Goal: Communication & Community: Ask a question

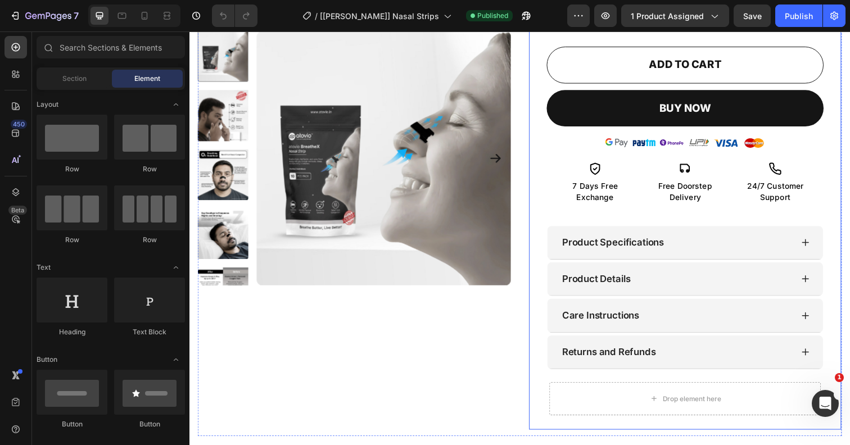
scroll to position [402, 0]
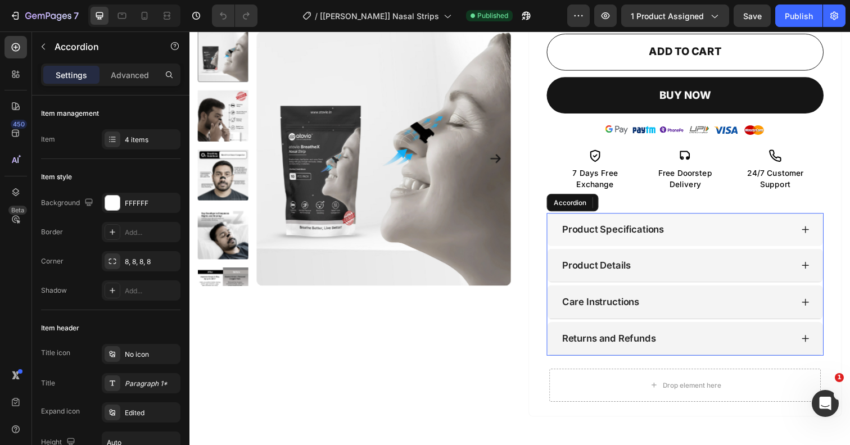
click at [819, 229] on icon at bounding box center [818, 233] width 9 height 9
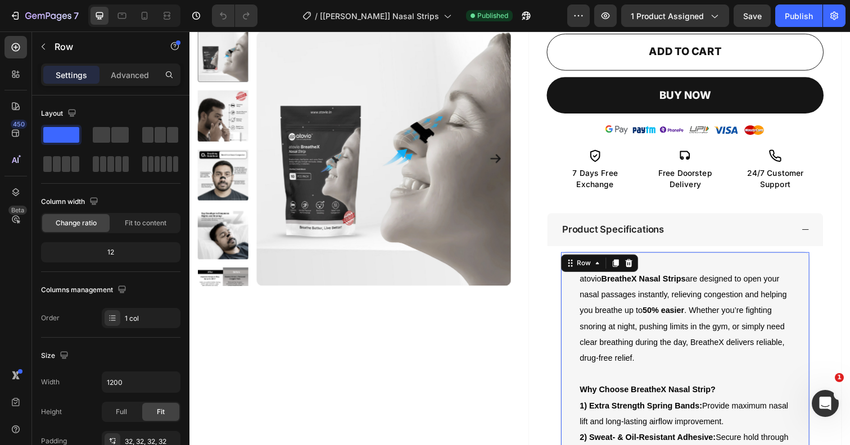
click at [822, 232] on icon at bounding box center [818, 233] width 9 height 9
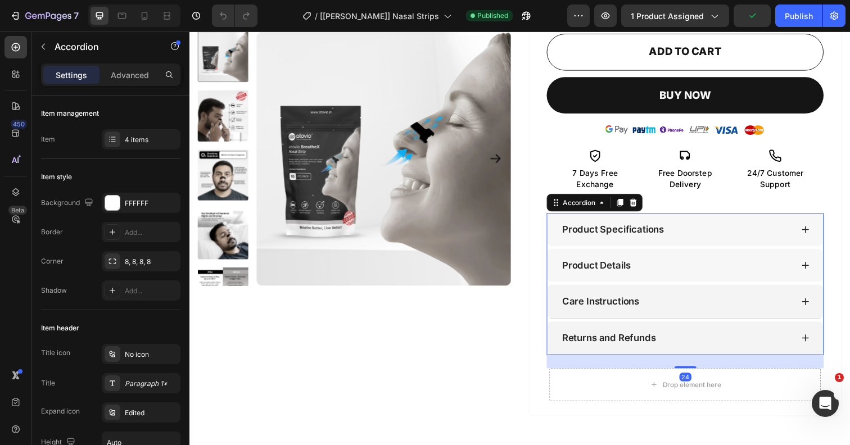
click at [820, 266] on icon at bounding box center [818, 270] width 9 height 9
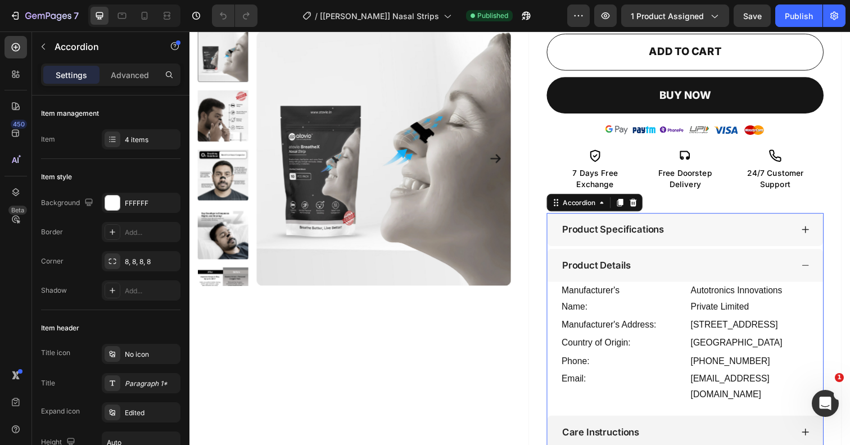
click at [563, 295] on div "Manufacturer's Name: Text Block Autotronics Innovations Private Limited Text Bl…" at bounding box center [696, 354] width 282 height 134
click at [821, 230] on icon at bounding box center [818, 233] width 9 height 9
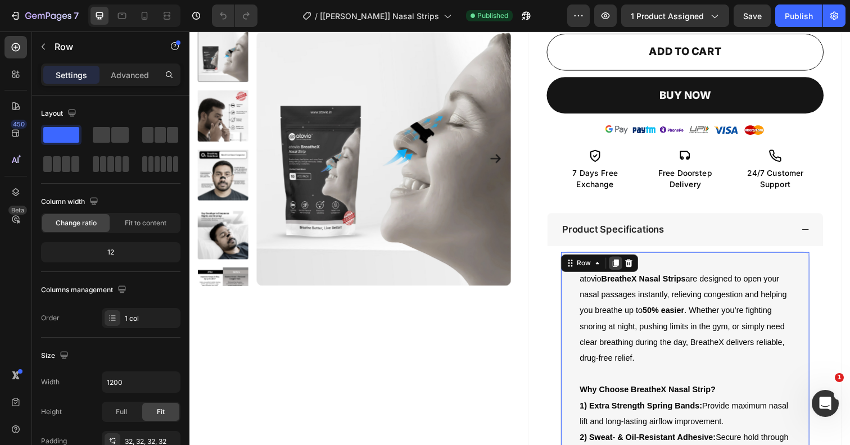
click at [623, 265] on icon at bounding box center [625, 269] width 6 height 8
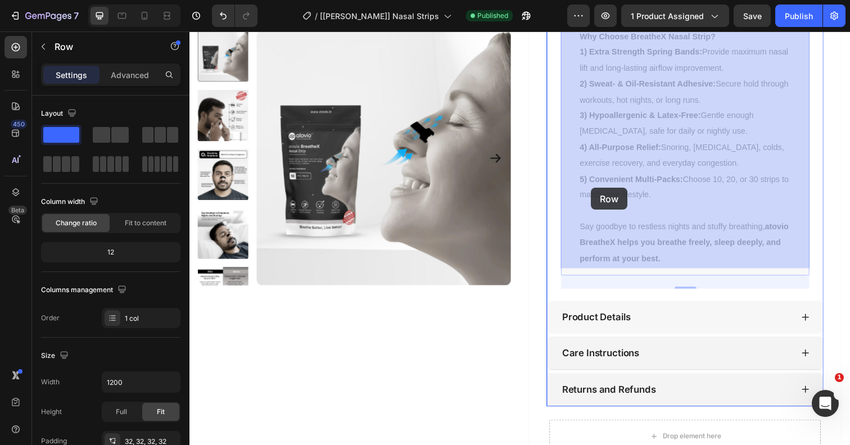
scroll to position [1195, 0]
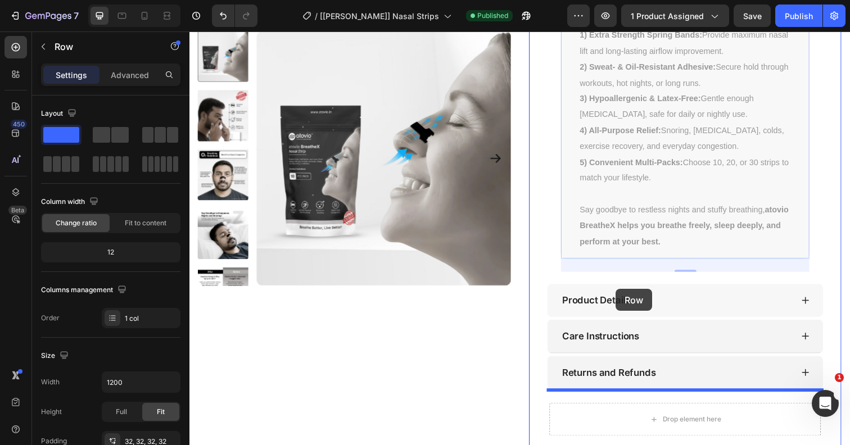
drag, startPoint x: 580, startPoint y: 137, endPoint x: 624, endPoint y: 295, distance: 164.1
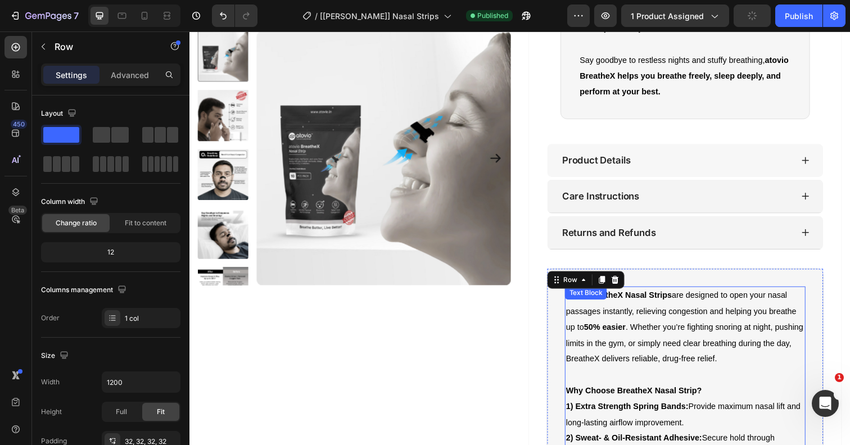
scroll to position [924, 0]
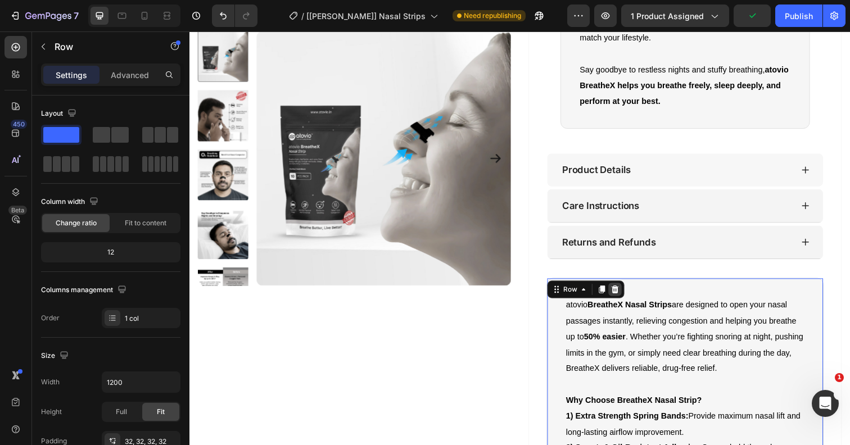
click at [623, 291] on icon at bounding box center [624, 295] width 7 height 8
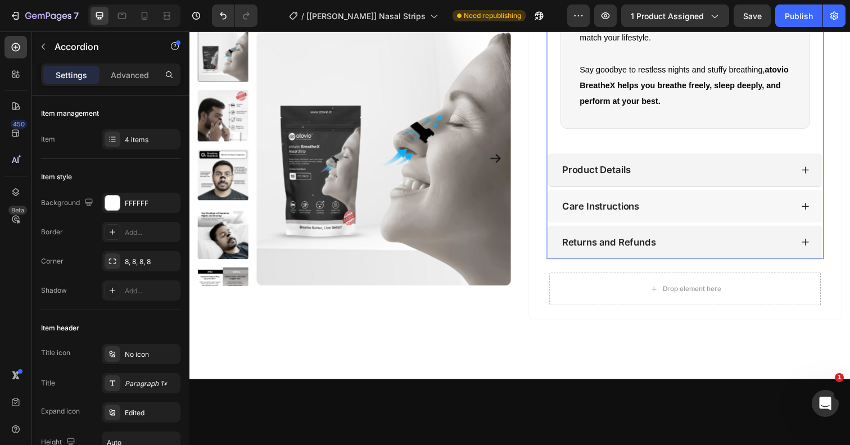
drag, startPoint x: 820, startPoint y: 156, endPoint x: 813, endPoint y: 185, distance: 30.1
click at [820, 169] on icon at bounding box center [818, 173] width 9 height 9
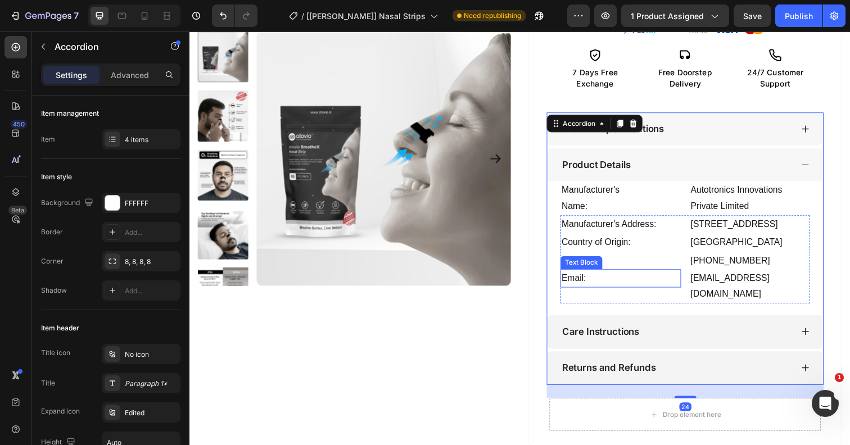
scroll to position [499, 0]
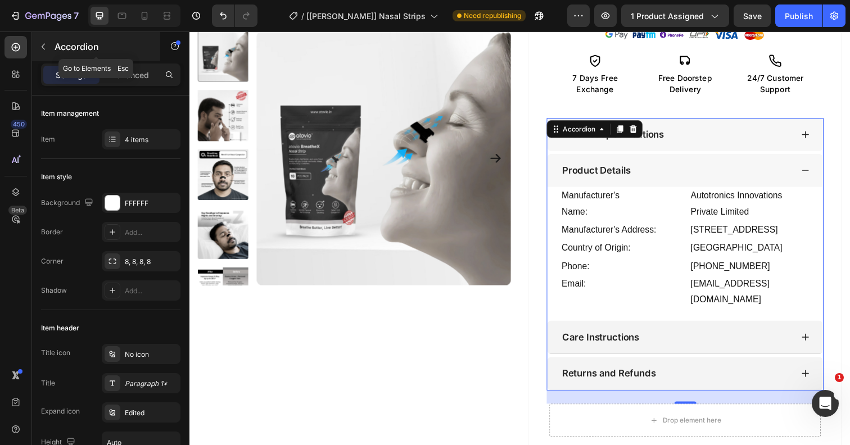
click at [42, 49] on icon "button" at bounding box center [43, 46] width 9 height 9
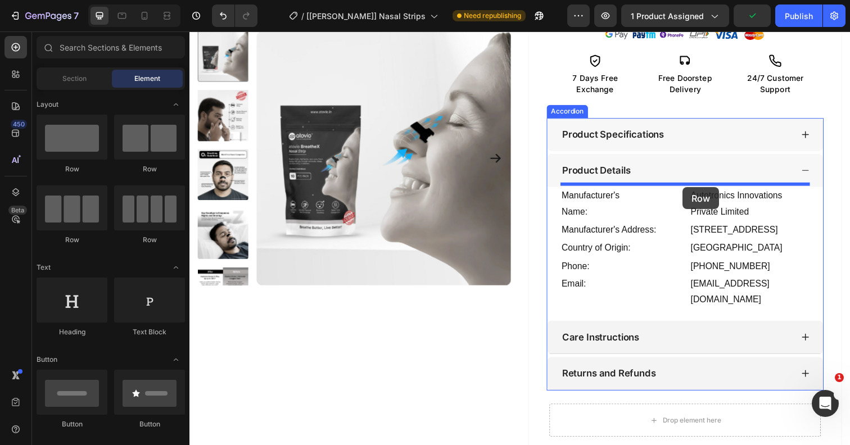
drag, startPoint x: 267, startPoint y: 165, endPoint x: 693, endPoint y: 191, distance: 426.9
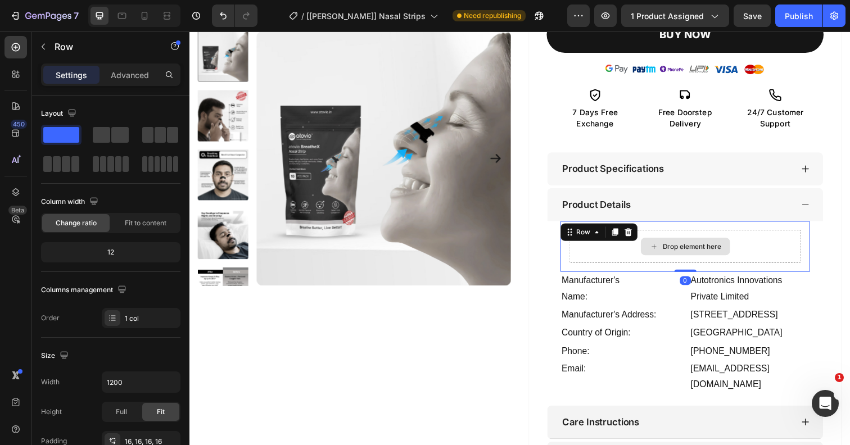
scroll to position [463, 0]
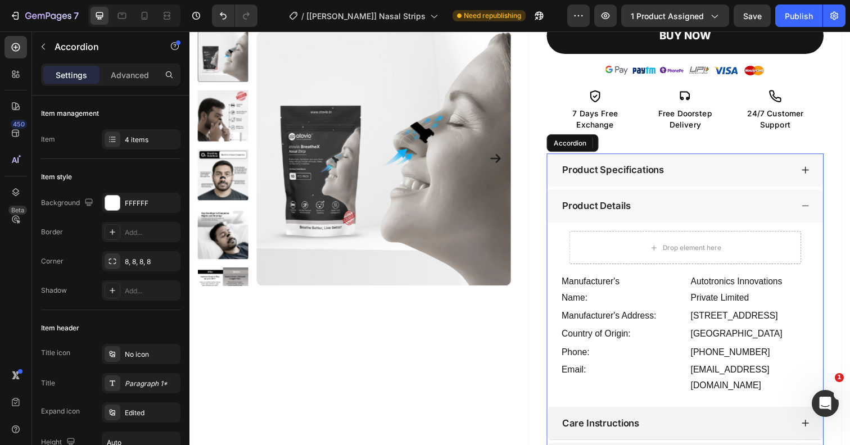
click at [772, 165] on div "Product Specifications" at bounding box center [686, 173] width 237 height 16
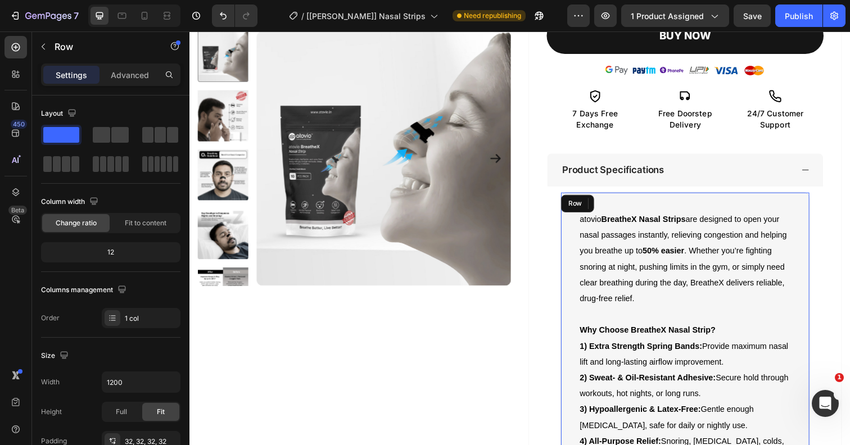
click at [691, 197] on div "atovio BreatheX Nasal Strips are designed to open your nasal passages instantly…" at bounding box center [695, 394] width 255 height 396
click at [141, 76] on p "Advanced" at bounding box center [130, 75] width 38 height 12
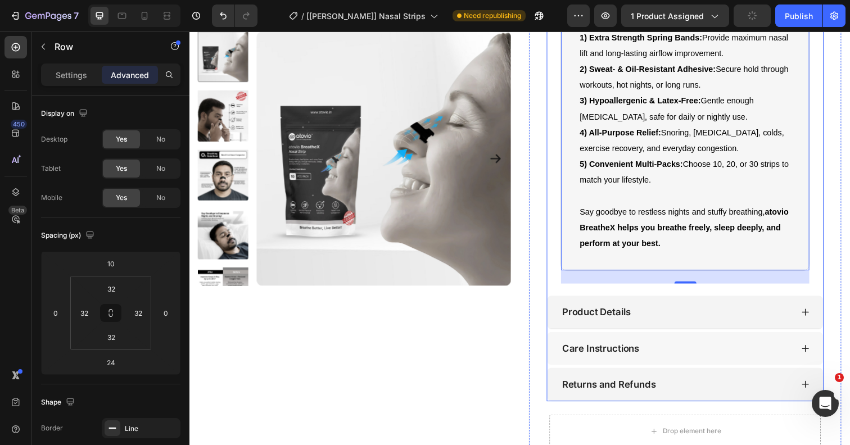
scroll to position [784, 0]
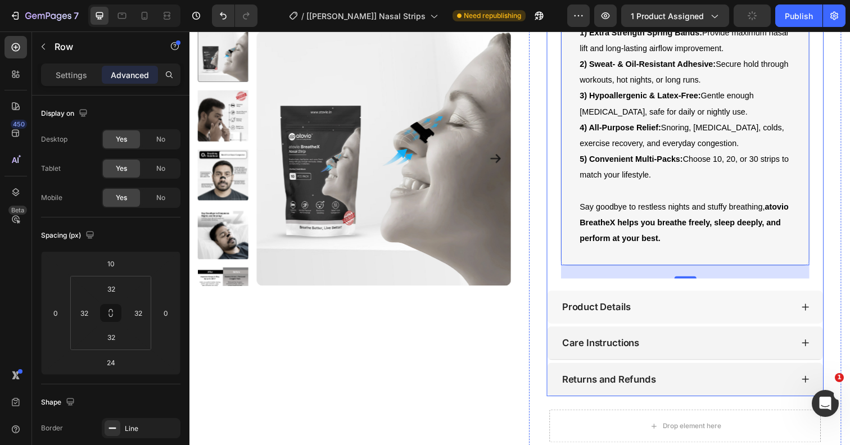
click at [646, 305] on div "Product Details" at bounding box center [686, 313] width 237 height 16
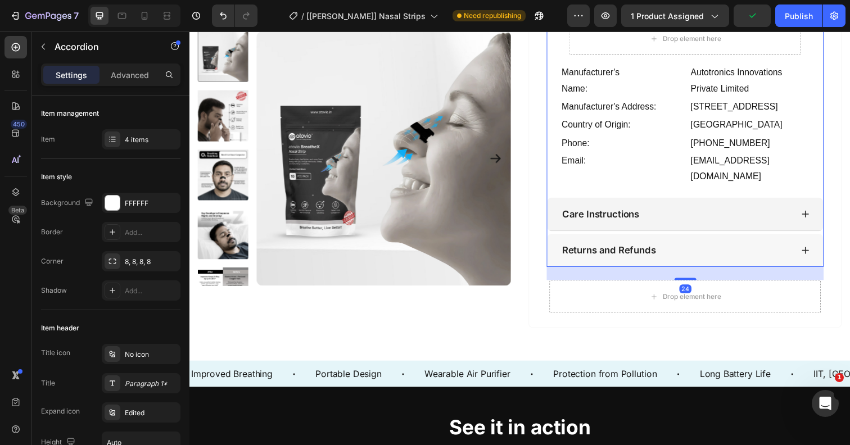
scroll to position [574, 0]
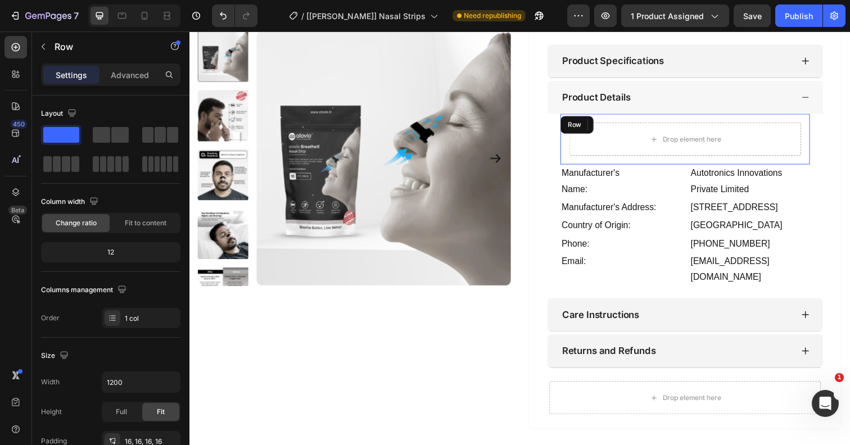
click at [634, 116] on div "Drop element here Row" at bounding box center [695, 142] width 255 height 52
click at [137, 70] on p "Advanced" at bounding box center [130, 75] width 38 height 12
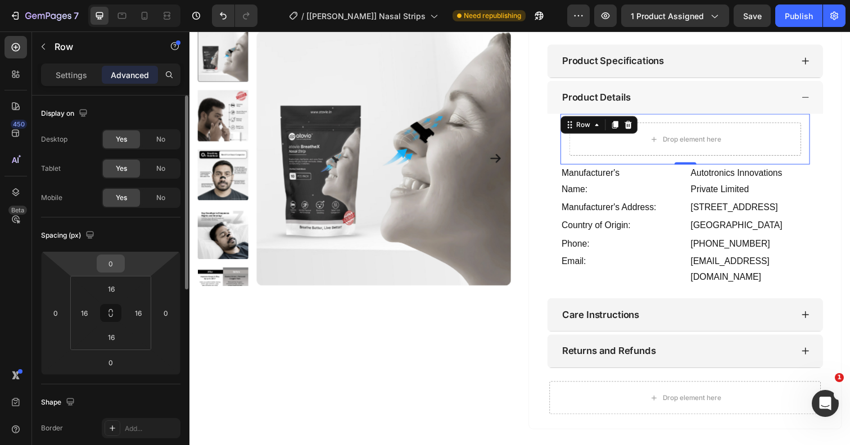
click at [114, 266] on input "0" at bounding box center [110, 263] width 22 height 17
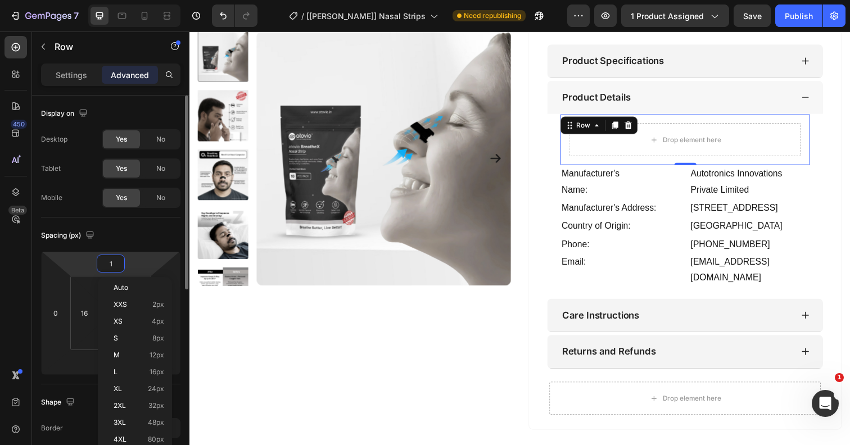
type input "10"
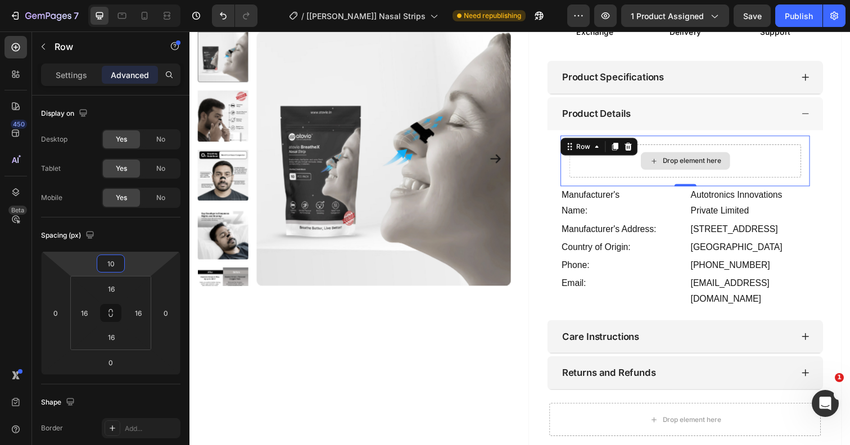
scroll to position [554, 0]
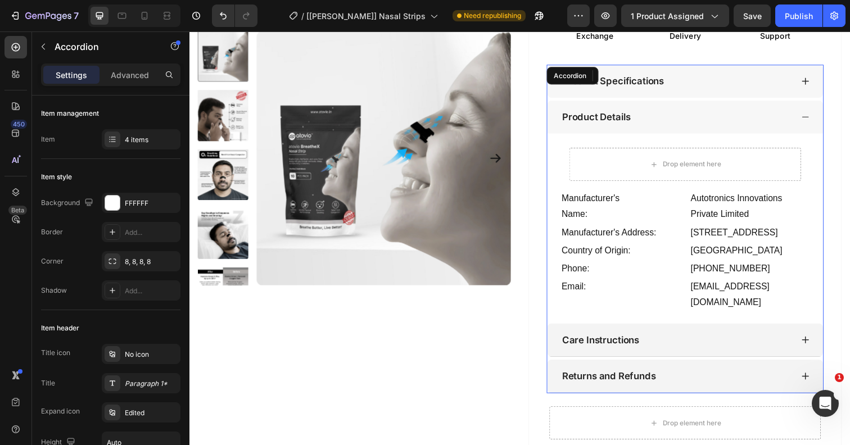
click at [788, 81] on div "Product Specifications" at bounding box center [686, 83] width 237 height 16
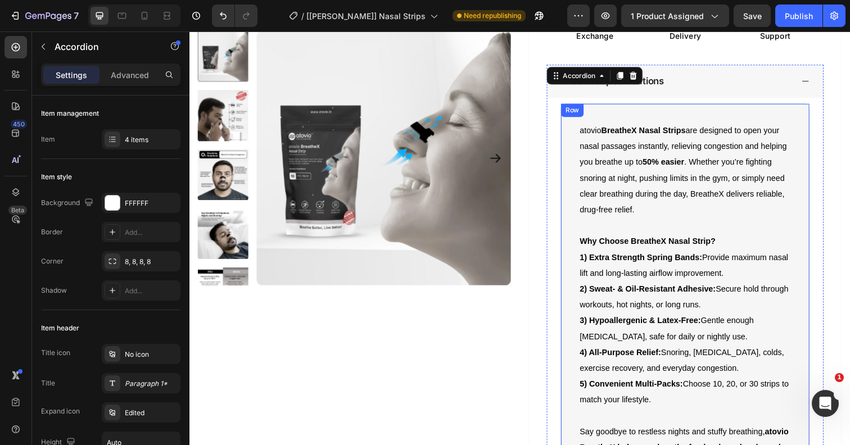
click at [639, 109] on div "atovio BreatheX Nasal Strips are designed to open your nasal passages instantly…" at bounding box center [695, 303] width 255 height 396
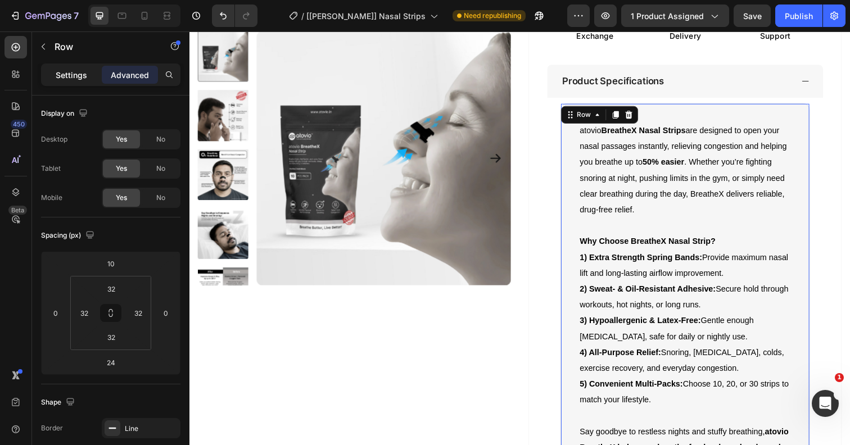
click at [75, 68] on div "Settings" at bounding box center [71, 75] width 56 height 18
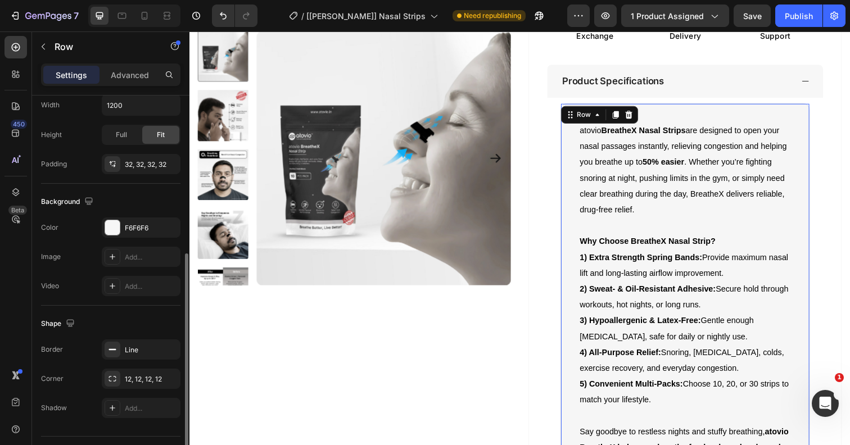
scroll to position [283, 0]
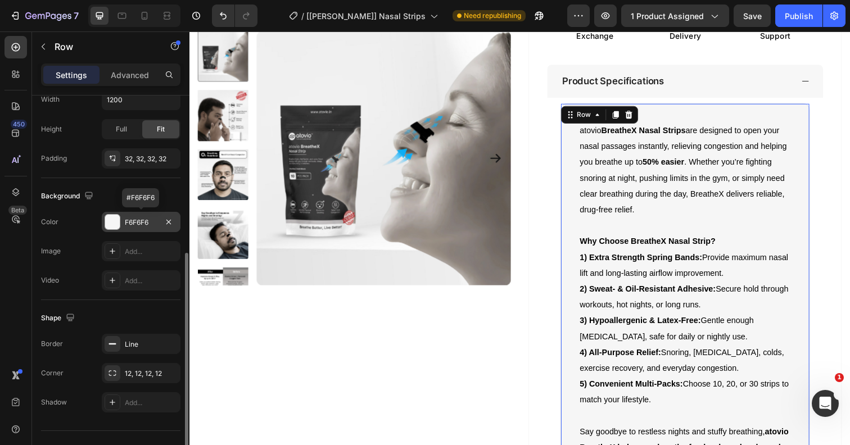
click at [114, 222] on div at bounding box center [112, 222] width 15 height 15
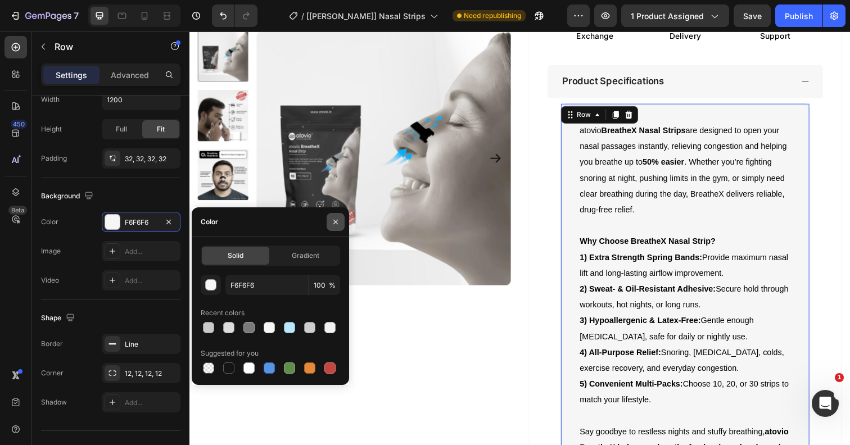
click at [339, 220] on icon "button" at bounding box center [335, 222] width 9 height 9
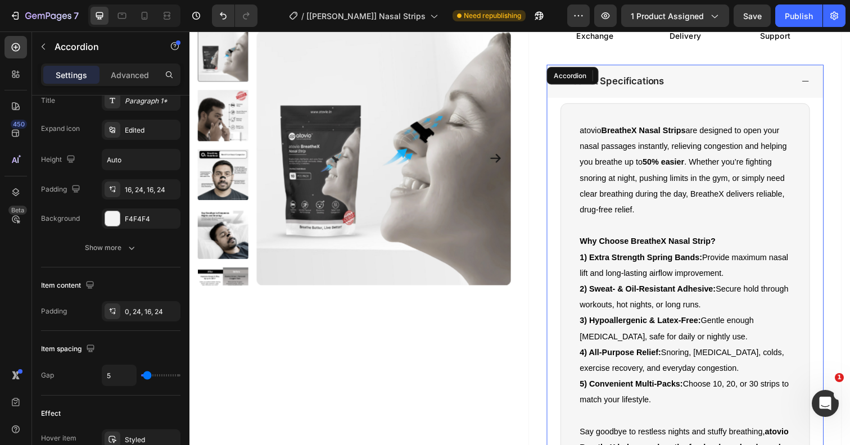
click at [816, 80] on icon at bounding box center [818, 82] width 9 height 9
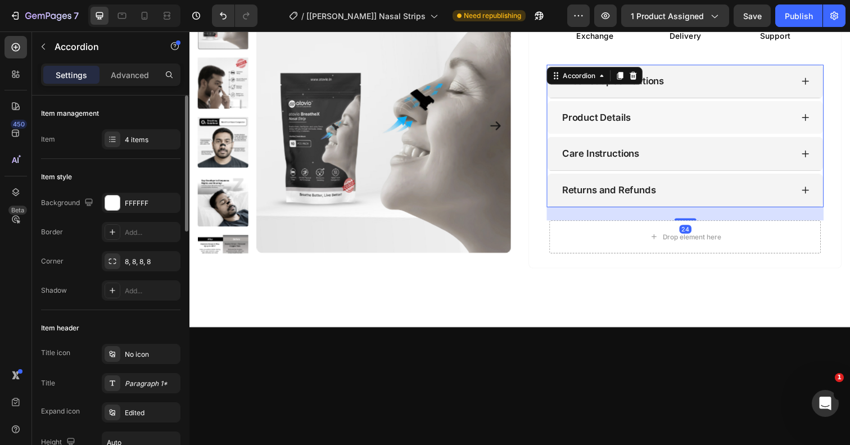
click at [710, 112] on div "Product Details" at bounding box center [686, 120] width 237 height 16
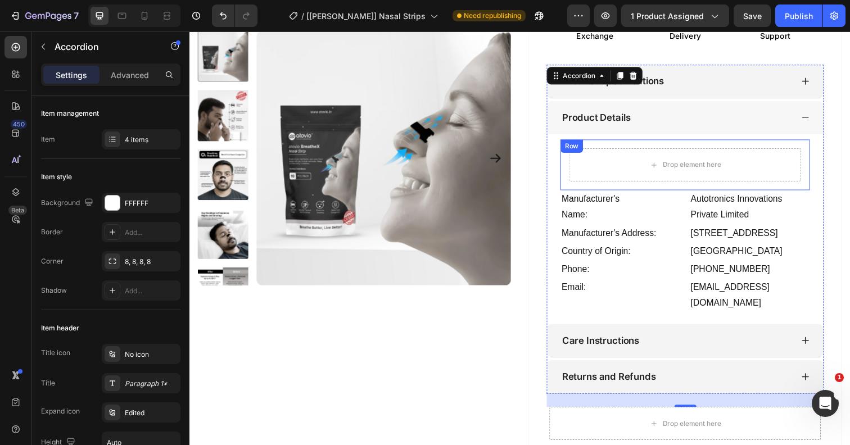
click at [607, 144] on div "Drop element here Row" at bounding box center [695, 168] width 255 height 52
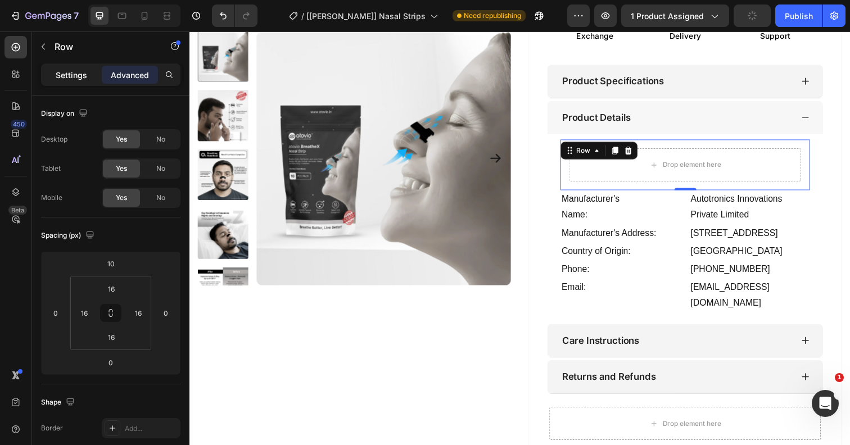
click at [62, 77] on p "Settings" at bounding box center [71, 75] width 31 height 12
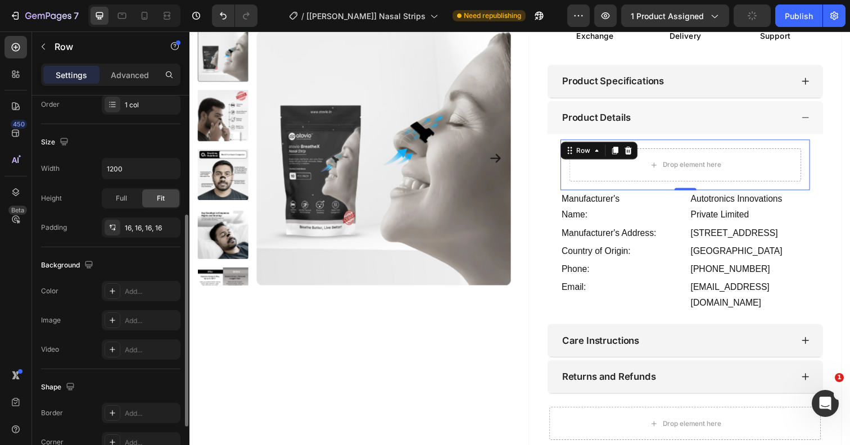
scroll to position [233, 0]
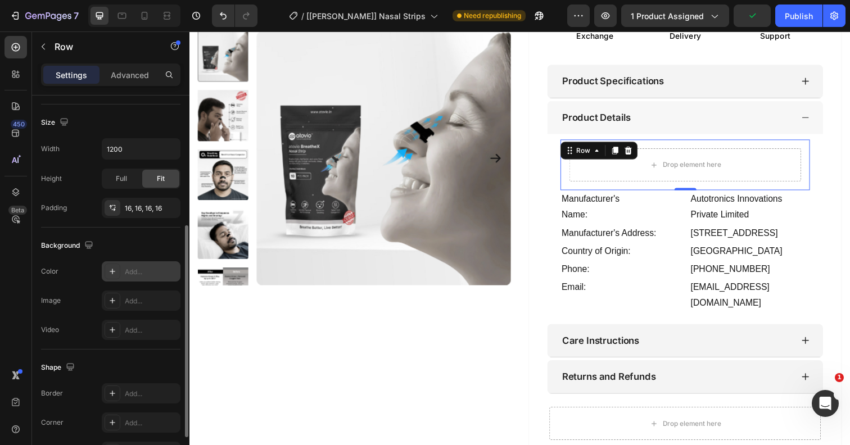
click at [116, 269] on icon at bounding box center [112, 271] width 9 height 9
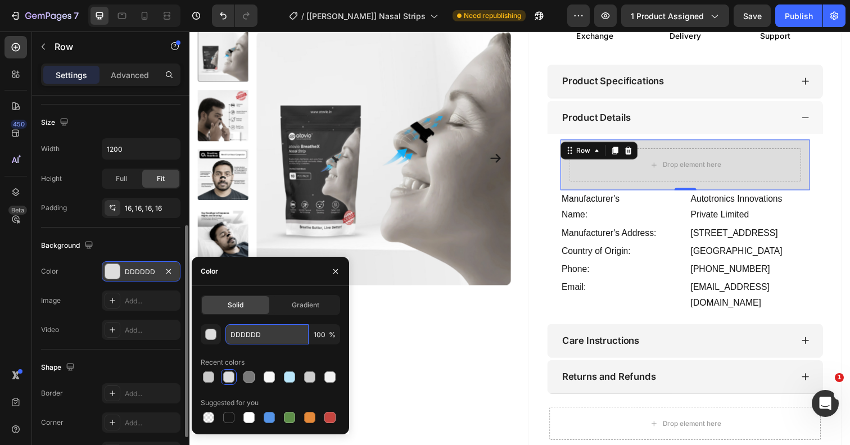
drag, startPoint x: 266, startPoint y: 338, endPoint x: 229, endPoint y: 332, distance: 37.5
click at [229, 334] on input "DDDDDD" at bounding box center [266, 334] width 83 height 20
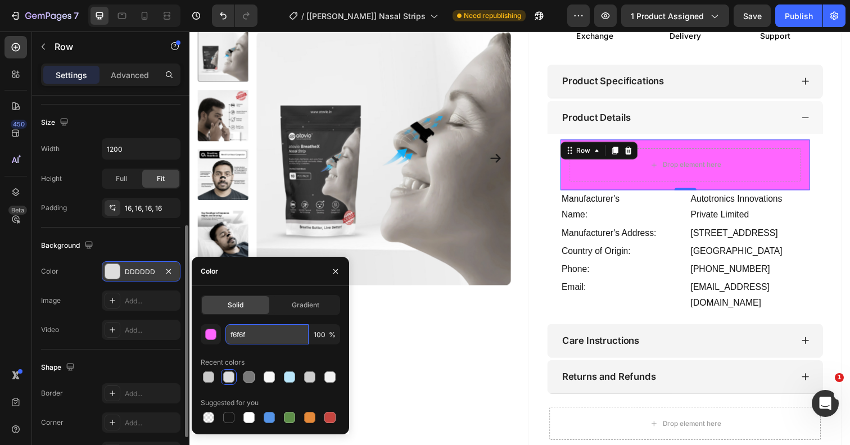
type input "f6f6f6"
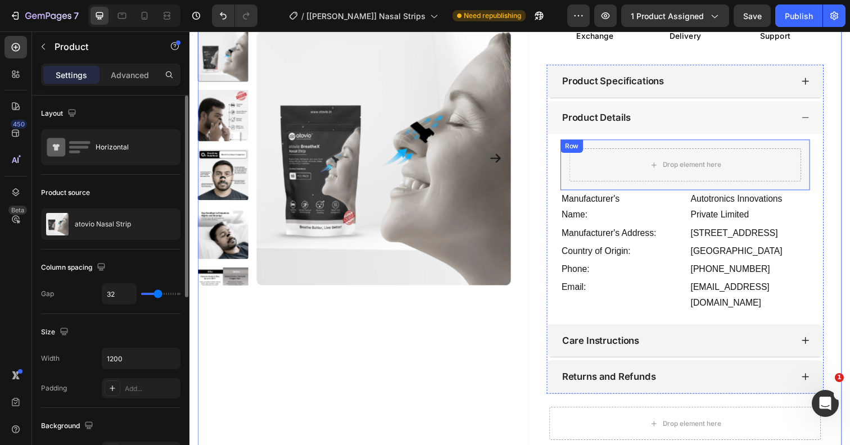
scroll to position [527, 0]
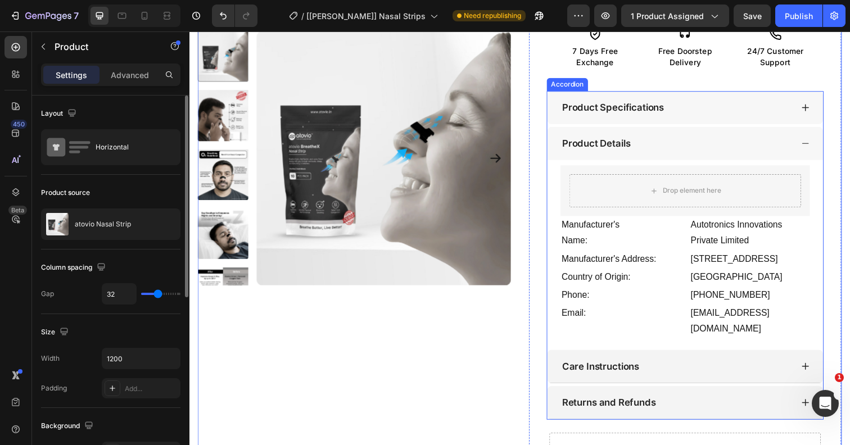
click at [684, 106] on div "Product Specifications" at bounding box center [686, 110] width 237 height 16
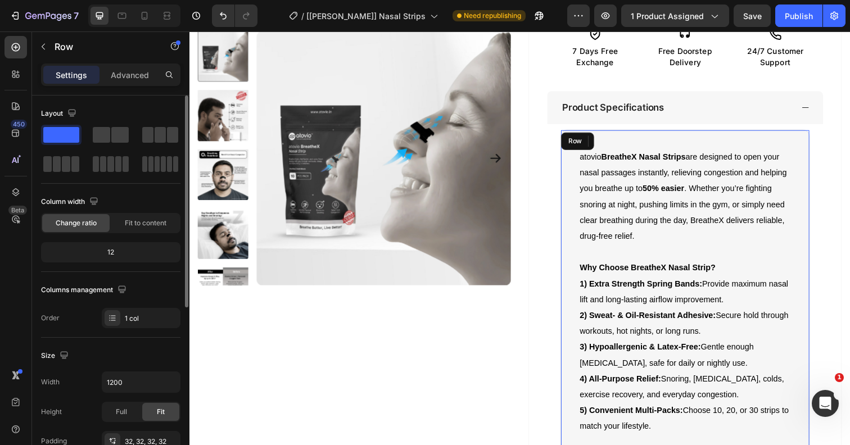
click at [606, 135] on div "atovio BreatheX Nasal Strips are designed to open your nasal passages instantly…" at bounding box center [695, 330] width 255 height 396
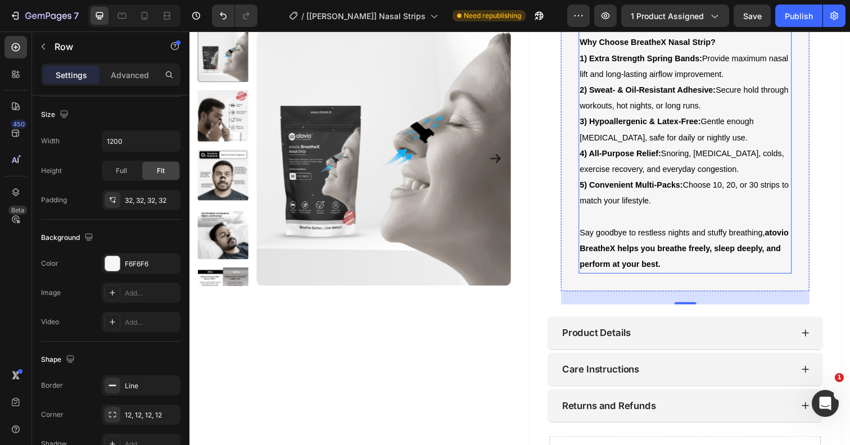
scroll to position [791, 0]
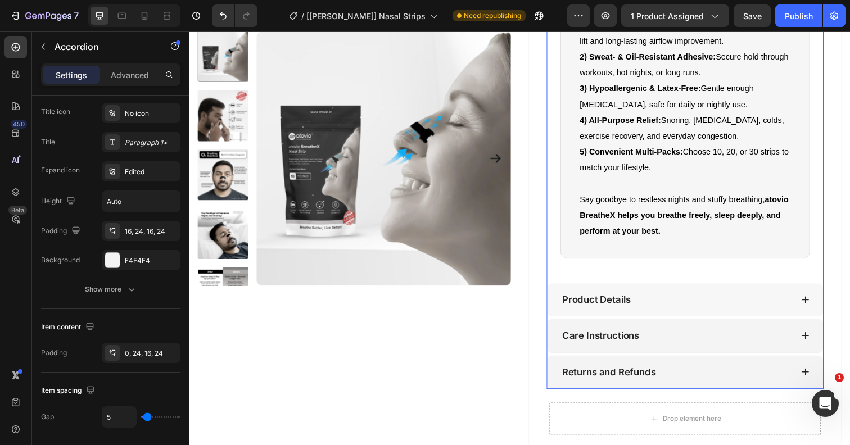
click at [600, 300] on p "Product Details" at bounding box center [605, 306] width 70 height 12
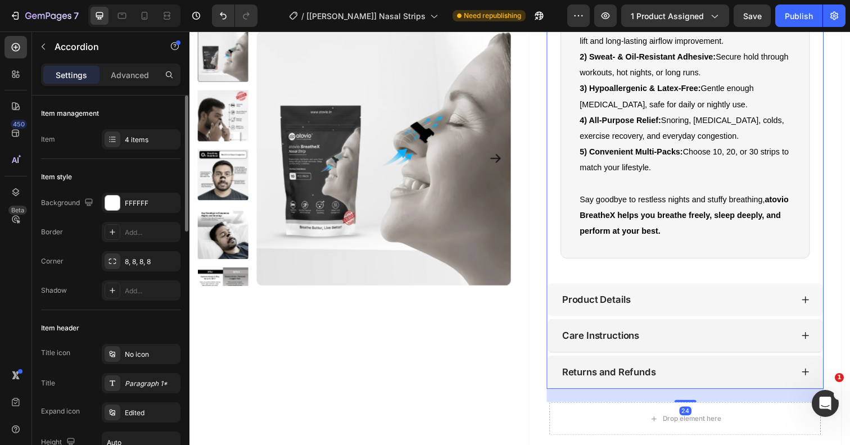
click at [657, 298] on div "Product Details" at bounding box center [686, 306] width 237 height 16
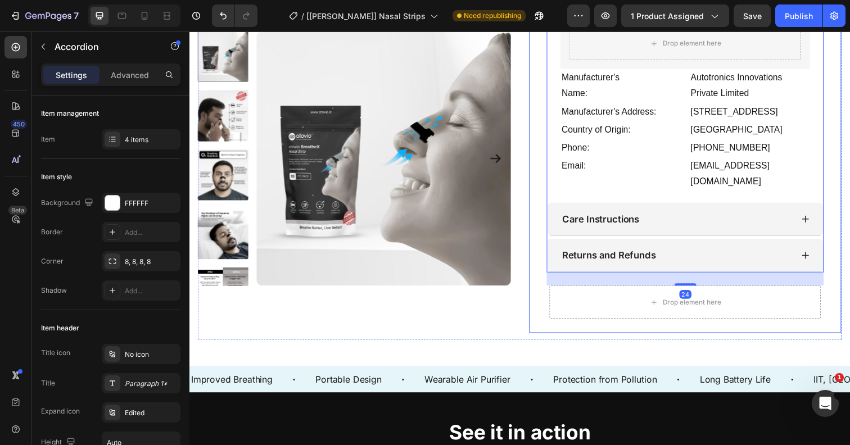
scroll to position [616, 0]
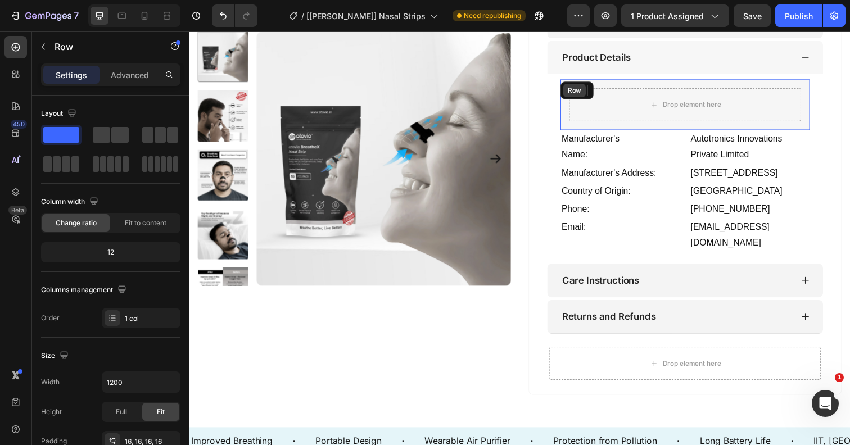
click at [573, 94] on div "Drop element here Row" at bounding box center [695, 106] width 255 height 52
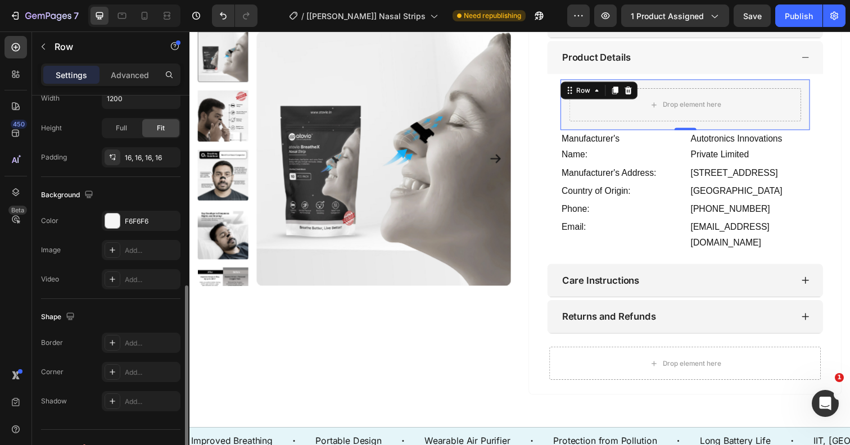
scroll to position [304, 0]
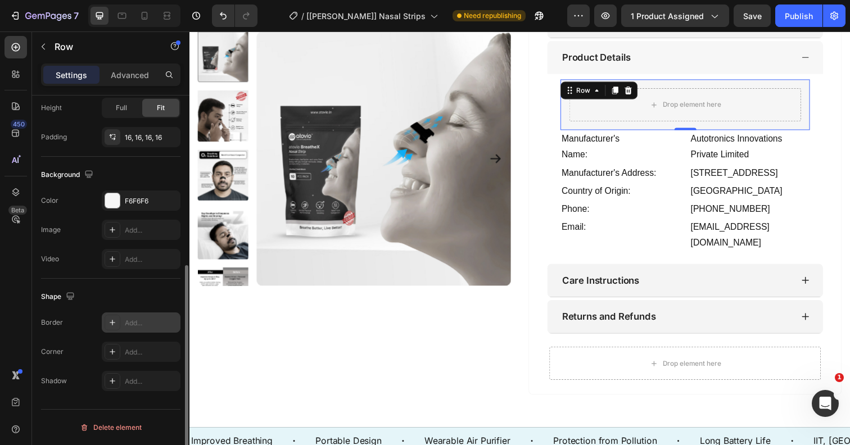
click at [111, 321] on icon at bounding box center [112, 322] width 9 height 9
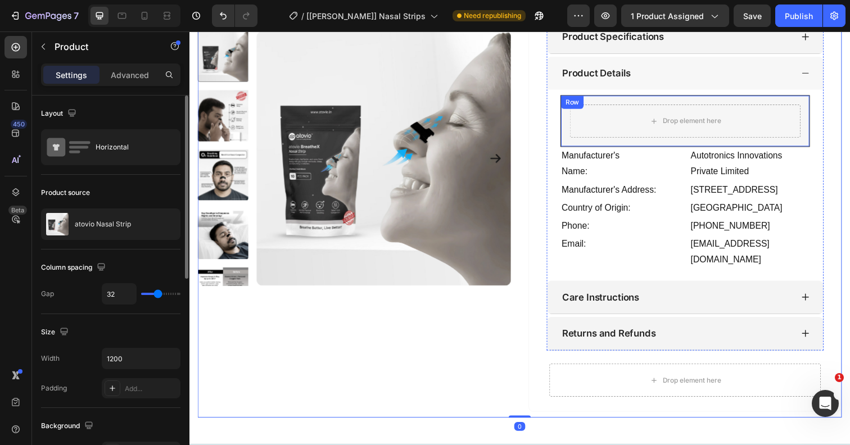
scroll to position [598, 0]
click at [581, 42] on div "Product Specifications" at bounding box center [621, 39] width 107 height 16
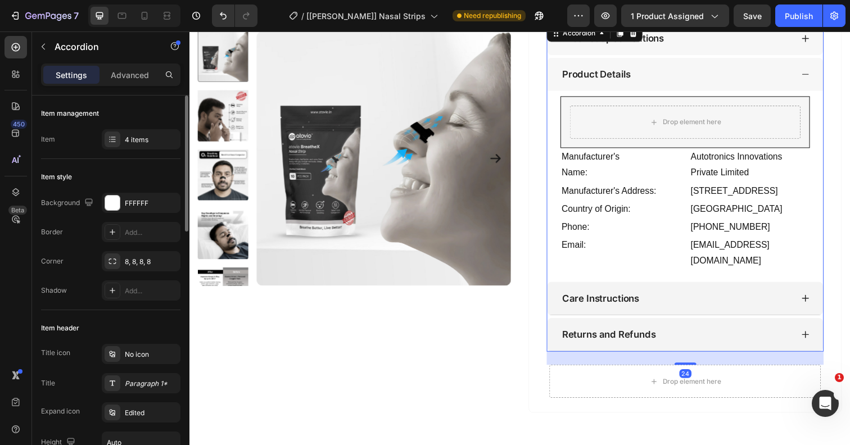
click at [704, 43] on div "Product Specifications" at bounding box center [696, 39] width 282 height 34
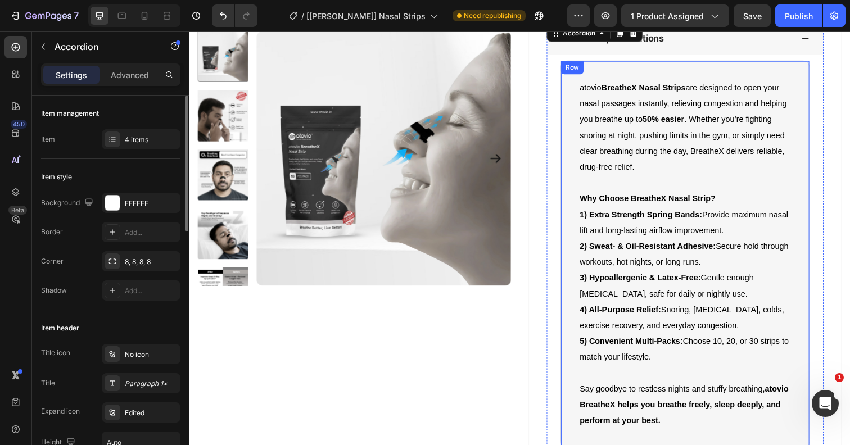
click at [576, 92] on div "atovio BreatheX Nasal Strips are designed to open your nasal passages instantly…" at bounding box center [695, 259] width 255 height 396
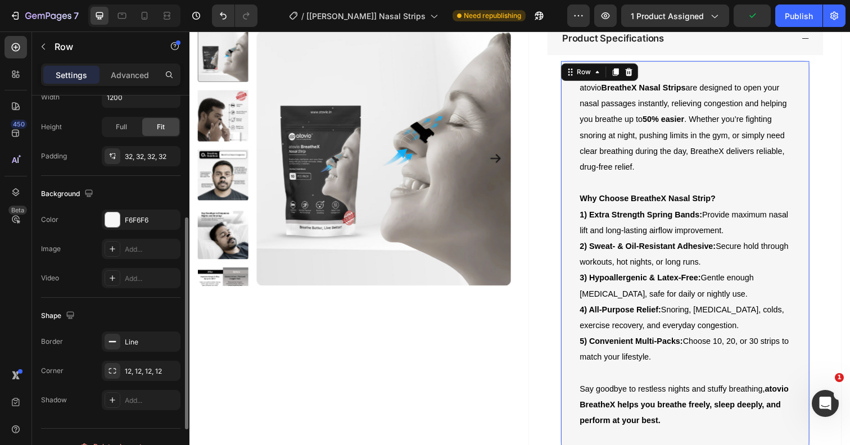
scroll to position [304, 0]
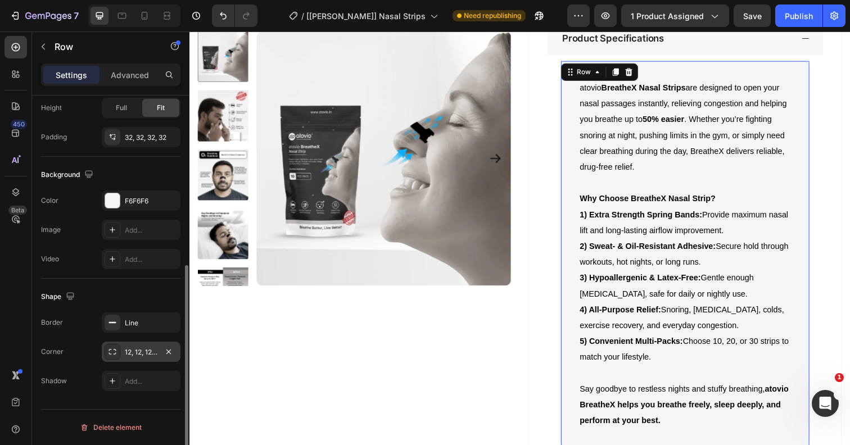
click at [140, 350] on div "12, 12, 12, 12" at bounding box center [141, 352] width 33 height 10
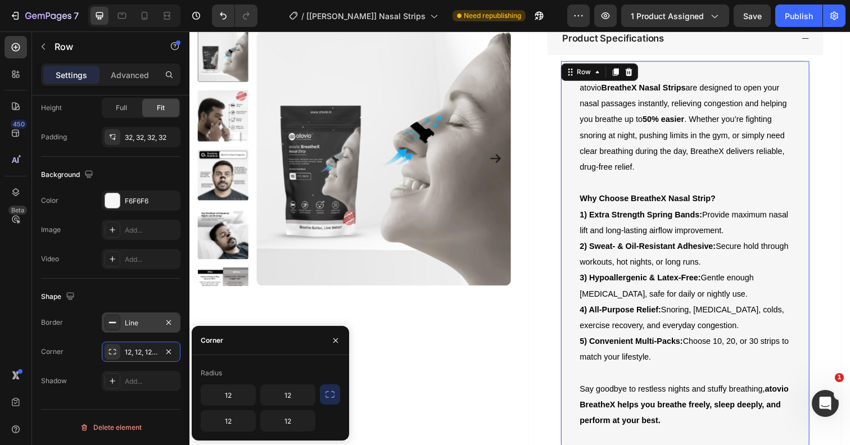
click at [132, 324] on div "Line" at bounding box center [141, 323] width 33 height 10
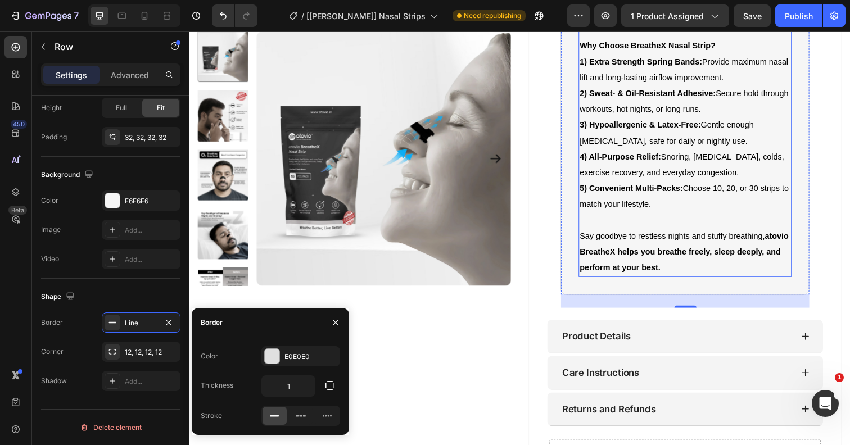
scroll to position [757, 0]
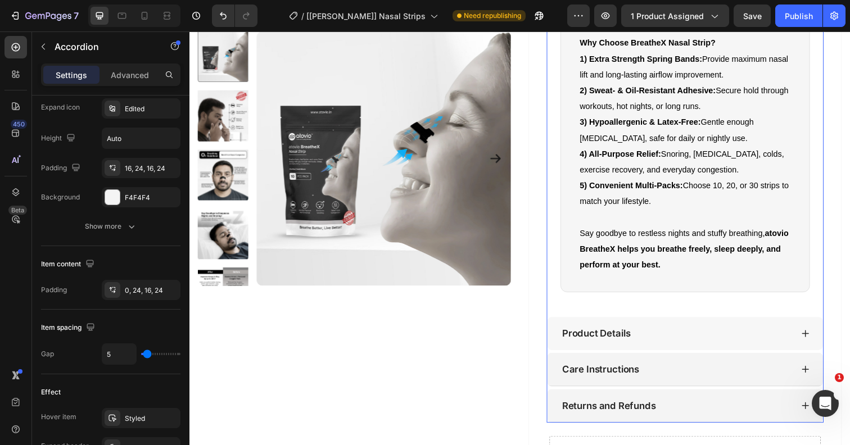
click at [608, 334] on p "Product Details" at bounding box center [605, 340] width 70 height 12
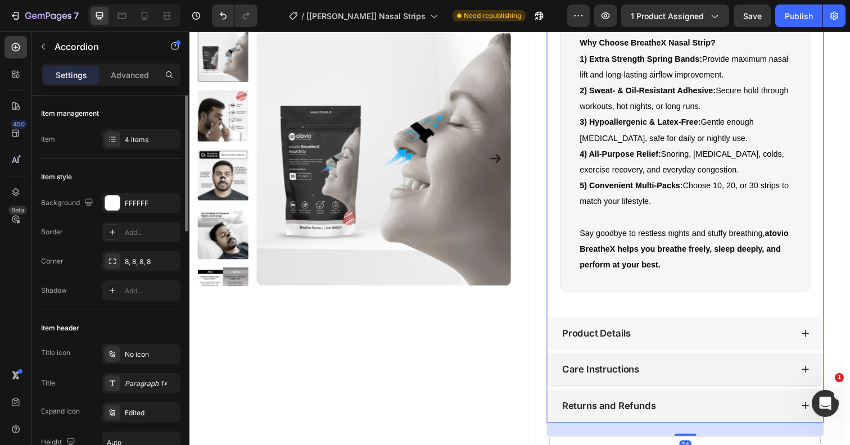
click at [667, 332] on div "Product Details" at bounding box center [686, 340] width 237 height 16
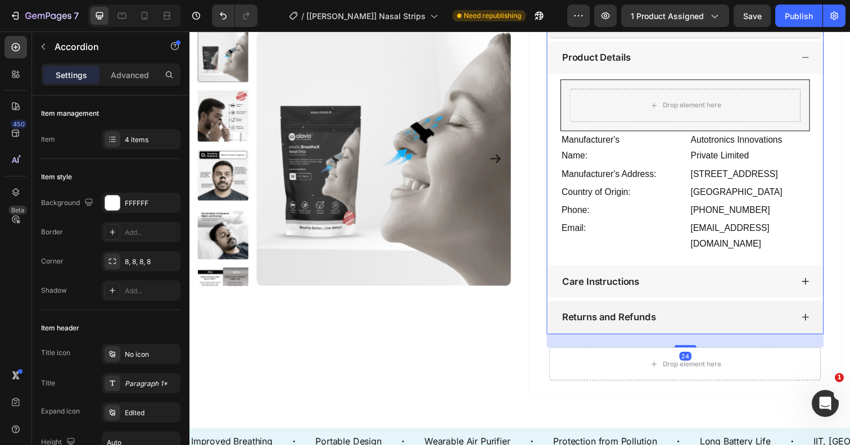
scroll to position [571, 0]
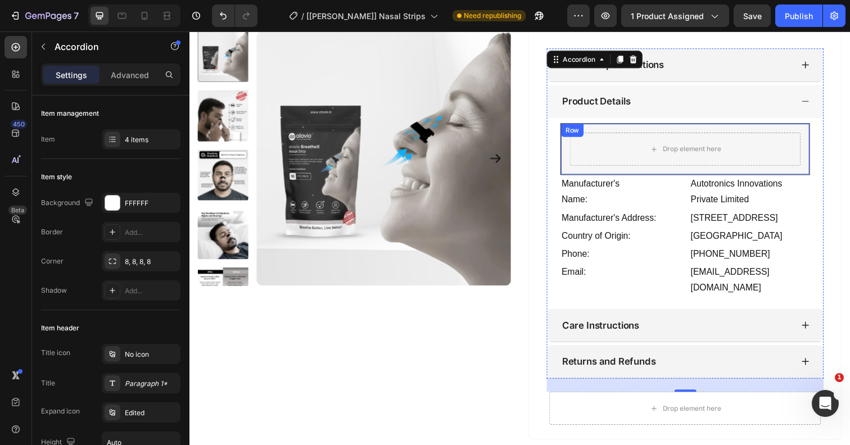
click at [575, 161] on div "Drop element here Row" at bounding box center [695, 151] width 255 height 53
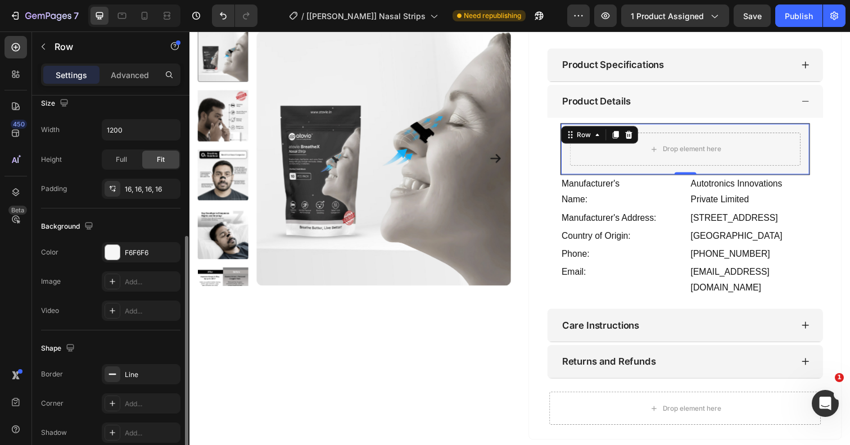
scroll to position [294, 0]
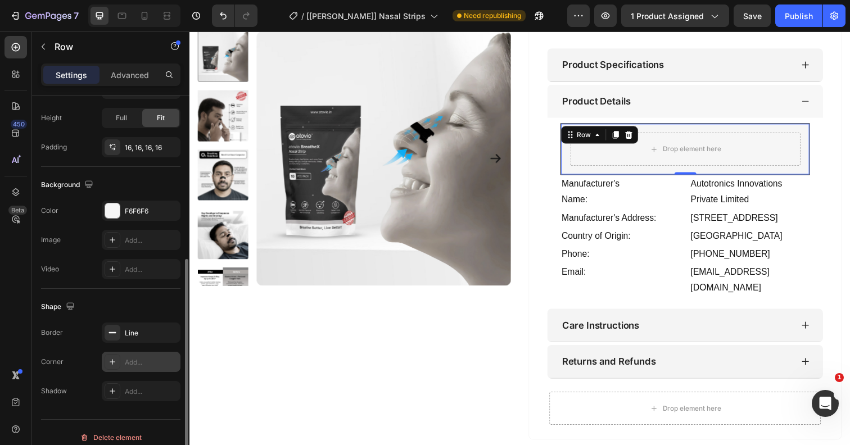
click at [113, 360] on icon at bounding box center [112, 361] width 9 height 9
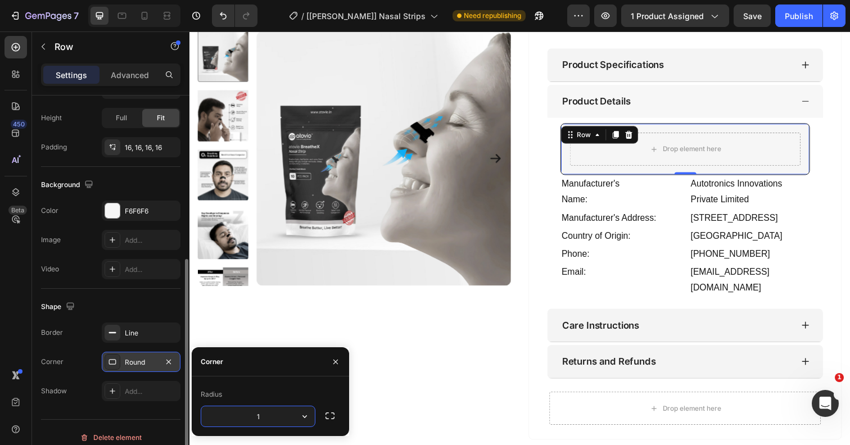
type input "12"
click at [145, 327] on div "Line" at bounding box center [141, 333] width 79 height 20
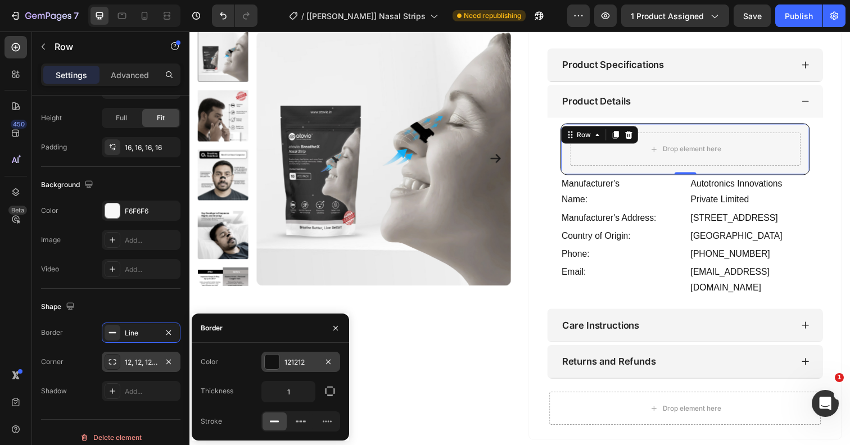
click at [299, 360] on div "121212" at bounding box center [300, 362] width 33 height 10
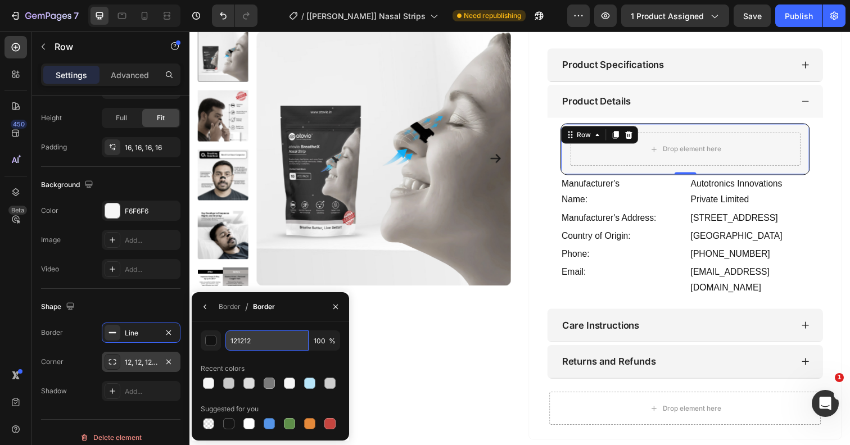
drag, startPoint x: 252, startPoint y: 342, endPoint x: 229, endPoint y: 339, distance: 22.7
click at [229, 341] on input "121212" at bounding box center [266, 341] width 83 height 20
type input "e0e0e0"
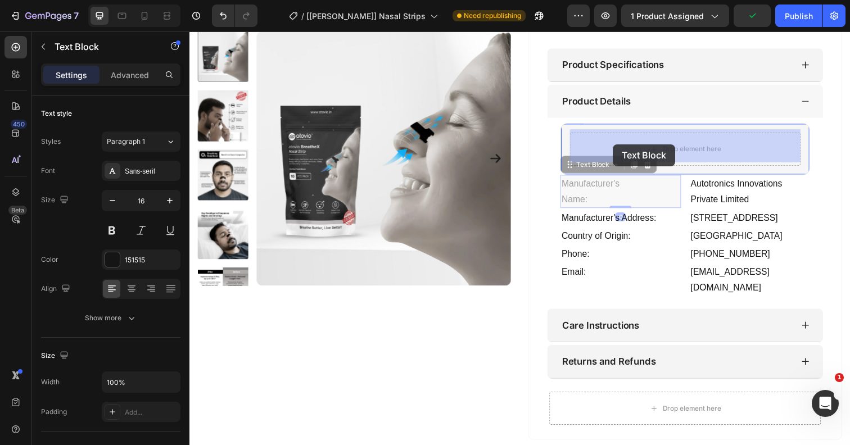
drag, startPoint x: 599, startPoint y: 189, endPoint x: 622, endPoint y: 147, distance: 48.0
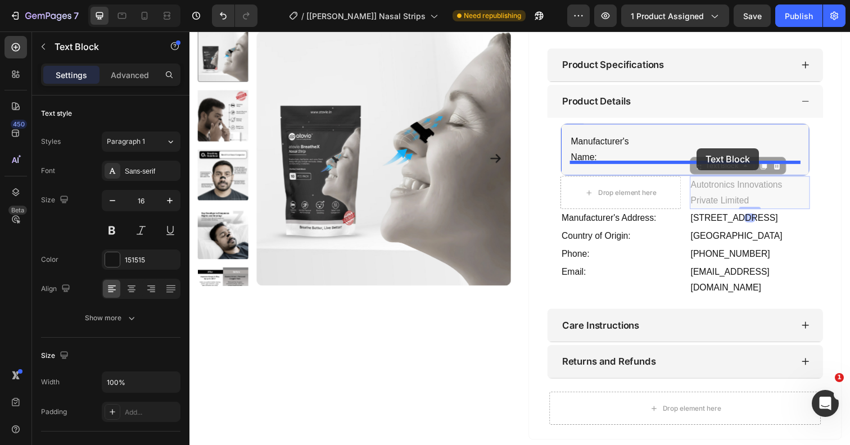
drag, startPoint x: 717, startPoint y: 197, endPoint x: 707, endPoint y: 151, distance: 47.7
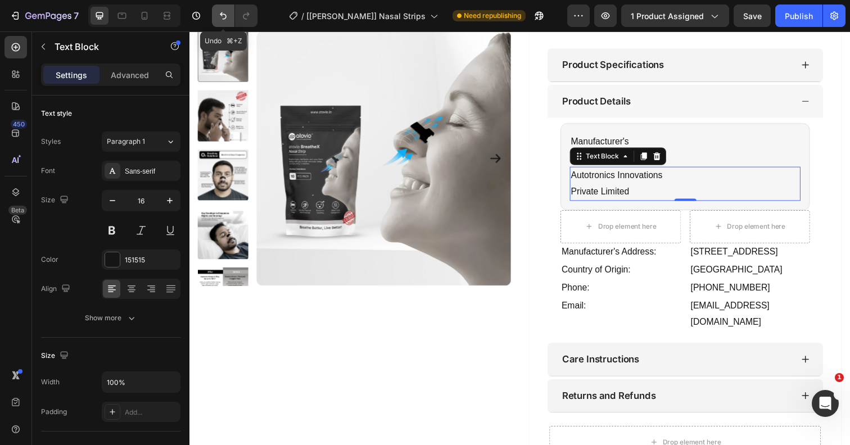
click at [223, 11] on icon "Undo/Redo" at bounding box center [223, 15] width 11 height 11
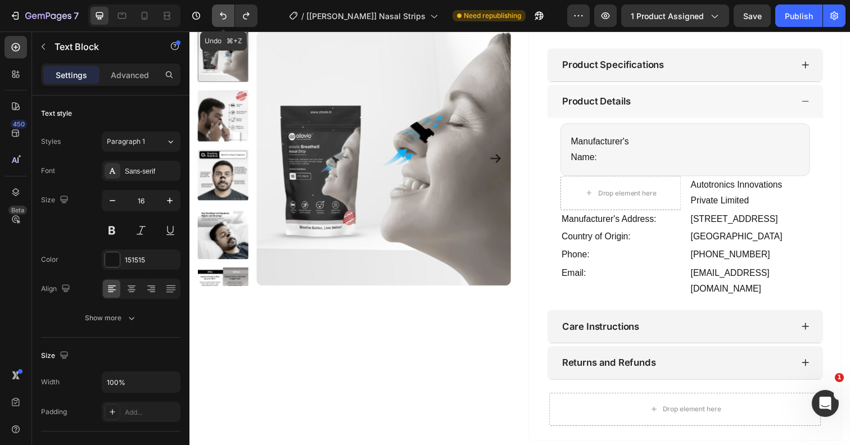
click at [223, 11] on icon "Undo/Redo" at bounding box center [223, 15] width 11 height 11
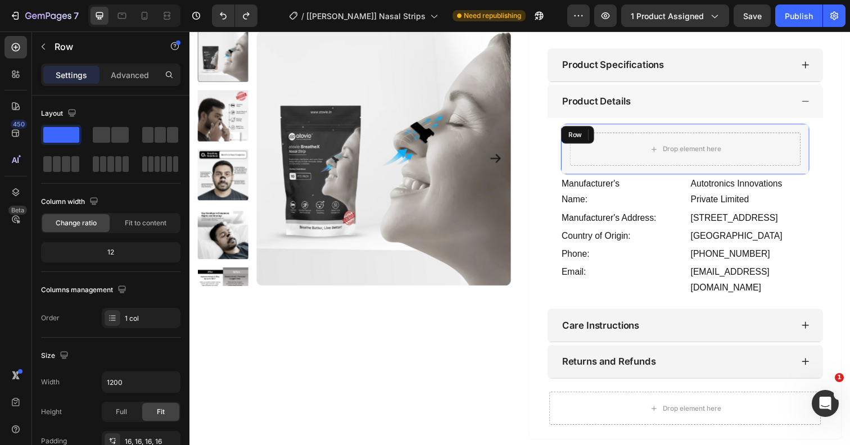
click at [622, 169] on div "Drop element here Row" at bounding box center [695, 151] width 255 height 53
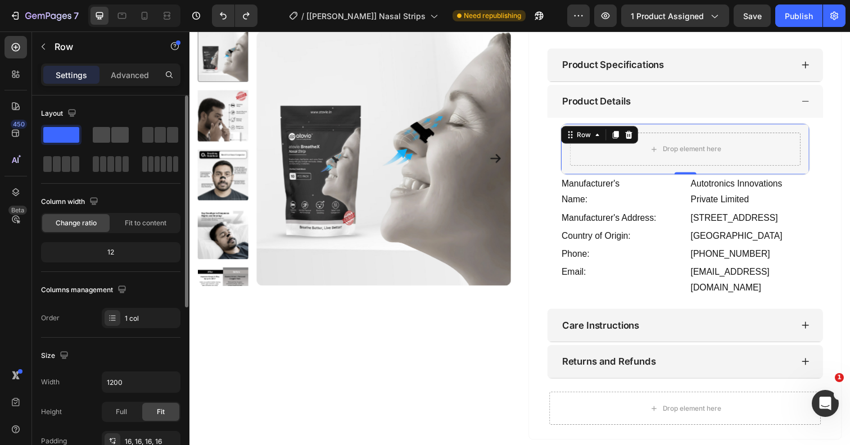
click at [121, 134] on span at bounding box center [119, 135] width 17 height 16
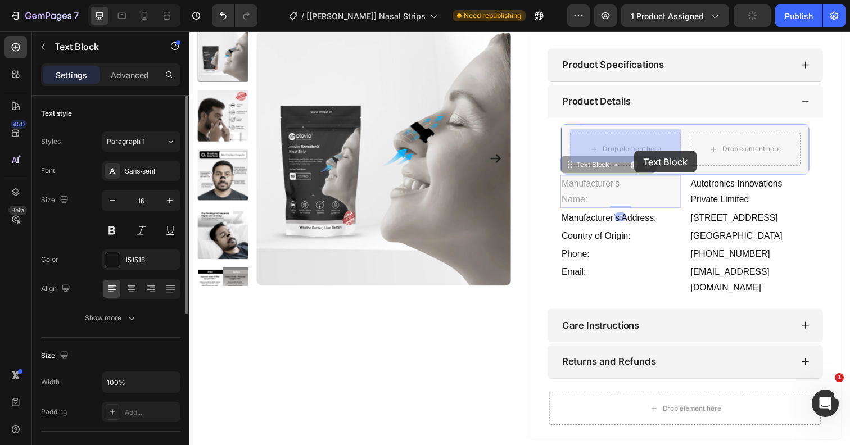
drag, startPoint x: 605, startPoint y: 194, endPoint x: 644, endPoint y: 152, distance: 56.9
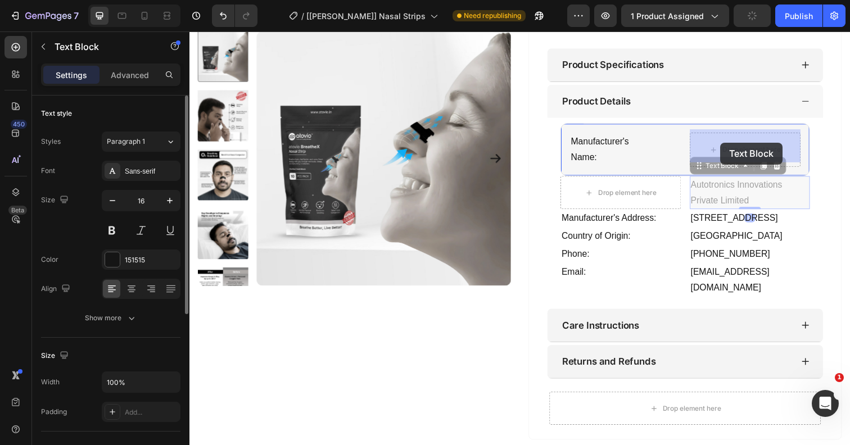
drag, startPoint x: 730, startPoint y: 197, endPoint x: 731, endPoint y: 148, distance: 48.4
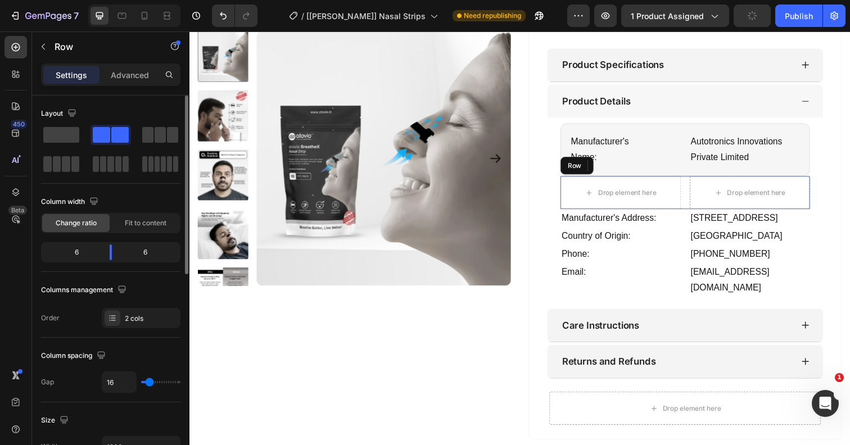
click at [695, 205] on div "Drop element here Drop element here Row" at bounding box center [695, 196] width 255 height 34
click at [639, 165] on icon at bounding box center [637, 169] width 7 height 8
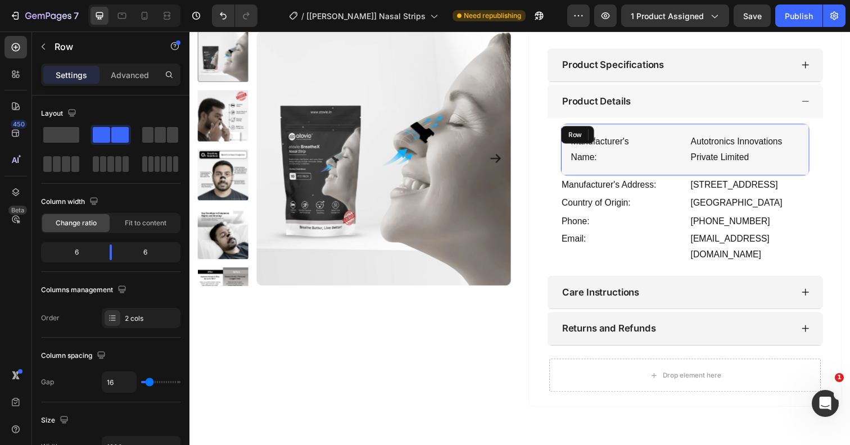
click at [653, 168] on div "Manufacturer's Name: Text Block Autotronics Innovations Private Limited Text Bl…" at bounding box center [695, 152] width 255 height 54
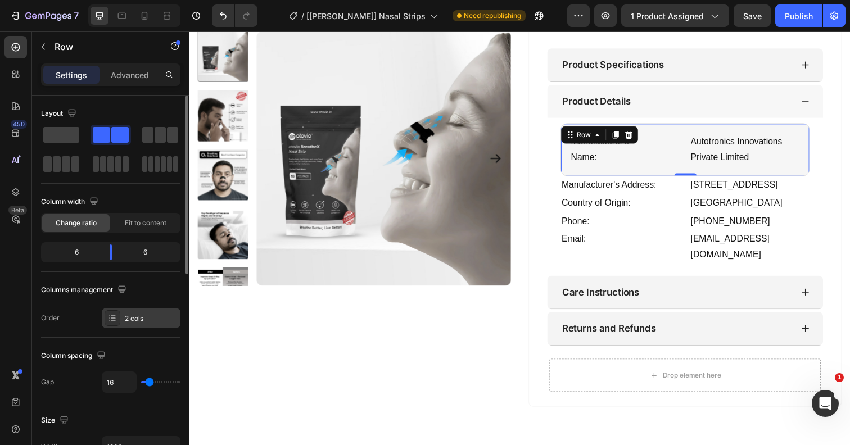
click at [114, 315] on icon at bounding box center [112, 318] width 9 height 9
click at [147, 274] on div "Layout Column width Change ratio Fit to content 6 6 Columns management Order 2 …" at bounding box center [110, 217] width 139 height 224
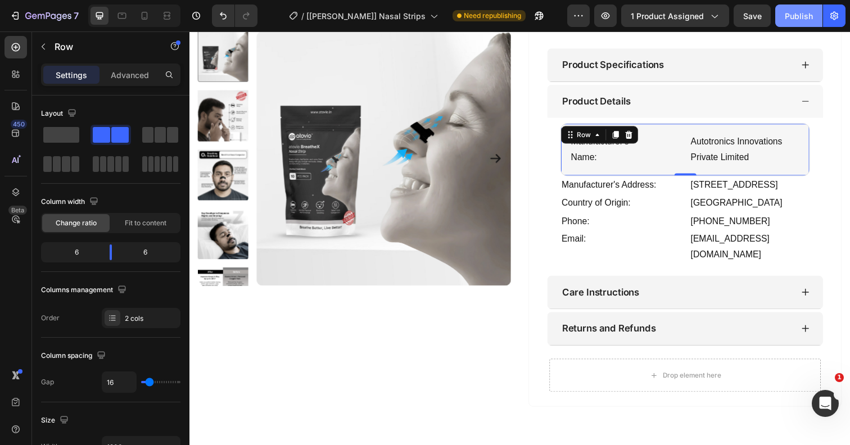
click at [800, 15] on div "Publish" at bounding box center [799, 16] width 28 height 12
click at [660, 169] on div "Manufacturer's Name: Text Block Autotronics Innovations Private Limited Text Bl…" at bounding box center [695, 152] width 255 height 54
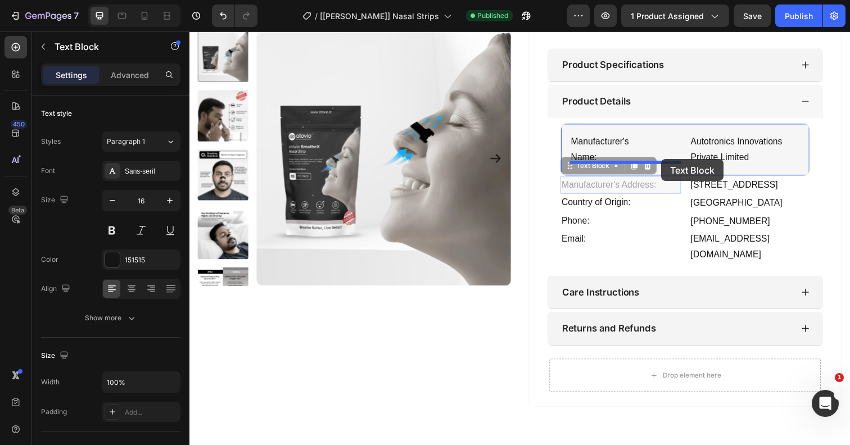
drag, startPoint x: 621, startPoint y: 184, endPoint x: 671, endPoint y: 162, distance: 54.8
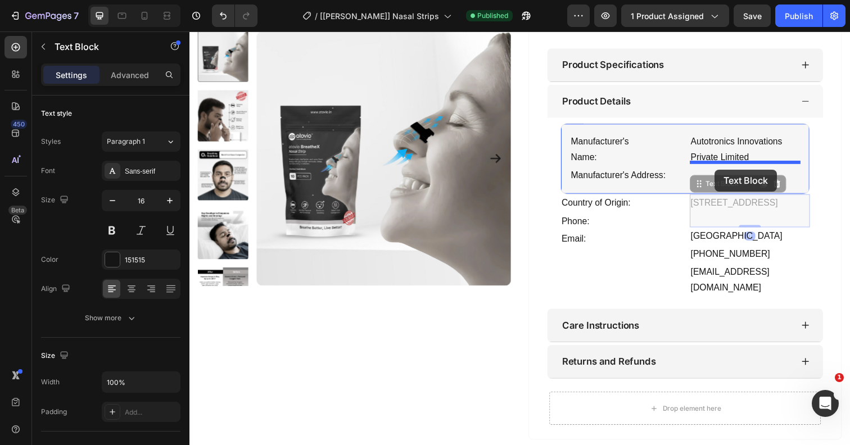
drag, startPoint x: 718, startPoint y: 207, endPoint x: 726, endPoint y: 173, distance: 35.6
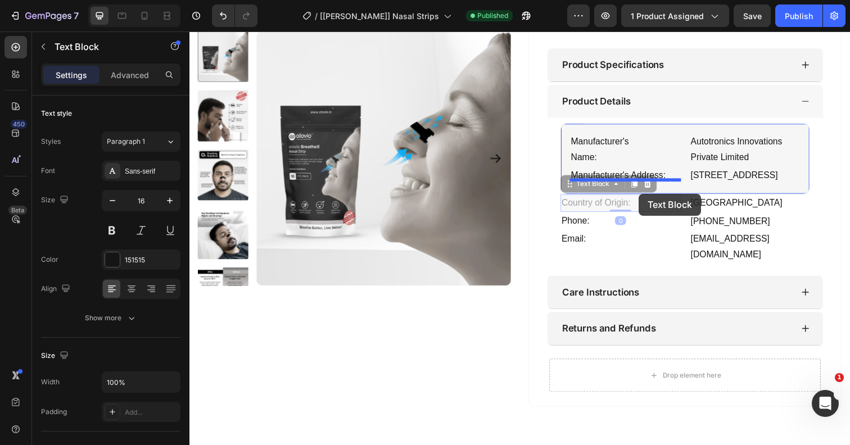
drag, startPoint x: 625, startPoint y: 218, endPoint x: 648, endPoint y: 197, distance: 30.7
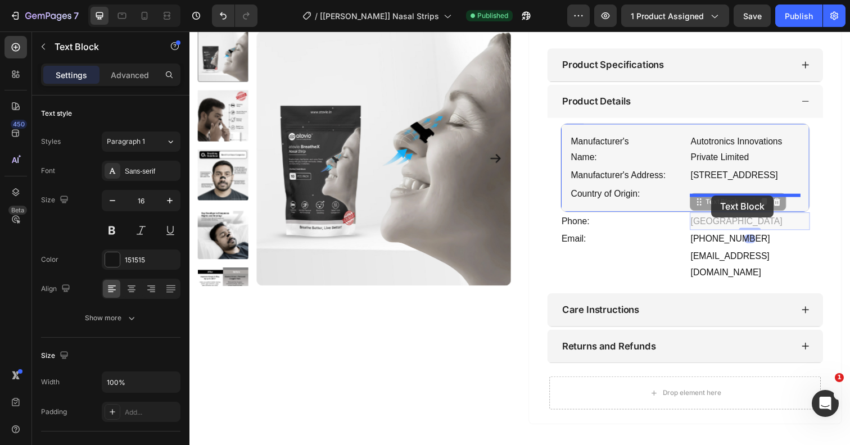
drag, startPoint x: 714, startPoint y: 219, endPoint x: 722, endPoint y: 199, distance: 21.9
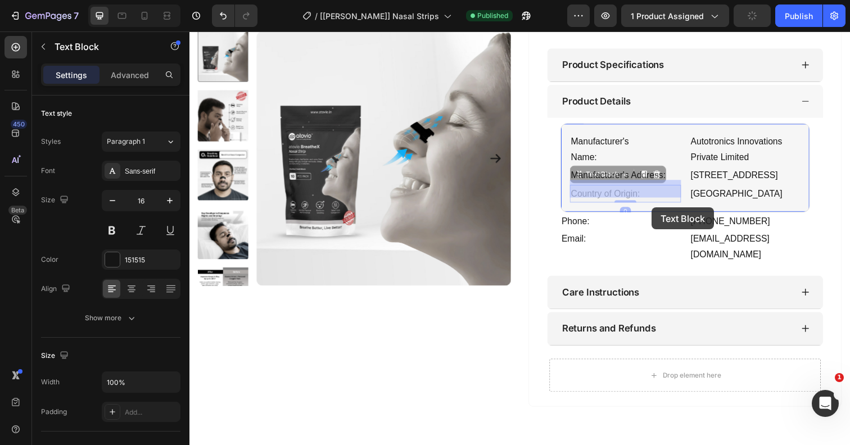
drag, startPoint x: 640, startPoint y: 191, endPoint x: 660, endPoint y: 211, distance: 28.2
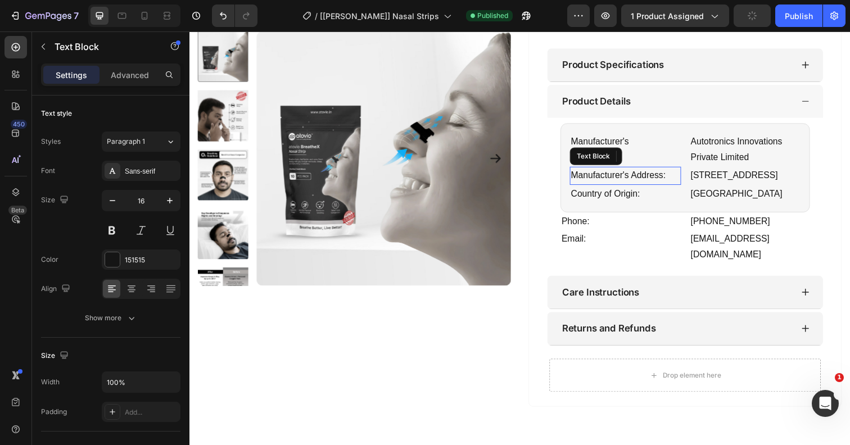
click at [682, 173] on p "Manufacturer's Address:" at bounding box center [634, 179] width 111 height 16
click at [674, 174] on p "Manufacturer's Address:" at bounding box center [634, 179] width 111 height 16
click at [680, 177] on p "Manufacturer's Address:" at bounding box center [634, 179] width 111 height 16
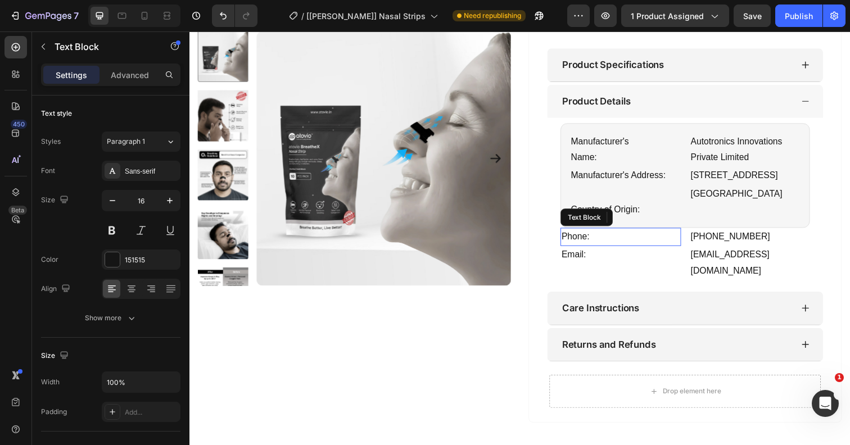
click at [609, 233] on p "Phone:" at bounding box center [629, 241] width 121 height 16
drag, startPoint x: 574, startPoint y: 236, endPoint x: 609, endPoint y: 214, distance: 40.4
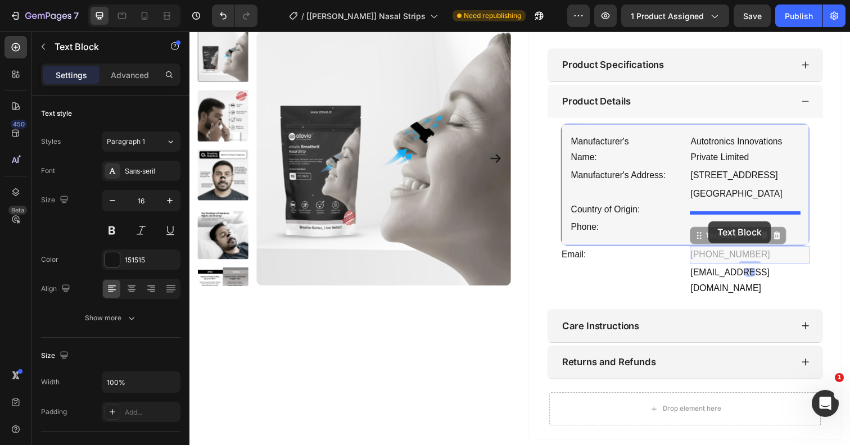
drag, startPoint x: 718, startPoint y: 250, endPoint x: 719, endPoint y: 224, distance: 25.9
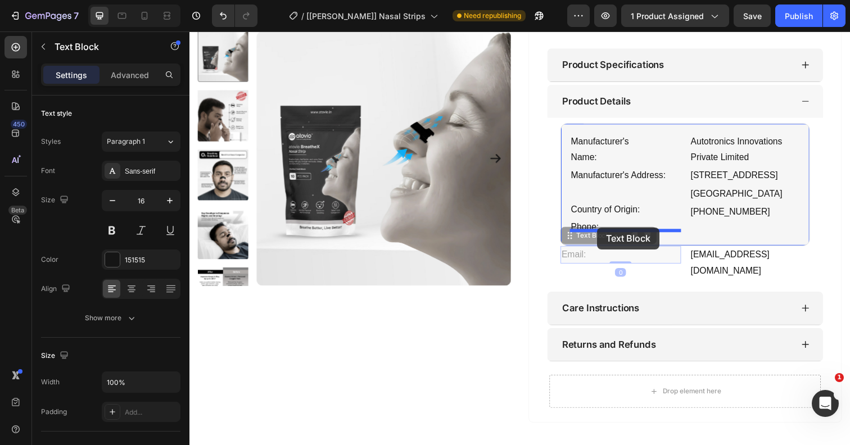
drag, startPoint x: 585, startPoint y: 250, endPoint x: 605, endPoint y: 233, distance: 27.1
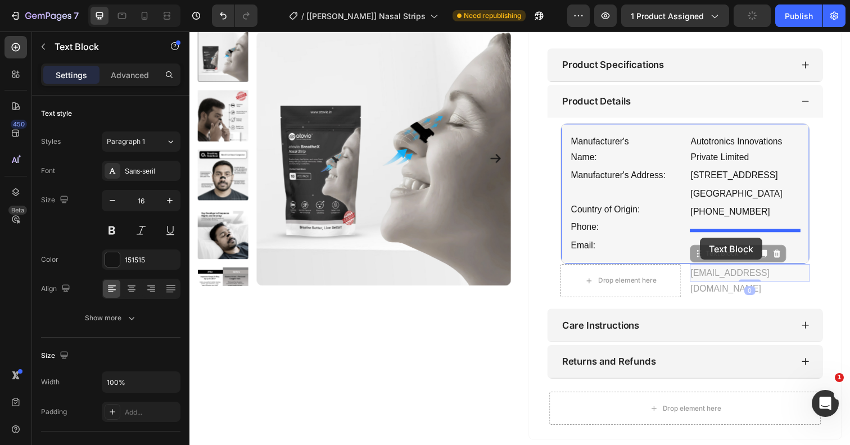
drag, startPoint x: 703, startPoint y: 273, endPoint x: 710, endPoint y: 242, distance: 31.6
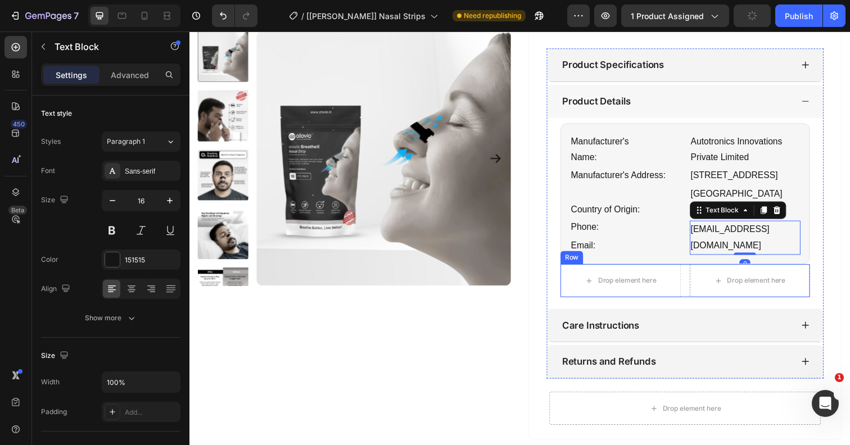
click at [696, 279] on div "Drop element here Drop element here Row" at bounding box center [695, 286] width 255 height 34
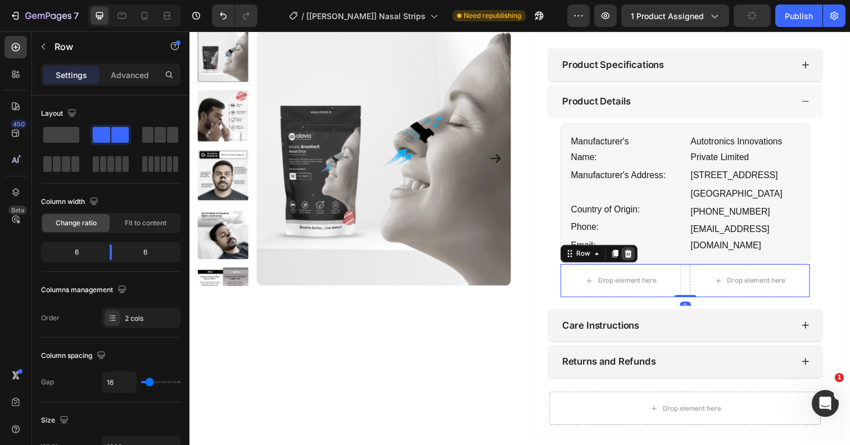
click at [642, 252] on div at bounding box center [637, 258] width 13 height 13
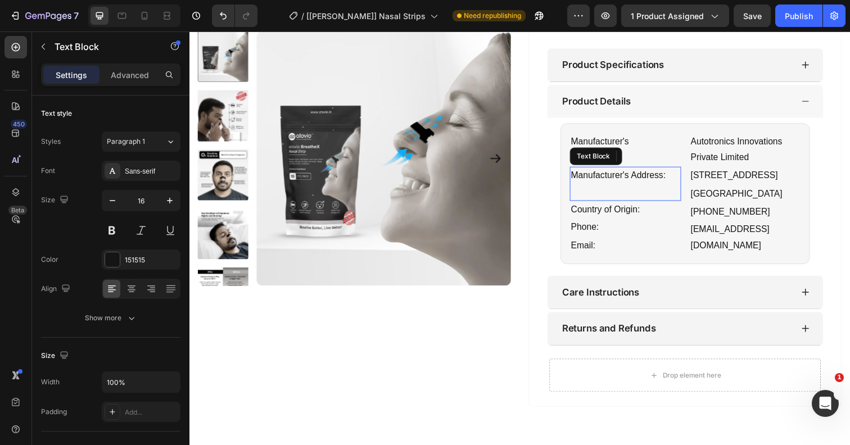
drag, startPoint x: 628, startPoint y: 175, endPoint x: 648, endPoint y: 175, distance: 19.7
click at [628, 175] on p "Manufacturer's Address:" at bounding box center [634, 179] width 111 height 16
click at [641, 175] on p "Manufacturer's Address:" at bounding box center [634, 179] width 111 height 16
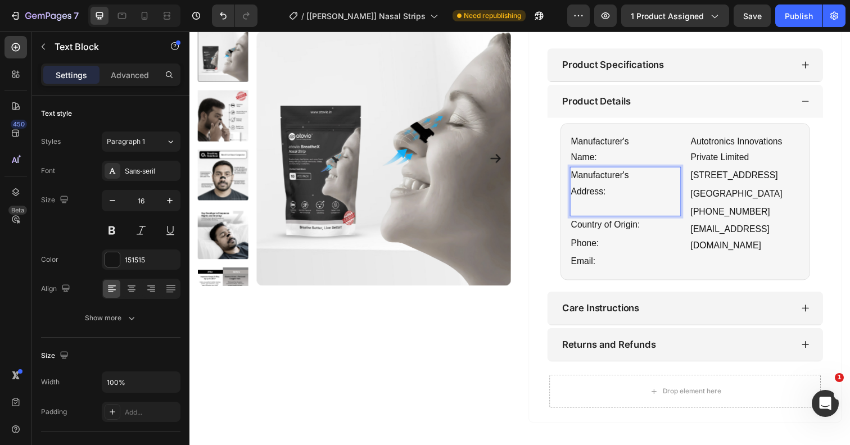
click at [598, 206] on p "Rich Text Editor. Editing area: main" at bounding box center [634, 211] width 111 height 16
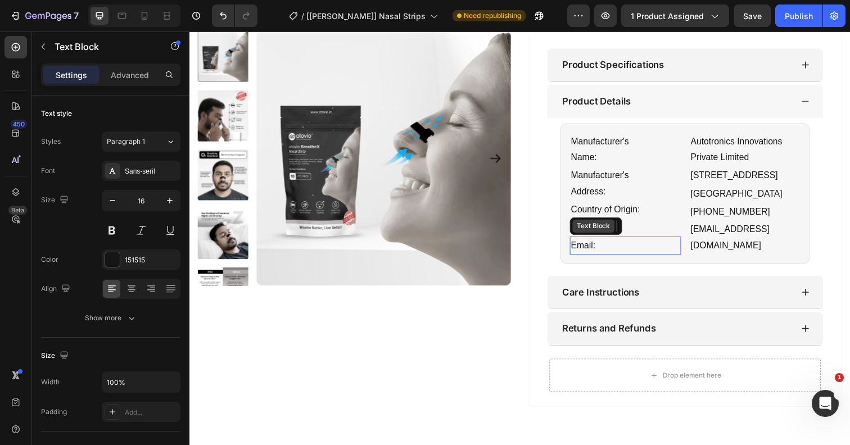
click at [607, 231] on div "Text Block" at bounding box center [604, 230] width 53 height 18
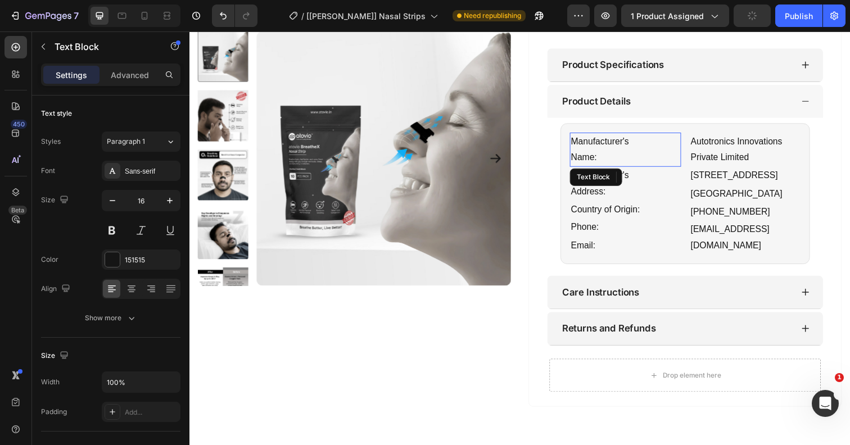
click at [596, 152] on p "Name:" at bounding box center [634, 160] width 111 height 16
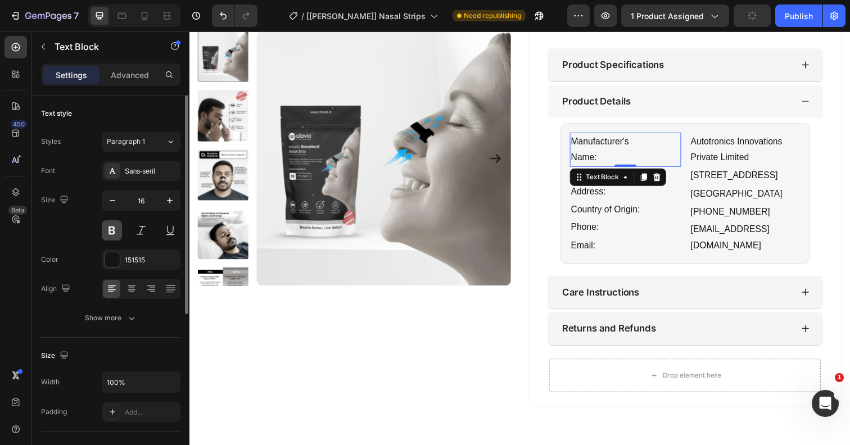
click at [119, 225] on button at bounding box center [112, 230] width 20 height 20
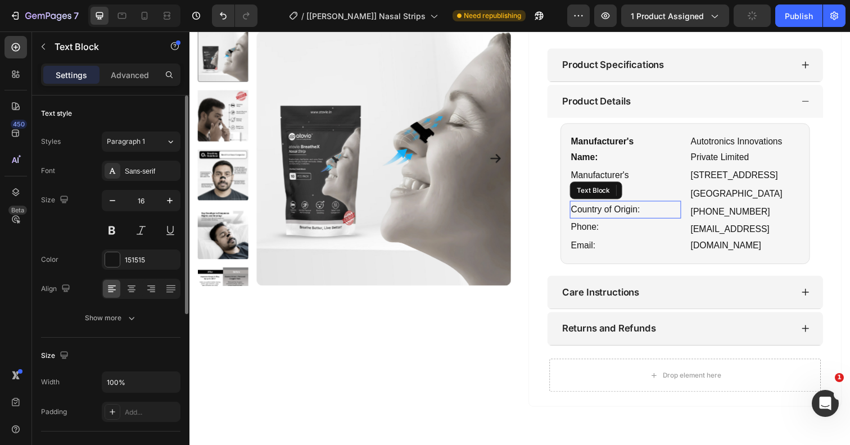
click at [599, 211] on p "Country of Origin:" at bounding box center [634, 214] width 111 height 16
click at [111, 227] on button at bounding box center [112, 230] width 20 height 20
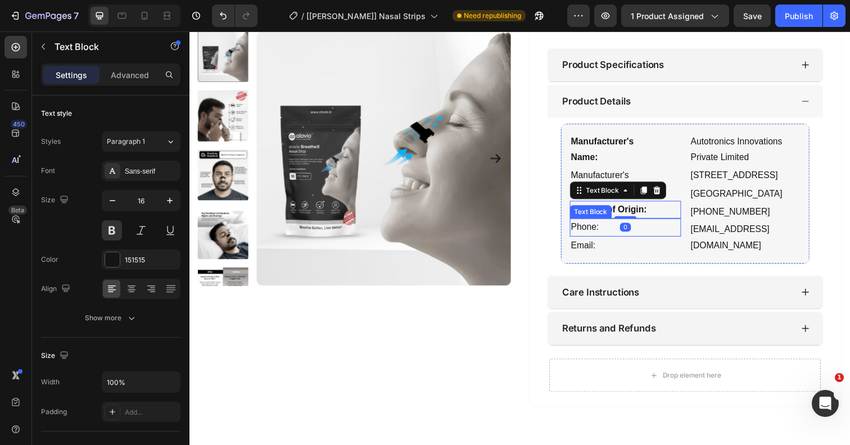
click at [596, 226] on p "Phone:" at bounding box center [634, 232] width 111 height 16
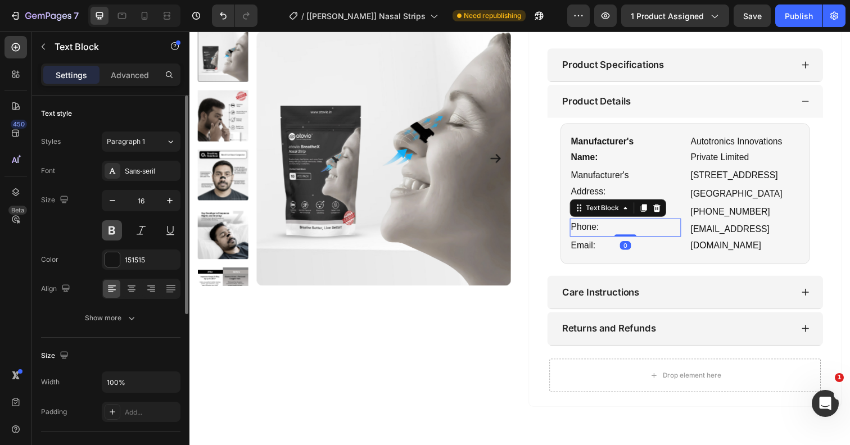
click at [114, 227] on button at bounding box center [112, 230] width 20 height 20
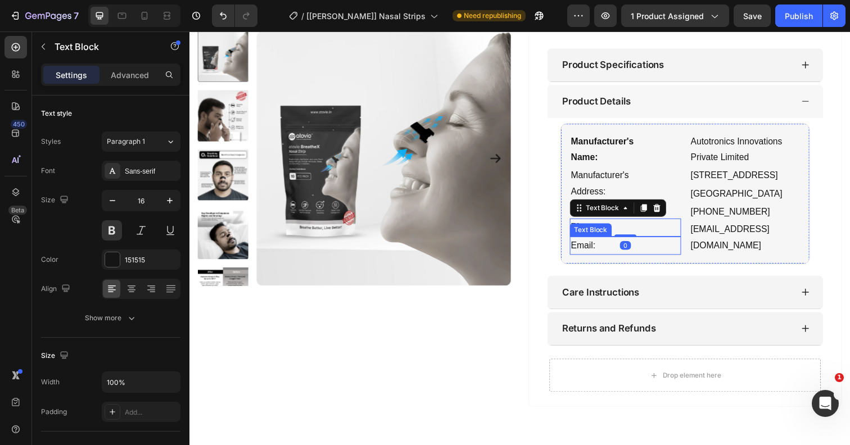
click at [594, 242] on p "Email:" at bounding box center [634, 250] width 111 height 16
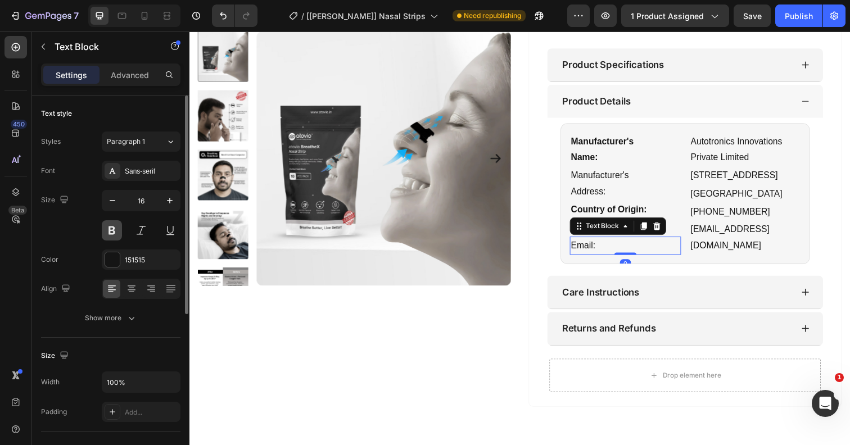
click at [116, 229] on button at bounding box center [112, 230] width 20 height 20
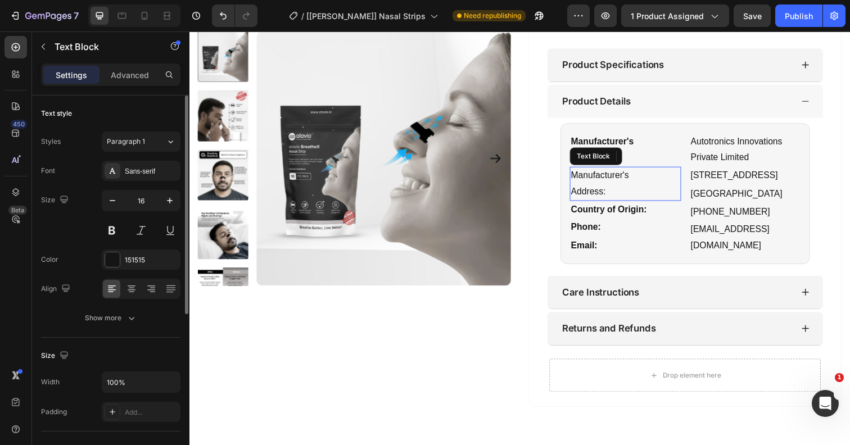
click at [605, 187] on p "Address:" at bounding box center [634, 195] width 111 height 16
click at [110, 229] on button at bounding box center [112, 230] width 20 height 20
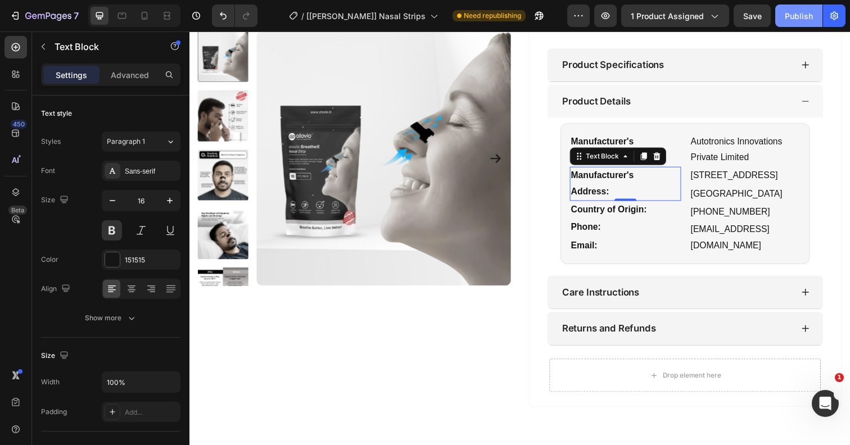
click at [781, 16] on button "Publish" at bounding box center [798, 15] width 47 height 22
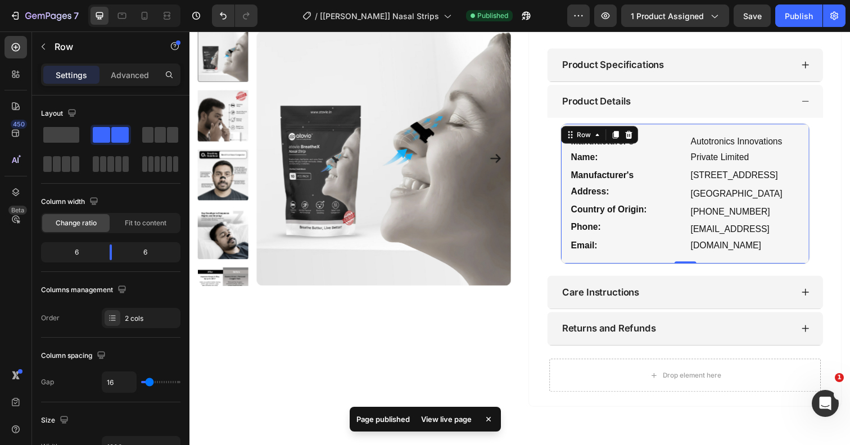
click at [678, 126] on div "Manufacturer's Name: Text Block Manufacturer's Address: Text Block Country of O…" at bounding box center [695, 197] width 255 height 144
click at [623, 134] on icon at bounding box center [625, 138] width 6 height 8
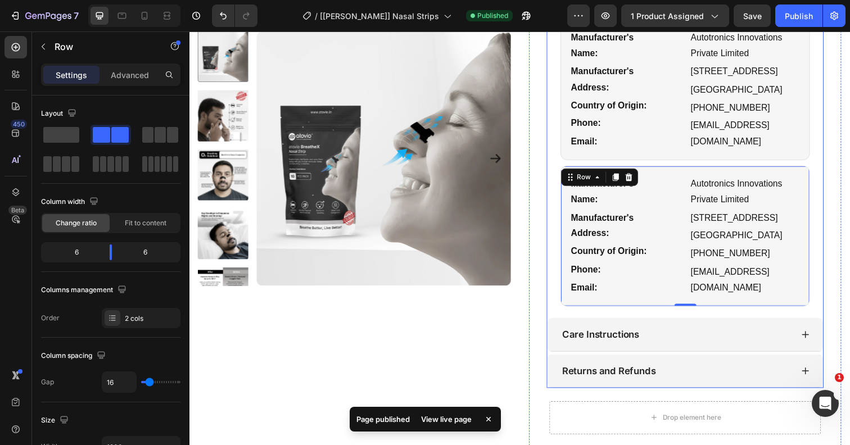
scroll to position [689, 0]
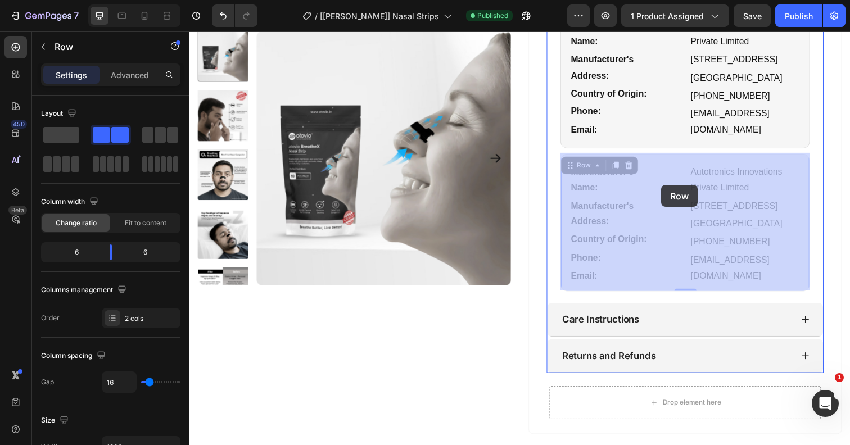
drag, startPoint x: 663, startPoint y: 155, endPoint x: 671, endPoint y: 188, distance: 34.0
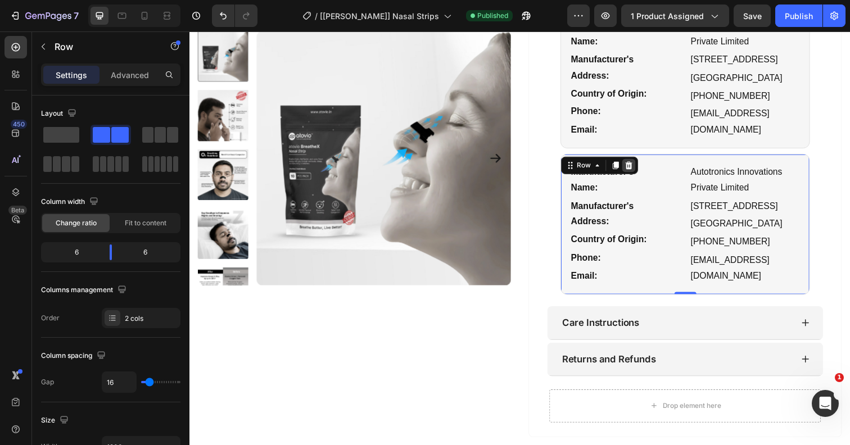
click at [637, 164] on icon at bounding box center [637, 168] width 9 height 9
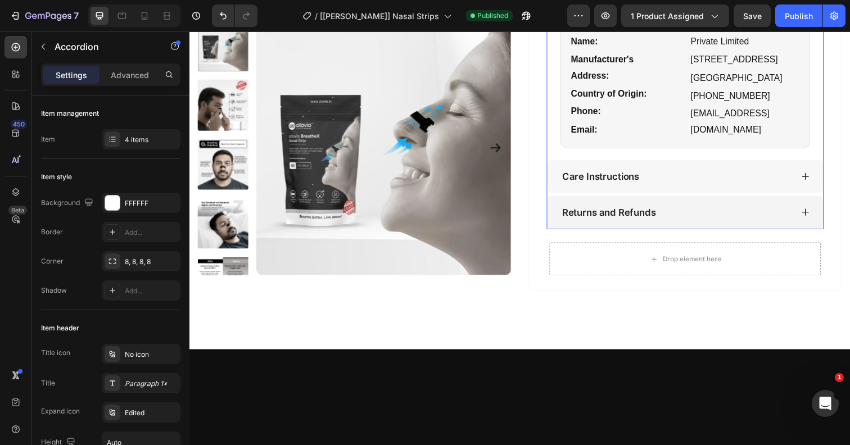
click at [714, 175] on div "Care Instructions" at bounding box center [686, 180] width 237 height 16
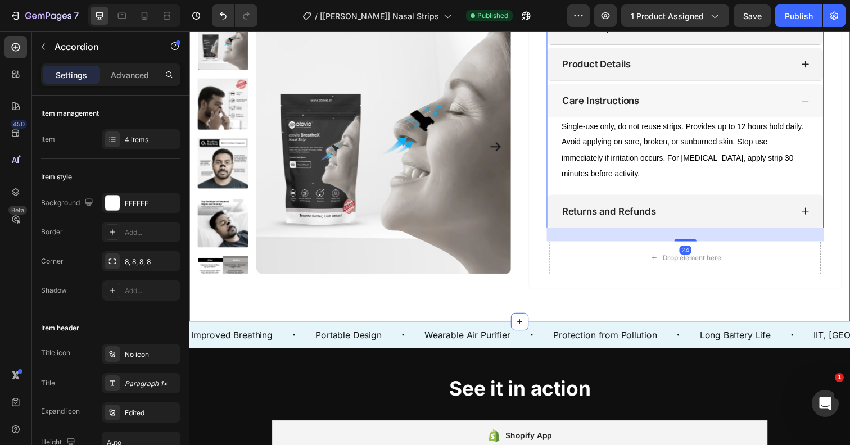
scroll to position [575, 0]
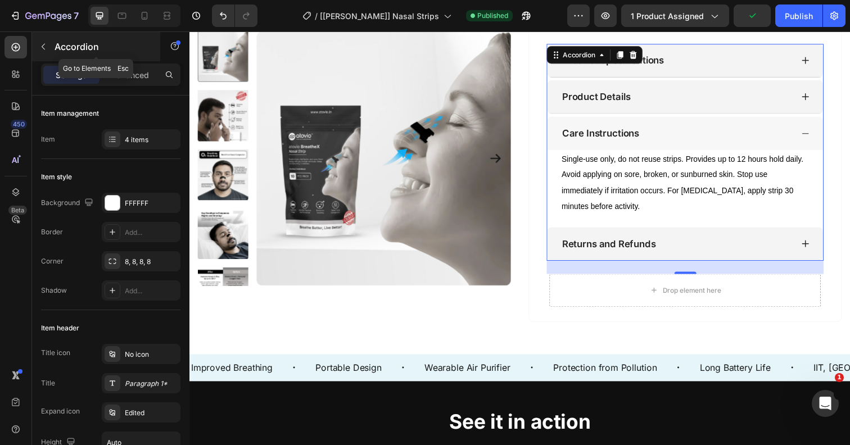
click at [44, 43] on icon "button" at bounding box center [43, 46] width 9 height 9
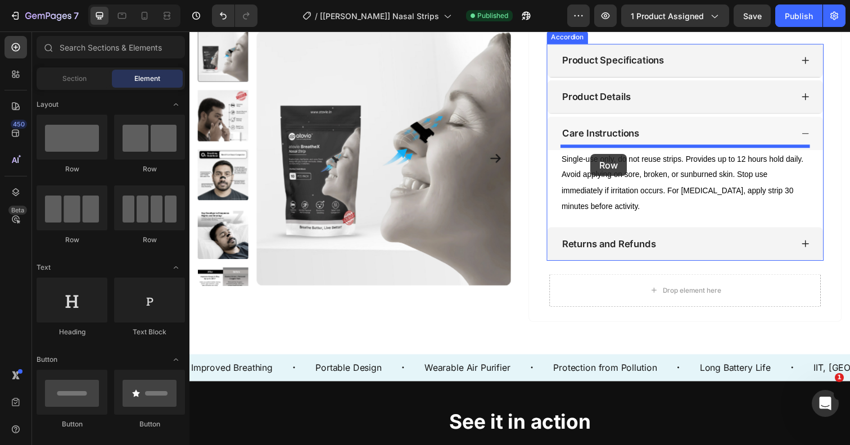
drag, startPoint x: 263, startPoint y: 164, endPoint x: 599, endPoint y: 157, distance: 336.2
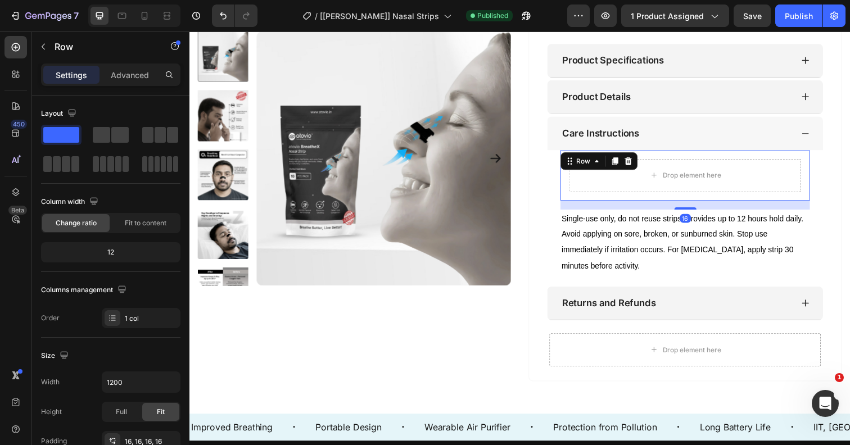
click at [676, 153] on div "Drop element here Row 16" at bounding box center [695, 179] width 255 height 52
click at [134, 72] on p "Advanced" at bounding box center [130, 75] width 38 height 12
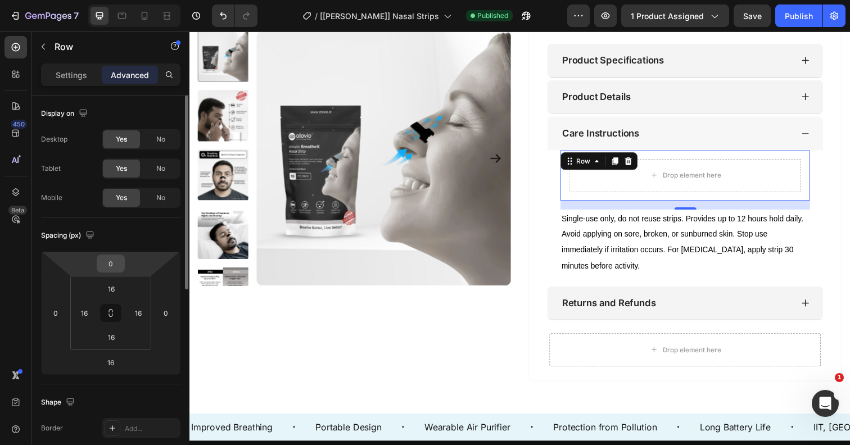
click at [116, 261] on input "0" at bounding box center [110, 263] width 22 height 17
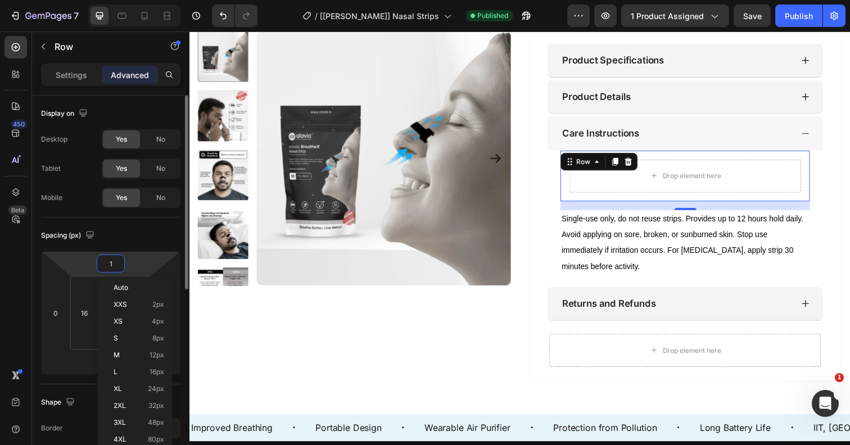
type input "10"
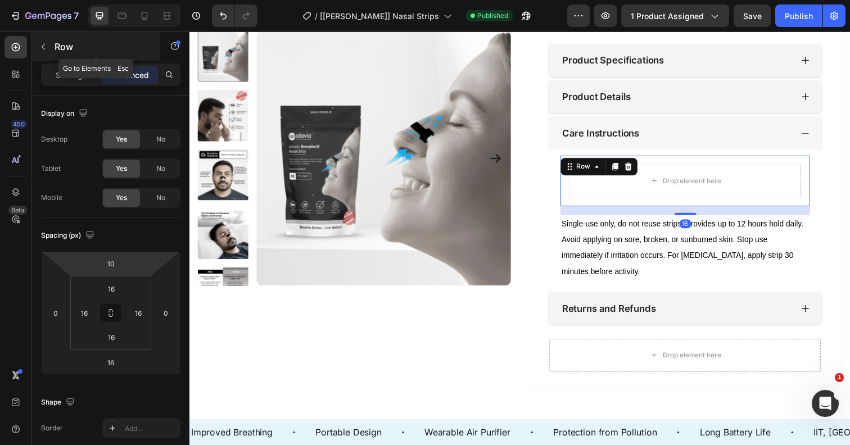
click at [45, 53] on button "button" at bounding box center [43, 47] width 18 height 18
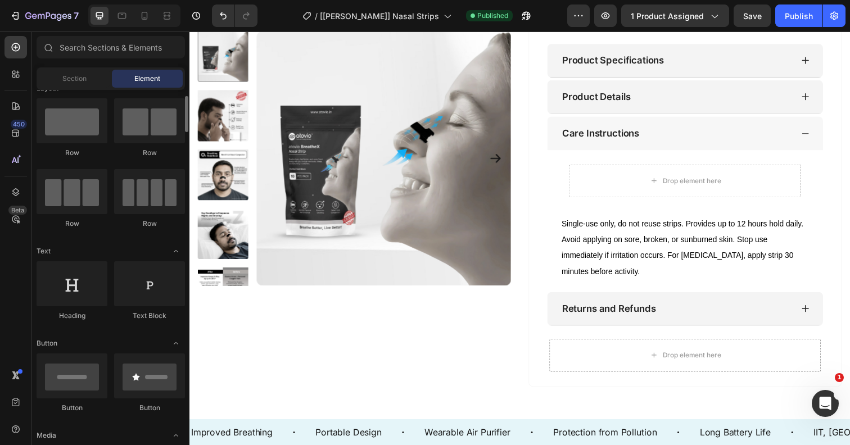
scroll to position [21, 0]
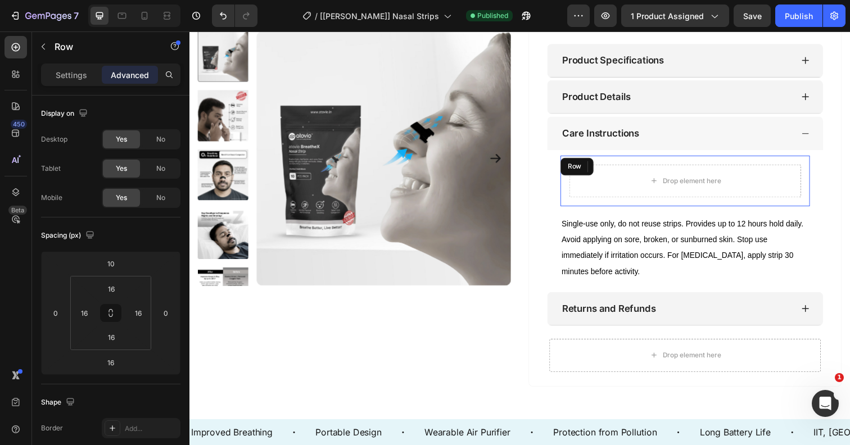
click at [572, 174] on div "Drop element here Row" at bounding box center [695, 185] width 255 height 52
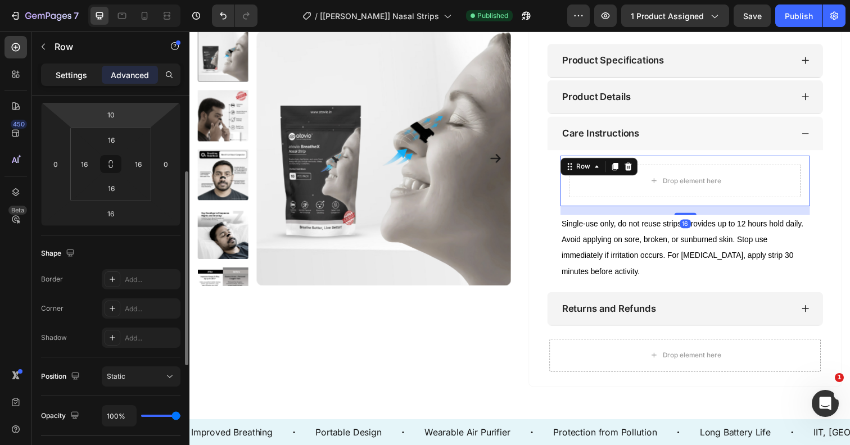
click at [82, 79] on p "Settings" at bounding box center [71, 75] width 31 height 12
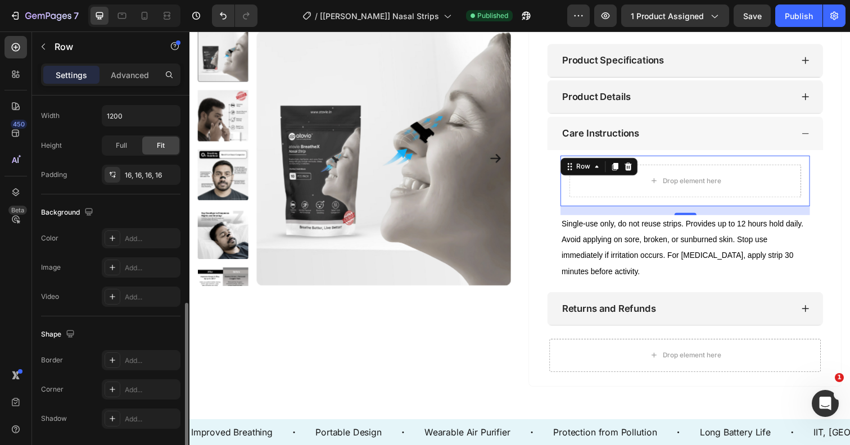
scroll to position [304, 0]
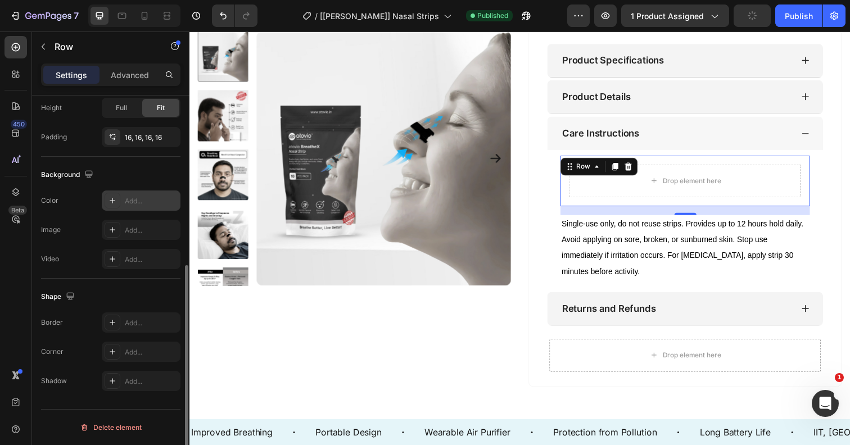
click at [111, 199] on icon at bounding box center [112, 200] width 9 height 9
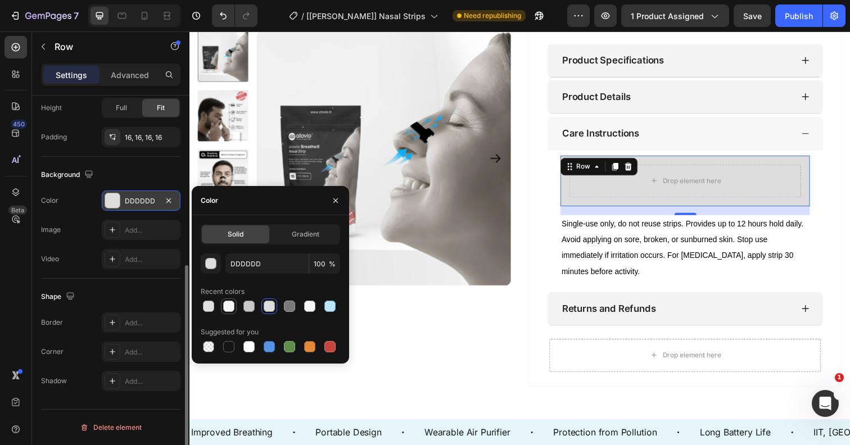
click at [226, 303] on div at bounding box center [228, 306] width 11 height 11
type input "F6F6F6"
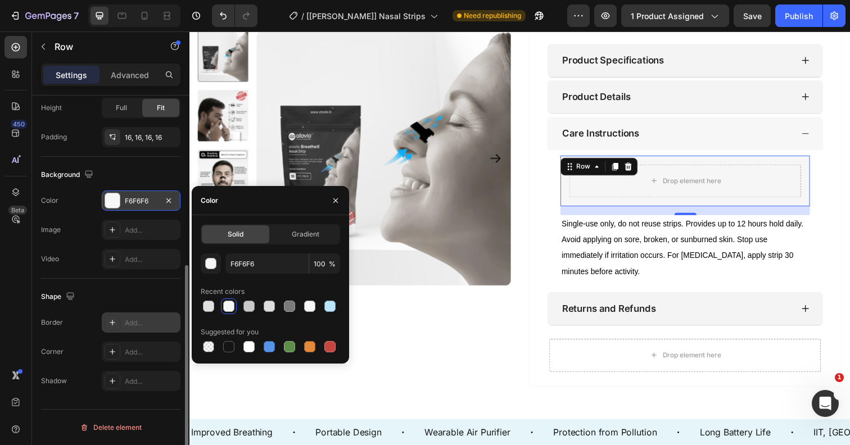
click at [112, 321] on icon at bounding box center [112, 322] width 9 height 9
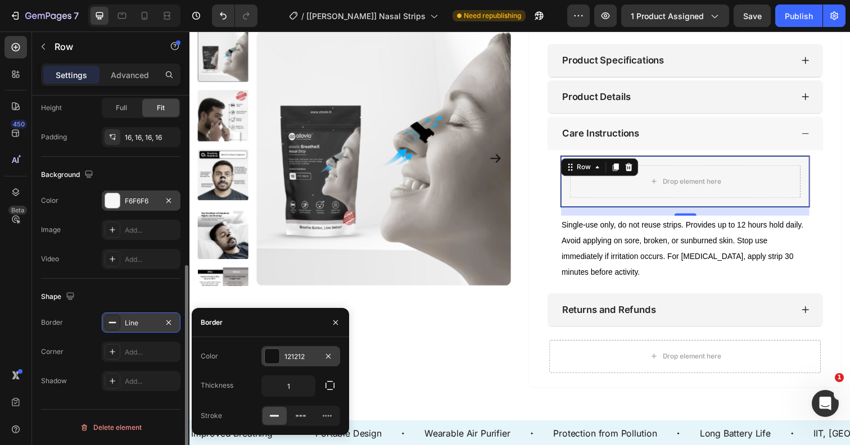
click at [272, 355] on div at bounding box center [272, 356] width 15 height 15
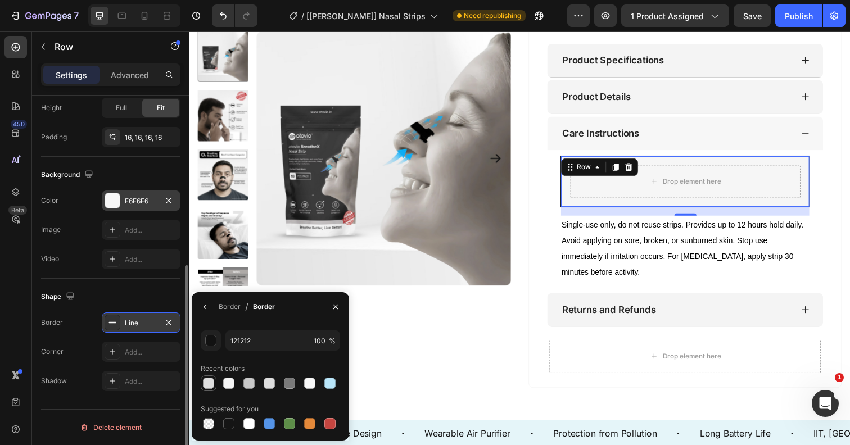
click at [208, 382] on div at bounding box center [208, 383] width 11 height 11
type input "E0E0E0"
click at [118, 352] on div at bounding box center [113, 352] width 16 height 16
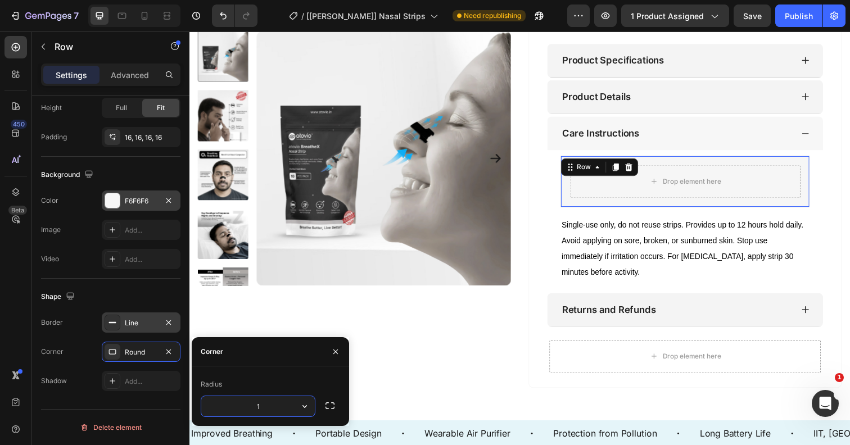
type input "12"
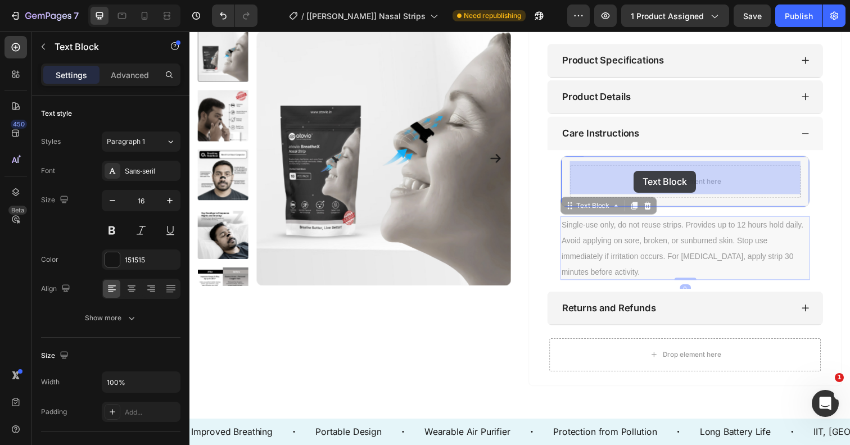
drag, startPoint x: 605, startPoint y: 243, endPoint x: 643, endPoint y: 174, distance: 79.0
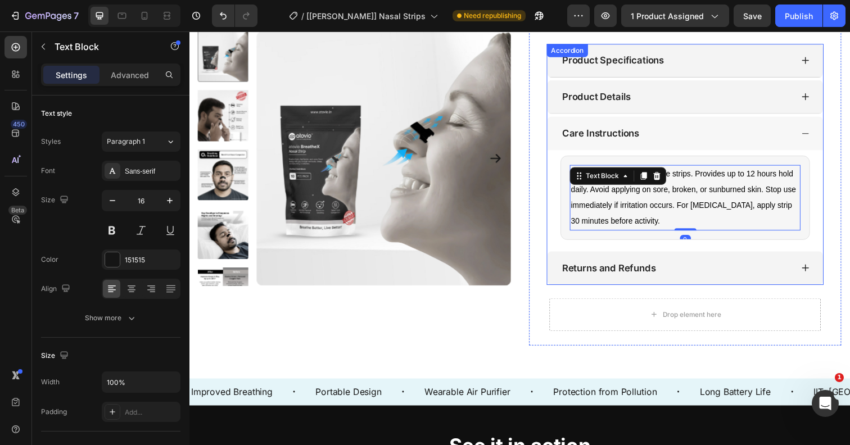
click at [639, 246] on div "Single-use only, do not reuse strips. Provides up to 12 hours hold daily. Avoid…" at bounding box center [696, 203] width 282 height 101
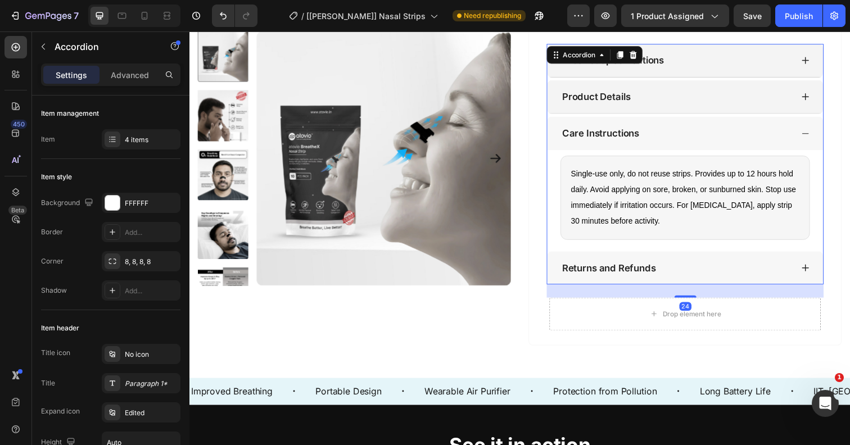
click at [814, 269] on icon at bounding box center [818, 273] width 9 height 9
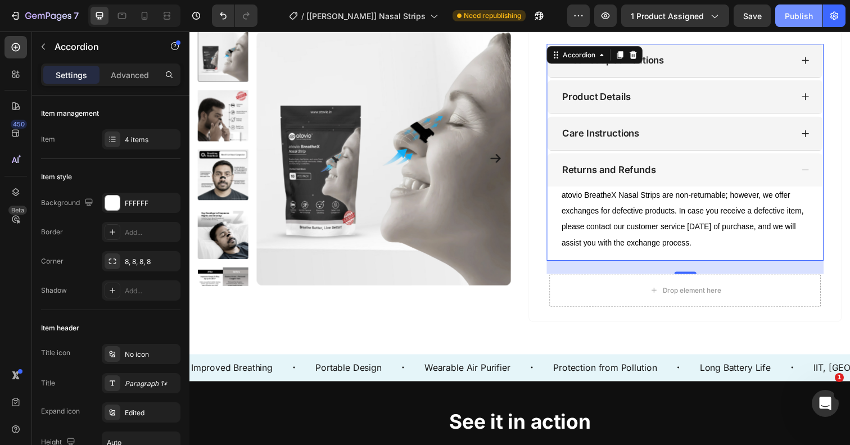
click at [790, 14] on div "Publish" at bounding box center [799, 16] width 28 height 12
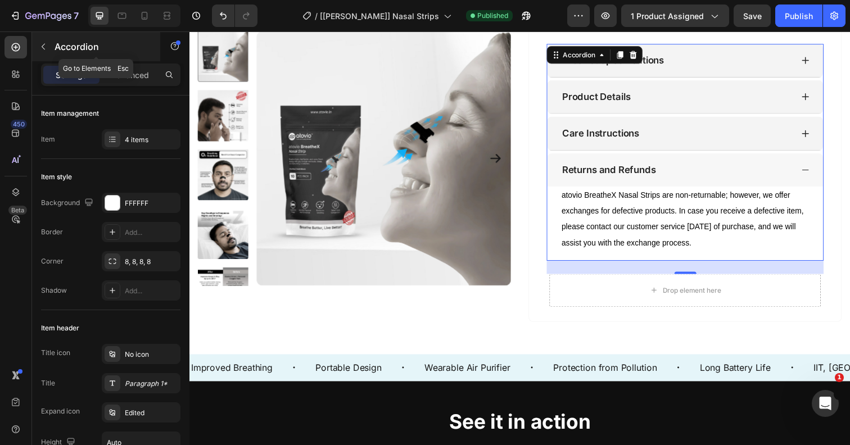
click at [43, 44] on icon "button" at bounding box center [43, 46] width 9 height 9
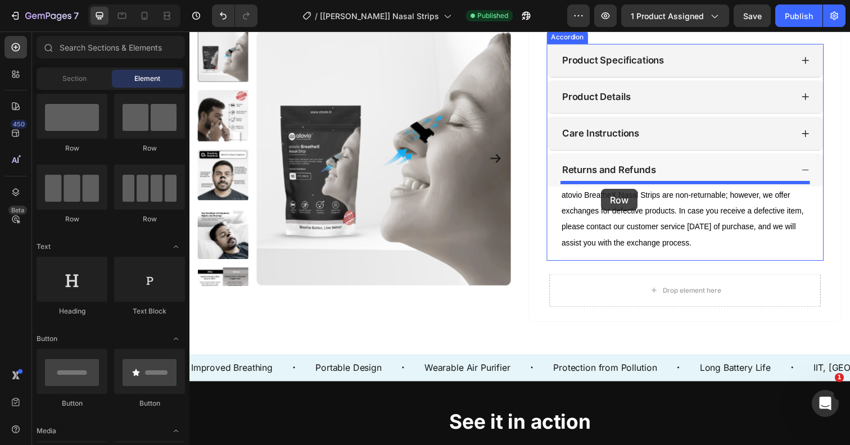
drag, startPoint x: 324, startPoint y: 159, endPoint x: 610, endPoint y: 192, distance: 288.0
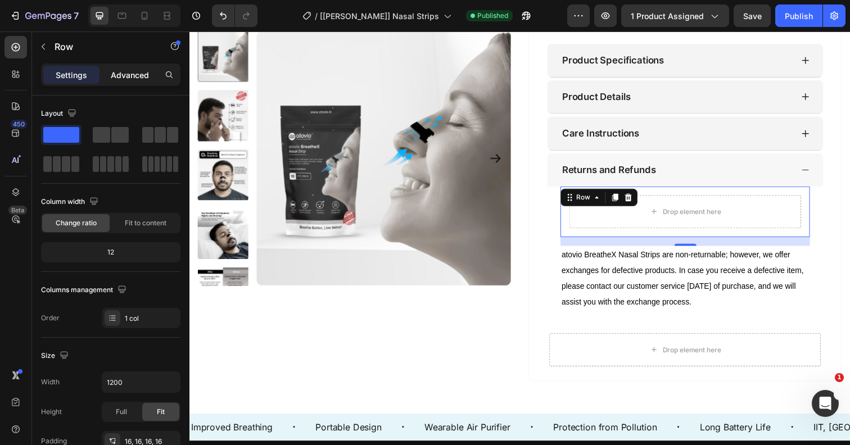
click at [119, 75] on p "Advanced" at bounding box center [130, 75] width 38 height 12
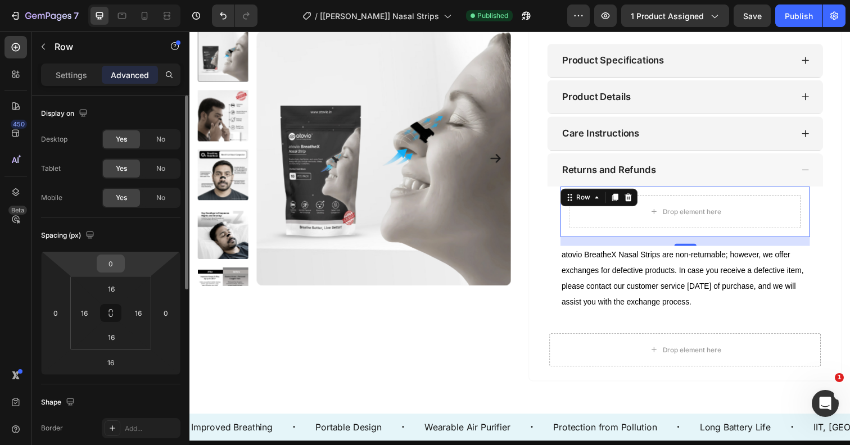
click at [109, 266] on input "0" at bounding box center [110, 263] width 22 height 17
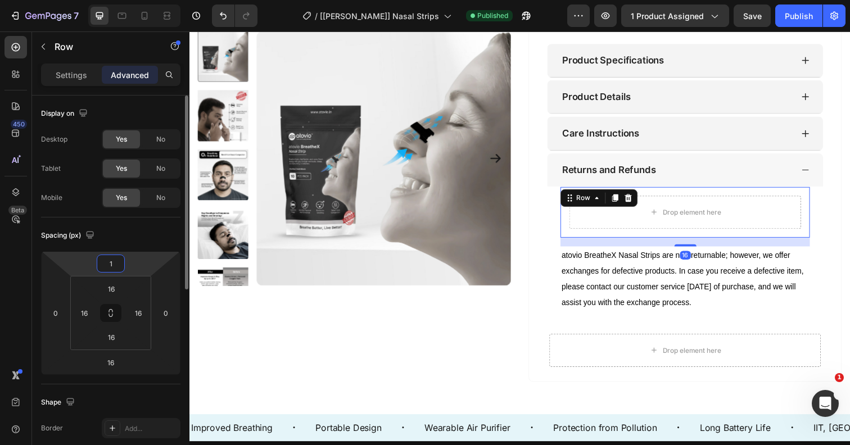
type input "10"
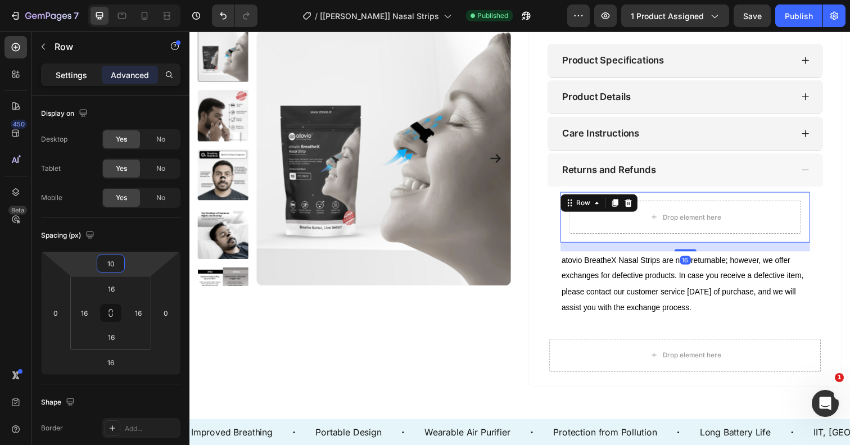
click at [65, 72] on p "Settings" at bounding box center [71, 75] width 31 height 12
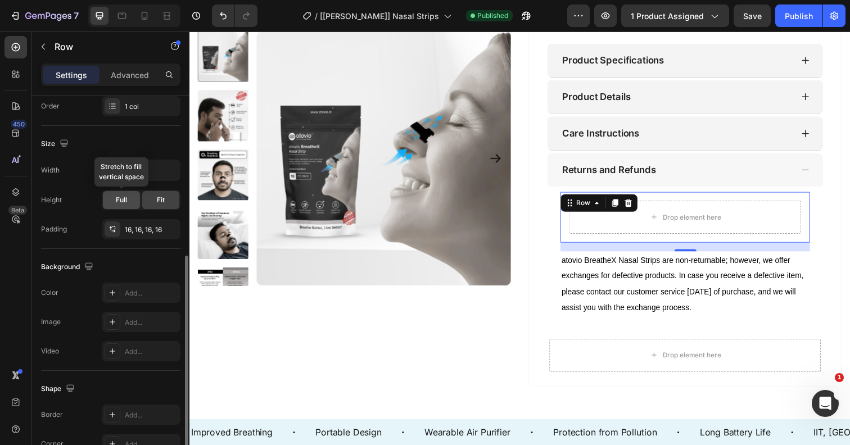
scroll to position [239, 0]
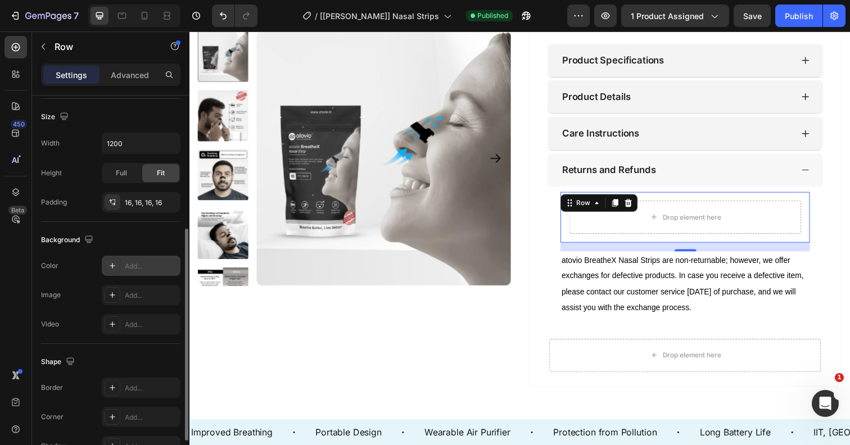
click at [108, 264] on icon at bounding box center [112, 265] width 9 height 9
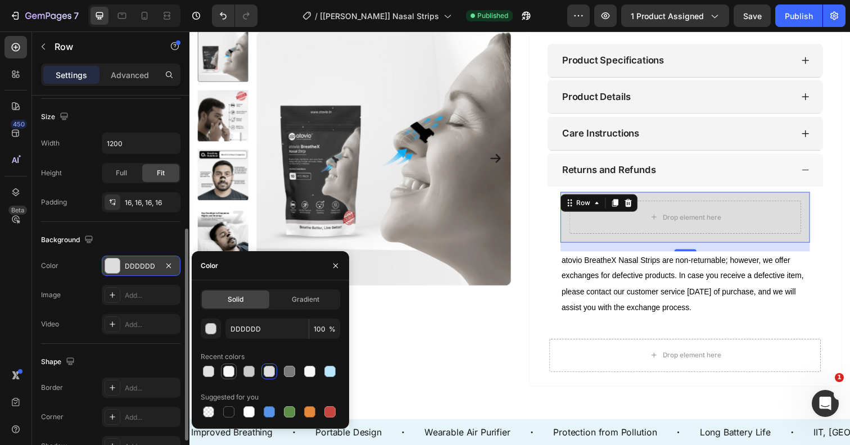
click at [229, 374] on div at bounding box center [228, 371] width 11 height 11
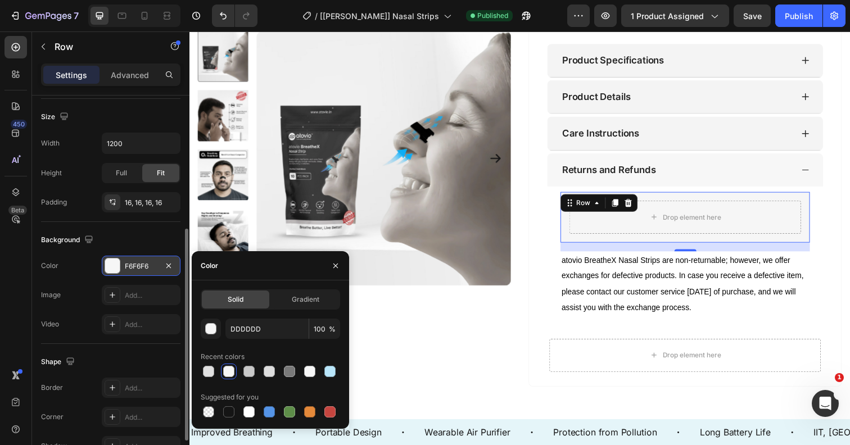
type input "F6F6F6"
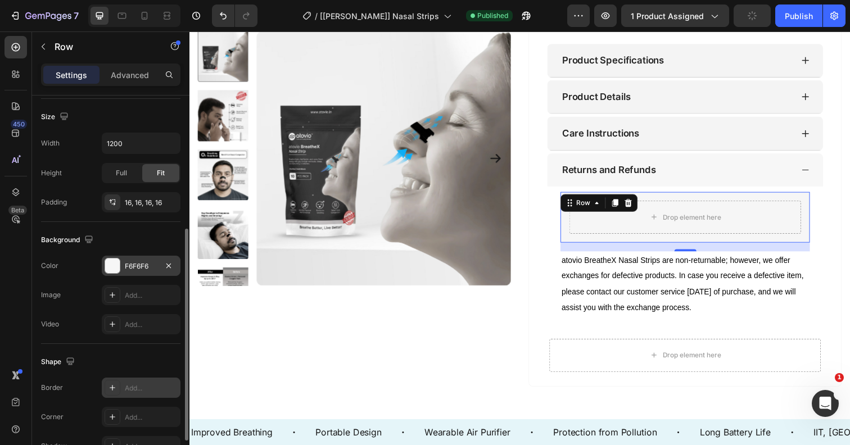
click at [114, 382] on div at bounding box center [113, 388] width 16 height 16
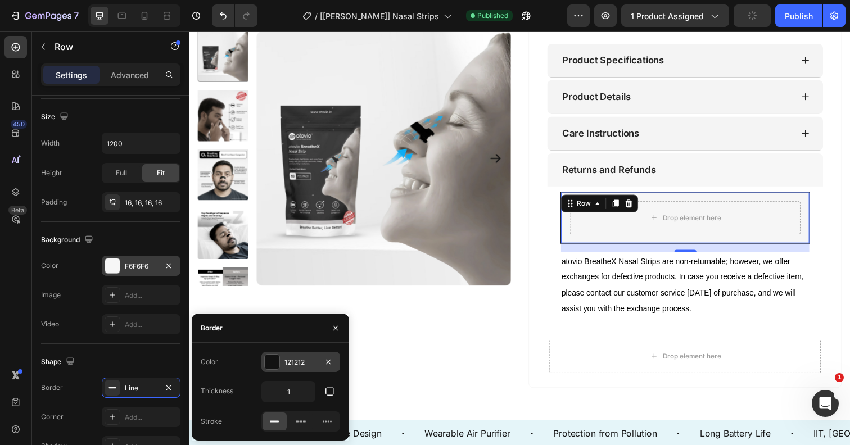
click at [272, 363] on div at bounding box center [272, 362] width 15 height 15
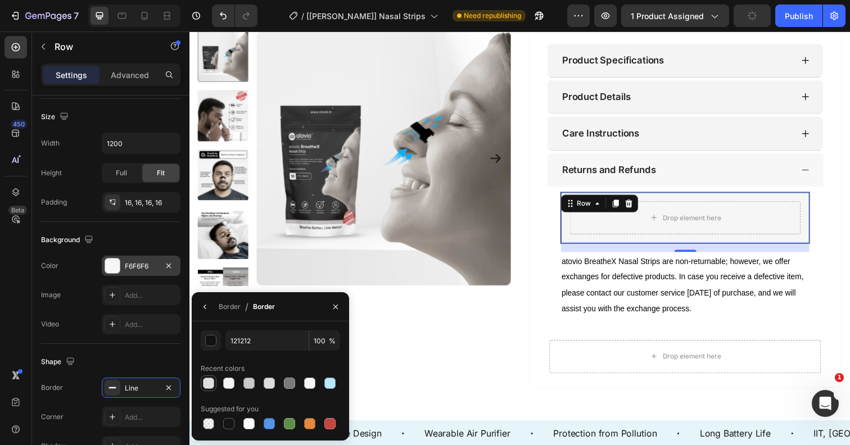
click at [203, 382] on div at bounding box center [208, 383] width 11 height 11
type input "E0E0E0"
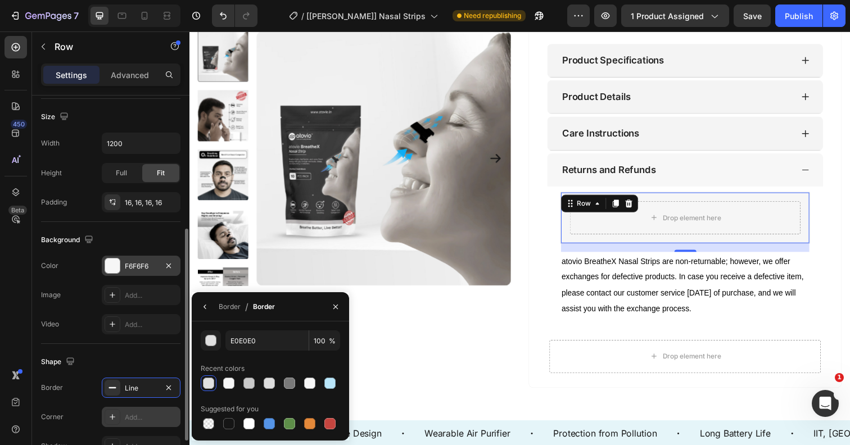
click at [117, 414] on div at bounding box center [113, 417] width 16 height 16
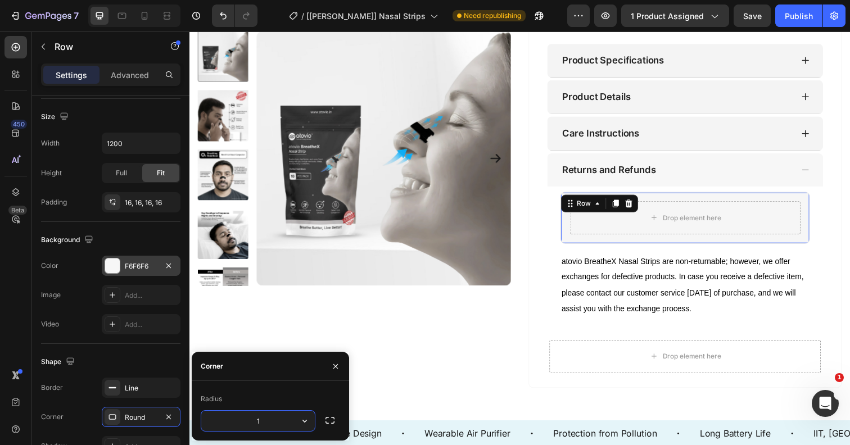
type input "12"
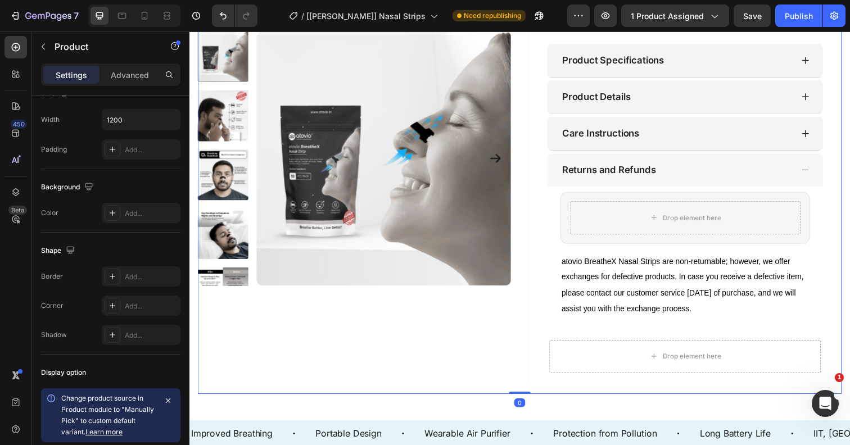
scroll to position [0, 0]
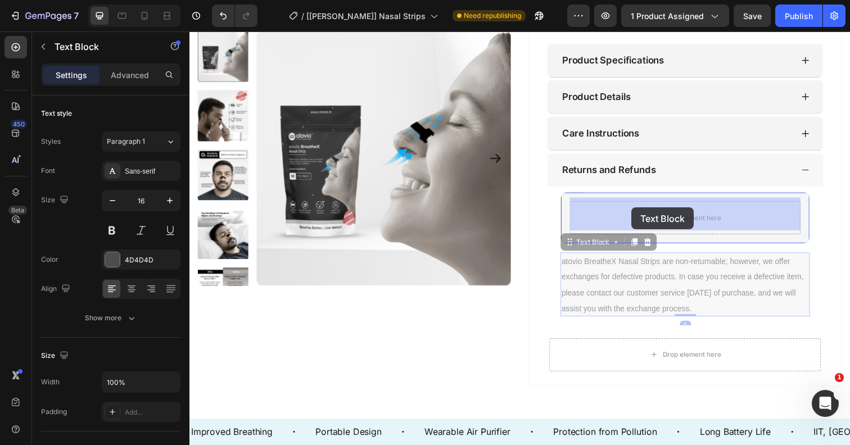
drag, startPoint x: 607, startPoint y: 291, endPoint x: 641, endPoint y: 211, distance: 86.4
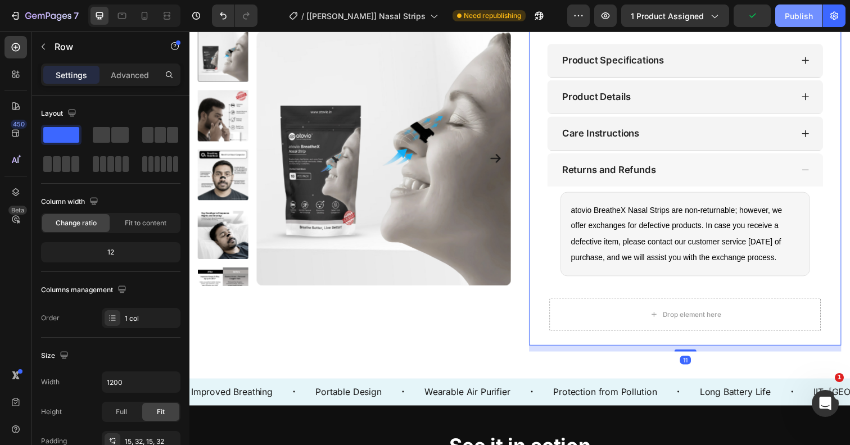
click at [795, 12] on div "Publish" at bounding box center [799, 16] width 28 height 12
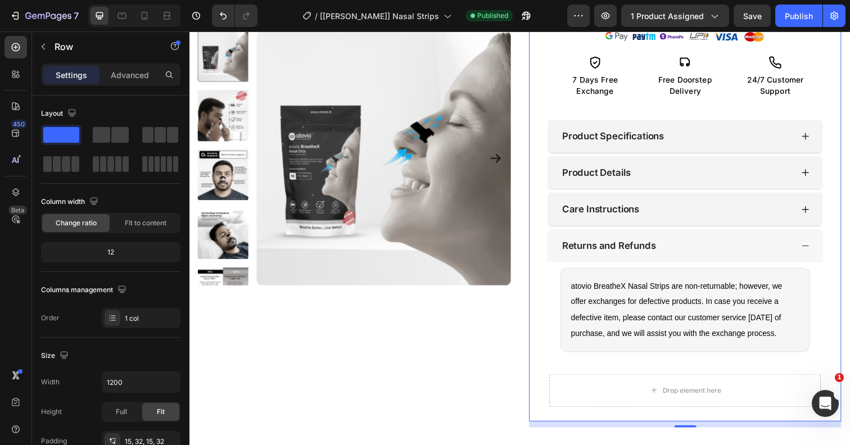
scroll to position [496, 0]
click at [143, 12] on icon at bounding box center [145, 16] width 6 height 8
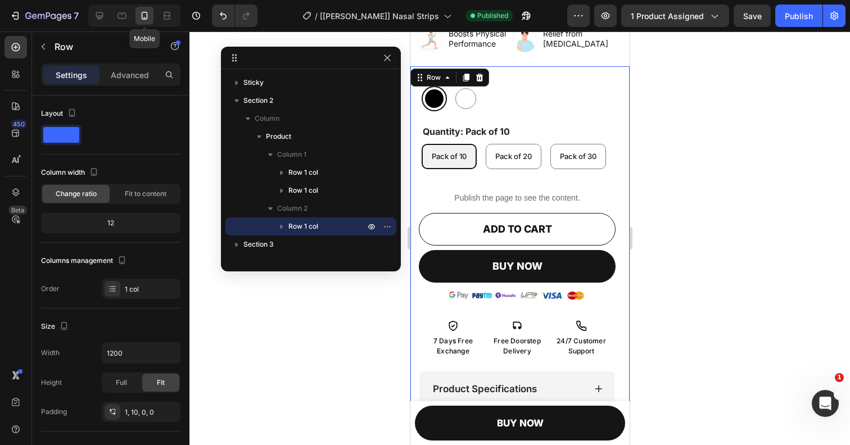
type input "100%"
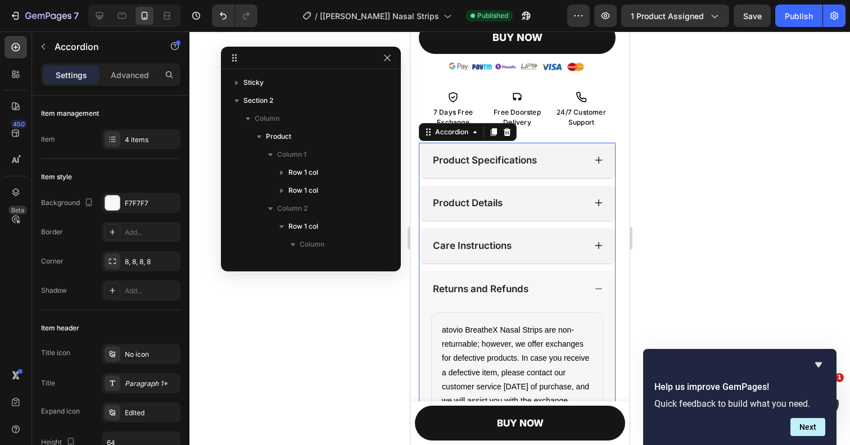
scroll to position [410, 0]
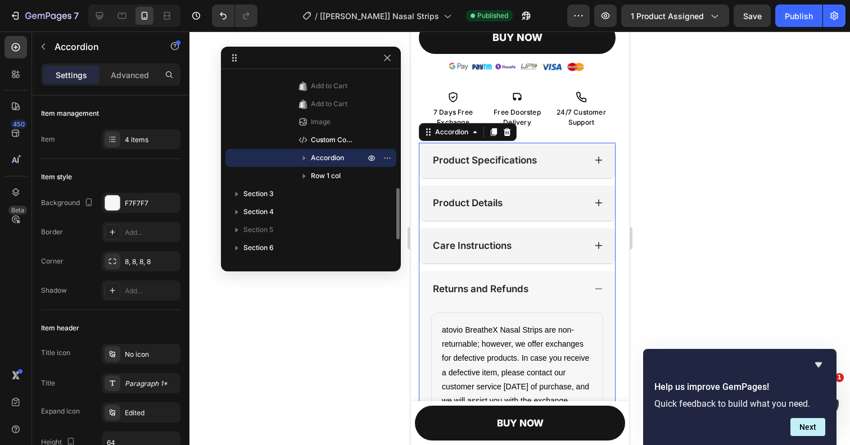
click at [599, 160] on icon at bounding box center [598, 160] width 9 height 9
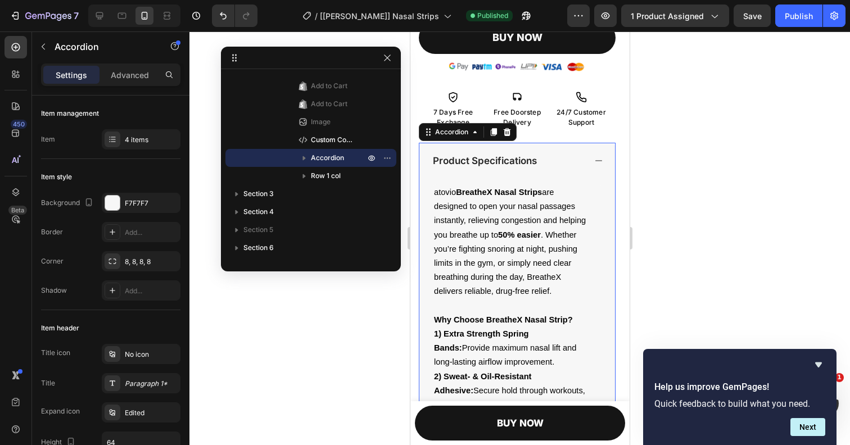
click at [599, 160] on icon at bounding box center [598, 160] width 9 height 9
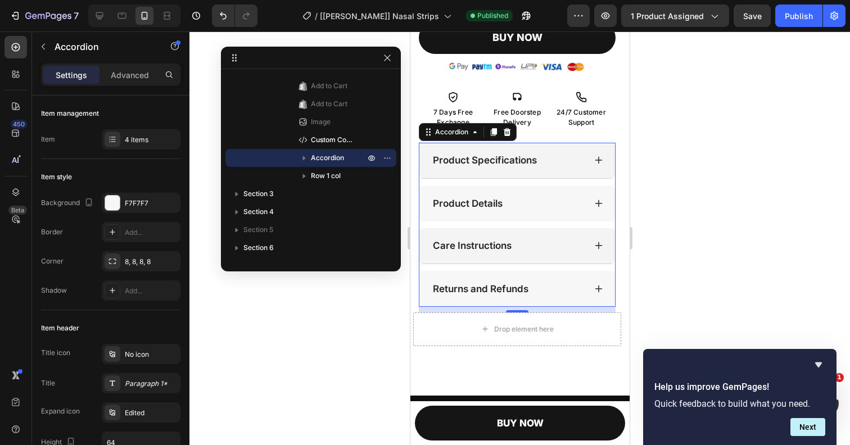
click at [598, 203] on icon at bounding box center [598, 203] width 9 height 9
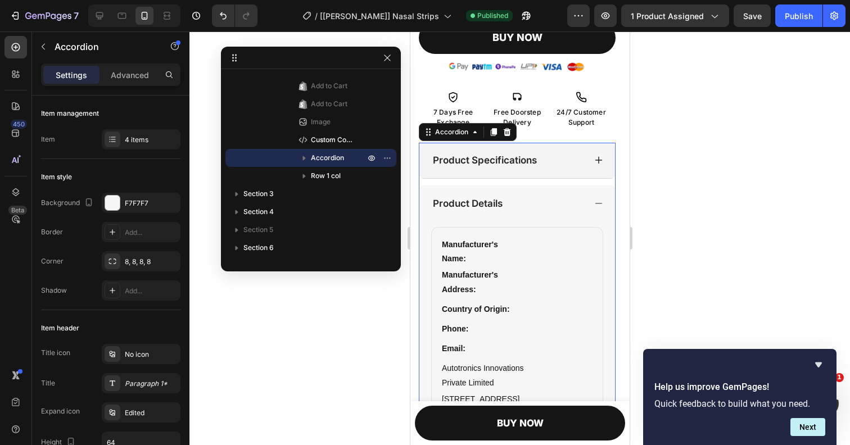
click at [598, 203] on icon at bounding box center [598, 203] width 9 height 9
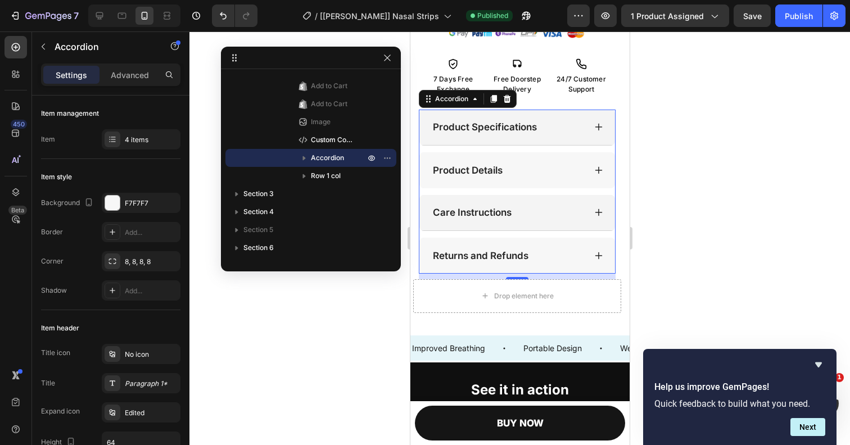
scroll to position [760, 0]
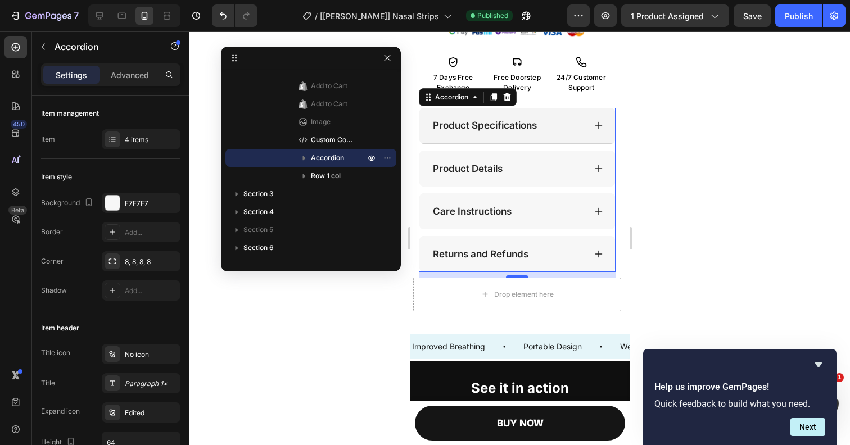
click at [599, 211] on icon at bounding box center [598, 211] width 9 height 9
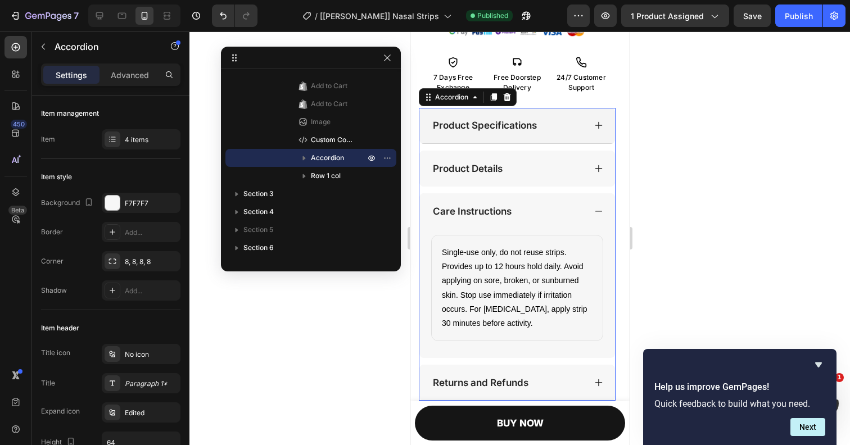
click at [599, 211] on icon at bounding box center [598, 211] width 9 height 9
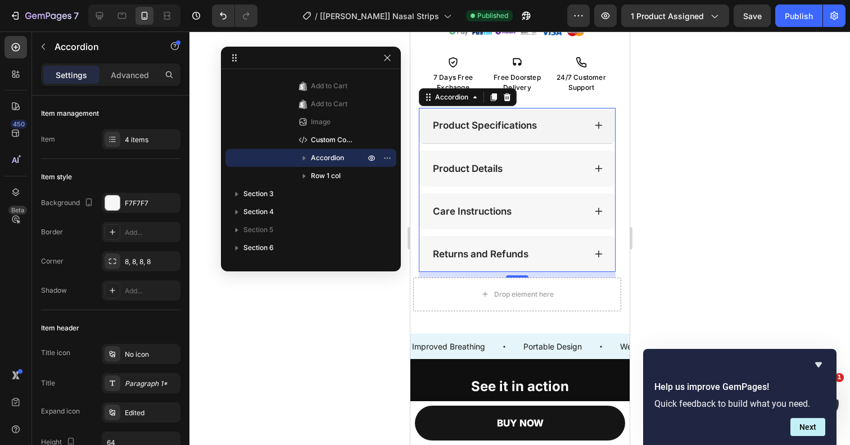
click at [598, 255] on icon at bounding box center [598, 254] width 9 height 9
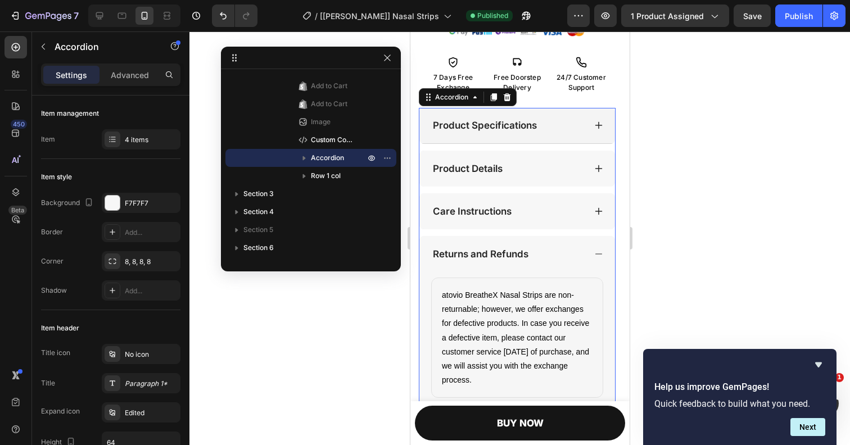
click at [598, 255] on icon at bounding box center [598, 254] width 9 height 9
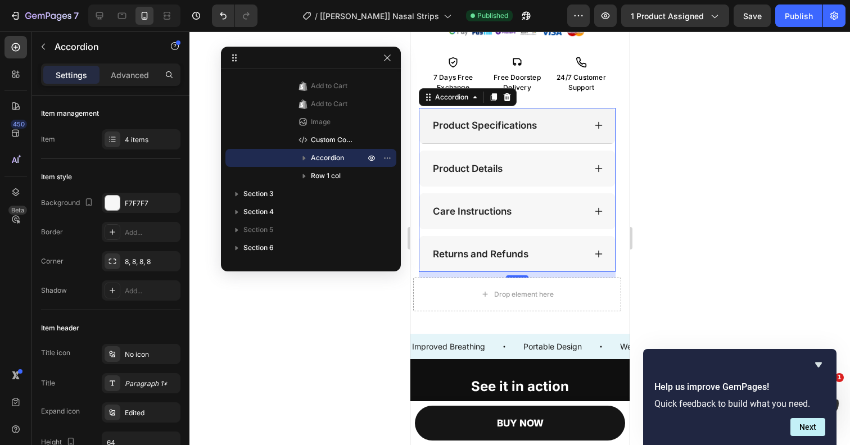
click at [598, 168] on icon at bounding box center [598, 168] width 7 height 7
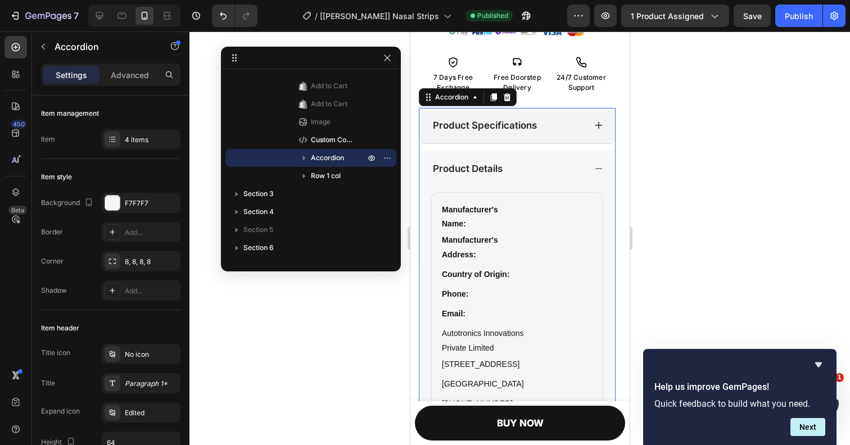
click at [598, 168] on icon at bounding box center [598, 168] width 9 height 9
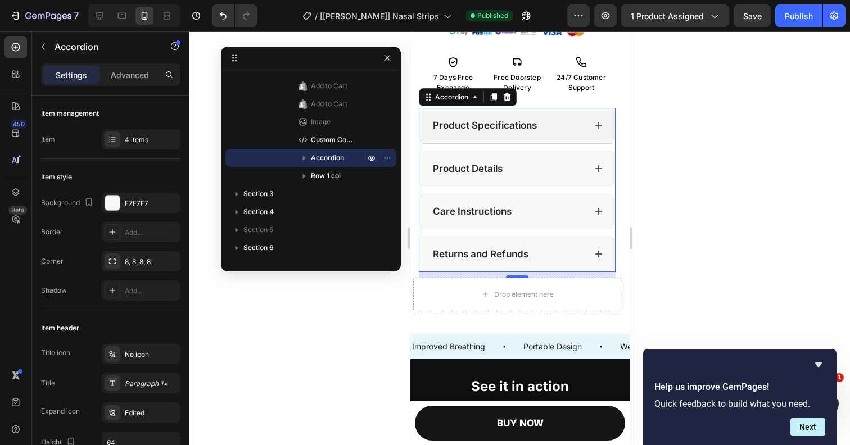
click at [600, 129] on icon at bounding box center [598, 125] width 7 height 7
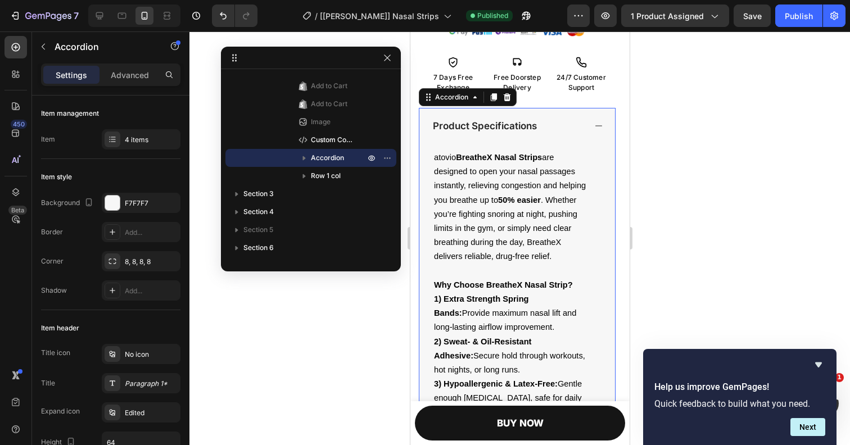
click at [600, 126] on icon at bounding box center [598, 125] width 7 height 1
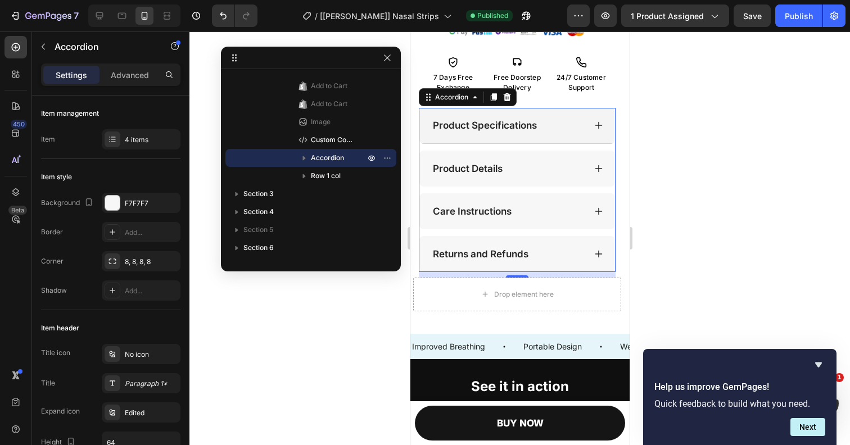
click at [597, 168] on icon at bounding box center [598, 168] width 9 height 9
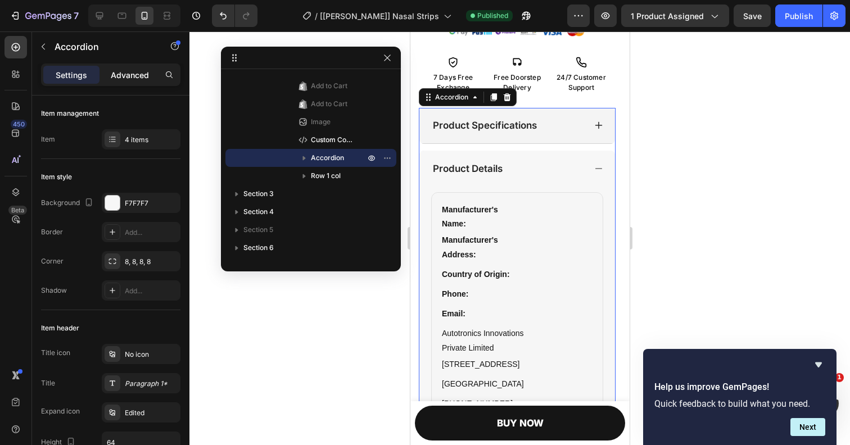
click at [134, 77] on p "Advanced" at bounding box center [130, 75] width 38 height 12
type input "100%"
type input "100"
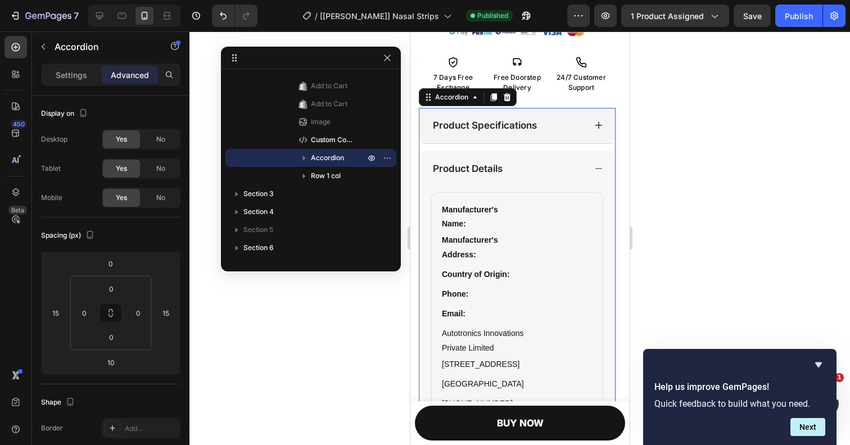
click at [428, 184] on div "Product Details" at bounding box center [517, 169] width 196 height 36
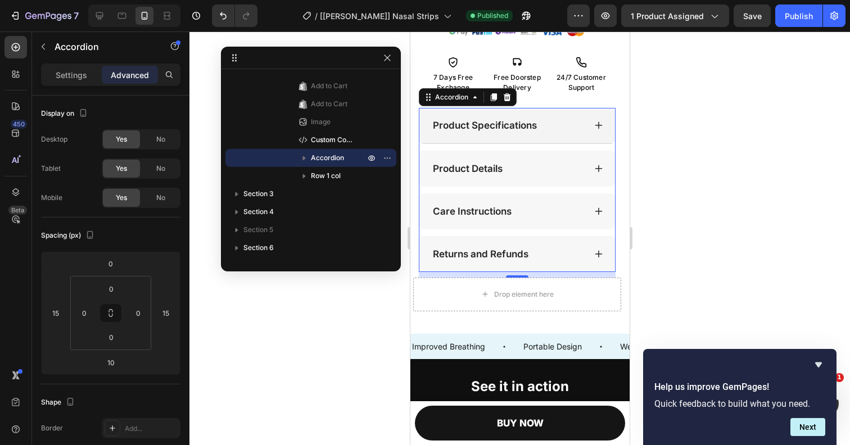
click at [429, 184] on div "Product Details" at bounding box center [517, 169] width 196 height 36
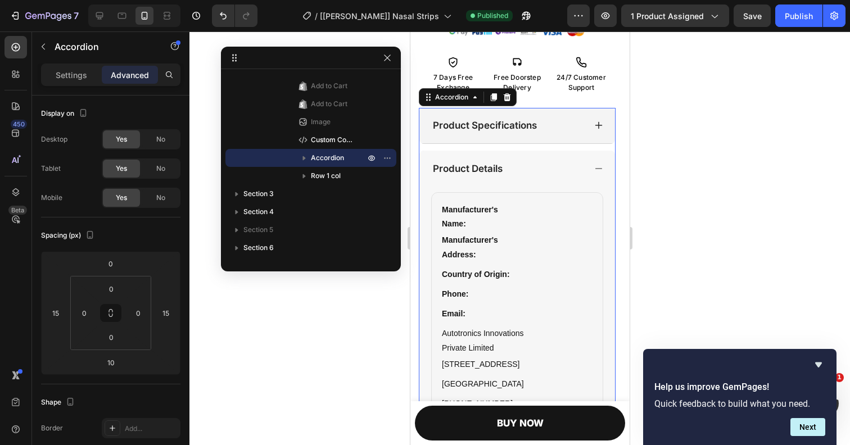
click at [429, 184] on div "Product Details" at bounding box center [517, 169] width 196 height 36
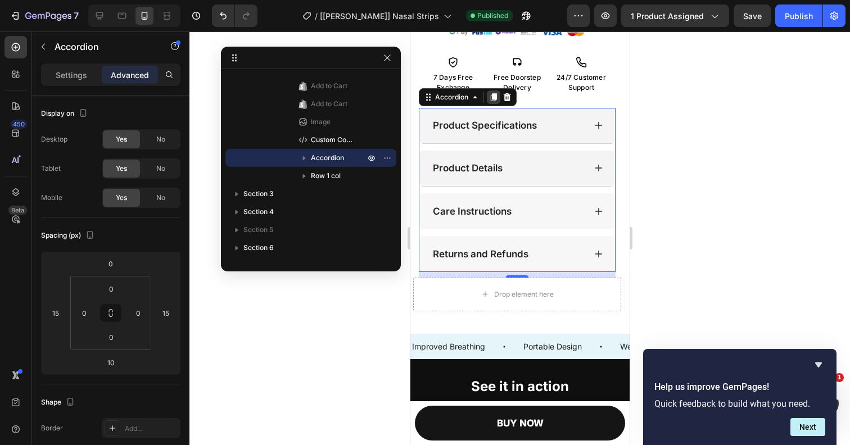
click at [493, 98] on icon at bounding box center [493, 97] width 6 height 8
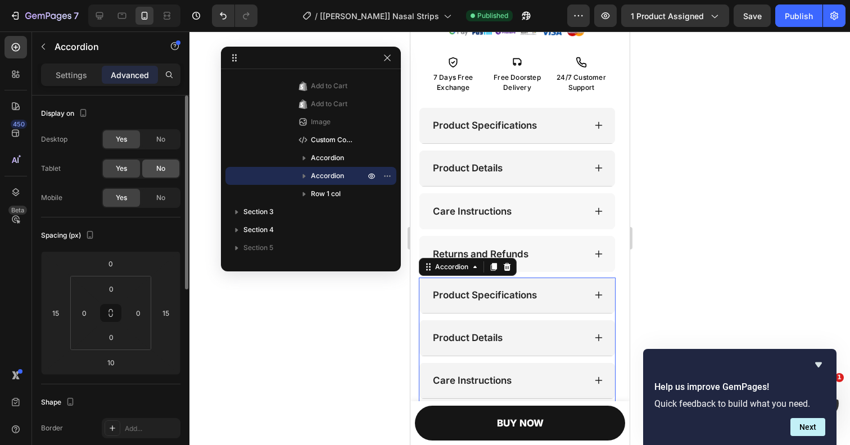
click at [160, 169] on span "No" at bounding box center [160, 169] width 9 height 10
click at [160, 134] on div "No" at bounding box center [160, 139] width 37 height 18
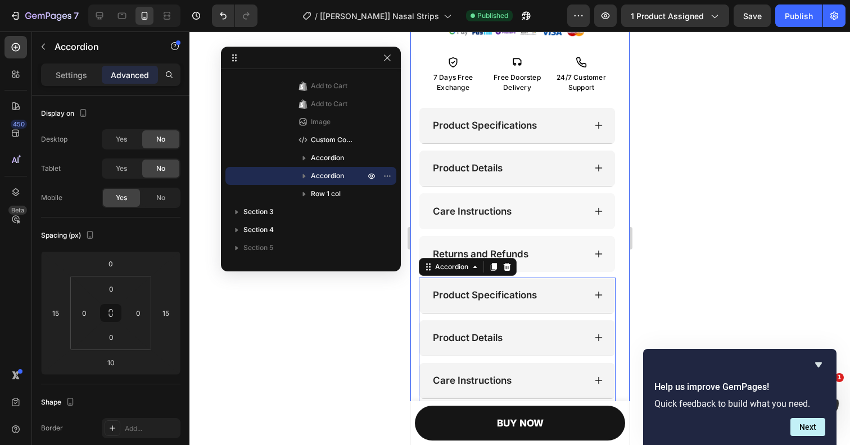
click at [423, 148] on div "Your Shortcut to Effortless Breathing Custom Code atovio BreatheX Nasal Strips …" at bounding box center [517, 142] width 214 height 678
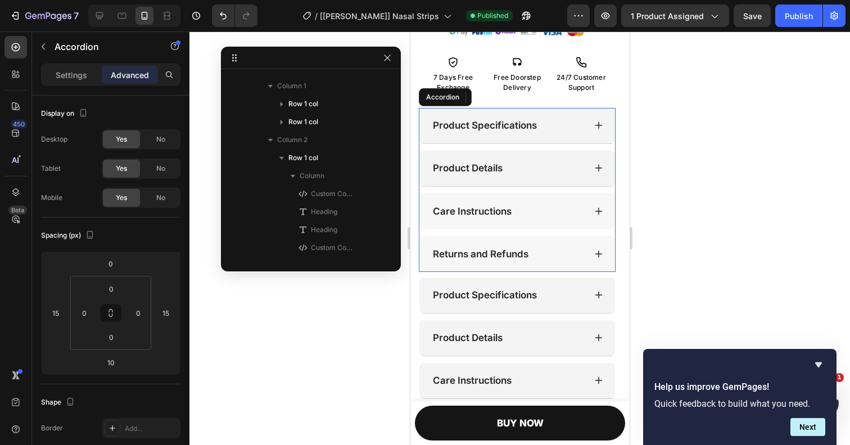
click at [436, 149] on div "Product Specifications Product Details Care Instructions Returns and Refunds" at bounding box center [516, 190] width 197 height 164
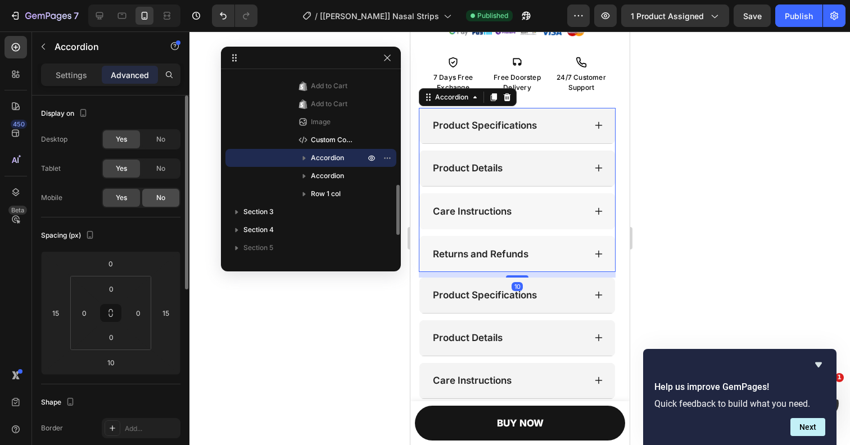
click at [168, 201] on div "No" at bounding box center [160, 198] width 37 height 18
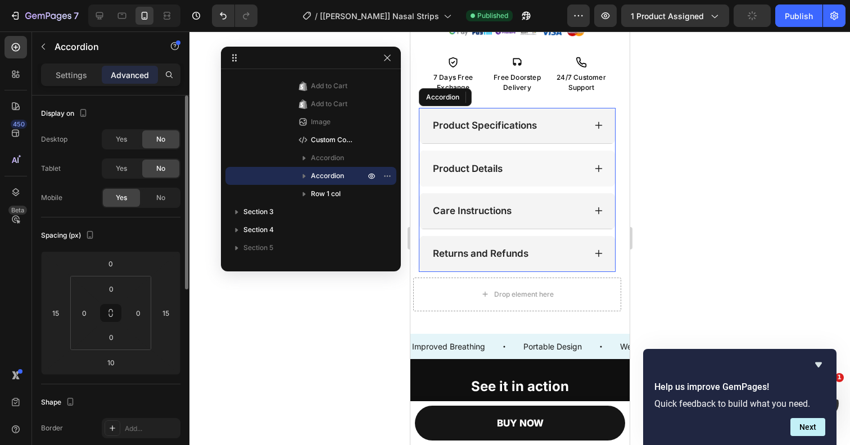
drag, startPoint x: 595, startPoint y: 169, endPoint x: 584, endPoint y: 188, distance: 22.2
click at [595, 169] on icon at bounding box center [598, 168] width 9 height 9
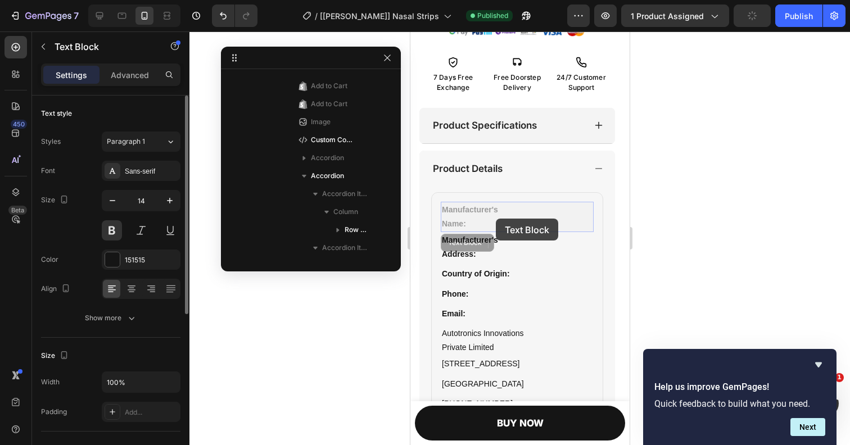
scroll to position [572, 0]
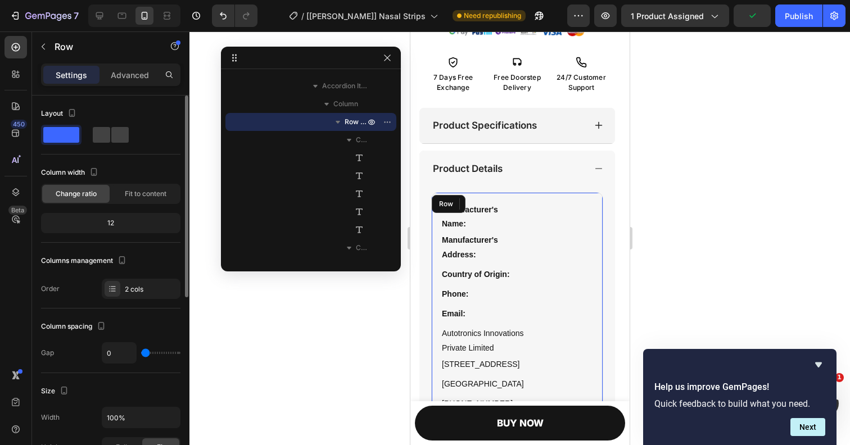
click at [597, 201] on div "Manufacturer's Name: Text Block 0 Manufacturer's Address: Text Block Country of…" at bounding box center [517, 318] width 172 height 253
click at [107, 141] on span at bounding box center [101, 135] width 17 height 16
type input "16"
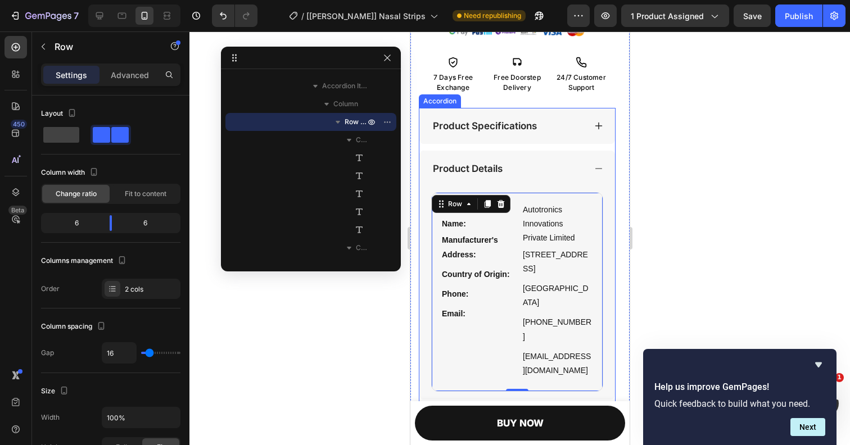
click at [597, 128] on icon at bounding box center [598, 125] width 9 height 9
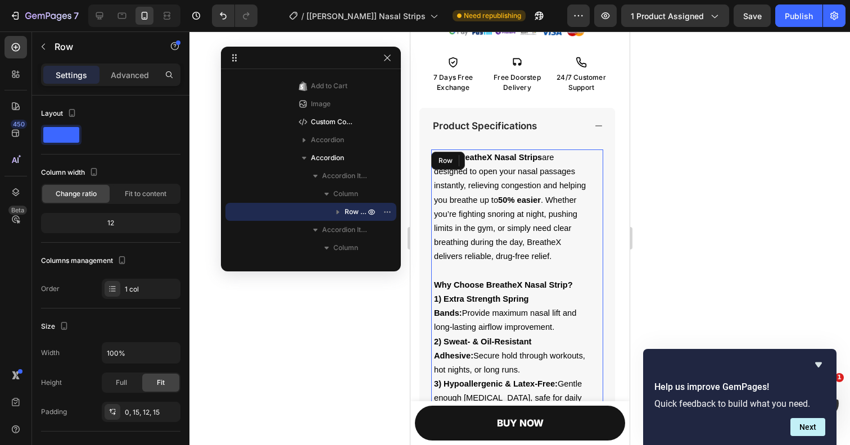
click at [592, 159] on div "atovio BreatheX Nasal Strips are designed to open your nasal passages instantly…" at bounding box center [516, 356] width 155 height 413
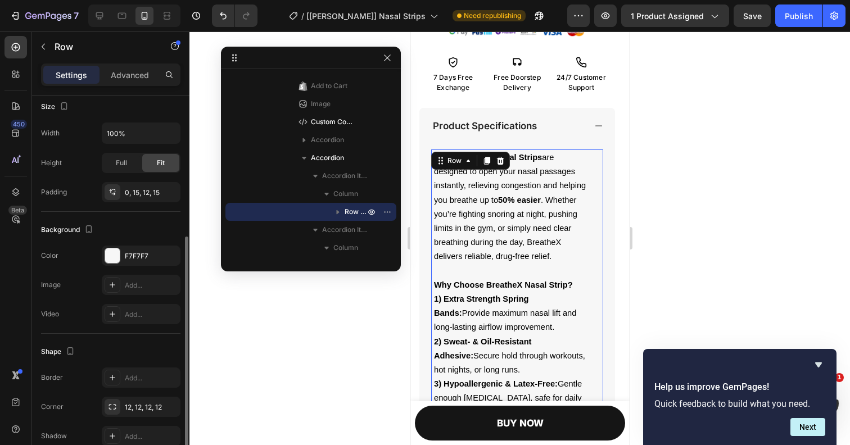
scroll to position [228, 0]
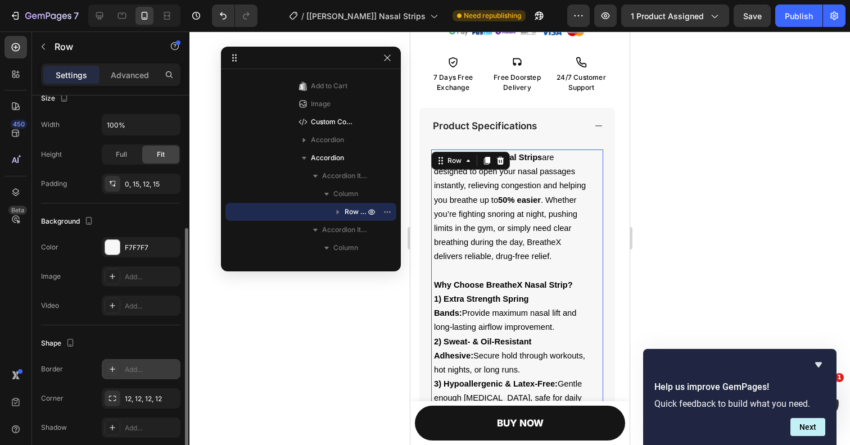
click at [111, 373] on icon at bounding box center [112, 369] width 9 height 9
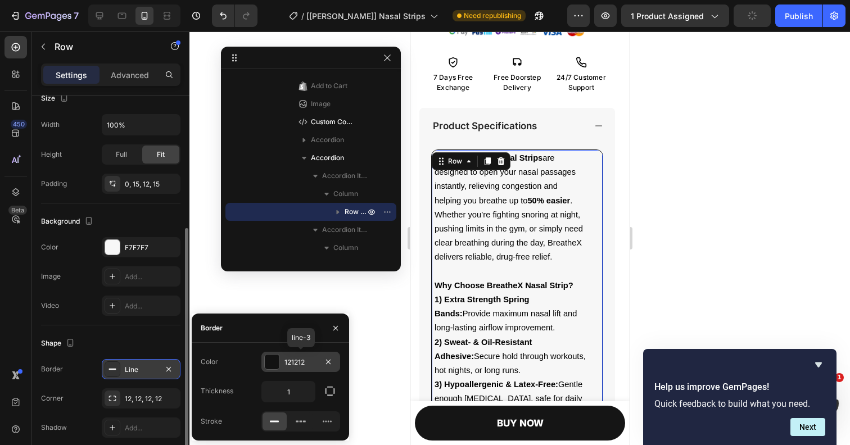
click at [270, 362] on div at bounding box center [272, 362] width 15 height 15
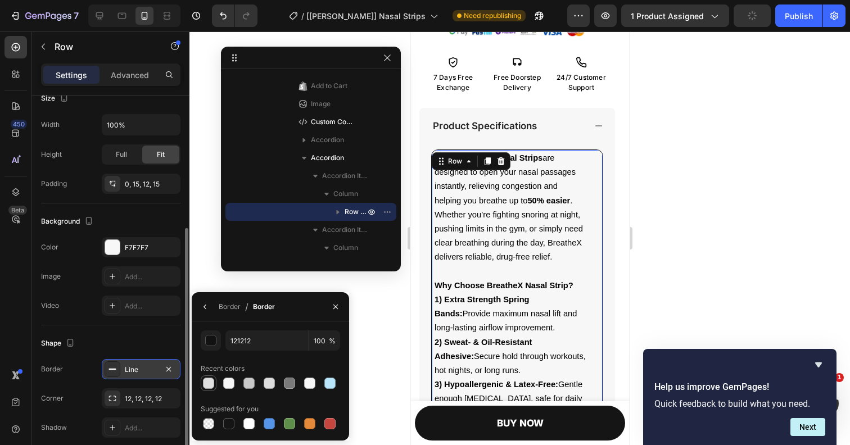
click at [205, 388] on div at bounding box center [208, 383] width 11 height 11
type input "E0E0E0"
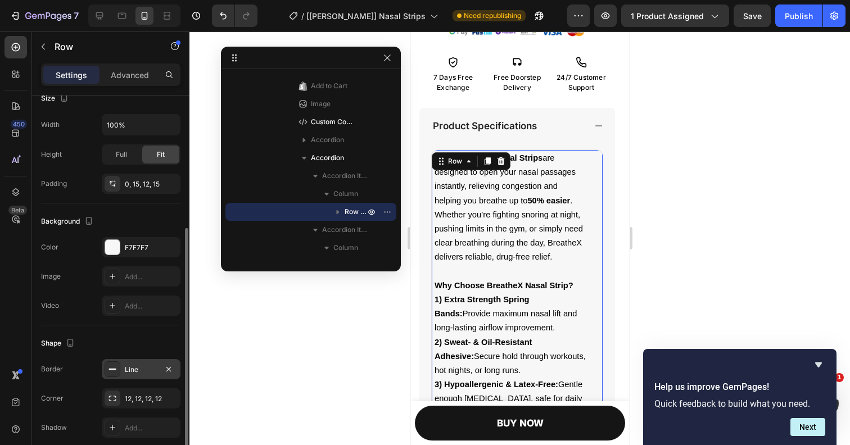
click at [389, 296] on div at bounding box center [519, 238] width 660 height 414
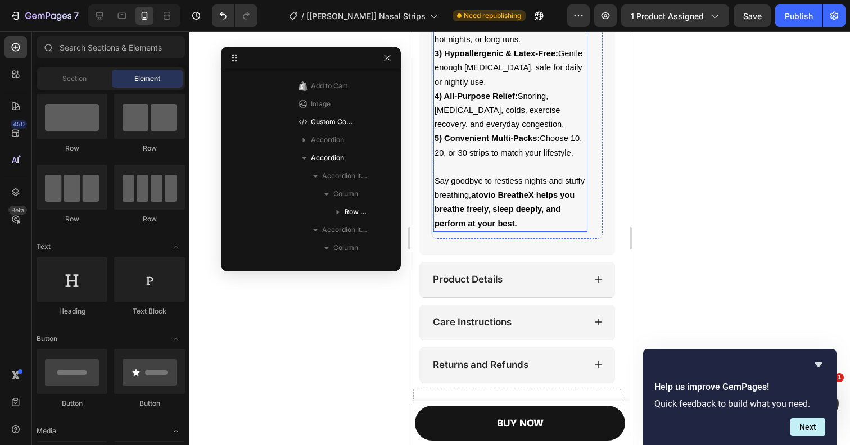
scroll to position [1143, 0]
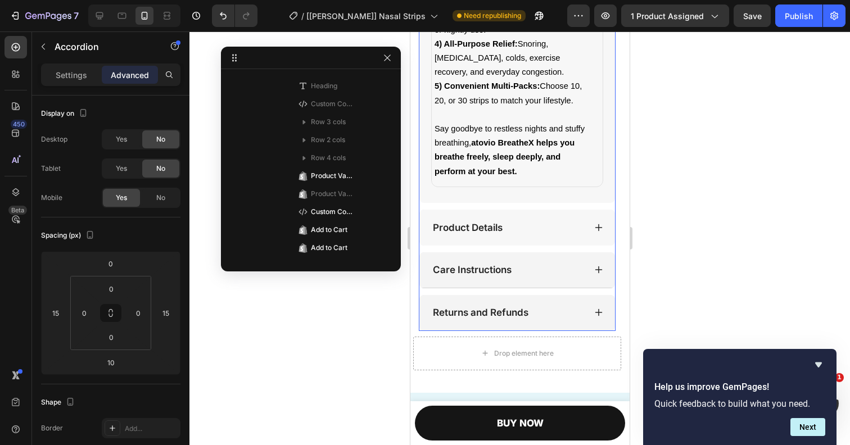
click at [512, 226] on div "Product Details" at bounding box center [508, 228] width 154 height 16
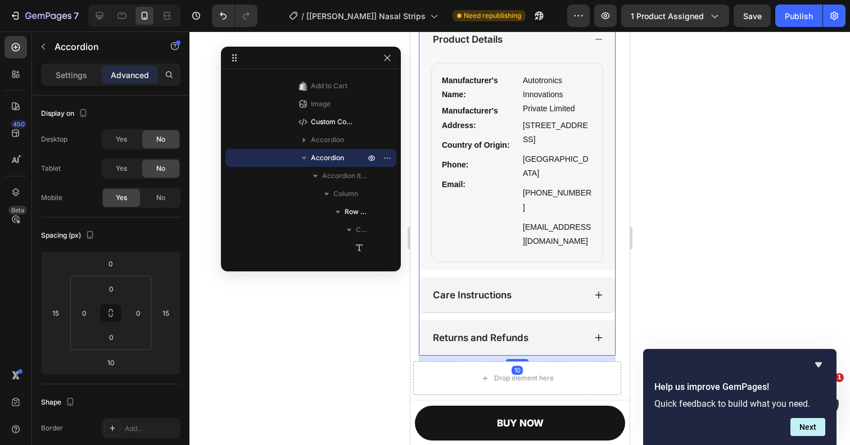
scroll to position [865, 0]
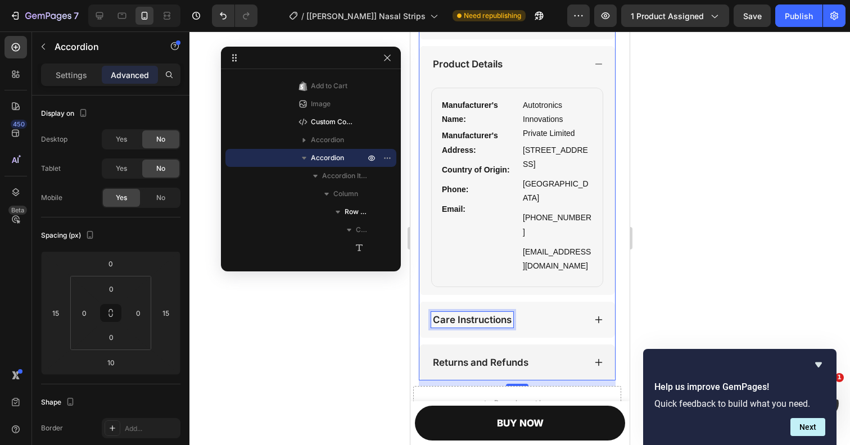
click at [503, 314] on p "Care Instructions" at bounding box center [471, 320] width 79 height 12
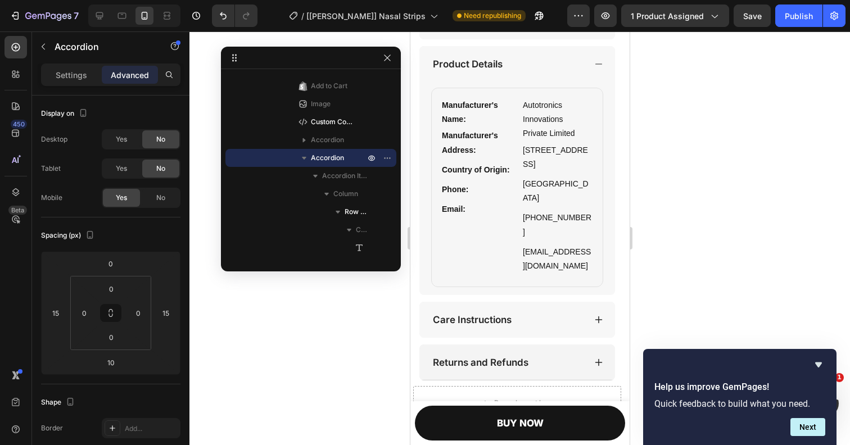
click at [550, 312] on div "Care Instructions" at bounding box center [508, 320] width 154 height 16
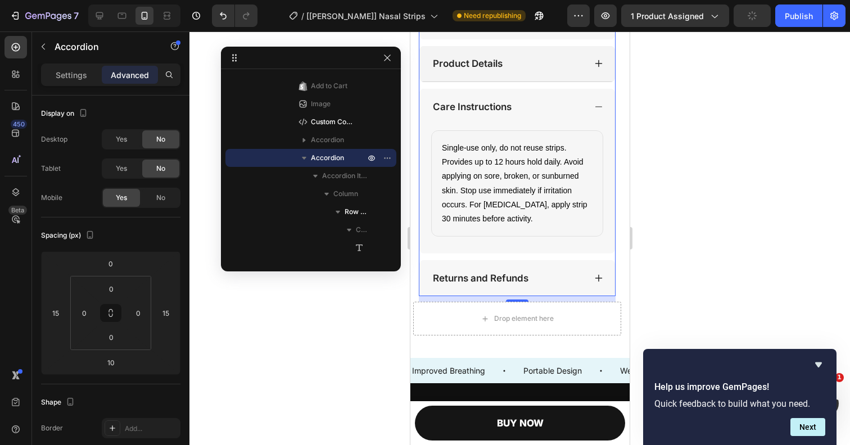
click at [572, 283] on div "Returns and Refunds" at bounding box center [508, 278] width 154 height 16
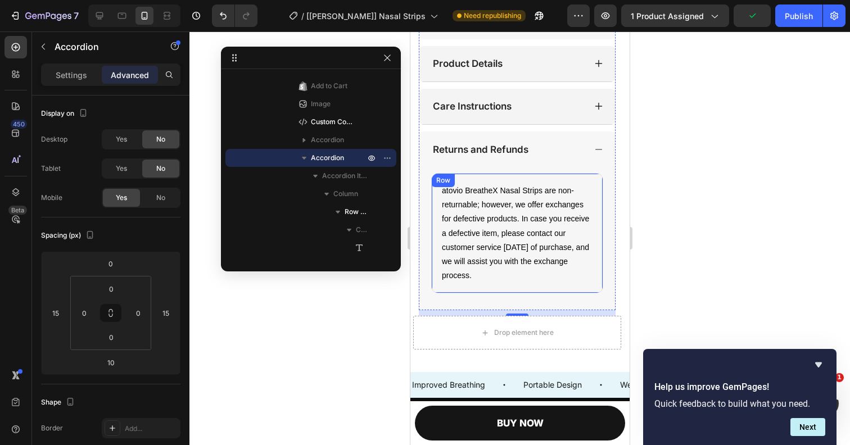
click at [558, 289] on div "atovio BreatheX Nasal Strips are non-returnable; however, we offer exchanges fo…" at bounding box center [517, 233] width 172 height 120
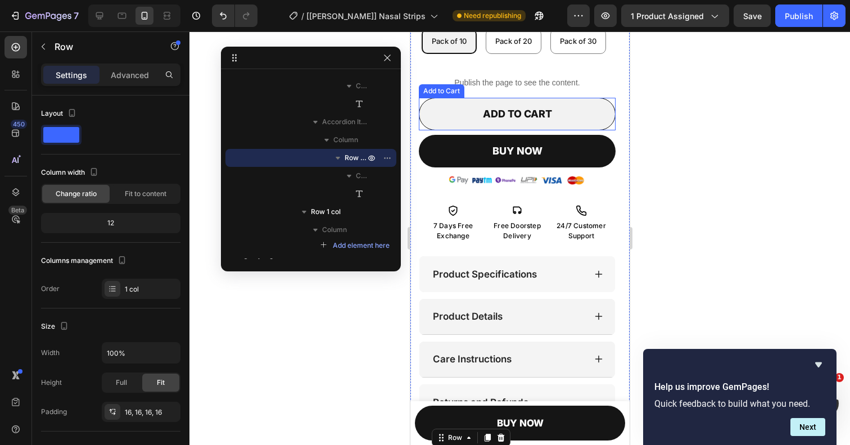
scroll to position [646, 0]
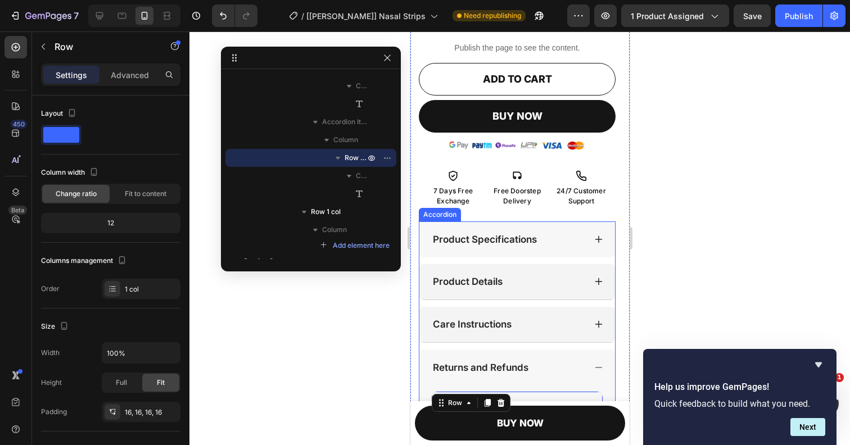
click at [601, 244] on icon at bounding box center [598, 239] width 9 height 9
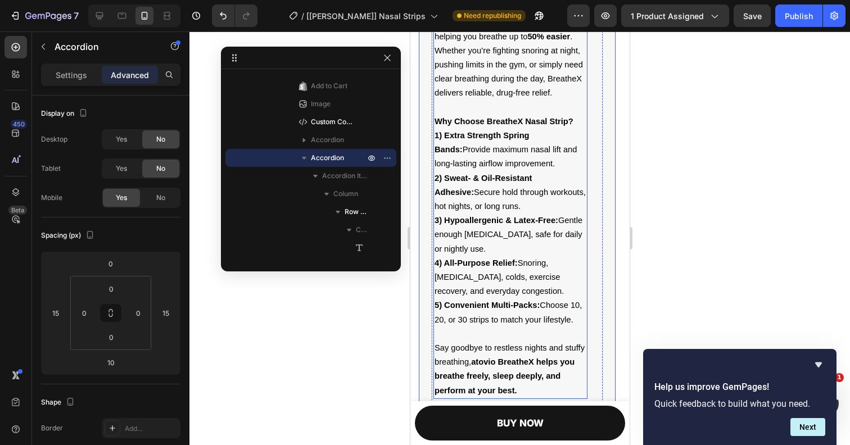
scroll to position [1094, 0]
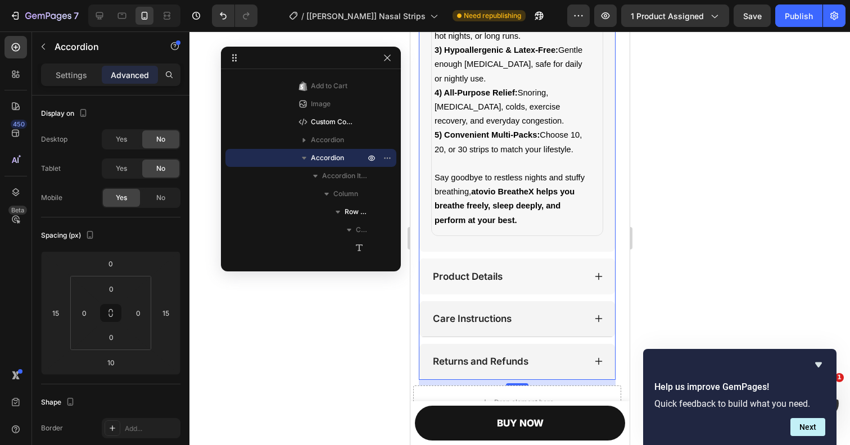
click at [550, 279] on div "Product Details" at bounding box center [508, 277] width 154 height 16
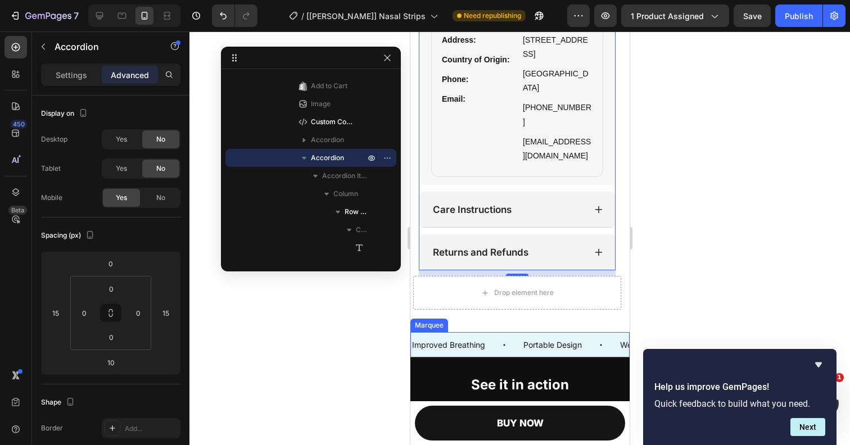
scroll to position [937, 0]
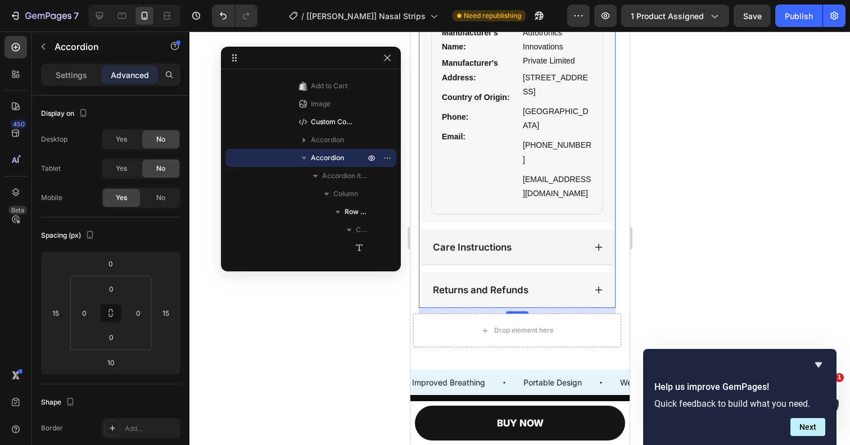
click at [550, 282] on div "Returns and Refunds" at bounding box center [508, 290] width 154 height 16
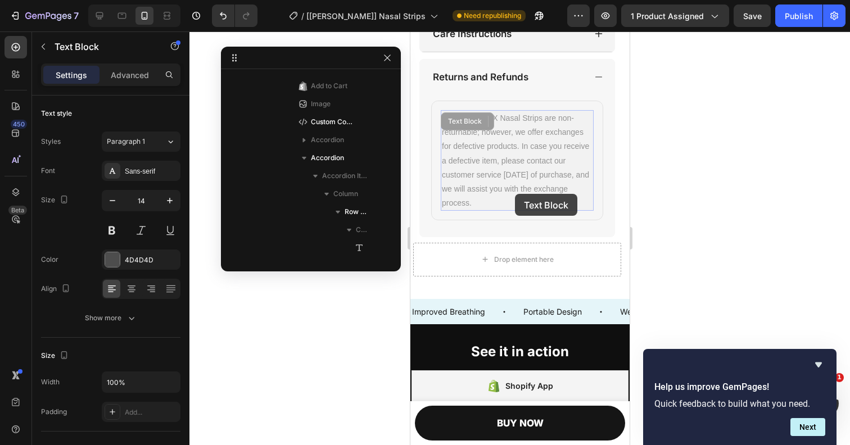
scroll to position [1184, 0]
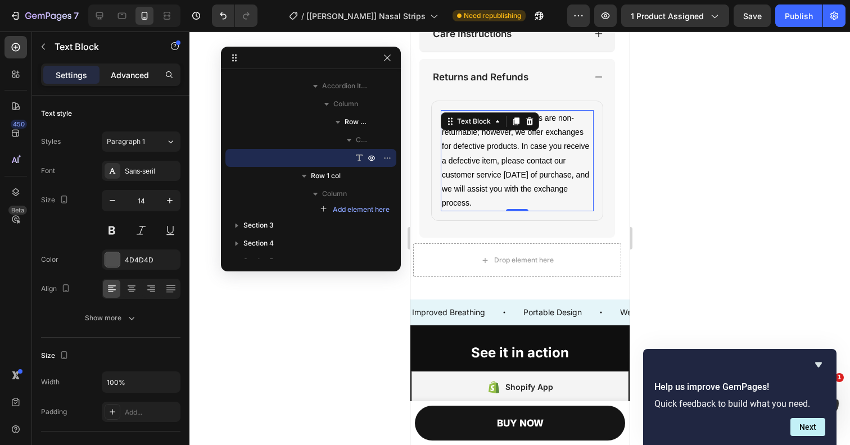
click at [122, 70] on p "Advanced" at bounding box center [130, 75] width 38 height 12
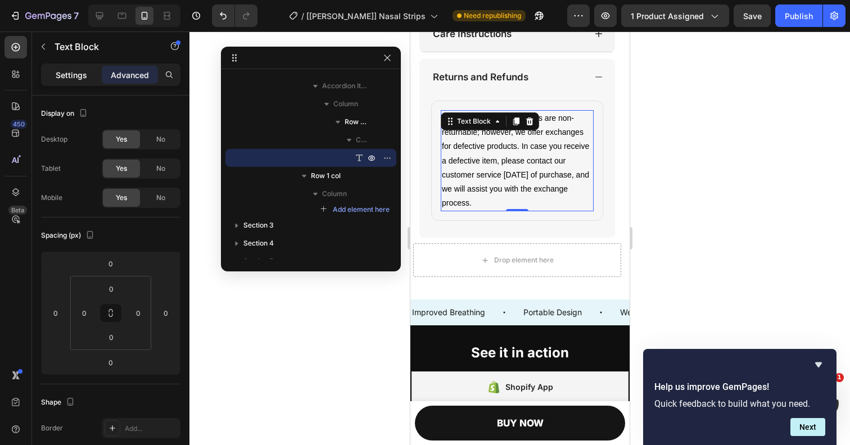
click at [62, 75] on p "Settings" at bounding box center [71, 75] width 31 height 12
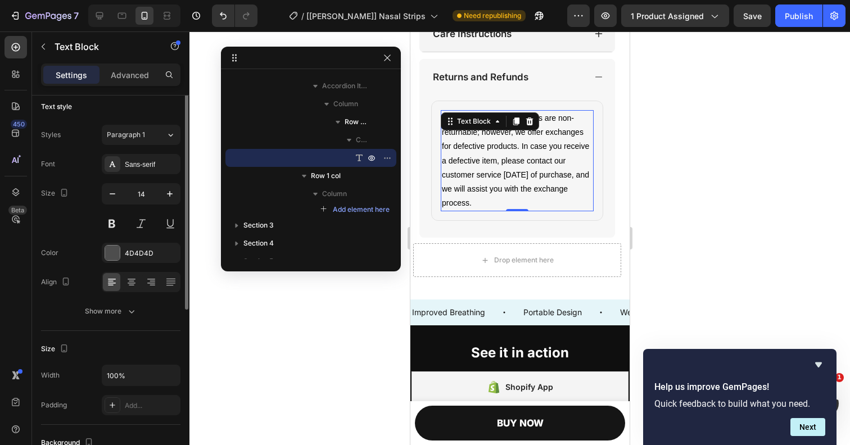
scroll to position [0, 0]
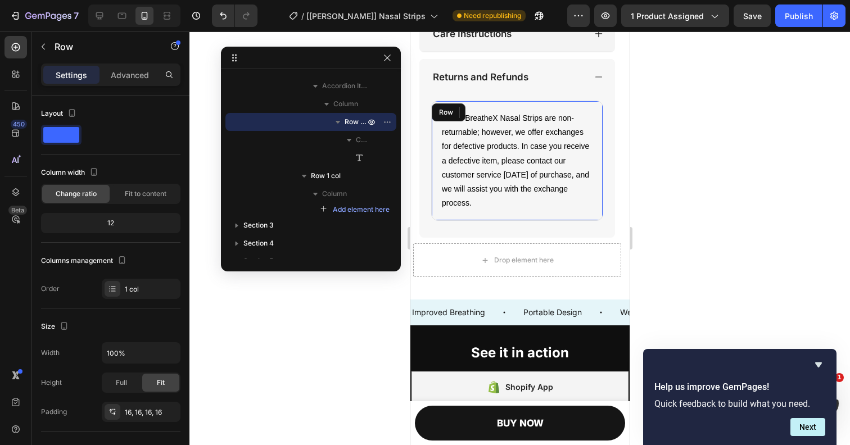
click at [465, 218] on div "atovio BreatheX Nasal Strips are non-returnable; however, we offer exchanges fo…" at bounding box center [517, 161] width 172 height 120
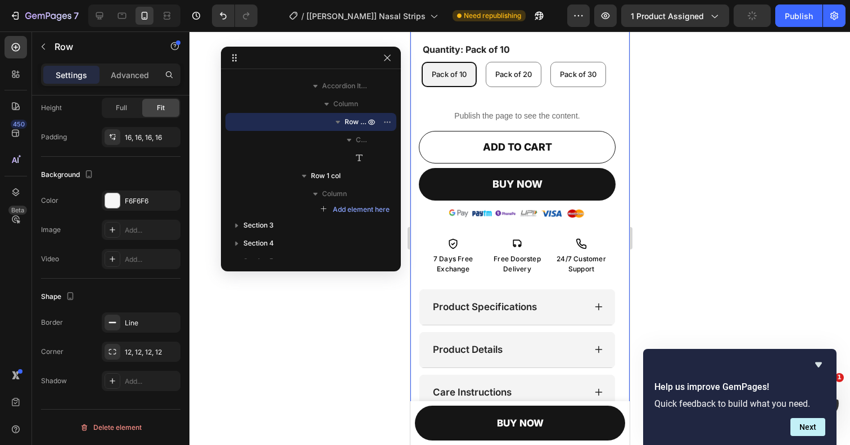
scroll to position [574, 0]
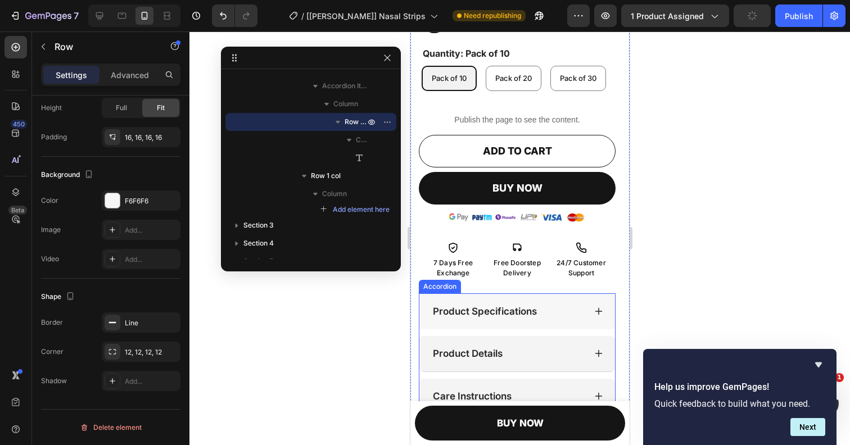
click at [484, 314] on p "Product Specifications" at bounding box center [484, 311] width 104 height 12
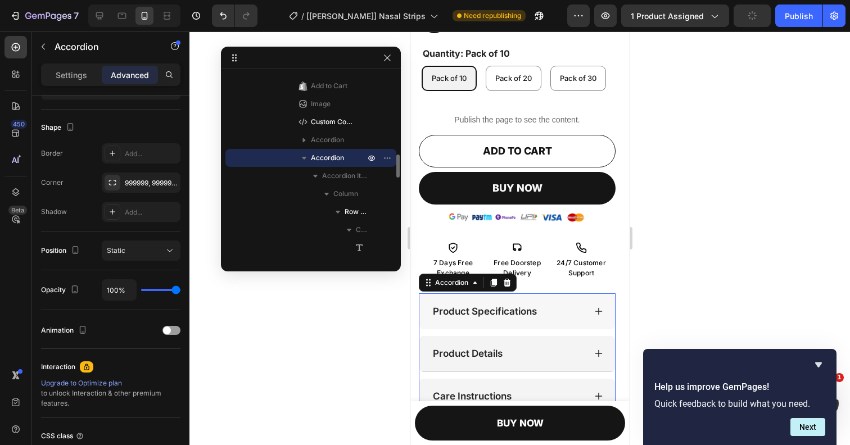
scroll to position [0, 0]
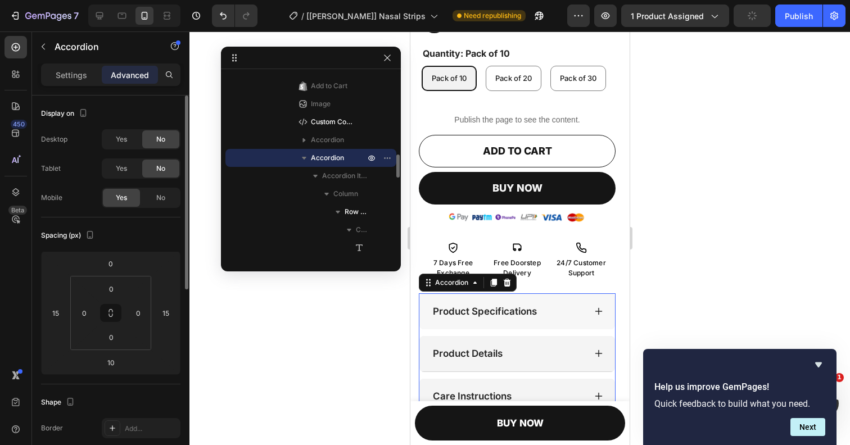
click at [553, 309] on div "Product Specifications" at bounding box center [508, 312] width 154 height 16
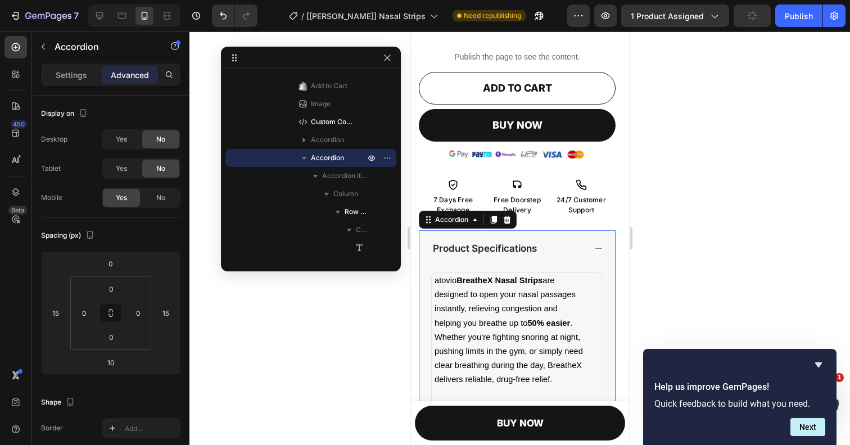
scroll to position [709, 0]
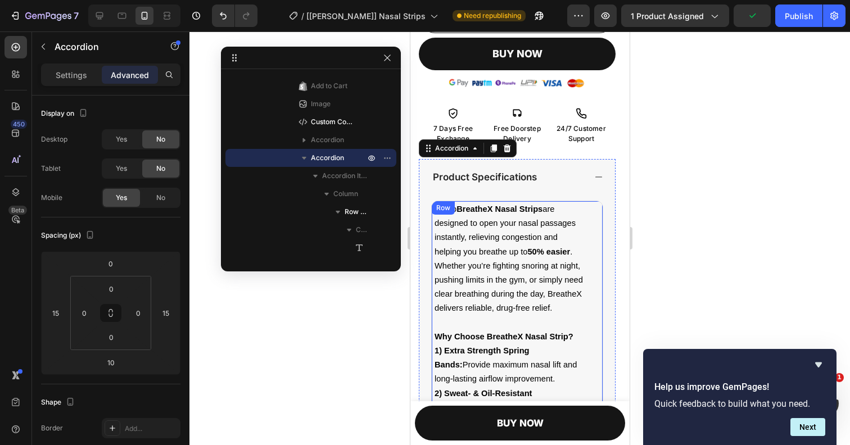
click at [431, 267] on div "atovio BreatheX Nasal Strips are designed to open your nasal passages instantly…" at bounding box center [517, 411] width 172 height 421
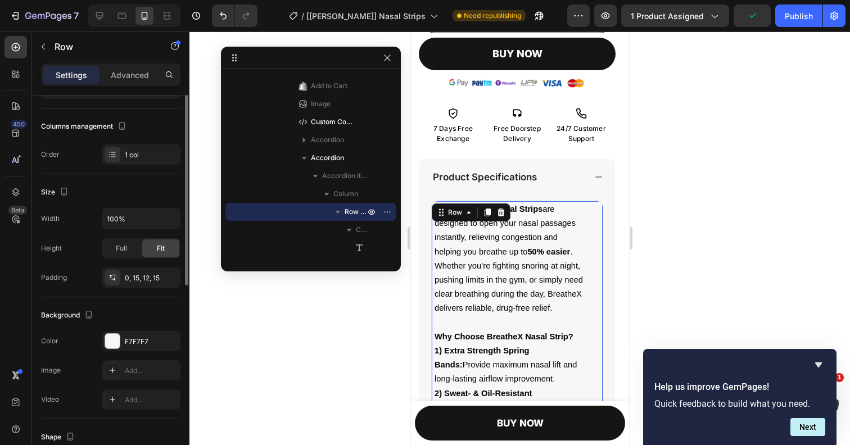
scroll to position [134, 0]
click at [111, 277] on icon at bounding box center [112, 277] width 9 height 9
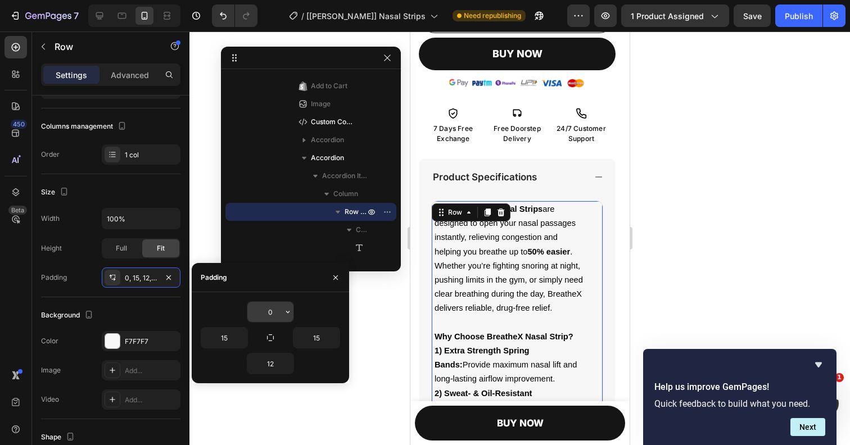
click at [277, 314] on input "0" at bounding box center [270, 312] width 46 height 20
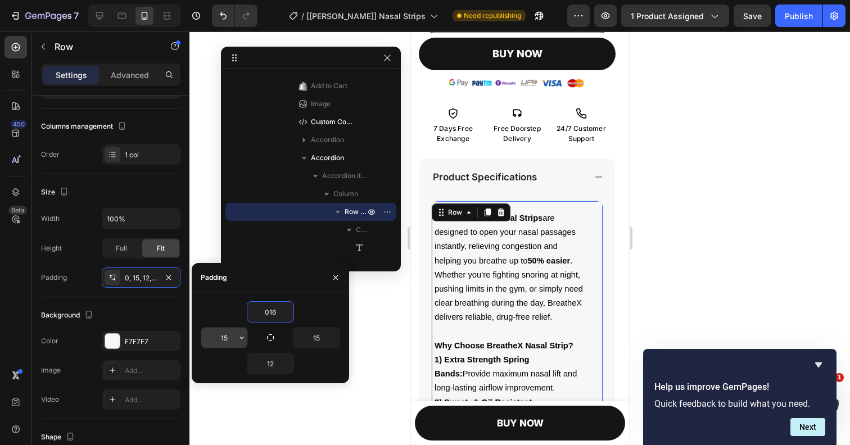
type input "16"
click at [234, 333] on input "15" at bounding box center [224, 338] width 46 height 20
type input "16"
drag, startPoint x: 321, startPoint y: 336, endPoint x: 321, endPoint y: 350, distance: 14.1
click at [321, 336] on input "15" at bounding box center [316, 338] width 46 height 20
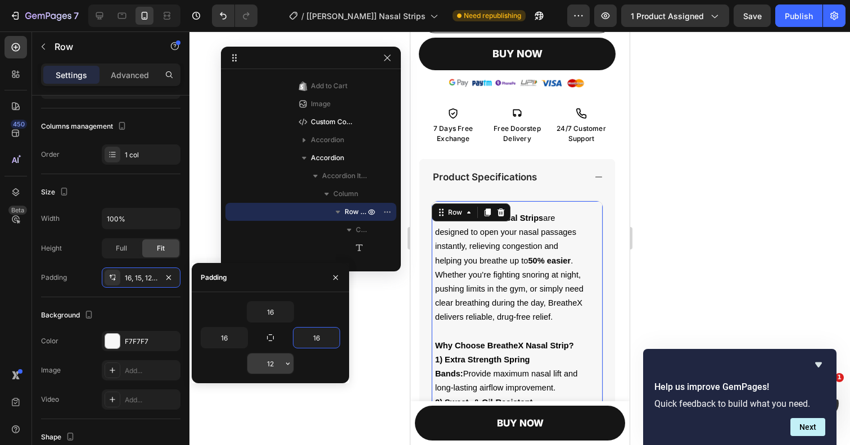
type input "16"
click at [275, 364] on input "12" at bounding box center [270, 364] width 46 height 20
type input "16"
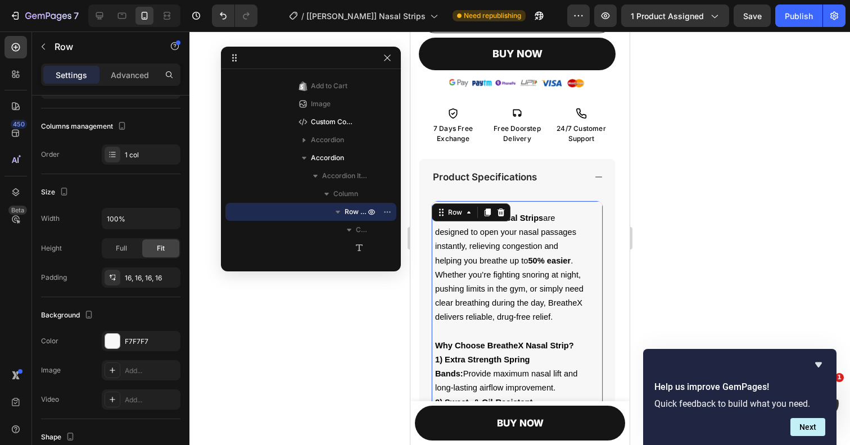
click at [378, 322] on div at bounding box center [519, 238] width 660 height 414
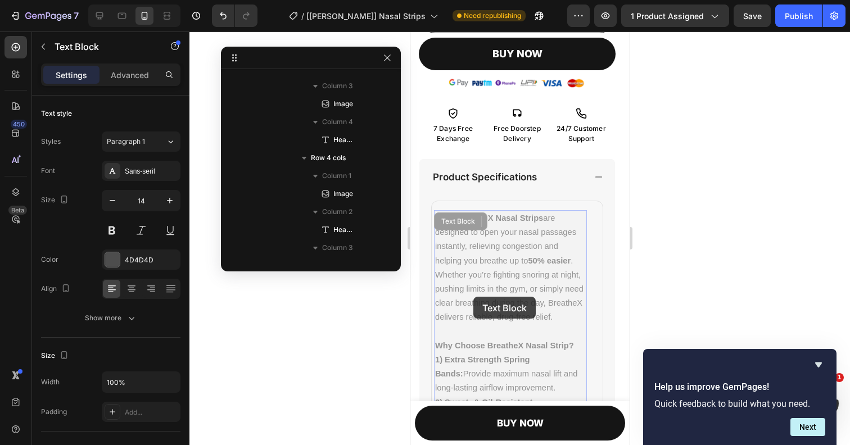
scroll to position [1274, 0]
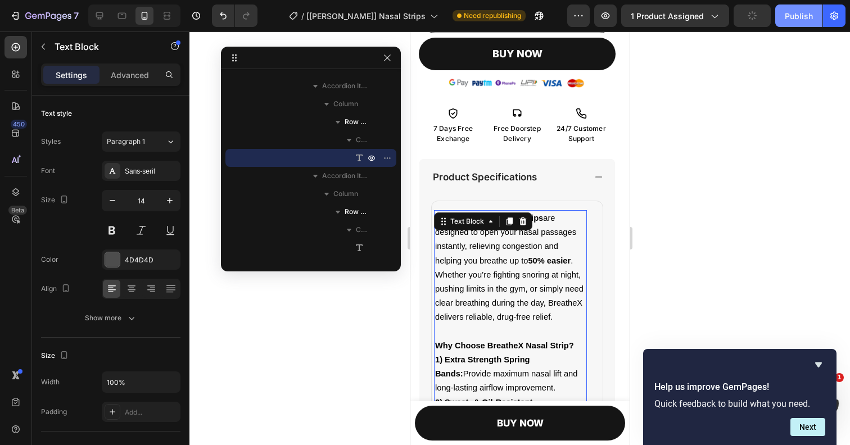
click at [785, 17] on button "Publish" at bounding box center [798, 15] width 47 height 22
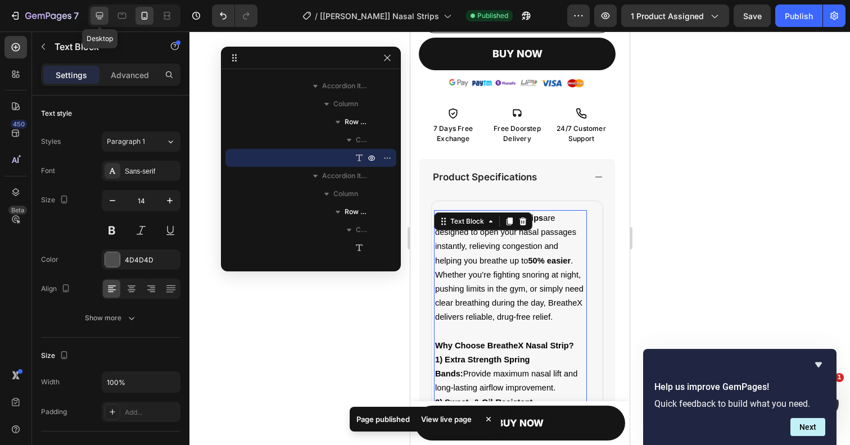
click at [98, 18] on icon at bounding box center [99, 15] width 11 height 11
type input "16"
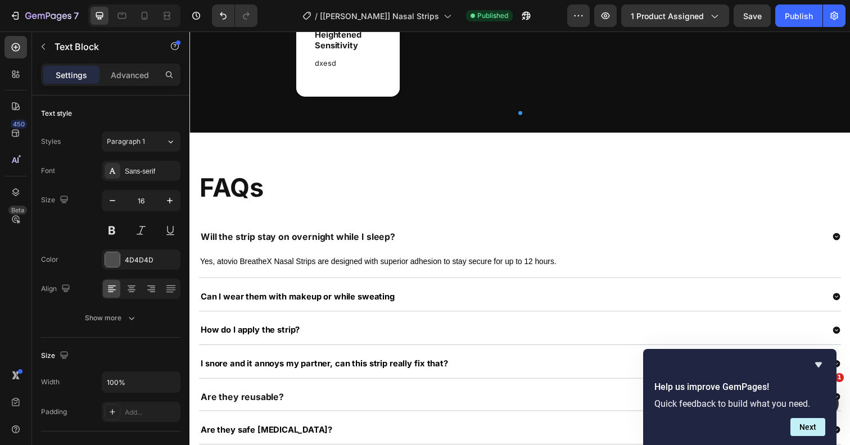
scroll to position [1683, 0]
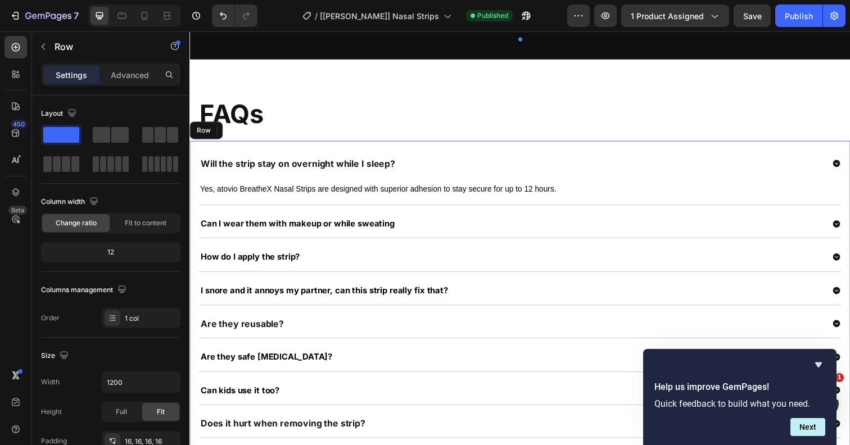
click at [413, 148] on div "Will the strip stay on overnight while I sleep? Yes, atovio BreatheX Nasal Stri…" at bounding box center [526, 316] width 675 height 347
click at [135, 74] on p "Advanced" at bounding box center [130, 75] width 38 height 12
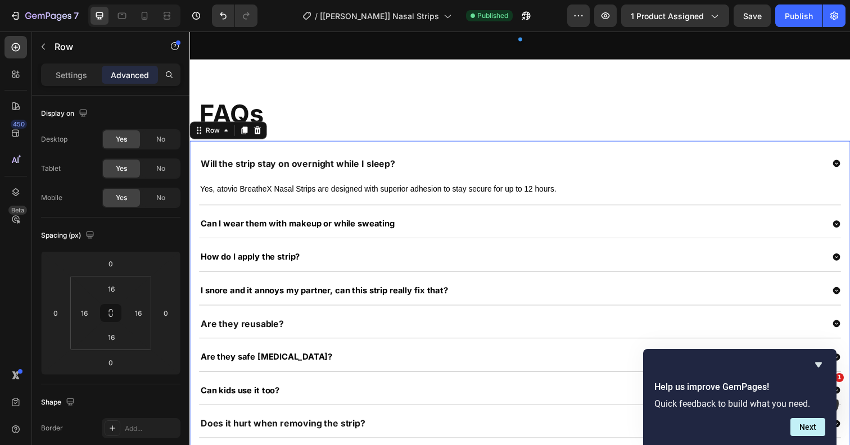
click at [376, 147] on div "Will the strip stay on overnight while I sleep? Yes, atovio BreatheX Nasal Stri…" at bounding box center [526, 316] width 675 height 347
click at [246, 131] on icon at bounding box center [245, 133] width 6 height 8
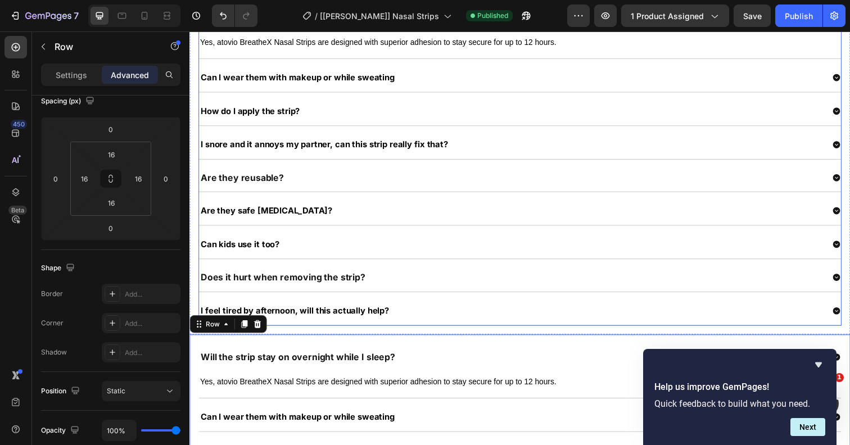
scroll to position [1752, 0]
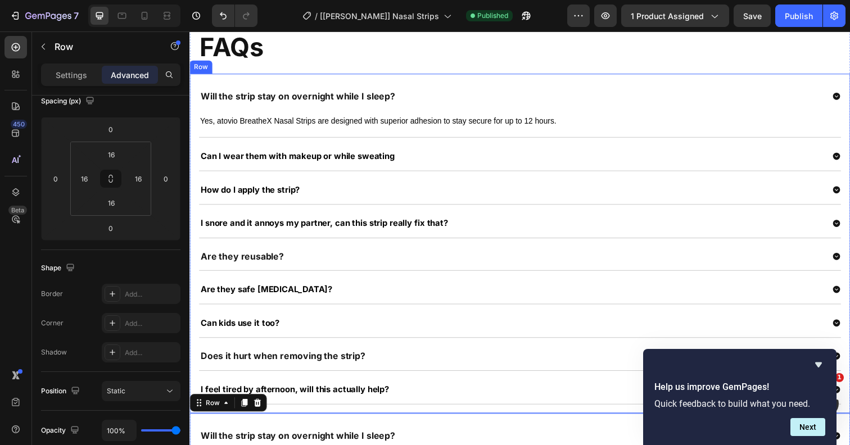
click at [400, 78] on div "Will the strip stay on overnight while I sleep? Yes, atovio BreatheX Nasal Stri…" at bounding box center [526, 248] width 675 height 347
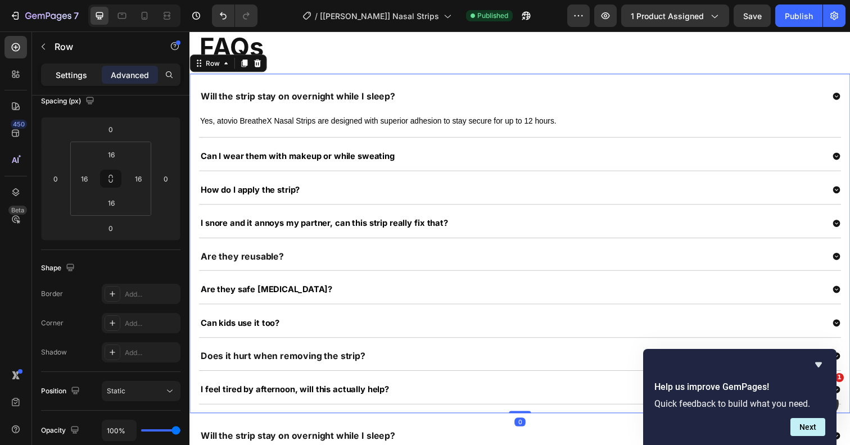
click at [73, 72] on p "Settings" at bounding box center [71, 75] width 31 height 12
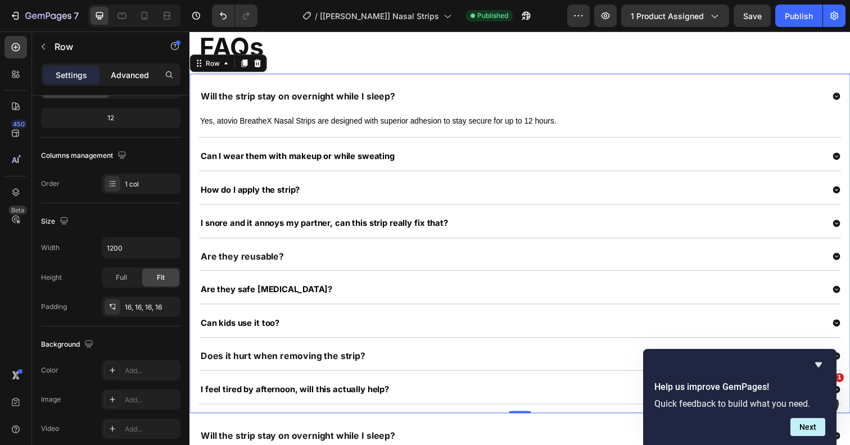
click at [134, 74] on p "Advanced" at bounding box center [130, 75] width 38 height 12
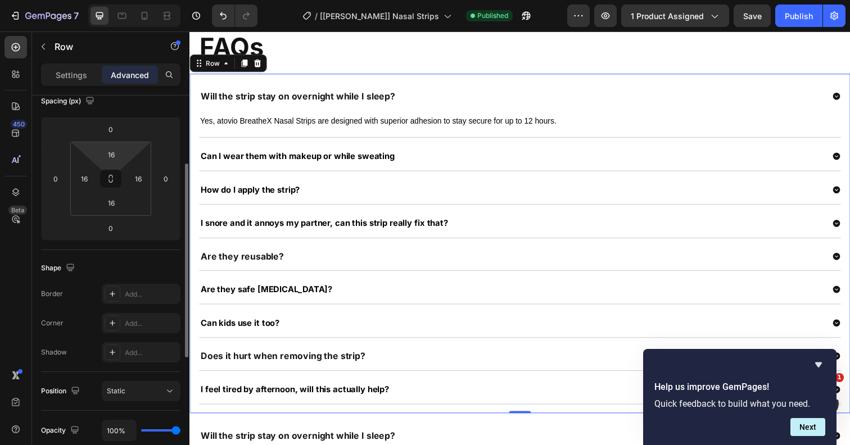
scroll to position [0, 0]
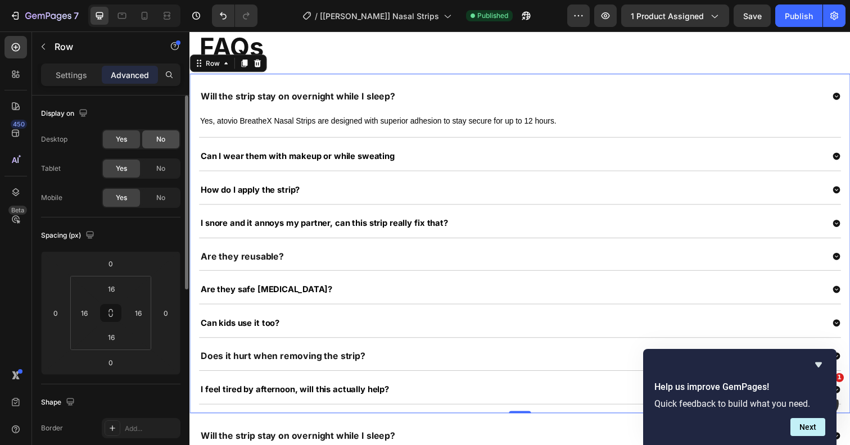
click at [165, 141] on span "No" at bounding box center [160, 139] width 9 height 10
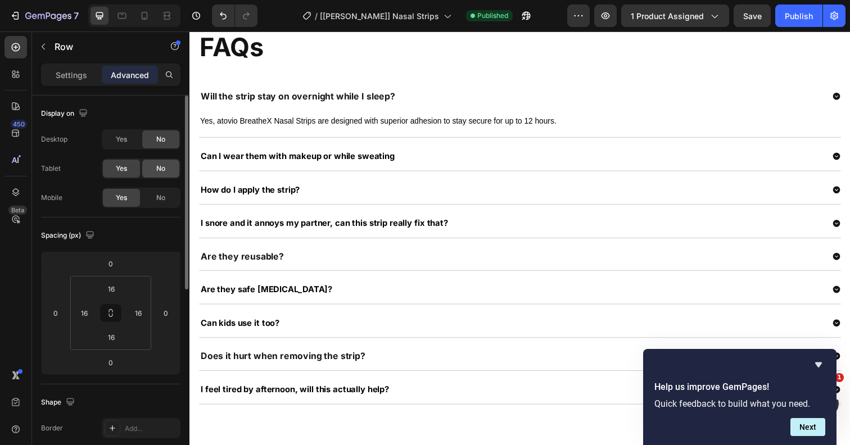
click at [166, 167] on div "No" at bounding box center [160, 169] width 37 height 18
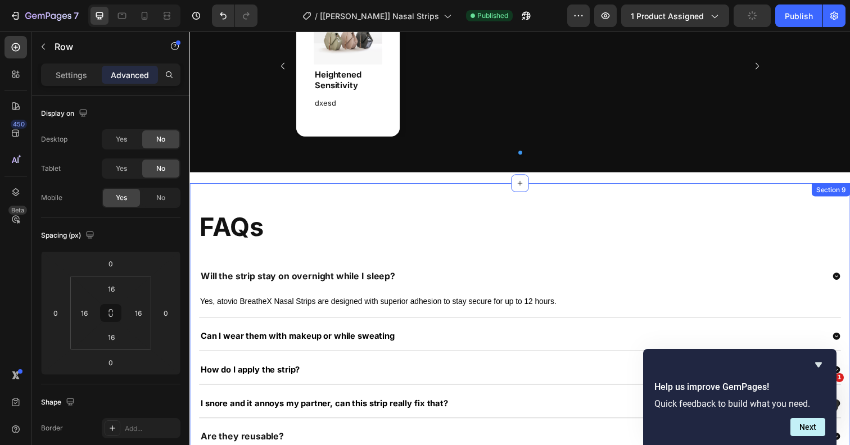
scroll to position [1549, 0]
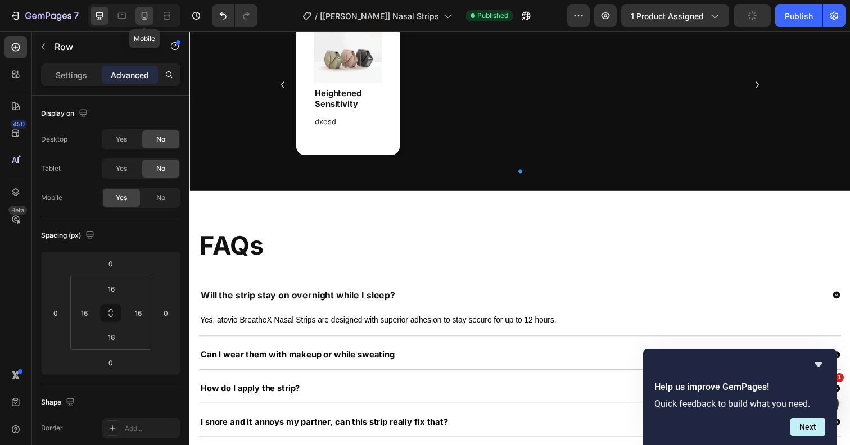
click at [145, 17] on icon at bounding box center [144, 15] width 11 height 11
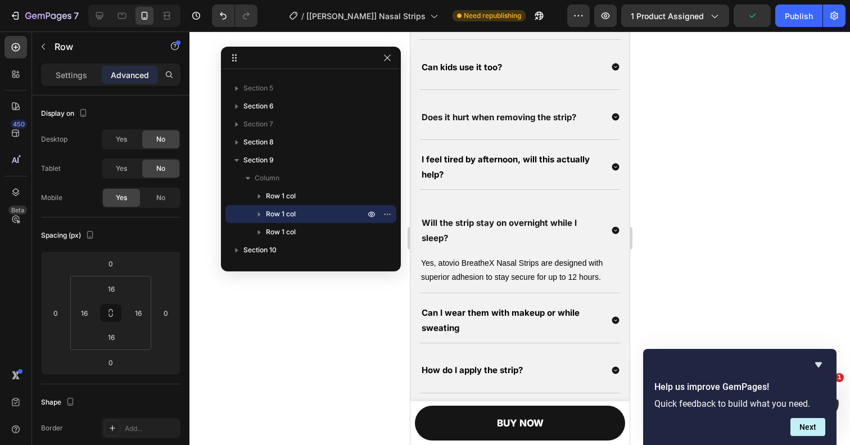
scroll to position [2757, 0]
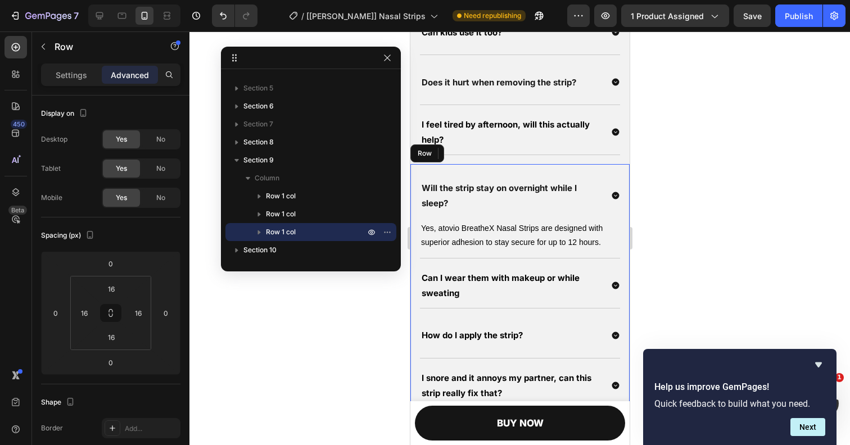
click at [470, 169] on div "Will the strip stay on overnight while I sleep? Yes, atovio BreatheX Nasal Stri…" at bounding box center [519, 415] width 219 height 503
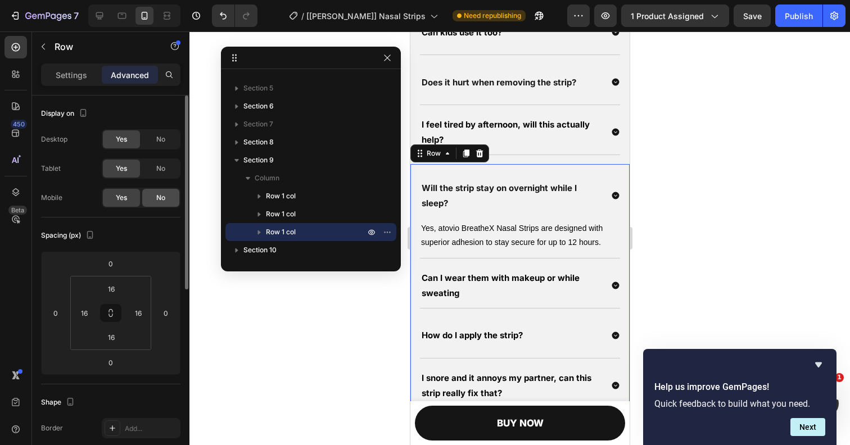
click at [162, 200] on span "No" at bounding box center [160, 198] width 9 height 10
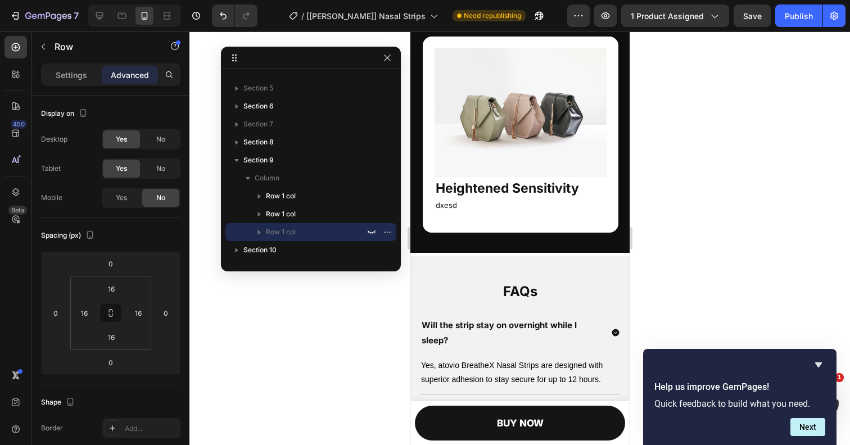
scroll to position [2105, 0]
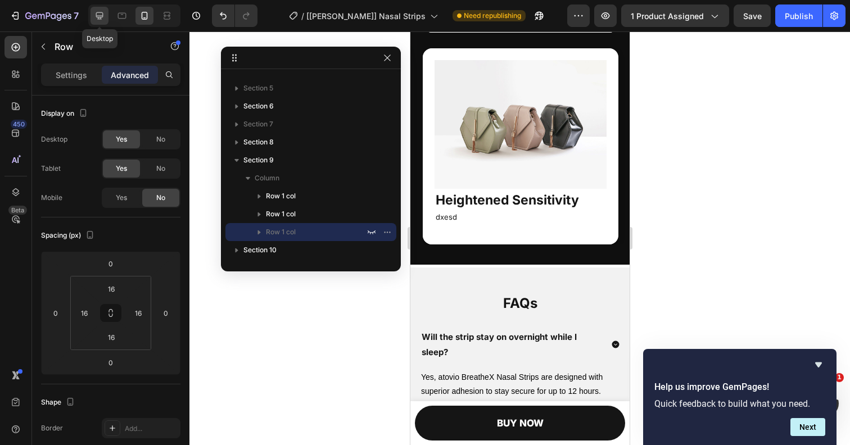
click at [102, 18] on icon at bounding box center [99, 15] width 11 height 11
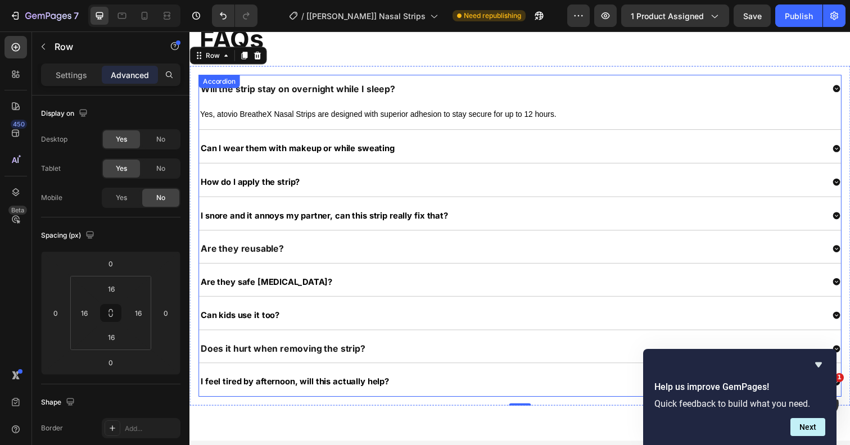
scroll to position [1758, 0]
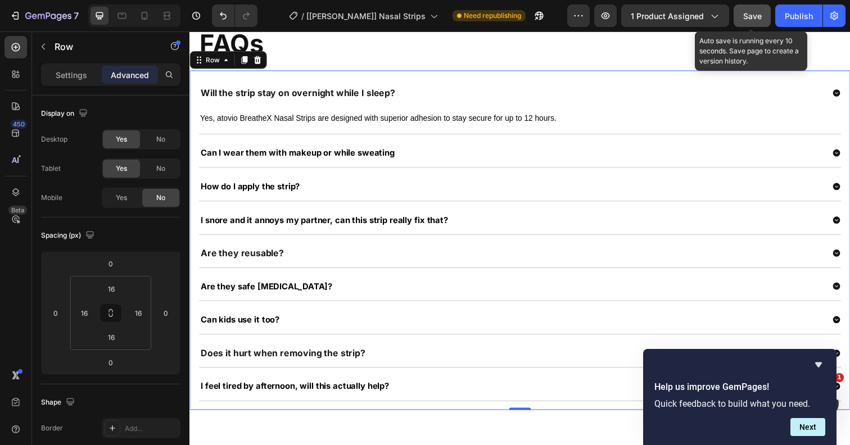
click at [748, 15] on span "Save" at bounding box center [752, 16] width 19 height 10
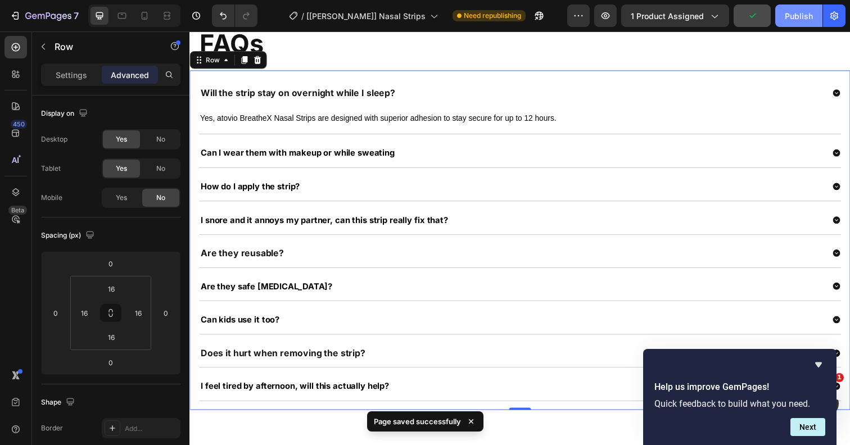
click at [802, 17] on div "Publish" at bounding box center [799, 16] width 28 height 12
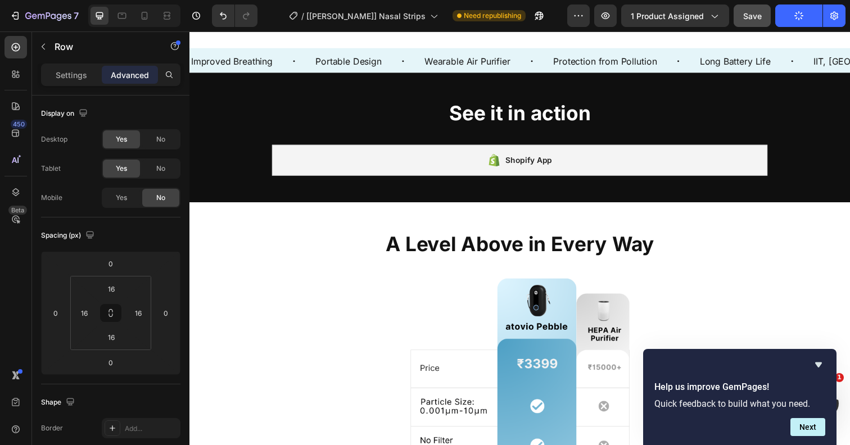
scroll to position [902, 0]
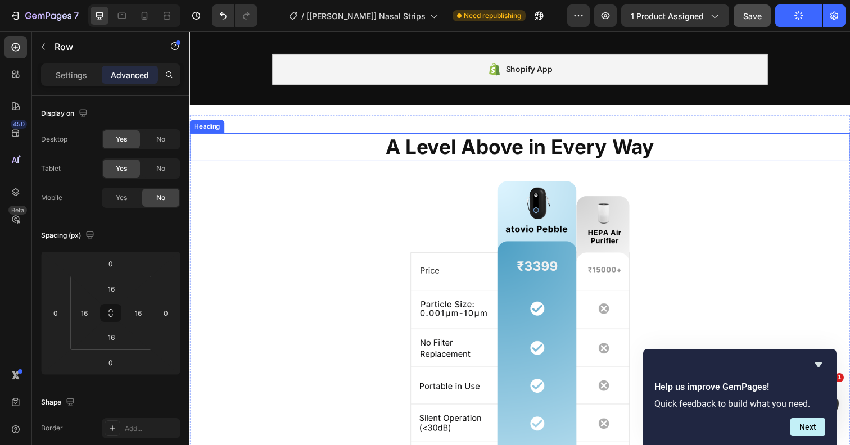
click at [568, 147] on h2 "A Level Above in Every Way" at bounding box center [526, 149] width 675 height 29
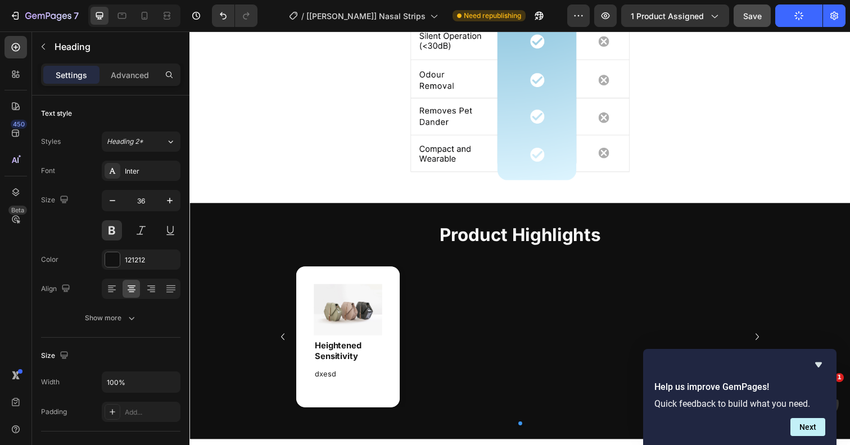
scroll to position [1324, 0]
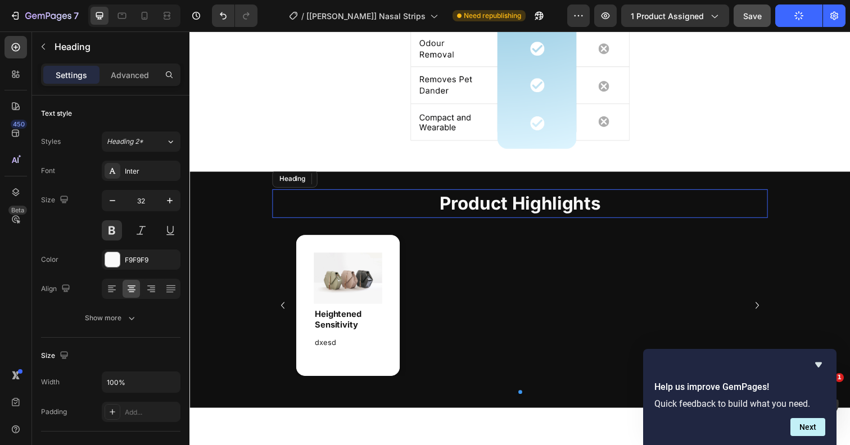
click at [556, 206] on strong "Product Highlights" at bounding box center [527, 207] width 165 height 22
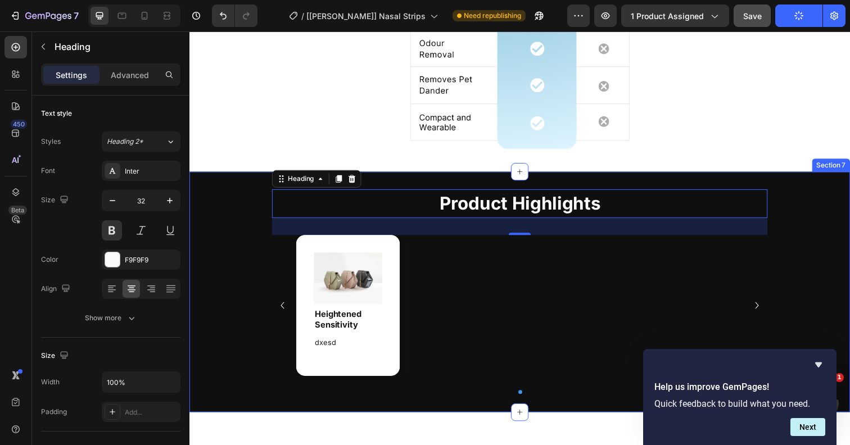
click at [243, 208] on div "Product Highlights Heading 31 Image Heightened Sensitivity Heading dxesd Text B…" at bounding box center [526, 298] width 675 height 246
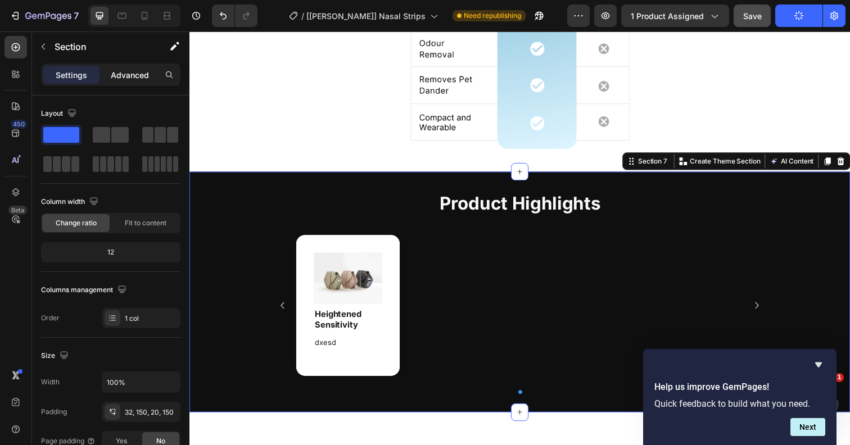
click at [129, 72] on p "Advanced" at bounding box center [130, 75] width 38 height 12
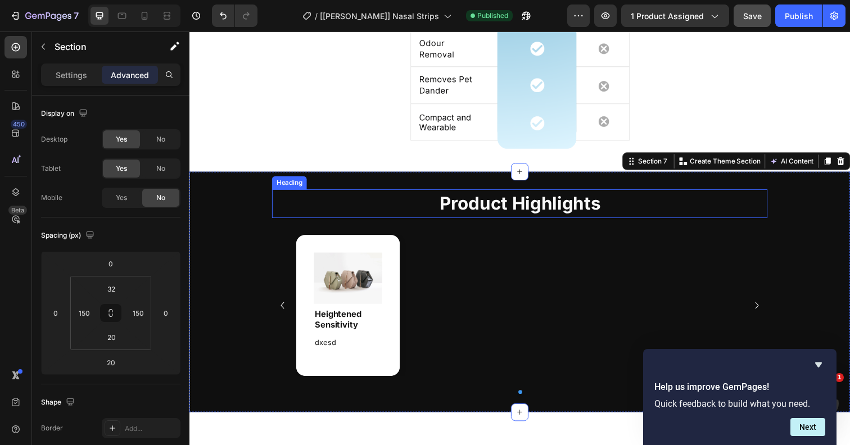
click at [517, 212] on strong "Product Highlights" at bounding box center [527, 207] width 165 height 22
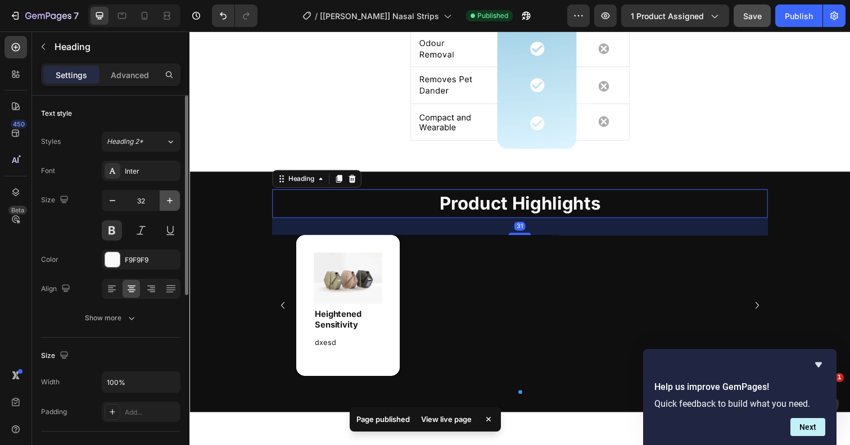
click at [168, 205] on icon "button" at bounding box center [169, 200] width 11 height 11
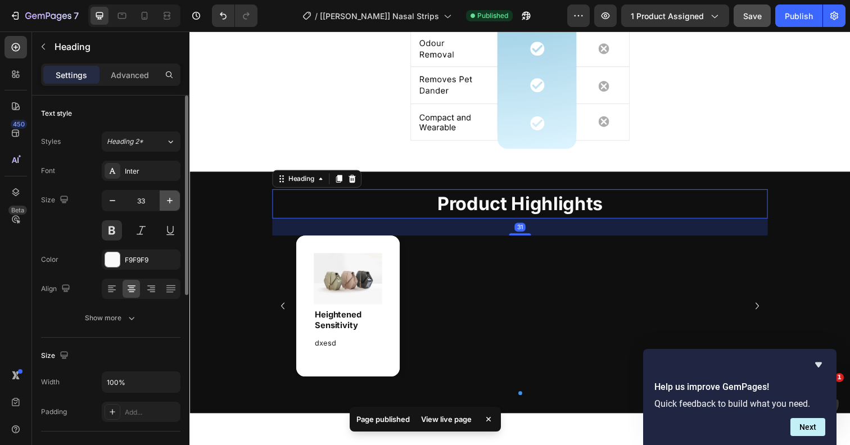
click at [168, 205] on icon "button" at bounding box center [169, 200] width 11 height 11
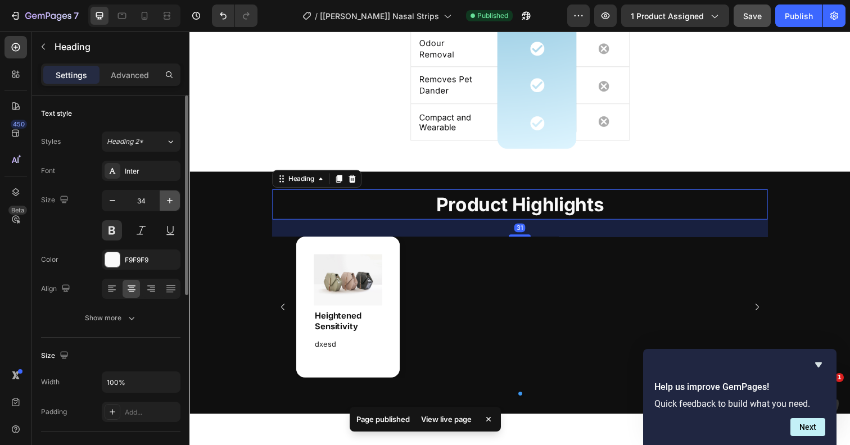
click at [168, 205] on icon "button" at bounding box center [169, 200] width 11 height 11
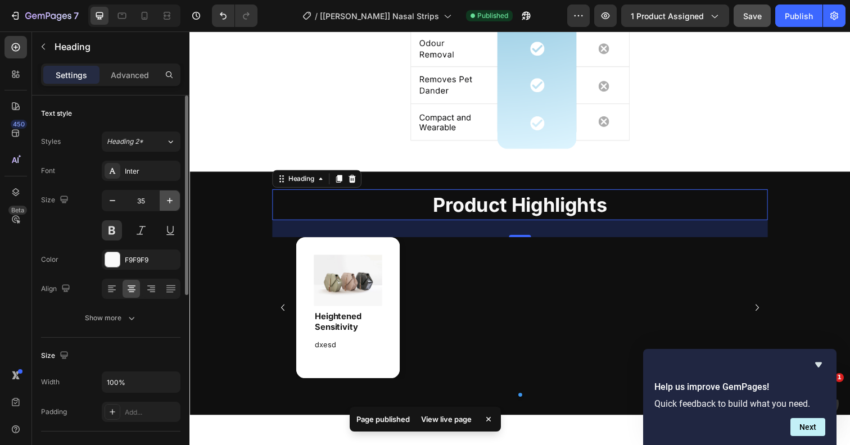
click at [168, 205] on icon "button" at bounding box center [169, 200] width 11 height 11
type input "36"
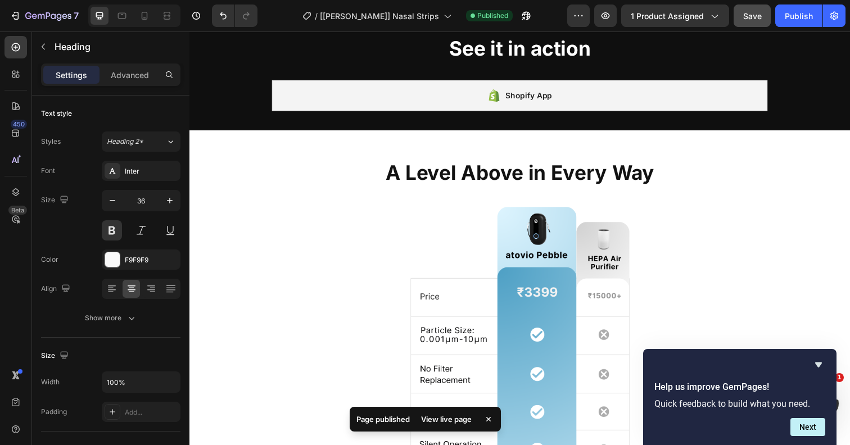
scroll to position [621, 0]
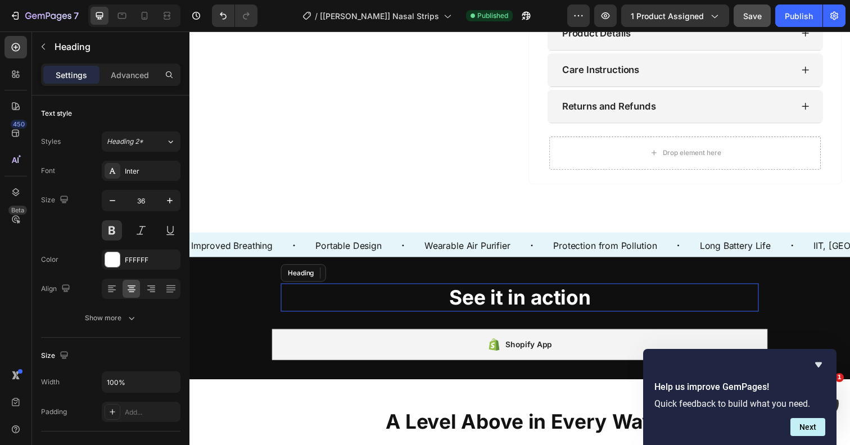
click at [481, 308] on h2 "See it in action" at bounding box center [527, 303] width 488 height 29
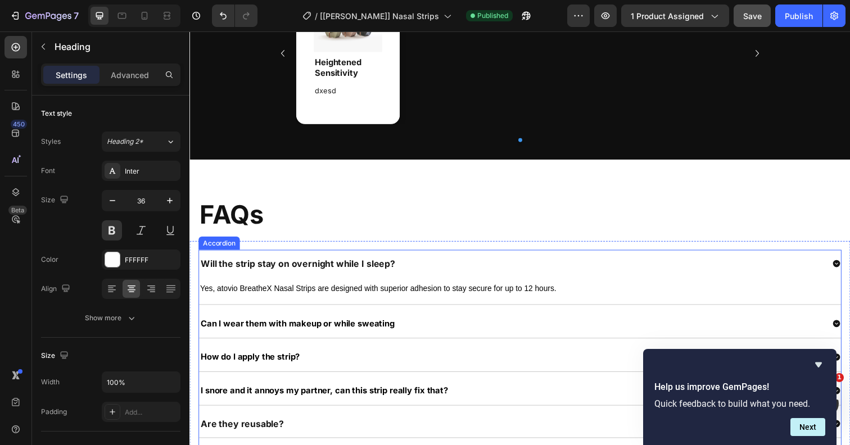
scroll to position [1617, 0]
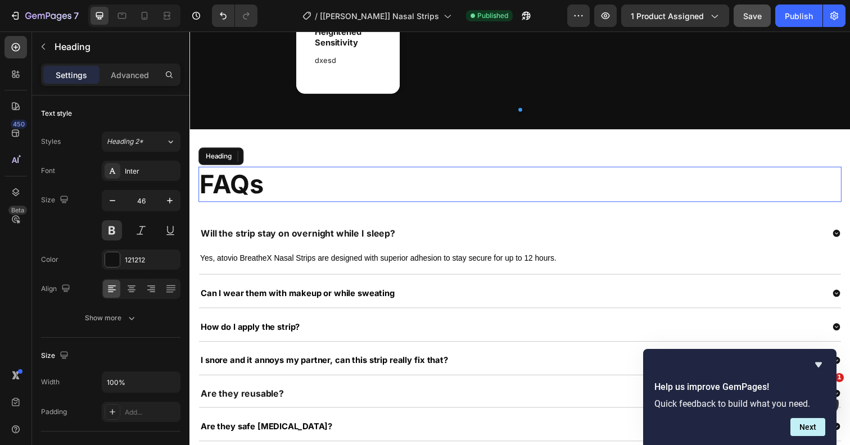
click at [248, 187] on h2 "FAQs" at bounding box center [526, 188] width 657 height 36
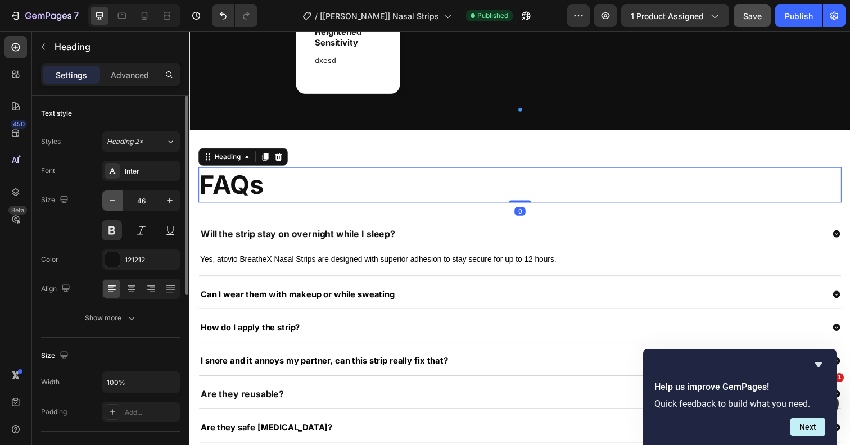
click at [114, 198] on icon "button" at bounding box center [112, 200] width 11 height 11
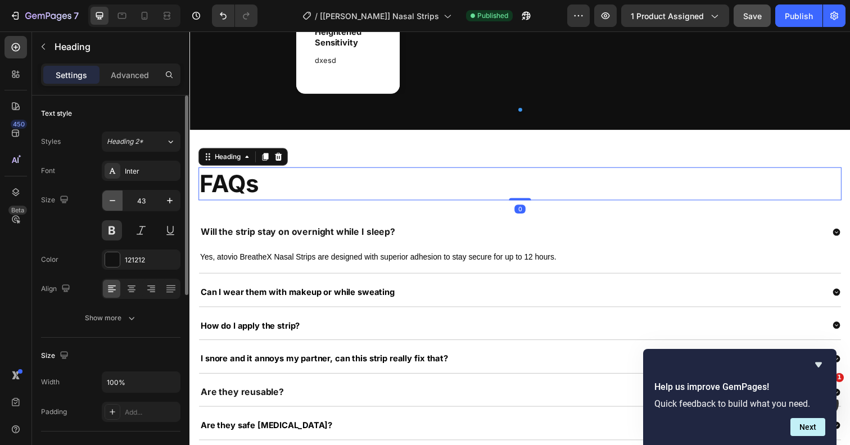
click at [114, 198] on icon "button" at bounding box center [112, 200] width 11 height 11
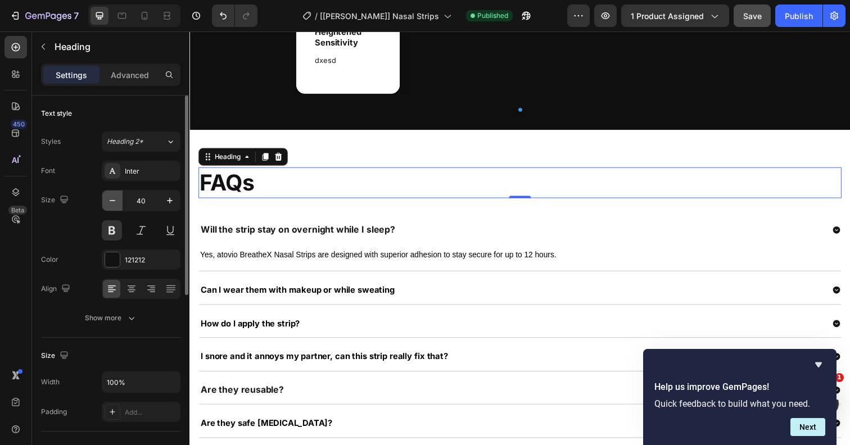
click at [114, 198] on icon "button" at bounding box center [112, 200] width 11 height 11
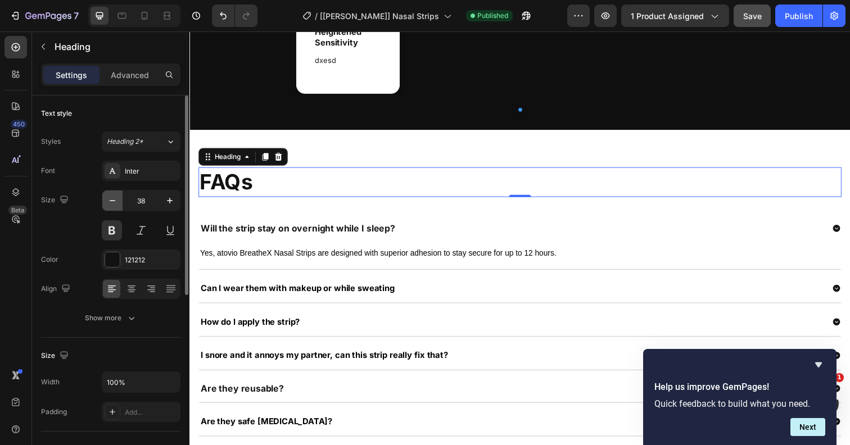
click at [114, 198] on icon "button" at bounding box center [112, 200] width 11 height 11
type input "36"
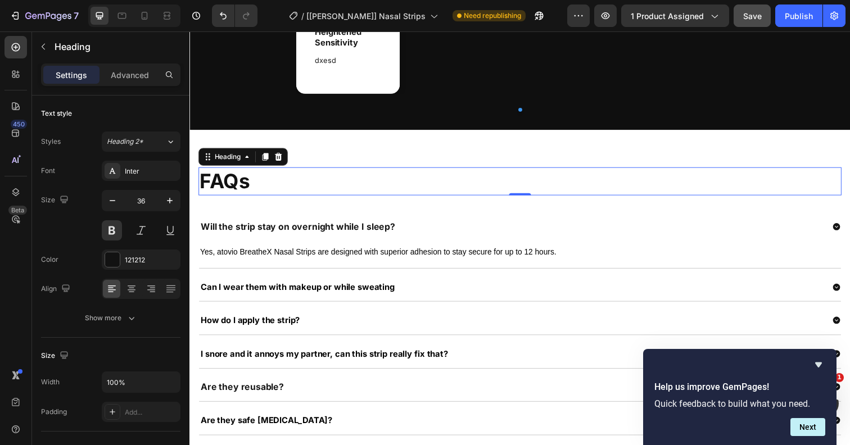
click at [413, 172] on h2 "FAQs" at bounding box center [526, 184] width 657 height 29
click at [790, 21] on div "Publish" at bounding box center [799, 16] width 28 height 12
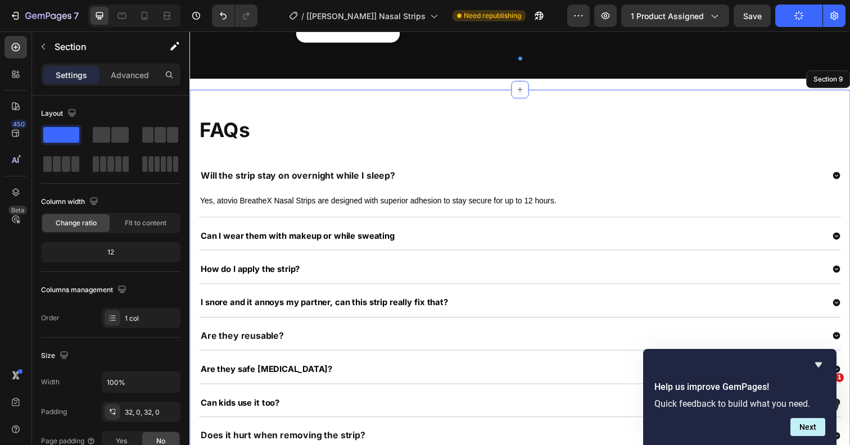
click at [442, 150] on div "FAQs Heading 0 Row Will the strip stay on overnight while I sleep? Yes, atovio …" at bounding box center [526, 305] width 675 height 429
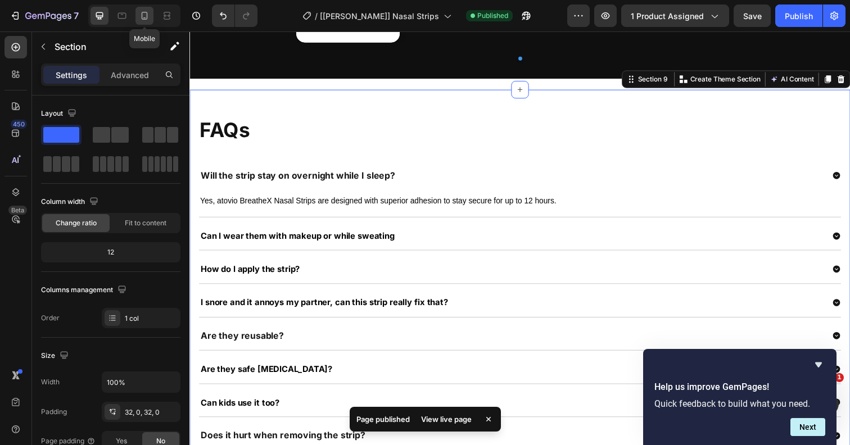
click at [139, 11] on icon at bounding box center [144, 15] width 11 height 11
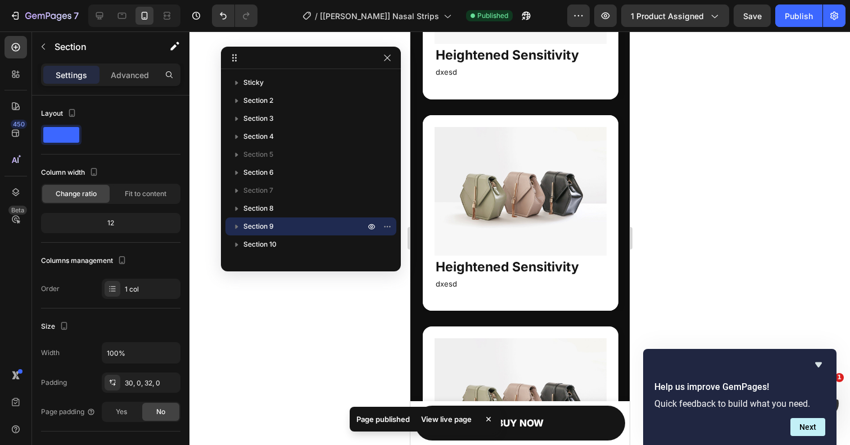
scroll to position [2316, 0]
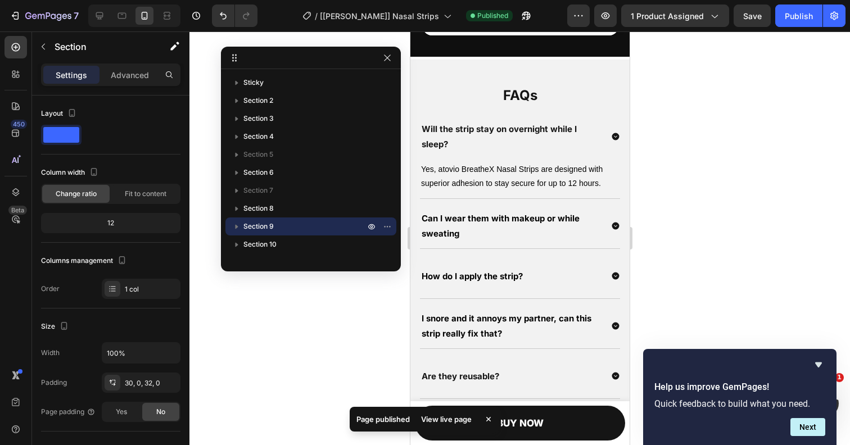
click at [461, 65] on div "FAQs Heading Row Will the strip stay on overnight while I sleep? Yes, atovio Br…" at bounding box center [519, 343] width 219 height 567
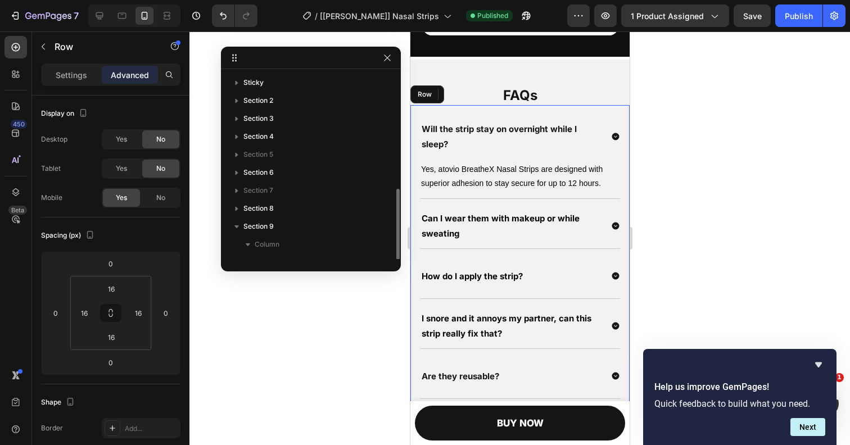
click at [414, 134] on div "Will the strip stay on overnight while I sleep? Yes, atovio BreatheX Nasal Stri…" at bounding box center [519, 356] width 219 height 503
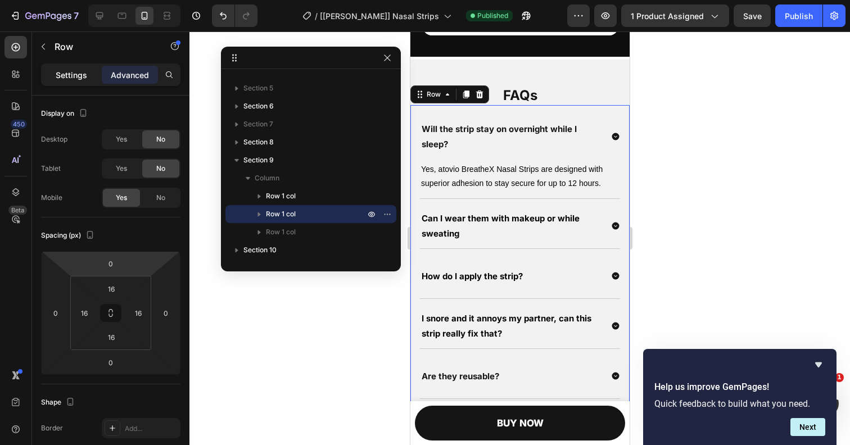
click at [74, 68] on div "Settings" at bounding box center [71, 75] width 56 height 18
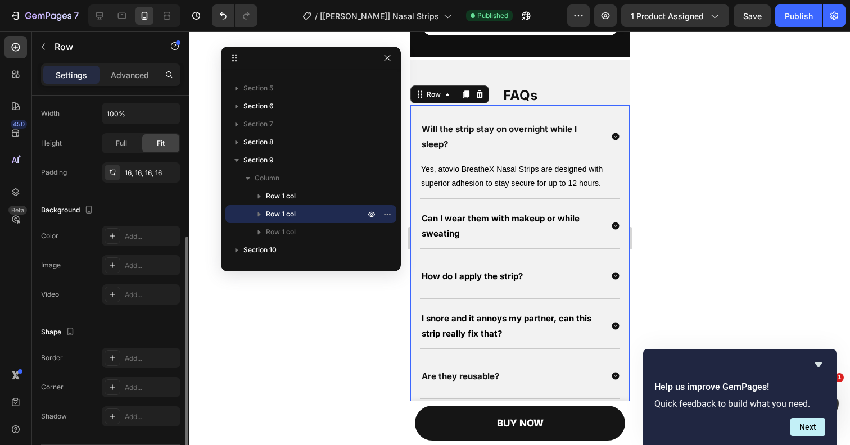
scroll to position [275, 0]
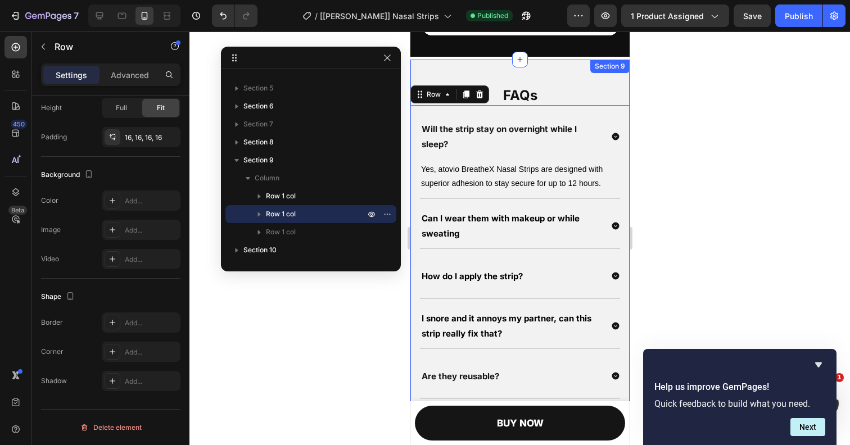
click at [473, 65] on div "FAQs Heading Row Will the strip stay on overnight while I sleep? Yes, atovio Br…" at bounding box center [519, 343] width 219 height 567
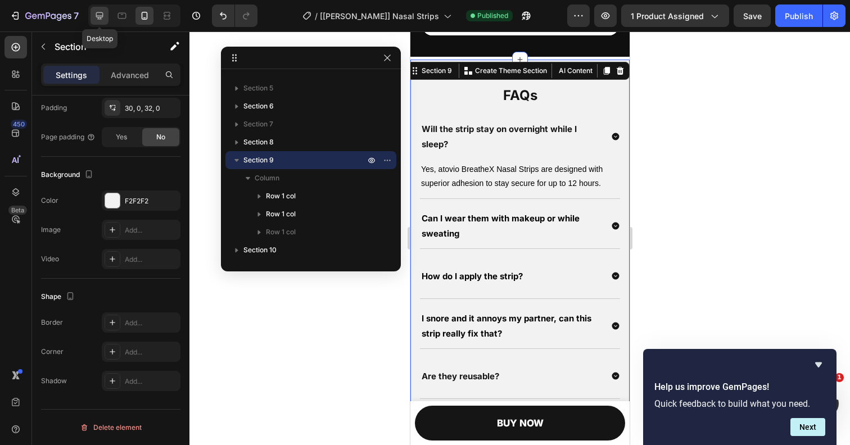
click at [106, 15] on div at bounding box center [99, 16] width 18 height 18
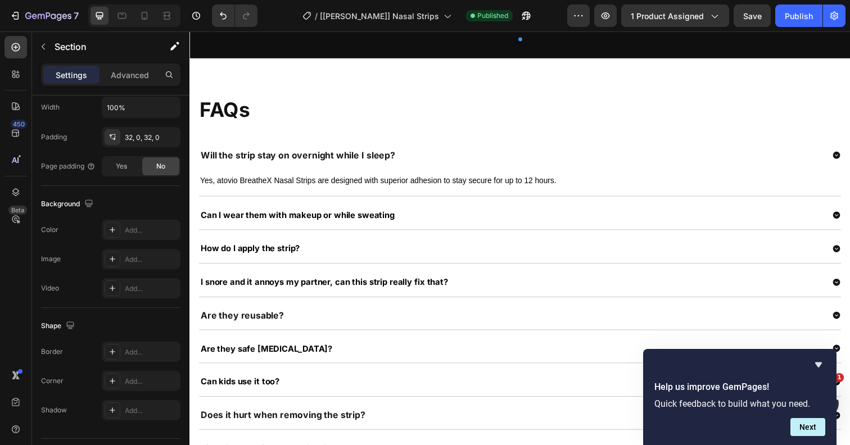
scroll to position [1695, 0]
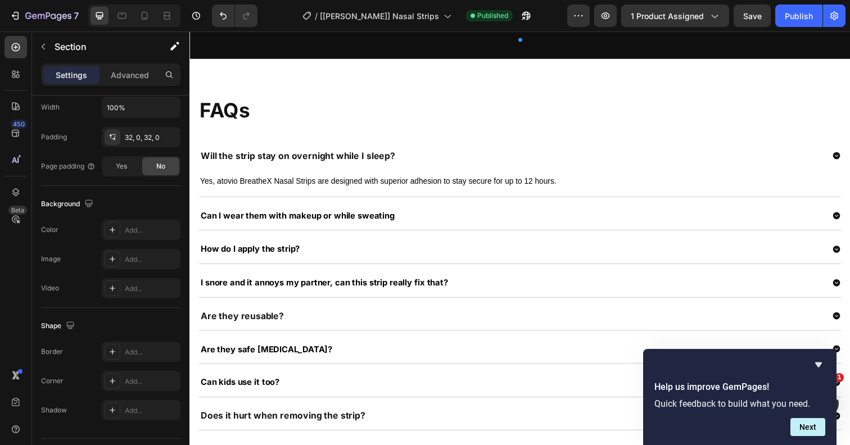
click at [344, 79] on div "FAQs Heading Row Will the strip stay on overnight while I sleep? Yes, atovio Br…" at bounding box center [526, 283] width 675 height 424
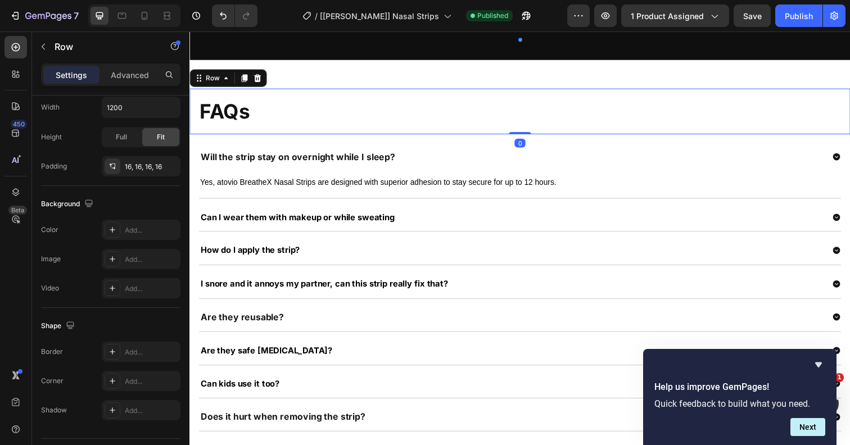
click at [194, 110] on div "FAQs Heading Row 0" at bounding box center [526, 113] width 675 height 47
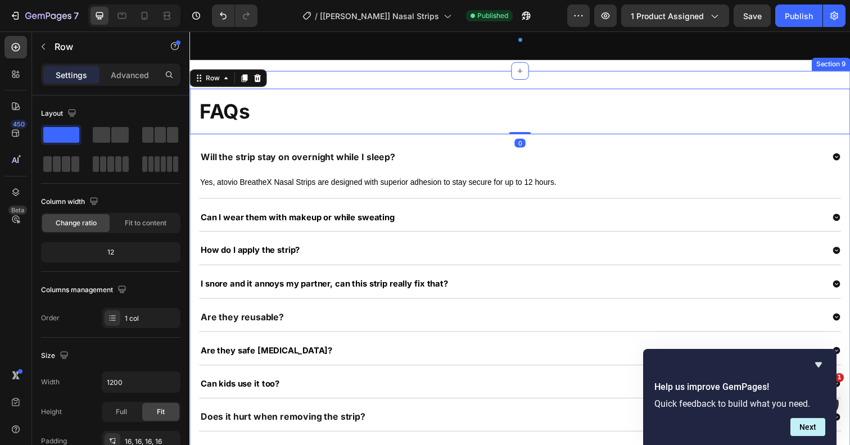
click at [294, 82] on div "FAQs Heading Row 0 Will the strip stay on overnight while I sleep? Yes, atovio …" at bounding box center [526, 286] width 675 height 429
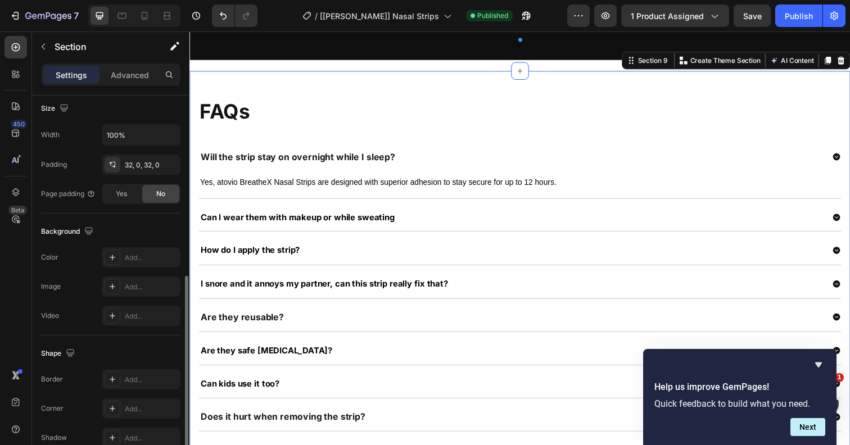
scroll to position [304, 0]
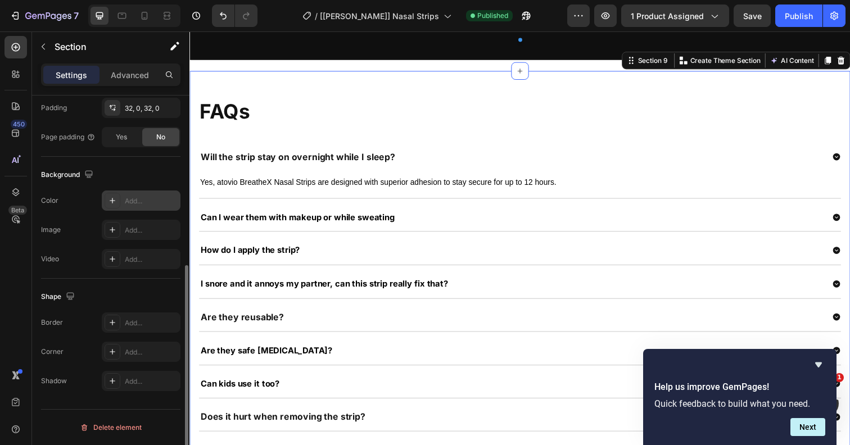
click at [108, 200] on icon at bounding box center [112, 200] width 9 height 9
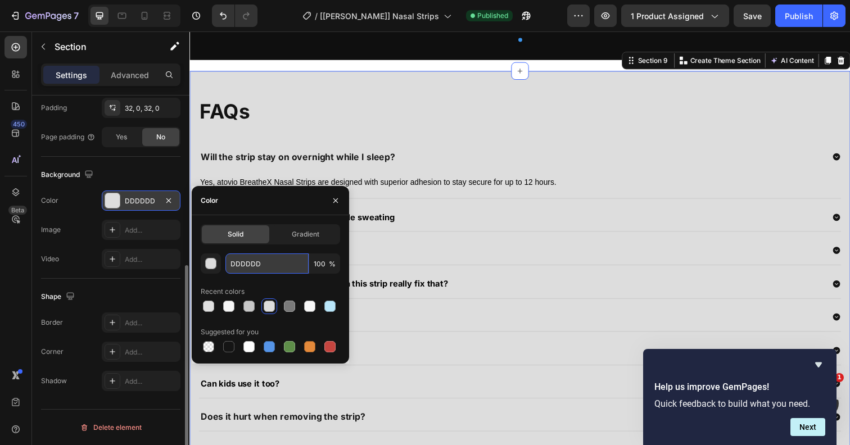
drag, startPoint x: 267, startPoint y: 265, endPoint x: 231, endPoint y: 263, distance: 36.0
click at [231, 263] on input "DDDDDD" at bounding box center [266, 264] width 83 height 20
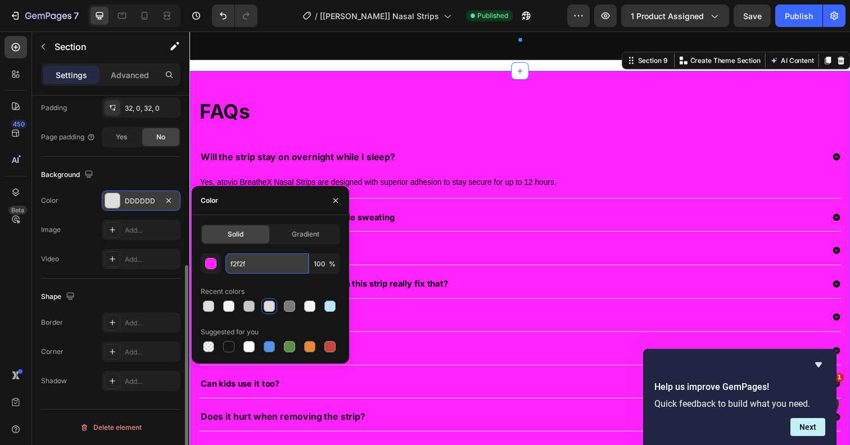
type input "f2f2f2"
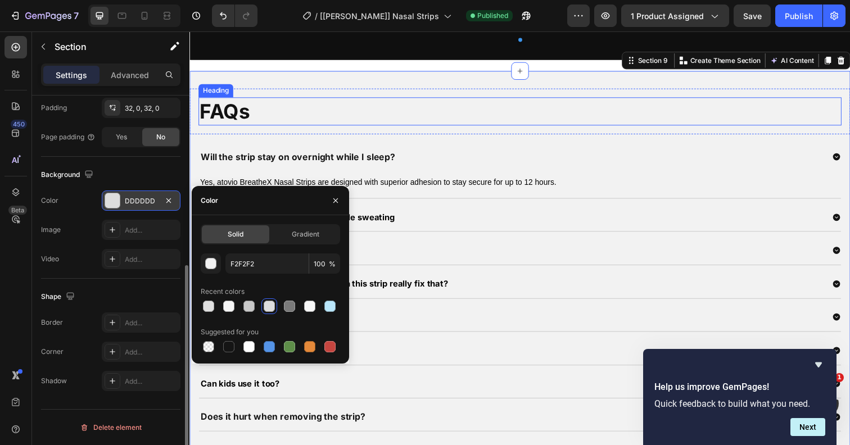
click at [325, 124] on h2 "FAQs" at bounding box center [526, 113] width 657 height 29
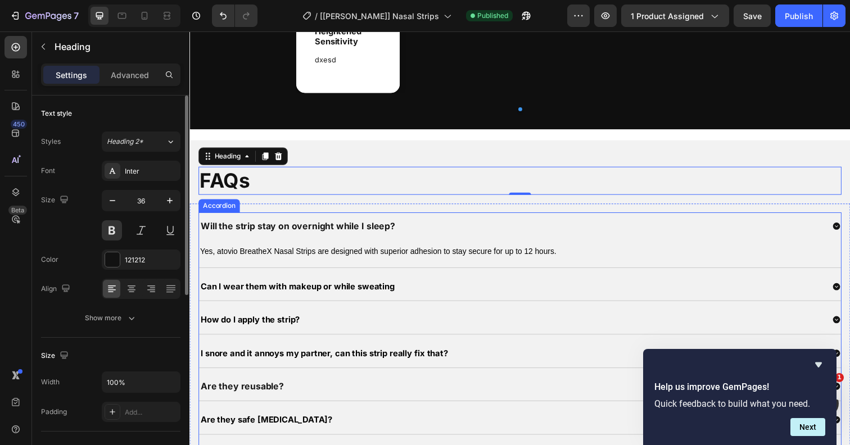
scroll to position [1609, 0]
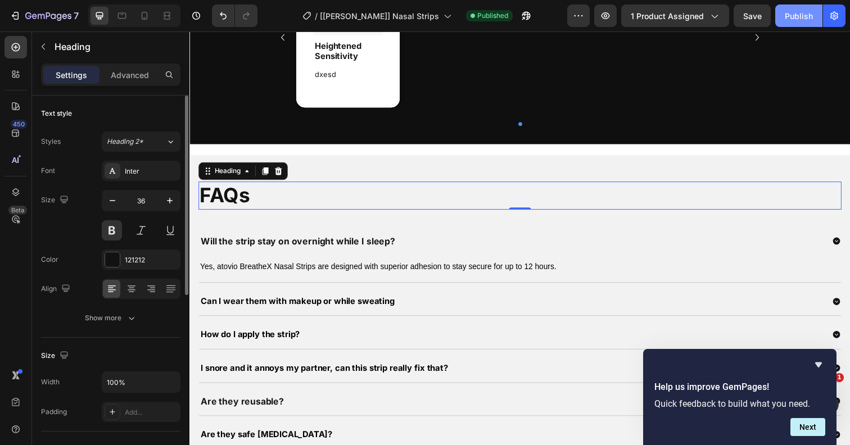
click at [789, 17] on div "Publish" at bounding box center [799, 16] width 28 height 12
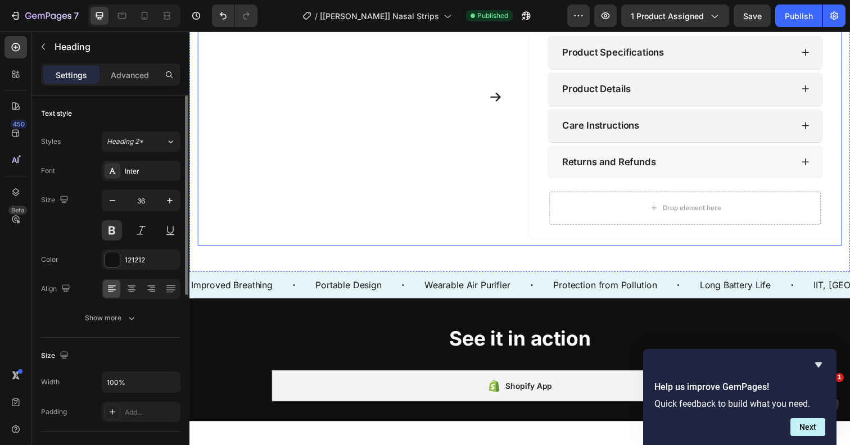
scroll to position [558, 0]
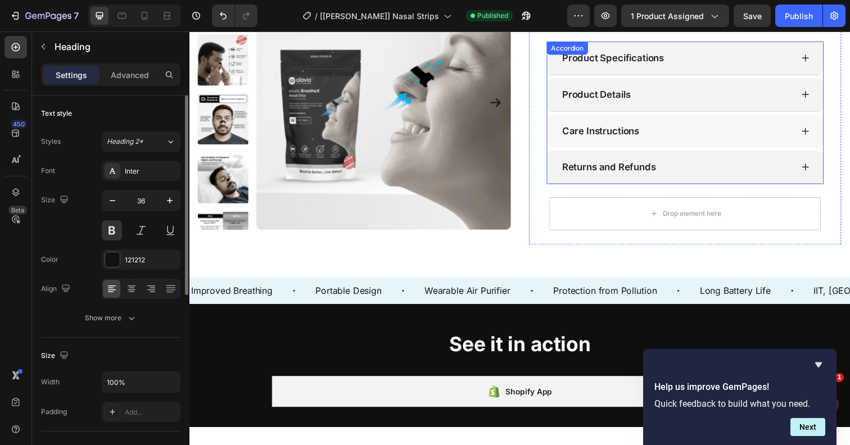
click at [589, 139] on p "Care Instructions" at bounding box center [609, 133] width 79 height 12
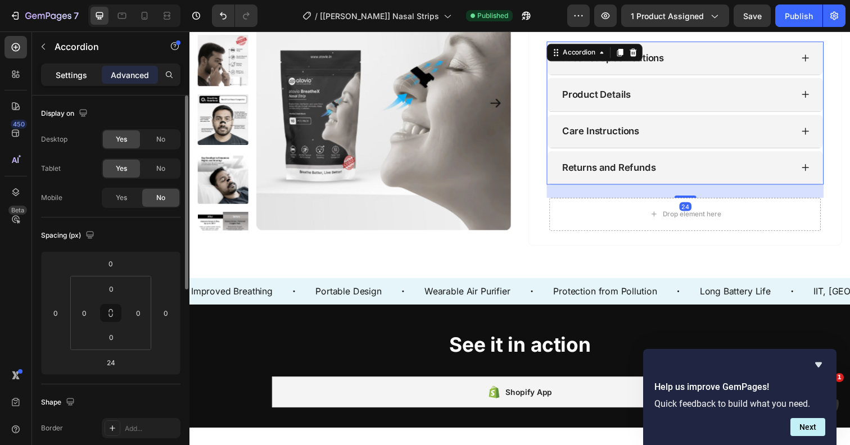
click at [67, 73] on p "Settings" at bounding box center [71, 75] width 31 height 12
type input "5"
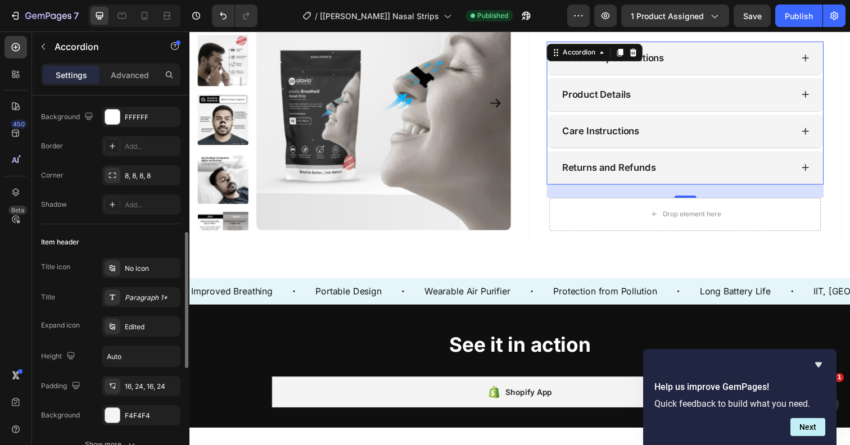
scroll to position [211, 0]
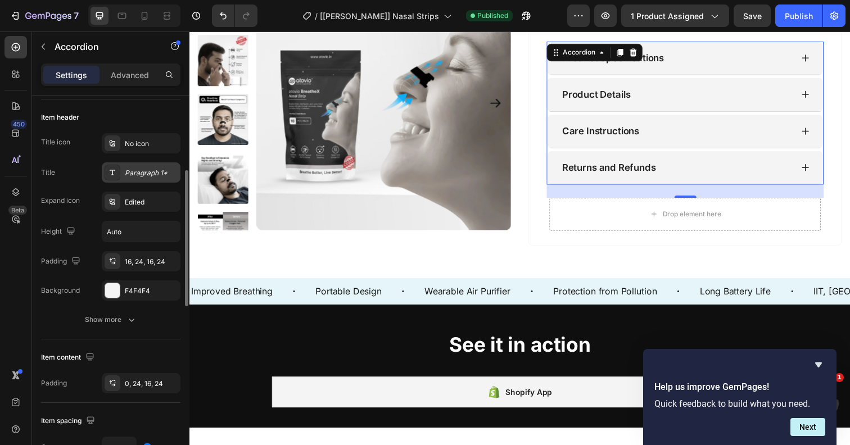
click at [111, 170] on icon at bounding box center [112, 172] width 9 height 9
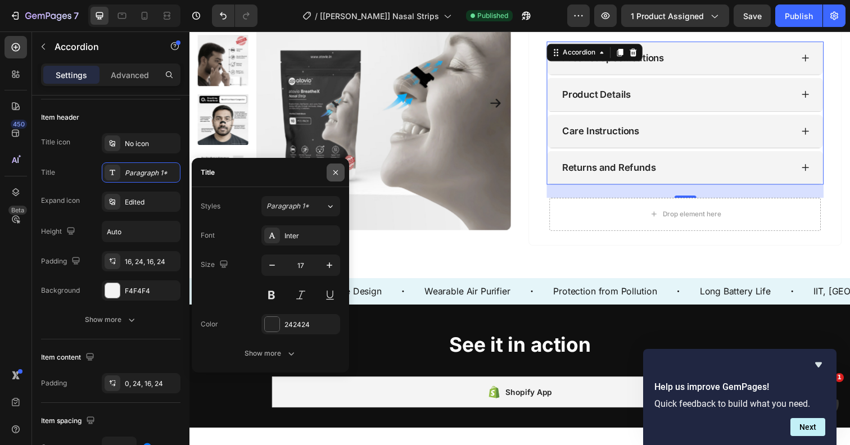
click at [336, 171] on icon "button" at bounding box center [335, 172] width 9 height 9
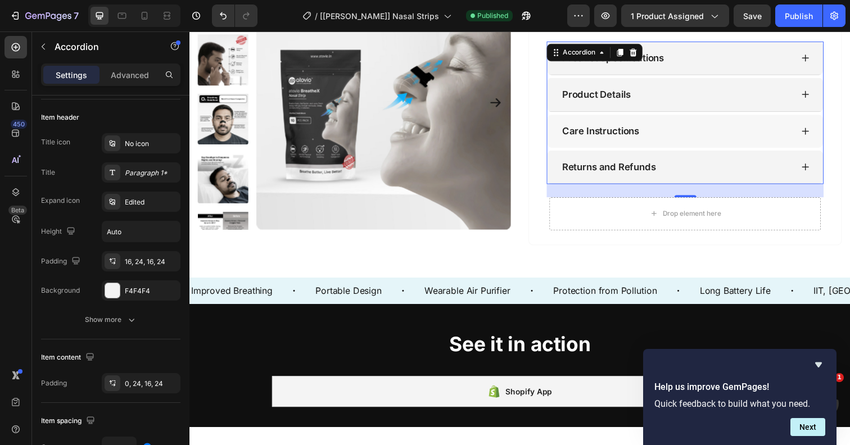
click at [814, 138] on icon at bounding box center [818, 133] width 9 height 9
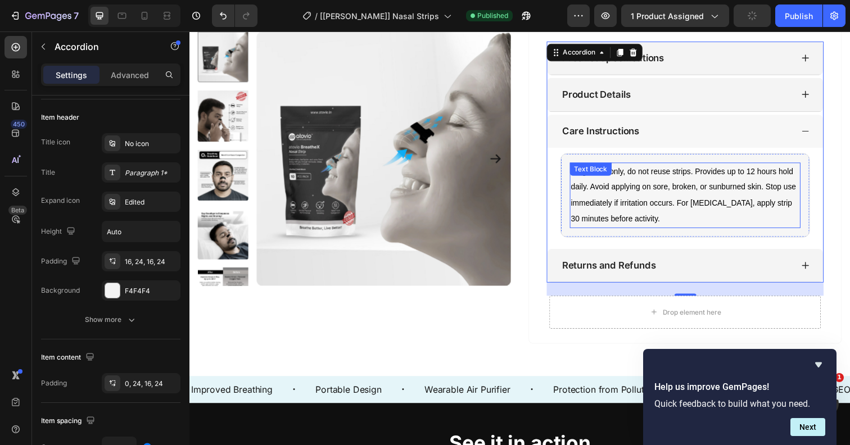
click at [644, 202] on span "Single-use only, do not reuse strips. Provides up to 12 hours hold daily. Avoid…" at bounding box center [694, 198] width 230 height 57
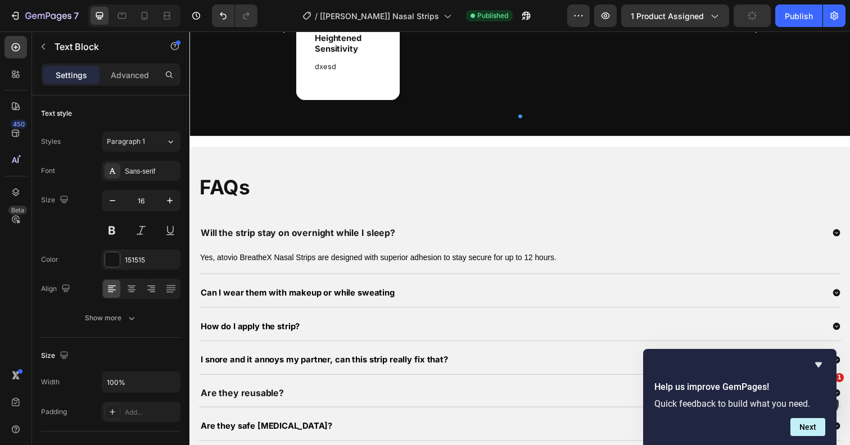
scroll to position [1726, 0]
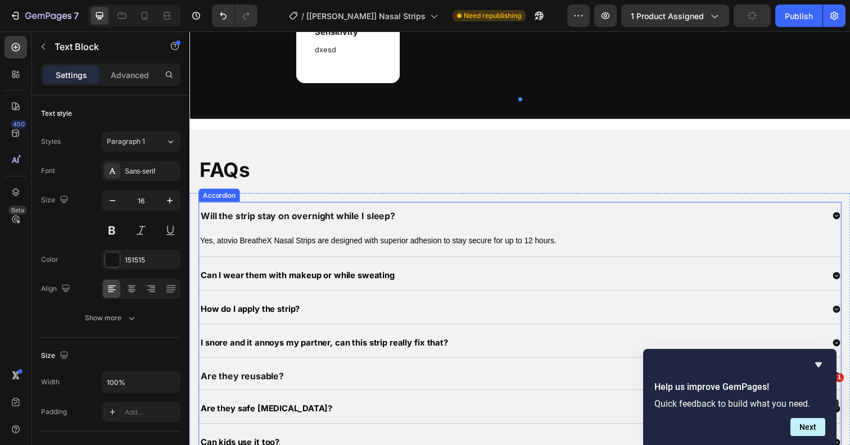
click at [227, 219] on p "Will the strip stay on overnight while I sleep?" at bounding box center [300, 220] width 198 height 16
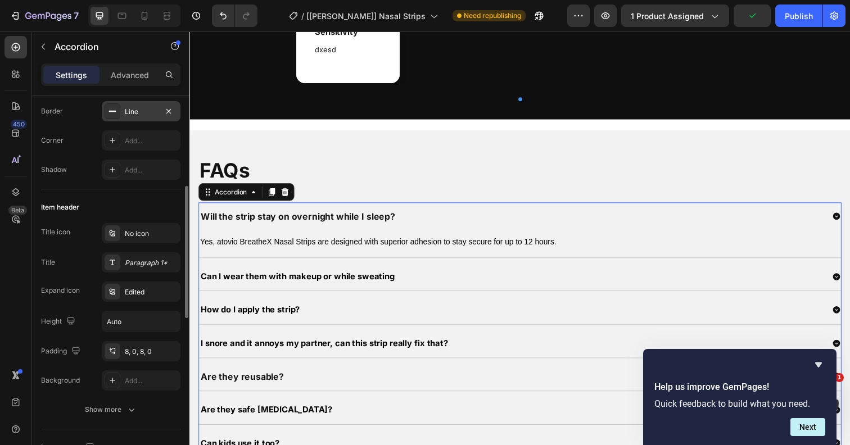
scroll to position [168, 0]
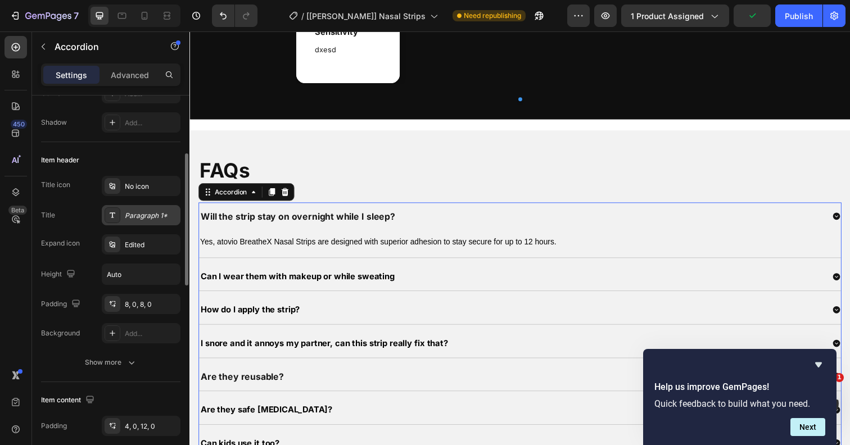
click at [111, 212] on icon at bounding box center [112, 215] width 9 height 9
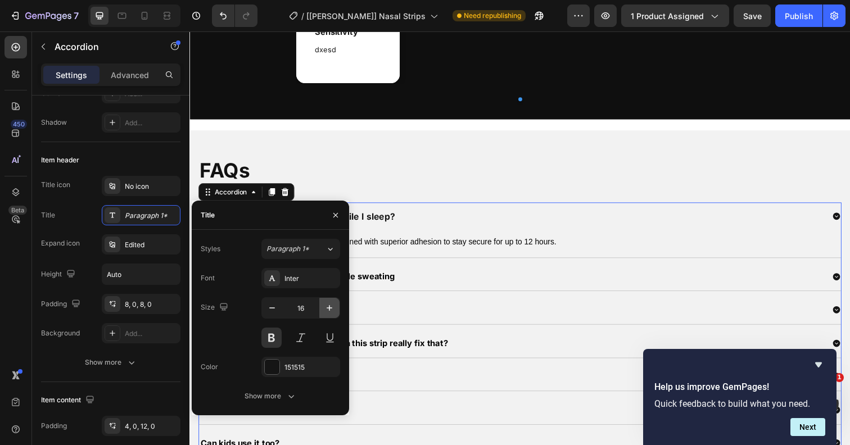
click at [329, 309] on icon "button" at bounding box center [329, 307] width 11 height 11
type input "17"
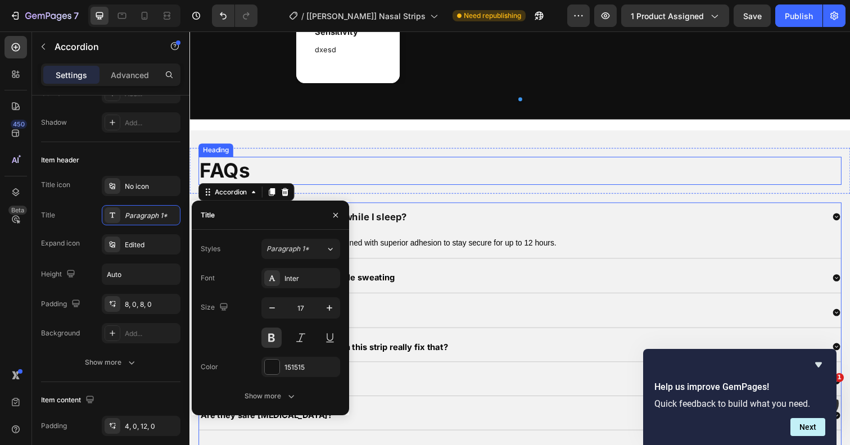
click at [374, 166] on h2 "FAQs" at bounding box center [526, 174] width 657 height 29
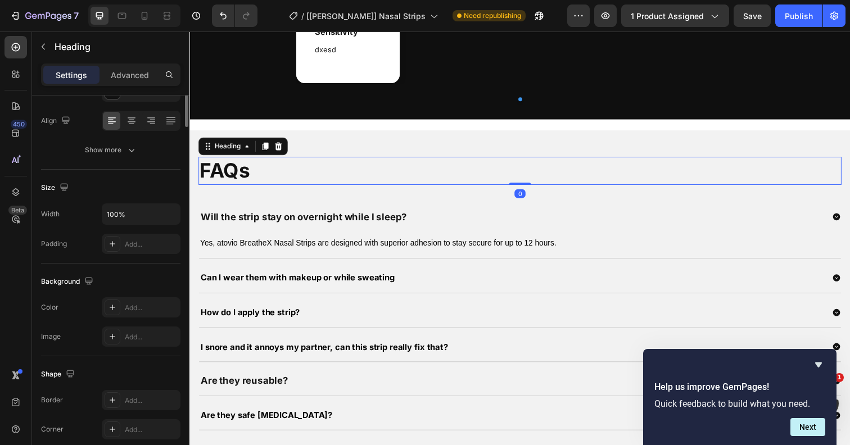
scroll to position [0, 0]
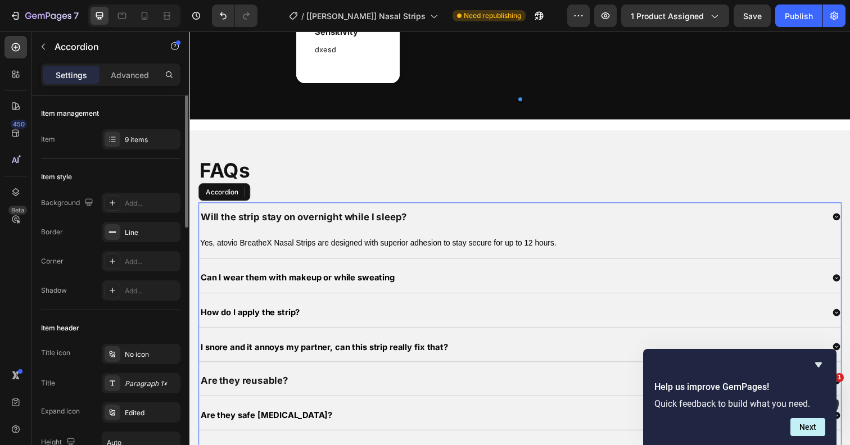
click at [363, 280] on span "Can I wear them with makeup or while sweating" at bounding box center [300, 283] width 198 height 11
click at [360, 280] on span "Can I wear them with makeup or while sweating" at bounding box center [300, 283] width 198 height 11
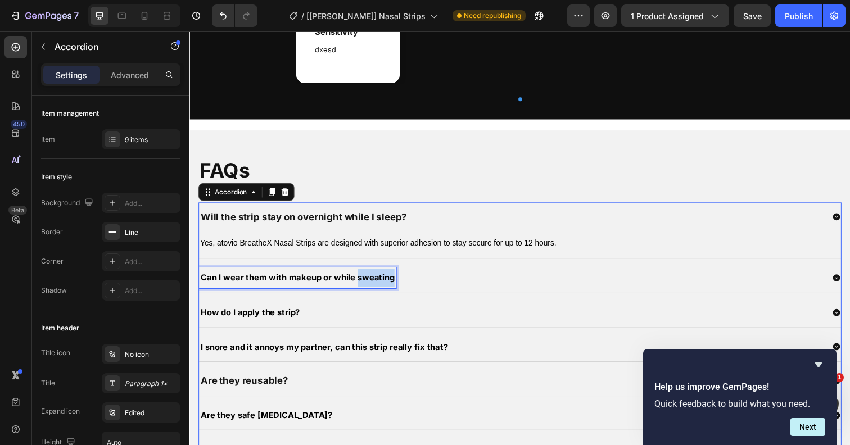
click at [360, 280] on span "Can I wear them with makeup or while sweating" at bounding box center [300, 283] width 198 height 11
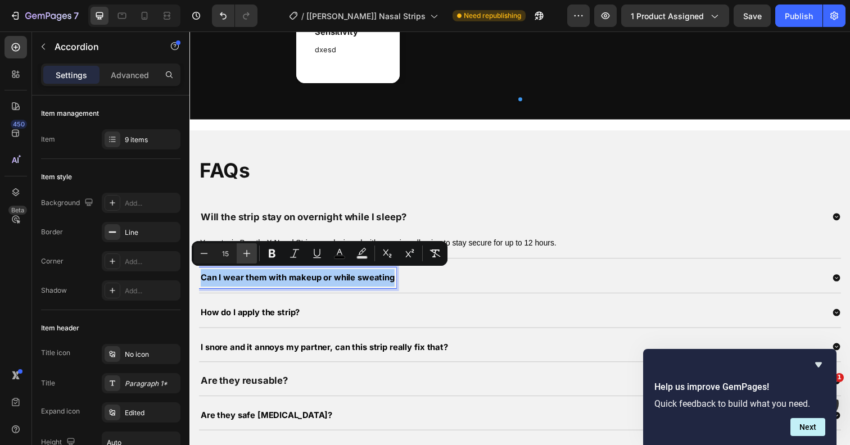
click at [248, 251] on icon "Editor contextual toolbar" at bounding box center [246, 253] width 11 height 11
type input "17"
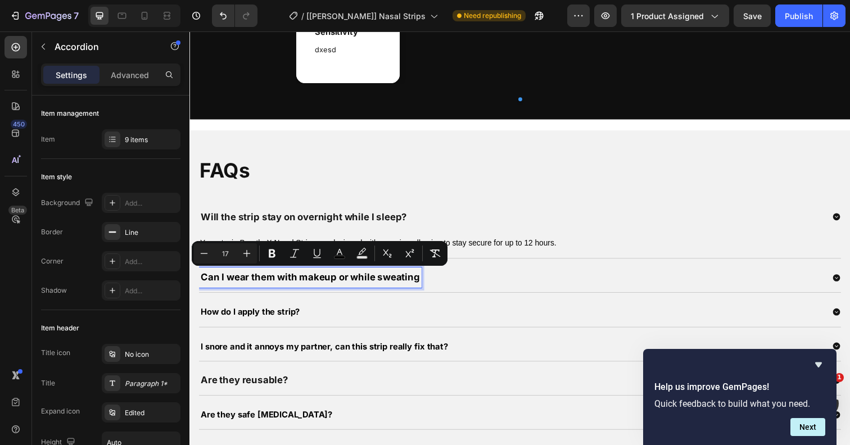
click at [251, 315] on span "How do I apply the strip?" at bounding box center [251, 318] width 101 height 11
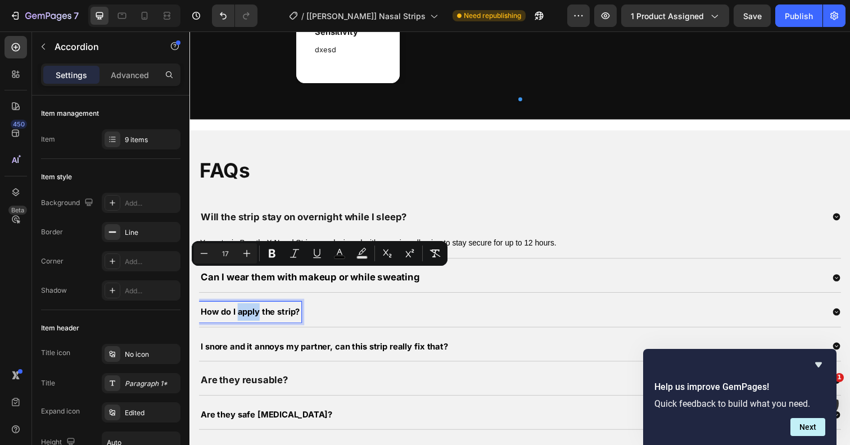
click at [251, 315] on span "How do I apply the strip?" at bounding box center [251, 318] width 101 height 11
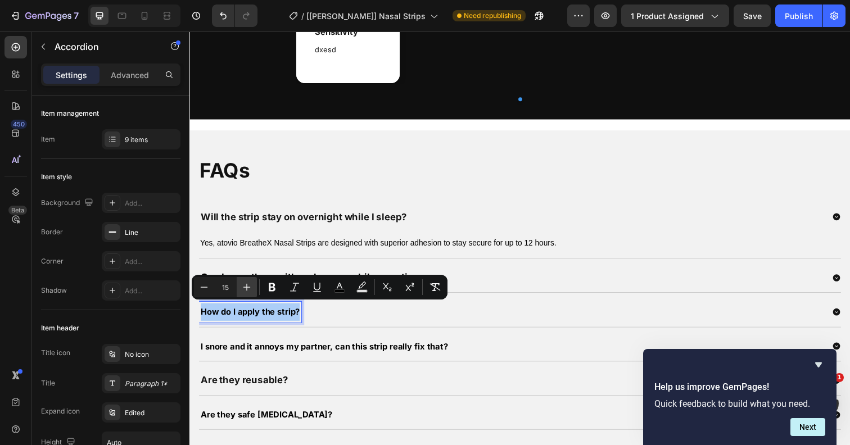
click at [252, 291] on icon "Editor contextual toolbar" at bounding box center [246, 287] width 11 height 11
type input "17"
click at [254, 354] on span "I snore and it annoys my partner, can this strip really fix that?" at bounding box center [327, 352] width 252 height 11
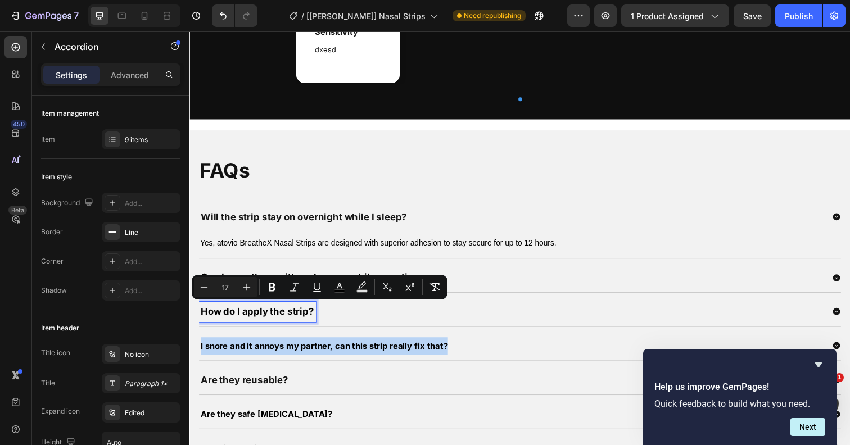
click at [254, 354] on span "I snore and it annoys my partner, can this strip really fix that?" at bounding box center [327, 352] width 252 height 11
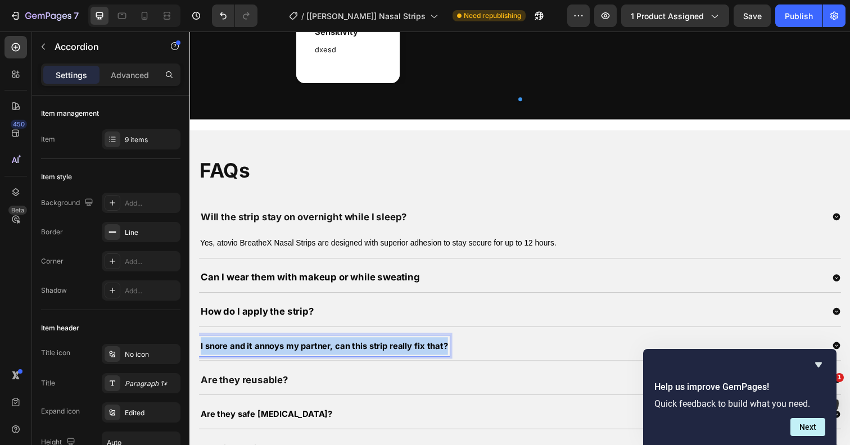
click at [254, 354] on span "I snore and it annoys my partner, can this strip really fix that?" at bounding box center [327, 352] width 252 height 11
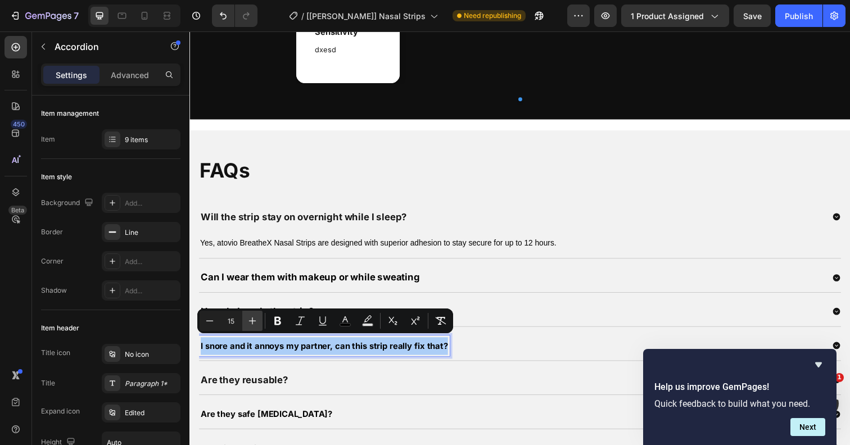
click at [252, 324] on icon "Editor contextual toolbar" at bounding box center [252, 321] width 7 height 7
type input "17"
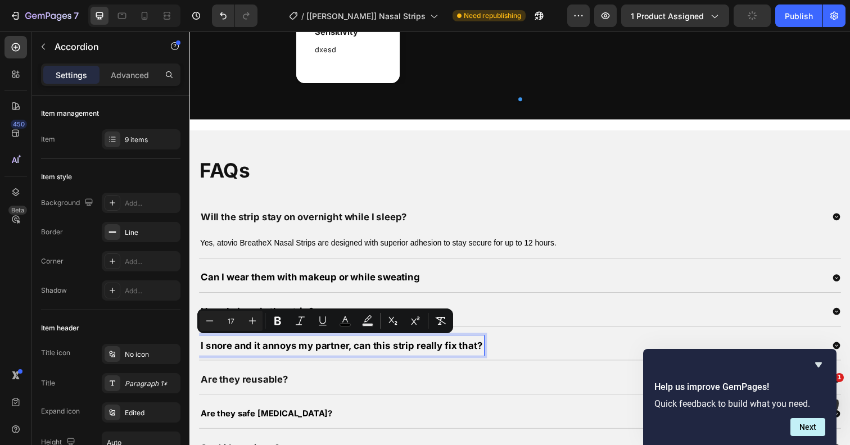
click at [251, 383] on p "Are they reusable?" at bounding box center [245, 386] width 89 height 17
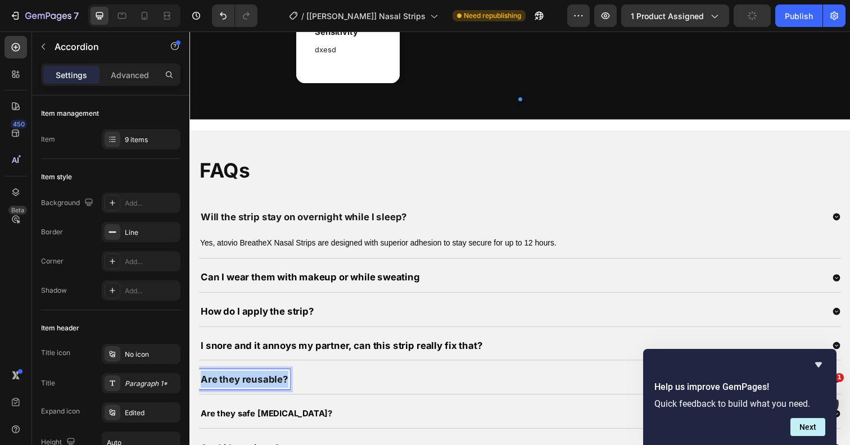
click at [251, 383] on p "Are they reusable?" at bounding box center [245, 386] width 89 height 17
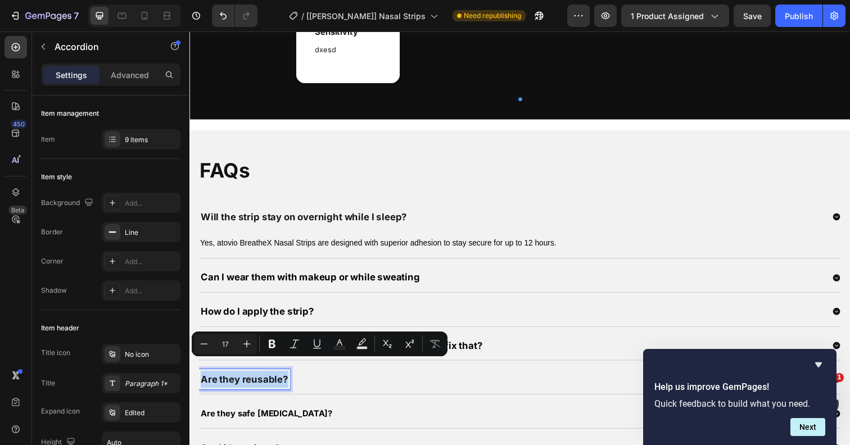
scroll to position [1797, 0]
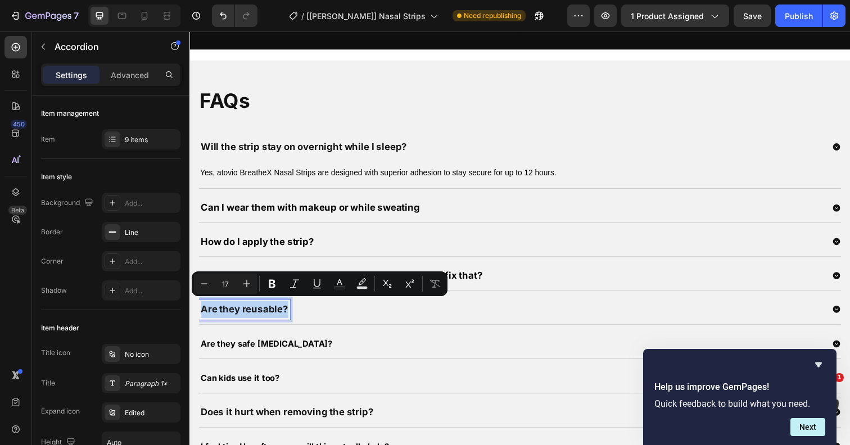
type input "15"
click at [254, 345] on span "Are they safe [MEDICAL_DATA]?" at bounding box center [268, 350] width 134 height 11
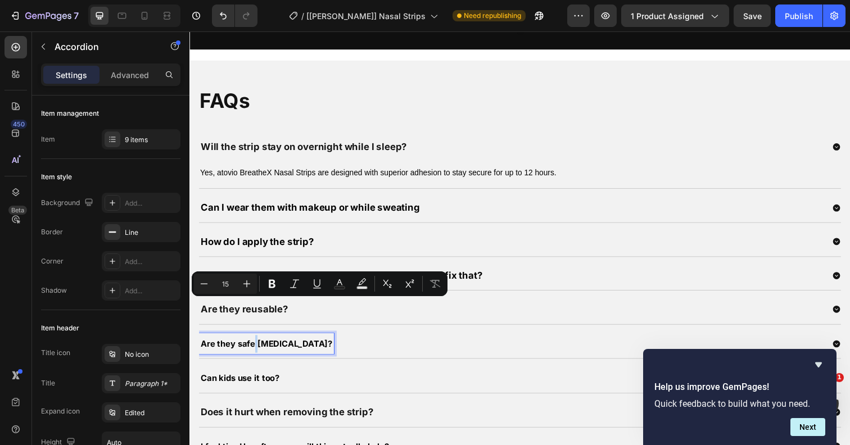
click at [254, 345] on span "Are they safe [MEDICAL_DATA]?" at bounding box center [268, 350] width 134 height 11
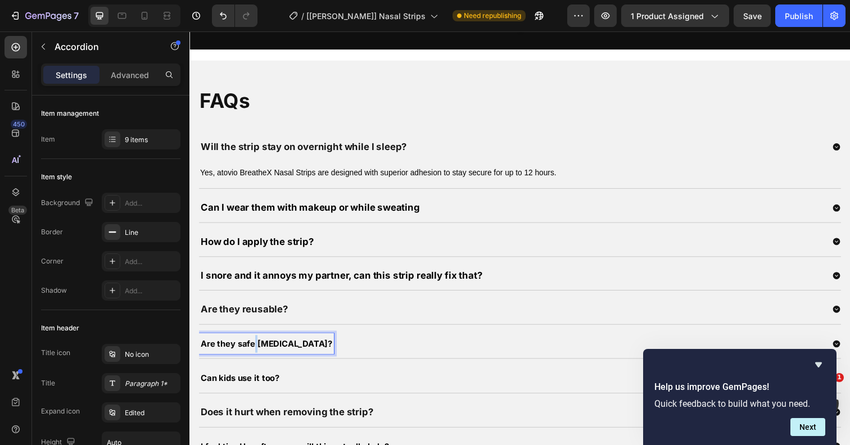
click at [254, 345] on span "Are they safe [MEDICAL_DATA]?" at bounding box center [268, 350] width 134 height 11
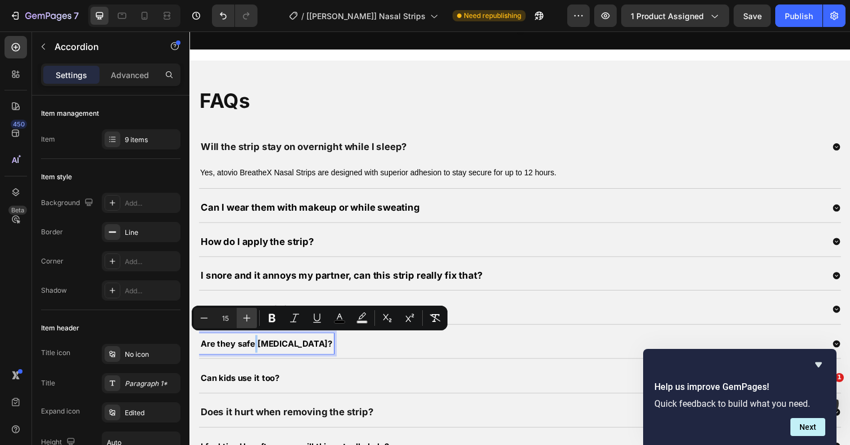
click at [247, 322] on icon "Editor contextual toolbar" at bounding box center [246, 318] width 11 height 11
type input "17"
click at [249, 385] on span "Can kids use it too?" at bounding box center [241, 384] width 80 height 11
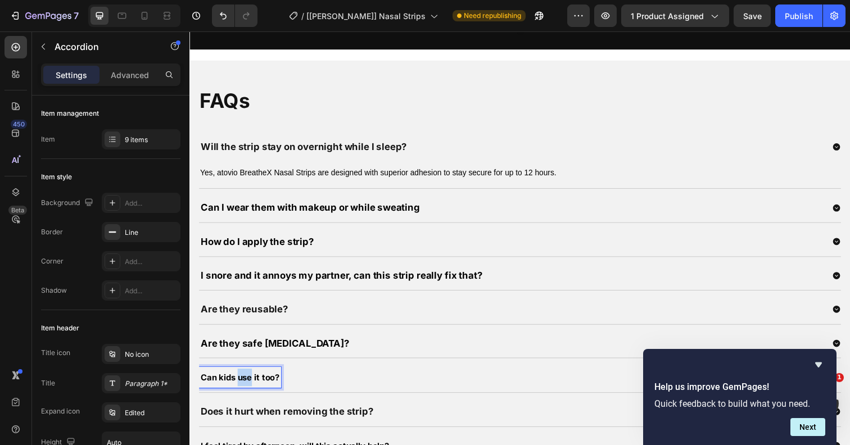
click at [249, 385] on span "Can kids use it too?" at bounding box center [241, 384] width 80 height 11
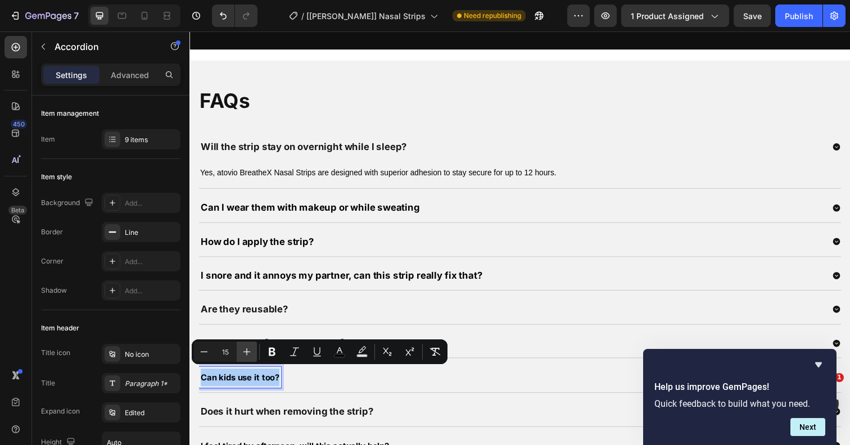
click at [249, 345] on button "Plus" at bounding box center [247, 352] width 20 height 20
type input "17"
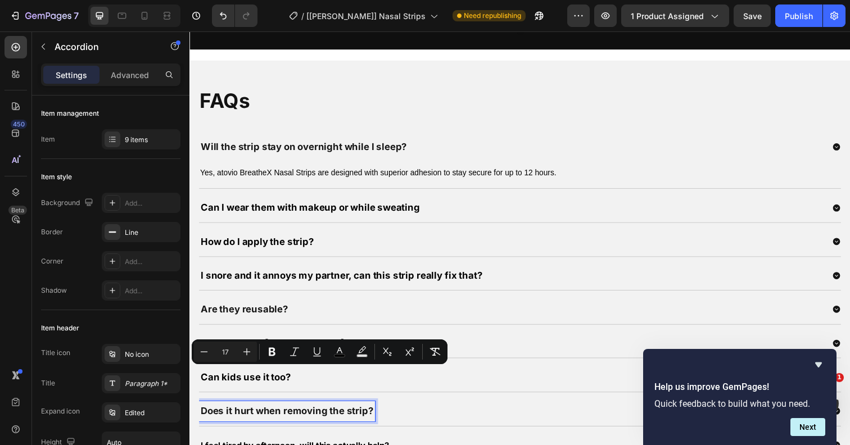
click at [252, 419] on p "Does it hurt when removing the strip?" at bounding box center [289, 419] width 177 height 17
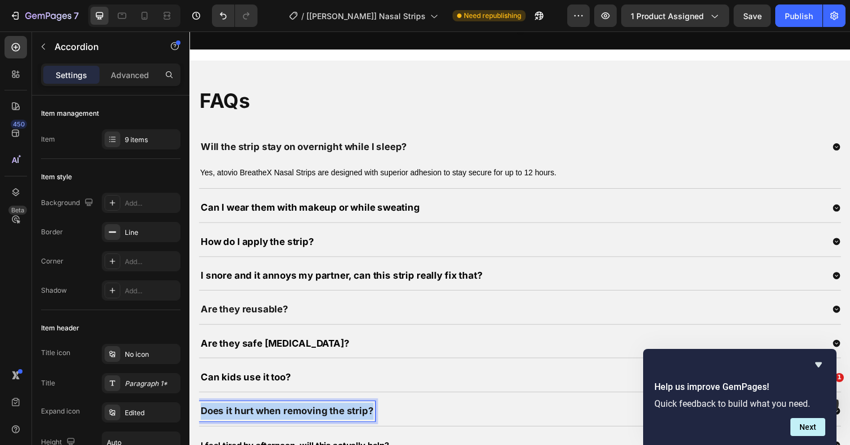
click at [252, 419] on p "Does it hurt when removing the strip?" at bounding box center [289, 419] width 177 height 17
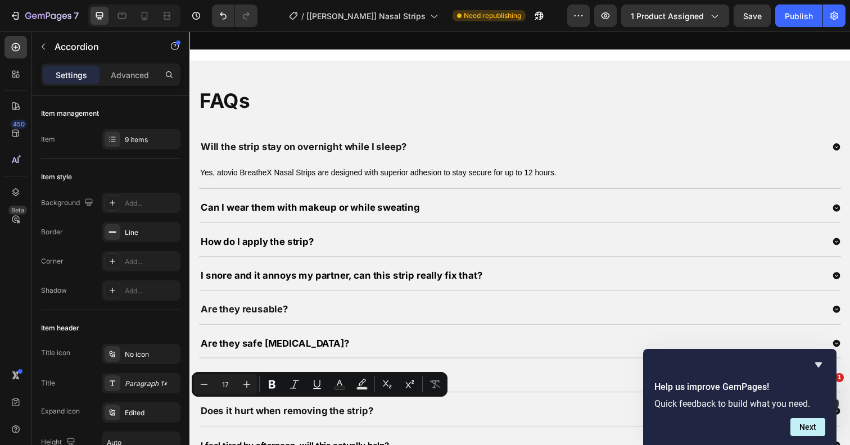
click at [249, 325] on div "Are they reusable?" at bounding box center [526, 316] width 655 height 30
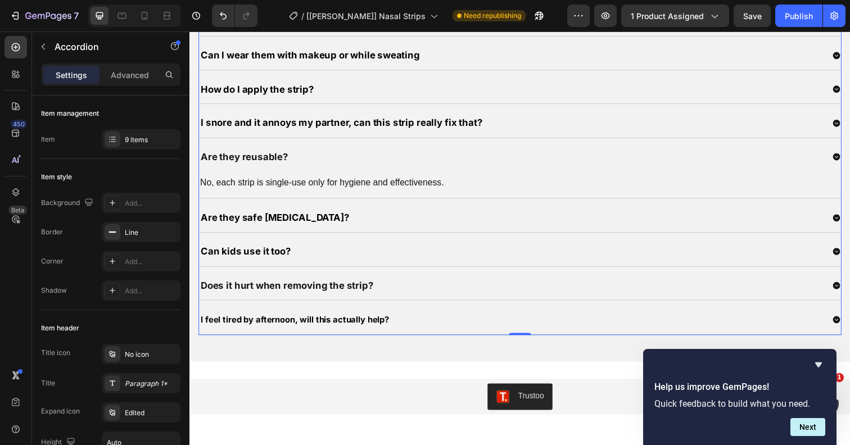
scroll to position [1933, 0]
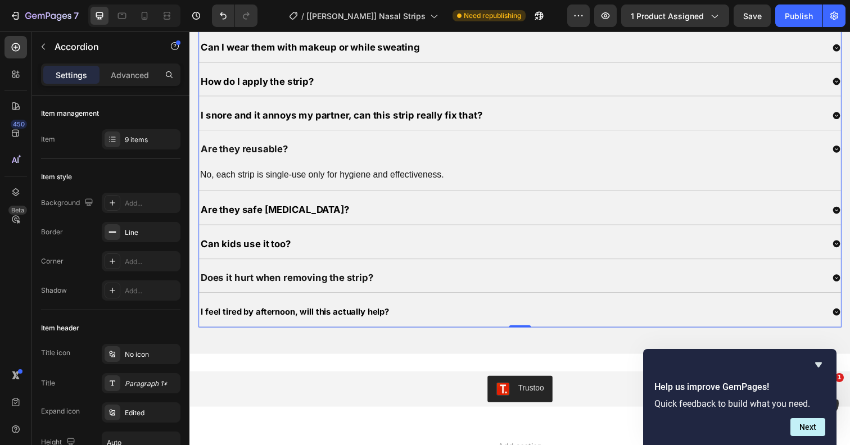
click at [249, 313] on span "I feel tired by afternoon, will this actually help?" at bounding box center [297, 318] width 192 height 11
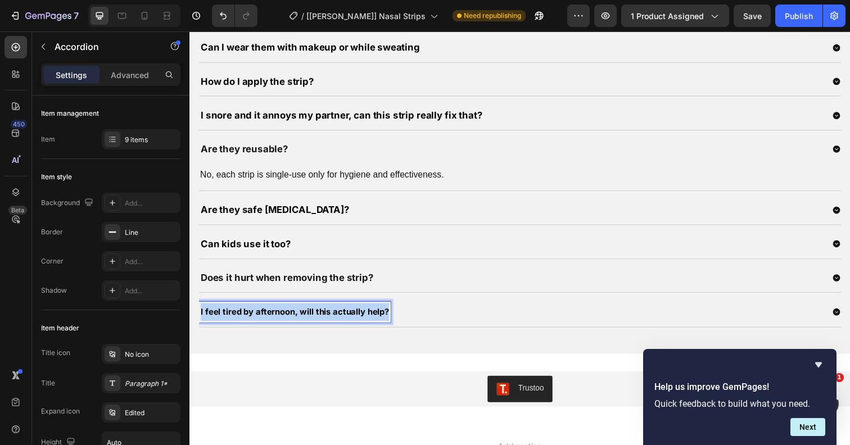
click at [249, 313] on span "I feel tired by afternoon, will this actually help?" at bounding box center [297, 318] width 192 height 11
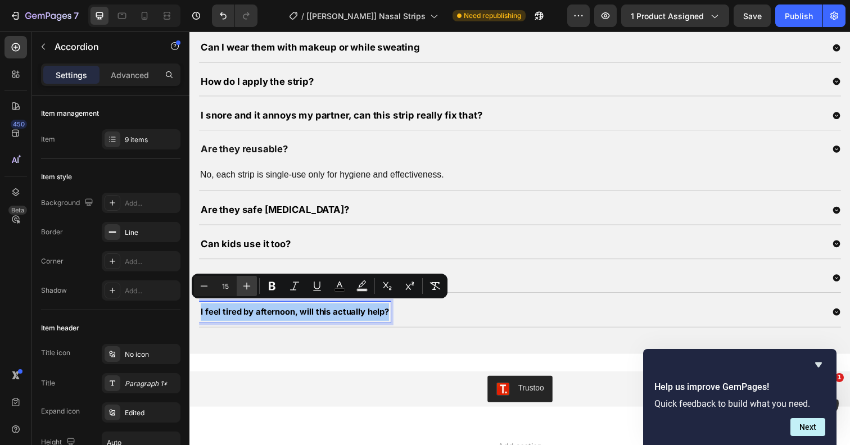
click at [251, 284] on icon "Editor contextual toolbar" at bounding box center [246, 285] width 11 height 11
type input "17"
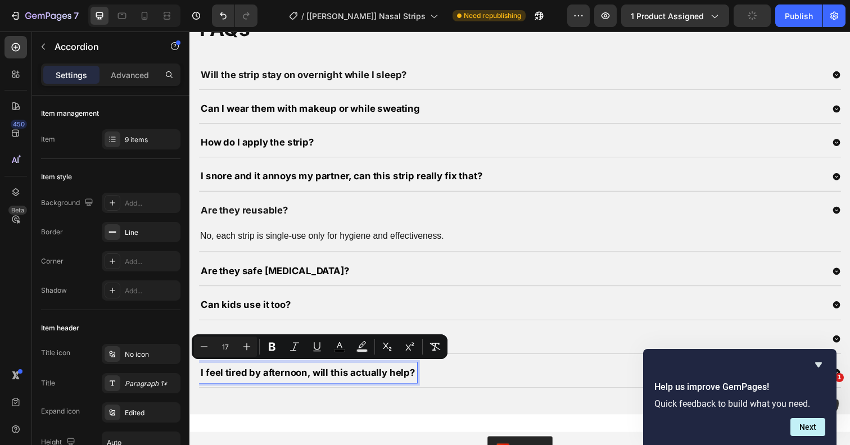
scroll to position [1865, 0]
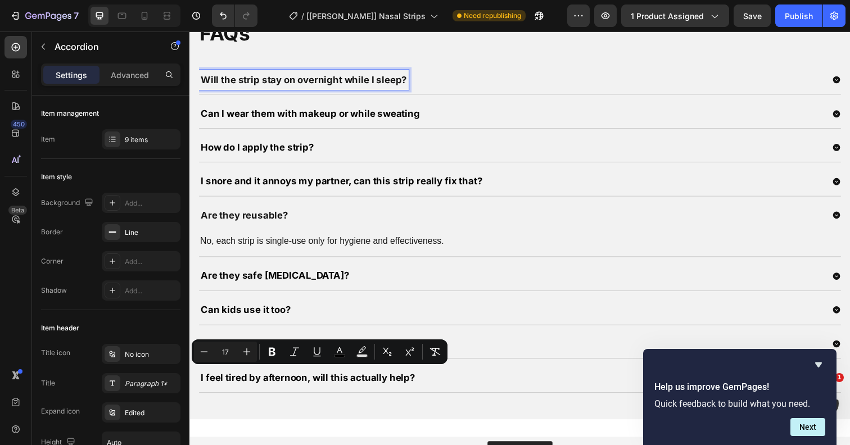
click at [253, 80] on p "Will the strip stay on overnight while I sleep?" at bounding box center [306, 81] width 211 height 17
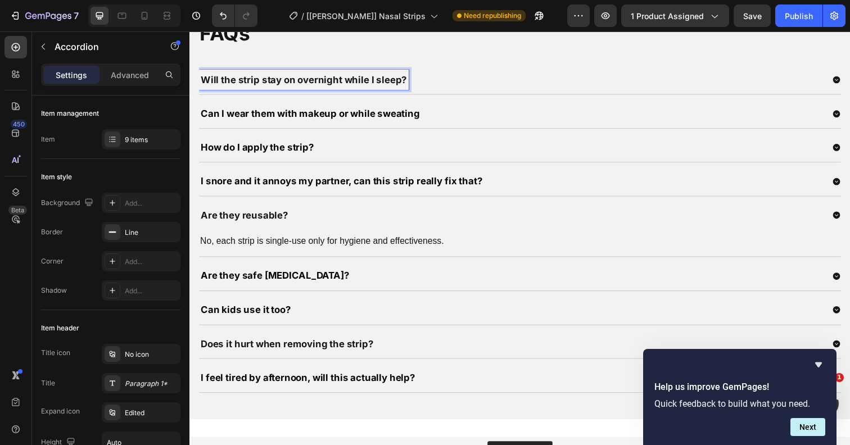
click at [849, 82] on icon at bounding box center [850, 80] width 7 height 7
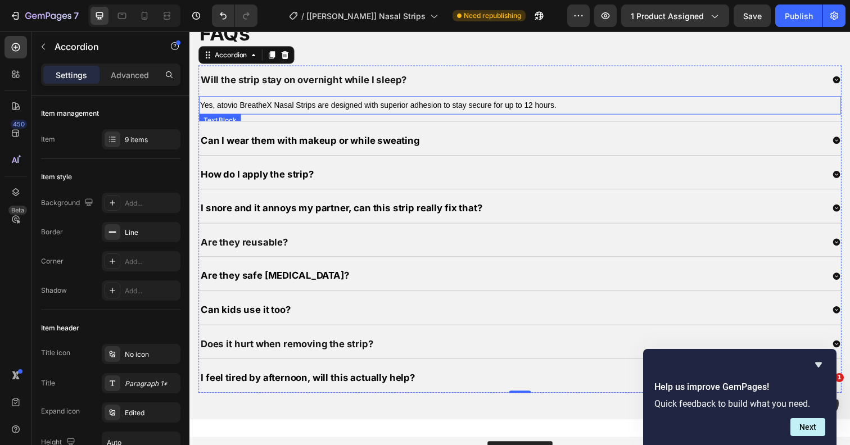
click at [345, 106] on span "Yes, atovio BreatheX Nasal Strips are designed with superior adhesion to stay s…" at bounding box center [382, 106] width 364 height 9
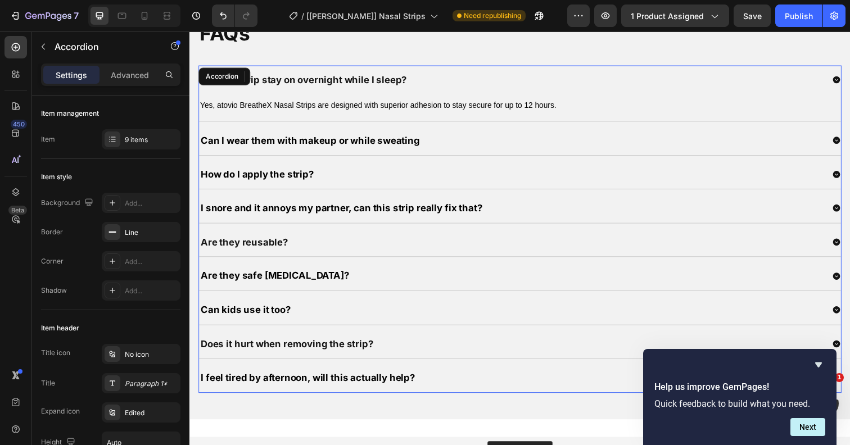
click at [452, 75] on div "Will the strip stay on overnight while I sleep?" at bounding box center [517, 81] width 637 height 21
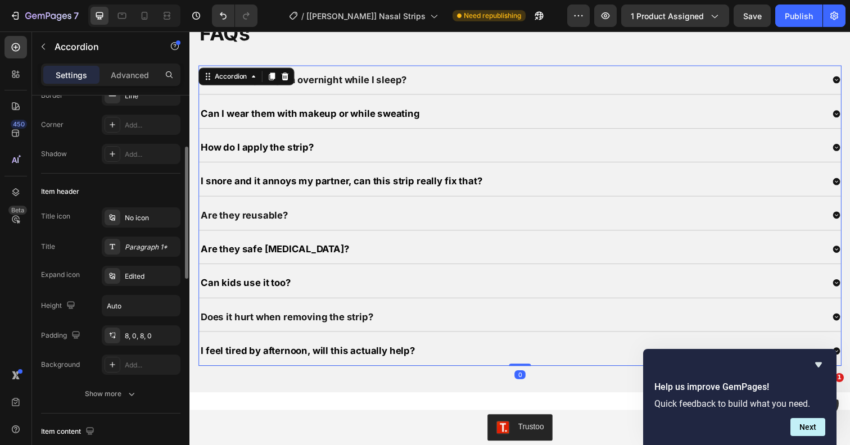
scroll to position [183, 0]
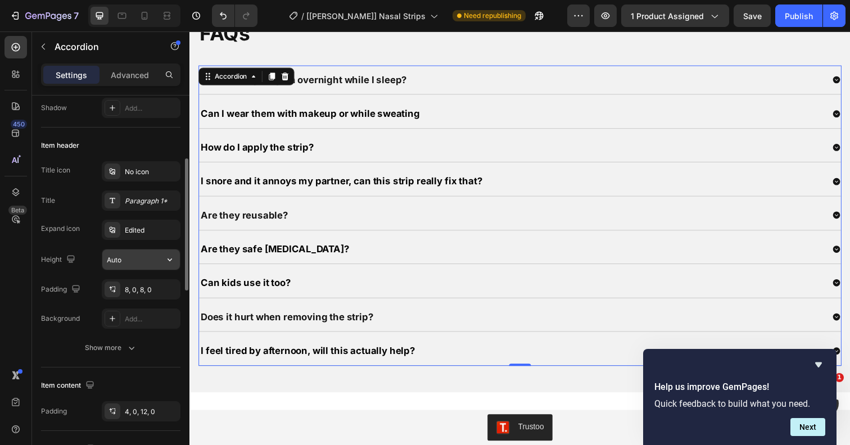
click at [126, 263] on input "Auto" at bounding box center [141, 260] width 78 height 20
click at [169, 264] on icon "button" at bounding box center [169, 259] width 11 height 11
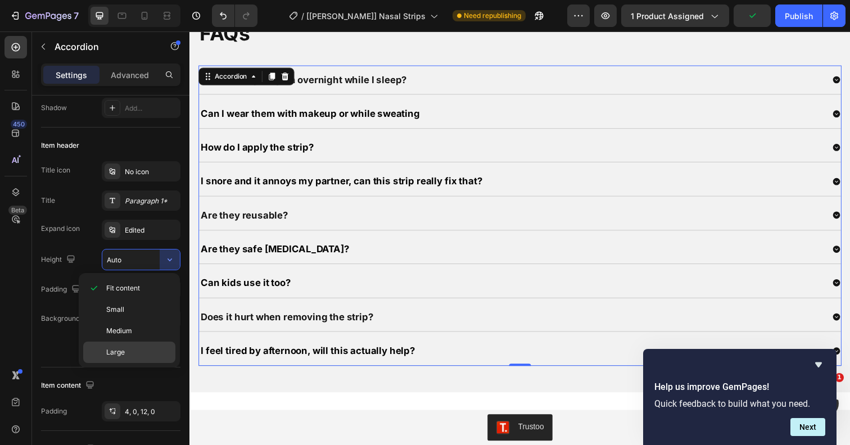
click at [132, 349] on p "Large" at bounding box center [138, 352] width 64 height 10
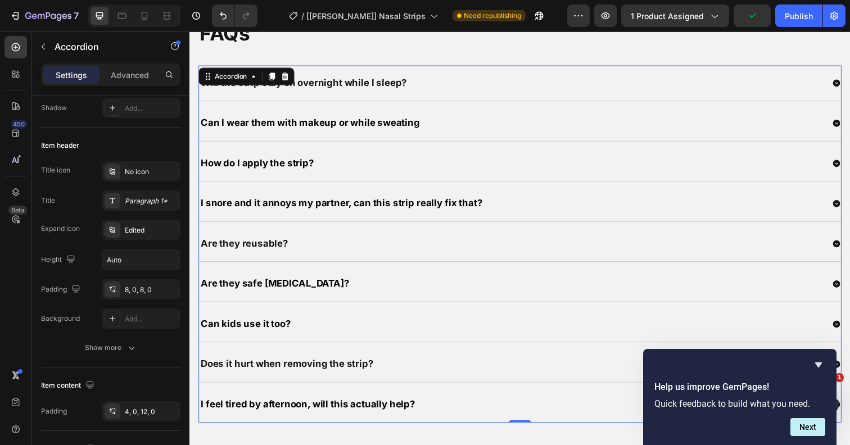
type input "64"
click at [111, 231] on icon at bounding box center [112, 229] width 9 height 9
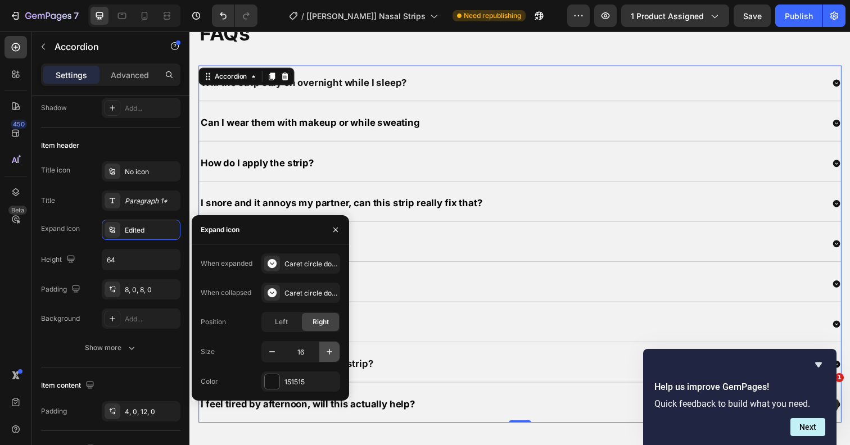
click at [328, 352] on icon "button" at bounding box center [329, 351] width 11 height 11
click at [328, 352] on icon "button" at bounding box center [330, 352] width 6 height 6
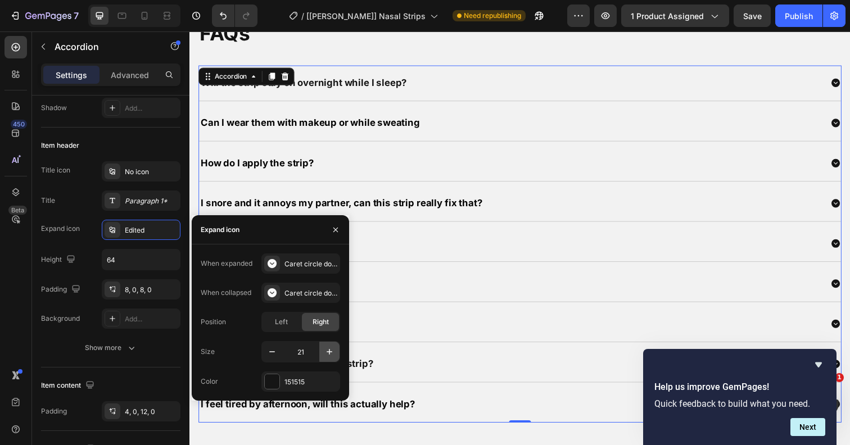
click at [328, 352] on icon "button" at bounding box center [330, 352] width 6 height 6
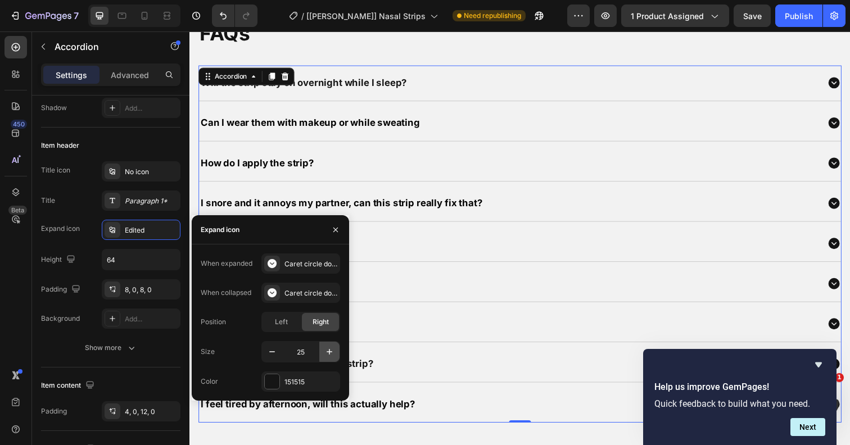
type input "26"
click at [794, 20] on div "Publish" at bounding box center [799, 16] width 28 height 12
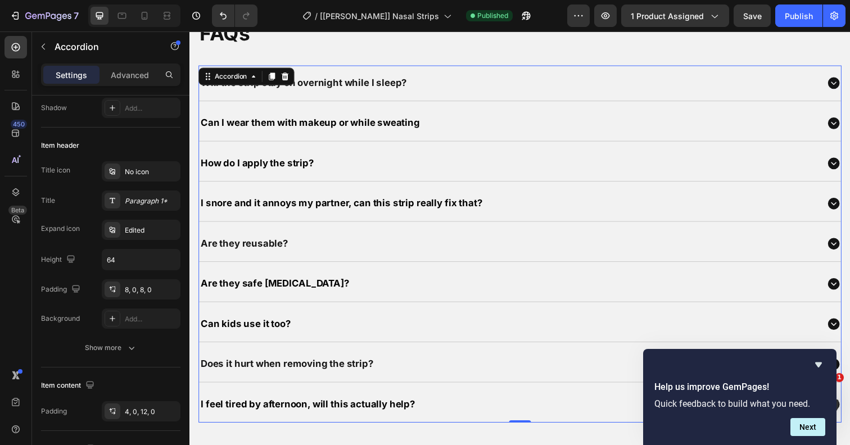
scroll to position [1653, 0]
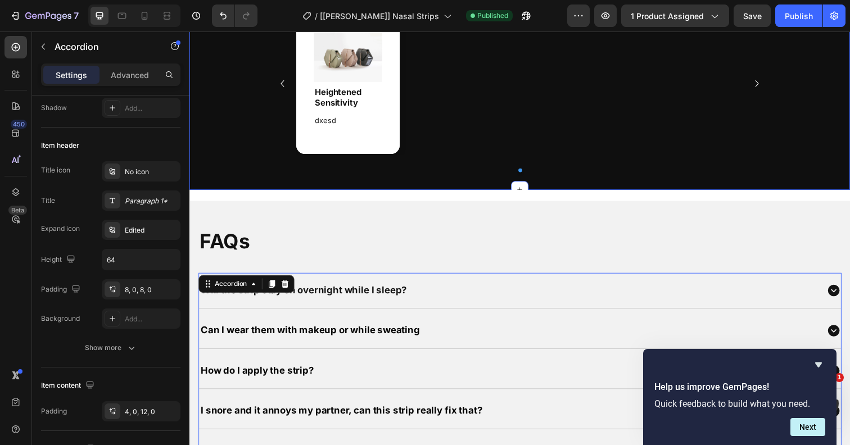
click at [225, 170] on div "Product Highlights Heading Image Heightened Sensitivity Heading dxesd Text Bloc…" at bounding box center [526, 69] width 675 height 248
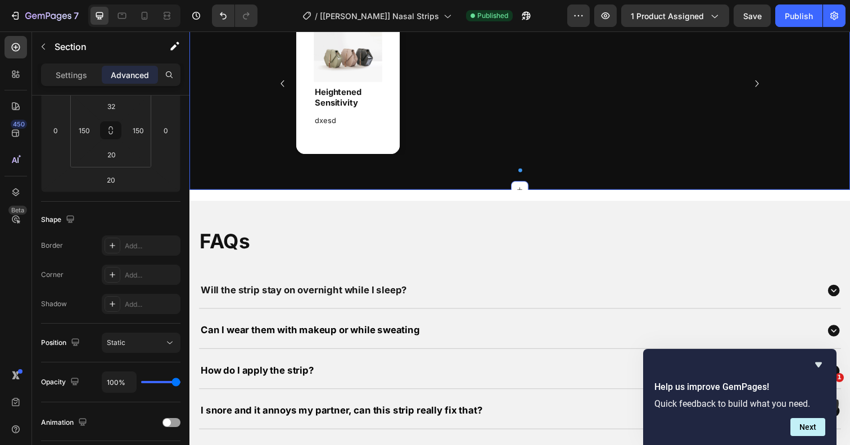
scroll to position [0, 0]
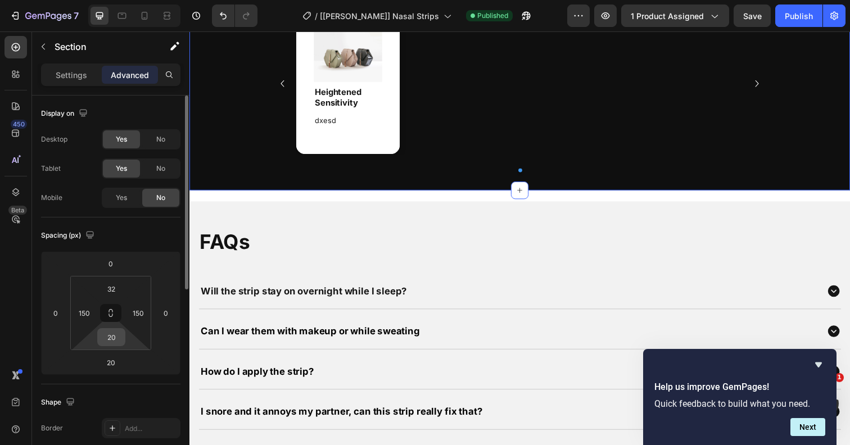
click at [115, 338] on input "20" at bounding box center [111, 337] width 22 height 17
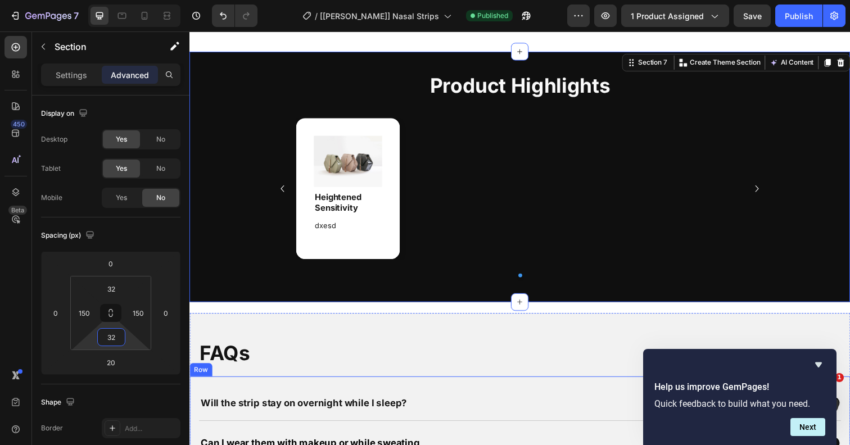
scroll to position [1526, 0]
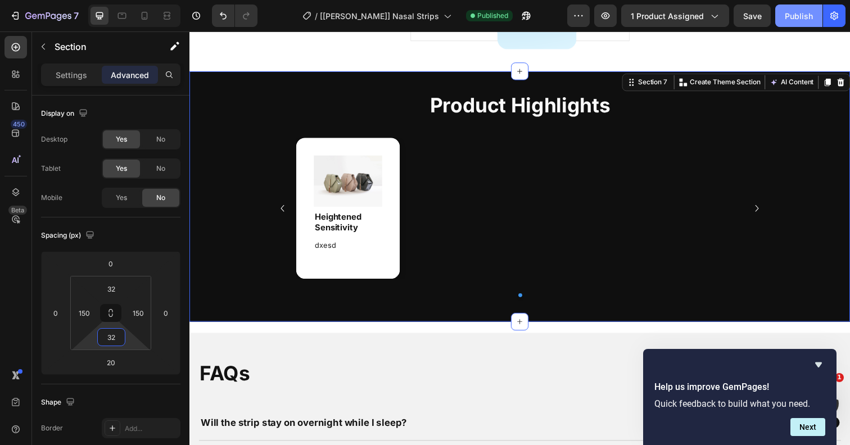
type input "32"
click at [788, 11] on div "Publish" at bounding box center [799, 16] width 28 height 12
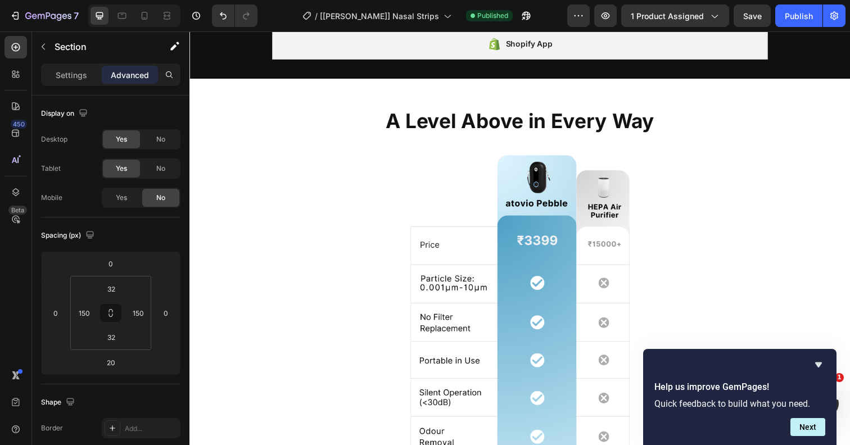
scroll to position [1036, 0]
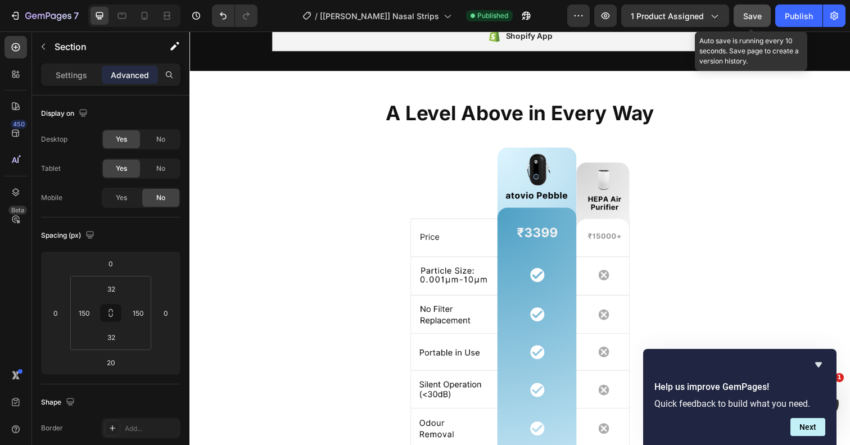
click at [749, 14] on span "Save" at bounding box center [752, 16] width 19 height 10
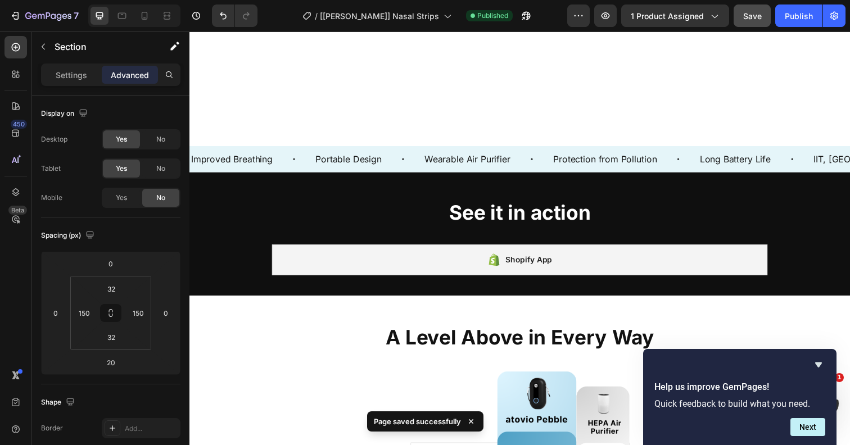
scroll to position [870, 0]
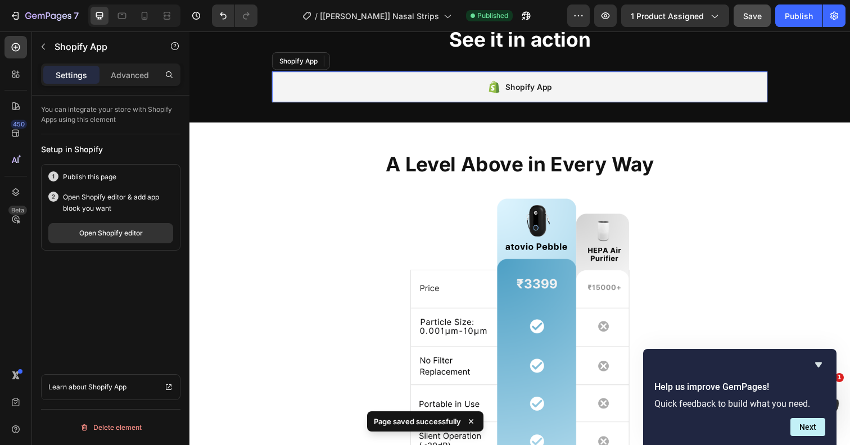
click at [607, 104] on div "Shopify App" at bounding box center [527, 88] width 506 height 31
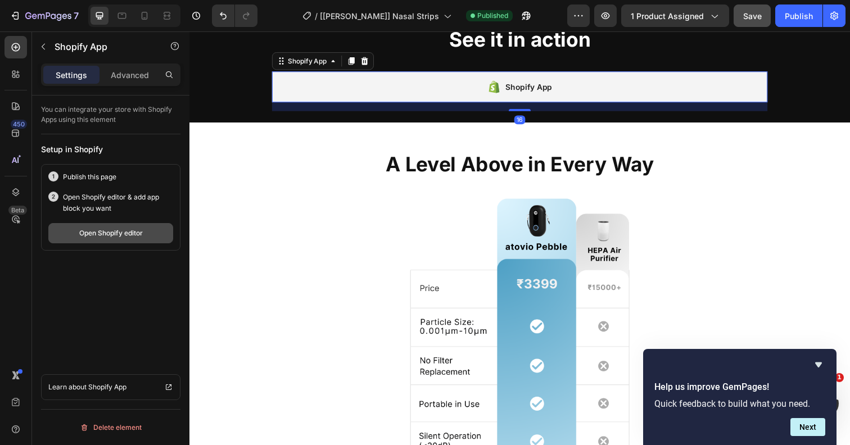
click at [134, 230] on div "Open Shopify editor" at bounding box center [111, 233] width 64 height 10
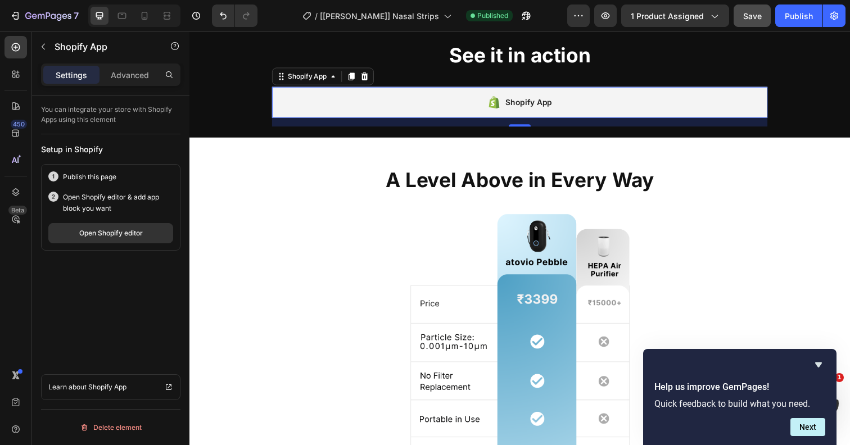
scroll to position [595, 0]
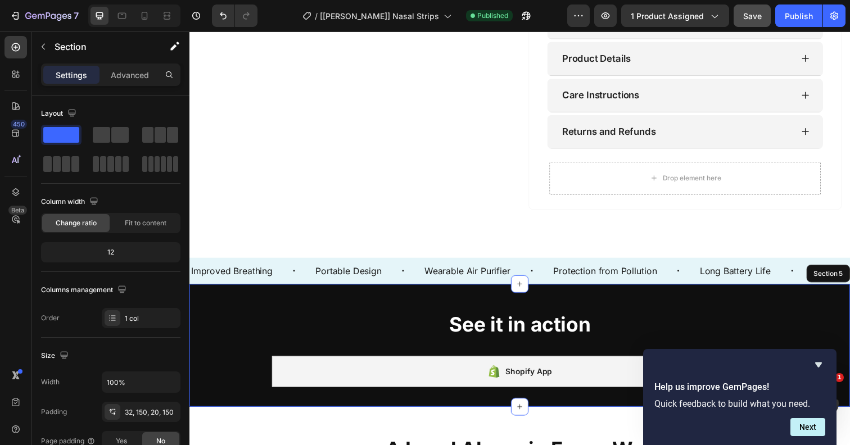
click at [219, 329] on div "See it in action Heading Row Shopify App Shopify App 16 Section 5" at bounding box center [526, 351] width 675 height 125
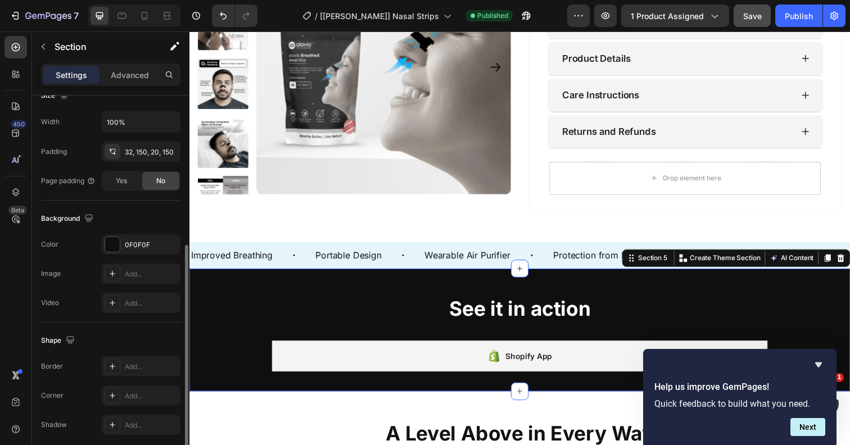
scroll to position [263, 0]
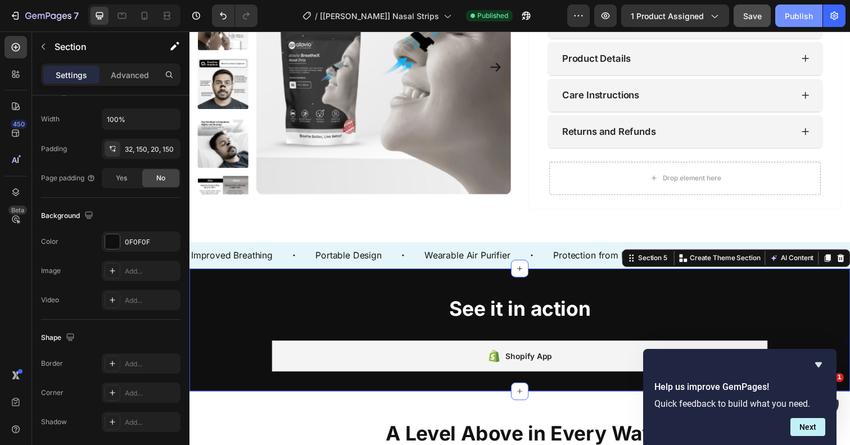
click at [788, 22] on button "Publish" at bounding box center [798, 15] width 47 height 22
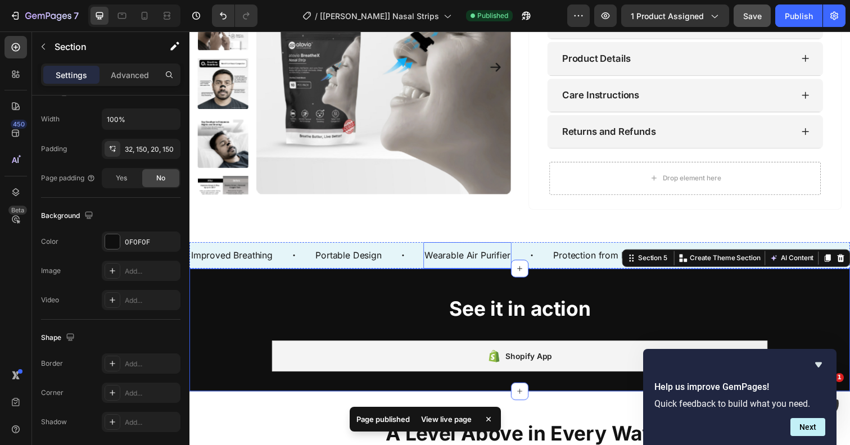
click at [446, 269] on p "Wearable Air Purifier" at bounding box center [473, 260] width 88 height 16
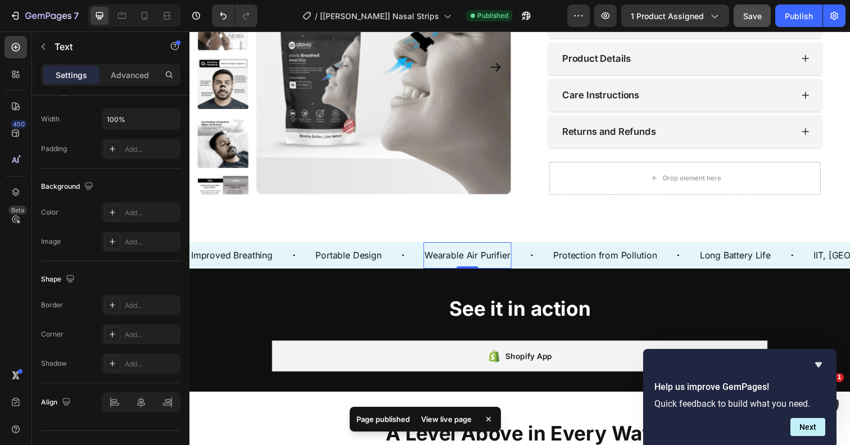
scroll to position [0, 0]
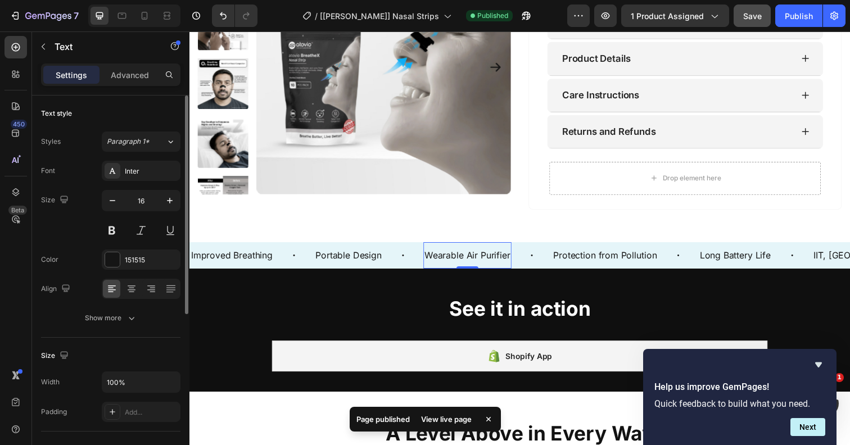
click at [446, 269] on p "Wearable Air Purifier" at bounding box center [473, 260] width 88 height 16
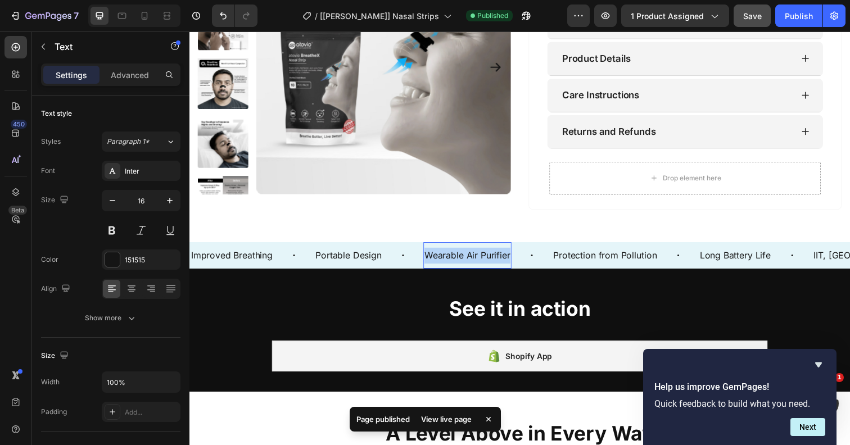
click at [446, 269] on p "Wearable Air Purifier" at bounding box center [473, 260] width 88 height 16
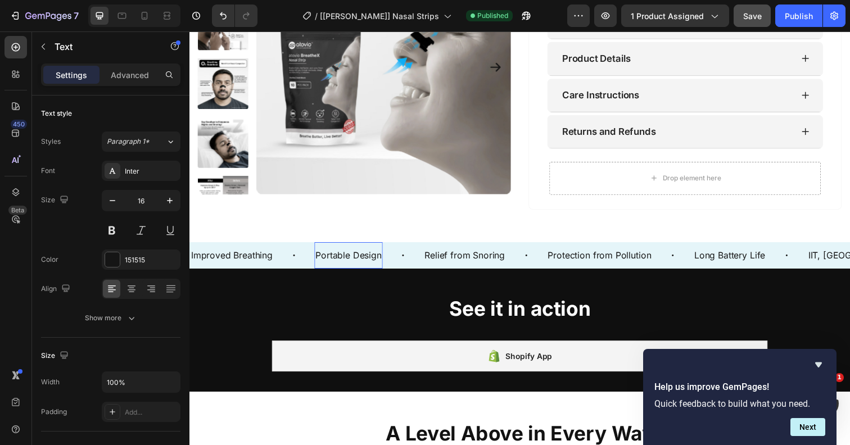
click at [369, 269] on p "Portable Design" at bounding box center [351, 260] width 67 height 16
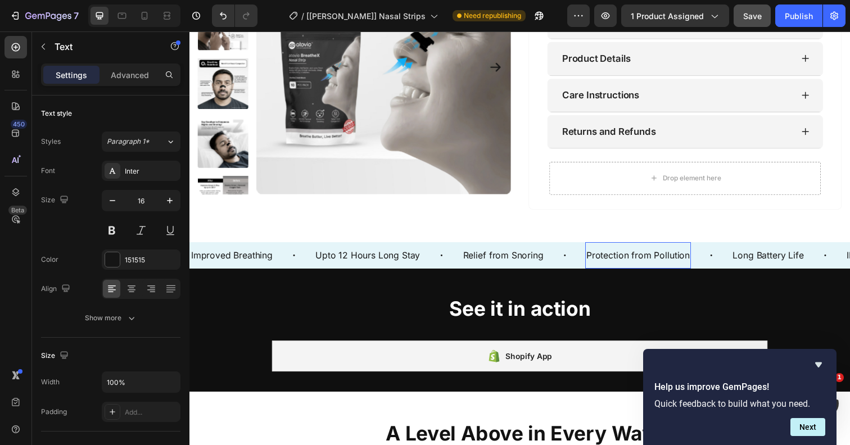
click at [642, 269] on p "Protection from Pollution" at bounding box center [648, 260] width 106 height 16
click at [225, 16] on icon "Undo/Redo" at bounding box center [223, 15] width 11 height 11
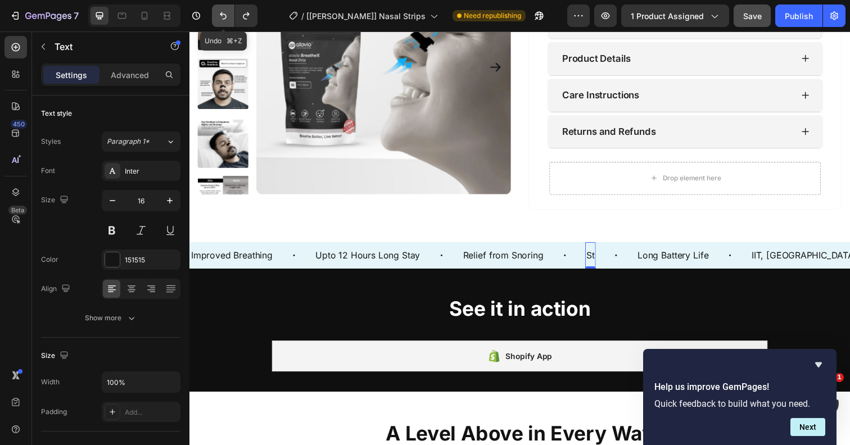
click at [225, 16] on icon "Undo/Redo" at bounding box center [223, 15] width 11 height 11
click at [787, 25] on button "Publish" at bounding box center [798, 15] width 47 height 22
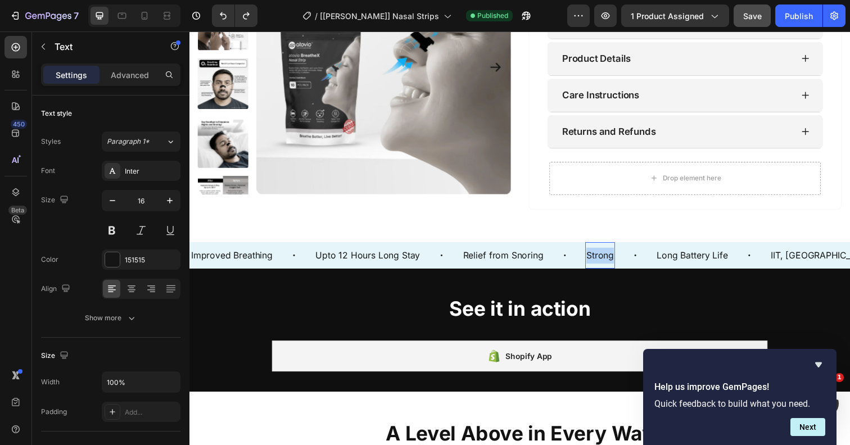
click at [610, 269] on p "Strong" at bounding box center [609, 260] width 28 height 16
click at [783, 269] on p "Long Battery Life" at bounding box center [787, 260] width 73 height 16
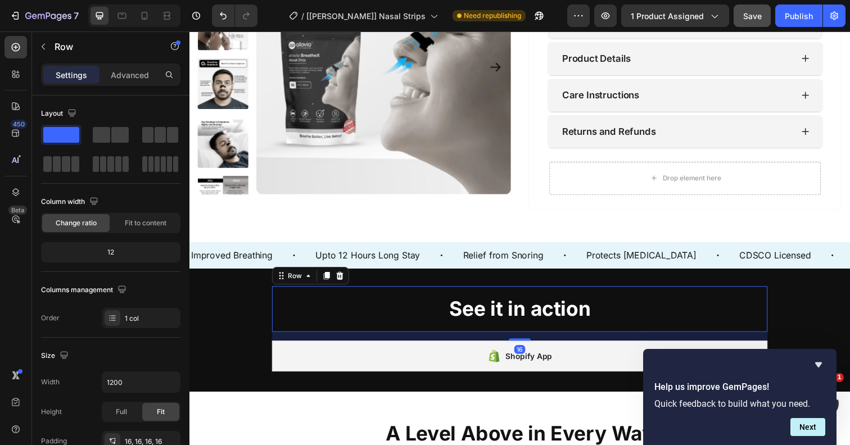
click at [658, 309] on div "See it in action Heading Row 16" at bounding box center [527, 315] width 506 height 47
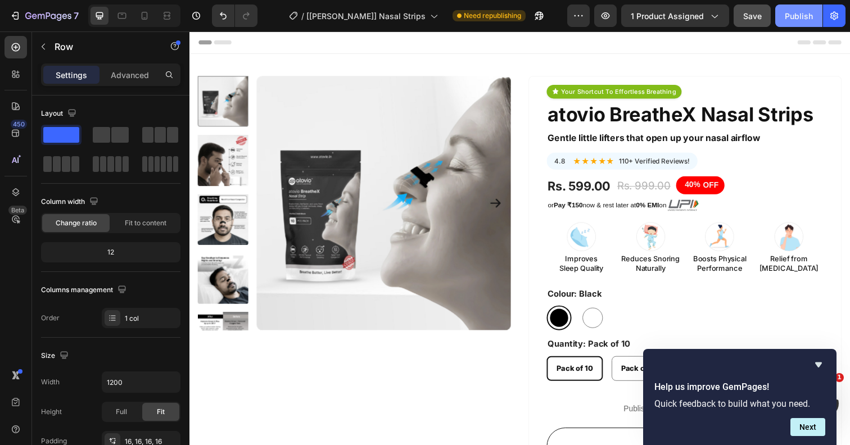
click at [794, 16] on div "Publish" at bounding box center [799, 16] width 28 height 12
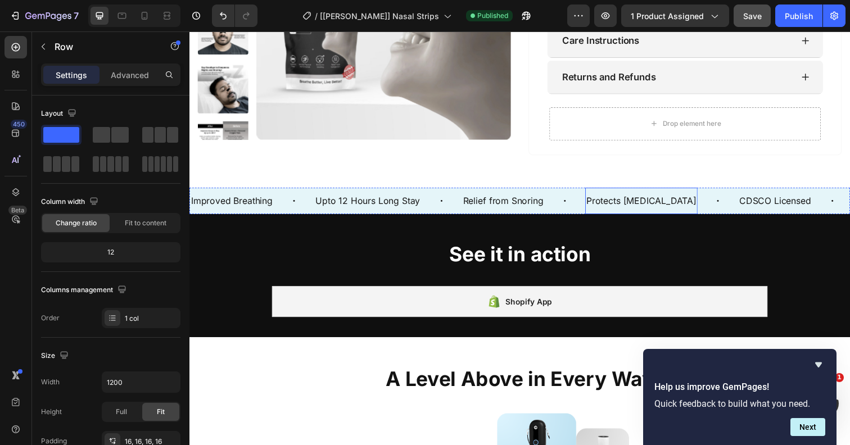
scroll to position [645, 0]
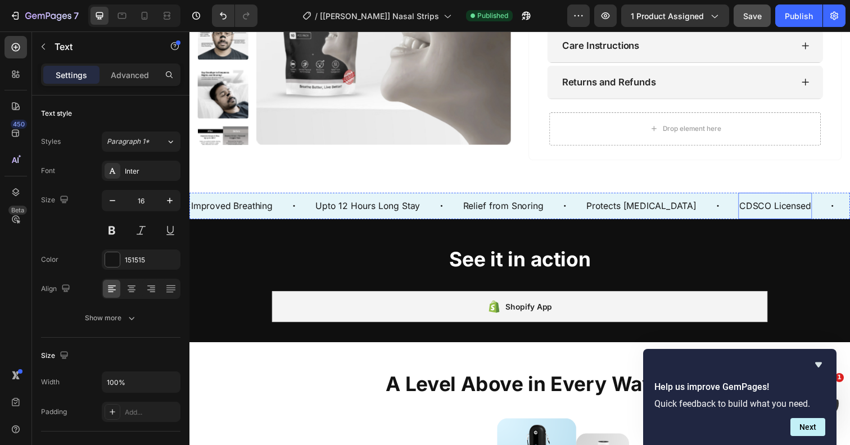
scroll to position [0, 340]
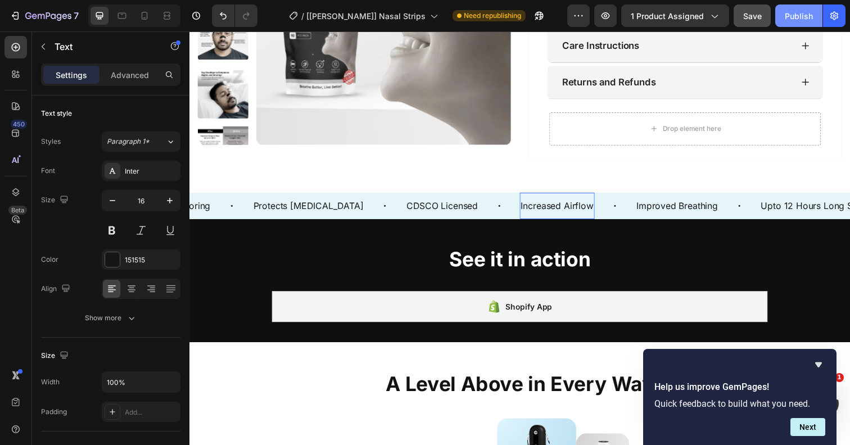
click at [796, 5] on button "Publish" at bounding box center [798, 15] width 47 height 22
click at [788, 14] on div "Publish" at bounding box center [799, 16] width 28 height 12
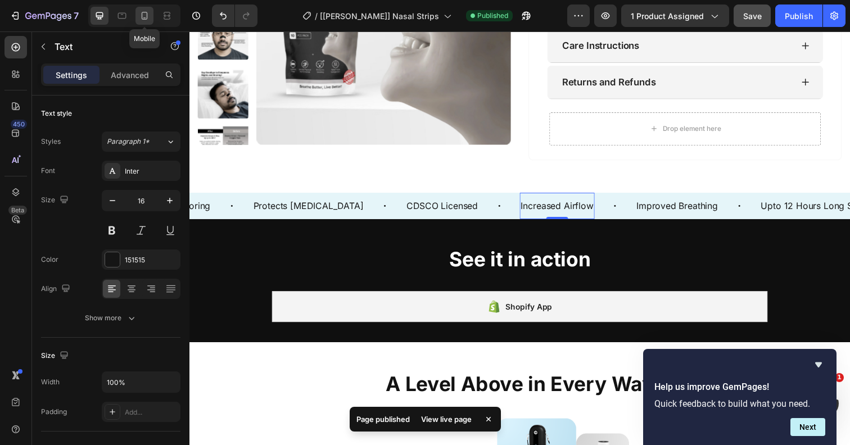
click at [150, 16] on icon at bounding box center [144, 15] width 11 height 11
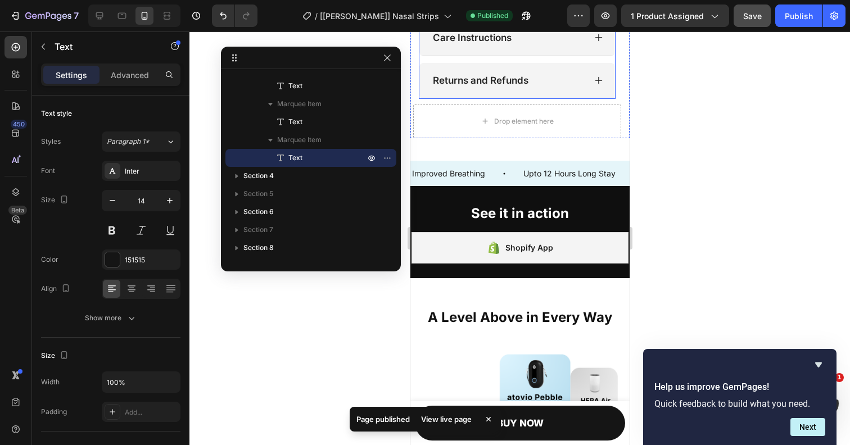
scroll to position [908, 0]
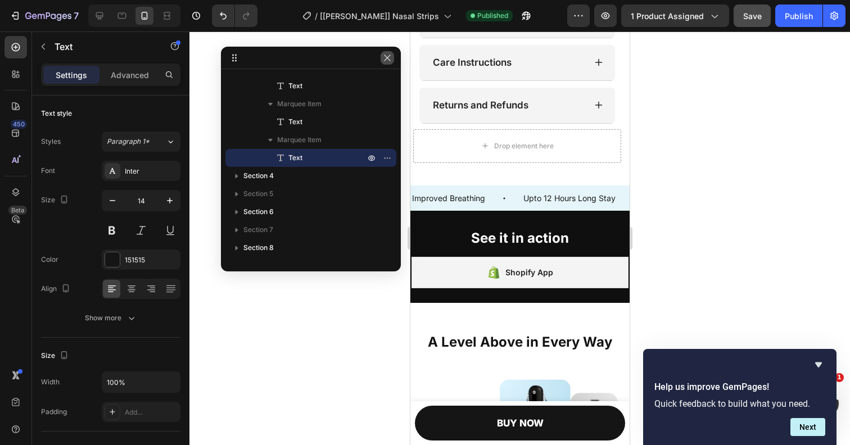
click at [382, 63] on button "button" at bounding box center [387, 57] width 13 height 13
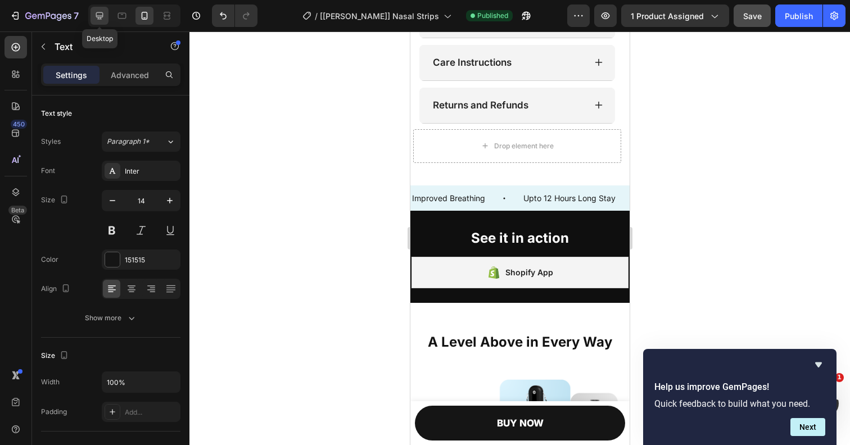
click at [102, 13] on icon at bounding box center [99, 15] width 7 height 7
type input "16"
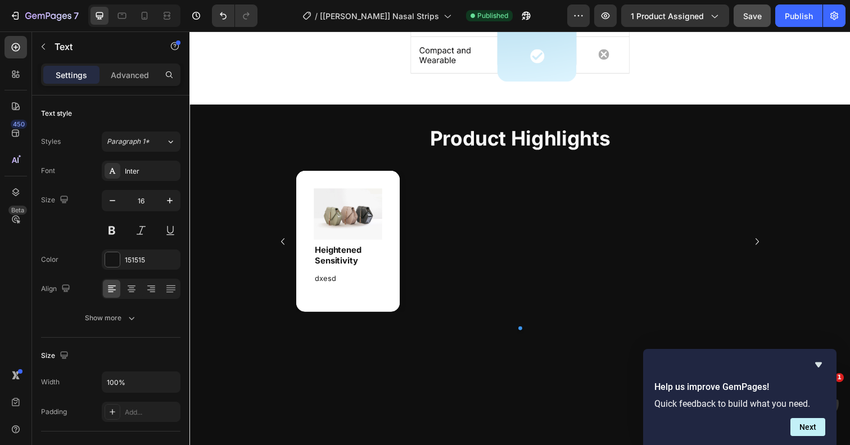
scroll to position [1428, 0]
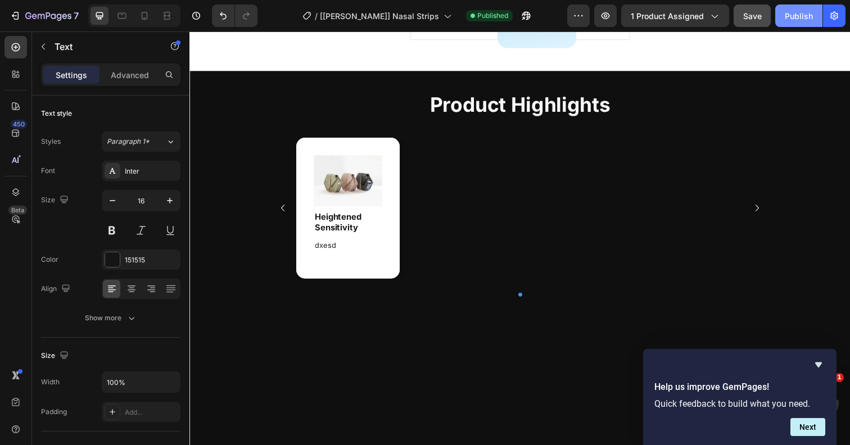
click at [785, 15] on button "Publish" at bounding box center [798, 15] width 47 height 22
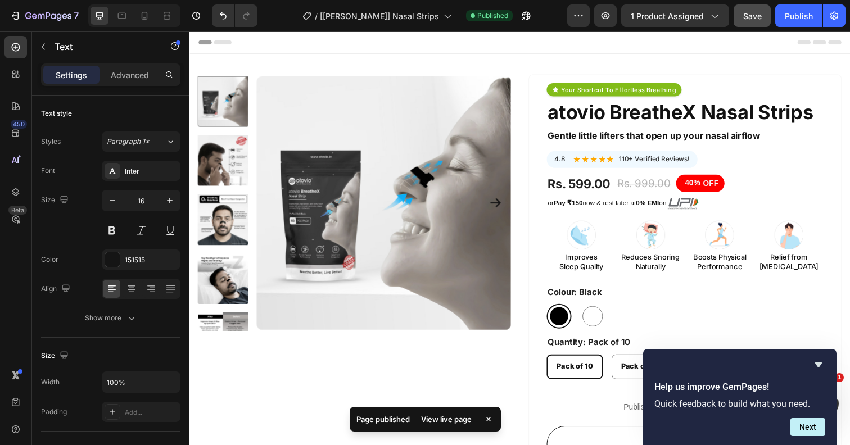
scroll to position [0, 0]
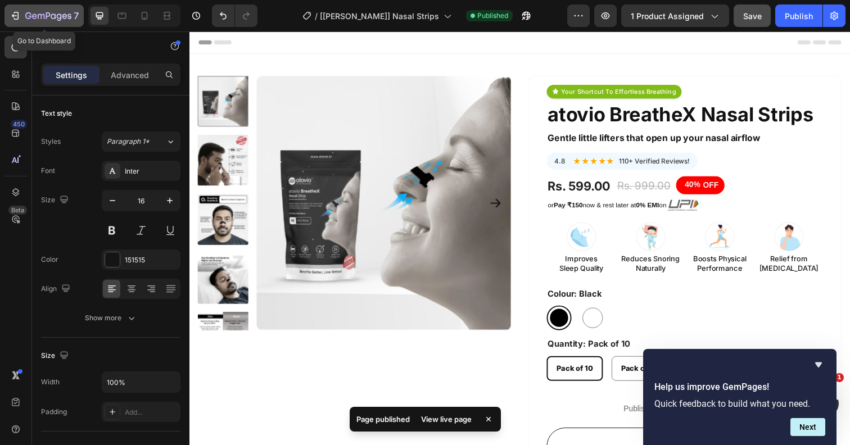
click at [22, 12] on div "7" at bounding box center [44, 15] width 69 height 13
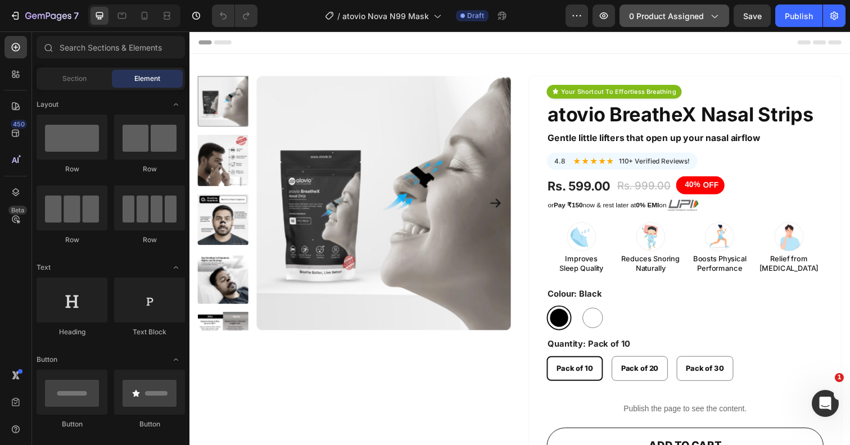
click at [704, 12] on span "0 product assigned" at bounding box center [666, 16] width 75 height 12
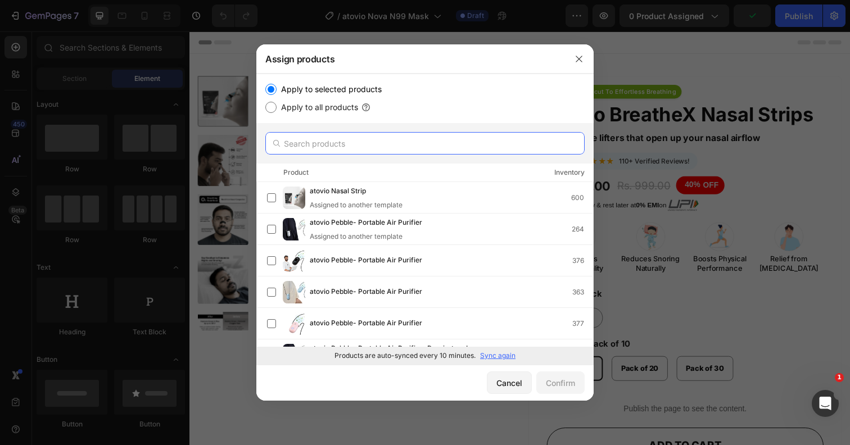
click at [320, 146] on input "text" at bounding box center [424, 143] width 319 height 22
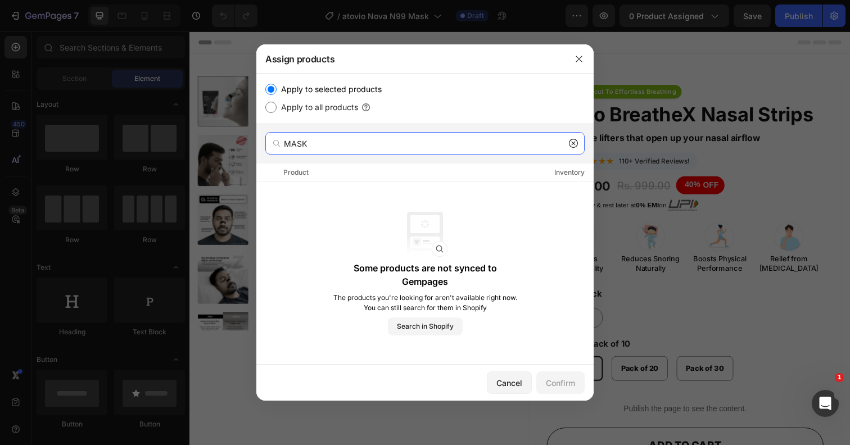
type input "MASK"
click at [576, 144] on icon at bounding box center [573, 143] width 9 height 9
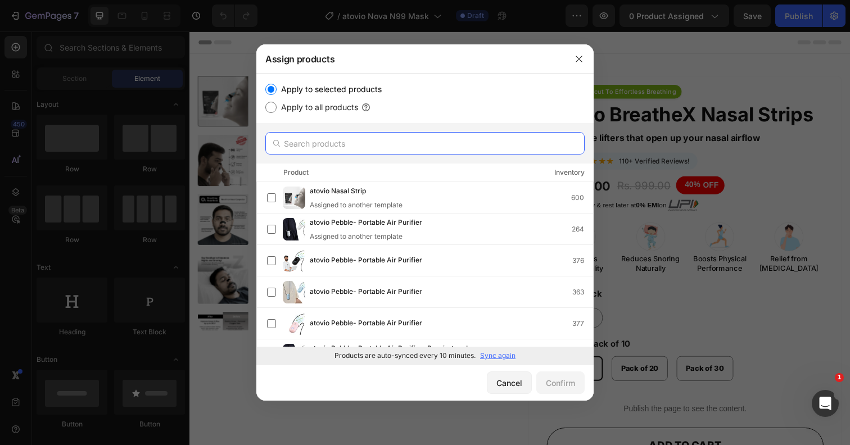
click at [333, 143] on input "text" at bounding box center [424, 143] width 319 height 22
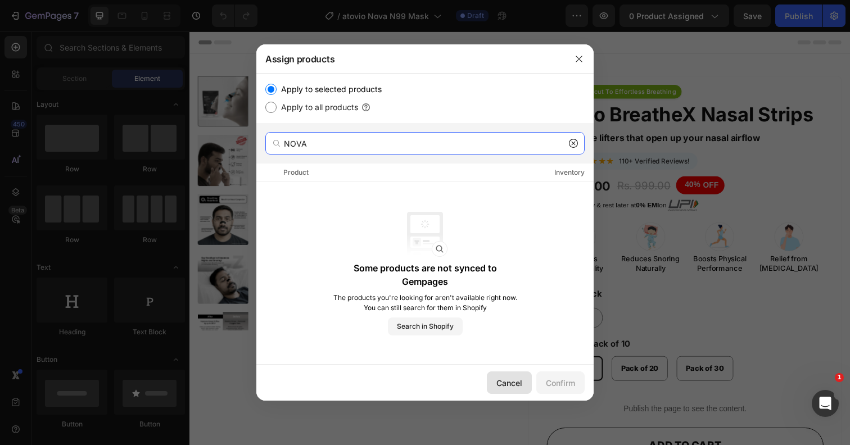
type input "NOVA"
click at [518, 387] on div "Cancel" at bounding box center [509, 383] width 26 height 12
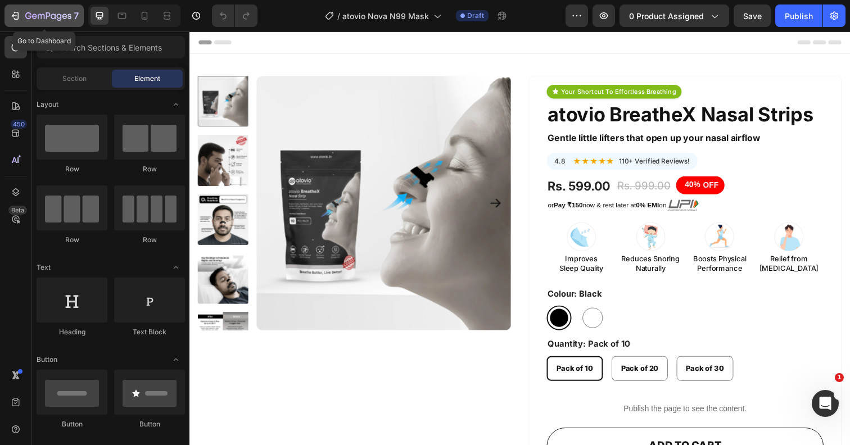
click at [7, 8] on button "7" at bounding box center [43, 15] width 79 height 22
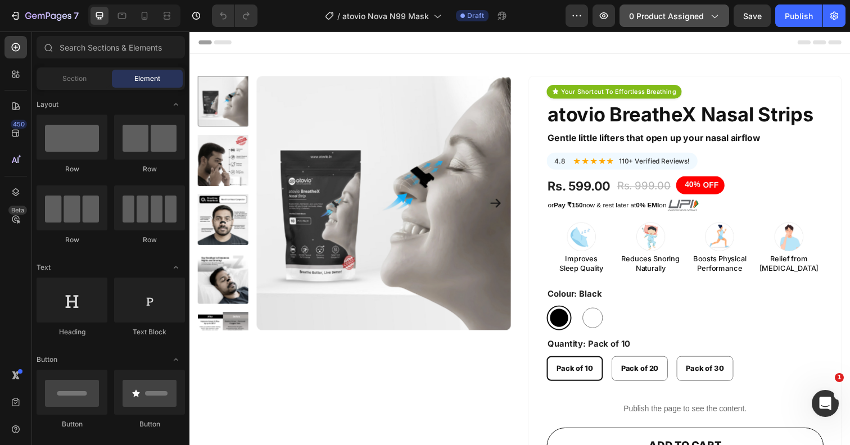
click at [703, 13] on span "0 product assigned" at bounding box center [666, 16] width 75 height 12
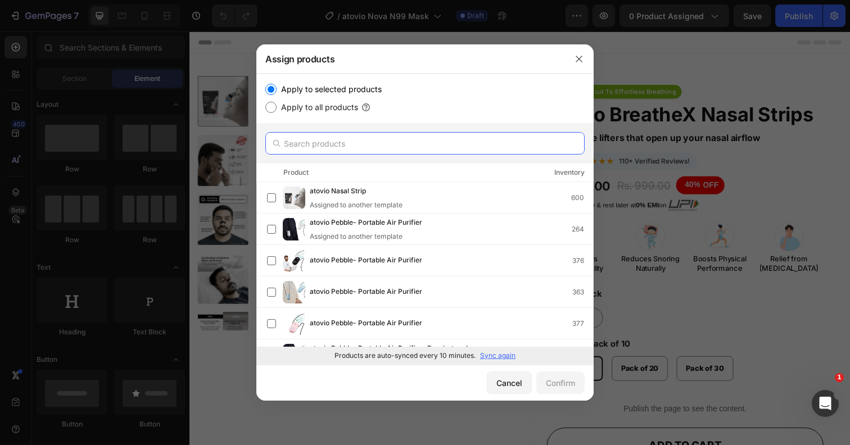
click at [361, 144] on input "text" at bounding box center [424, 143] width 319 height 22
click at [490, 357] on p "Sync again" at bounding box center [497, 356] width 35 height 10
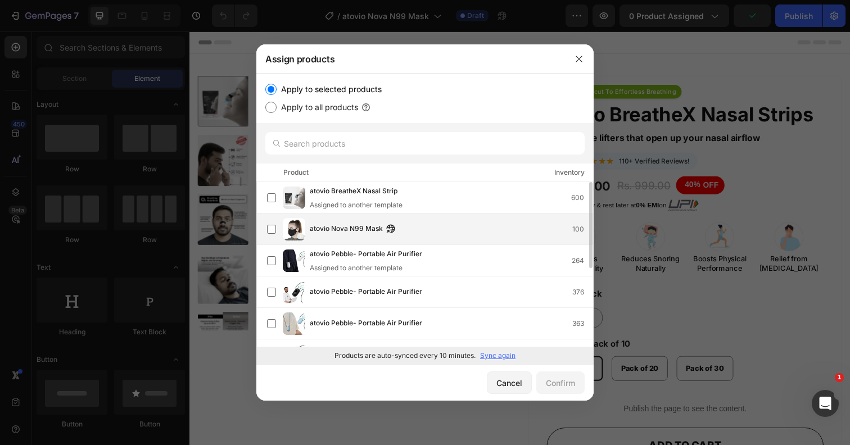
click at [423, 230] on div "atovio Nova N99 Mask 100" at bounding box center [451, 229] width 283 height 12
click at [569, 377] on button "Confirm" at bounding box center [560, 383] width 48 height 22
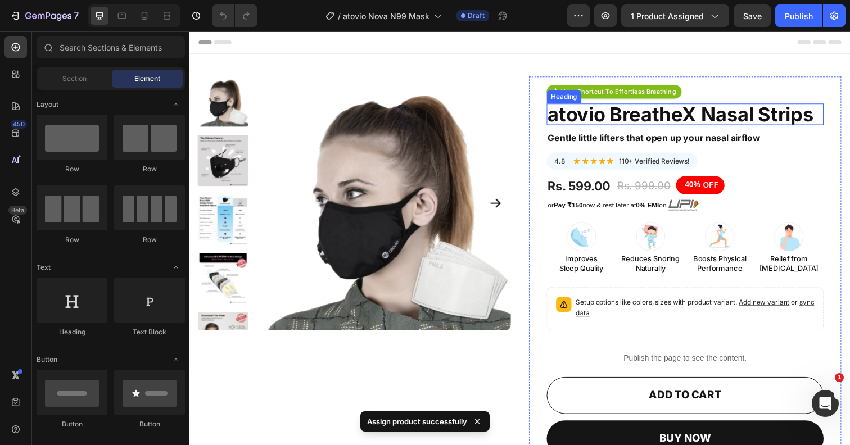
click at [724, 119] on div "atovio BreatheX Nasal Strips" at bounding box center [695, 116] width 283 height 22
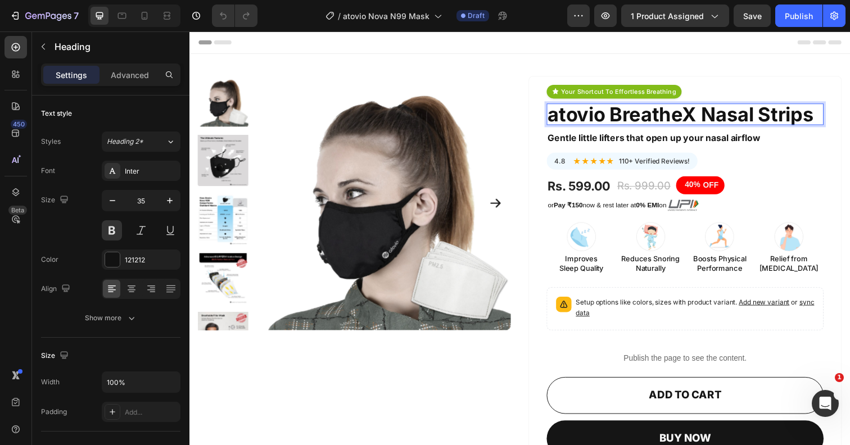
click at [704, 119] on p "atovio BreatheX Nasal Strips" at bounding box center [695, 116] width 280 height 20
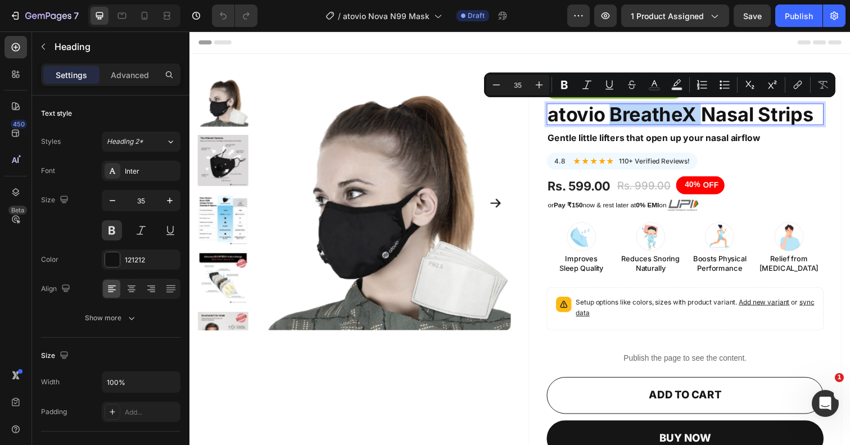
drag, startPoint x: 704, startPoint y: 119, endPoint x: 637, endPoint y: 117, distance: 66.9
click at [637, 117] on p "atovio BreatheX Nasal Strips" at bounding box center [695, 116] width 280 height 20
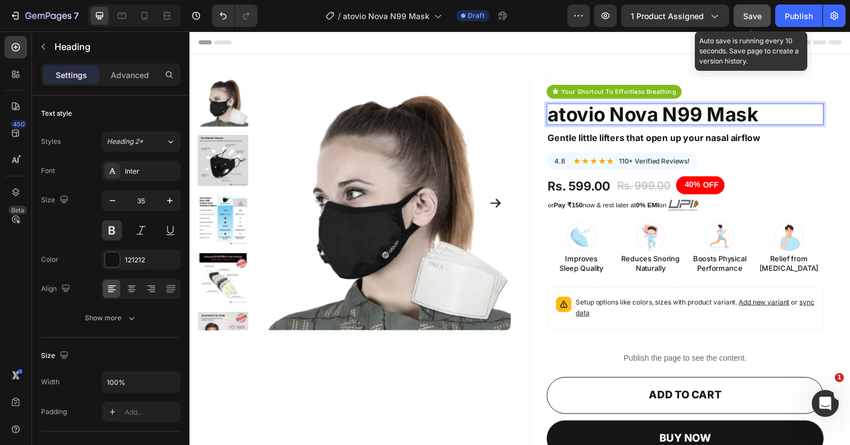
click at [747, 13] on span "Save" at bounding box center [752, 16] width 19 height 10
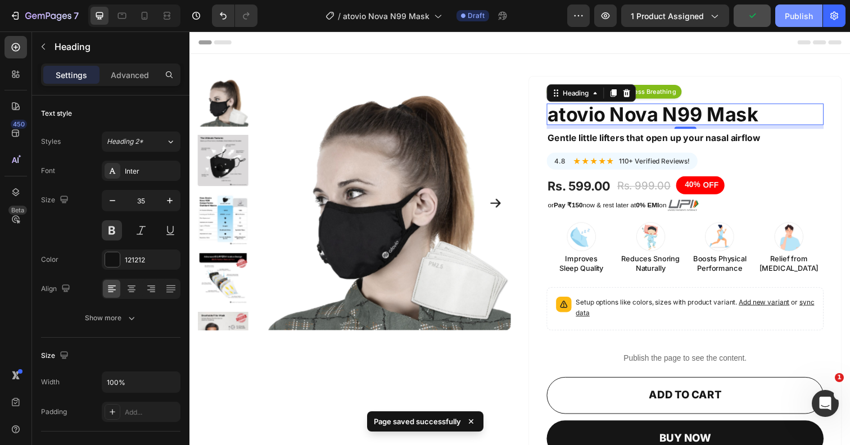
click at [783, 18] on button "Publish" at bounding box center [798, 15] width 47 height 22
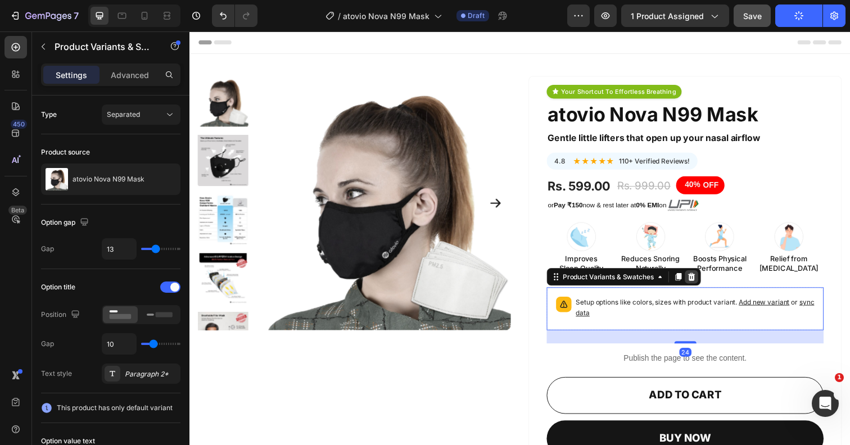
click at [702, 279] on icon at bounding box center [702, 282] width 7 height 8
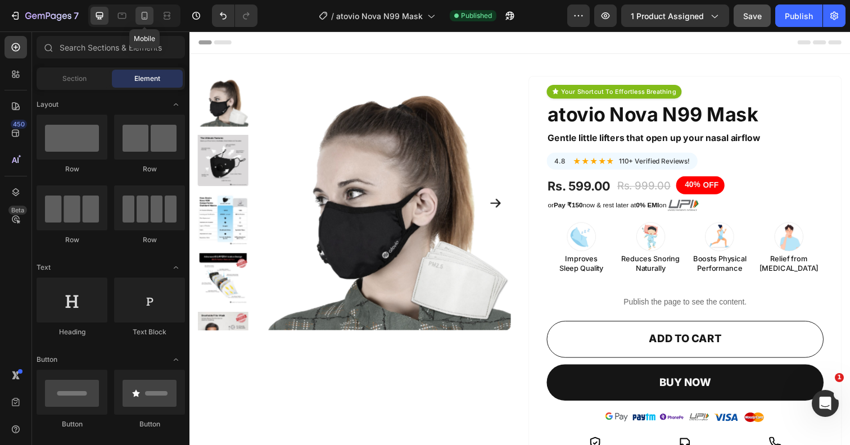
click at [140, 19] on icon at bounding box center [144, 15] width 11 height 11
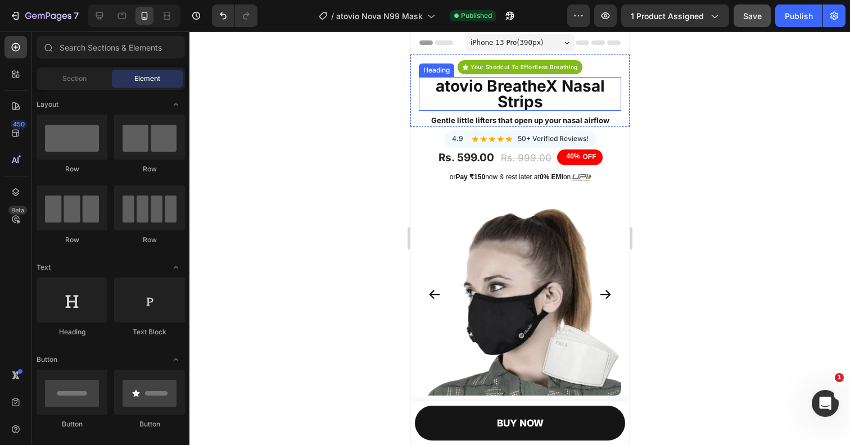
click at [501, 93] on h4 "atovio BreatheX Nasal Strips" at bounding box center [519, 94] width 194 height 34
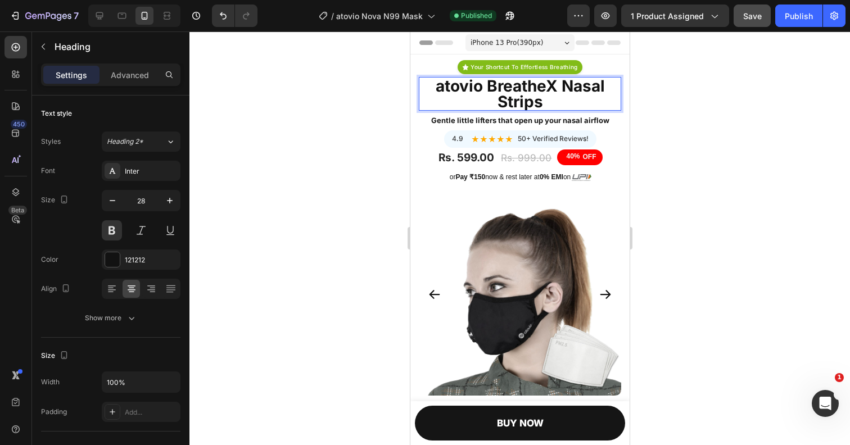
click at [527, 93] on p "atovio BreatheX Nasal Strips" at bounding box center [519, 93] width 192 height 31
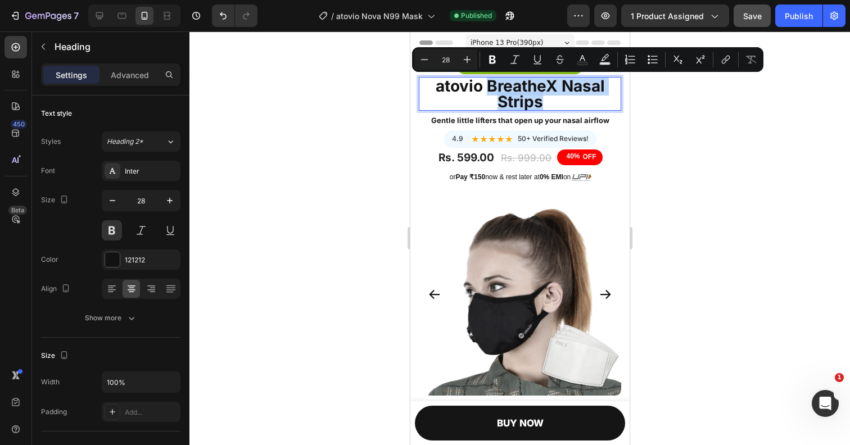
drag, startPoint x: 488, startPoint y: 88, endPoint x: 549, endPoint y: 98, distance: 62.1
click at [550, 98] on p "atovio BreatheX Nasal Strips" at bounding box center [519, 93] width 192 height 31
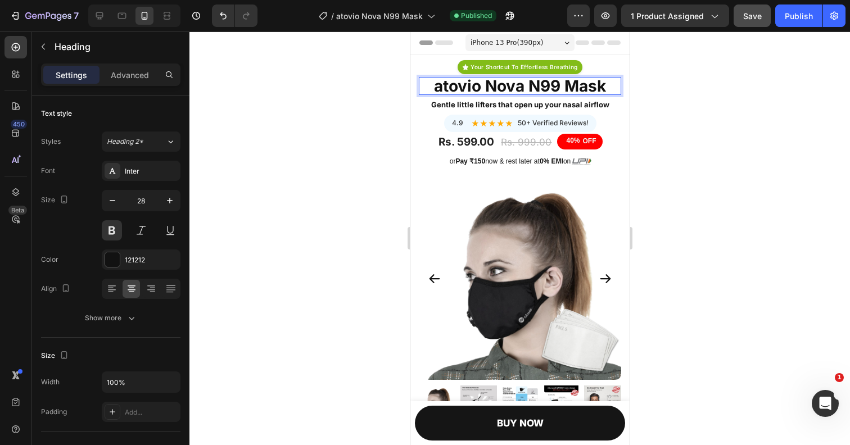
click at [740, 85] on div at bounding box center [519, 238] width 660 height 414
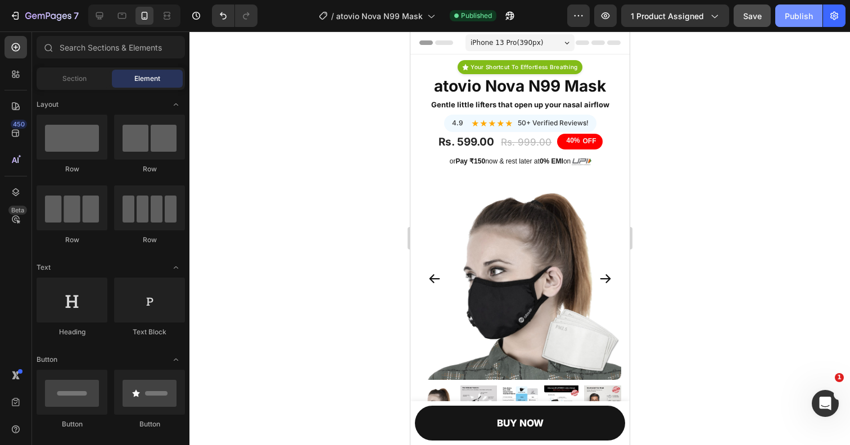
click at [802, 21] on div "Publish" at bounding box center [799, 16] width 28 height 12
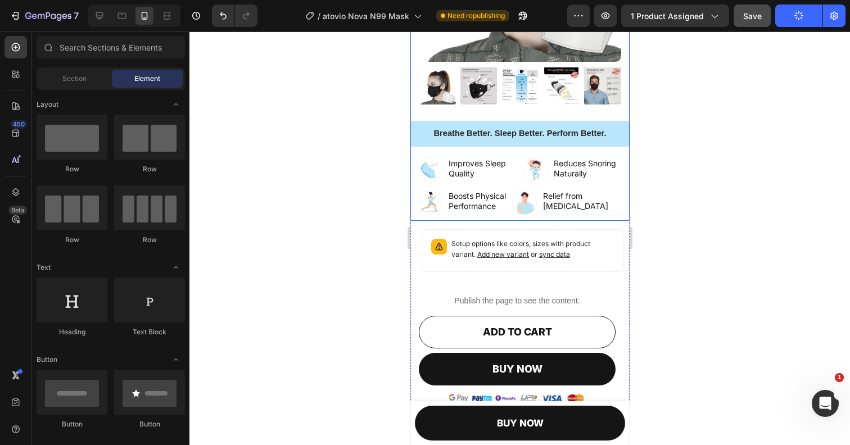
scroll to position [324, 0]
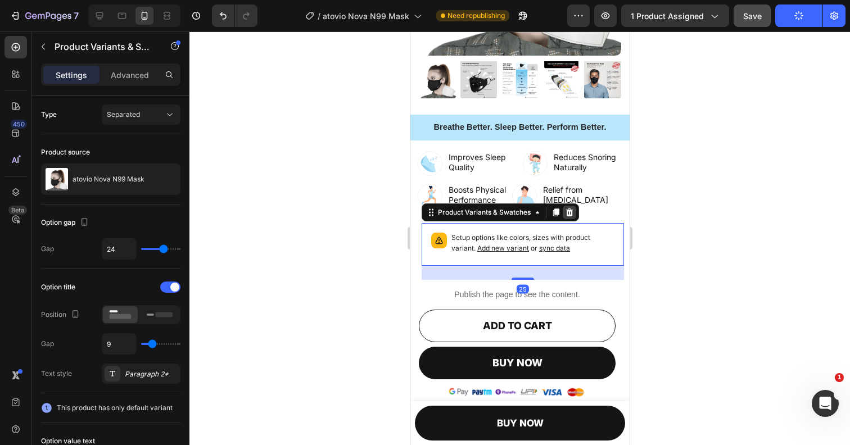
click at [571, 216] on icon at bounding box center [568, 213] width 7 height 8
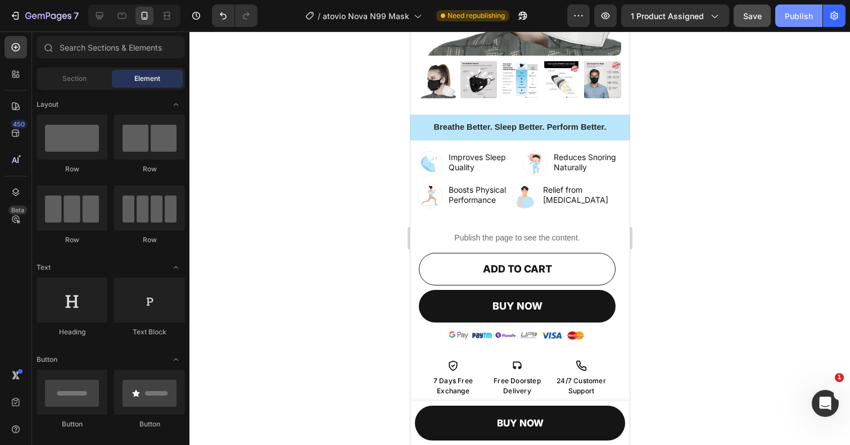
click at [784, 17] on button "Publish" at bounding box center [798, 15] width 47 height 22
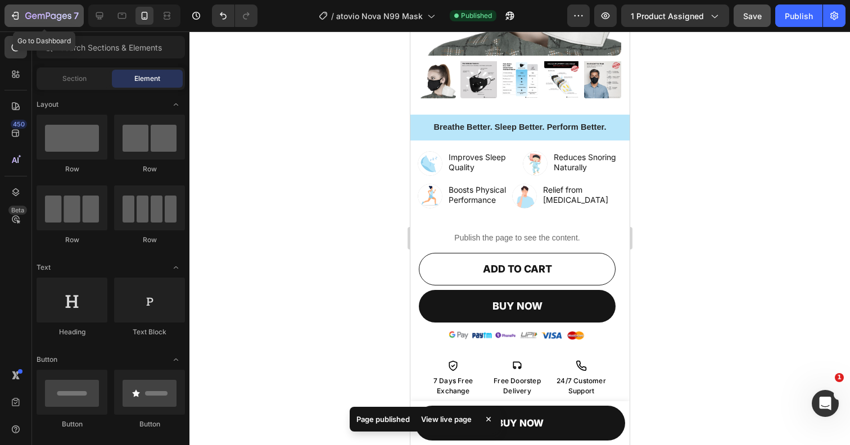
click at [15, 15] on icon "button" at bounding box center [15, 15] width 11 height 11
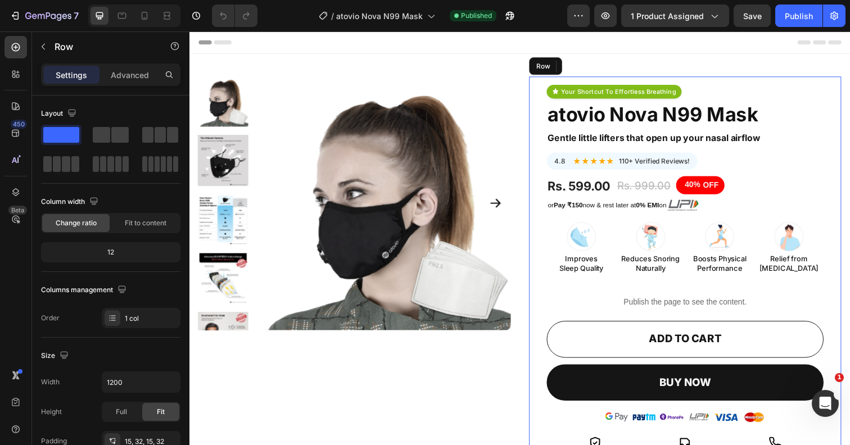
click at [621, 284] on div "Your Shortcut to Effortless Breathing Custom Code atovio Nova N99 Mask Heading …" at bounding box center [695, 398] width 283 height 624
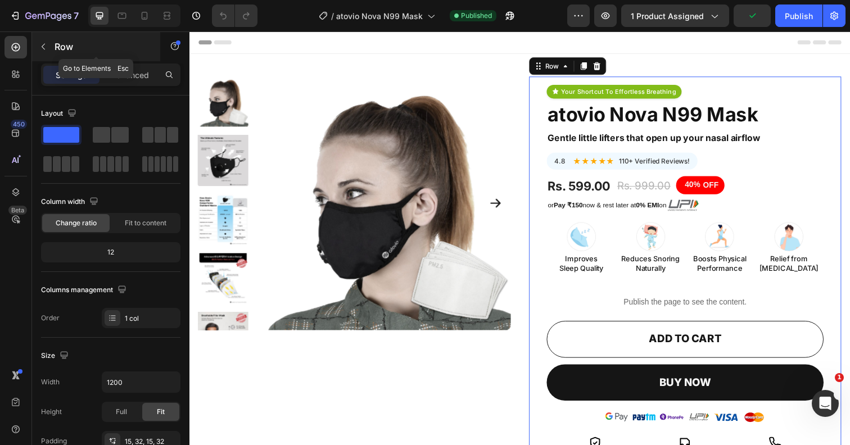
click at [46, 48] on icon "button" at bounding box center [43, 46] width 9 height 9
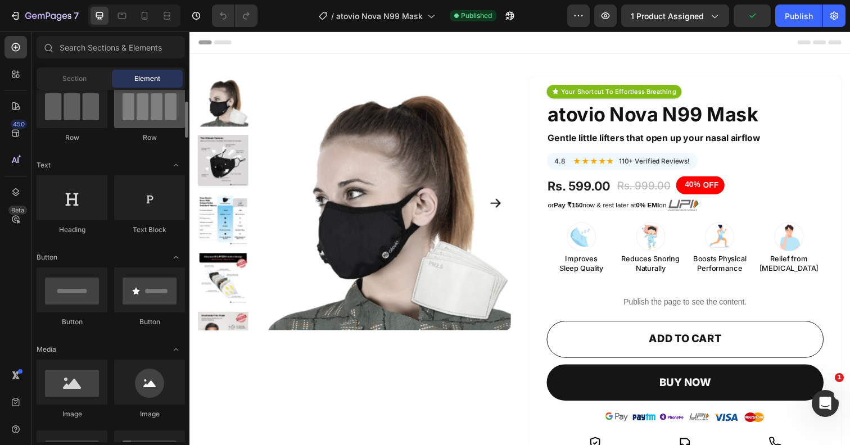
scroll to position [103, 0]
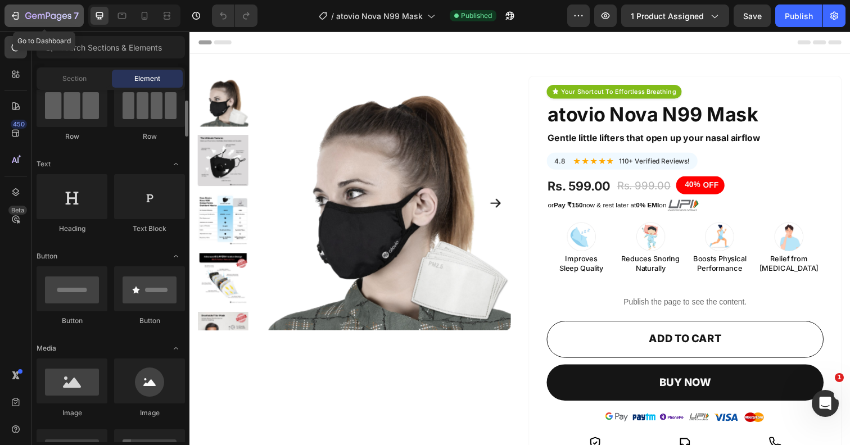
click at [17, 17] on icon "button" at bounding box center [15, 15] width 11 height 11
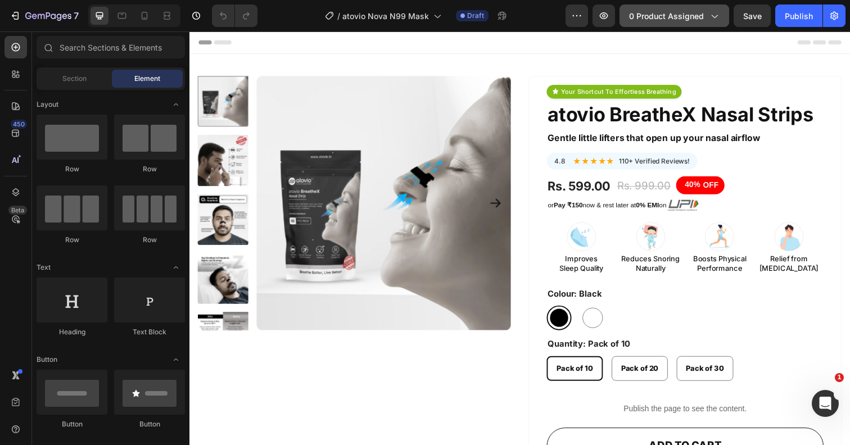
click at [692, 13] on span "0 product assigned" at bounding box center [666, 16] width 75 height 12
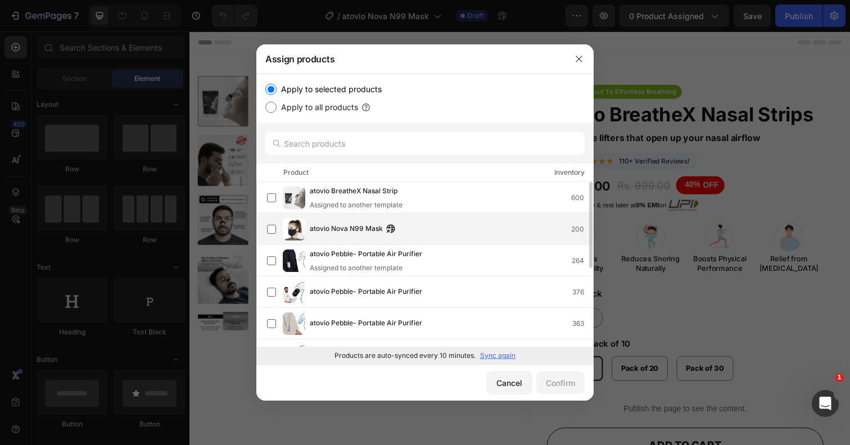
click at [401, 220] on div "atovio Nova N99 Mask 200" at bounding box center [430, 229] width 326 height 22
click at [541, 381] on button "Confirm" at bounding box center [560, 383] width 48 height 22
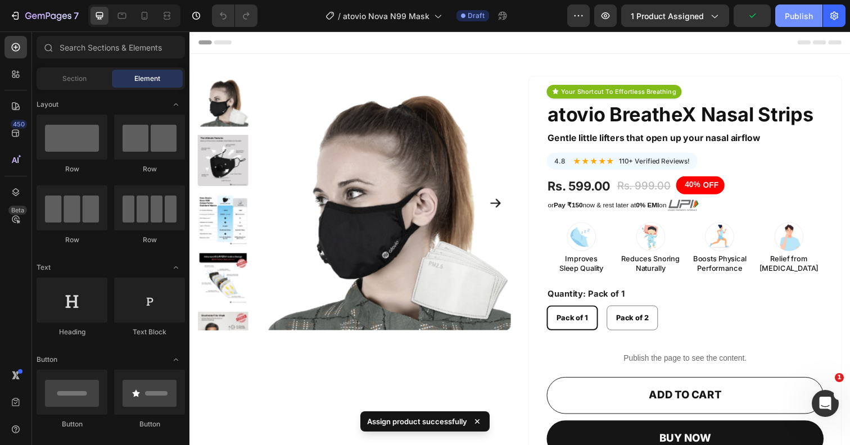
click at [807, 15] on div "Publish" at bounding box center [799, 16] width 28 height 12
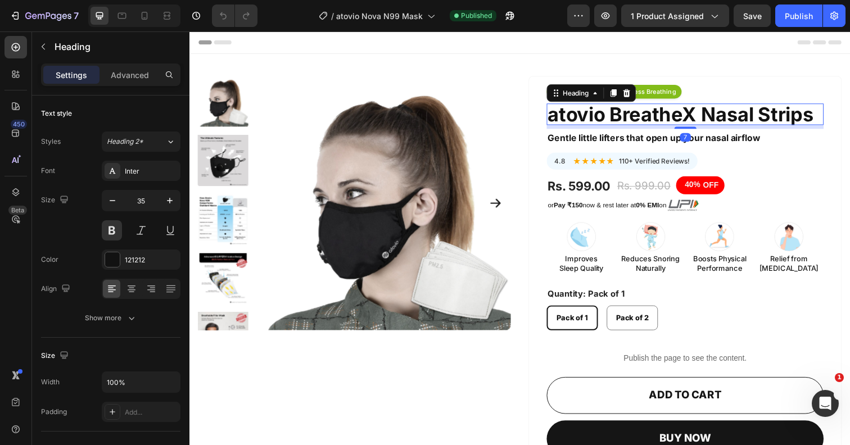
click at [670, 116] on p "atovio BreatheX Nasal Strips" at bounding box center [695, 116] width 280 height 20
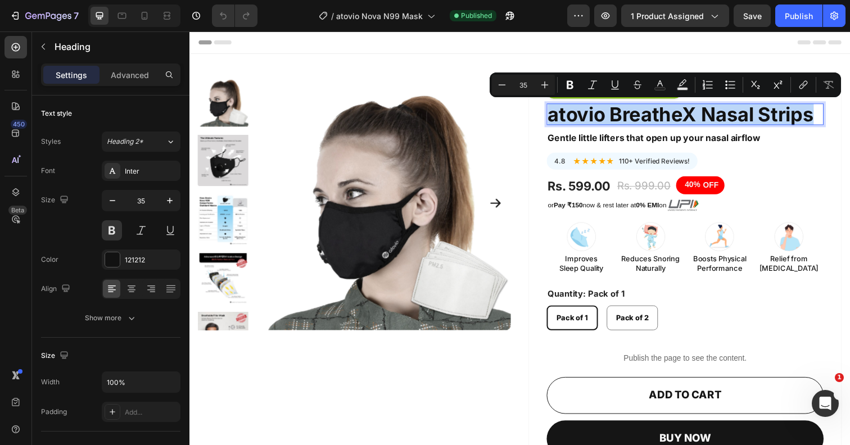
click at [637, 116] on p "atovio BreatheX Nasal Strips" at bounding box center [695, 116] width 280 height 20
drag, startPoint x: 620, startPoint y: 116, endPoint x: 822, endPoint y: 111, distance: 201.8
click at [823, 113] on p "atovio BreatheX Nasal Strips" at bounding box center [695, 116] width 280 height 20
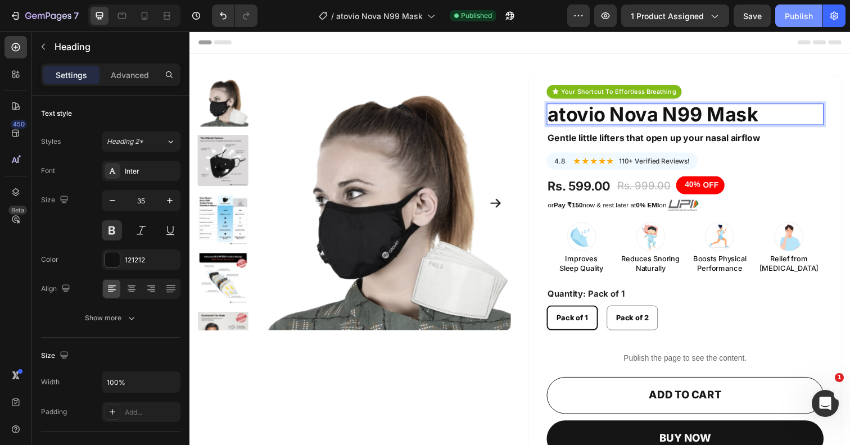
click at [792, 16] on div "Publish" at bounding box center [799, 16] width 28 height 12
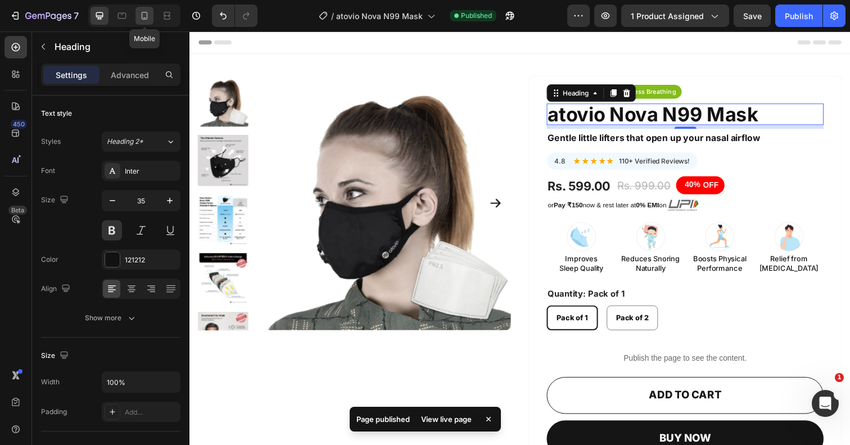
click at [151, 17] on div at bounding box center [144, 16] width 18 height 18
type input "27"
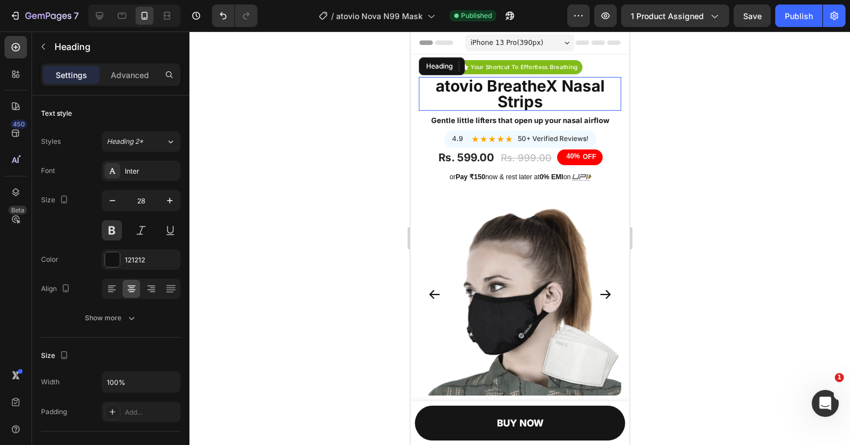
click at [522, 95] on h4 "atovio BreatheX Nasal Strips" at bounding box center [519, 94] width 194 height 34
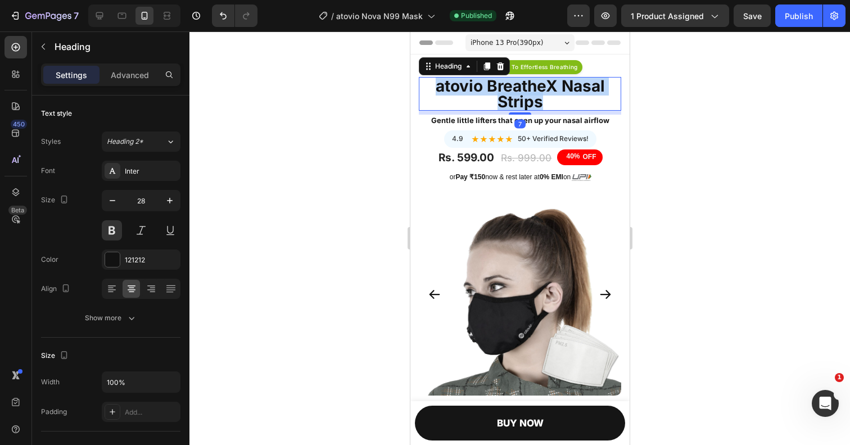
click at [522, 96] on p "atovio BreatheX Nasal Strips" at bounding box center [519, 93] width 192 height 31
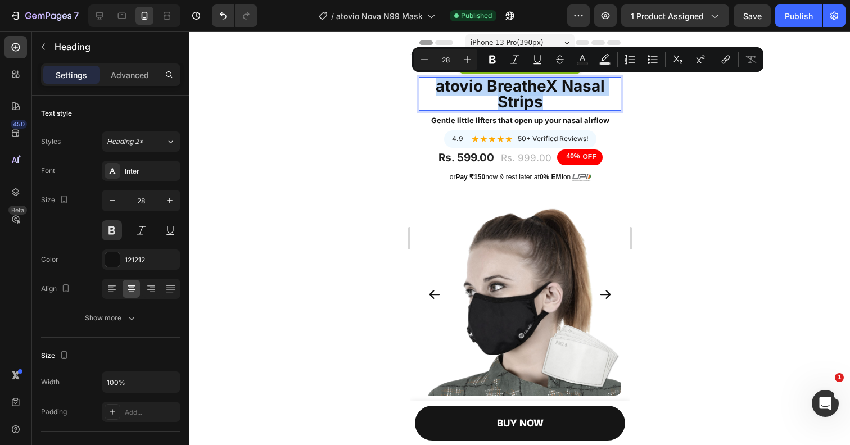
click at [489, 90] on p "atovio BreatheX Nasal Strips" at bounding box center [519, 93] width 192 height 31
drag, startPoint x: 487, startPoint y: 89, endPoint x: 559, endPoint y: 105, distance: 74.3
click at [559, 105] on p "atovio BreatheX Nasal Strips" at bounding box center [519, 93] width 192 height 31
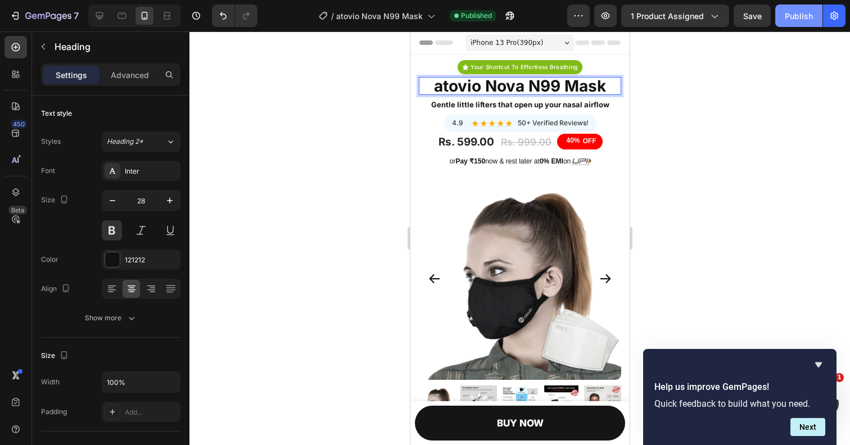
click at [803, 13] on div "Publish" at bounding box center [799, 16] width 28 height 12
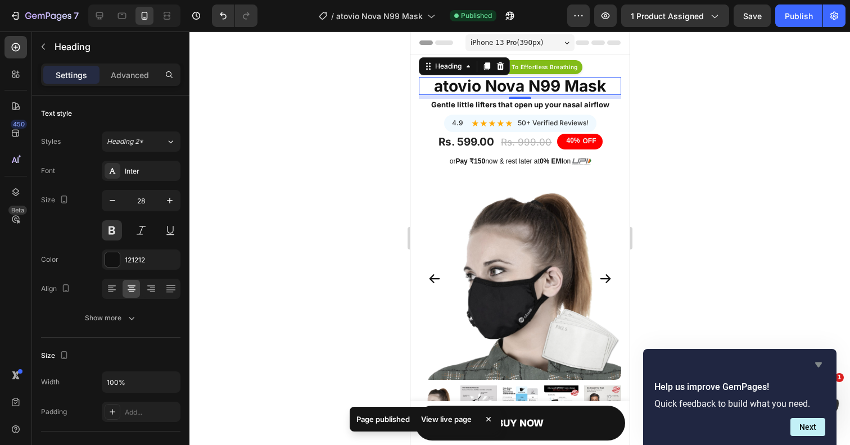
click at [821, 366] on icon "Hide survey" at bounding box center [818, 364] width 13 height 13
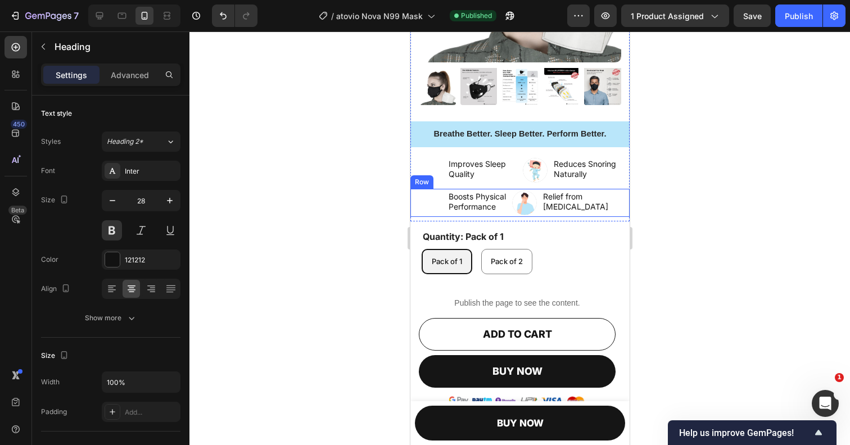
scroll to position [319, 0]
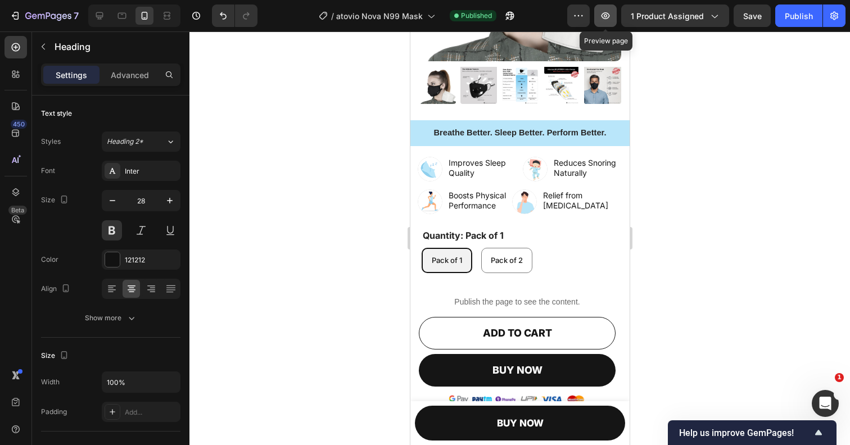
click at [609, 10] on icon "button" at bounding box center [605, 15] width 11 height 11
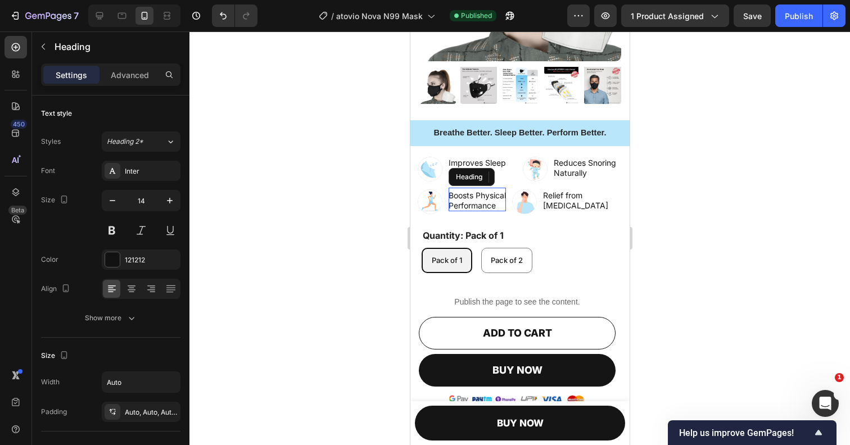
click at [477, 198] on h2 "Boosts Physical Performance" at bounding box center [476, 201] width 57 height 20
click at [477, 199] on p "Boosts Physical Performance" at bounding box center [476, 201] width 57 height 20
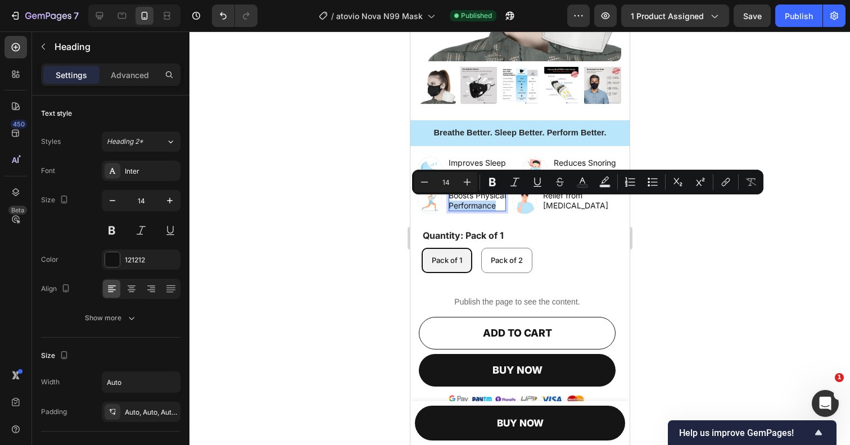
click at [459, 202] on p "Boosts Physical Performance" at bounding box center [476, 201] width 57 height 20
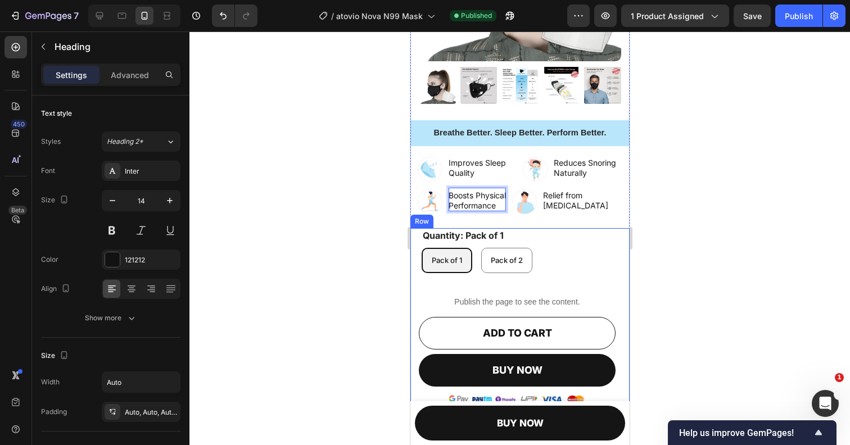
click at [655, 239] on div at bounding box center [519, 238] width 660 height 414
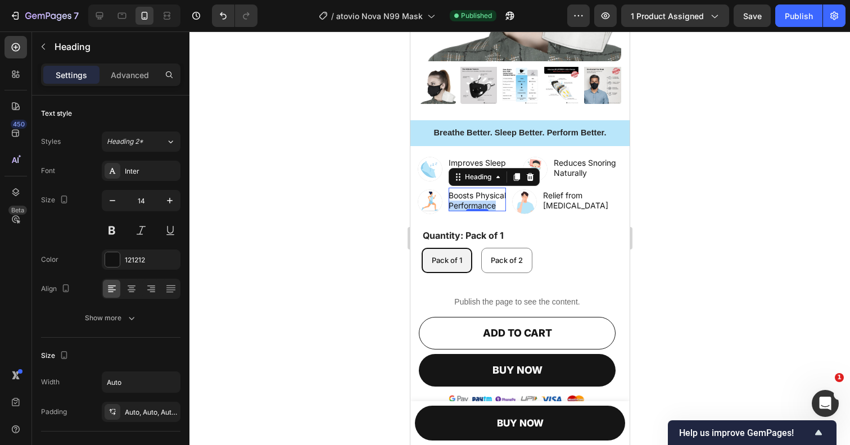
click at [486, 206] on p "Boosts Physical Performance" at bounding box center [476, 201] width 57 height 20
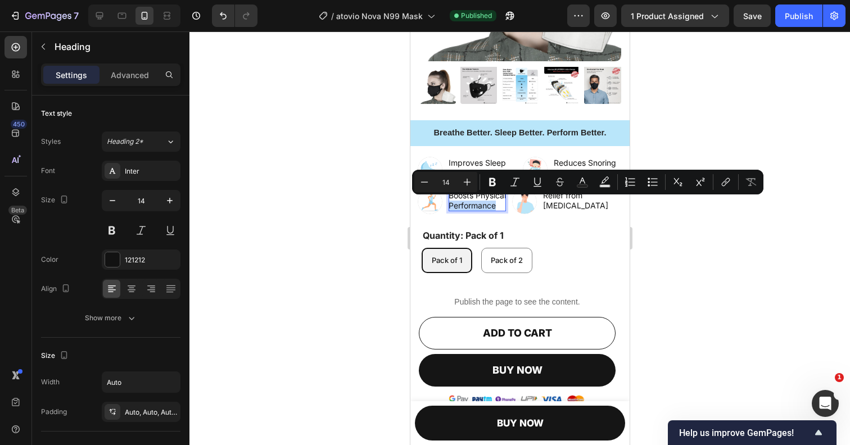
click at [478, 203] on p "Boosts Physical Performance" at bounding box center [476, 201] width 57 height 20
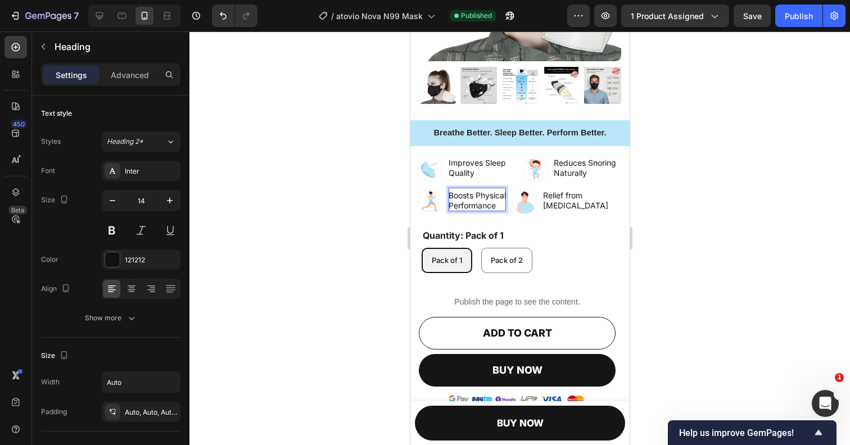
click at [703, 228] on div at bounding box center [519, 238] width 660 height 414
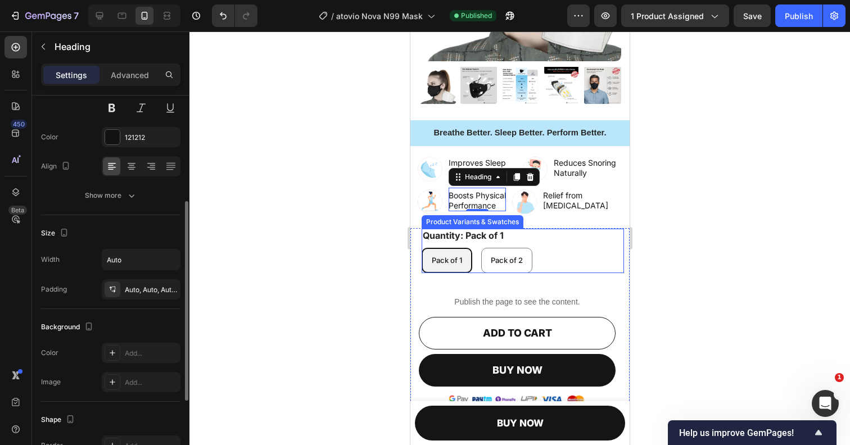
scroll to position [0, 0]
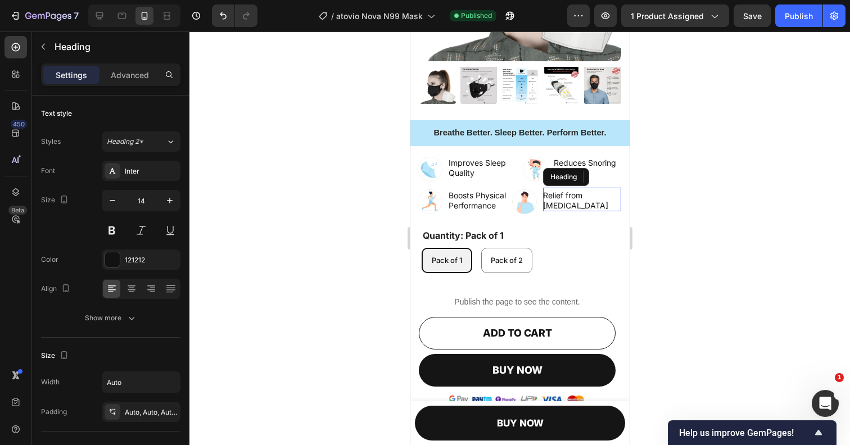
click at [572, 204] on h2 "Relief from [MEDICAL_DATA]" at bounding box center [581, 201] width 78 height 20
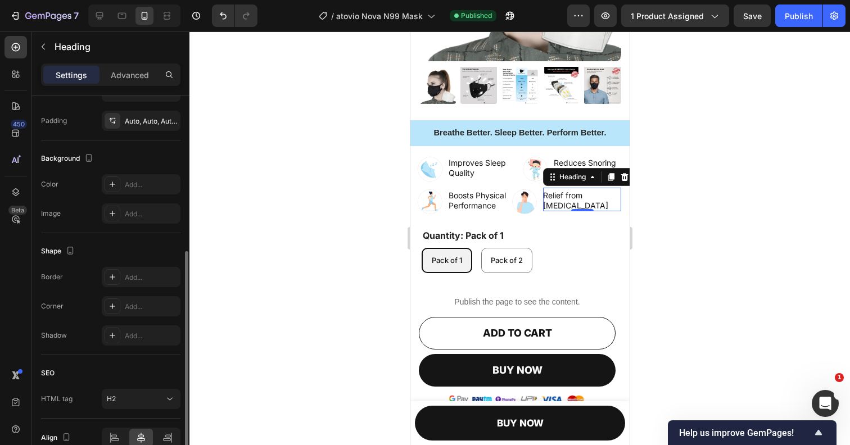
scroll to position [293, 0]
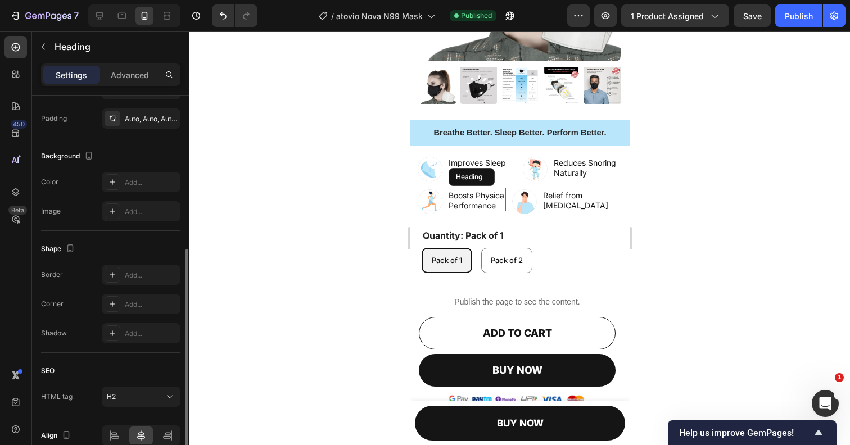
click at [468, 198] on p "Boosts Physical Performance" at bounding box center [476, 201] width 57 height 20
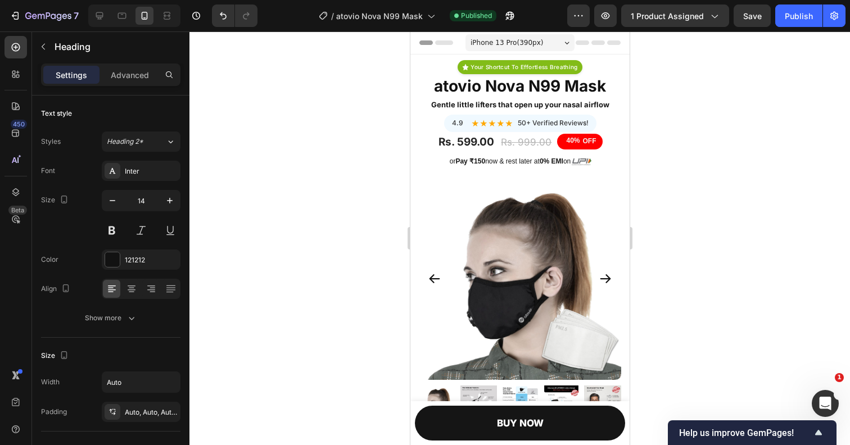
scroll to position [0, 0]
click at [794, 15] on div "Publish" at bounding box center [799, 16] width 28 height 12
click at [31, 15] on icon "button" at bounding box center [28, 15] width 6 height 7
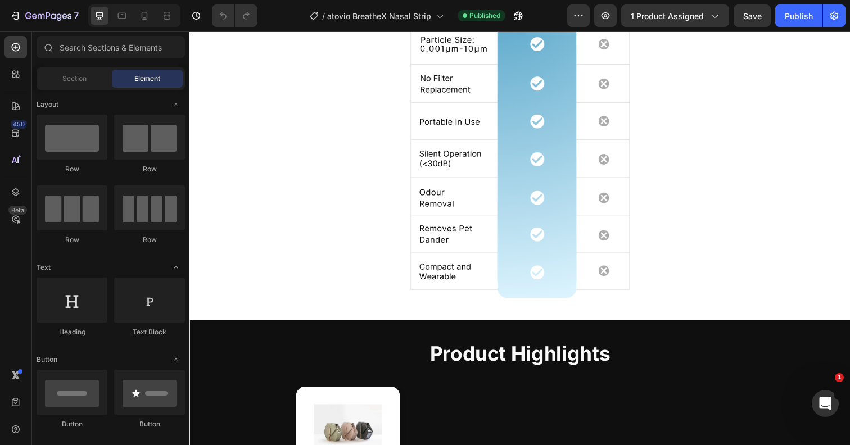
scroll to position [1328, 0]
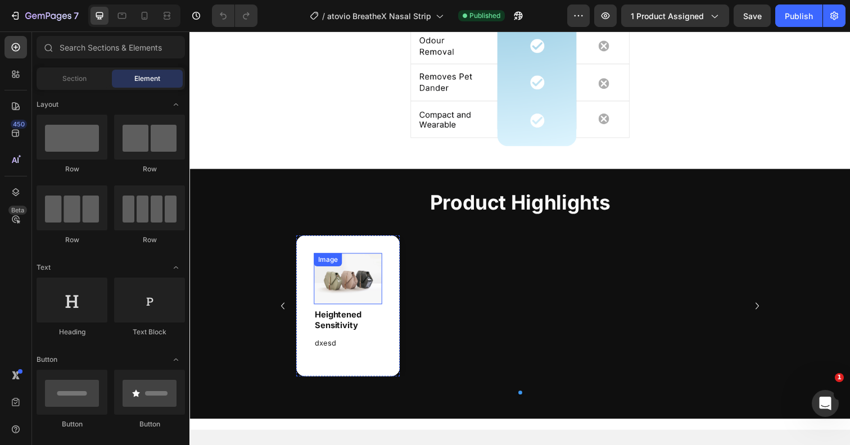
click at [358, 302] on img at bounding box center [351, 284] width 70 height 52
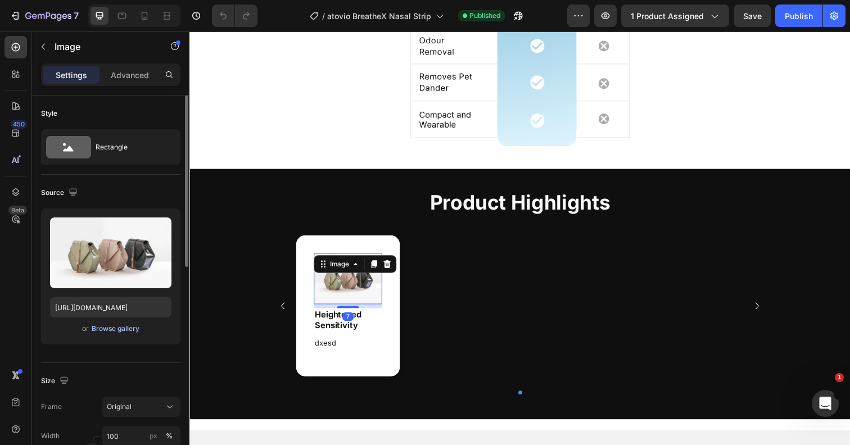
click at [128, 328] on div "Browse gallery" at bounding box center [116, 329] width 48 height 10
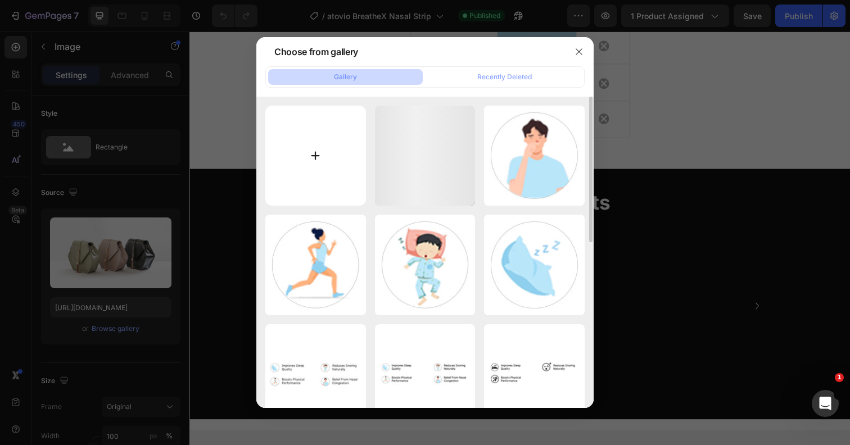
click at [316, 155] on input "file" at bounding box center [315, 156] width 101 height 101
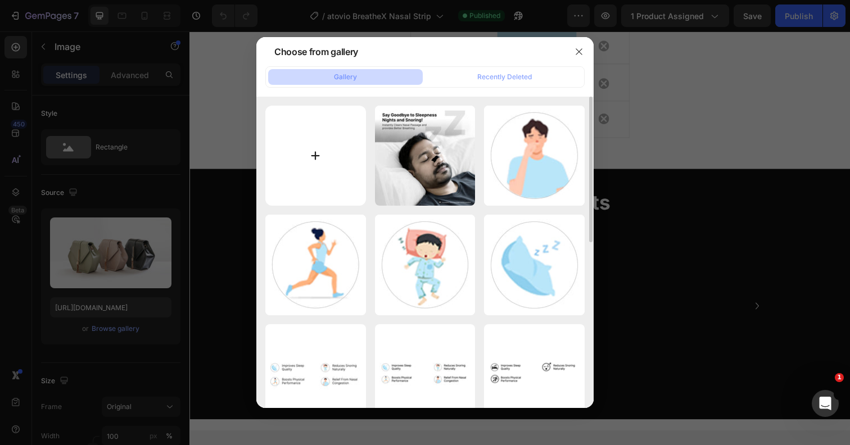
type input "C:\fakepath\Image 1 Highlight.jpg"
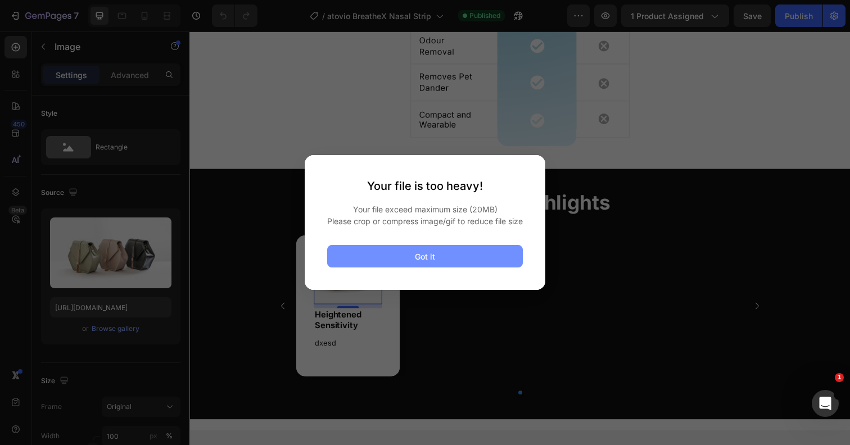
click at [432, 259] on div "Got it" at bounding box center [425, 257] width 20 height 12
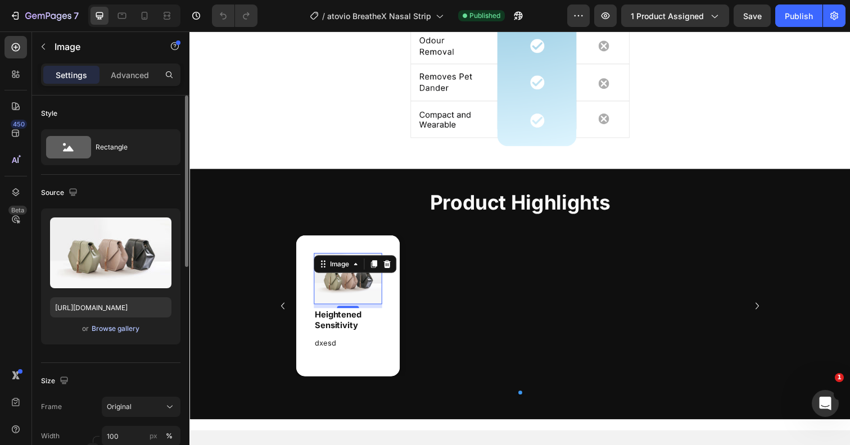
click at [129, 328] on div "Browse gallery" at bounding box center [116, 329] width 48 height 10
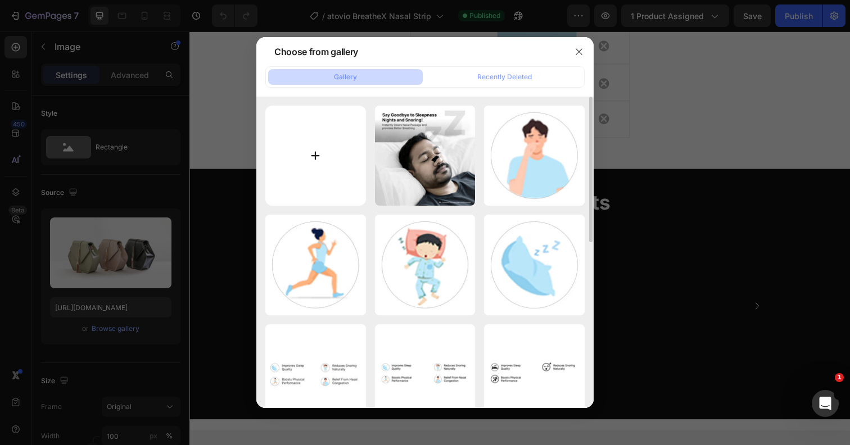
click at [307, 157] on input "file" at bounding box center [315, 156] width 101 height 101
type input "C:\fakepath\Image 1 Highlight.png"
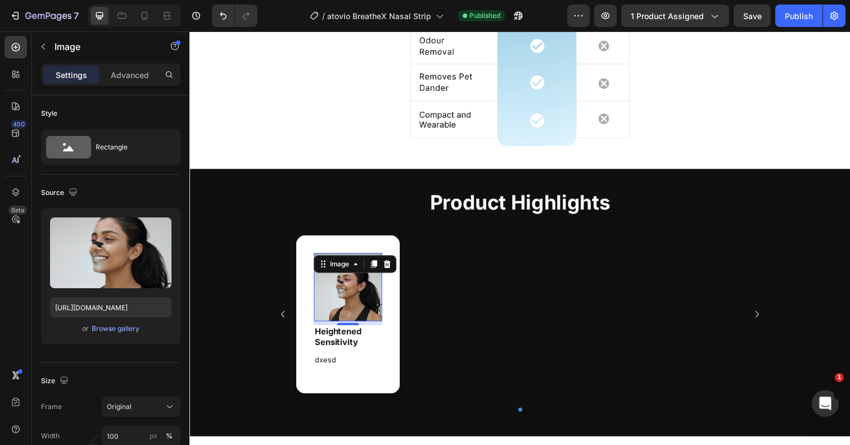
type input "[URL][DOMAIN_NAME]"
click at [144, 19] on icon at bounding box center [144, 15] width 11 height 11
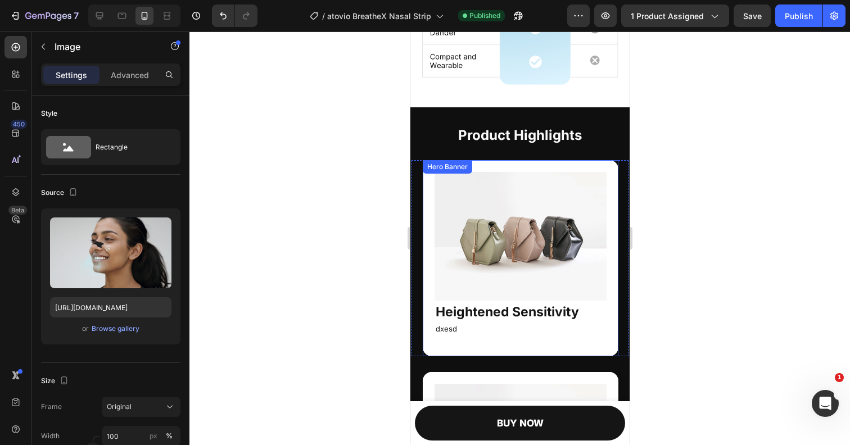
scroll to position [1321, 0]
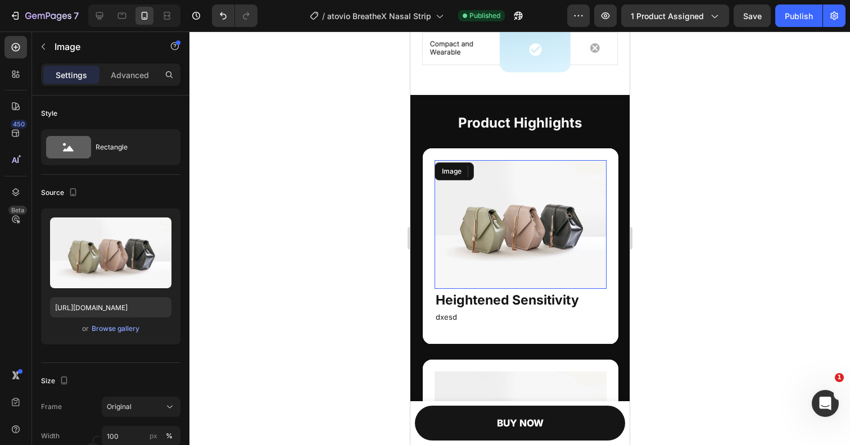
click at [488, 223] on img at bounding box center [520, 224] width 172 height 129
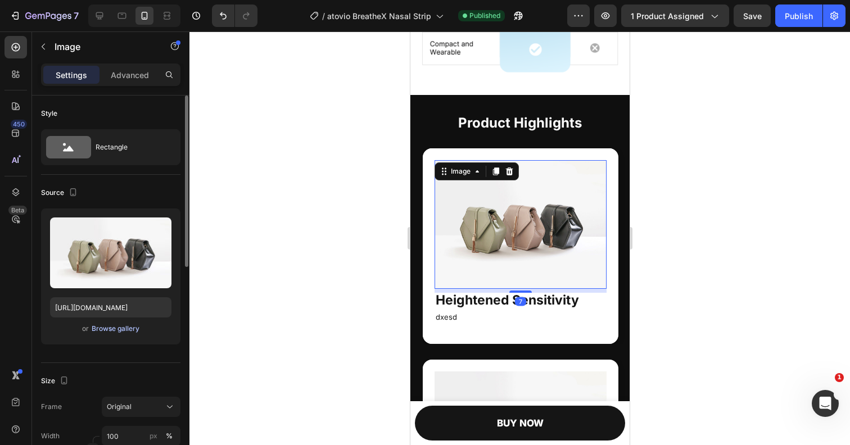
click at [125, 331] on div "Browse gallery" at bounding box center [116, 329] width 48 height 10
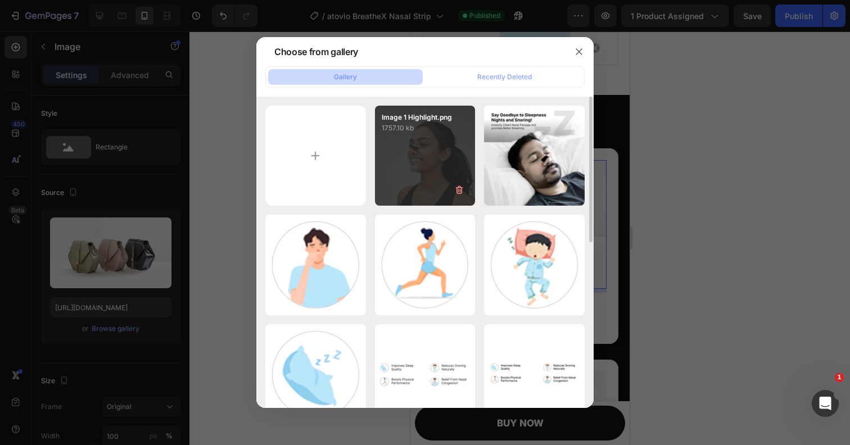
click at [413, 159] on div "Image 1 Highlight.png 1757.10 kb" at bounding box center [425, 156] width 101 height 101
type input "[URL][DOMAIN_NAME]"
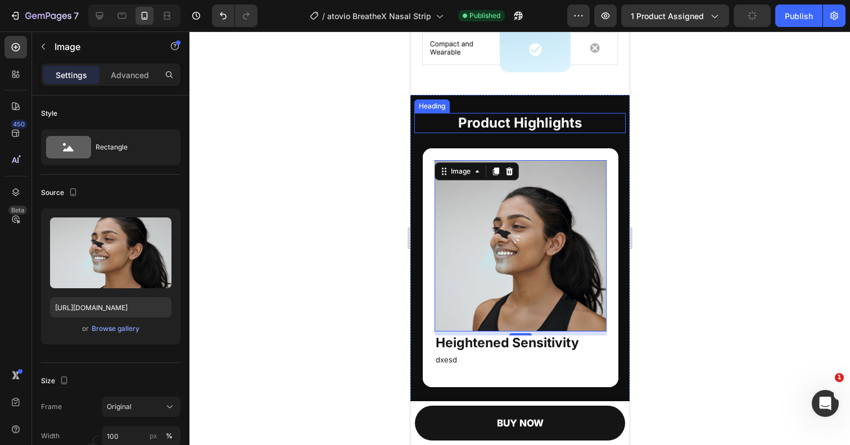
click at [605, 121] on h2 "Product Highlights" at bounding box center [519, 123] width 211 height 20
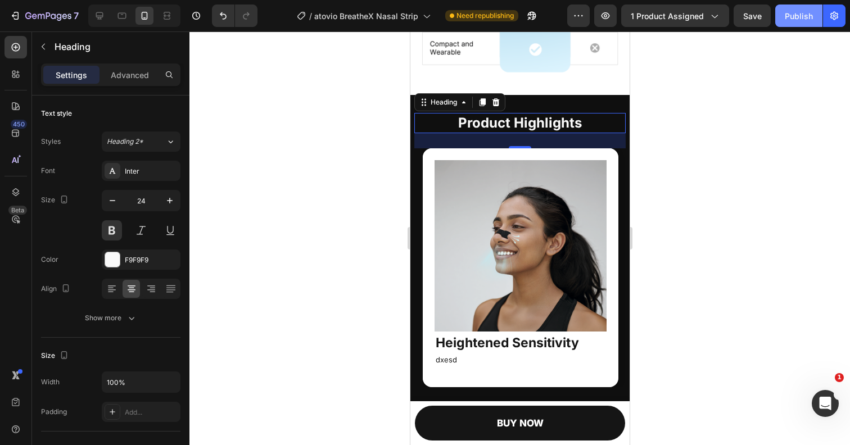
click at [777, 17] on button "Publish" at bounding box center [798, 15] width 47 height 22
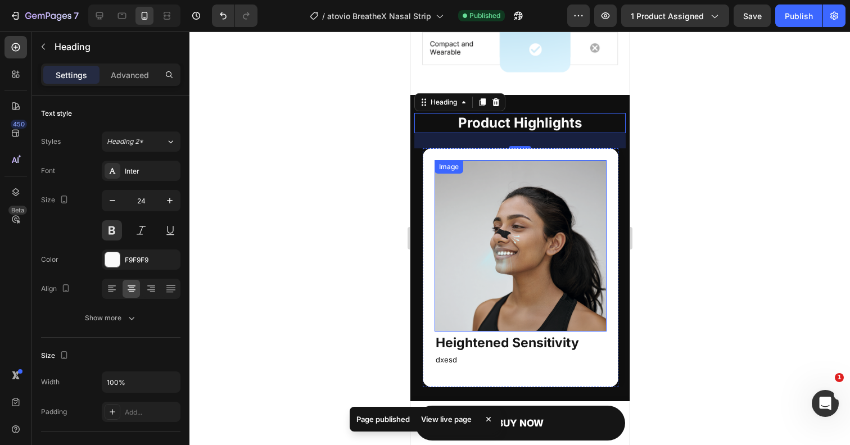
click at [501, 228] on img at bounding box center [520, 246] width 172 height 172
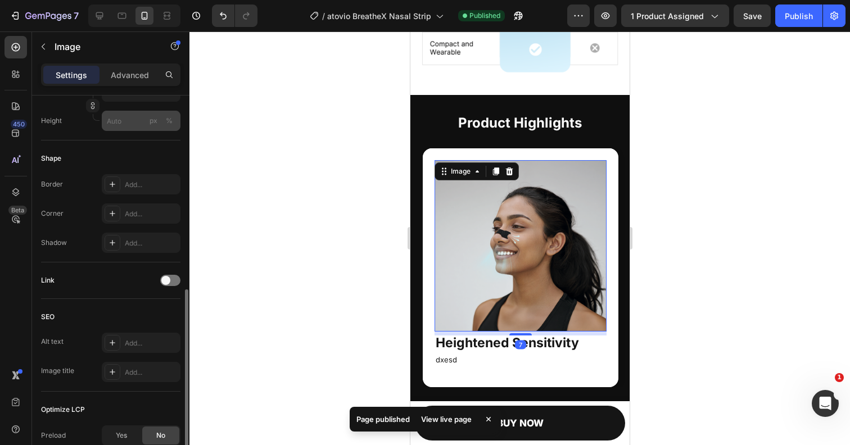
scroll to position [372, 0]
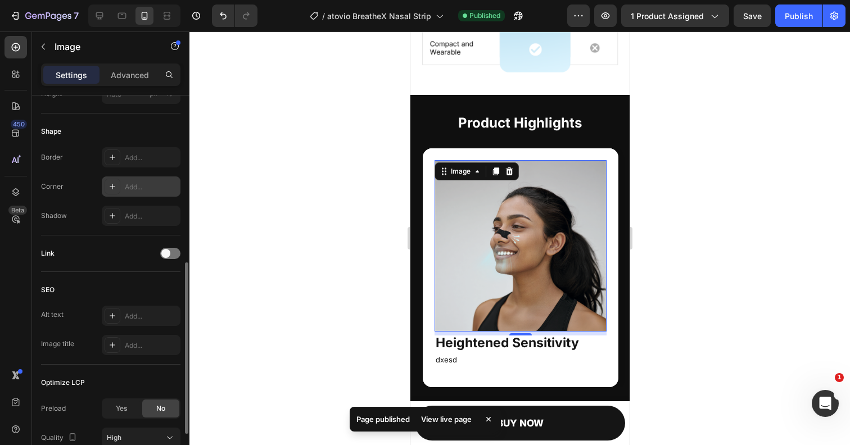
click at [111, 188] on icon at bounding box center [112, 186] width 9 height 9
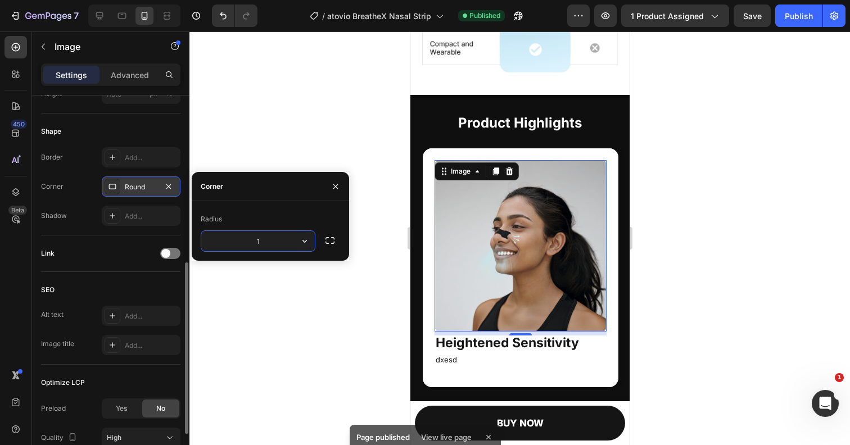
type input "12"
click at [324, 145] on div at bounding box center [519, 238] width 660 height 414
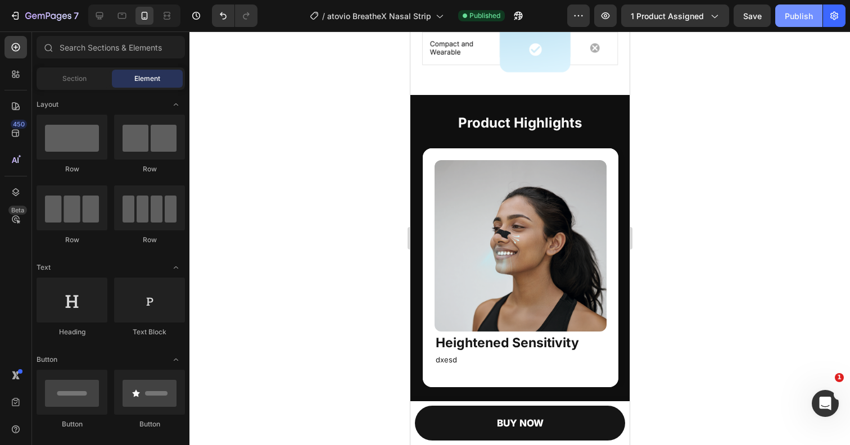
click at [795, 19] on div "Publish" at bounding box center [799, 16] width 28 height 12
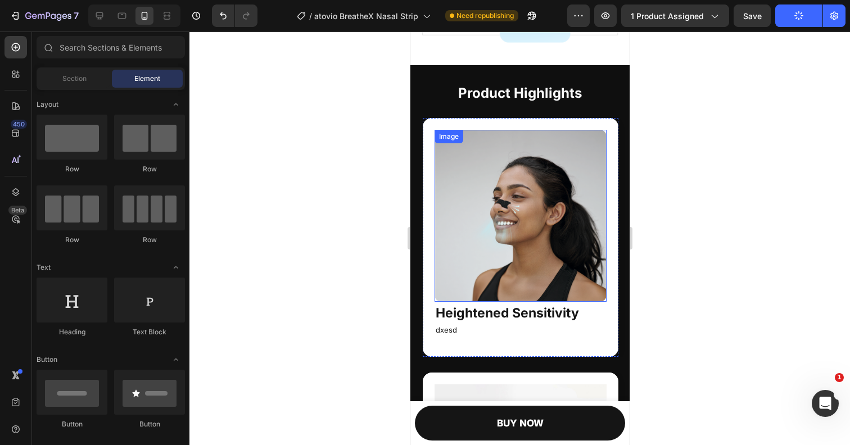
scroll to position [1595, 0]
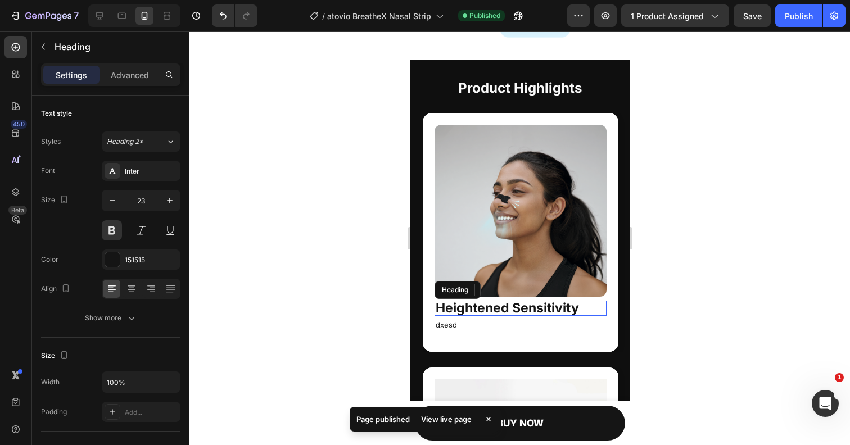
click at [482, 308] on strong "Heightened Sensitivity" at bounding box center [506, 308] width 143 height 16
click at [473, 308] on strong "Heightened Sensitivity" at bounding box center [506, 308] width 143 height 16
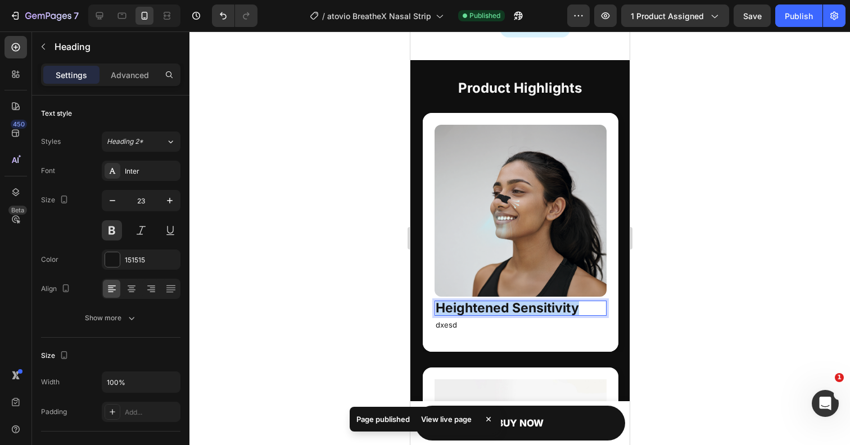
click at [473, 308] on strong "Heightened Sensitivity" at bounding box center [506, 308] width 143 height 16
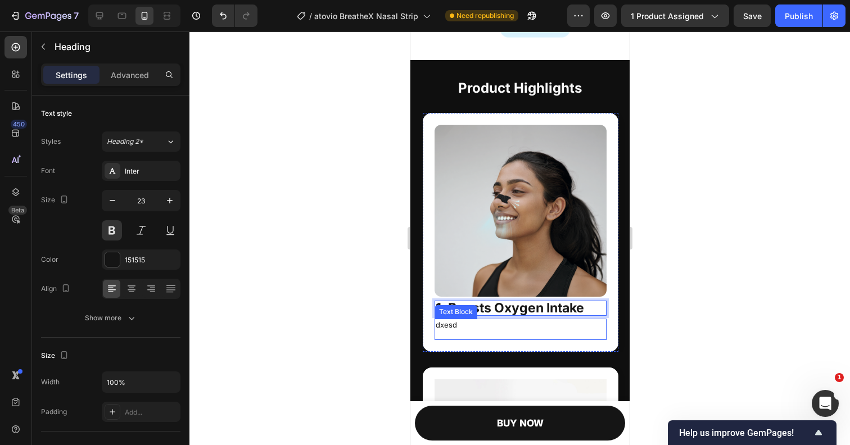
click at [450, 324] on p "dxesd" at bounding box center [520, 325] width 170 height 11
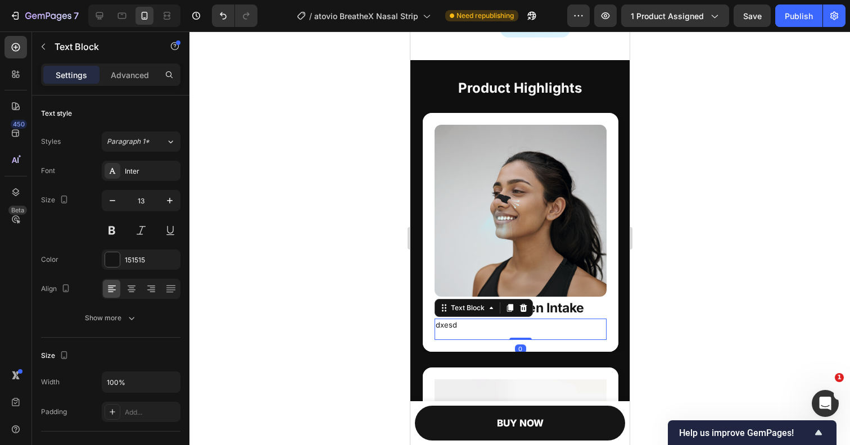
click at [450, 324] on p "dxesd" at bounding box center [520, 325] width 170 height 11
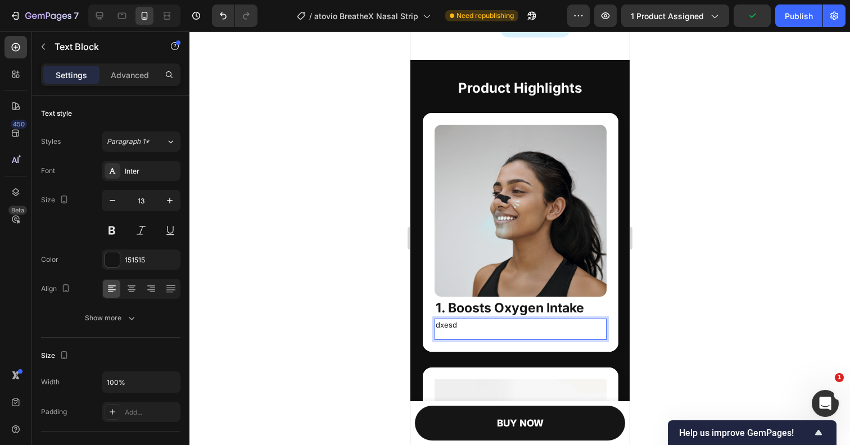
click at [459, 328] on p "dxesd" at bounding box center [520, 325] width 170 height 11
drag, startPoint x: 458, startPoint y: 326, endPoint x: 440, endPoint y: 326, distance: 18.0
click at [440, 326] on p "dxesd" at bounding box center [520, 325] width 170 height 11
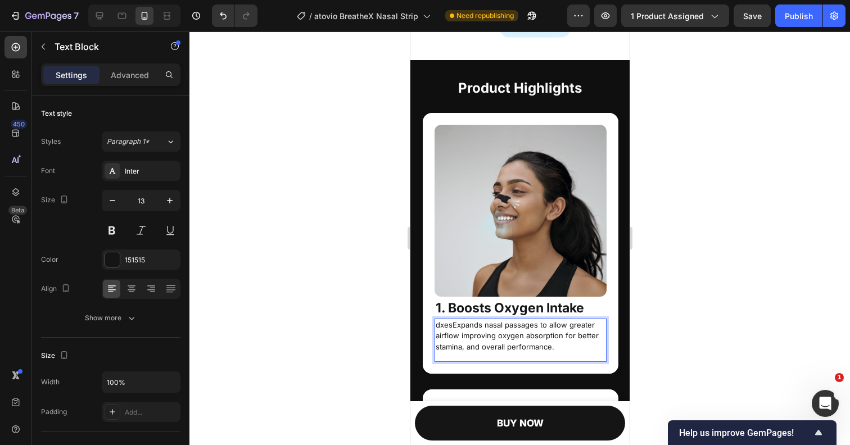
click at [451, 324] on p "dxesExpands nasal passages to allow greater airflow improving oxygen absorption…" at bounding box center [520, 336] width 170 height 33
click at [370, 297] on div at bounding box center [519, 238] width 660 height 414
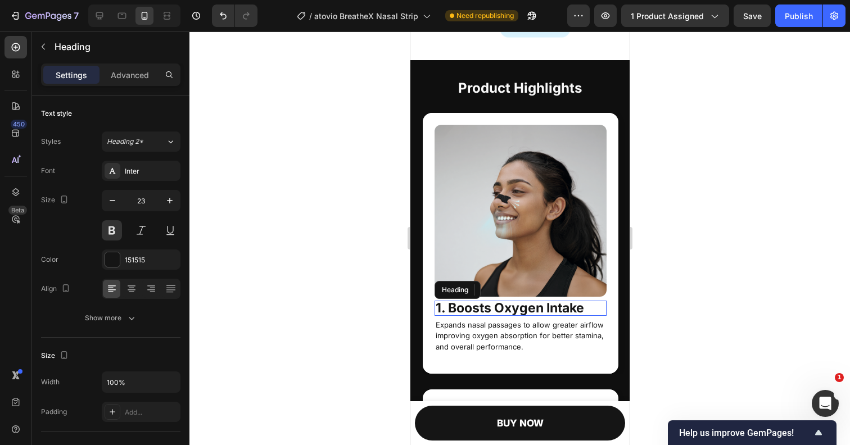
click at [510, 311] on strong "1. Boosts Oxygen Intake" at bounding box center [509, 308] width 148 height 16
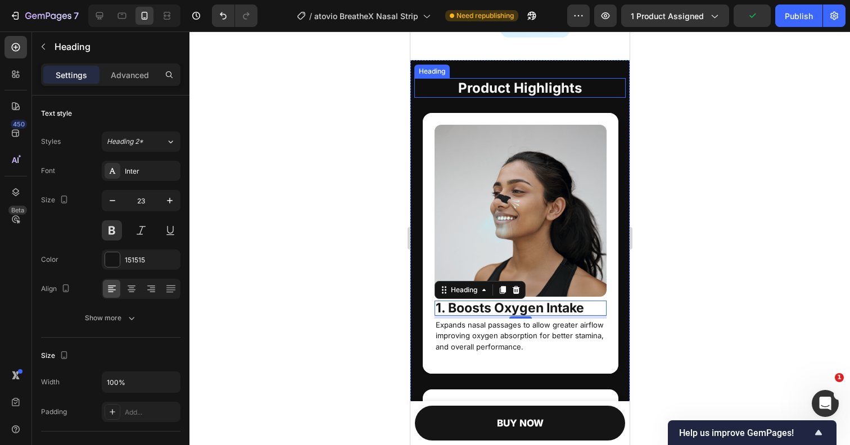
click at [483, 89] on strong "Product Highlights" at bounding box center [520, 88] width 124 height 16
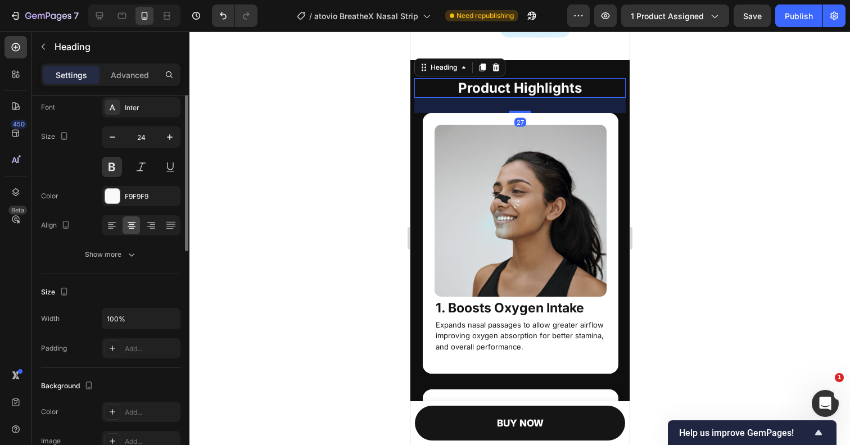
scroll to position [0, 0]
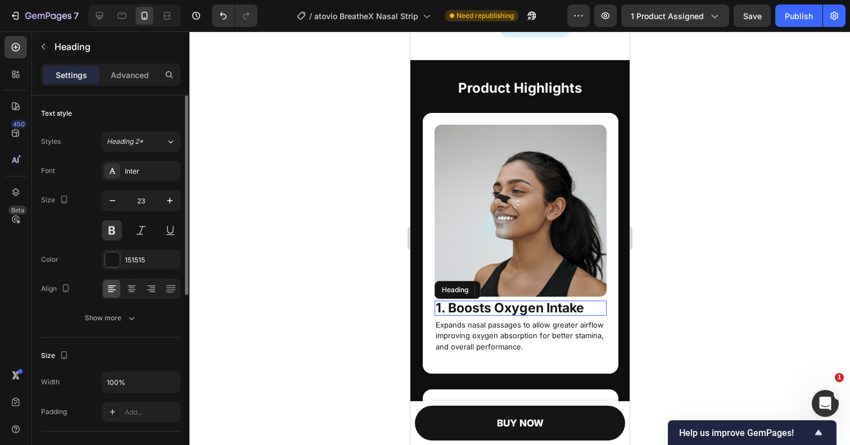
click at [461, 309] on strong "1. Boosts Oxygen Intake" at bounding box center [509, 308] width 148 height 16
click at [114, 203] on icon "button" at bounding box center [112, 200] width 11 height 11
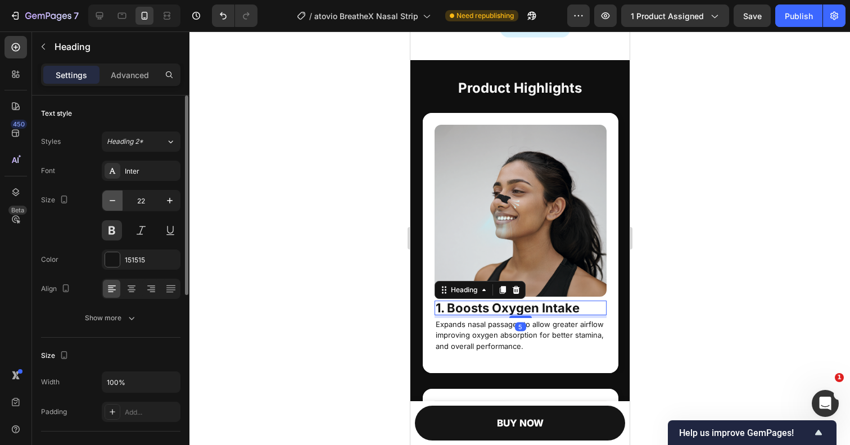
click at [114, 203] on icon "button" at bounding box center [112, 200] width 11 height 11
type input "20"
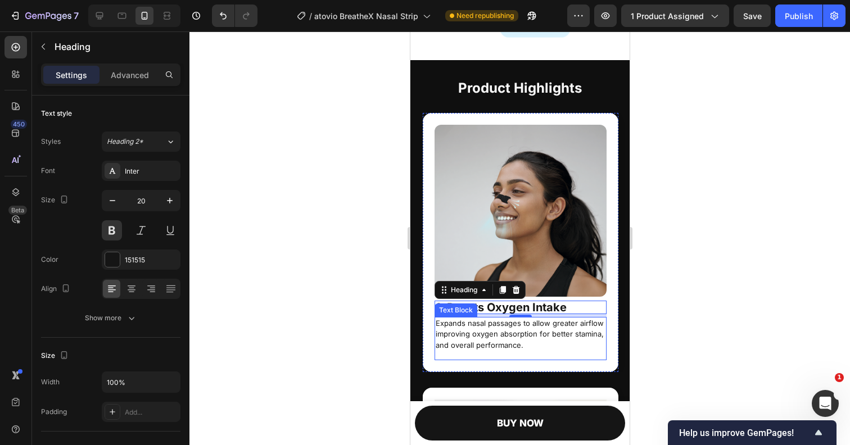
click at [458, 333] on p "Expands nasal passages to allow greater airflow improving oxygen absorption for…" at bounding box center [520, 334] width 170 height 33
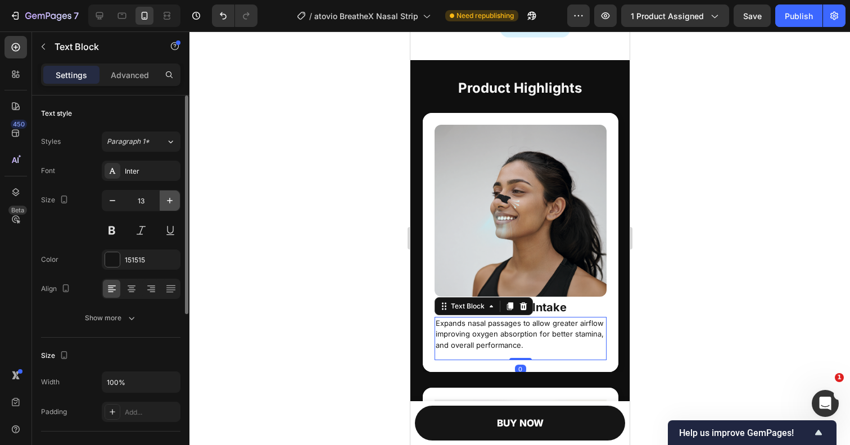
click at [170, 196] on icon "button" at bounding box center [169, 200] width 11 height 11
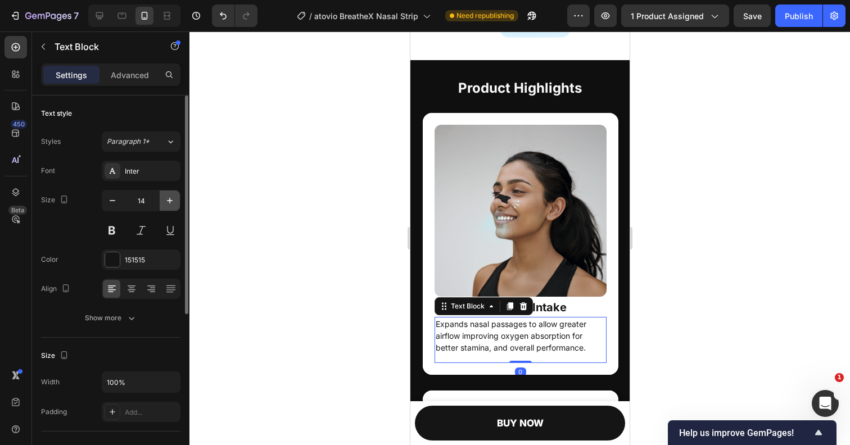
click at [170, 196] on icon "button" at bounding box center [169, 200] width 11 height 11
type input "15"
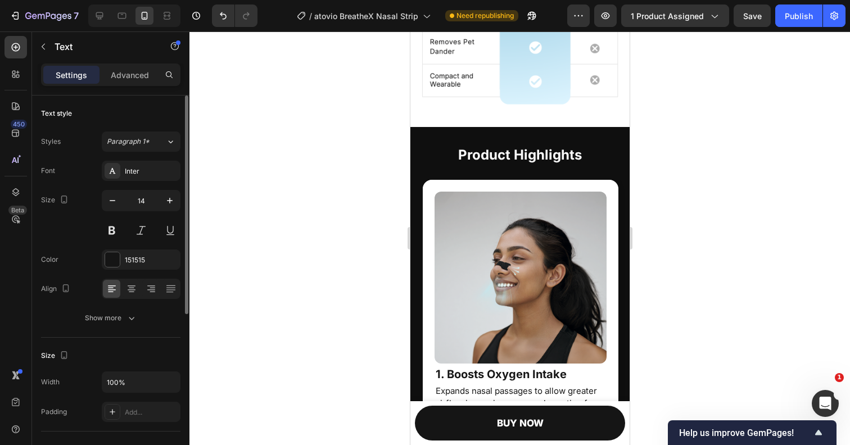
scroll to position [1599, 0]
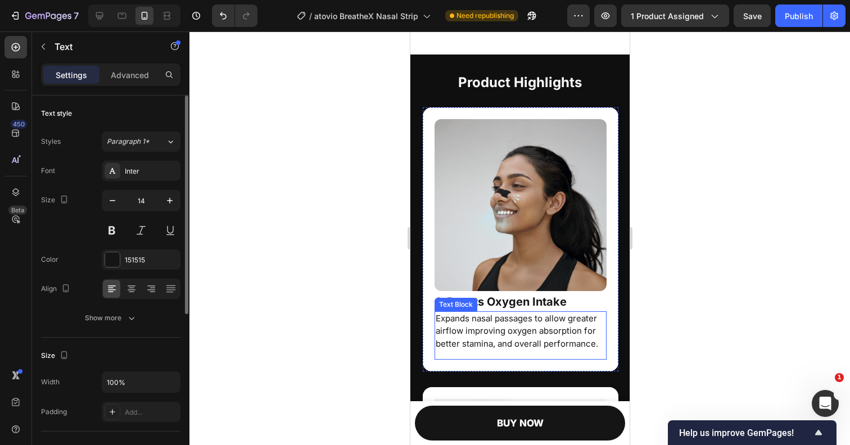
click at [513, 332] on p "Expands nasal passages to allow greater airflow improving oxygen absorption for…" at bounding box center [520, 332] width 170 height 38
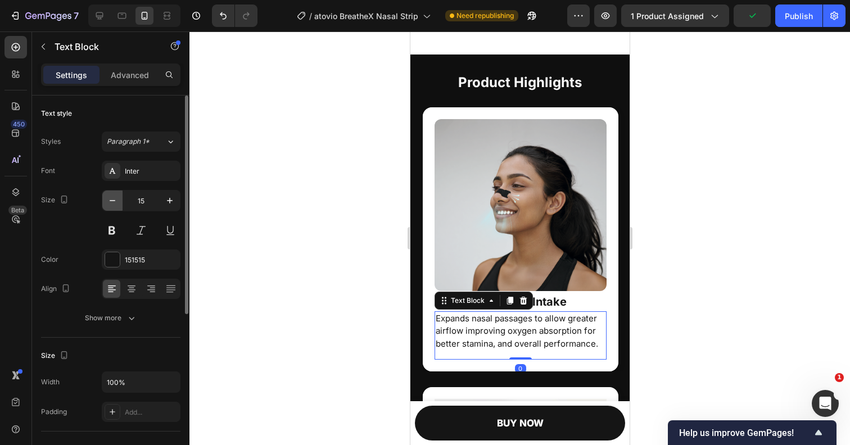
click at [117, 201] on icon "button" at bounding box center [112, 200] width 11 height 11
type input "14"
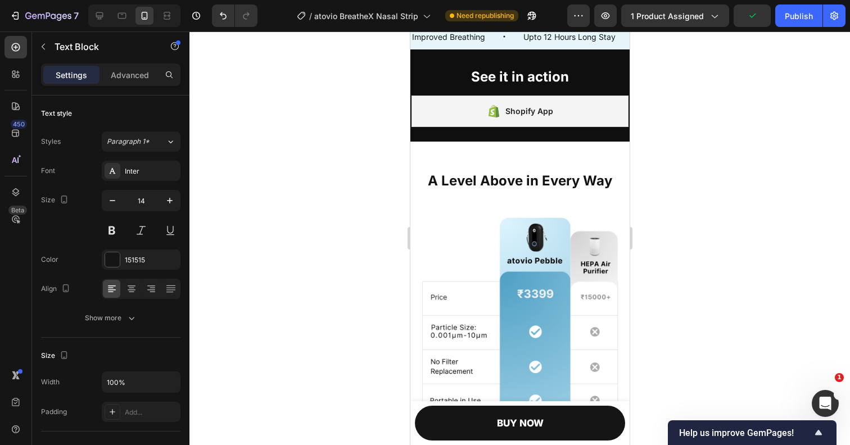
scroll to position [799, 0]
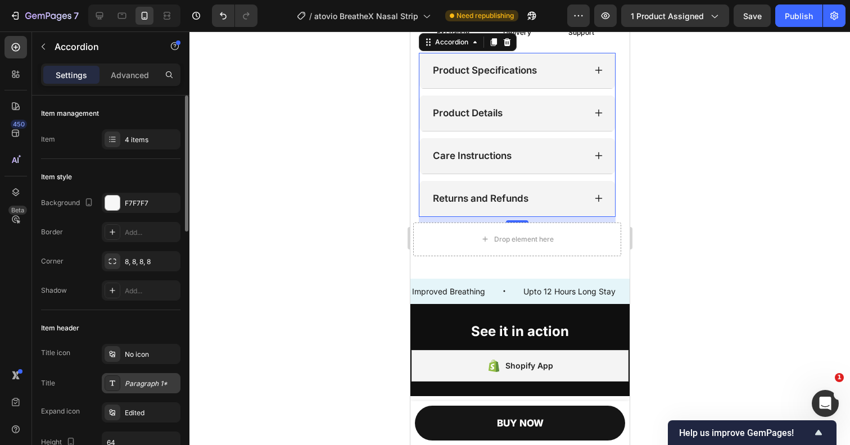
click at [114, 389] on div at bounding box center [113, 383] width 16 height 16
click at [356, 169] on div at bounding box center [519, 238] width 660 height 414
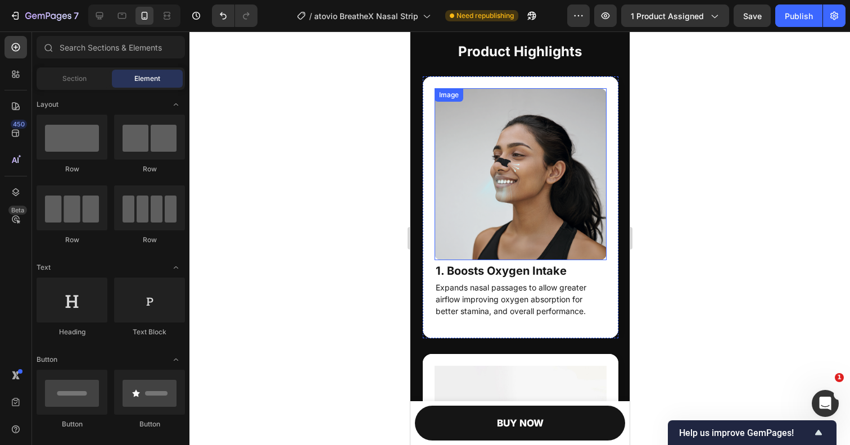
scroll to position [1646, 0]
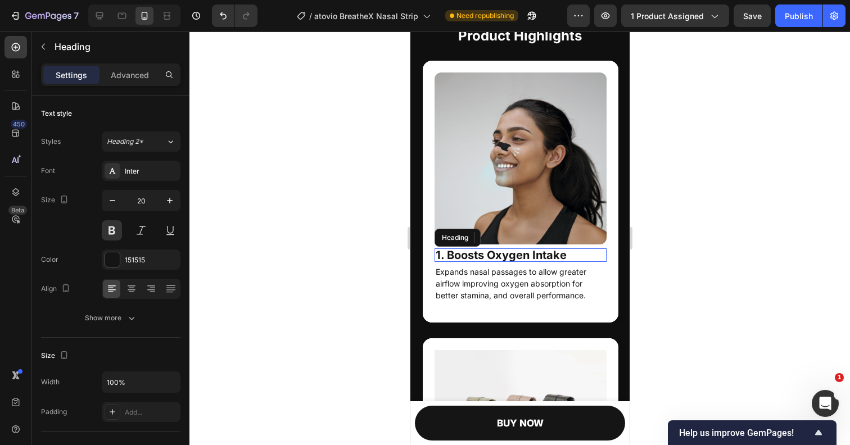
click at [468, 252] on strong "1. Boosts Oxygen Intake" at bounding box center [500, 254] width 131 height 13
click at [137, 78] on p "Advanced" at bounding box center [130, 75] width 38 height 12
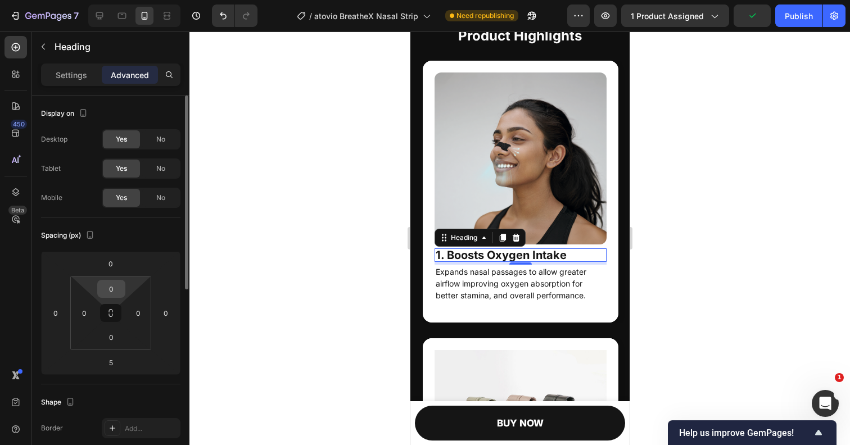
click at [117, 285] on input "0" at bounding box center [111, 288] width 22 height 17
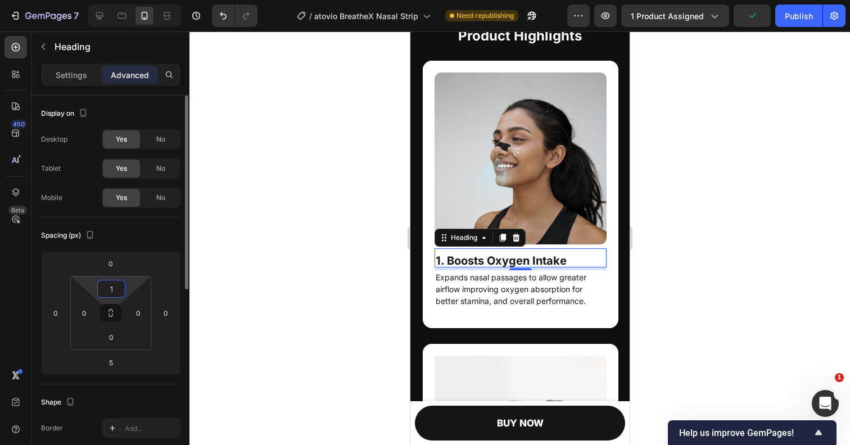
type input "10"
click at [311, 254] on div at bounding box center [519, 238] width 660 height 414
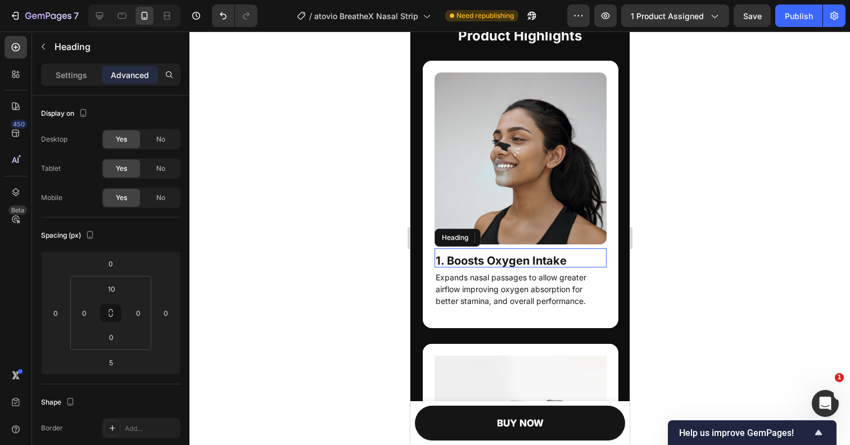
click at [463, 261] on strong "1. Boosts Oxygen Intake" at bounding box center [500, 260] width 131 height 13
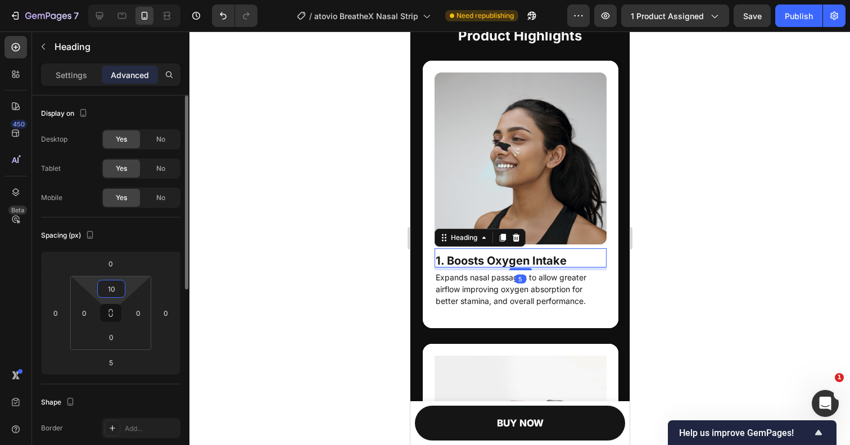
click at [115, 287] on input "10" at bounding box center [111, 288] width 22 height 17
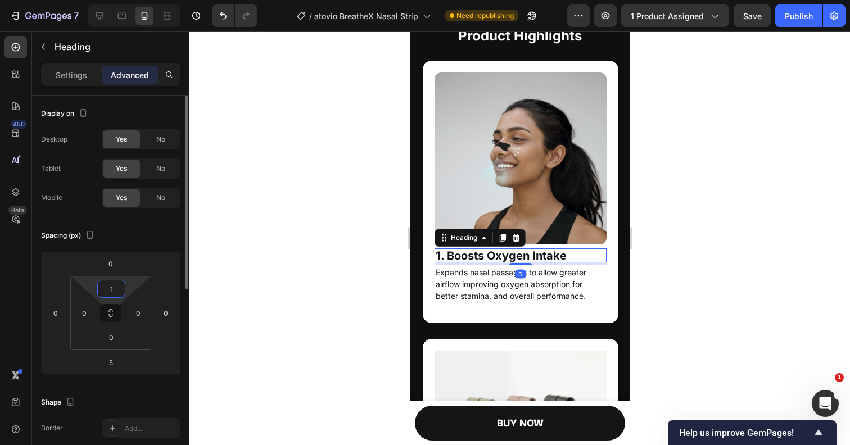
type input "15"
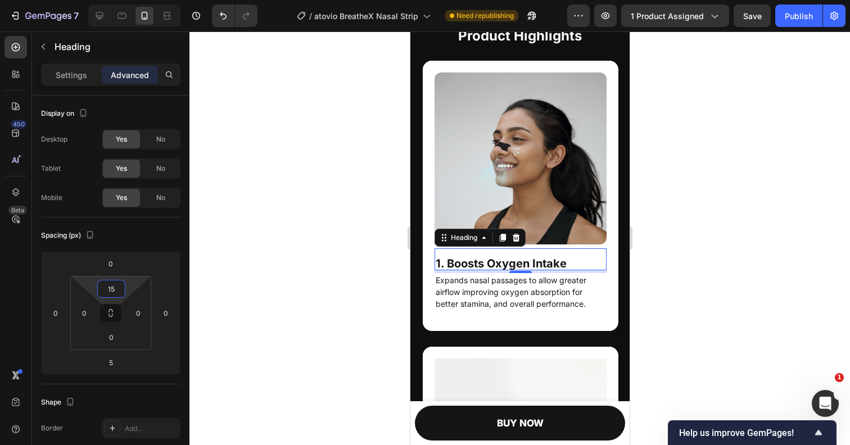
click at [312, 288] on div at bounding box center [519, 238] width 660 height 414
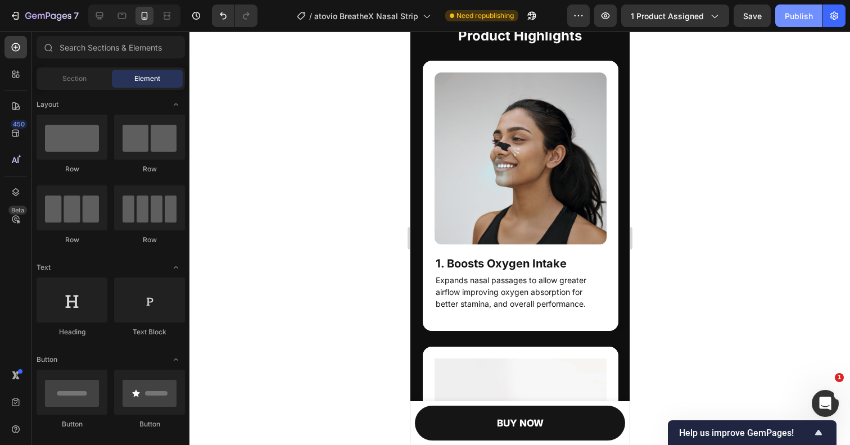
click at [791, 15] on div "Publish" at bounding box center [799, 16] width 28 height 12
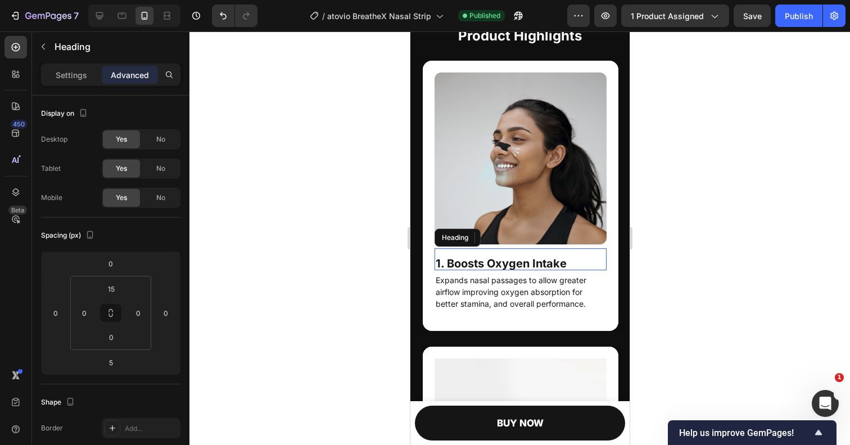
click at [536, 263] on strong "1. Boosts Oxygen Intake" at bounding box center [500, 263] width 131 height 13
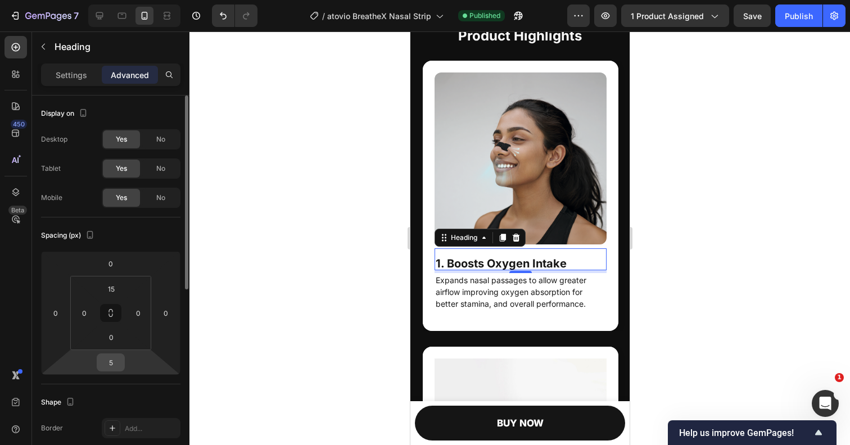
click at [112, 362] on input "5" at bounding box center [110, 362] width 22 height 17
type input "0"
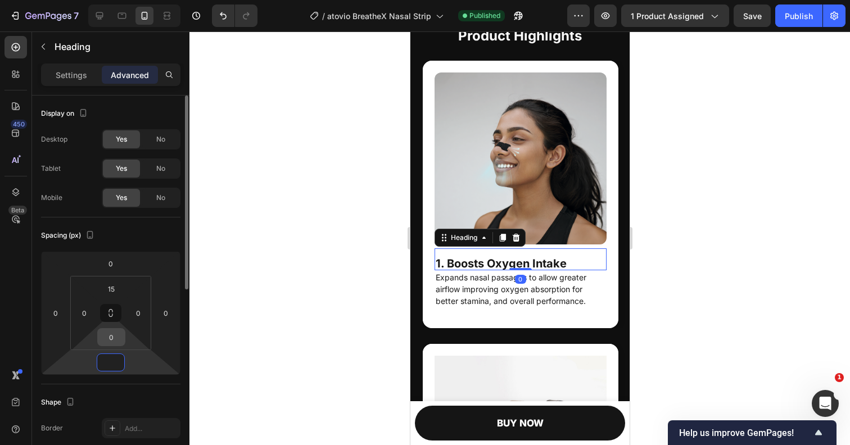
type input "0"
click at [113, 341] on input "0" at bounding box center [111, 337] width 22 height 17
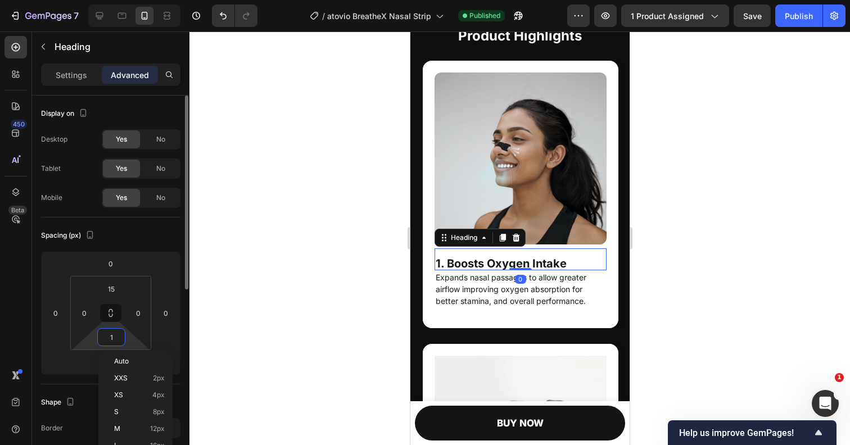
type input "10"
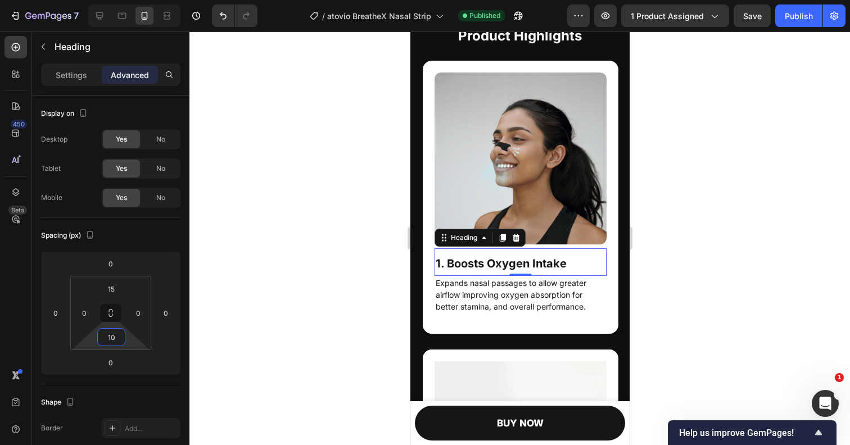
click at [297, 285] on div at bounding box center [519, 238] width 660 height 414
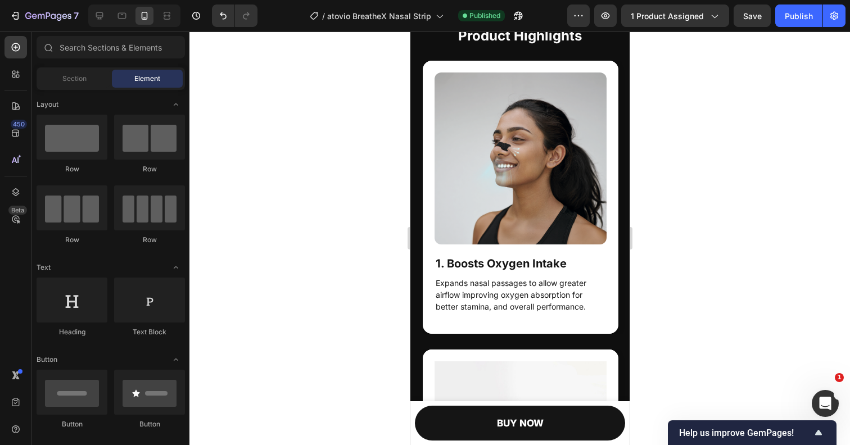
click at [787, 28] on div "7 Version history / atovio BreatheX Nasal Strip Published Preview 1 product ass…" at bounding box center [425, 16] width 850 height 32
click at [787, 22] on button "Publish" at bounding box center [798, 15] width 47 height 22
click at [549, 160] on img at bounding box center [520, 159] width 172 height 172
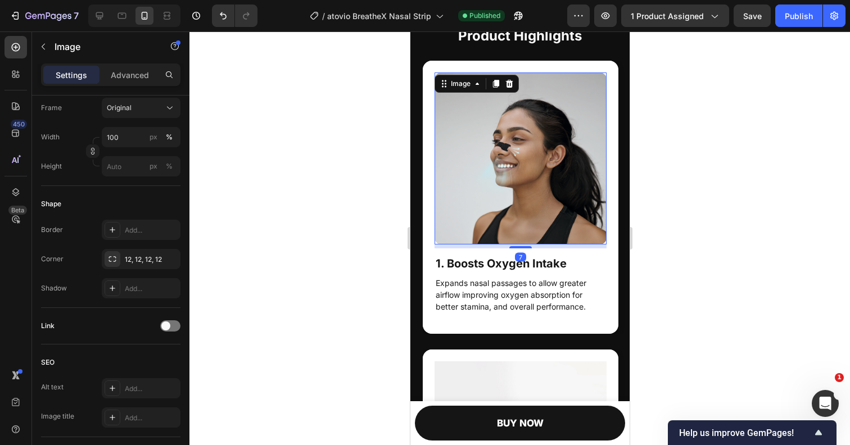
scroll to position [467, 0]
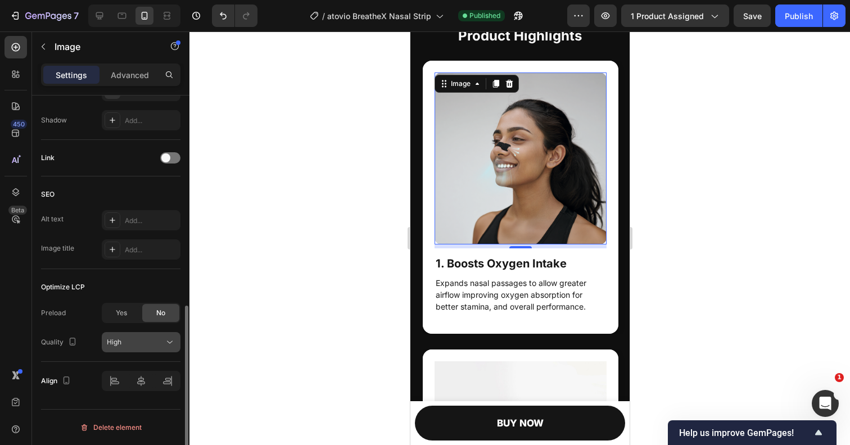
click at [147, 338] on div "High" at bounding box center [135, 342] width 57 height 10
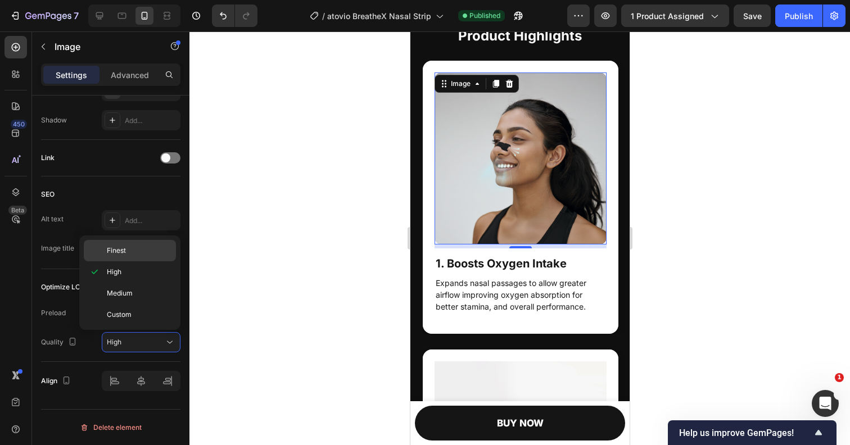
click at [116, 247] on span "Finest" at bounding box center [116, 251] width 19 height 10
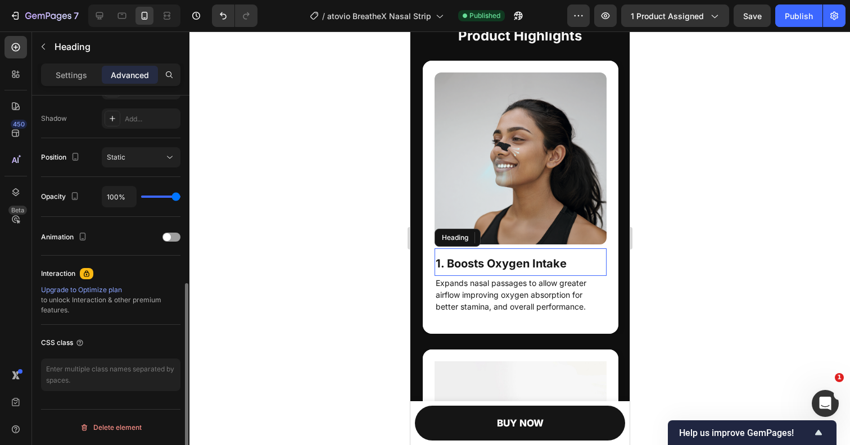
click at [499, 262] on strong "1. Boosts Oxygen Intake" at bounding box center [500, 263] width 131 height 13
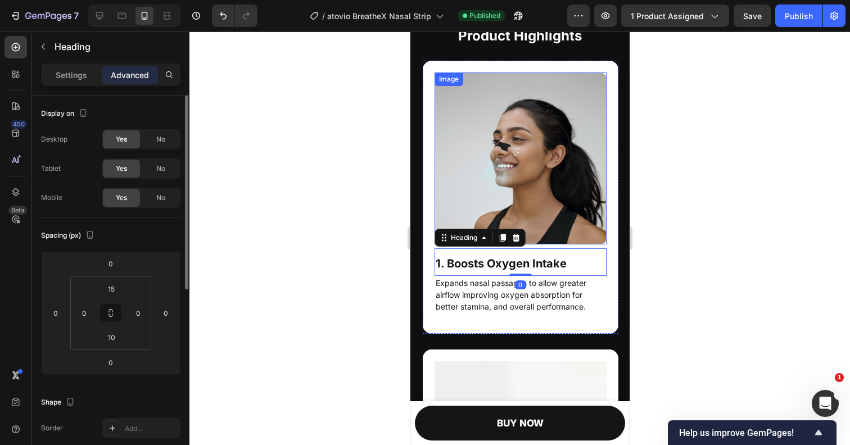
click at [496, 170] on img at bounding box center [520, 159] width 172 height 172
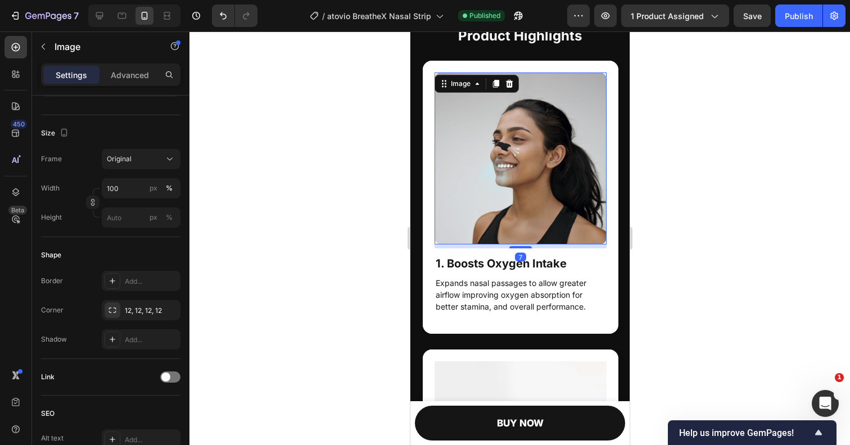
scroll to position [467, 0]
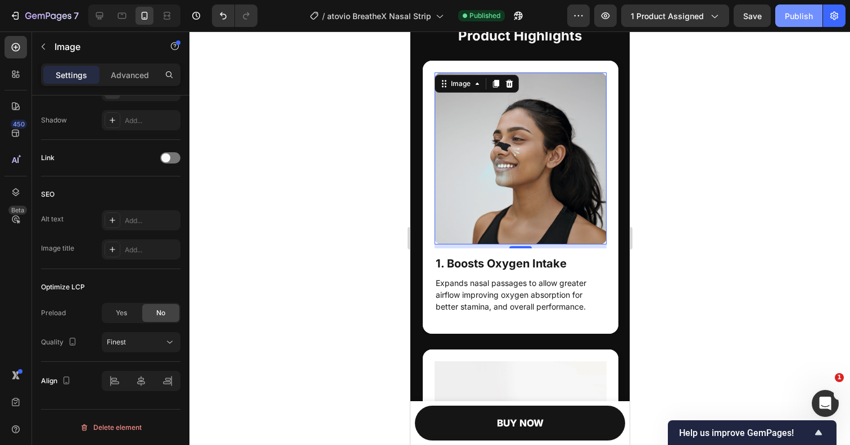
click at [781, 18] on button "Publish" at bounding box center [798, 15] width 47 height 22
click at [522, 263] on strong "1. Boosts Oxygen Intake" at bounding box center [500, 263] width 131 height 13
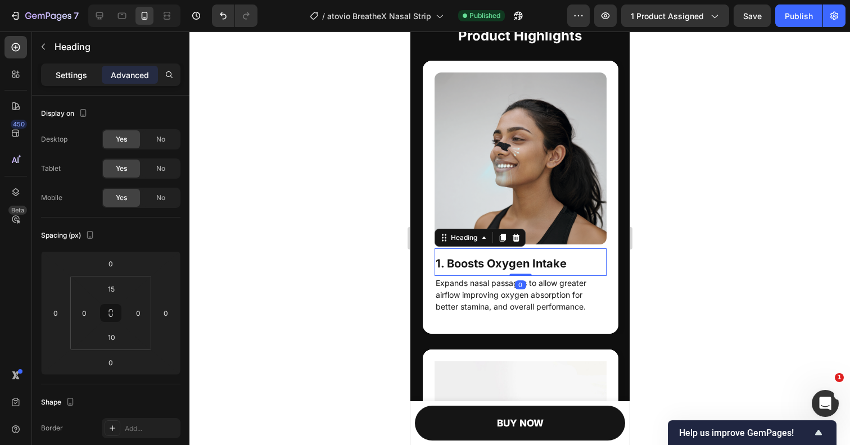
click at [71, 74] on p "Settings" at bounding box center [71, 75] width 31 height 12
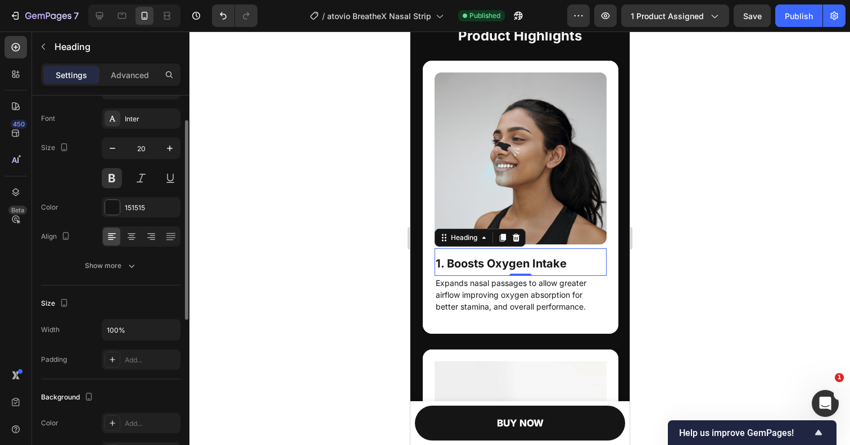
scroll to position [51, 0]
click at [116, 263] on div "Show more" at bounding box center [111, 267] width 52 height 11
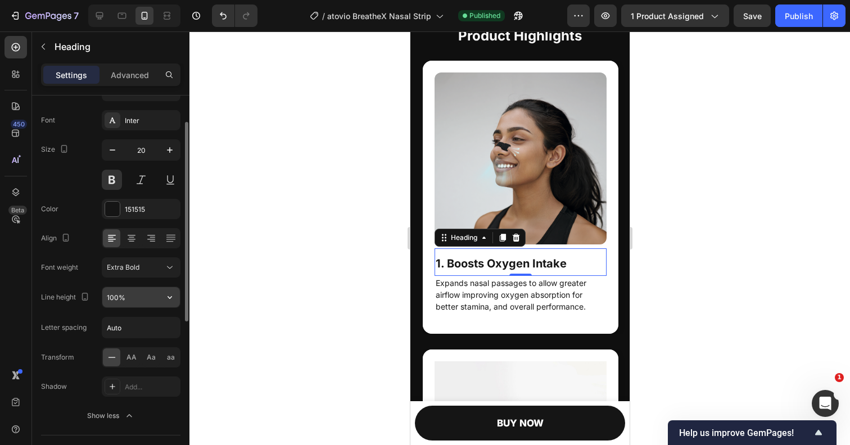
click at [125, 298] on input "100%" at bounding box center [141, 297] width 78 height 20
click at [153, 298] on input "100%" at bounding box center [141, 297] width 78 height 20
click at [168, 298] on icon "button" at bounding box center [169, 297] width 11 height 11
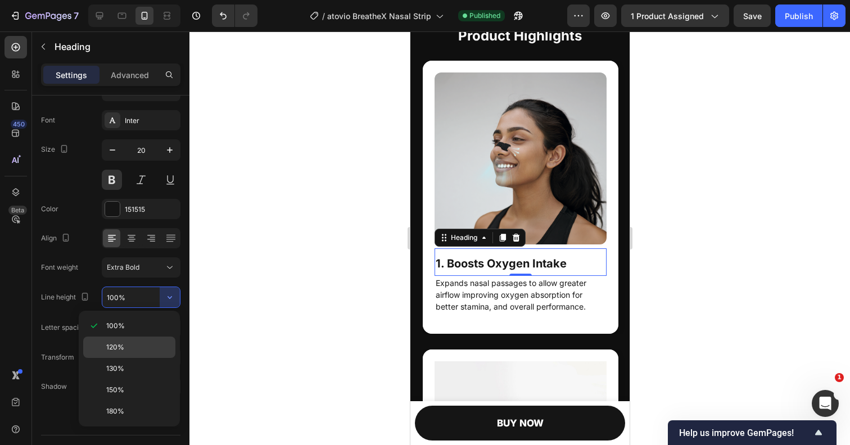
click at [132, 342] on p "120%" at bounding box center [138, 347] width 64 height 10
type input "120%"
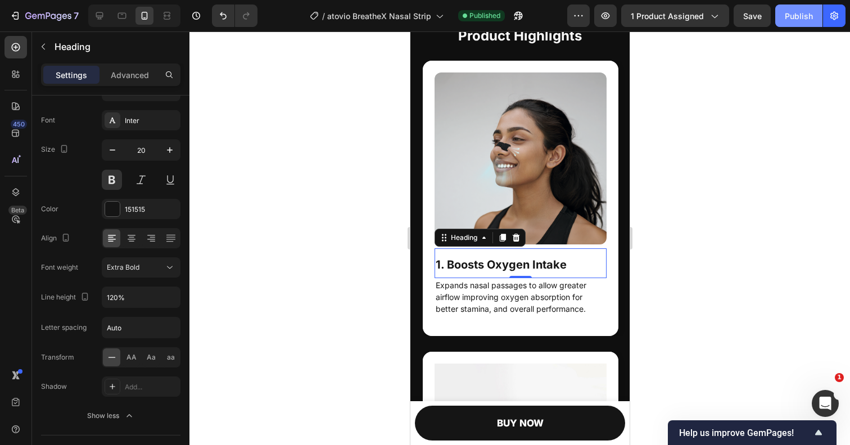
click at [784, 17] on button "Publish" at bounding box center [798, 15] width 47 height 22
click at [789, 15] on div "Publish" at bounding box center [799, 16] width 28 height 12
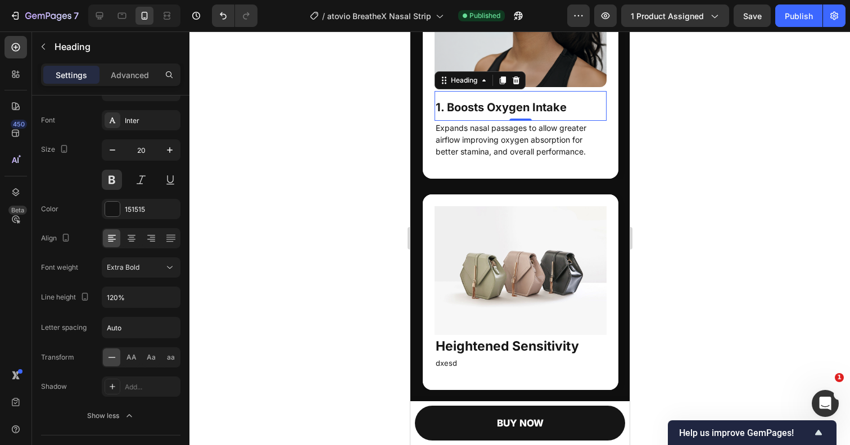
scroll to position [1816, 0]
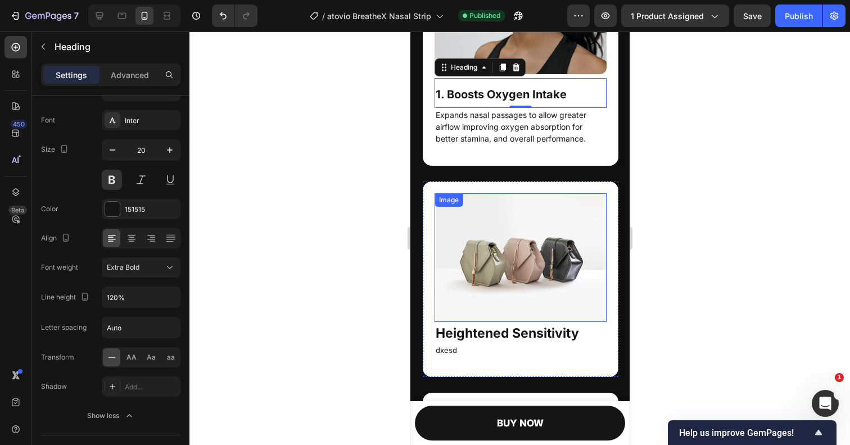
click at [487, 266] on img at bounding box center [520, 257] width 172 height 129
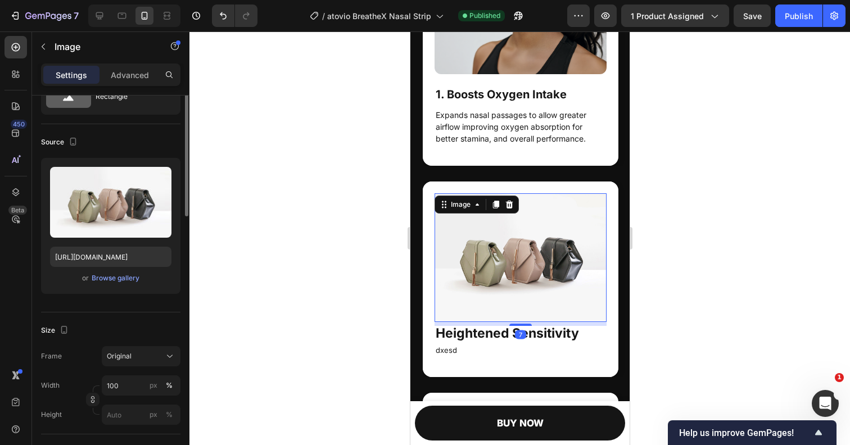
scroll to position [0, 0]
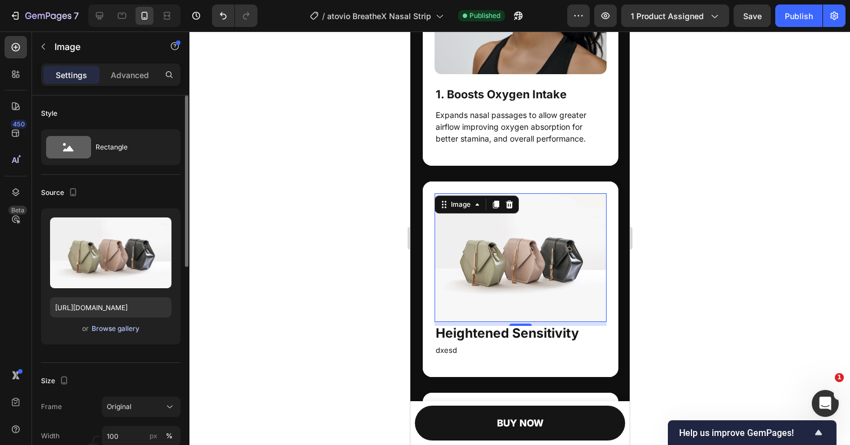
click at [116, 331] on div "Browse gallery" at bounding box center [116, 329] width 48 height 10
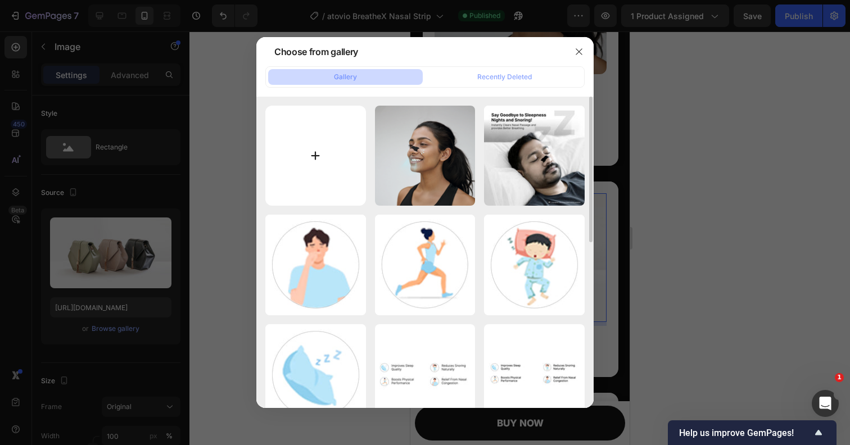
click at [304, 152] on input "file" at bounding box center [315, 156] width 101 height 101
type input "C:\fakepath\Image 2 Highlight.png"
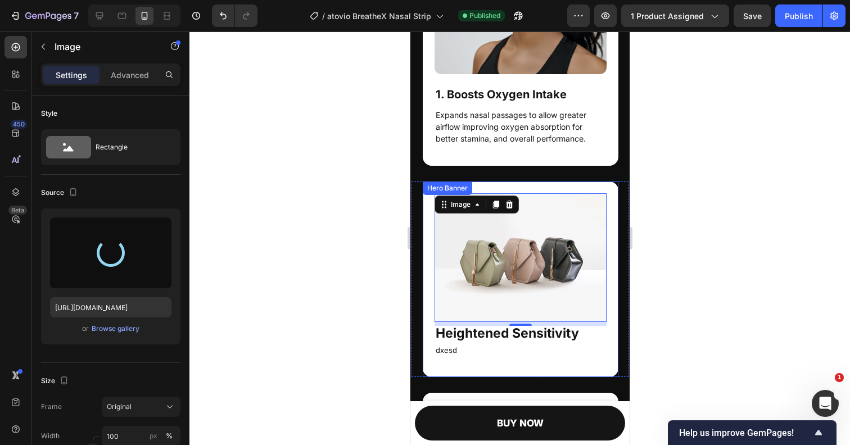
type input "[URL][DOMAIN_NAME]"
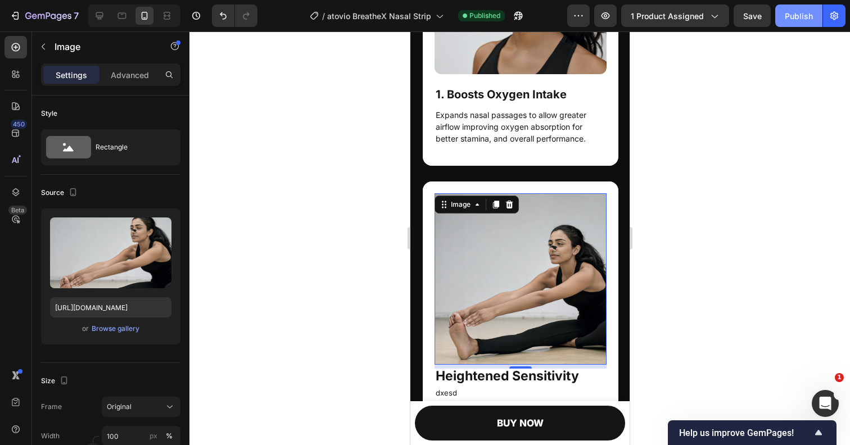
click at [789, 21] on div "Publish" at bounding box center [799, 16] width 28 height 12
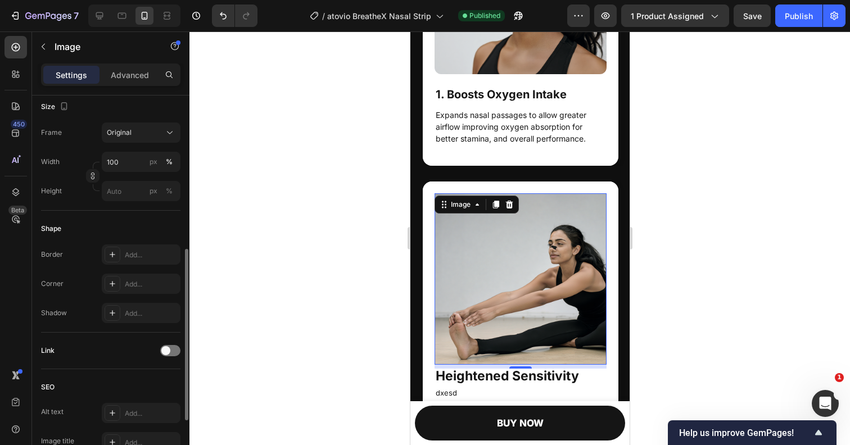
scroll to position [304, 0]
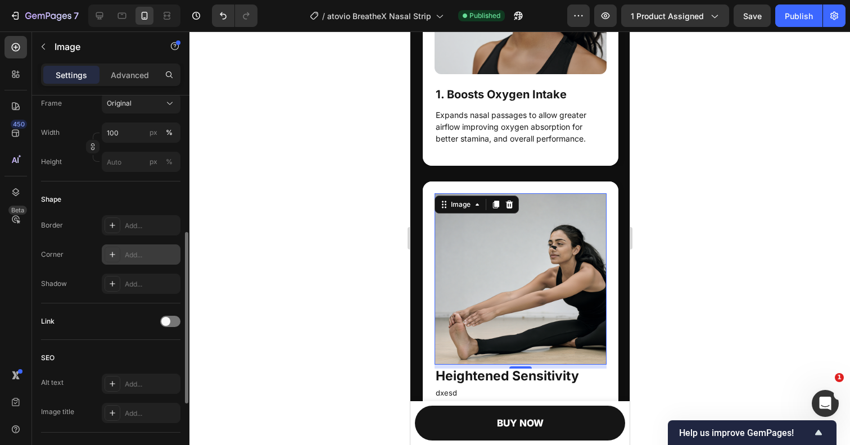
click at [115, 252] on icon at bounding box center [112, 254] width 9 height 9
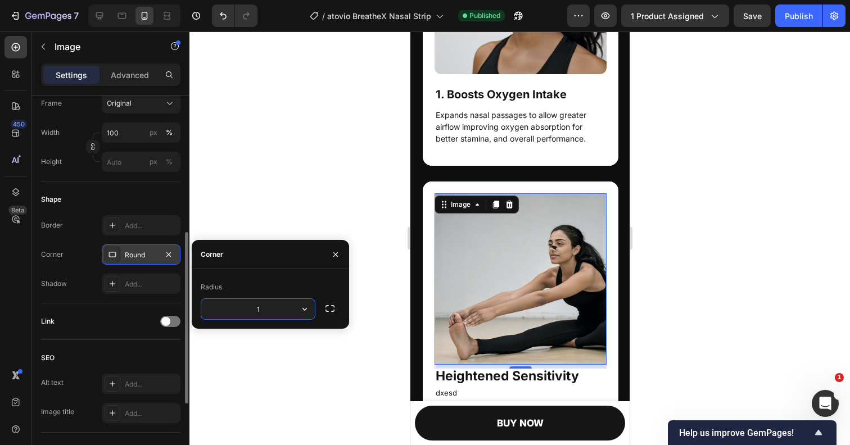
type input "12"
click at [290, 194] on div at bounding box center [519, 238] width 660 height 414
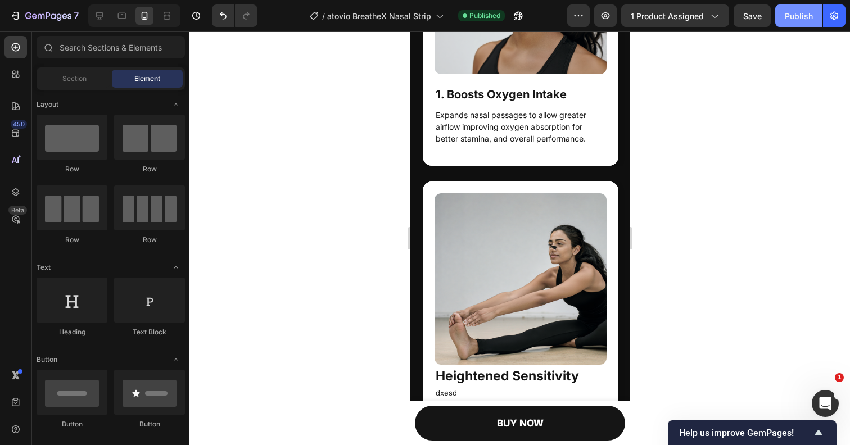
click at [791, 20] on div "Publish" at bounding box center [799, 16] width 28 height 12
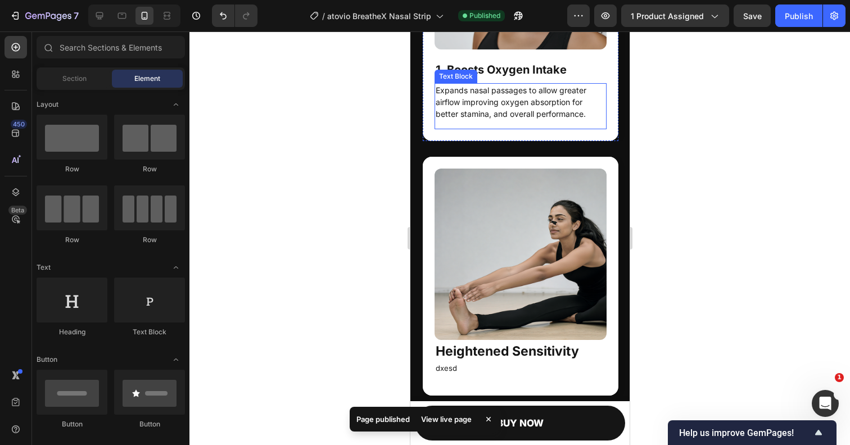
scroll to position [1833, 0]
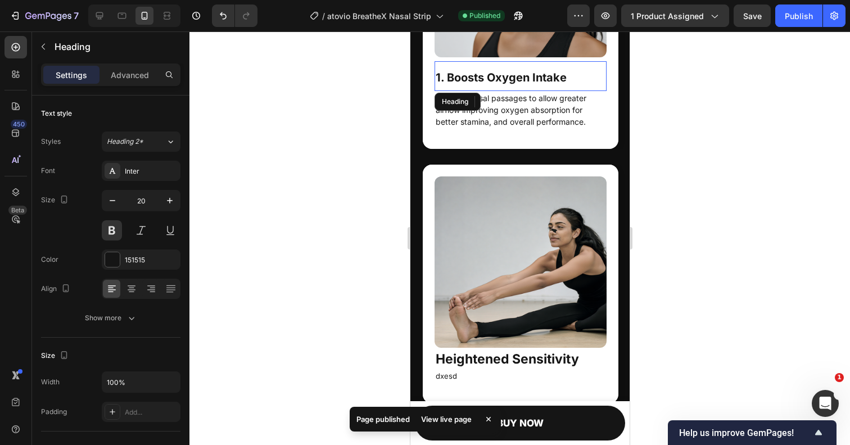
click at [481, 78] on strong "1. Boosts Oxygen Intake" at bounding box center [500, 77] width 131 height 13
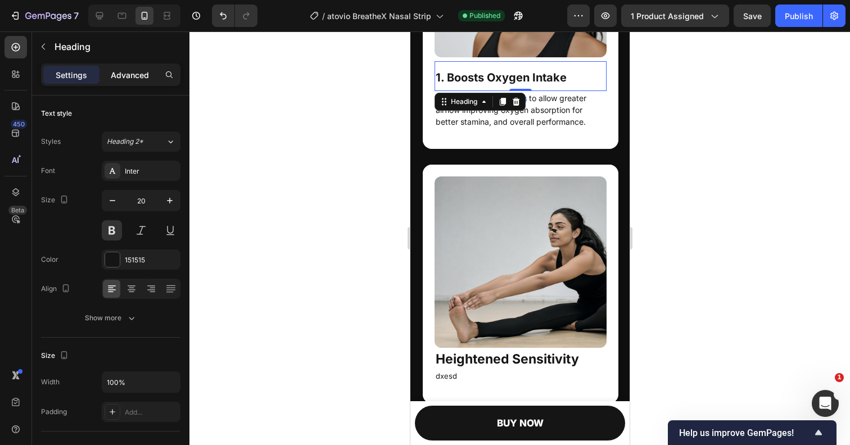
click at [121, 72] on p "Advanced" at bounding box center [130, 75] width 38 height 12
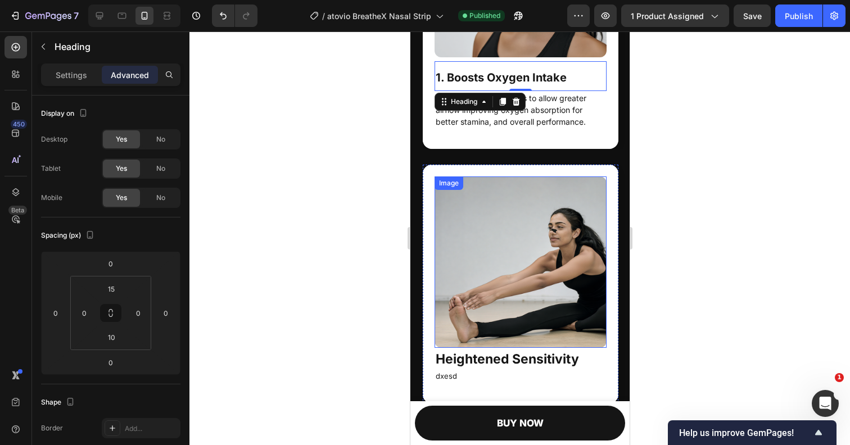
scroll to position [1887, 0]
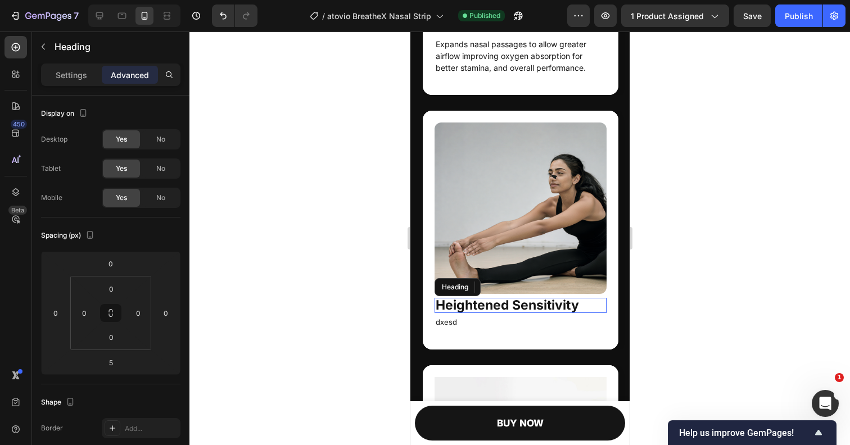
click at [524, 307] on strong "Heightened Sensitivity" at bounding box center [506, 305] width 143 height 16
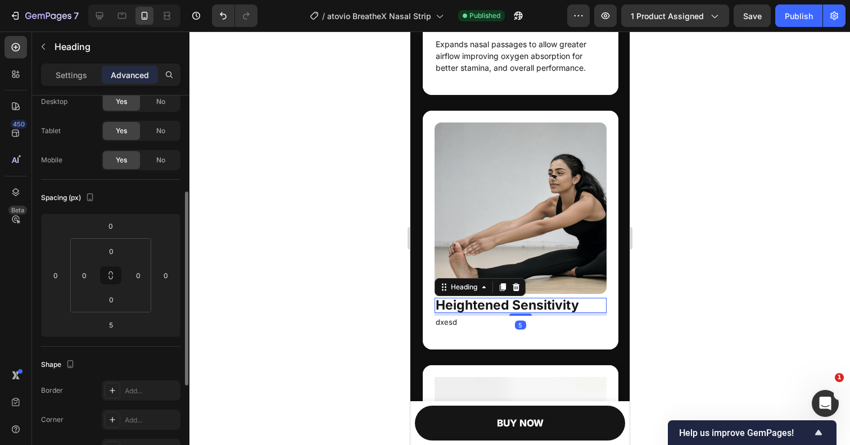
scroll to position [23, 0]
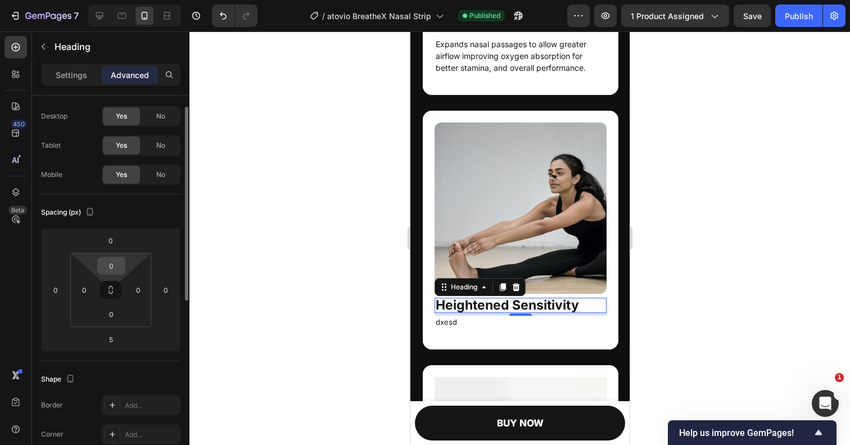
click at [116, 264] on input "0" at bounding box center [111, 265] width 22 height 17
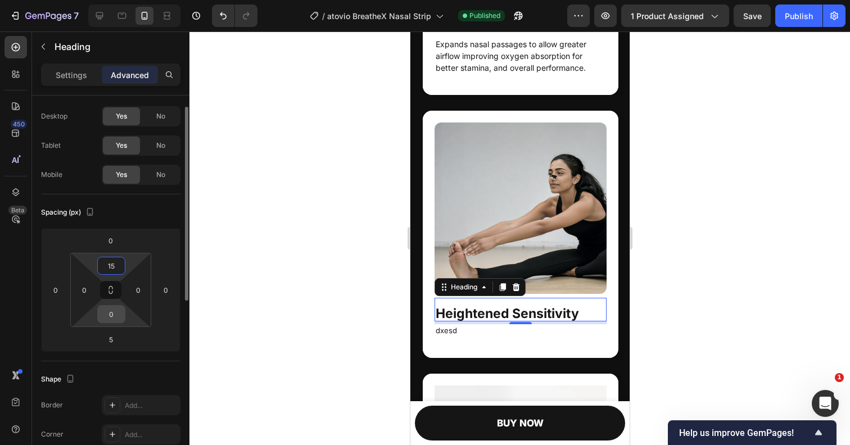
type input "15"
click at [110, 317] on input "0" at bounding box center [111, 314] width 22 height 17
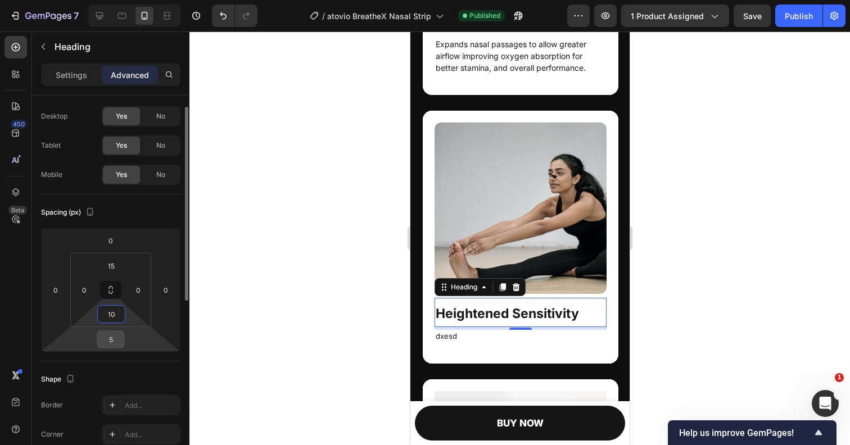
type input "10"
click at [113, 336] on input "5" at bounding box center [110, 339] width 22 height 17
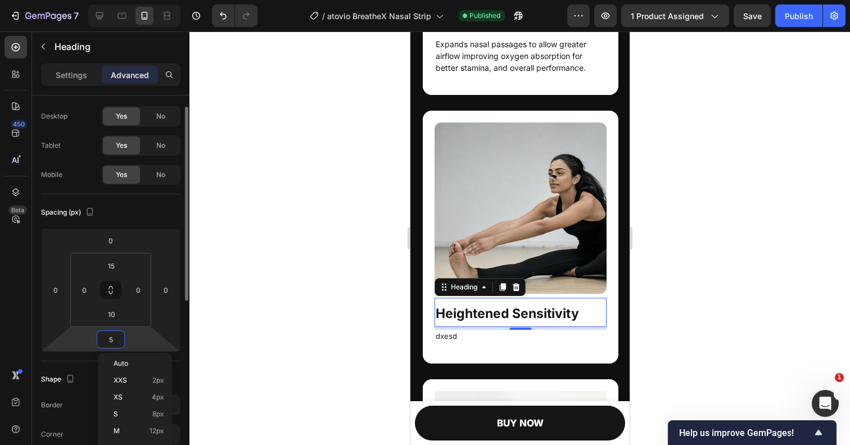
type input "0"
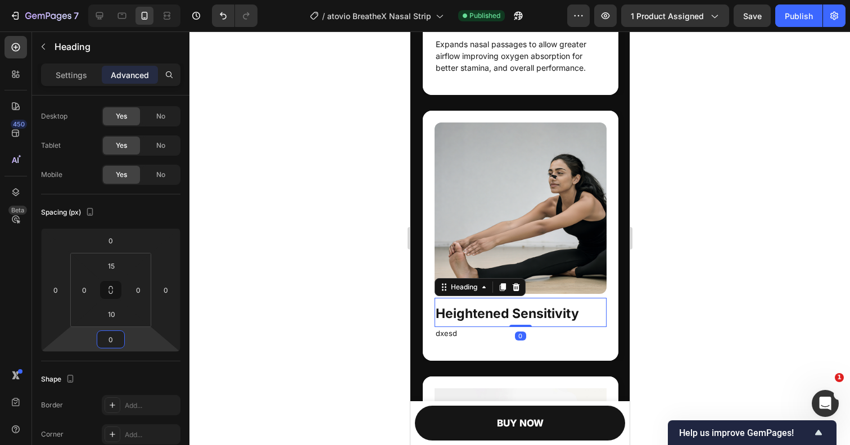
click at [305, 251] on div at bounding box center [519, 238] width 660 height 414
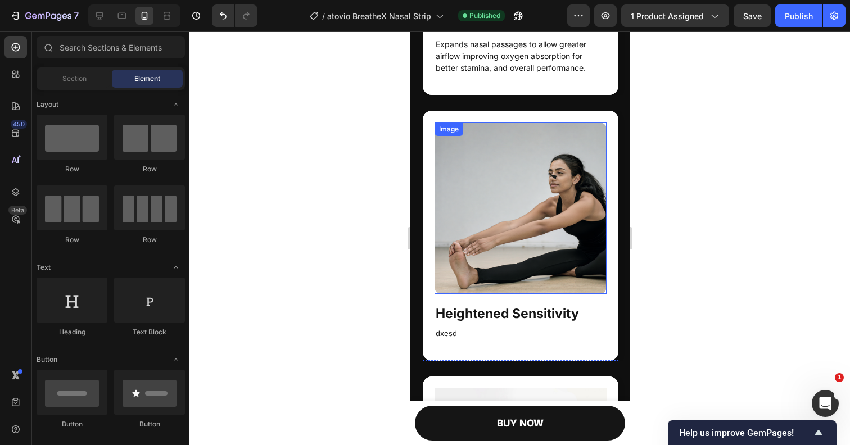
scroll to position [1813, 0]
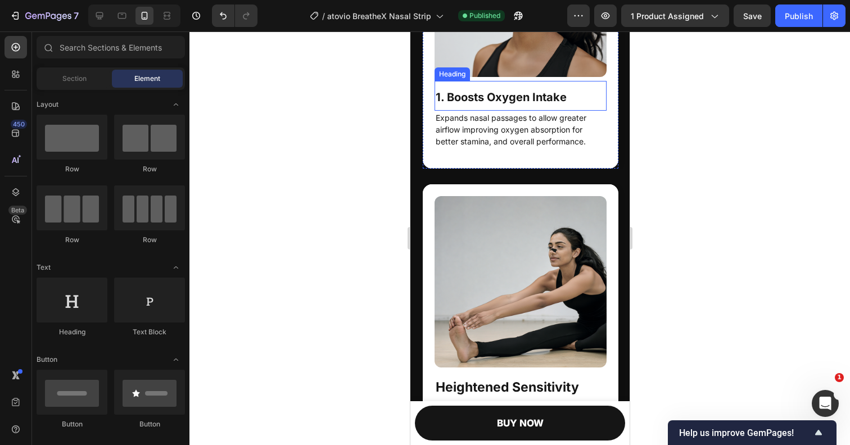
click at [492, 98] on strong "1. Boosts Oxygen Intake" at bounding box center [500, 96] width 131 height 13
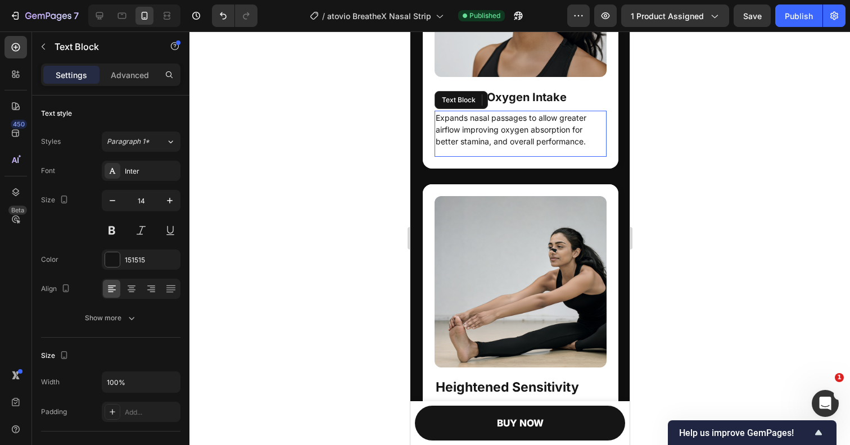
click at [486, 132] on p "Expands nasal passages to allow greater airflow improving oxygen absorption for…" at bounding box center [520, 129] width 170 height 35
click at [129, 70] on p "Advanced" at bounding box center [130, 75] width 38 height 12
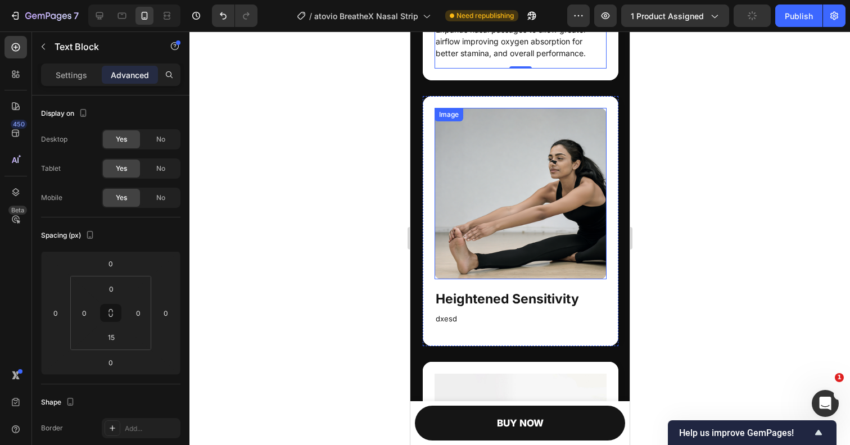
scroll to position [1908, 0]
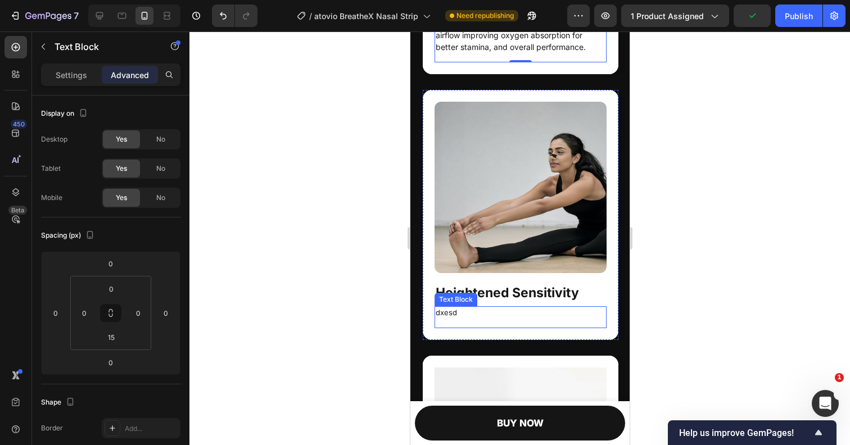
click at [463, 311] on p "dxesd" at bounding box center [520, 312] width 170 height 11
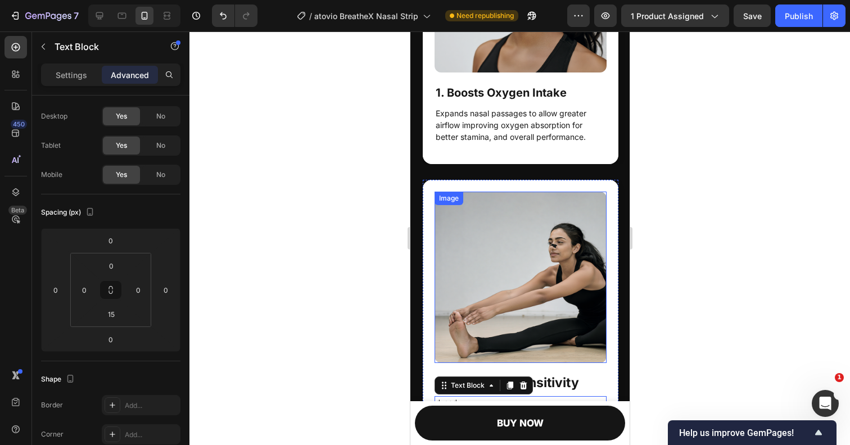
scroll to position [1726, 0]
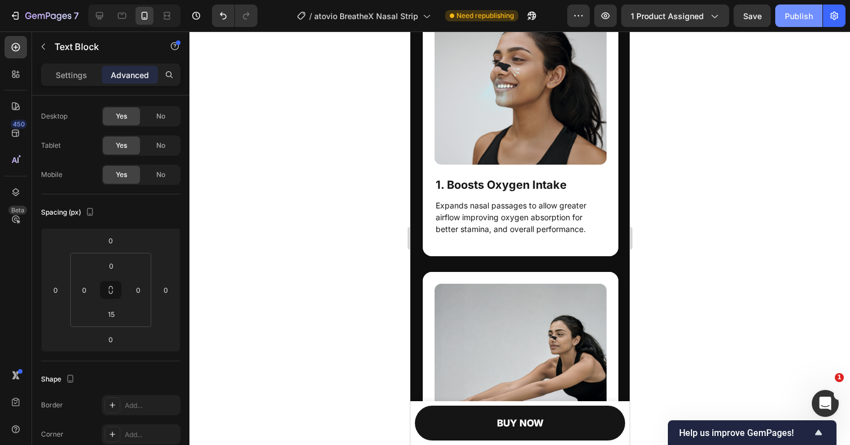
click at [783, 21] on button "Publish" at bounding box center [798, 15] width 47 height 22
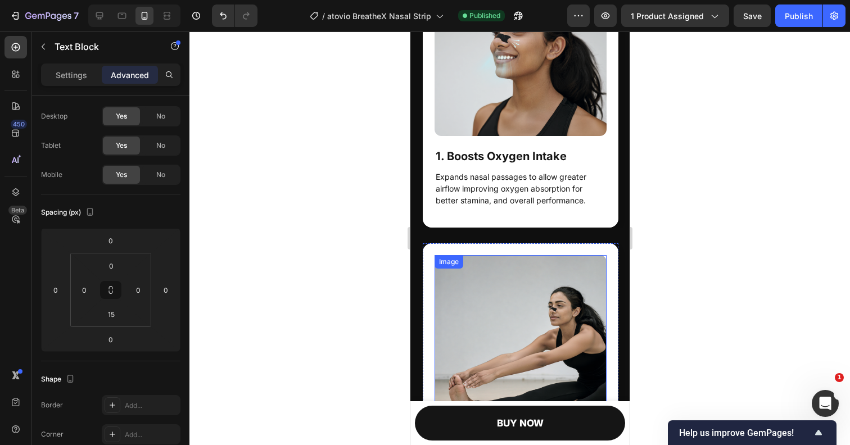
scroll to position [1752, 0]
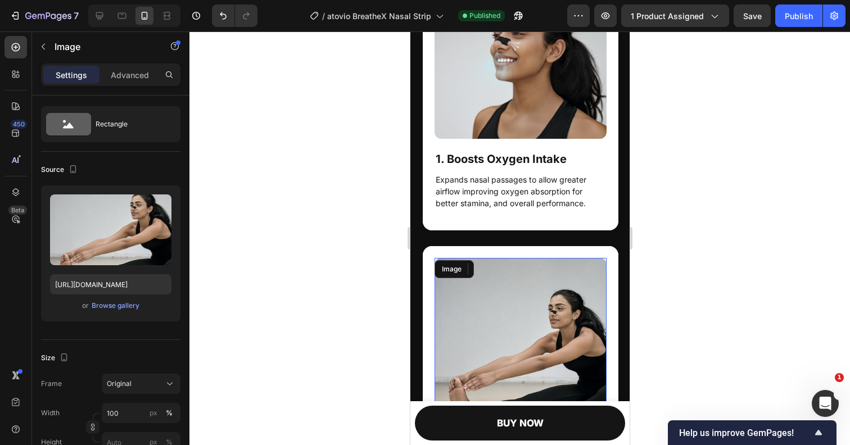
click at [535, 282] on img at bounding box center [520, 344] width 172 height 172
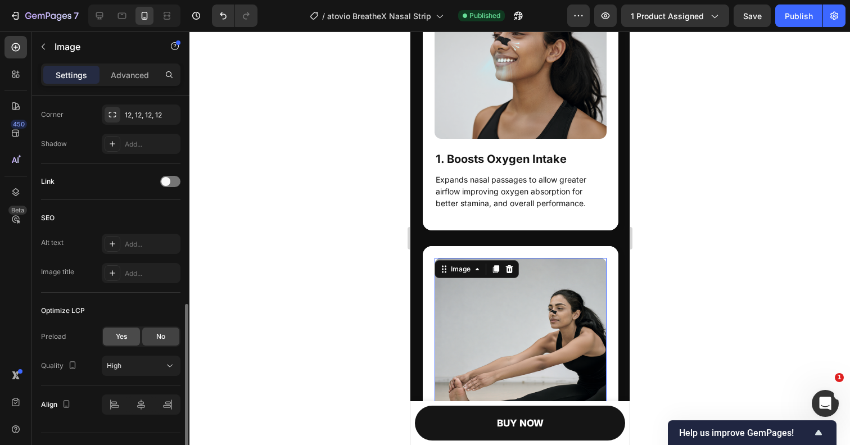
scroll to position [450, 0]
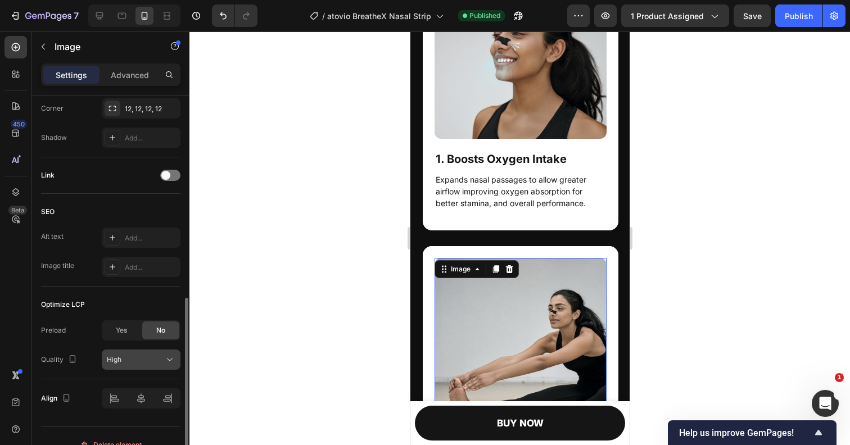
click at [128, 362] on div "High" at bounding box center [135, 360] width 57 height 10
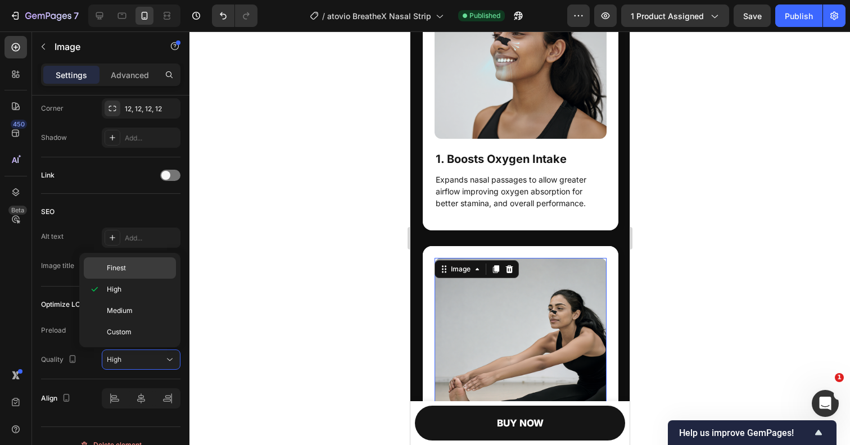
click at [120, 267] on span "Finest" at bounding box center [116, 268] width 19 height 10
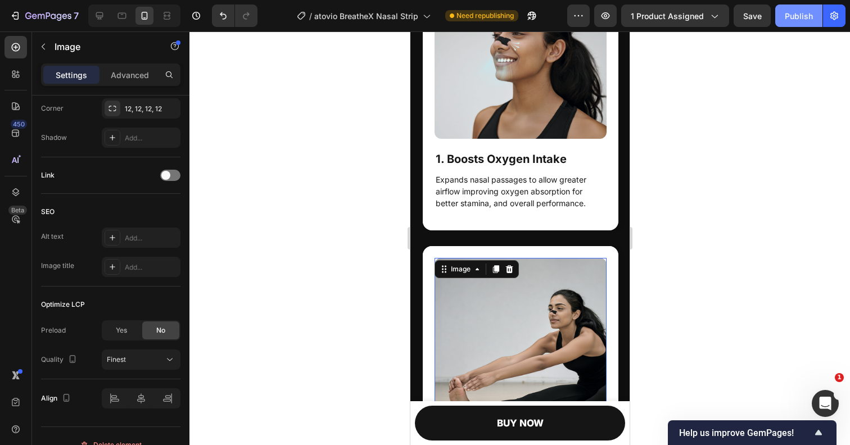
click at [786, 18] on div "Publish" at bounding box center [799, 16] width 28 height 12
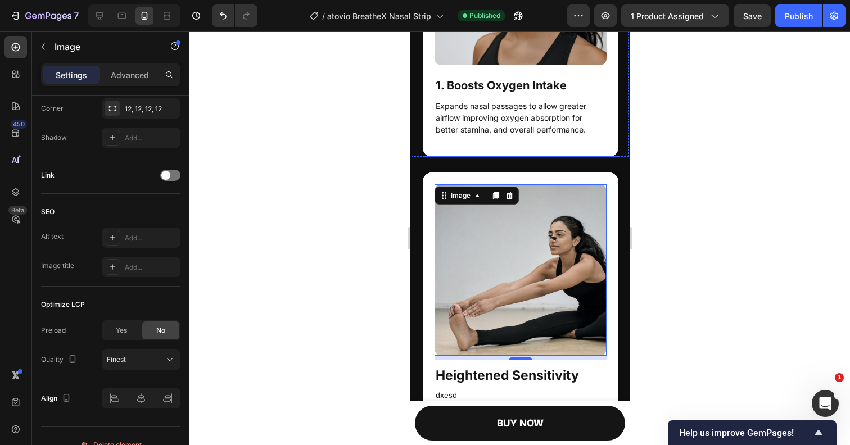
scroll to position [1899, 0]
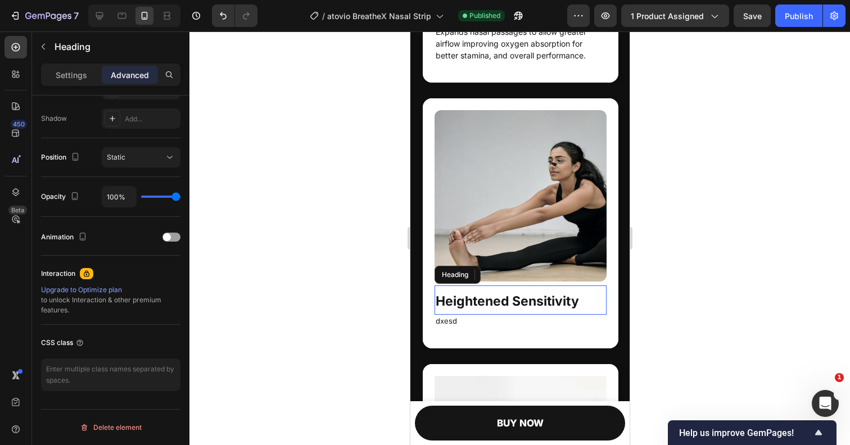
click at [493, 301] on strong "Heightened Sensitivity" at bounding box center [506, 301] width 143 height 16
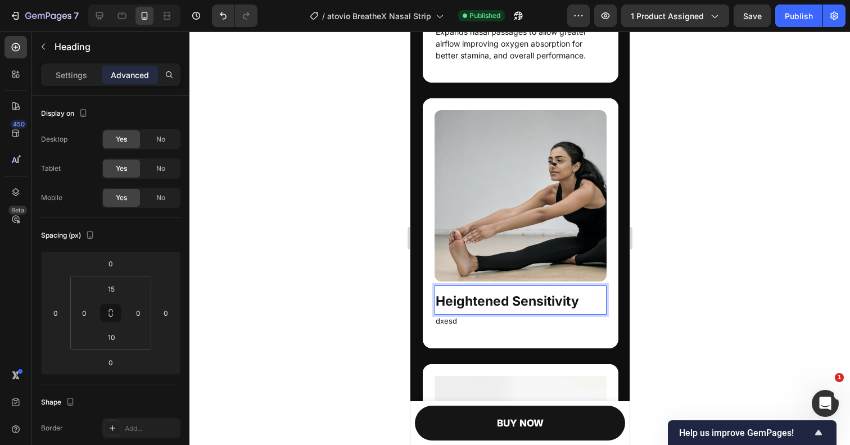
click at [475, 301] on strong "Heightened Sensitivity" at bounding box center [506, 301] width 143 height 16
click at [452, 302] on p "2." at bounding box center [520, 301] width 170 height 13
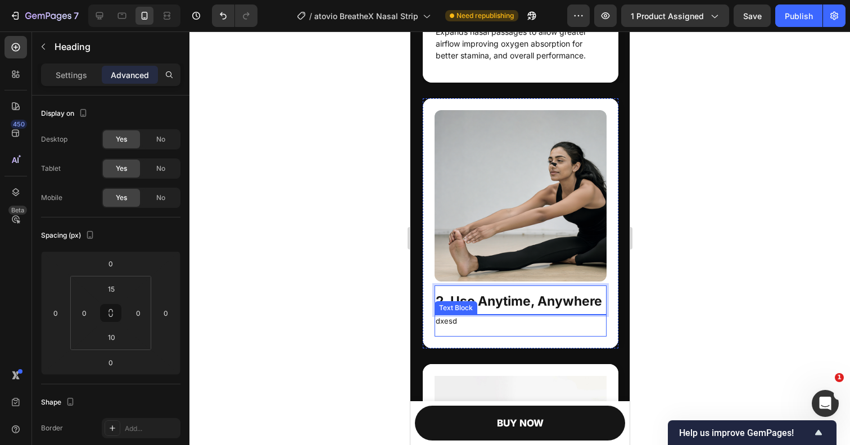
click at [454, 323] on p "dxesd" at bounding box center [520, 321] width 170 height 11
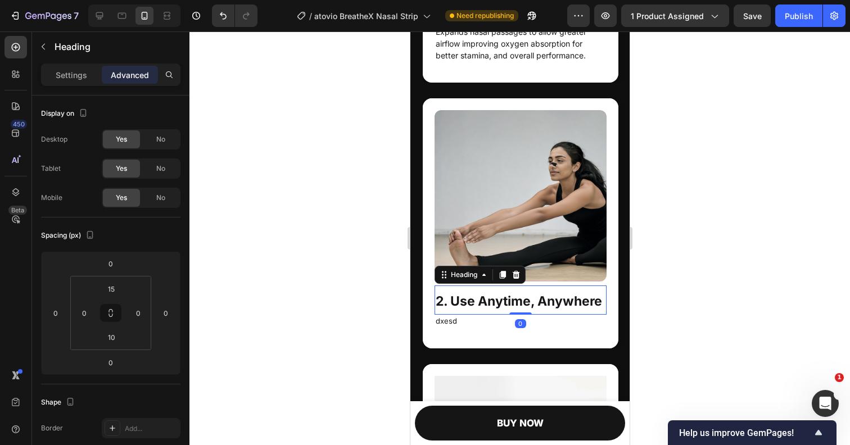
click at [536, 297] on strong "2. Use Anytime, Anywhere" at bounding box center [518, 301] width 166 height 16
click at [73, 81] on div "Settings" at bounding box center [71, 75] width 56 height 18
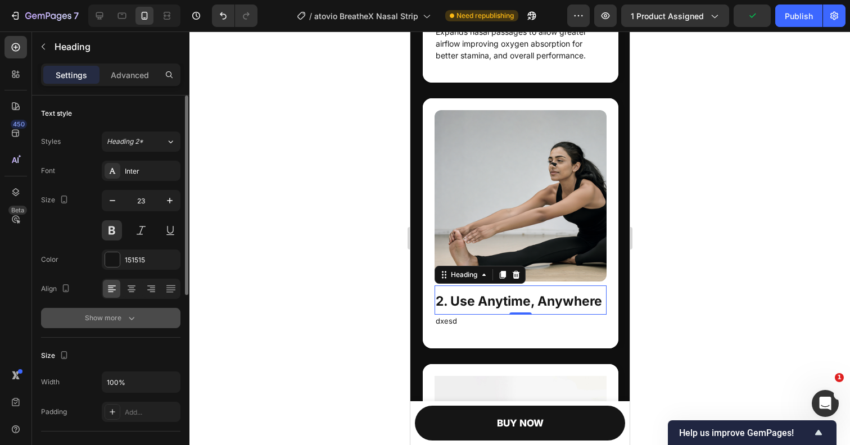
click at [105, 320] on div "Show more" at bounding box center [111, 318] width 52 height 11
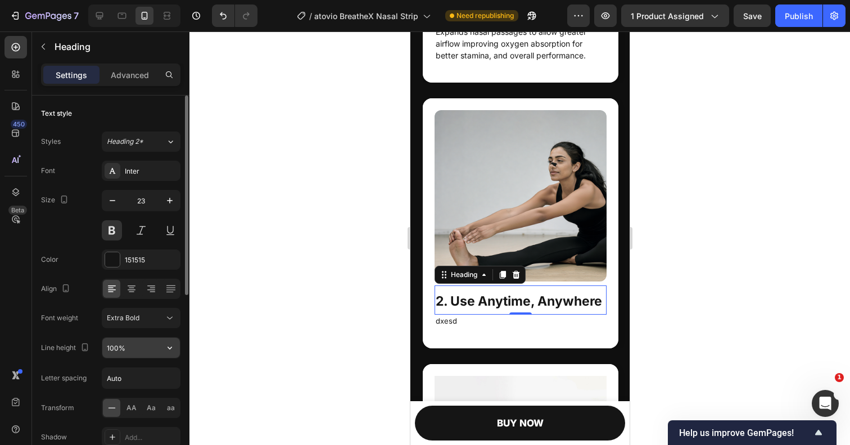
click at [145, 351] on input "100%" at bounding box center [141, 348] width 78 height 20
click at [170, 351] on icon "button" at bounding box center [169, 347] width 11 height 11
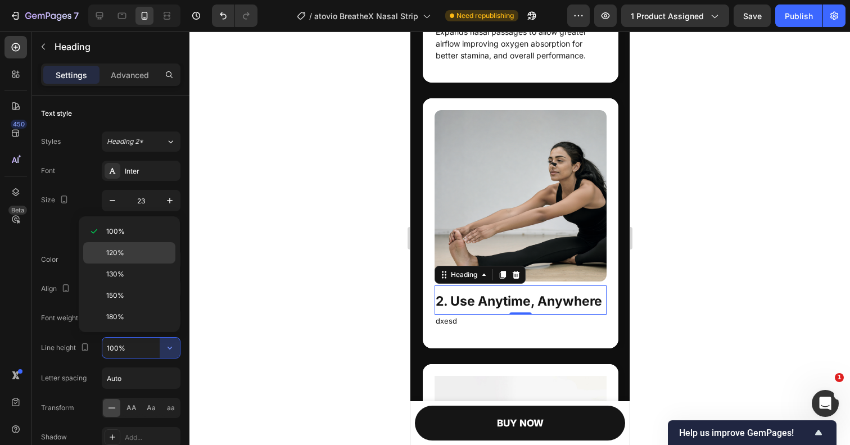
click at [144, 247] on div "120%" at bounding box center [129, 252] width 92 height 21
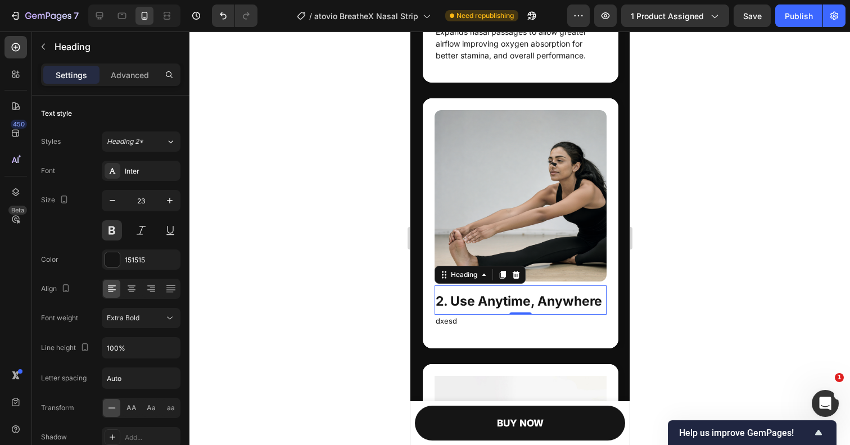
type input "120%"
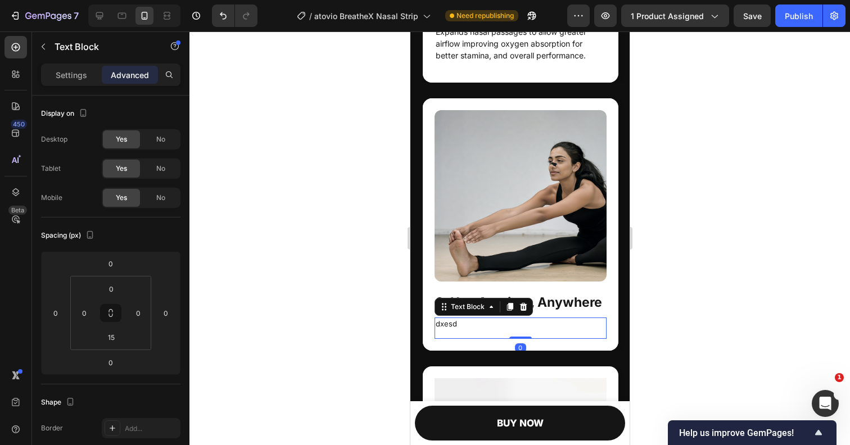
click at [455, 324] on p "dxesd" at bounding box center [520, 324] width 170 height 11
click at [798, 24] on button "Publish" at bounding box center [798, 15] width 47 height 22
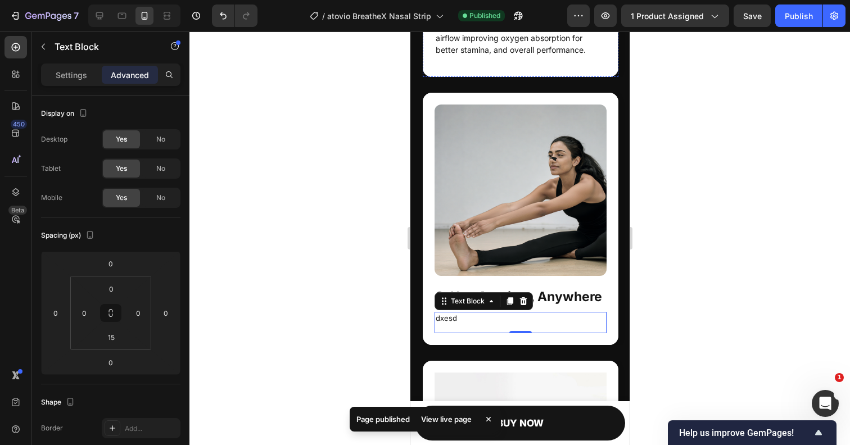
scroll to position [1956, 0]
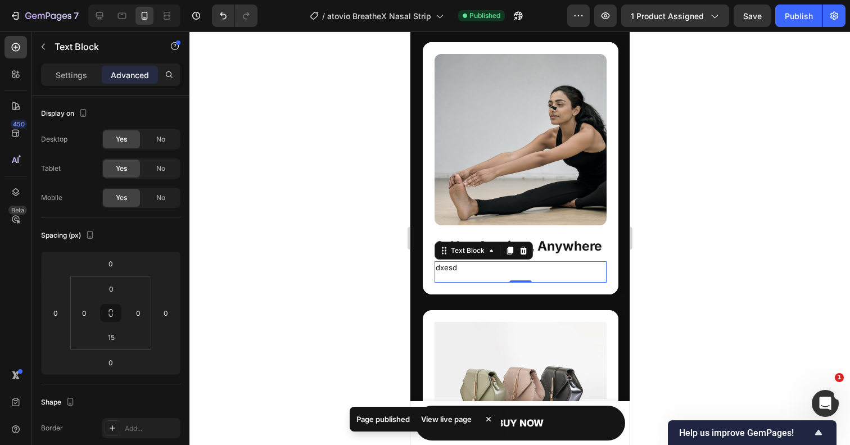
click at [458, 269] on p "dxesd" at bounding box center [520, 268] width 170 height 11
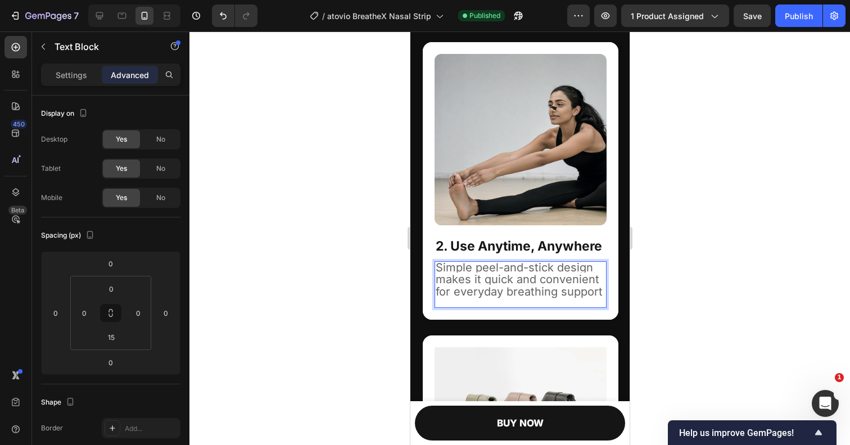
click at [486, 278] on span "Simple peel-and-stick design makes it quick and convenient for everyday breathi…" at bounding box center [518, 280] width 167 height 38
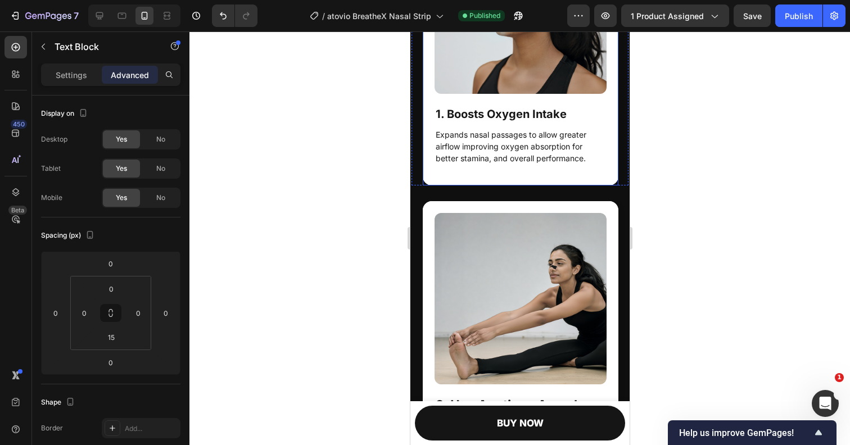
scroll to position [1855, 0]
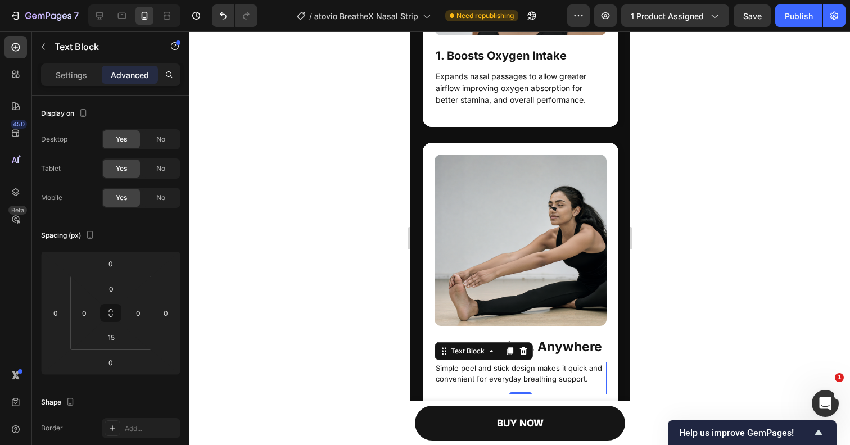
click at [653, 151] on div at bounding box center [519, 238] width 660 height 414
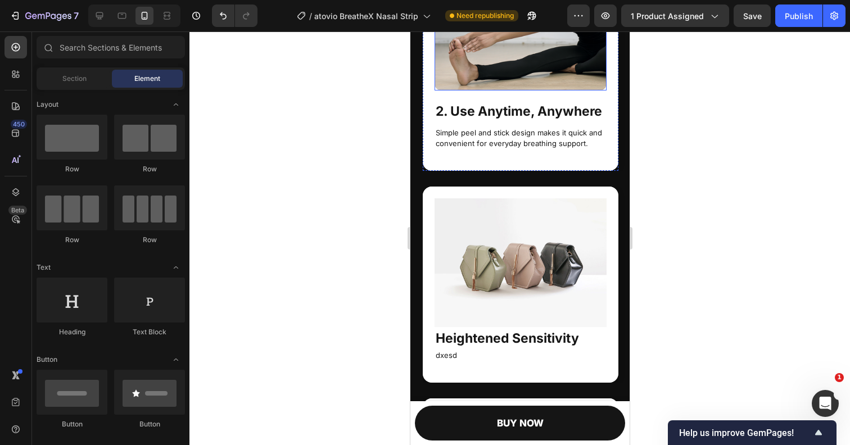
scroll to position [2097, 0]
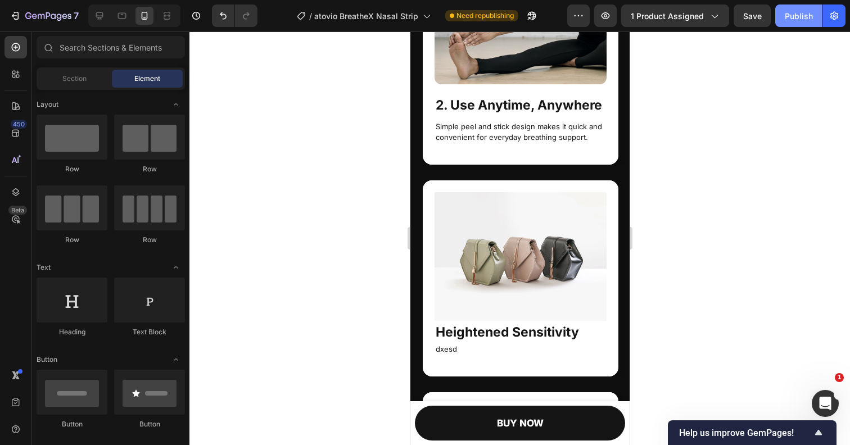
click at [790, 16] on div "Publish" at bounding box center [799, 16] width 28 height 12
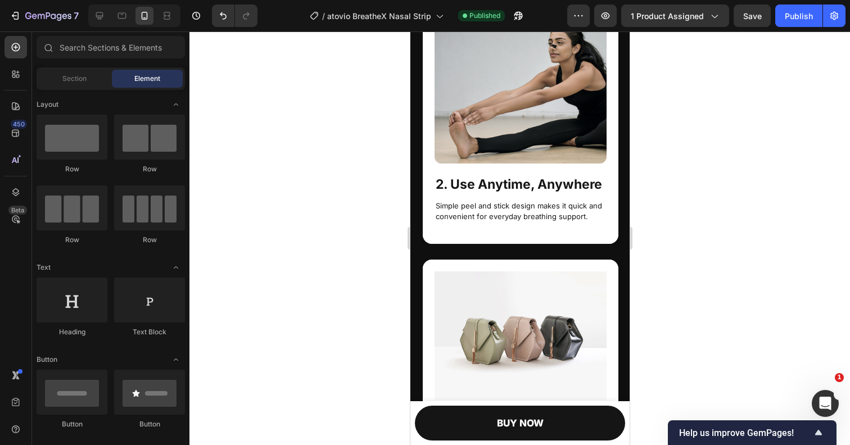
scroll to position [2076, 0]
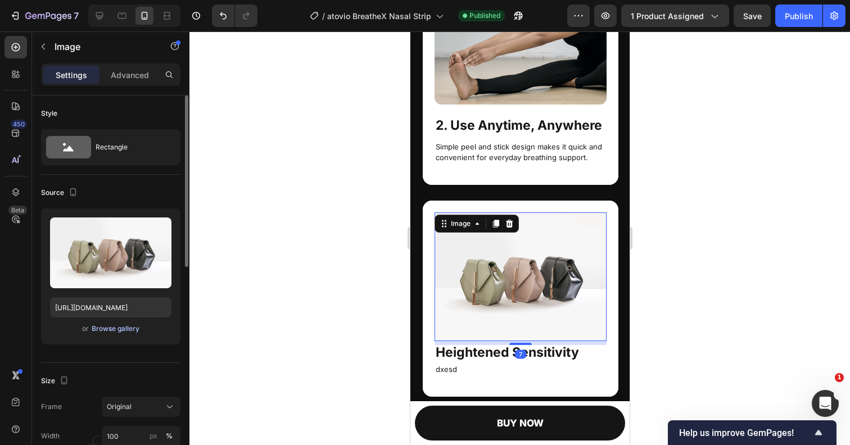
click at [129, 328] on div "Browse gallery" at bounding box center [116, 329] width 48 height 10
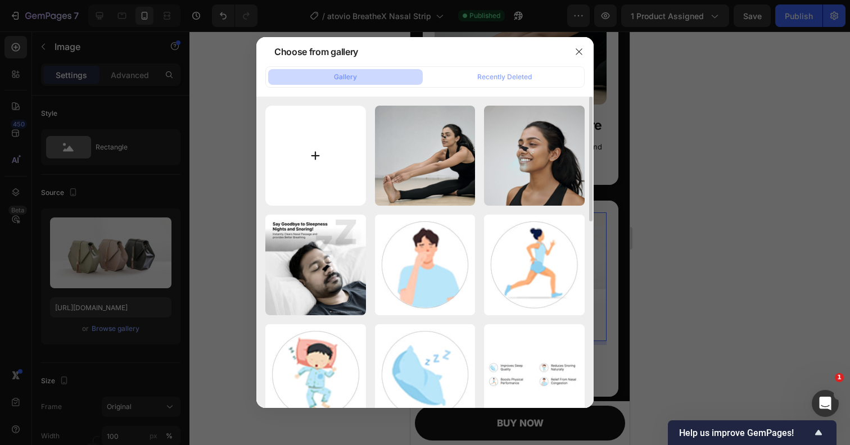
click at [320, 159] on input "file" at bounding box center [315, 156] width 101 height 101
type input "C:\fakepath\Image 3 Highlight.png"
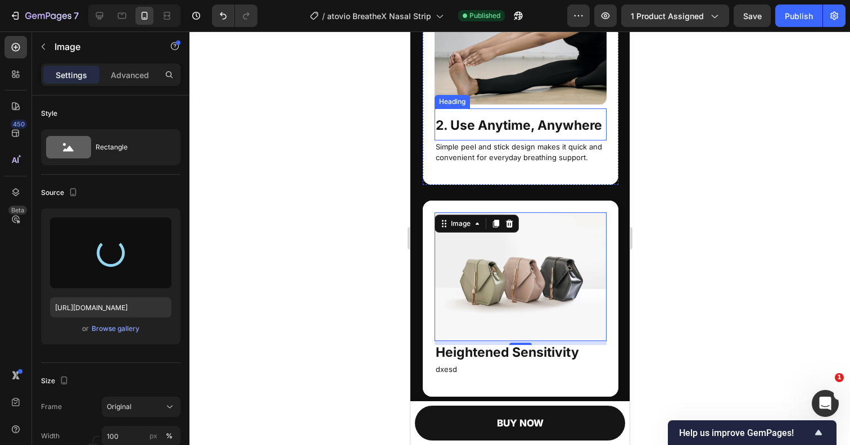
type input "[URL][DOMAIN_NAME]"
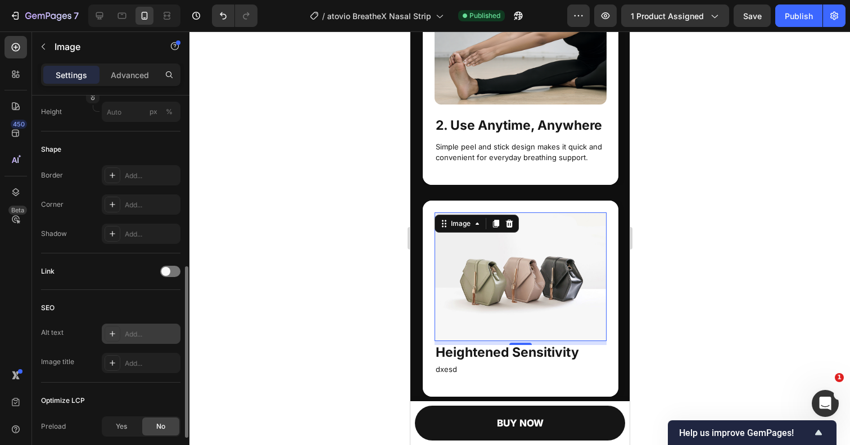
scroll to position [467, 0]
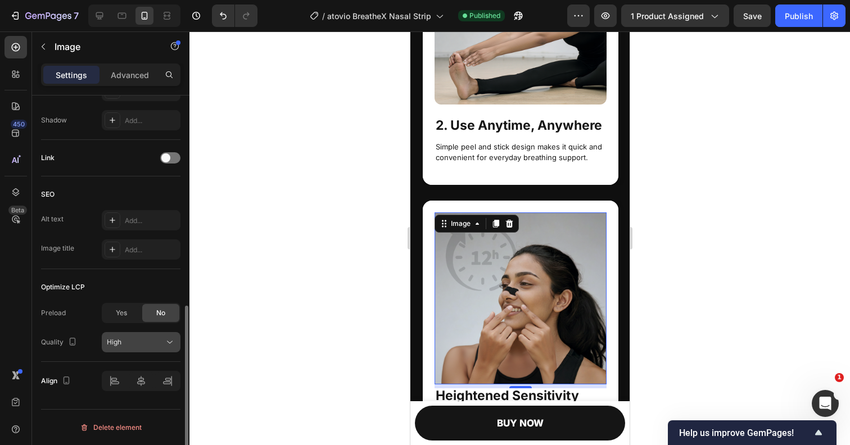
click at [126, 347] on div "High" at bounding box center [135, 342] width 57 height 10
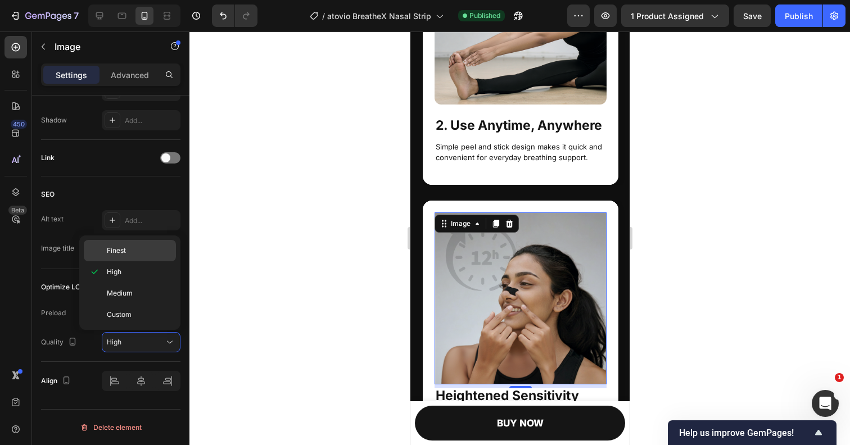
click at [124, 257] on div "Finest" at bounding box center [130, 250] width 92 height 21
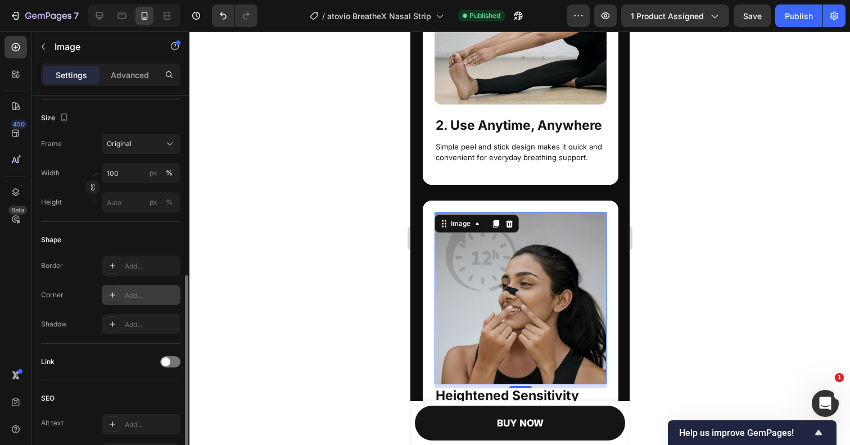
scroll to position [306, 0]
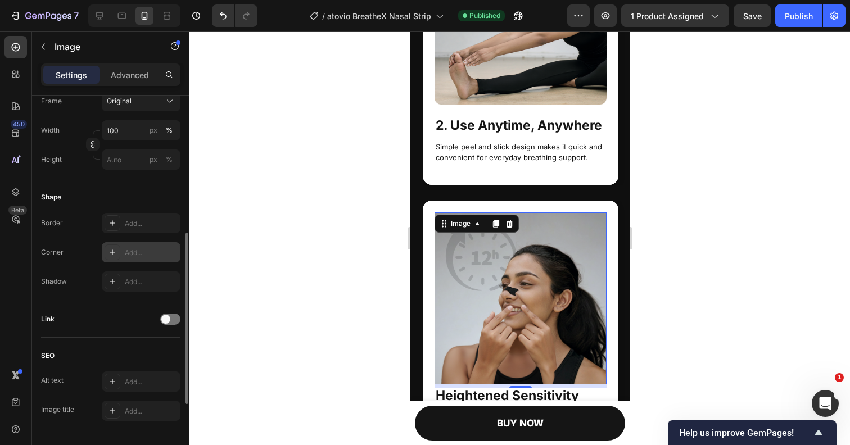
click at [112, 252] on icon at bounding box center [112, 252] width 9 height 9
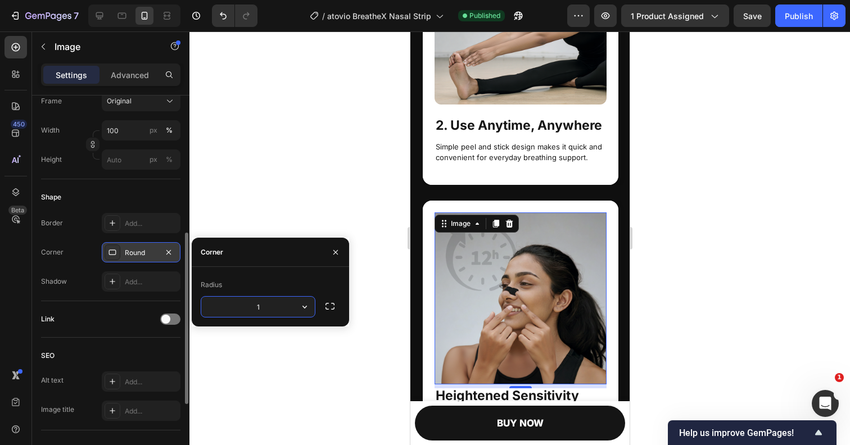
type input "12"
click at [289, 220] on div at bounding box center [519, 238] width 660 height 414
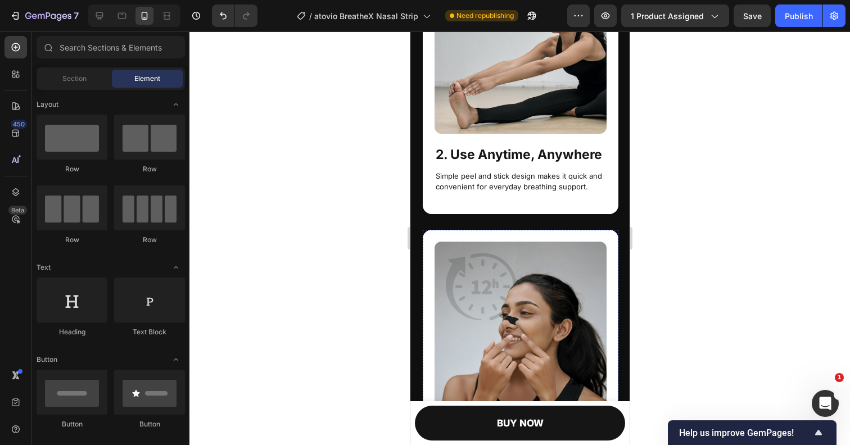
scroll to position [2029, 0]
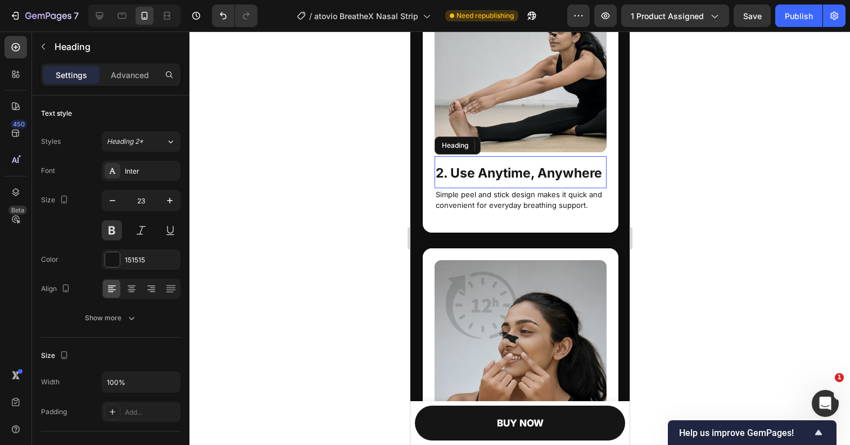
click at [476, 174] on strong "2. Use Anytime, Anywhere" at bounding box center [518, 173] width 166 height 16
click at [150, 75] on div "Advanced" at bounding box center [130, 75] width 56 height 18
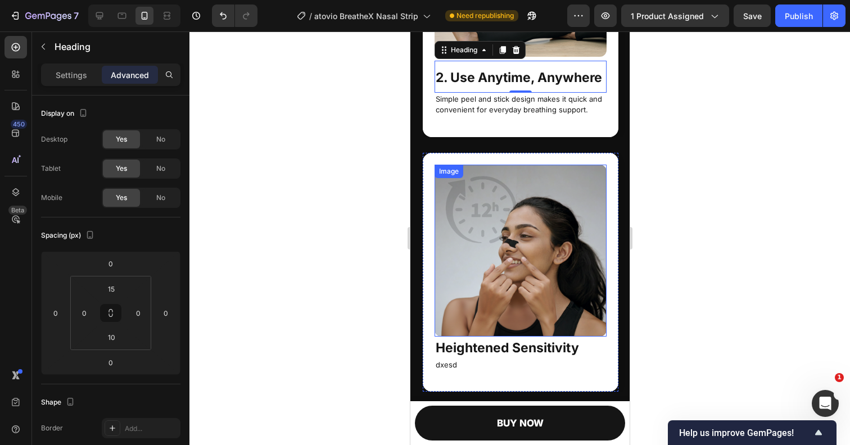
scroll to position [2197, 0]
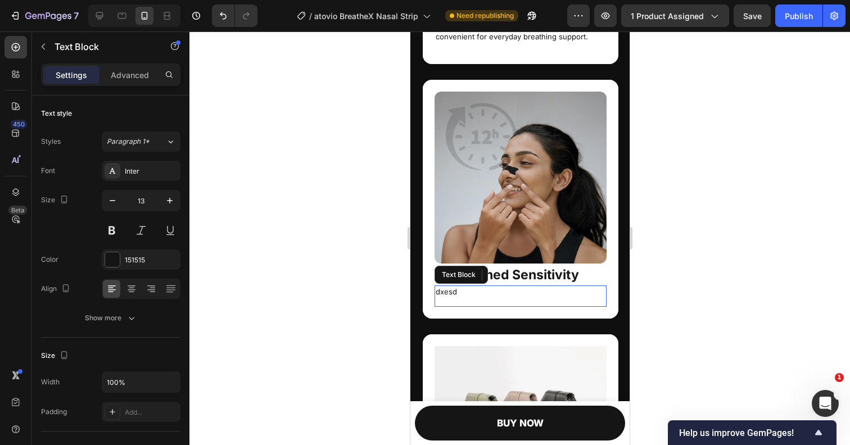
click at [458, 272] on div "Text Block" at bounding box center [460, 275] width 53 height 18
click at [556, 277] on strong "Heightened Sensitivity" at bounding box center [506, 275] width 143 height 16
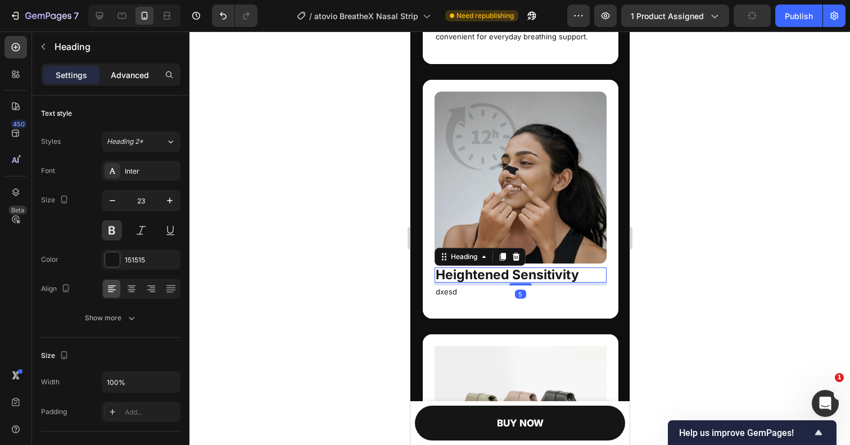
click at [142, 78] on p "Advanced" at bounding box center [130, 75] width 38 height 12
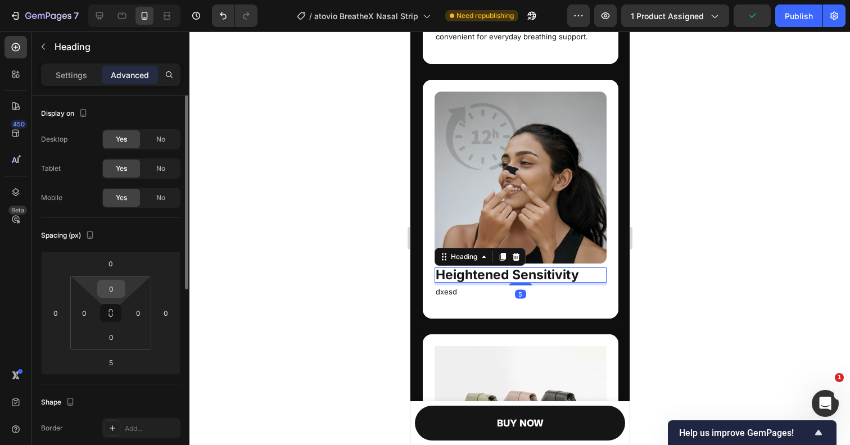
click at [117, 292] on input "0" at bounding box center [111, 288] width 22 height 17
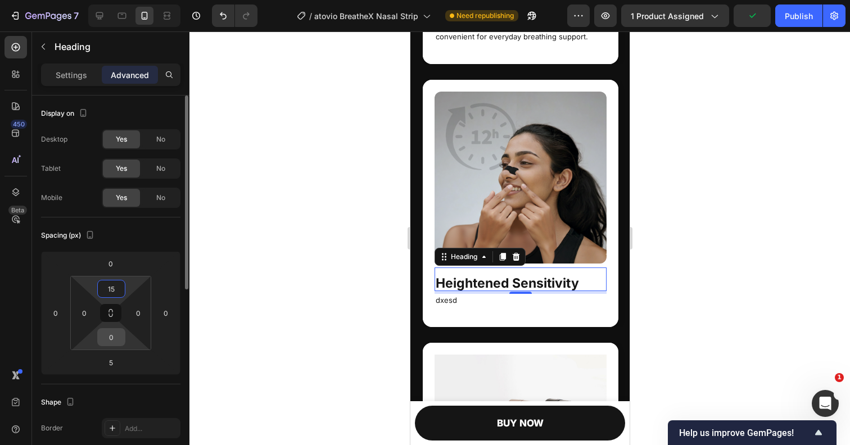
type input "15"
click at [110, 340] on input "0" at bounding box center [111, 337] width 22 height 17
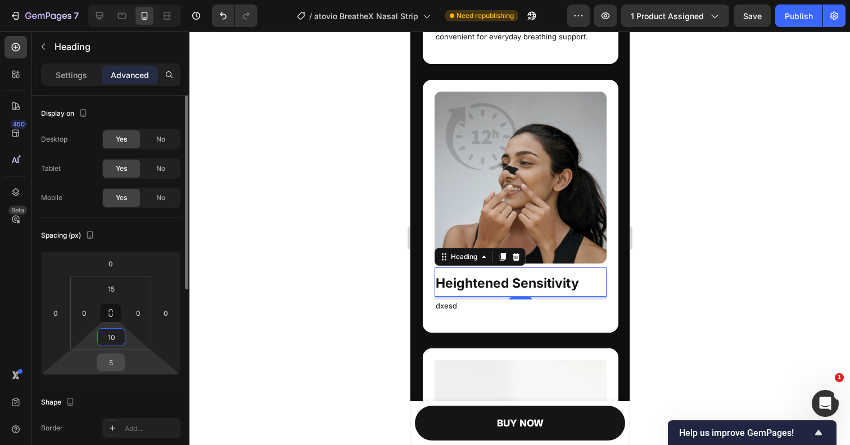
type input "10"
click at [113, 367] on input "5" at bounding box center [110, 362] width 22 height 17
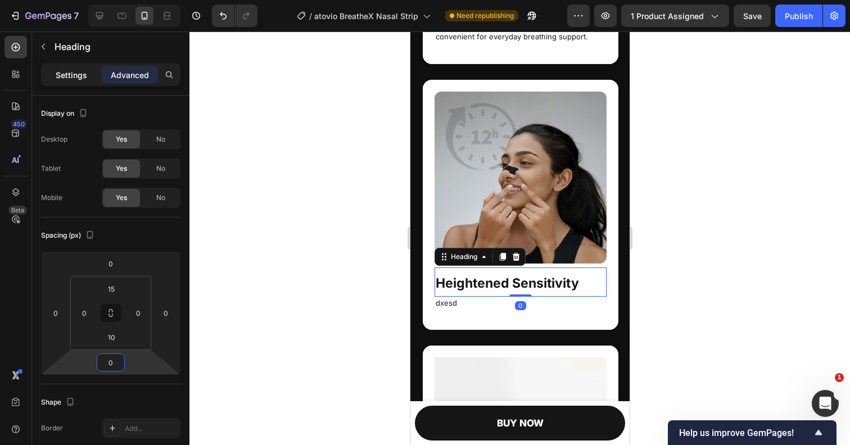
click at [67, 74] on p "Settings" at bounding box center [71, 75] width 31 height 12
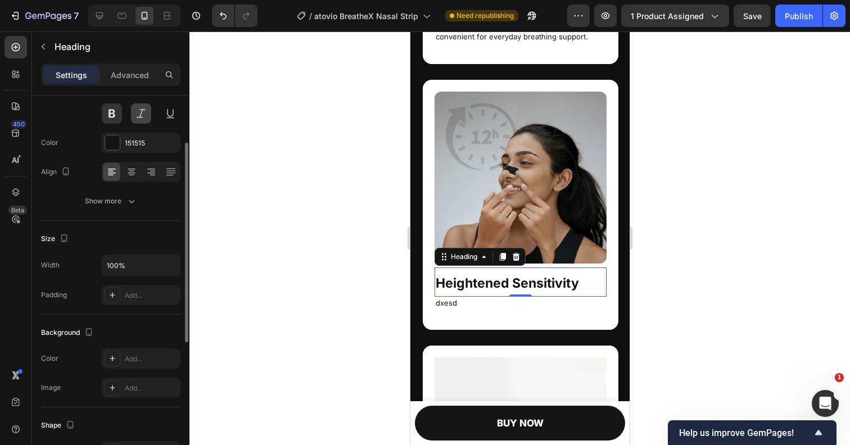
scroll to position [108, 0]
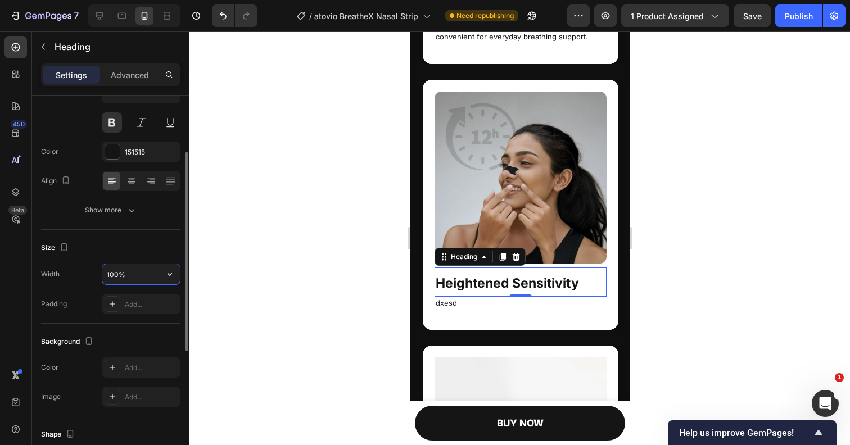
click at [135, 278] on input "100%" at bounding box center [141, 274] width 78 height 20
click at [160, 275] on button "button" at bounding box center [170, 274] width 20 height 20
click at [131, 241] on div "Size" at bounding box center [110, 248] width 139 height 18
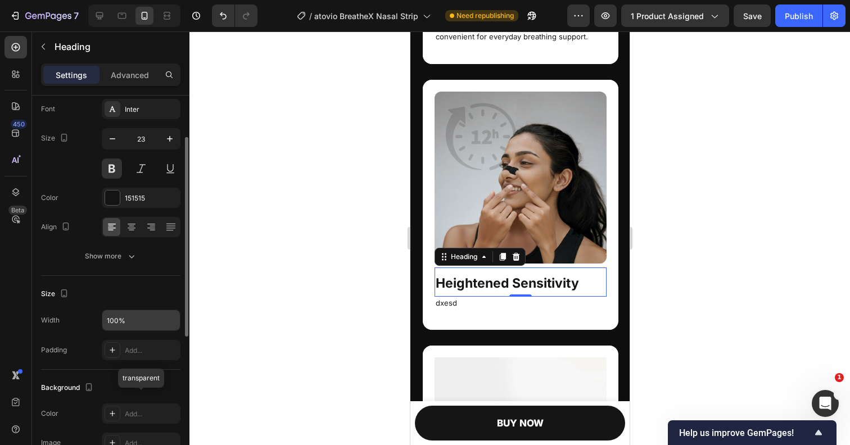
scroll to position [51, 0]
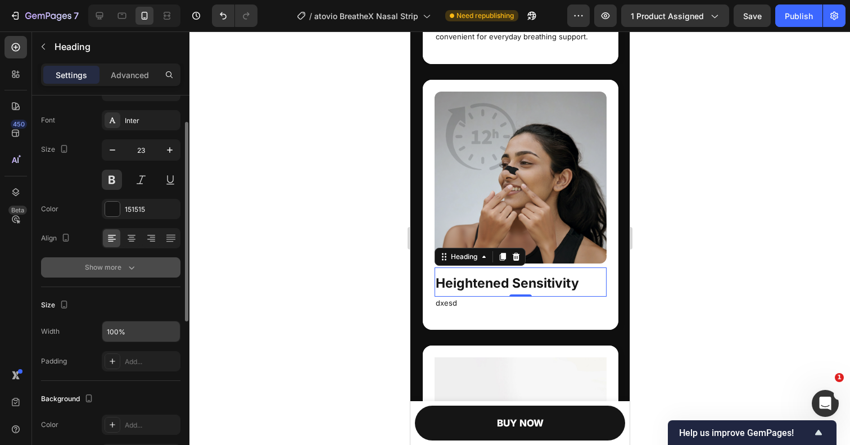
click at [107, 273] on div "Show more" at bounding box center [111, 267] width 52 height 11
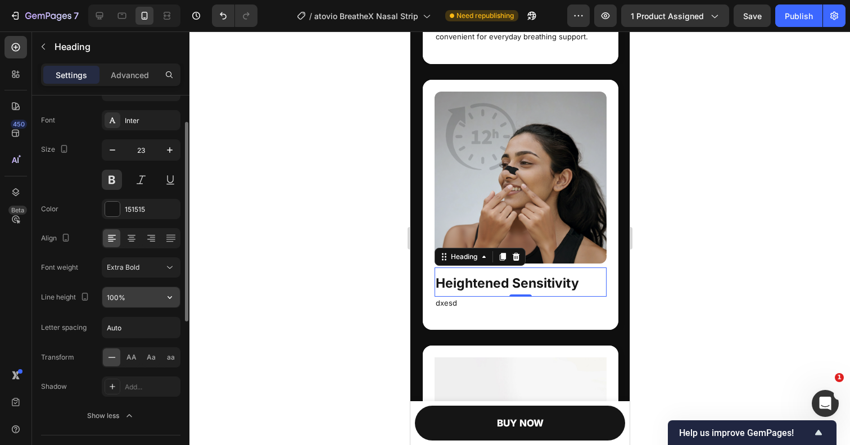
click at [130, 295] on input "100%" at bounding box center [141, 297] width 78 height 20
click at [161, 299] on button "button" at bounding box center [170, 297] width 20 height 20
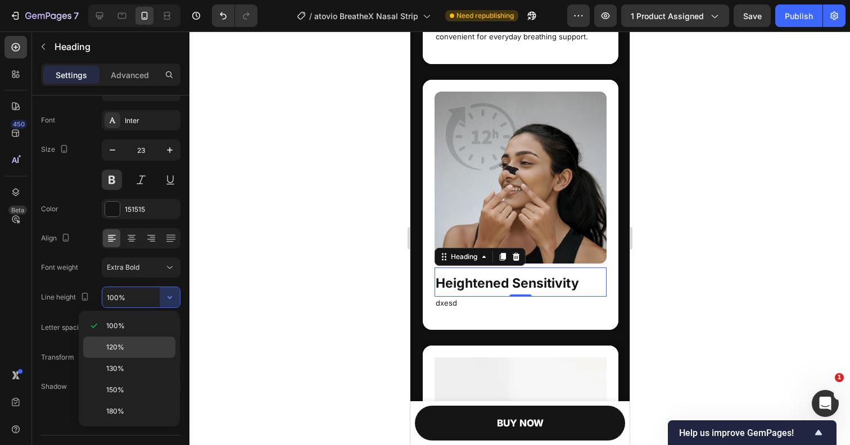
click at [142, 342] on div "120%" at bounding box center [129, 347] width 92 height 21
type input "120%"
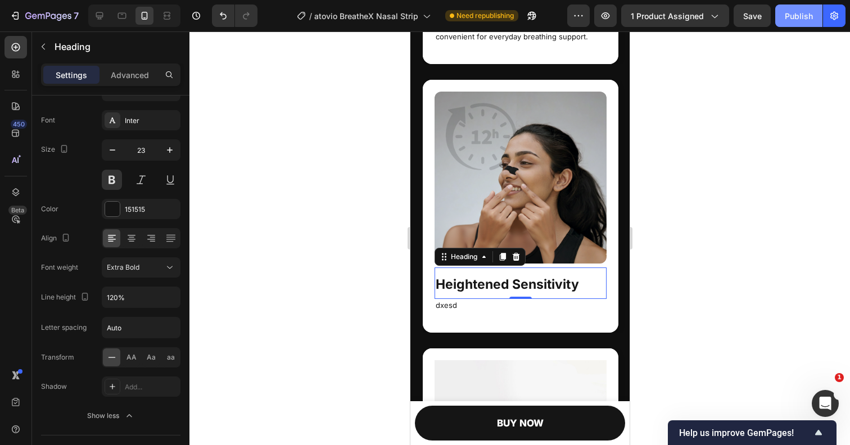
click at [788, 18] on div "Publish" at bounding box center [799, 16] width 28 height 12
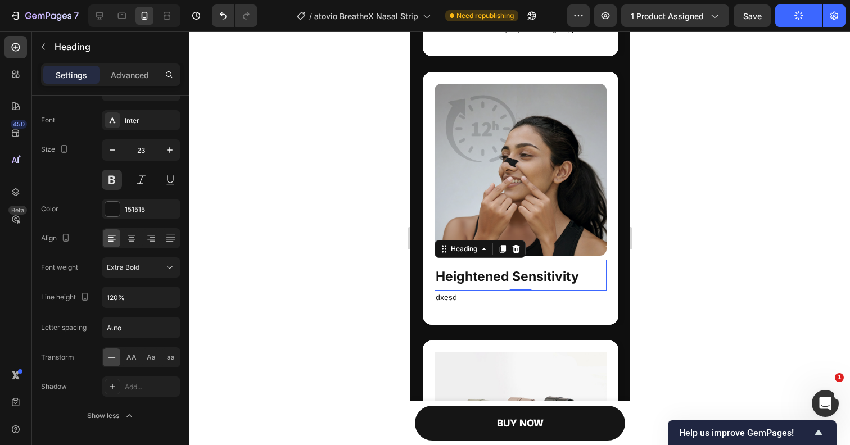
scroll to position [2206, 0]
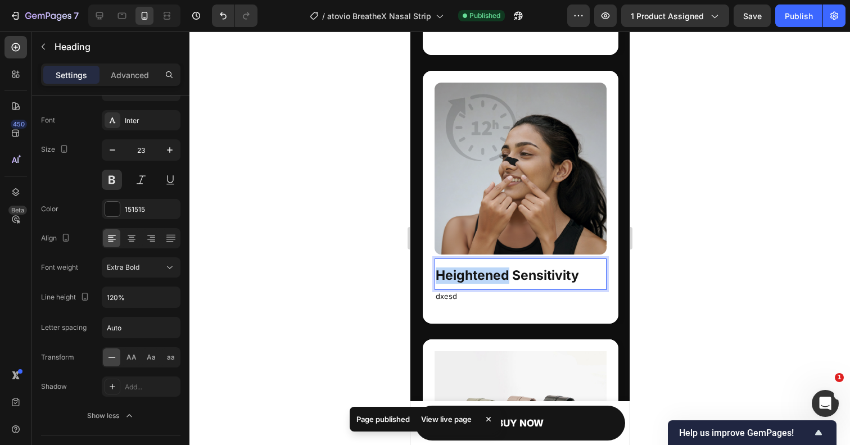
click at [482, 278] on strong "Heightened Sensitivity" at bounding box center [506, 276] width 143 height 16
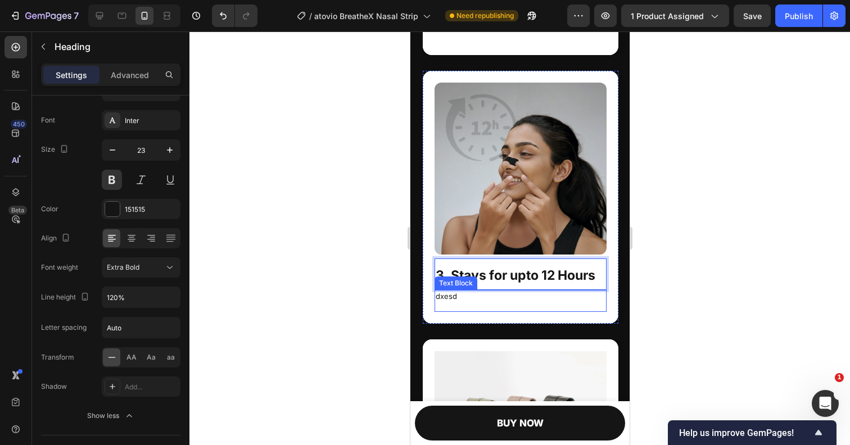
click at [451, 297] on p "dxesd" at bounding box center [520, 296] width 170 height 11
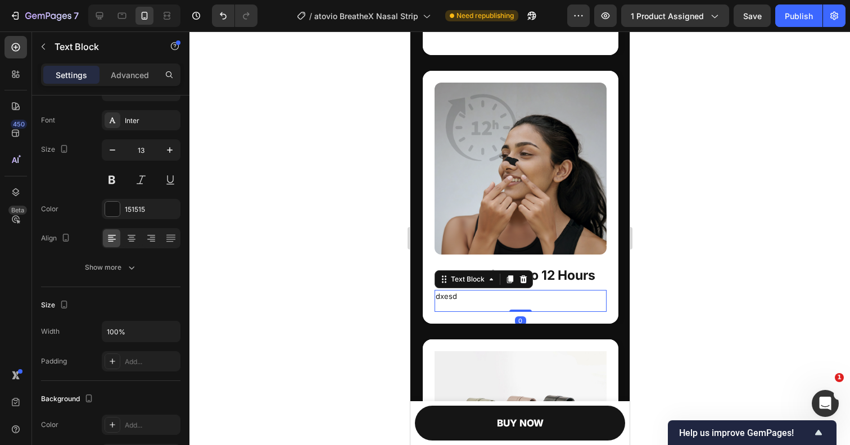
scroll to position [0, 0]
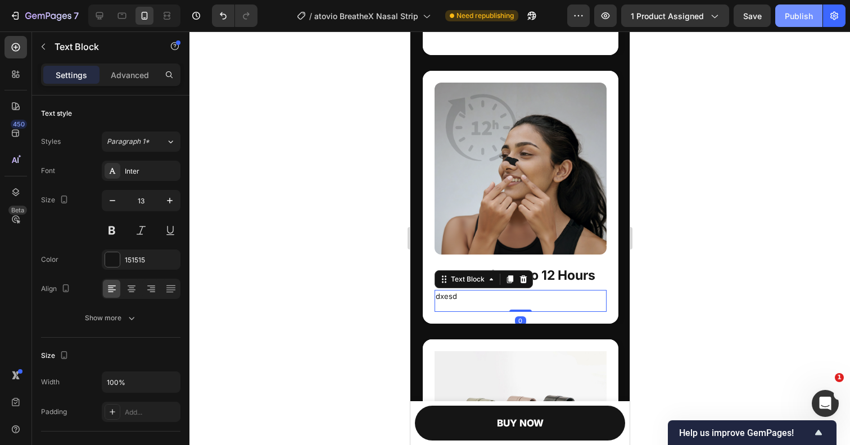
click at [790, 16] on div "Publish" at bounding box center [799, 16] width 28 height 12
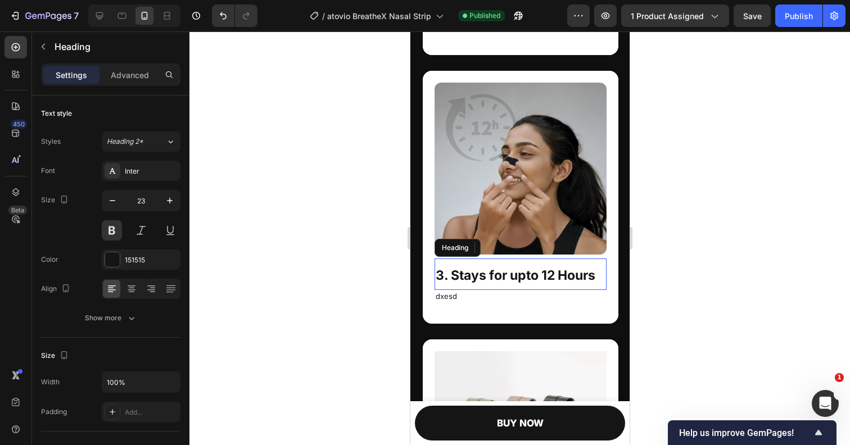
click at [578, 274] on strong "3. Stays for upto 12 Hours" at bounding box center [515, 276] width 160 height 16
click at [461, 296] on p "dxesd" at bounding box center [520, 296] width 170 height 11
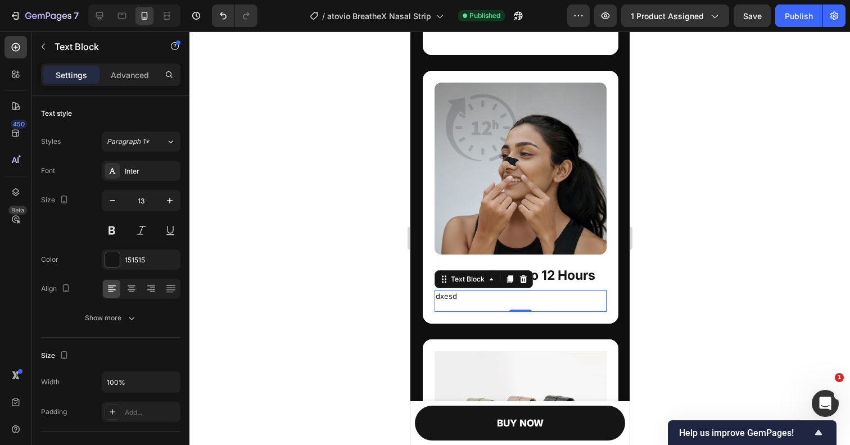
click at [465, 297] on p "dxesd" at bounding box center [520, 296] width 170 height 11
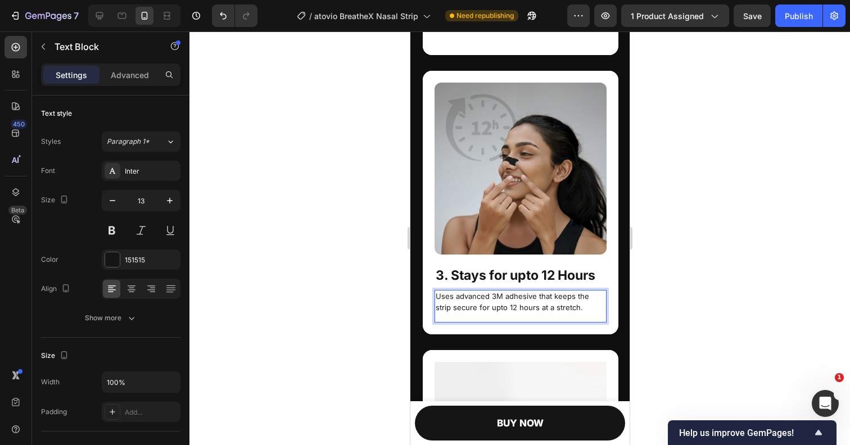
click at [651, 262] on div at bounding box center [519, 238] width 660 height 414
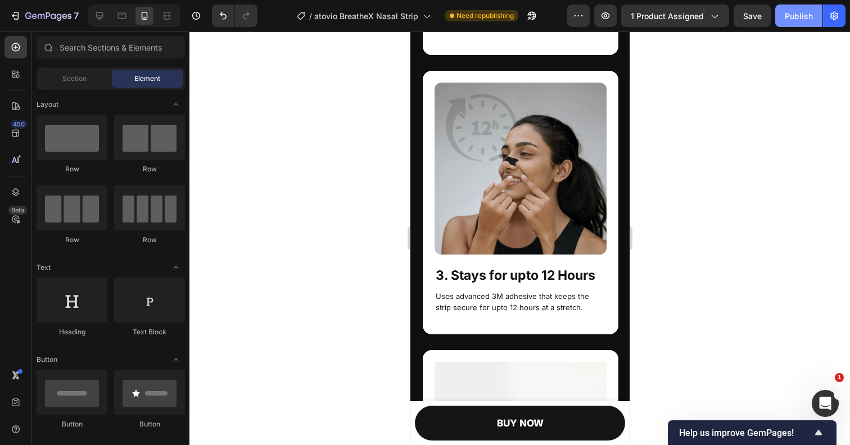
click at [794, 19] on div "Publish" at bounding box center [799, 16] width 28 height 12
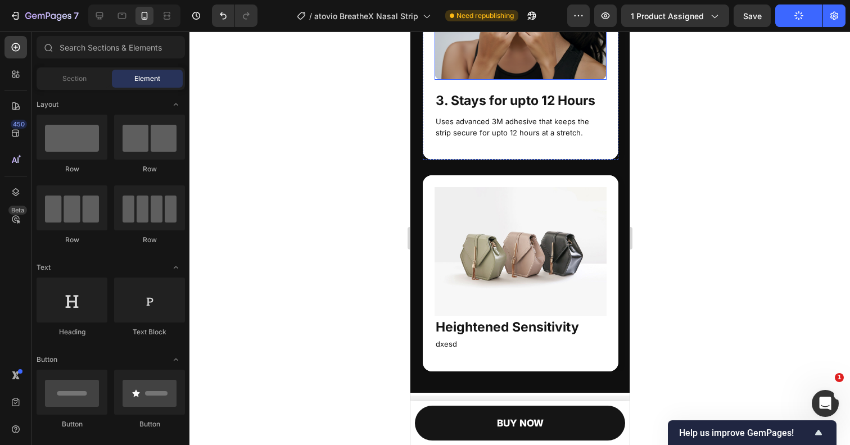
scroll to position [2428, 0]
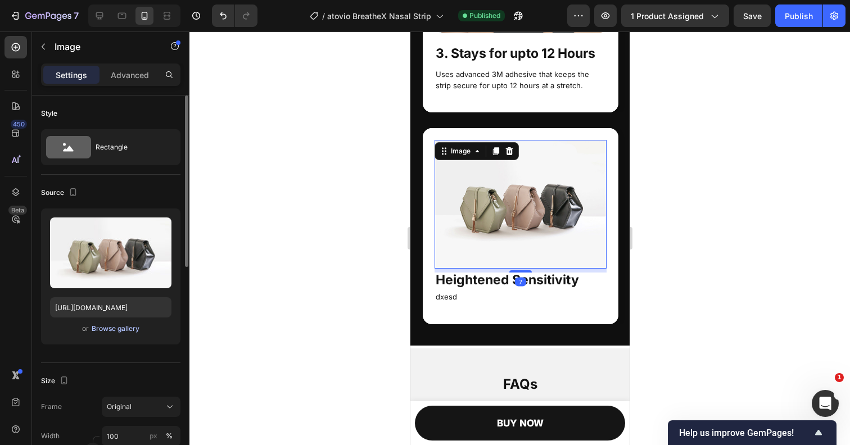
click at [114, 326] on div "Browse gallery" at bounding box center [116, 329] width 48 height 10
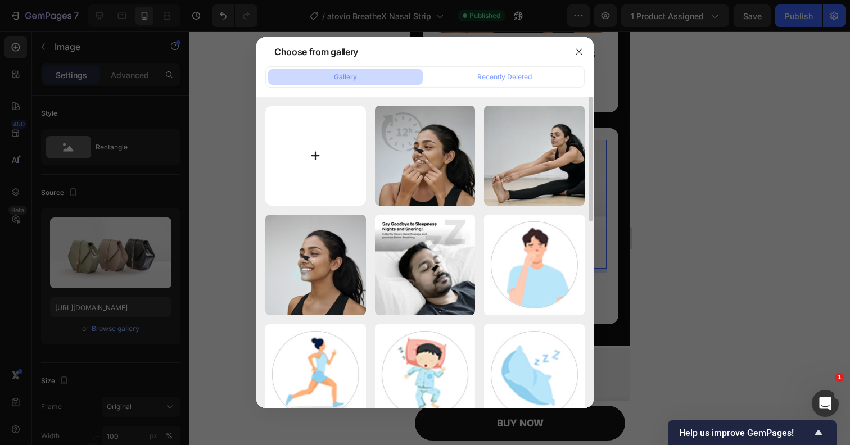
click at [314, 151] on input "file" at bounding box center [315, 156] width 101 height 101
type input "C:\fakepath\Image 4 Highlight.png"
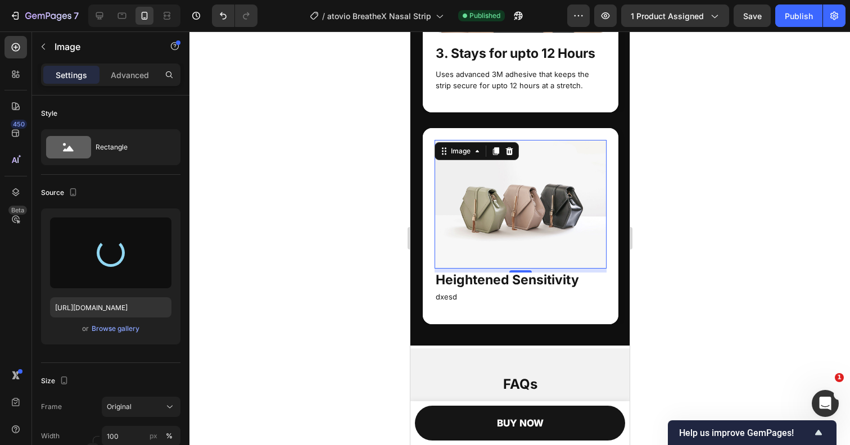
type input "https://cdn.shopify.com/s/files/1/0890/2541/3435/files/gempages_551149398017442…"
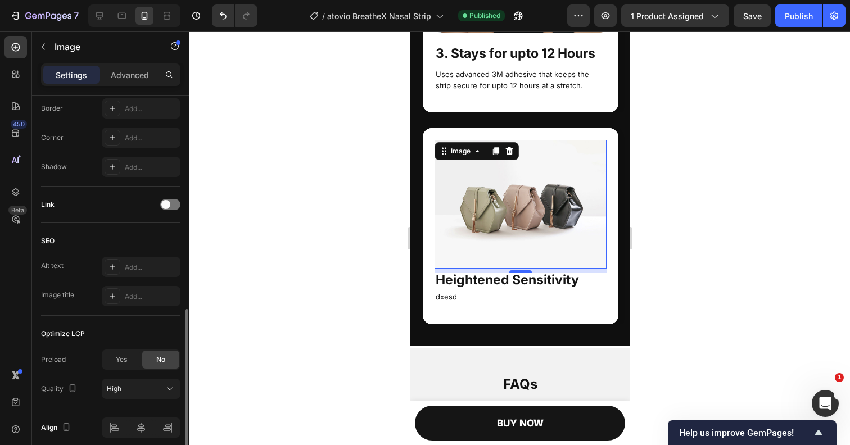
scroll to position [437, 0]
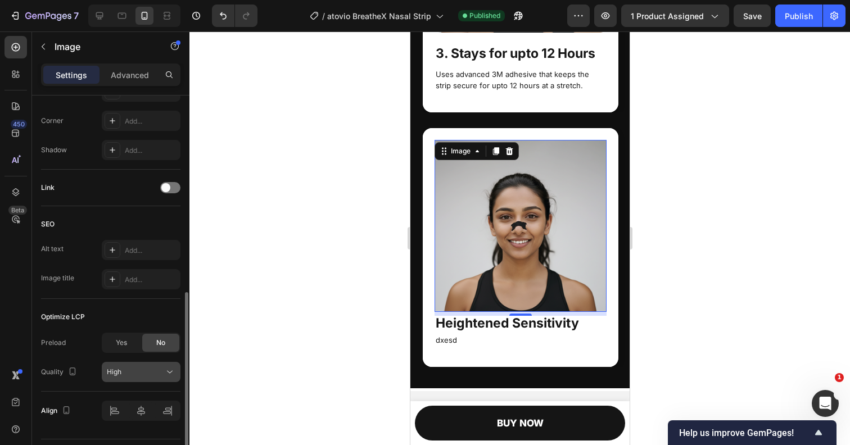
click at [138, 369] on div "High" at bounding box center [135, 372] width 57 height 10
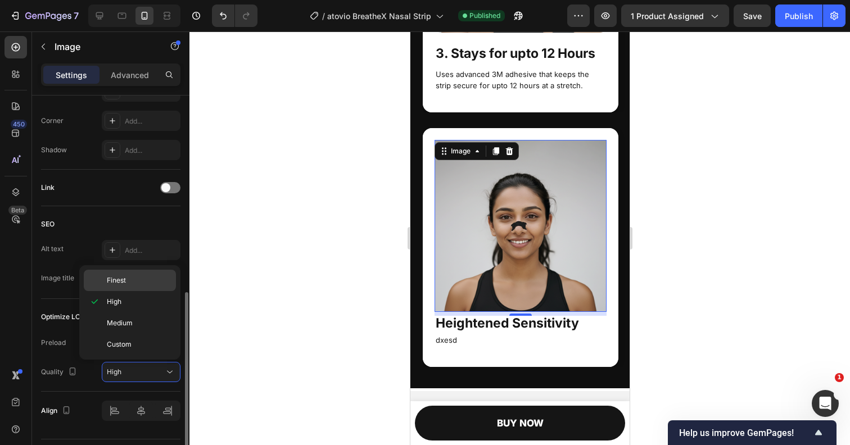
click at [135, 282] on p "Finest" at bounding box center [139, 280] width 64 height 10
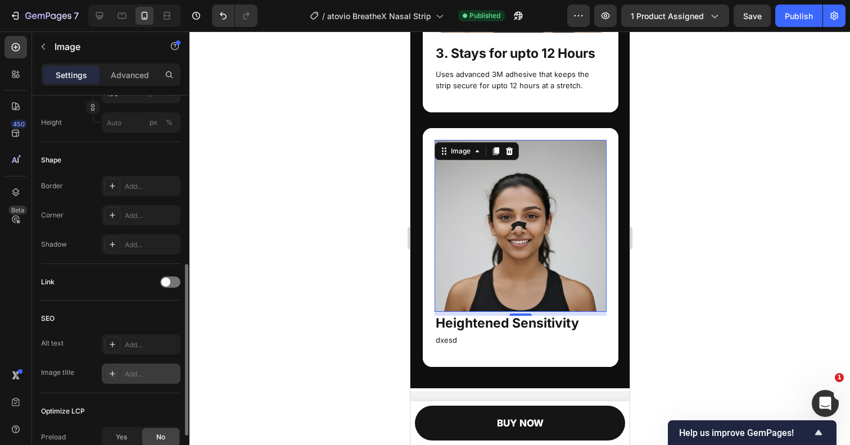
scroll to position [270, 0]
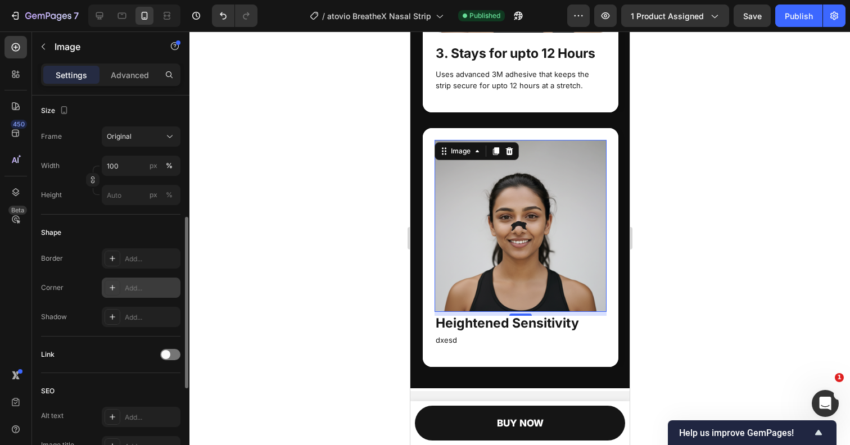
click at [110, 288] on icon at bounding box center [112, 287] width 9 height 9
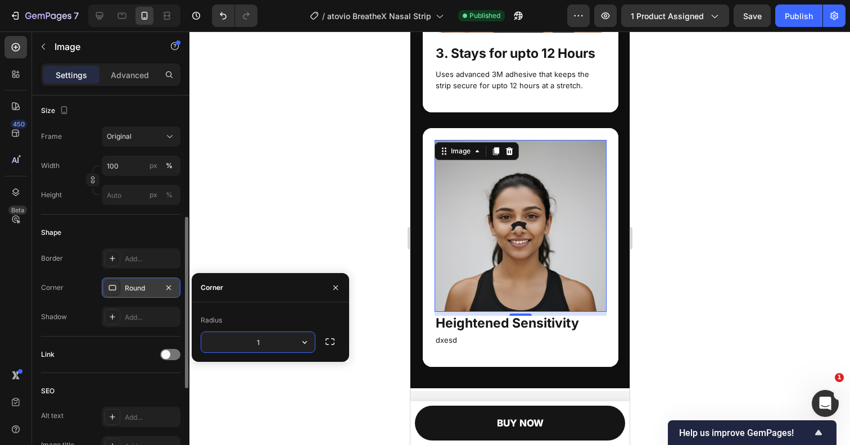
type input "12"
click at [263, 220] on div at bounding box center [519, 238] width 660 height 414
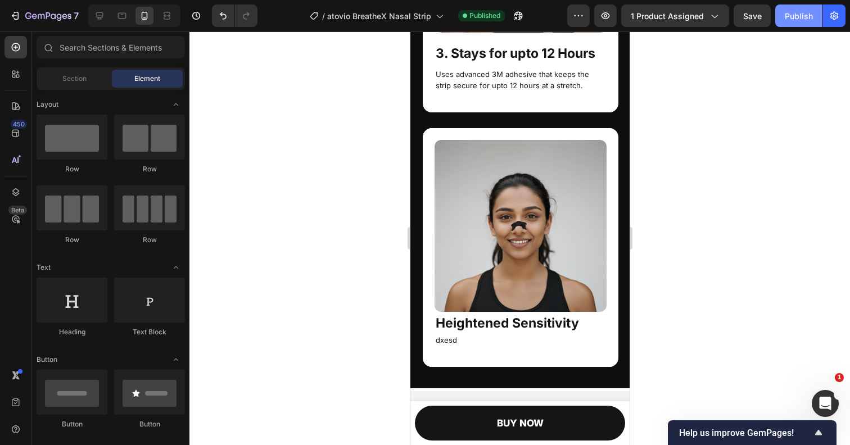
click at [794, 15] on div "Publish" at bounding box center [799, 16] width 28 height 12
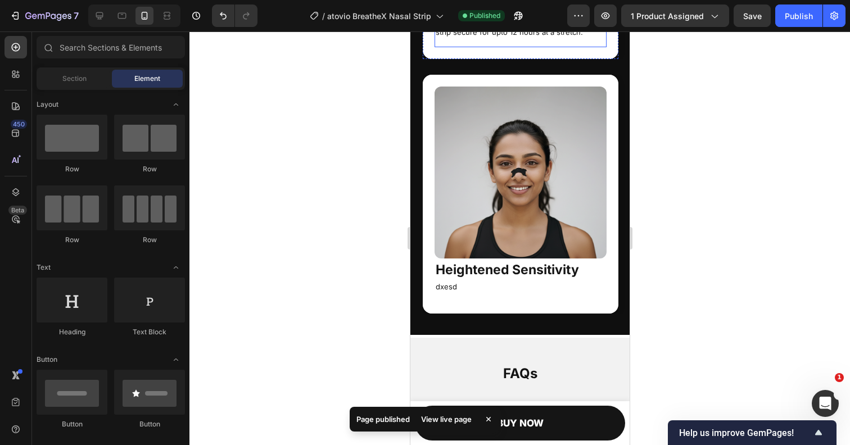
scroll to position [2498, 0]
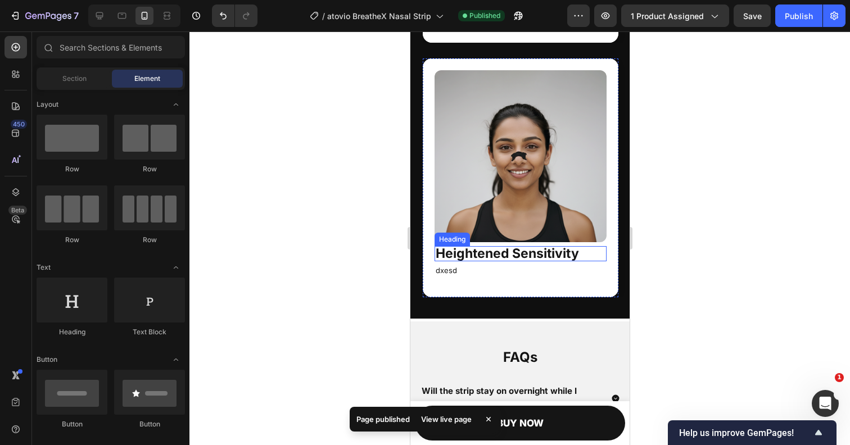
click at [491, 251] on strong "Heightened Sensitivity" at bounding box center [506, 254] width 143 height 16
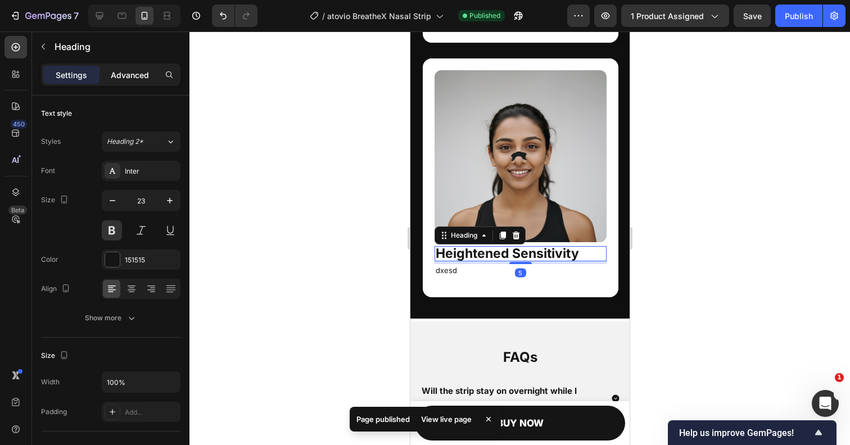
click at [132, 81] on div "Advanced" at bounding box center [130, 75] width 56 height 18
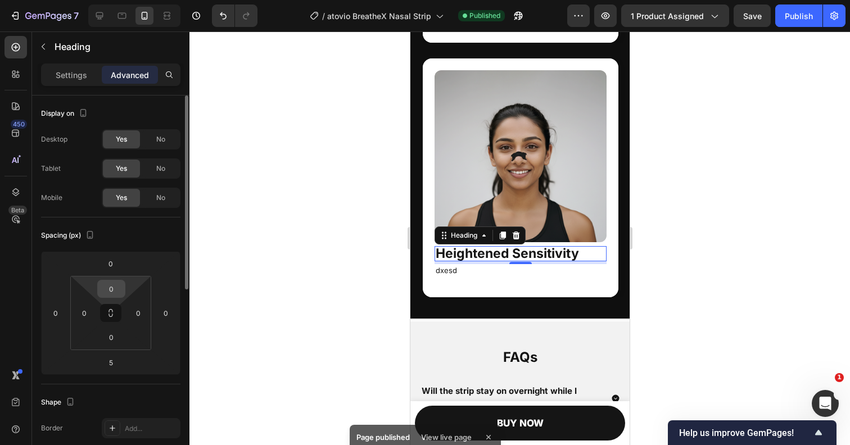
click at [116, 289] on input "0" at bounding box center [111, 288] width 22 height 17
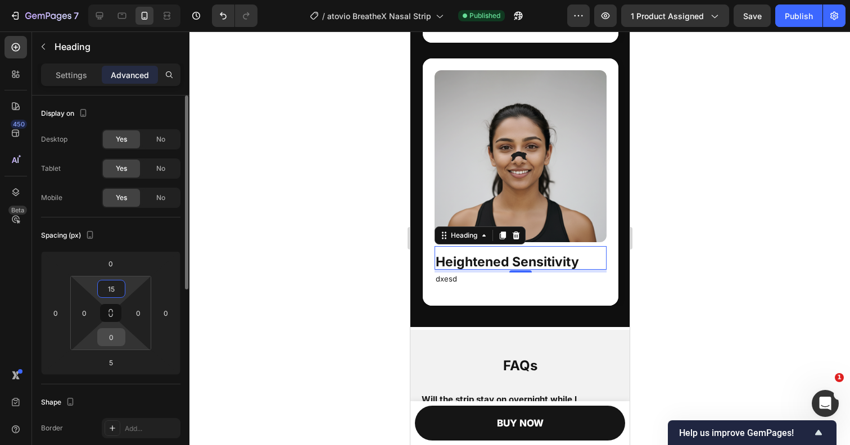
type input "15"
click at [112, 341] on input "0" at bounding box center [111, 337] width 22 height 17
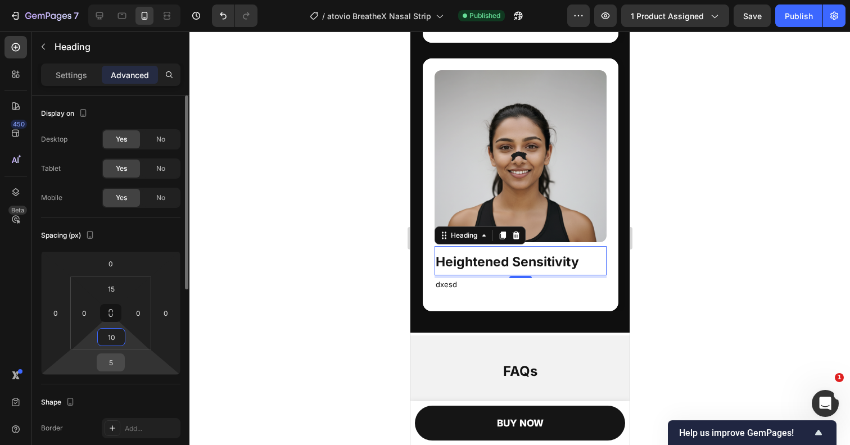
type input "10"
click at [114, 365] on input "5" at bounding box center [110, 362] width 22 height 17
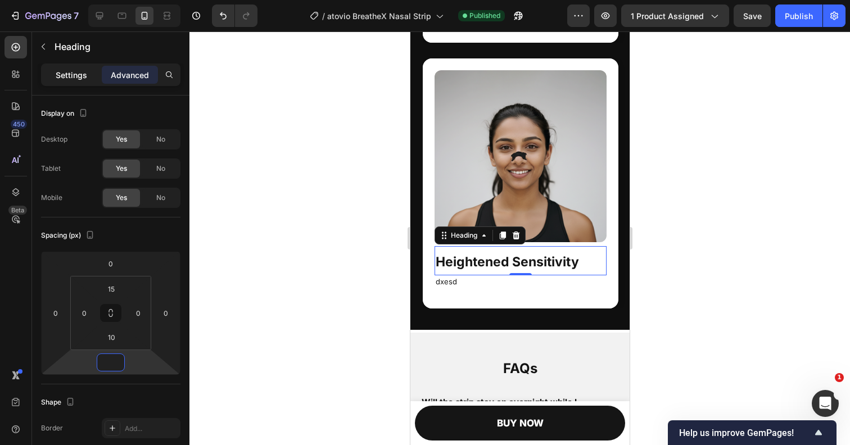
type input "0"
click at [60, 75] on p "Settings" at bounding box center [71, 75] width 31 height 12
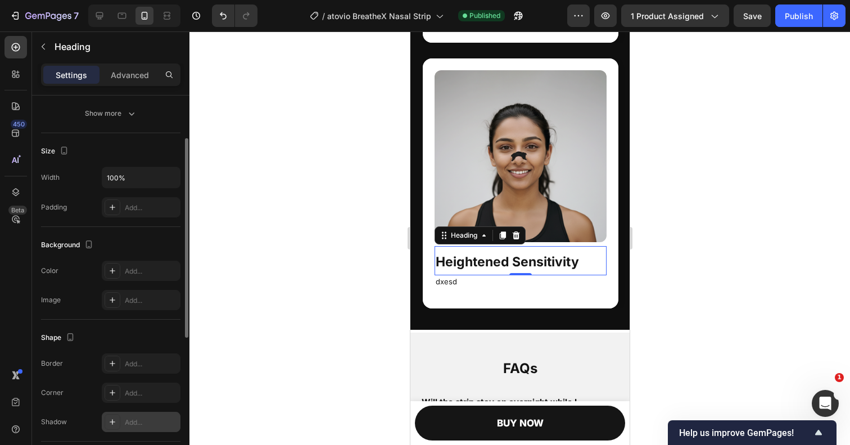
scroll to position [162, 0]
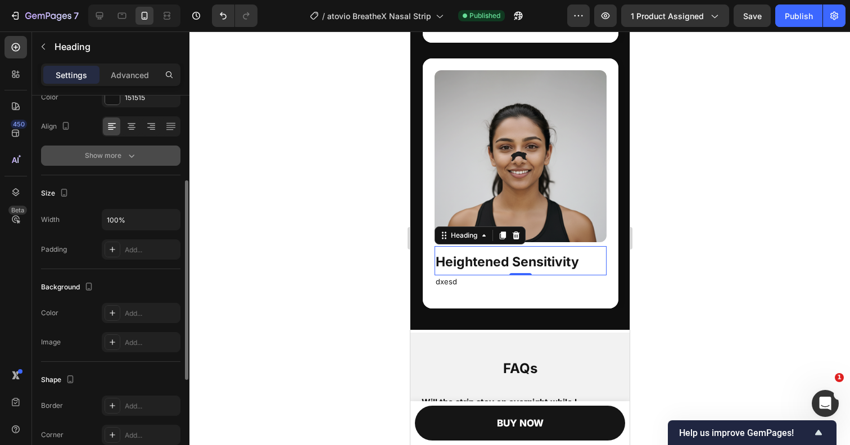
click at [110, 158] on div "Show more" at bounding box center [111, 155] width 52 height 11
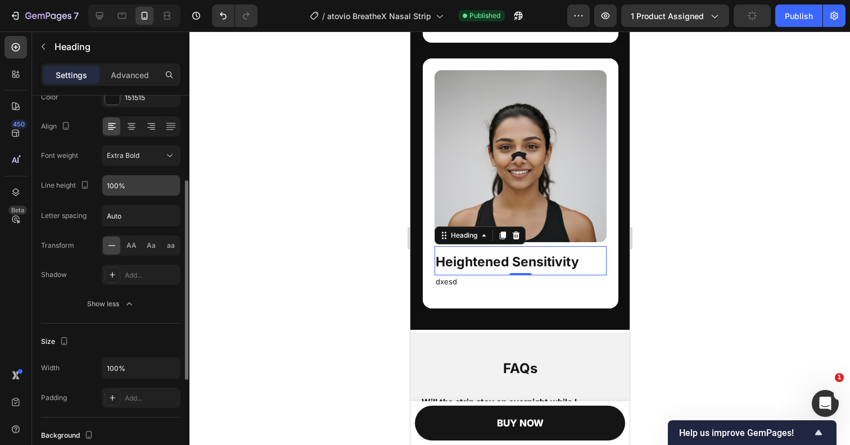
click at [135, 191] on input "100%" at bounding box center [141, 185] width 78 height 20
click at [165, 191] on button "button" at bounding box center [170, 185] width 20 height 20
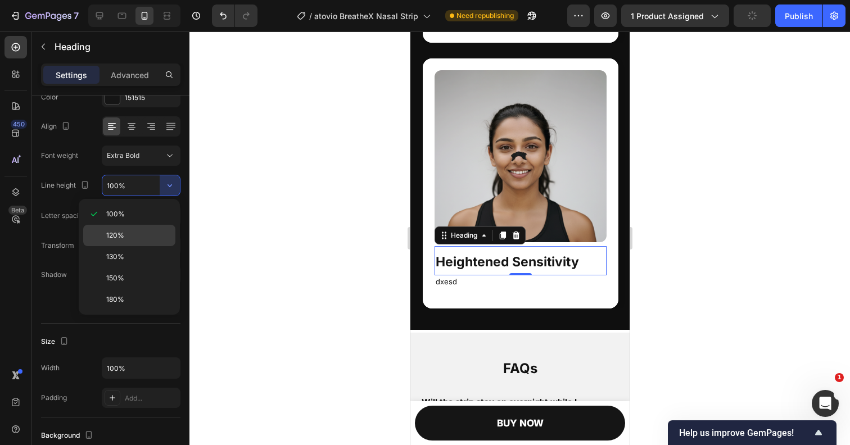
click at [121, 241] on div "120%" at bounding box center [129, 235] width 92 height 21
type input "120%"
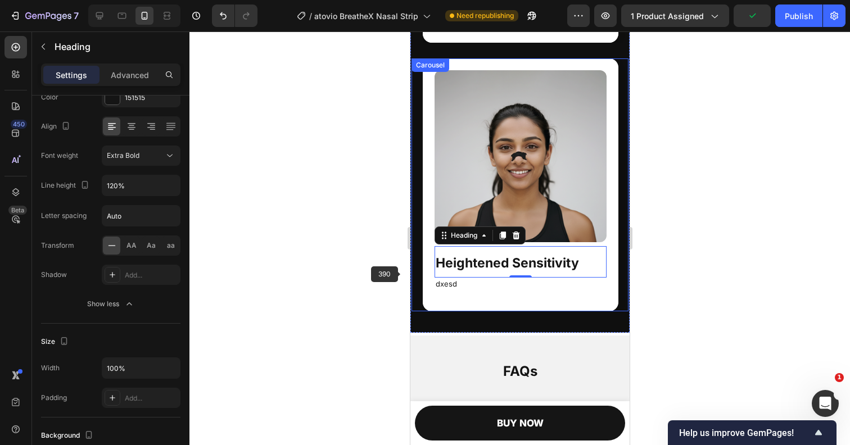
click at [403, 274] on div at bounding box center [519, 238] width 660 height 414
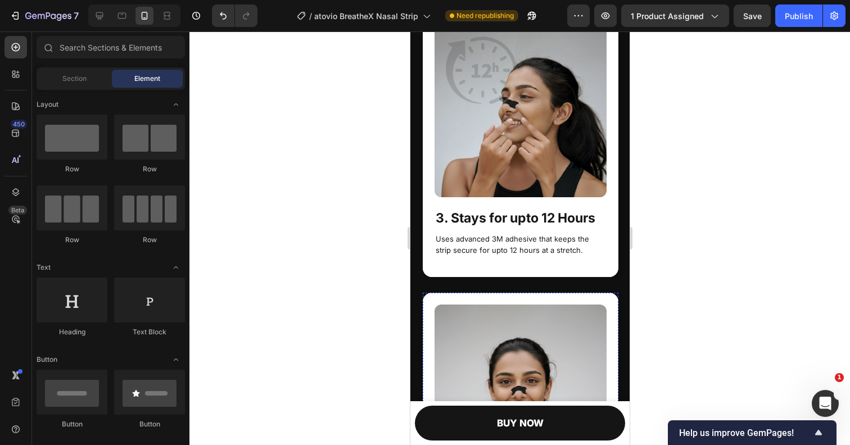
scroll to position [2160, 0]
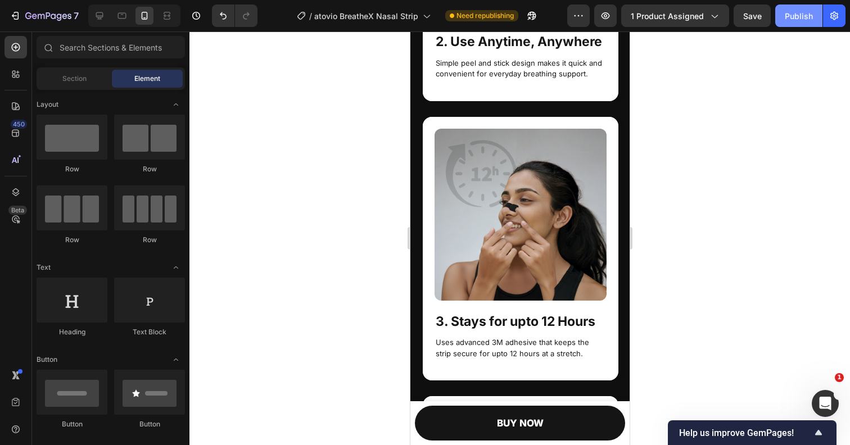
click at [788, 16] on div "Publish" at bounding box center [799, 16] width 28 height 12
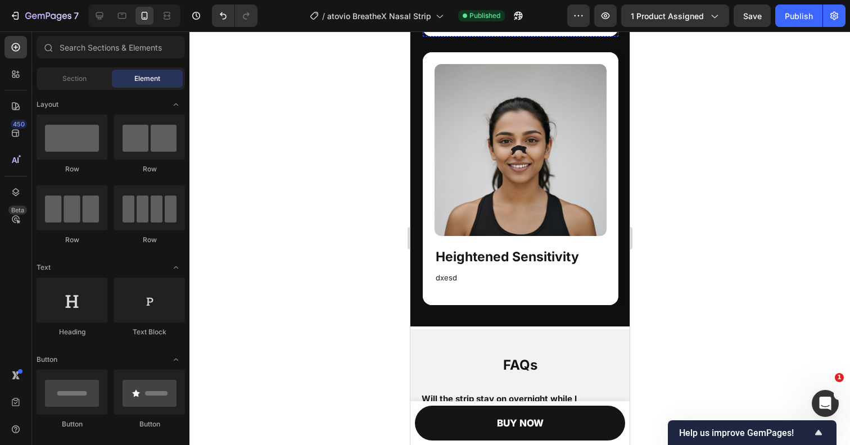
scroll to position [2523, 0]
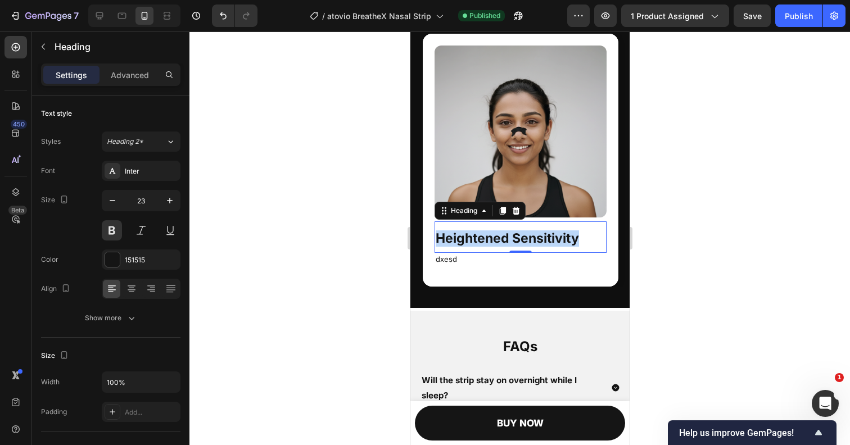
click at [477, 237] on strong "Heightened Sensitivity" at bounding box center [506, 238] width 143 height 16
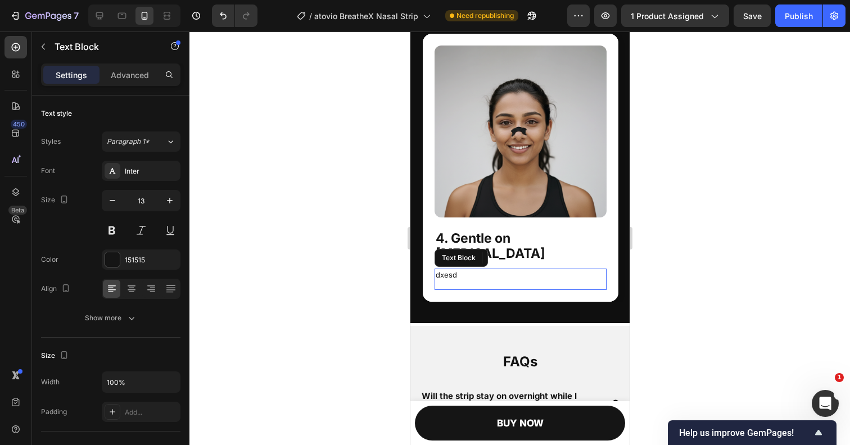
click at [449, 270] on p "dxesd" at bounding box center [520, 275] width 170 height 11
click at [786, 18] on div "Publish" at bounding box center [799, 16] width 28 height 12
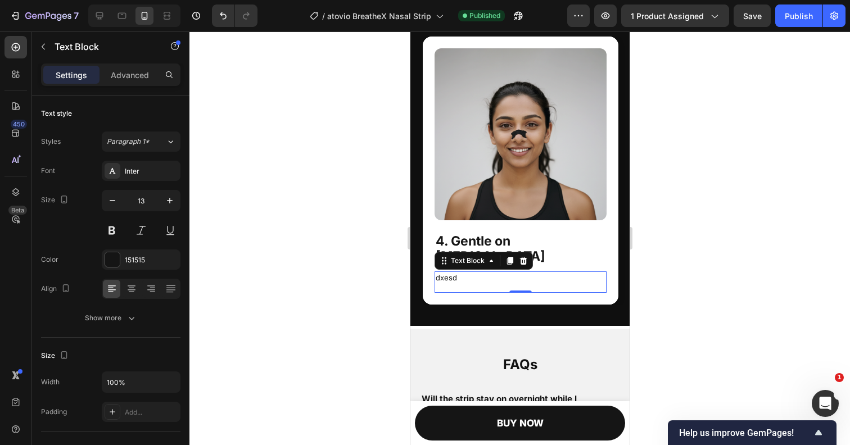
scroll to position [2520, 0]
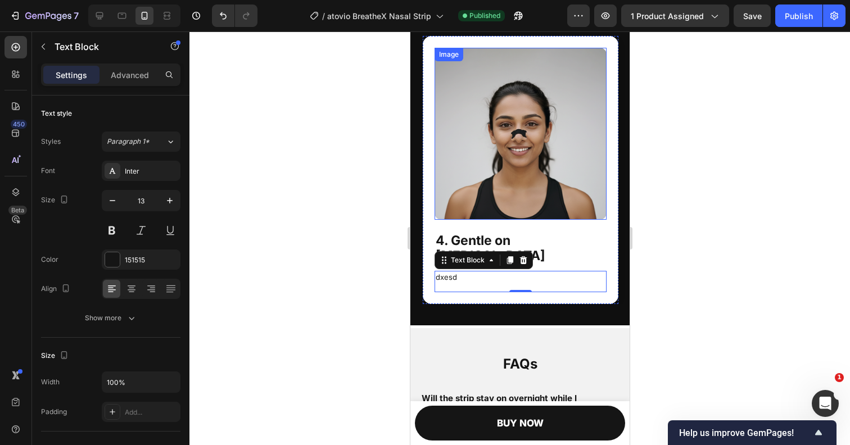
click at [449, 272] on p "dxesd" at bounding box center [520, 277] width 170 height 11
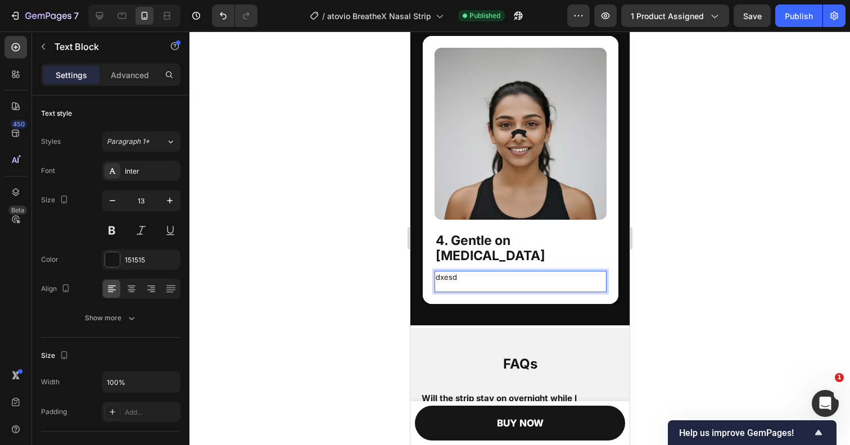
click at [449, 272] on p "dxesd" at bounding box center [520, 277] width 170 height 11
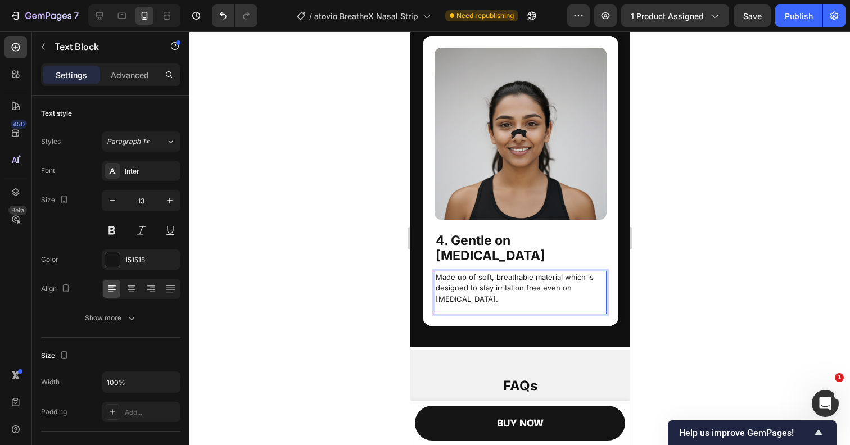
click at [793, 286] on div at bounding box center [519, 238] width 660 height 414
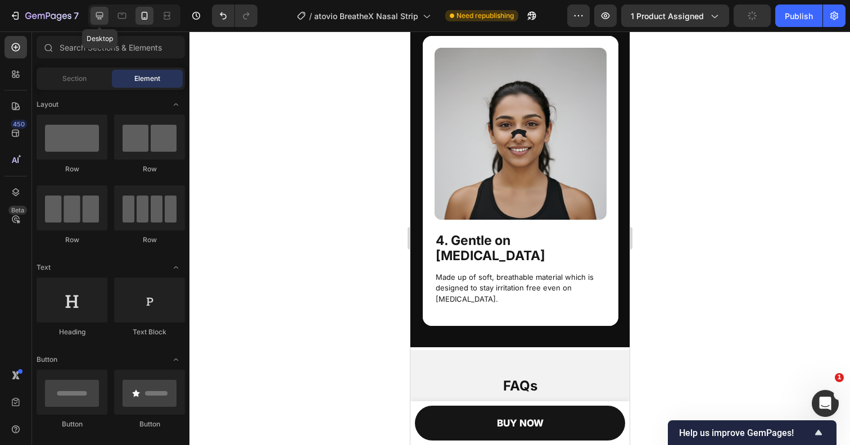
click at [98, 14] on icon at bounding box center [99, 15] width 11 height 11
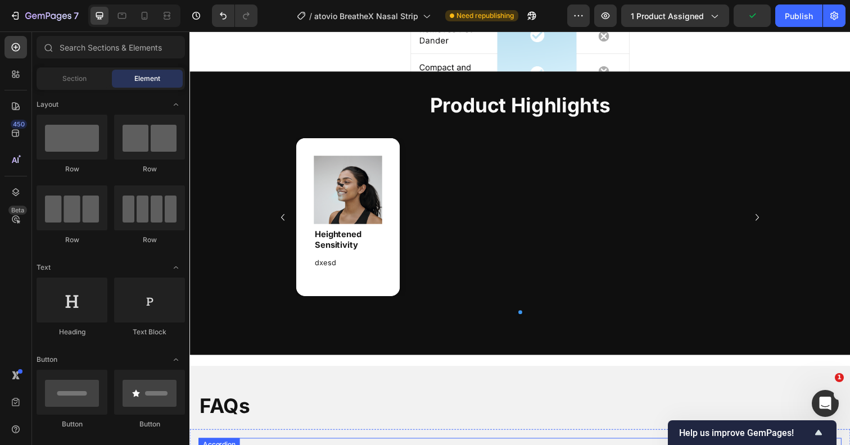
scroll to position [1611, 0]
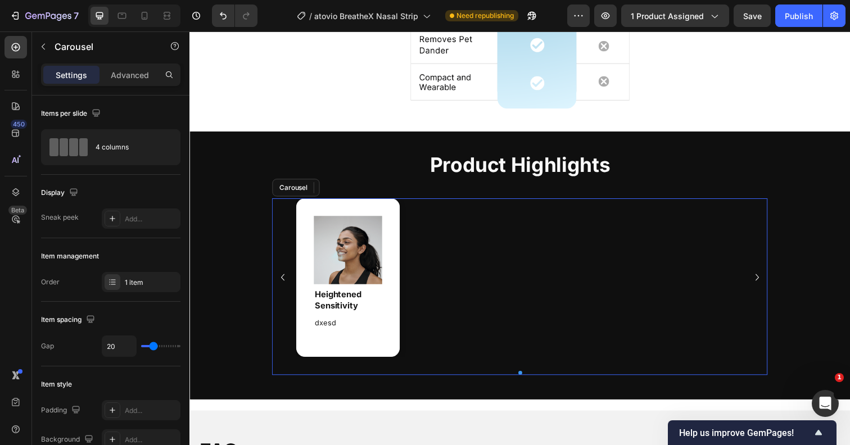
click at [440, 233] on div "Image Heightened Sensitivity Heading dxesd Text Block Hero Banner" at bounding box center [526, 282] width 456 height 161
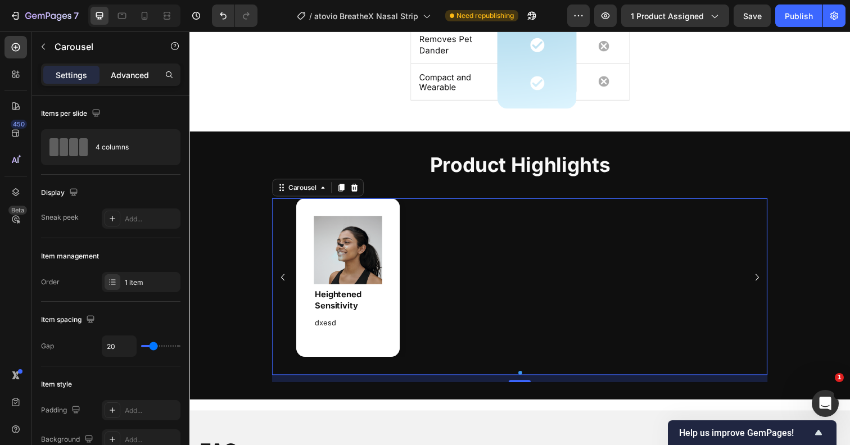
click at [122, 70] on p "Advanced" at bounding box center [130, 75] width 38 height 12
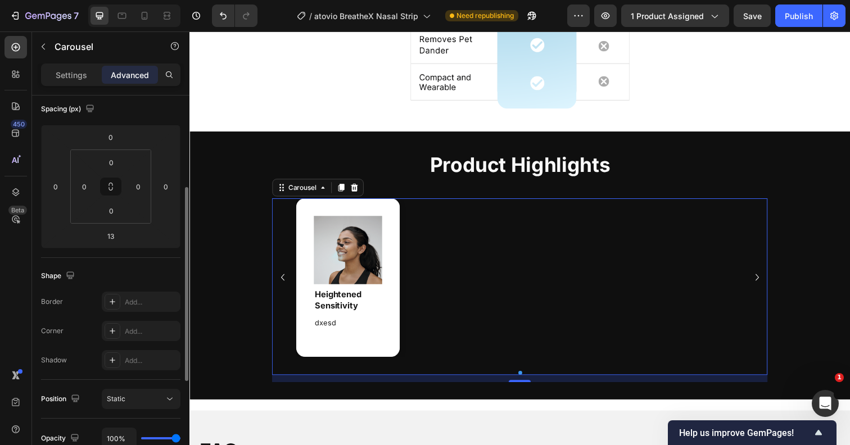
scroll to position [181, 0]
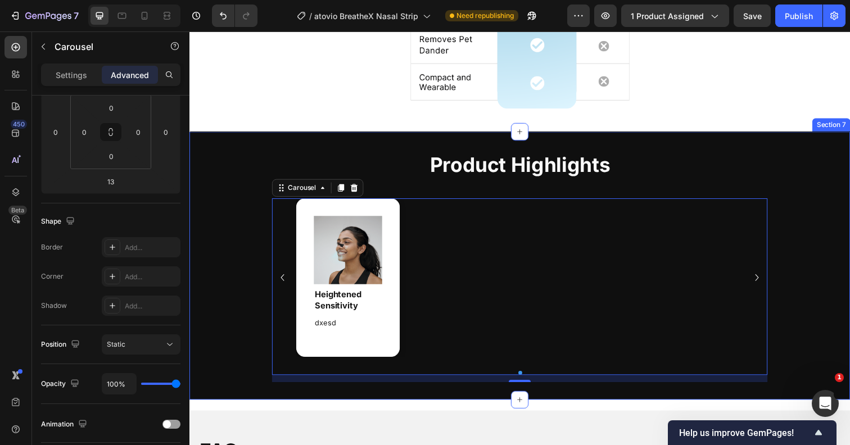
click at [225, 237] on div "Product Highlights Heading Image Heightened Sensitivity Heading dxesd Text Bloc…" at bounding box center [526, 270] width 675 height 273
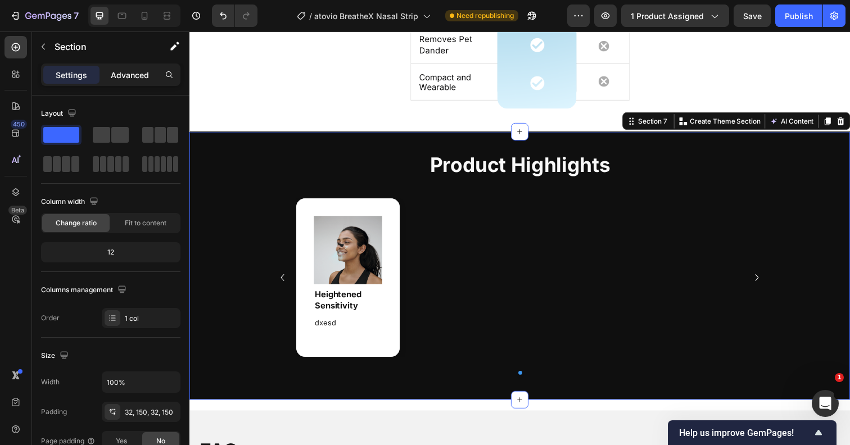
click at [136, 77] on p "Advanced" at bounding box center [130, 75] width 38 height 12
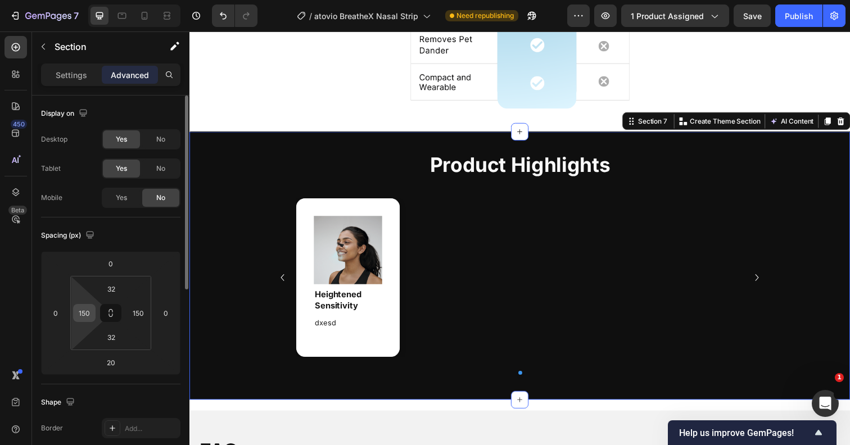
click at [89, 314] on input "150" at bounding box center [84, 313] width 17 height 17
type input "0"
click at [134, 314] on input "150" at bounding box center [138, 313] width 17 height 17
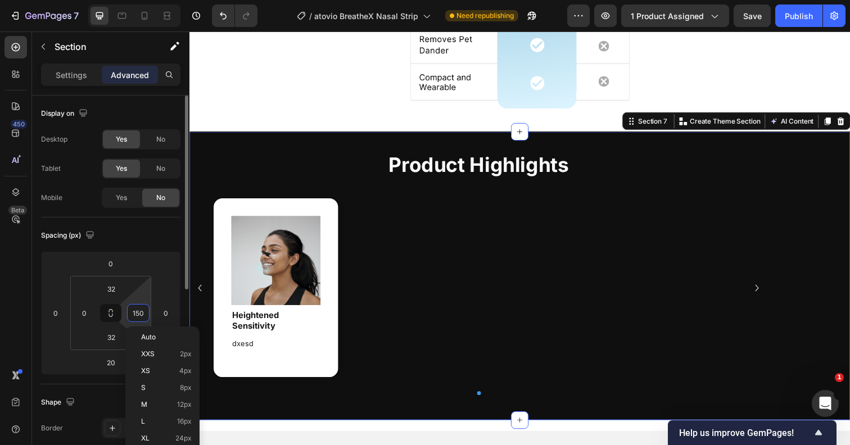
type input "0"
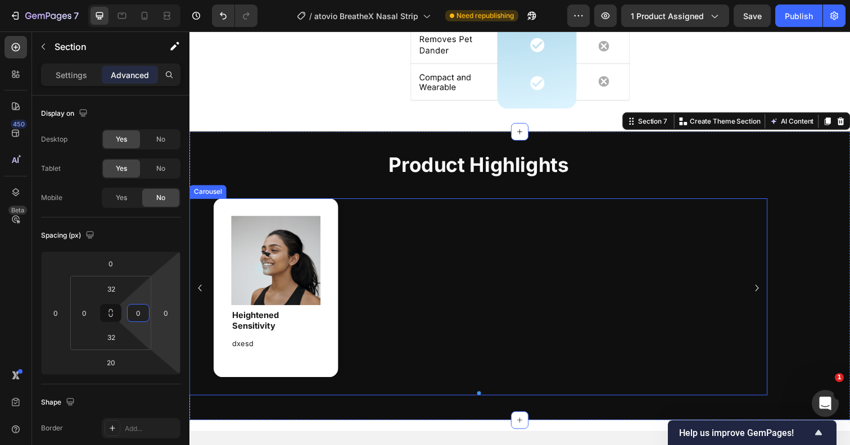
click at [263, 400] on div at bounding box center [484, 401] width 590 height 4
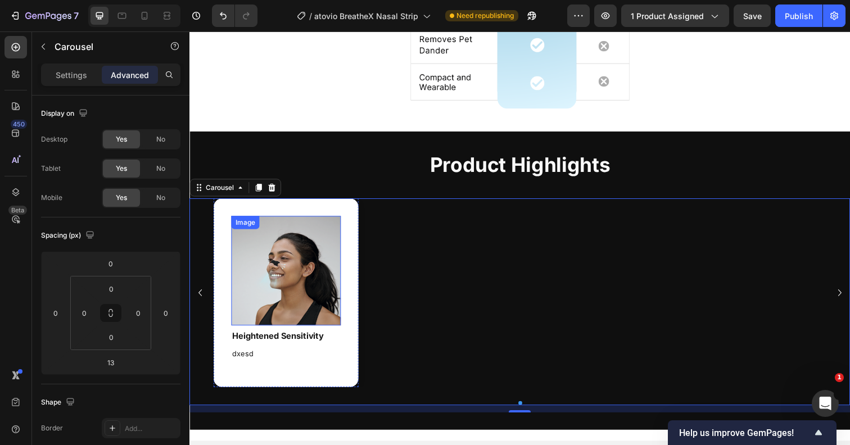
click at [332, 269] on img at bounding box center [288, 276] width 112 height 112
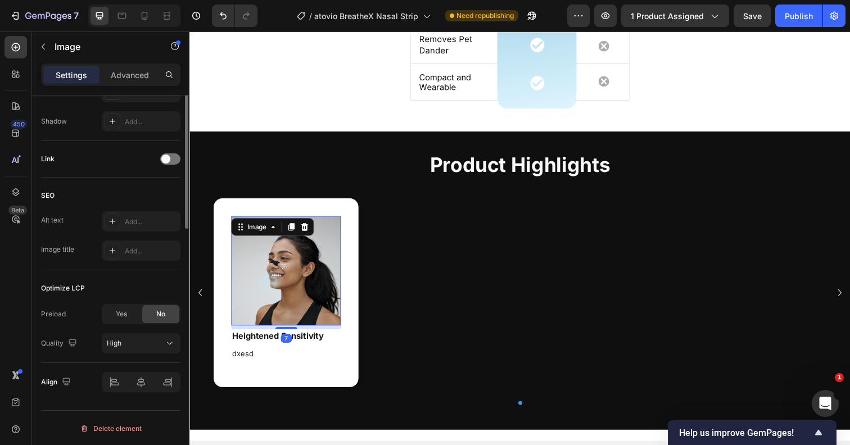
scroll to position [467, 0]
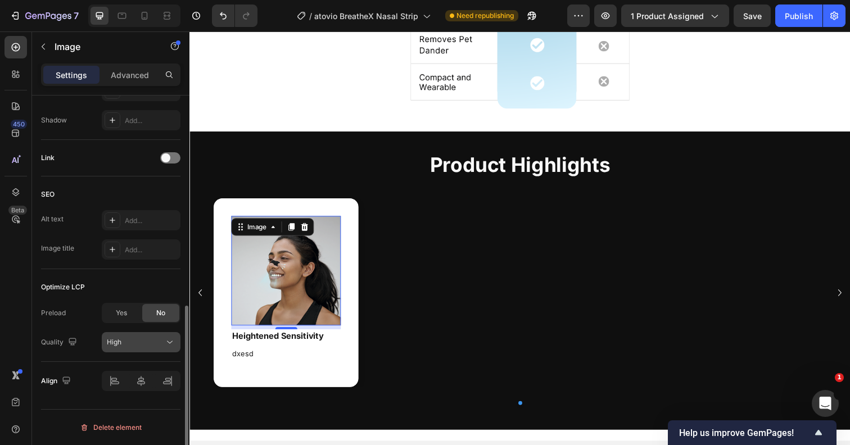
click at [137, 345] on div "High" at bounding box center [135, 342] width 57 height 10
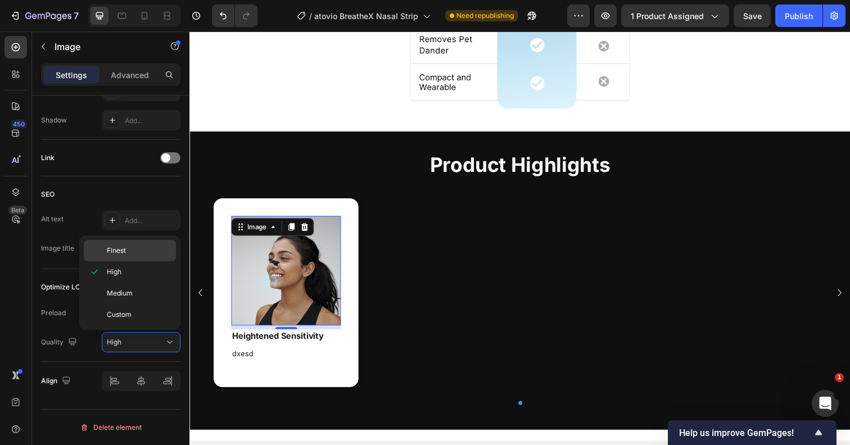
click at [120, 248] on span "Finest" at bounding box center [116, 251] width 19 height 10
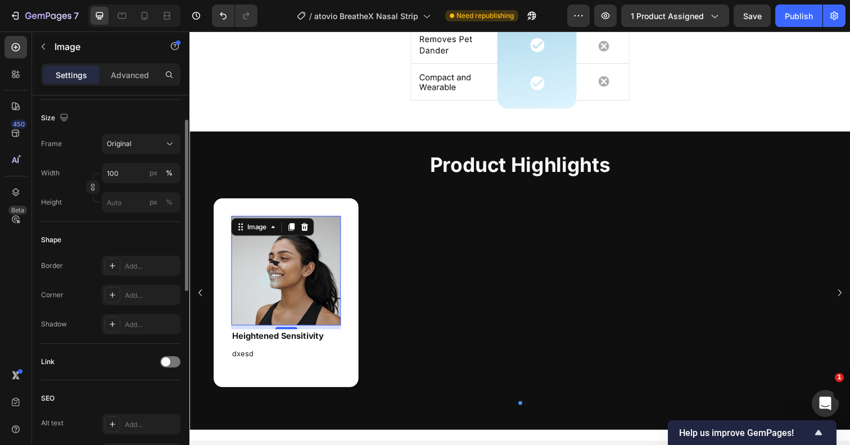
scroll to position [198, 0]
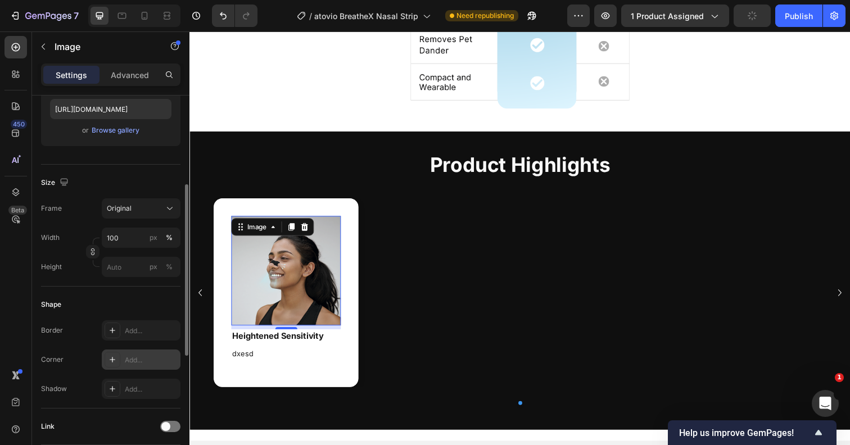
click at [115, 356] on icon at bounding box center [112, 359] width 9 height 9
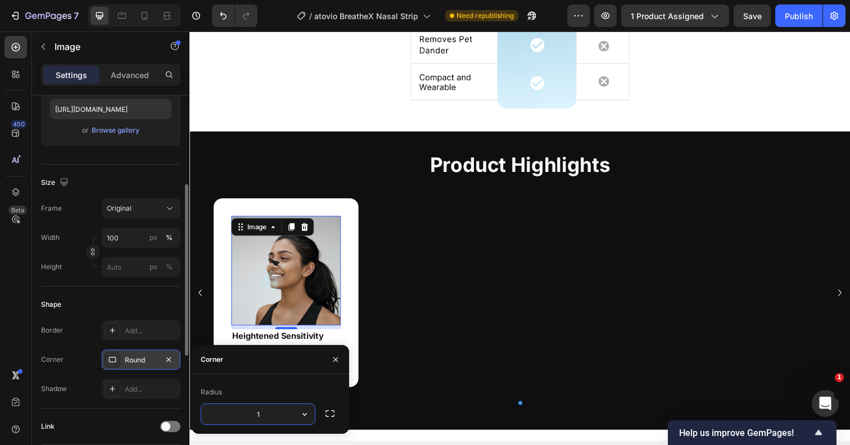
type input "12"
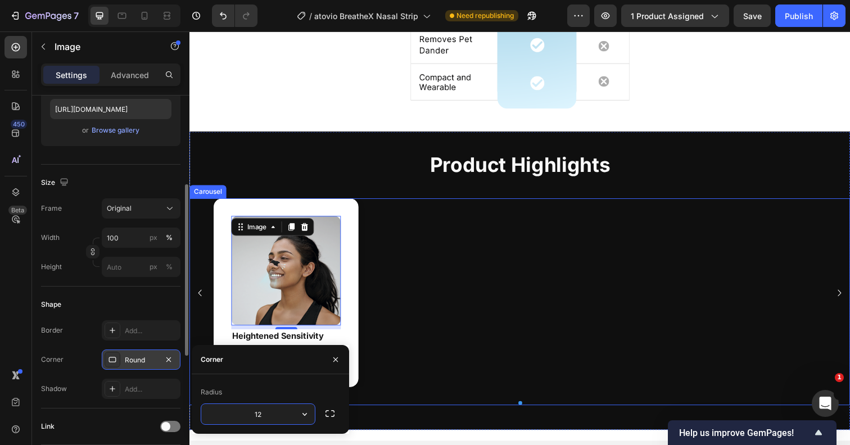
click at [433, 375] on div "Image 7 Heightened Sensitivity Heading dxesd Text Block Hero Banner" at bounding box center [526, 298] width 625 height 193
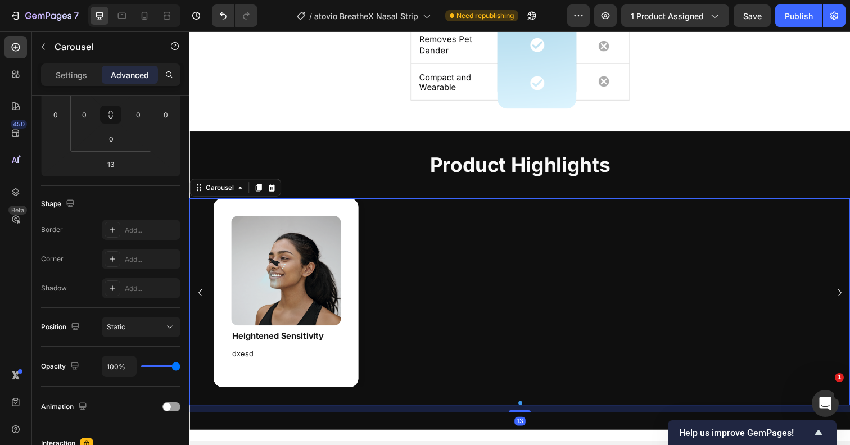
scroll to position [0, 0]
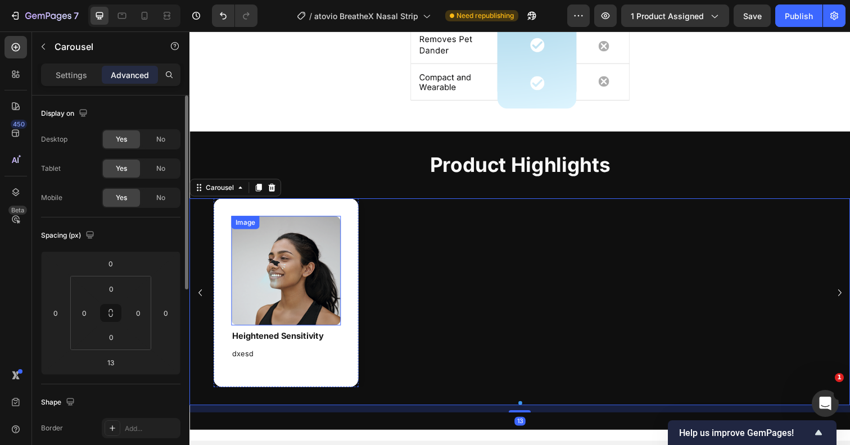
click at [323, 291] on img at bounding box center [288, 276] width 112 height 112
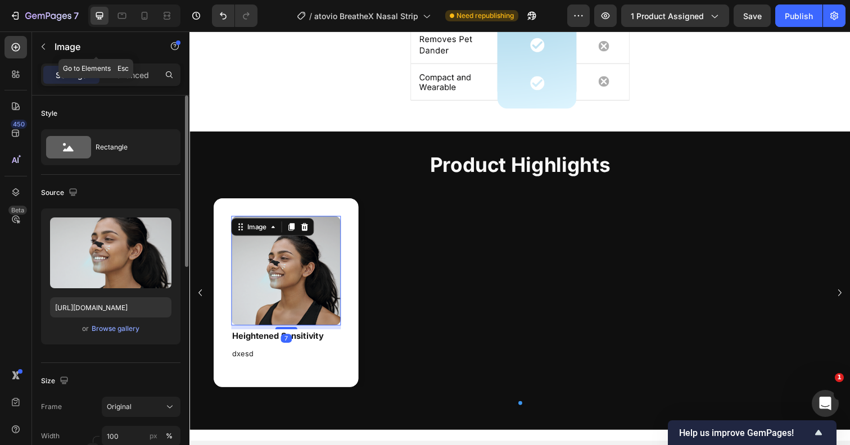
click at [134, 62] on div "Image" at bounding box center [96, 47] width 128 height 32
click at [134, 72] on p "Advanced" at bounding box center [130, 75] width 38 height 12
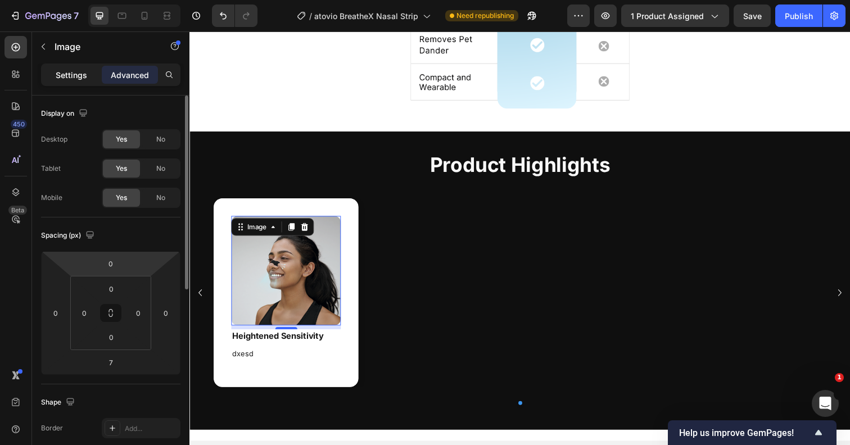
click at [74, 75] on p "Settings" at bounding box center [71, 75] width 31 height 12
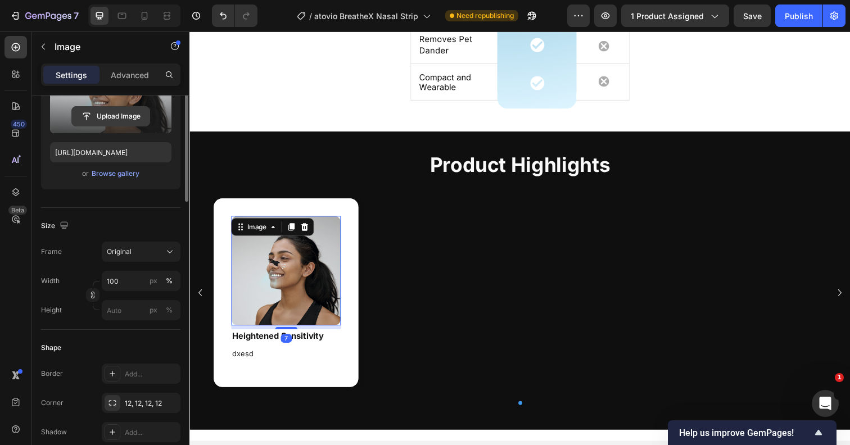
scroll to position [200, 0]
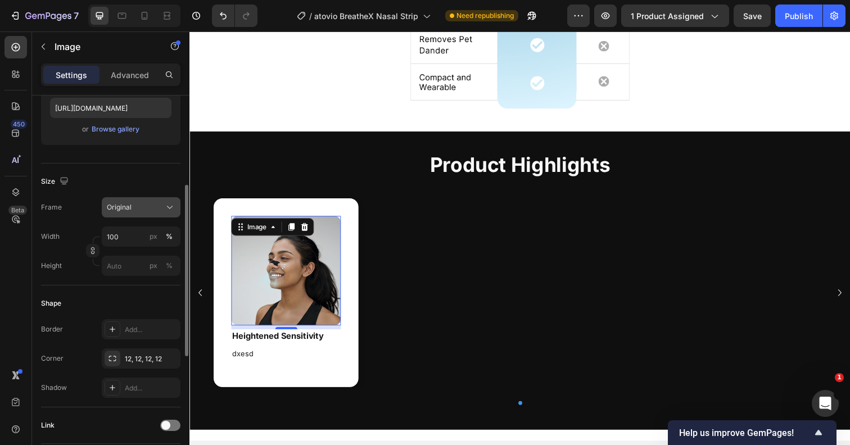
click at [140, 203] on div "Original" at bounding box center [134, 207] width 55 height 10
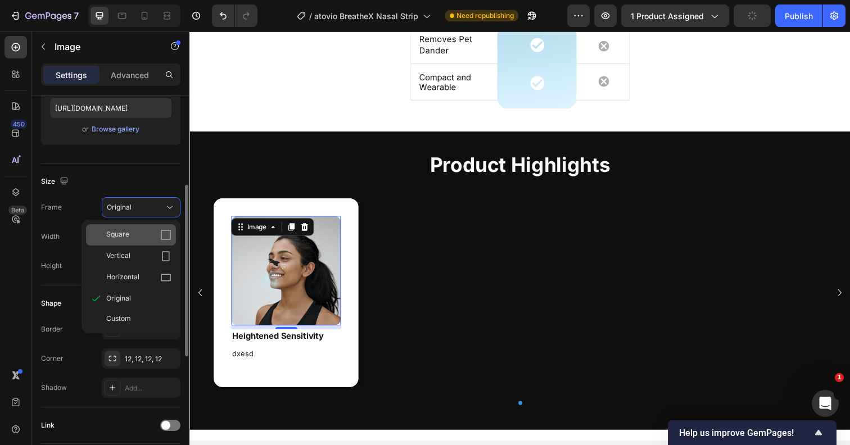
click at [134, 234] on div "Square" at bounding box center [138, 234] width 65 height 11
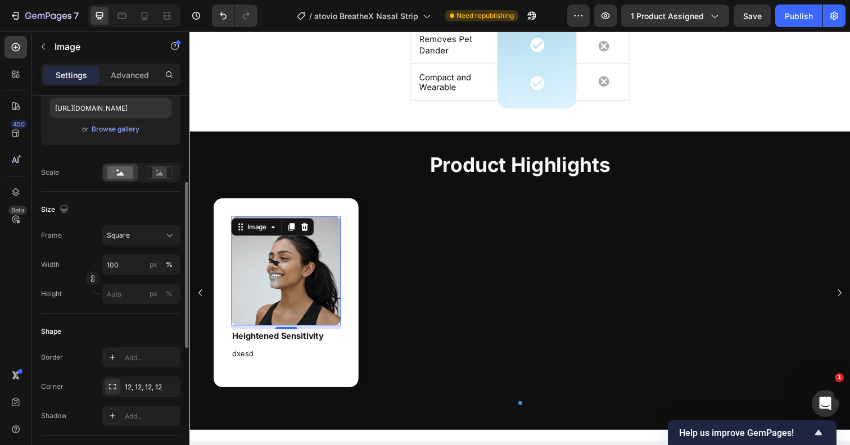
click at [134, 234] on div "Square" at bounding box center [134, 235] width 55 height 10
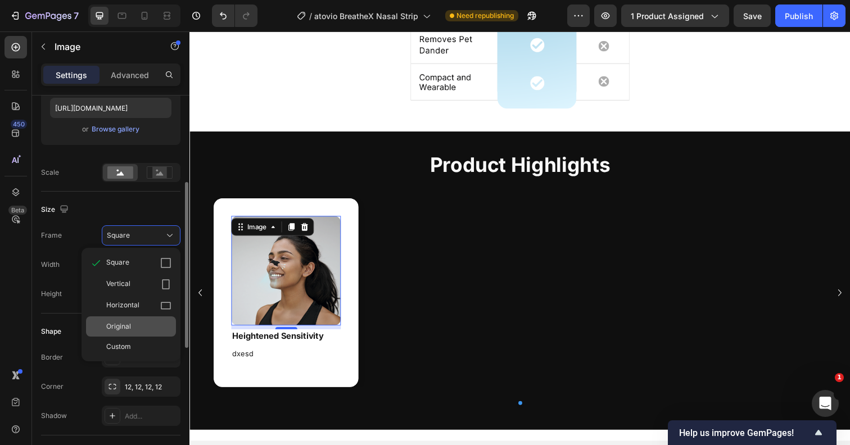
click at [125, 325] on span "Original" at bounding box center [118, 327] width 25 height 10
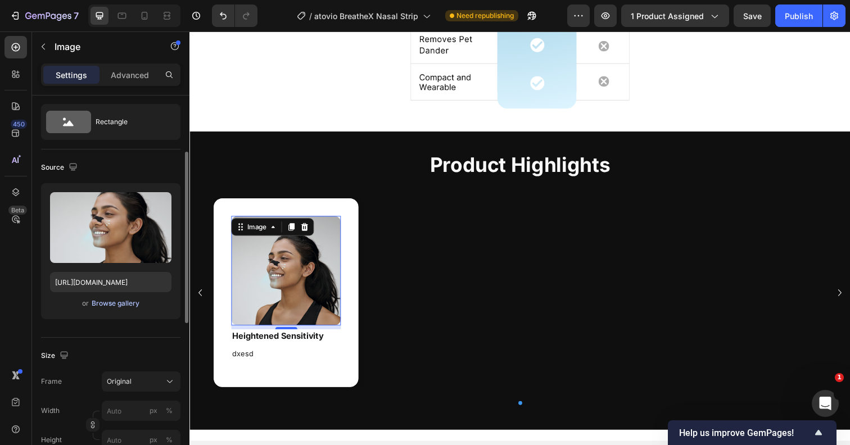
scroll to position [0, 0]
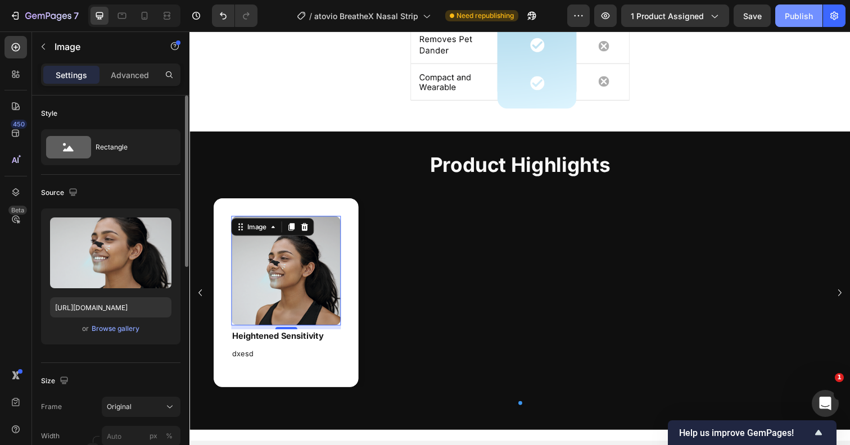
click at [796, 21] on div "Publish" at bounding box center [799, 16] width 28 height 12
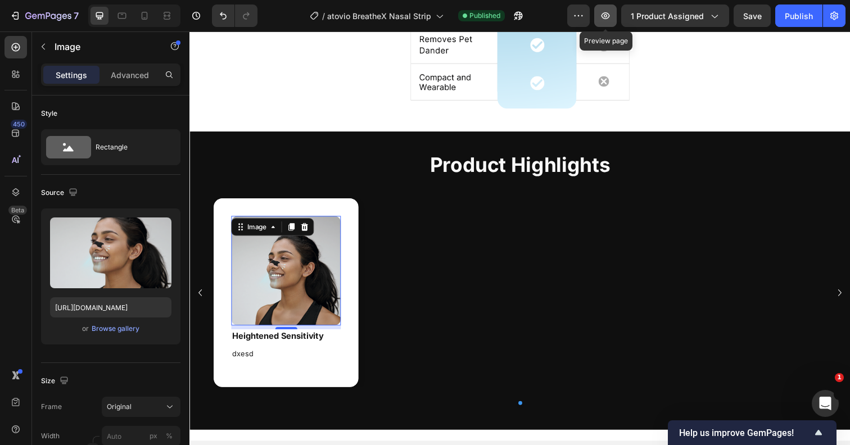
click at [604, 17] on icon "button" at bounding box center [605, 15] width 8 height 7
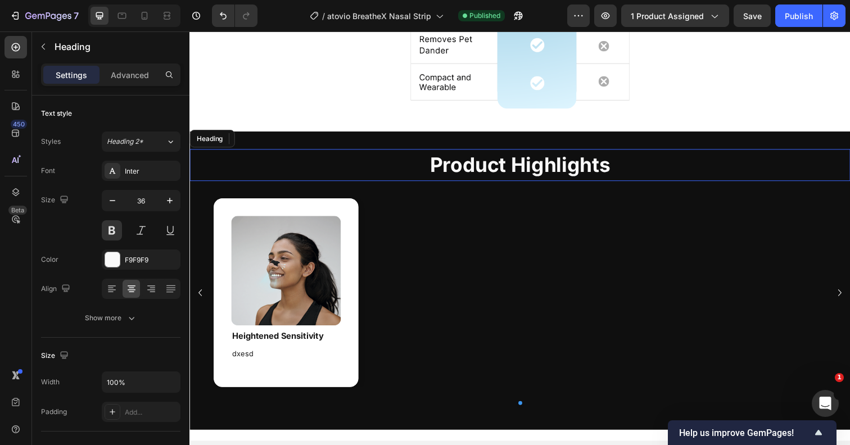
click at [295, 156] on h2 "Product Highlights" at bounding box center [526, 168] width 675 height 33
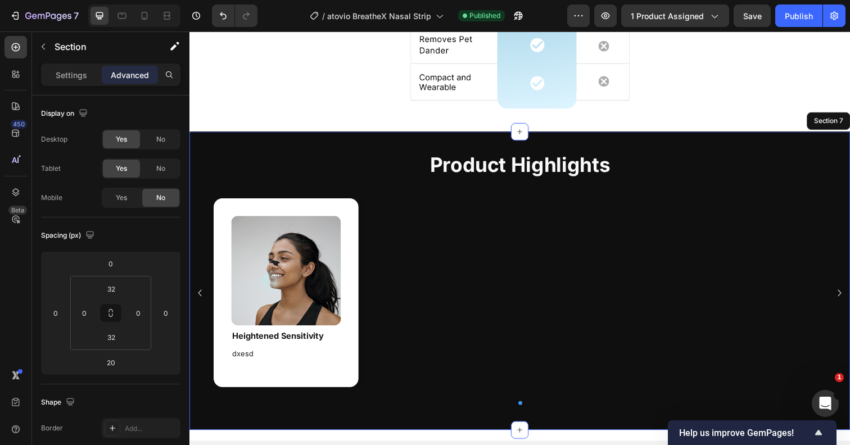
click at [290, 142] on div "Product Highlights Heading 31 Image Heightened Sensitivity Heading dxesd Text B…" at bounding box center [526, 286] width 675 height 305
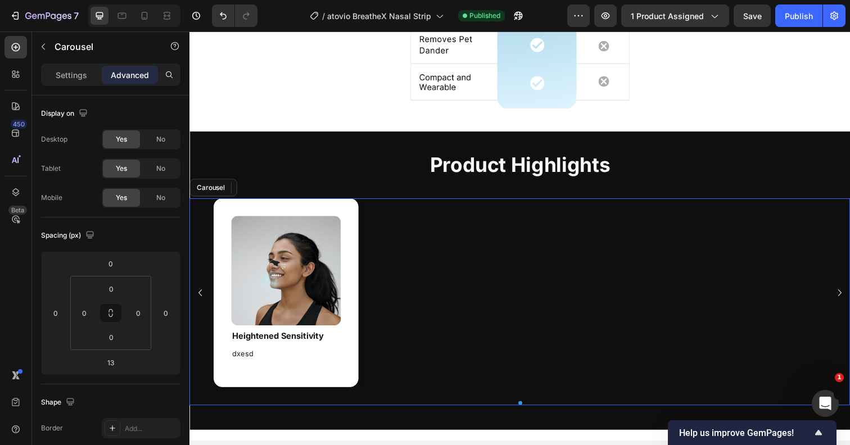
click at [200, 274] on div "Image Heightened Sensitivity Heading dxesd Text Block Hero Banner" at bounding box center [526, 298] width 675 height 193
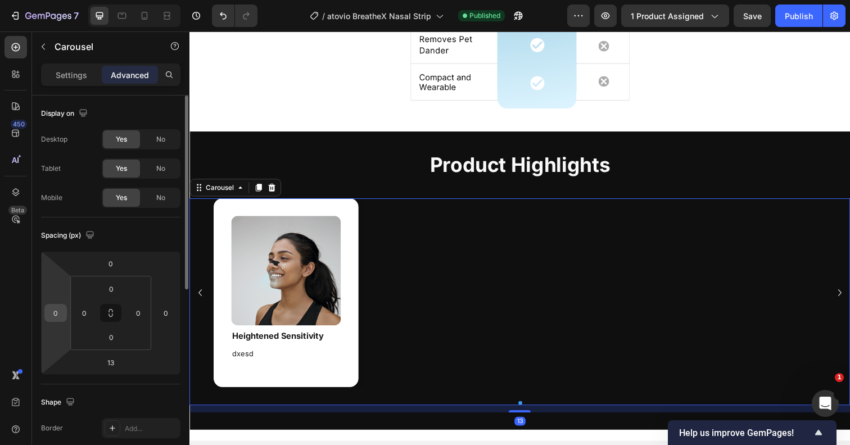
click at [60, 313] on input "0" at bounding box center [55, 313] width 17 height 17
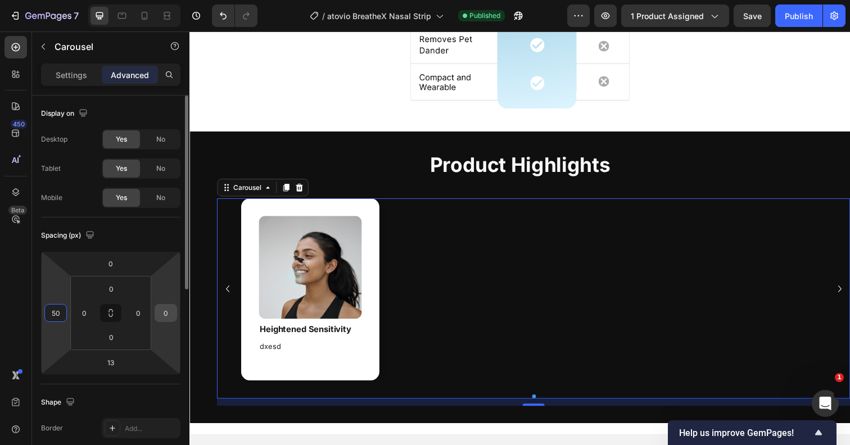
type input "50"
click at [165, 312] on input "0" at bounding box center [165, 313] width 17 height 17
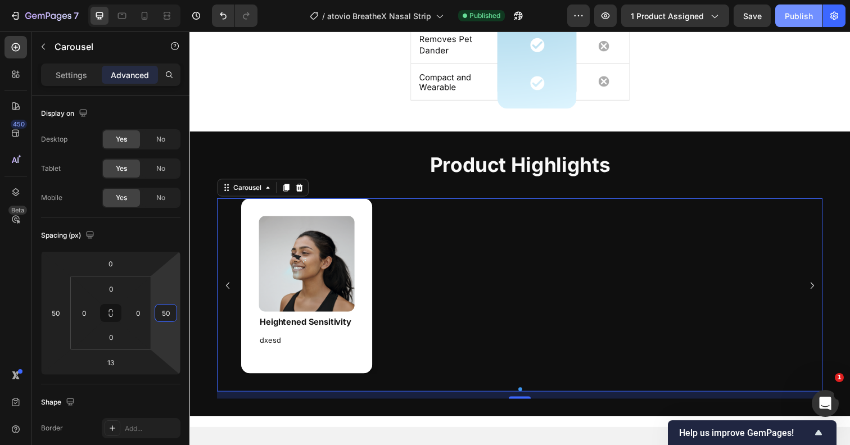
type input "50"
click at [777, 16] on button "Publish" at bounding box center [798, 15] width 47 height 22
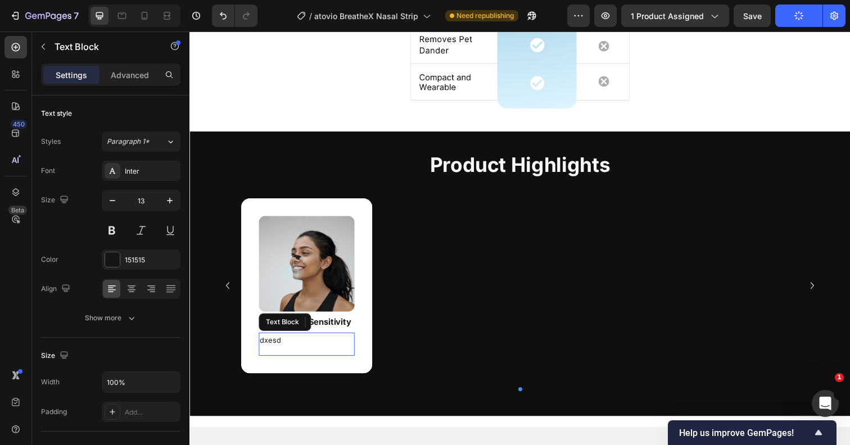
click at [356, 360] on div "dxesd Text Block" at bounding box center [309, 351] width 98 height 24
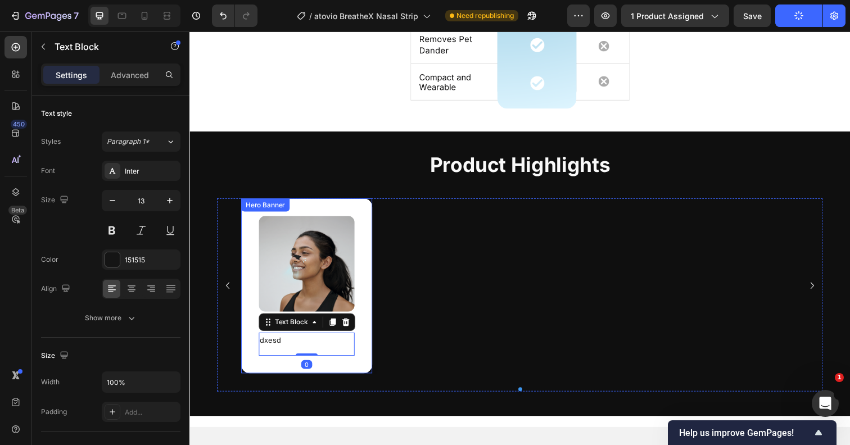
click at [371, 310] on div "Image Heightened Sensitivity Heading dxesd Text Block 0" at bounding box center [309, 291] width 134 height 179
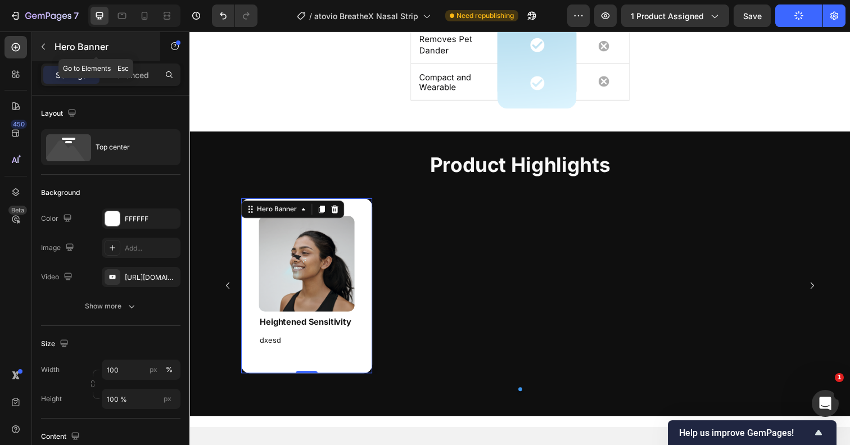
click at [46, 51] on button "button" at bounding box center [43, 47] width 18 height 18
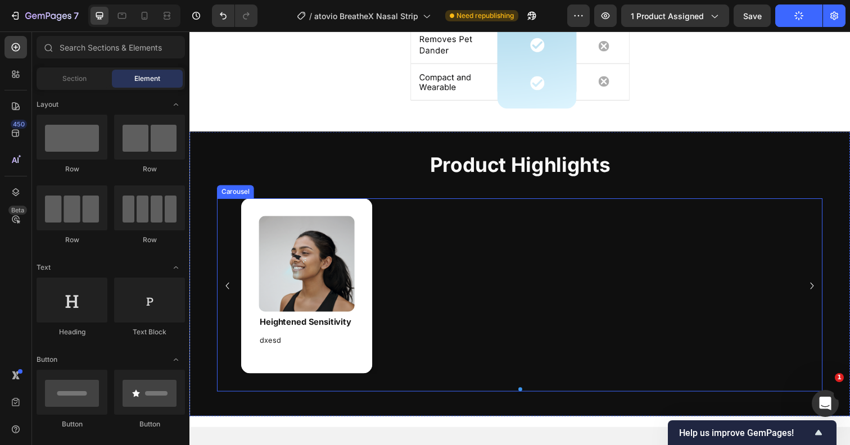
click at [431, 232] on div "Image Heightened Sensitivity Heading dxesd Text Block Hero Banner" at bounding box center [526, 291] width 569 height 179
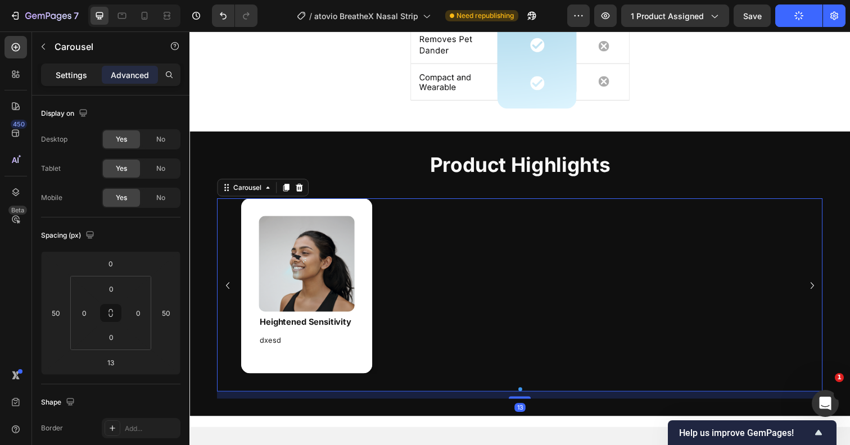
click at [75, 66] on div "Settings" at bounding box center [71, 75] width 56 height 18
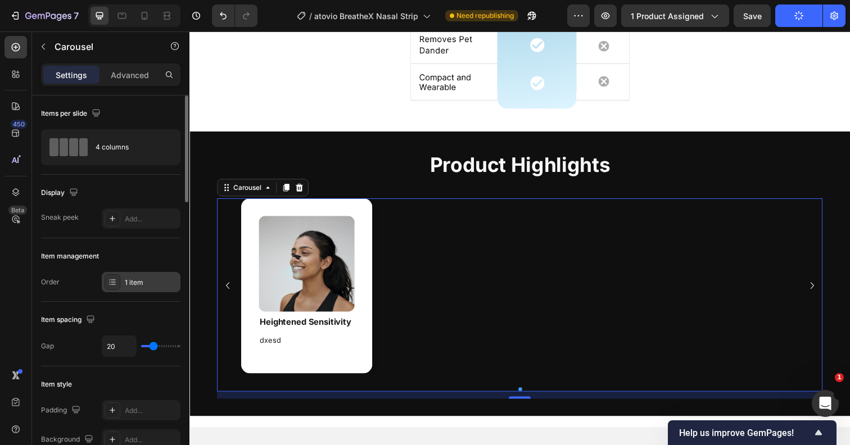
click at [115, 278] on icon at bounding box center [112, 282] width 9 height 9
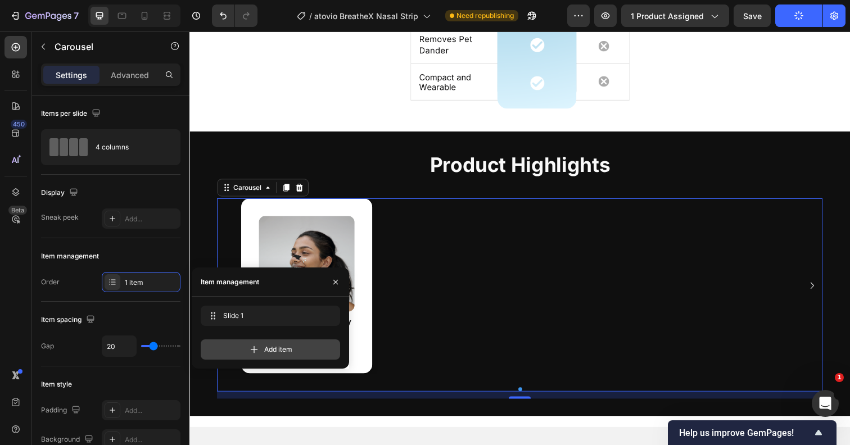
click at [254, 352] on icon at bounding box center [253, 349] width 11 height 11
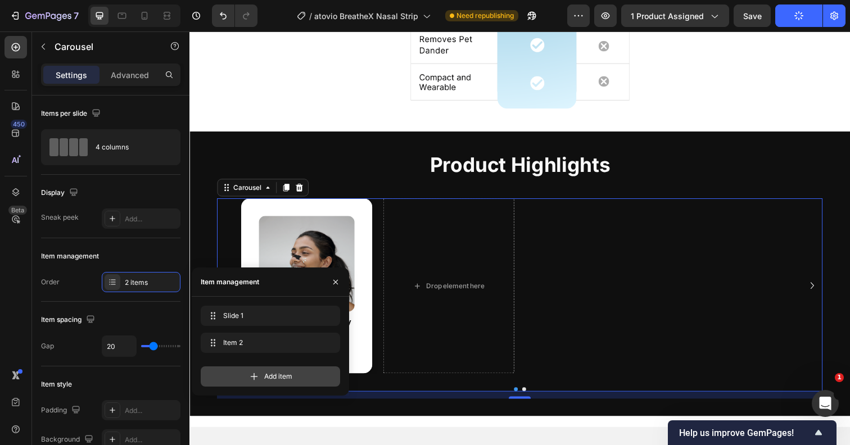
click at [255, 375] on icon at bounding box center [253, 376] width 11 height 11
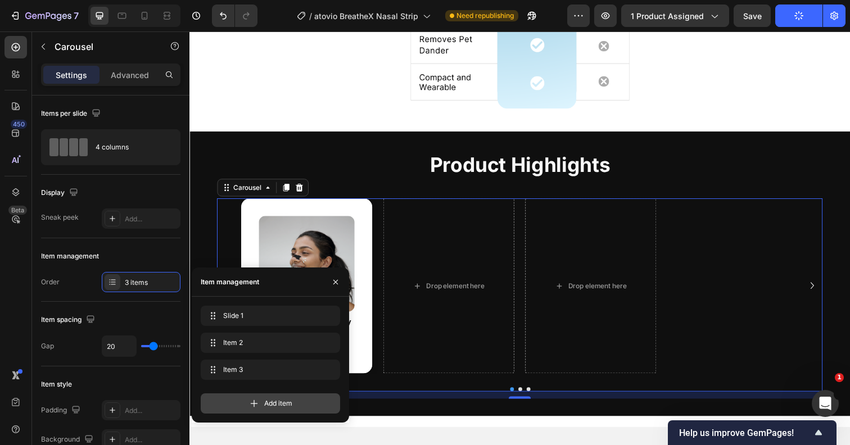
click at [254, 398] on icon at bounding box center [253, 403] width 11 height 11
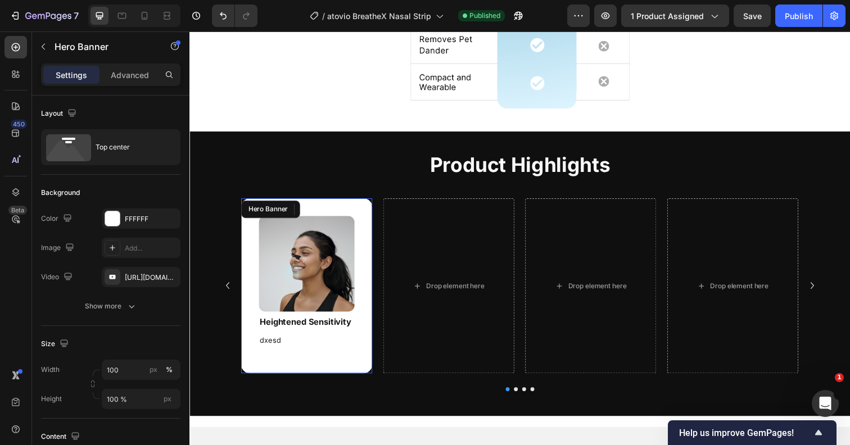
click at [364, 212] on div "Image Heightened Sensitivity Heading dxesd Text Block" at bounding box center [309, 291] width 134 height 179
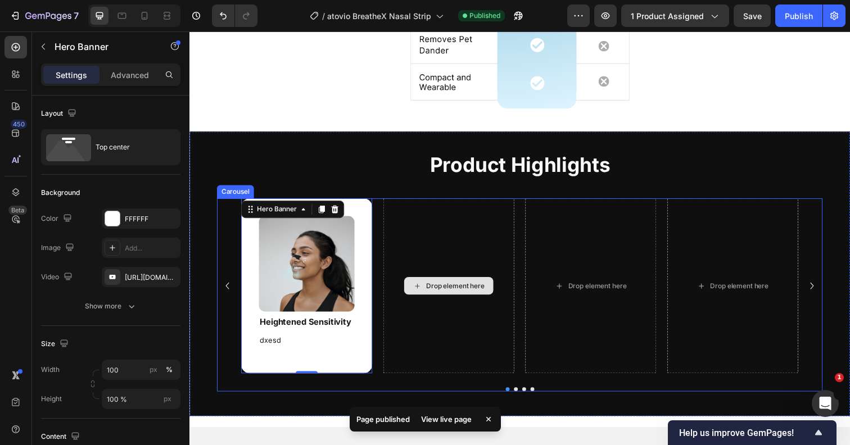
click at [426, 242] on div "Drop element here" at bounding box center [454, 291] width 134 height 179
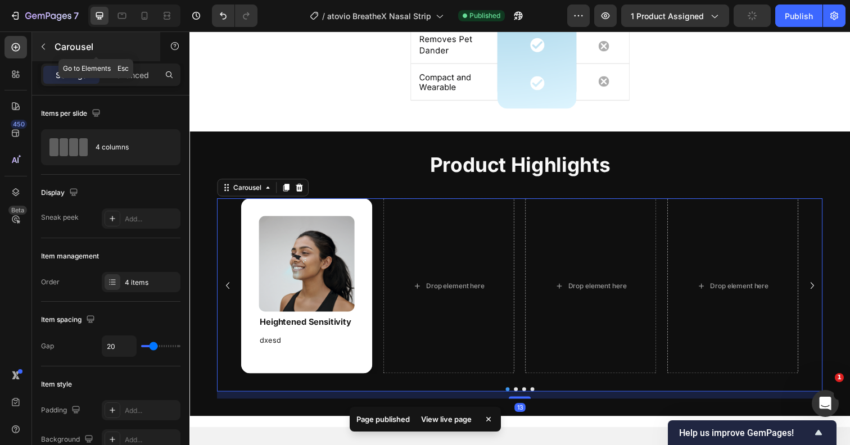
click at [44, 51] on button "button" at bounding box center [43, 47] width 18 height 18
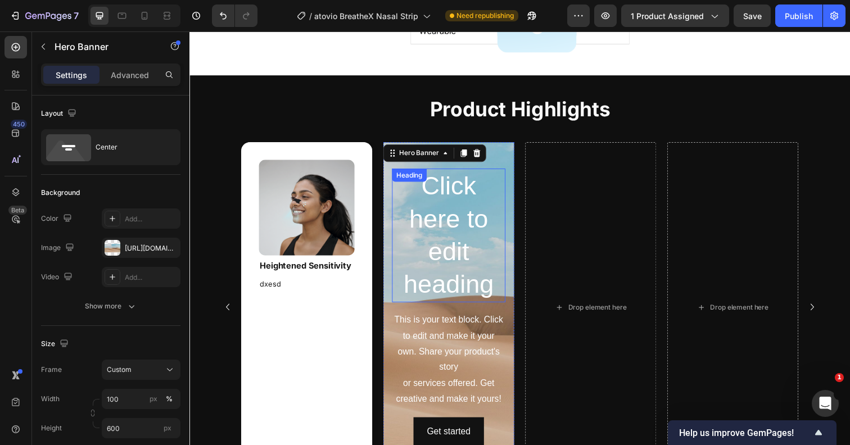
scroll to position [1676, 0]
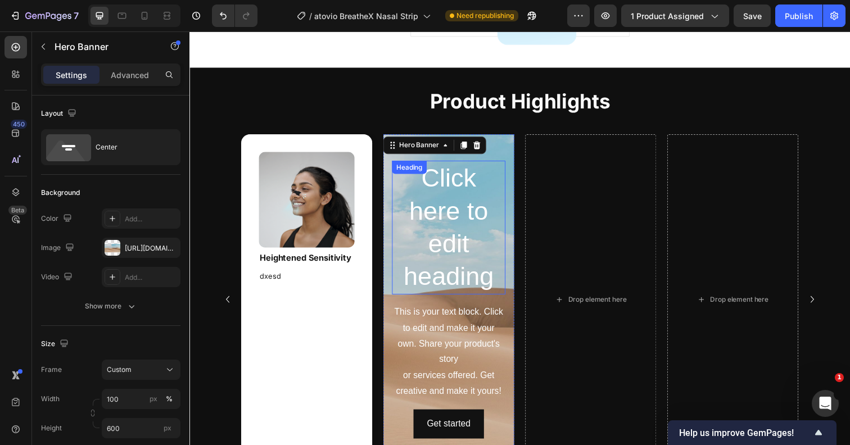
click at [435, 261] on h2 "Click here to edit heading" at bounding box center [454, 232] width 116 height 137
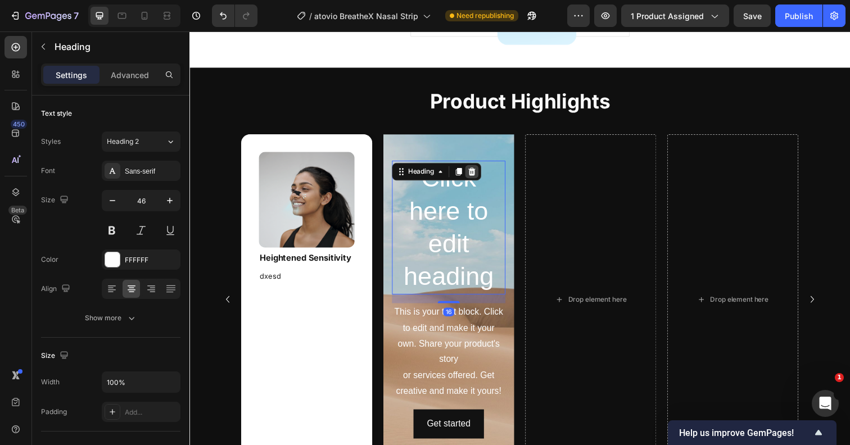
click at [478, 174] on icon at bounding box center [477, 175] width 7 height 8
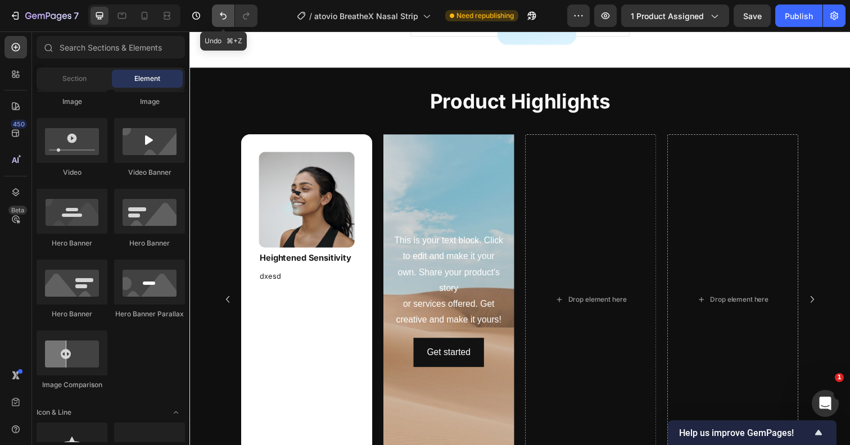
click at [225, 11] on icon "Undo/Redo" at bounding box center [223, 15] width 11 height 11
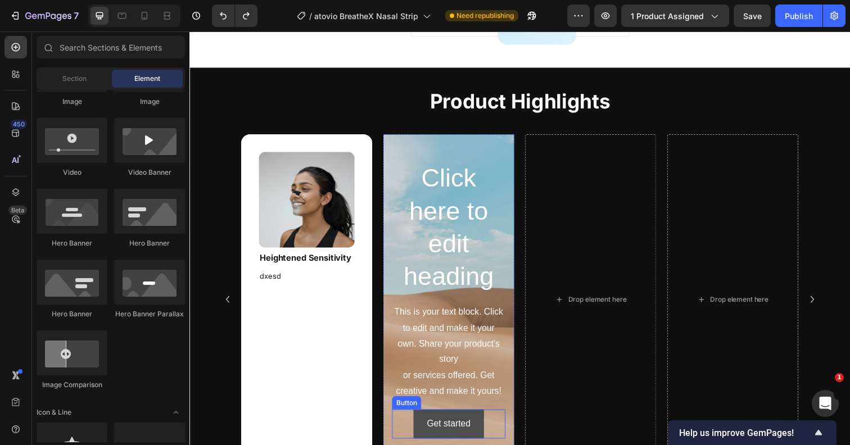
click at [485, 431] on button "Get started" at bounding box center [453, 433] width 71 height 30
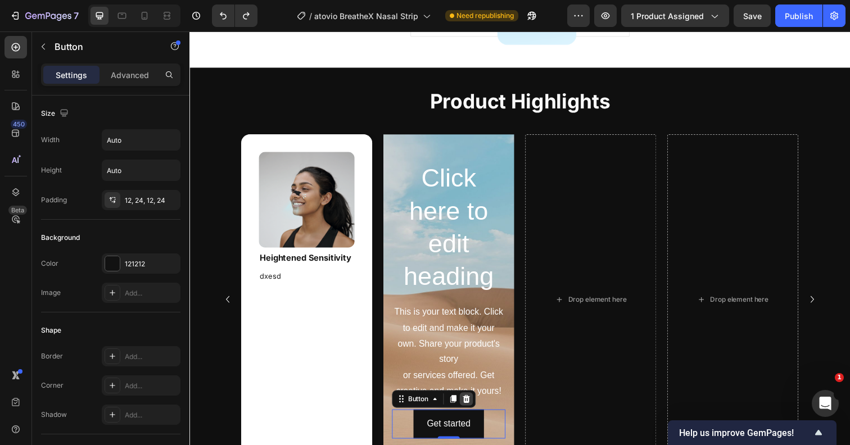
click at [474, 407] on icon at bounding box center [472, 407] width 7 height 8
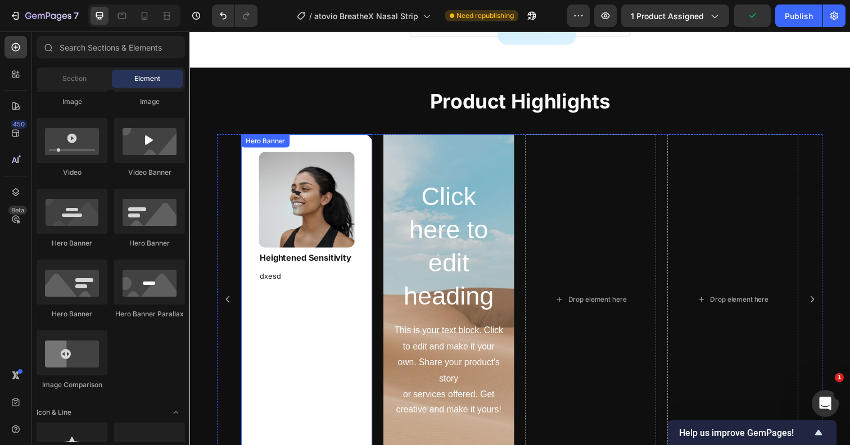
click at [353, 147] on div "Image Heightened Sensitivity Heading dxesd Text Block" at bounding box center [309, 226] width 134 height 179
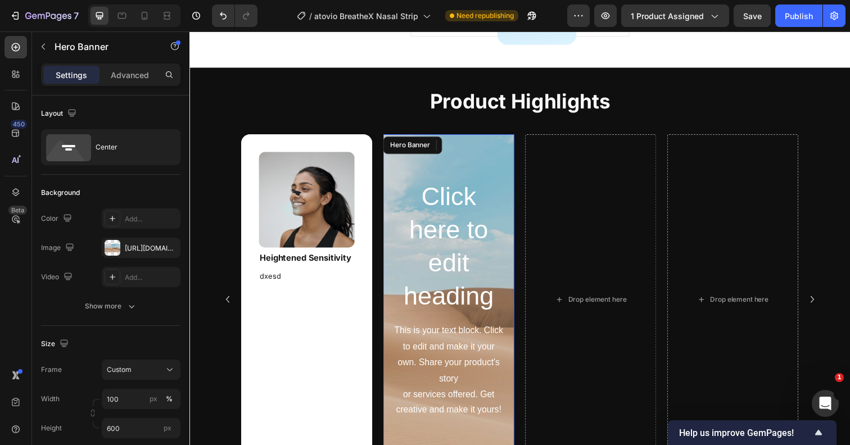
click at [443, 156] on div "Click here to edit heading Heading This is your text block. Click to edit and m…" at bounding box center [454, 305] width 134 height 337
click at [481, 148] on icon at bounding box center [482, 148] width 7 height 8
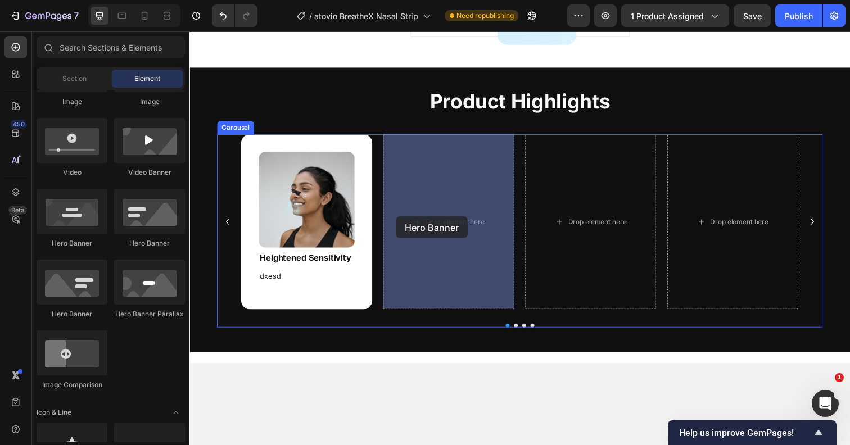
drag, startPoint x: 325, startPoint y: 247, endPoint x: 399, endPoint y: 219, distance: 79.5
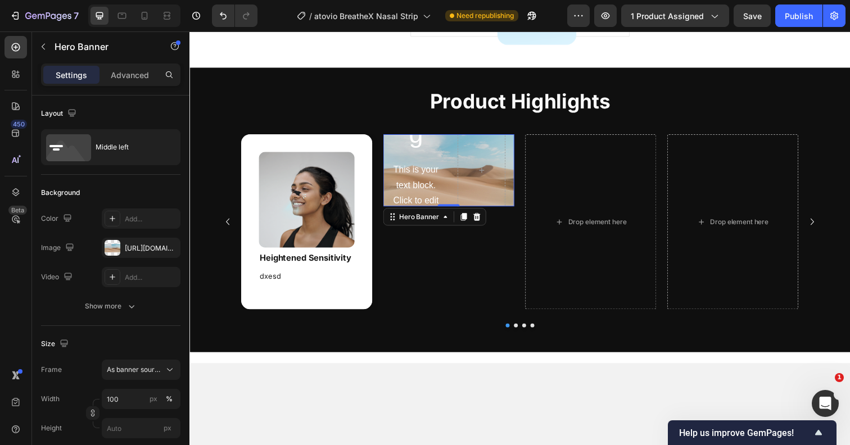
click at [447, 153] on div "Click here to edit heading Heading This is your text block. Click to edit and m…" at bounding box center [454, 173] width 134 height 73
click at [391, 181] on div "Click here to edit heading Heading This is your text block. Click to edit and m…" at bounding box center [454, 173] width 134 height 585
click at [485, 146] on icon at bounding box center [482, 148] width 7 height 8
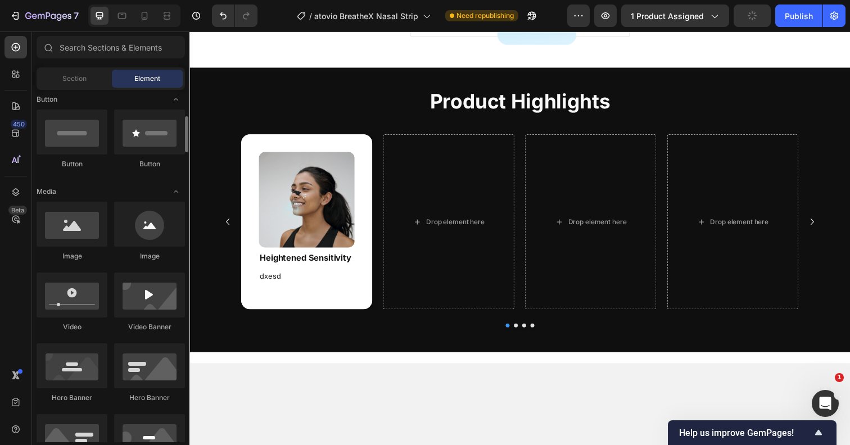
scroll to position [227, 0]
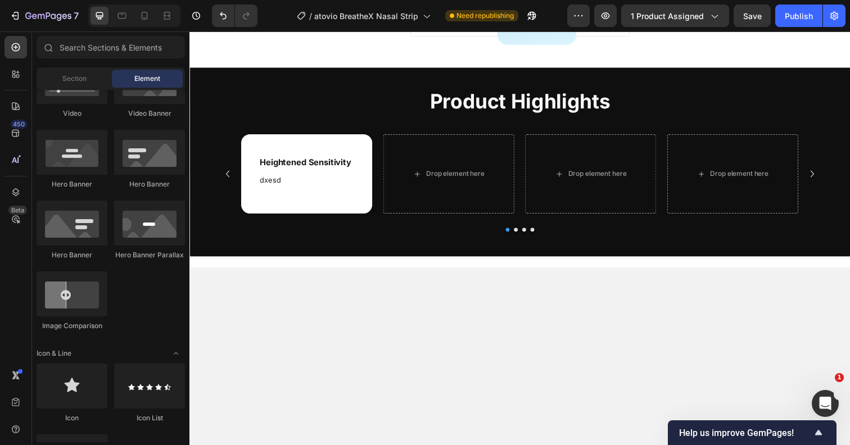
scroll to position [386, 0]
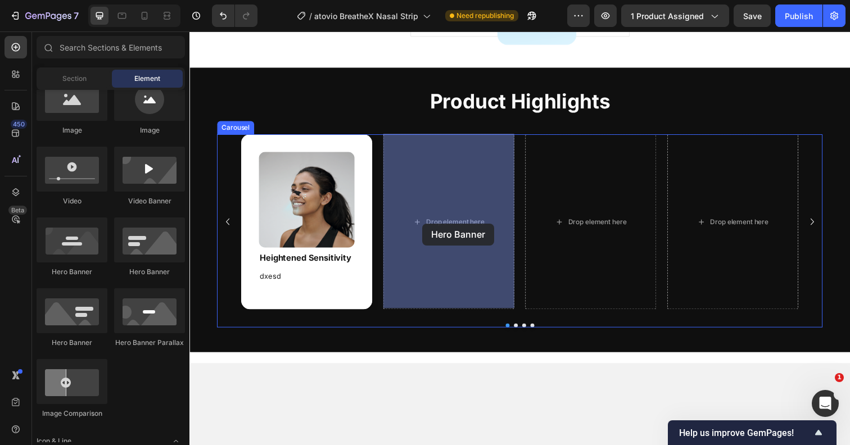
drag, startPoint x: 250, startPoint y: 342, endPoint x: 425, endPoint y: 227, distance: 210.2
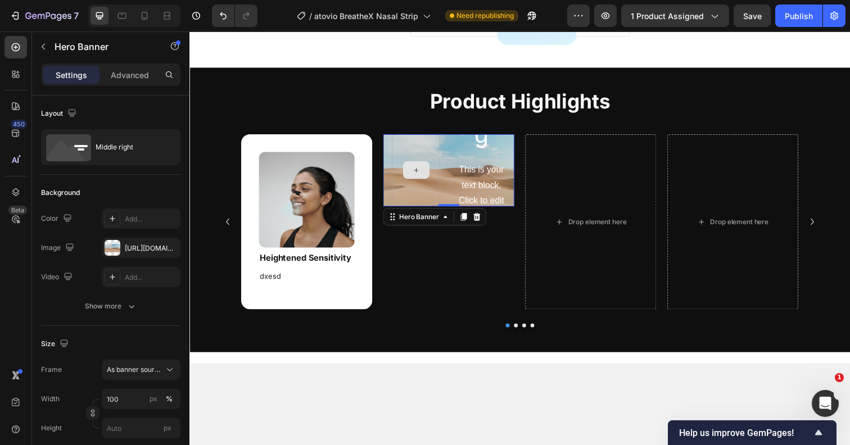
click at [423, 196] on div at bounding box center [420, 173] width 49 height 580
click at [481, 145] on icon at bounding box center [482, 148] width 7 height 8
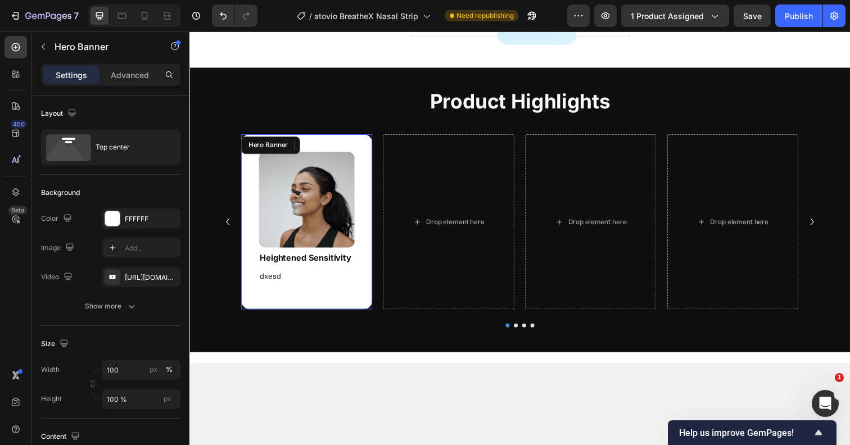
click at [334, 145] on div "Image Heightened Sensitivity Heading dxesd Text Block Hero Banner" at bounding box center [309, 226] width 134 height 179
click at [323, 147] on icon at bounding box center [325, 148] width 6 height 8
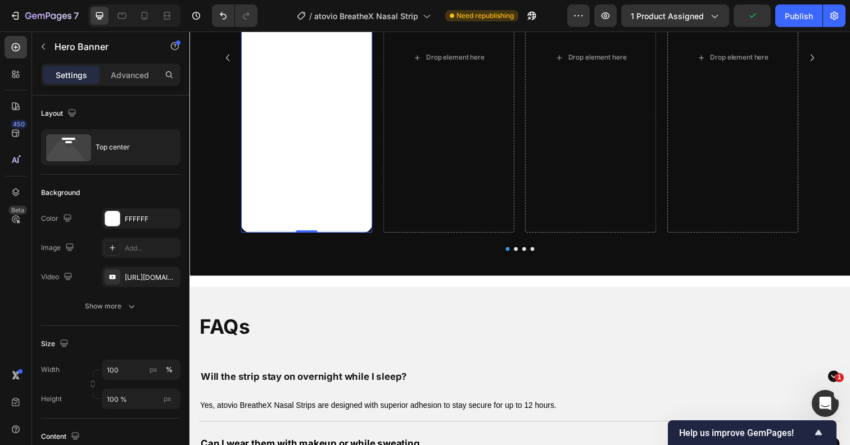
scroll to position [1839, 0]
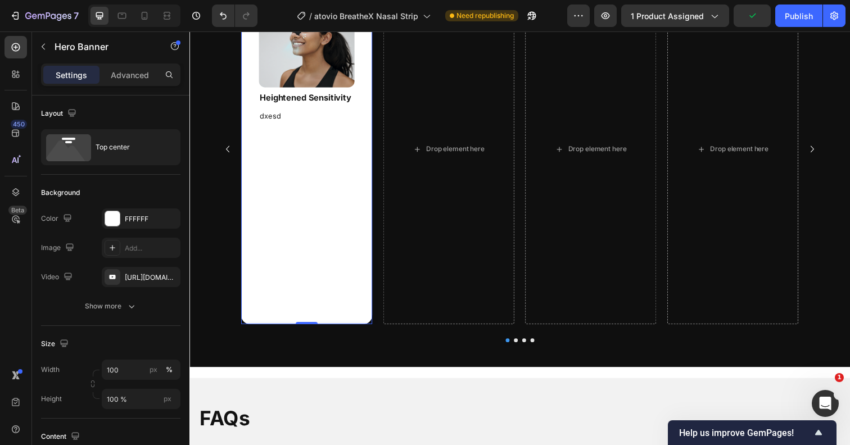
click at [317, 209] on div "Background Image" at bounding box center [309, 151] width 134 height 357
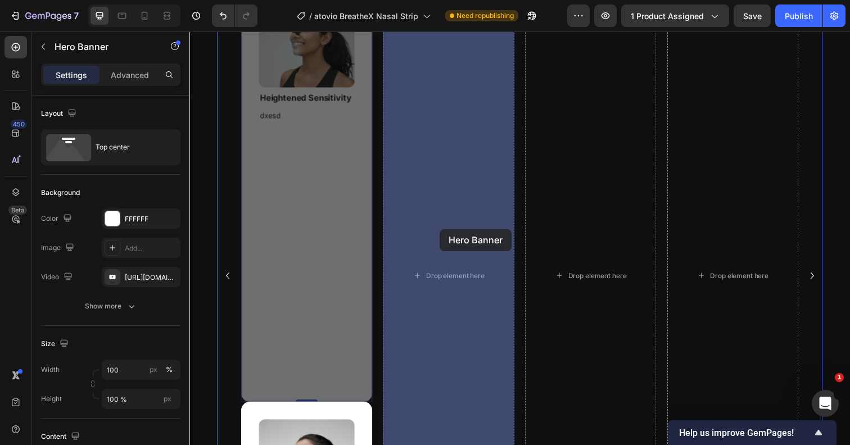
drag, startPoint x: 318, startPoint y: 275, endPoint x: 445, endPoint y: 233, distance: 133.1
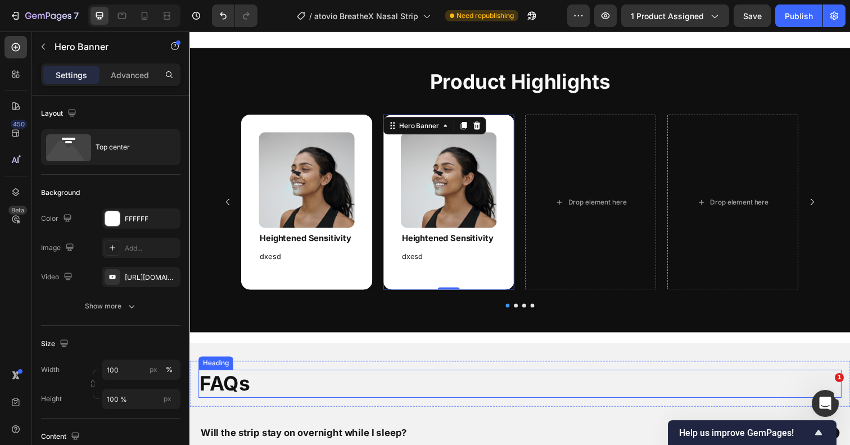
scroll to position [1623, 0]
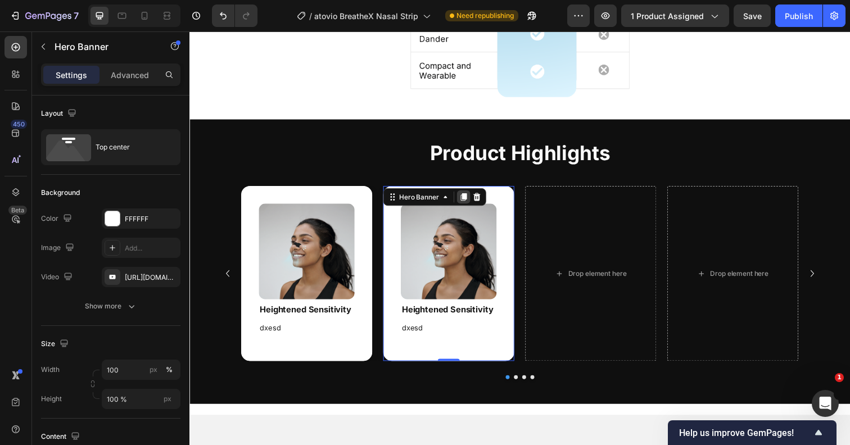
click at [470, 201] on icon at bounding box center [470, 201] width 6 height 8
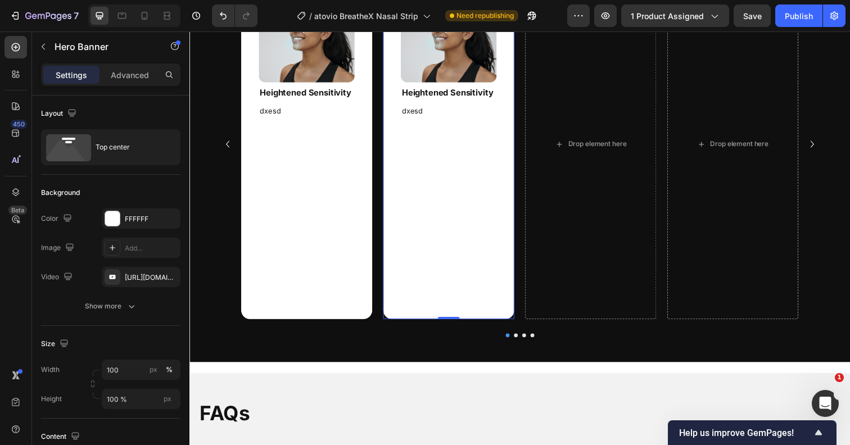
scroll to position [1773, 0]
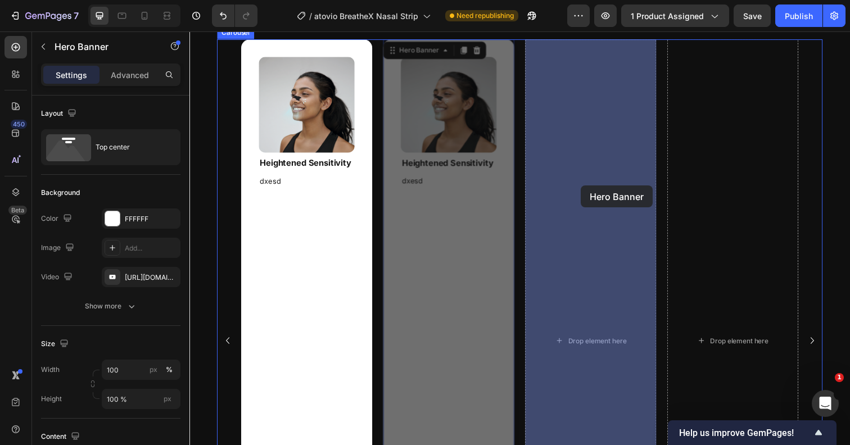
drag, startPoint x: 538, startPoint y: 205, endPoint x: 576, endPoint y: 193, distance: 39.5
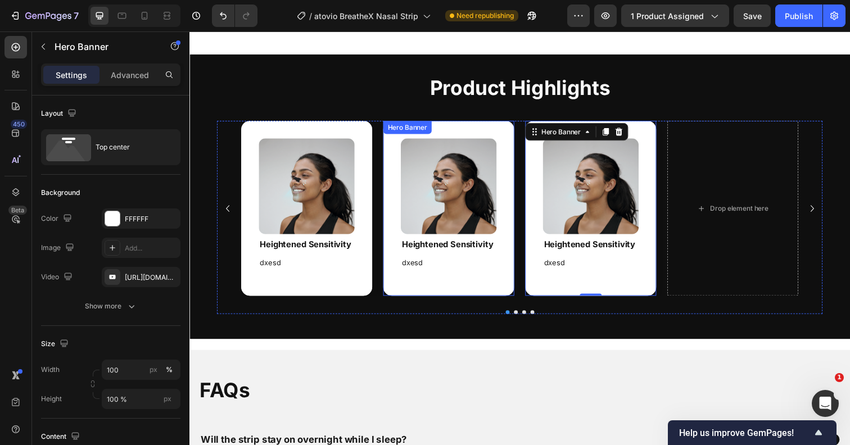
scroll to position [1673, 0]
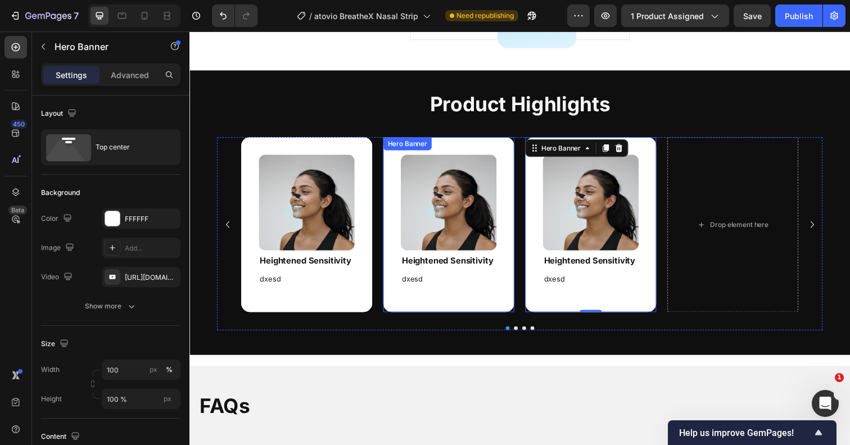
click at [498, 151] on div "Image Heightened Sensitivity Heading dxesd Text Block" at bounding box center [454, 228] width 134 height 179
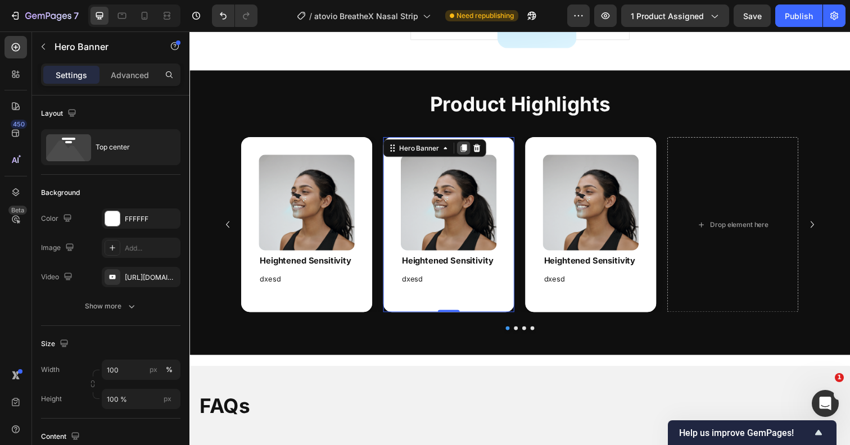
click at [467, 148] on icon at bounding box center [469, 150] width 9 height 9
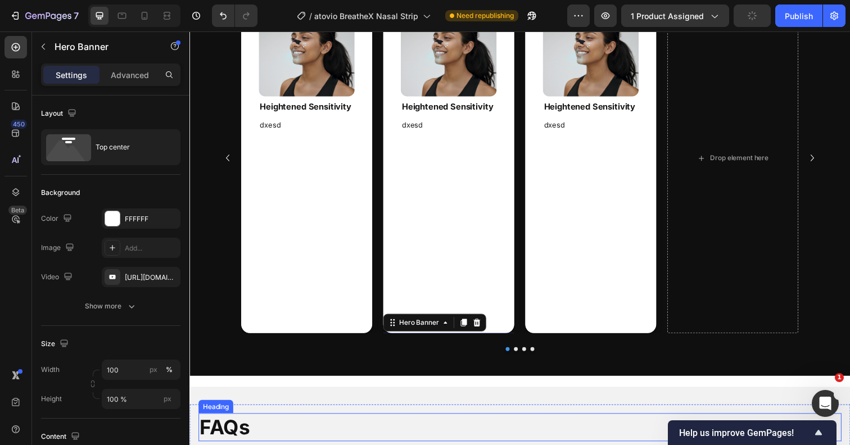
scroll to position [1810, 0]
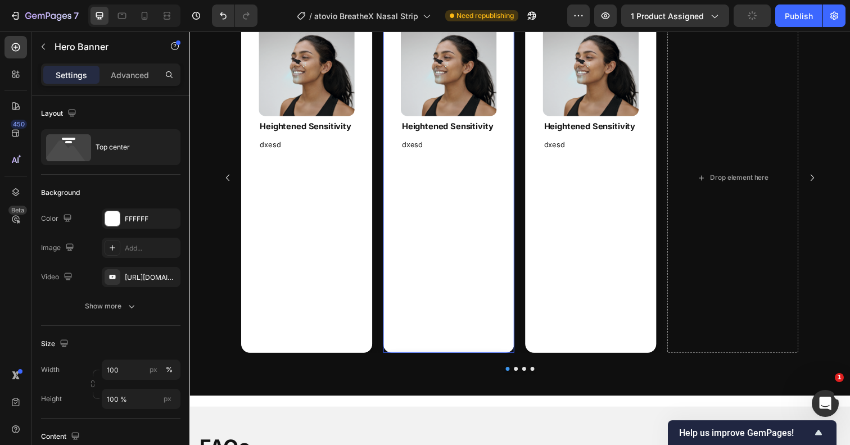
click at [462, 208] on div "Background Image" at bounding box center [454, 180] width 134 height 357
click at [447, 210] on div "Background Image" at bounding box center [454, 180] width 134 height 357
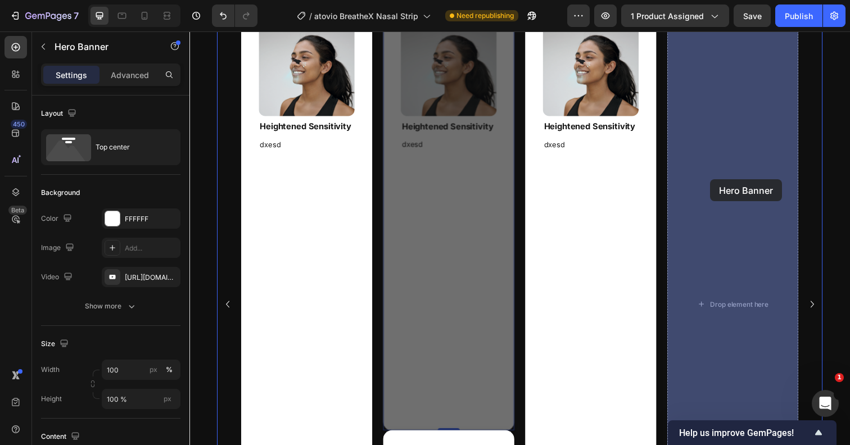
drag, startPoint x: 433, startPoint y: 203, endPoint x: 719, endPoint y: 181, distance: 286.9
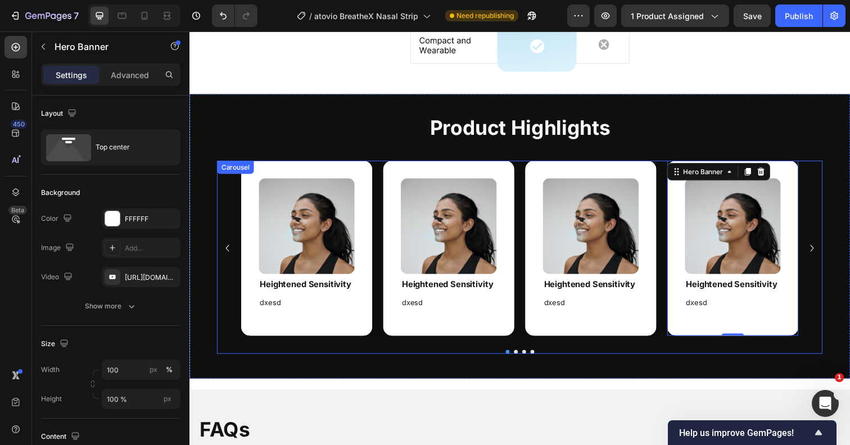
scroll to position [1640, 0]
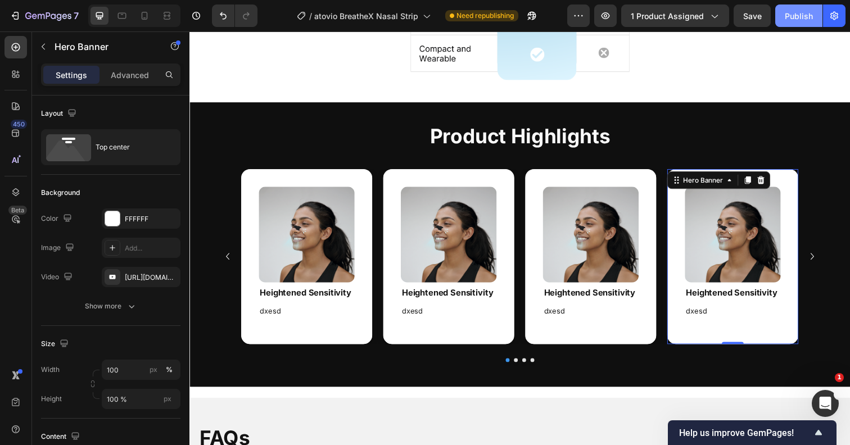
click at [788, 11] on div "Publish" at bounding box center [799, 16] width 28 height 12
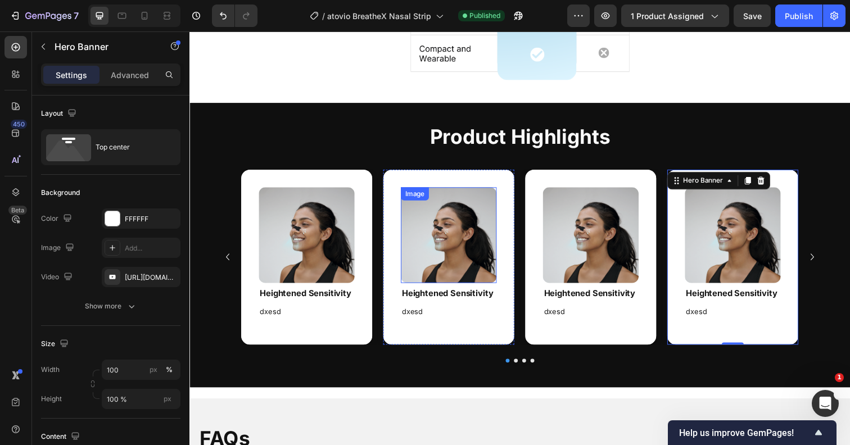
click at [455, 250] on img at bounding box center [454, 240] width 98 height 98
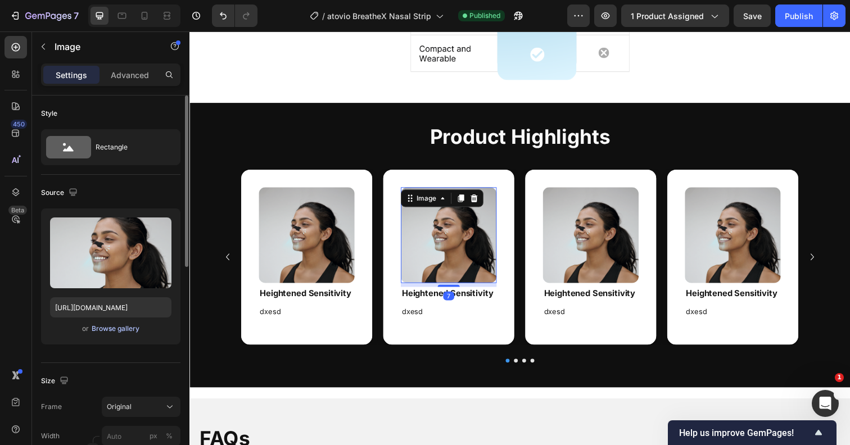
click at [114, 328] on div "Browse gallery" at bounding box center [116, 329] width 48 height 10
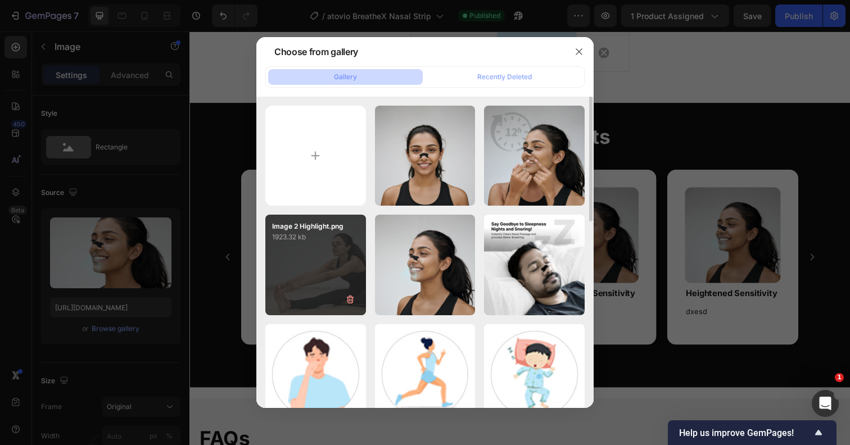
click at [309, 271] on div "Image 2 Highlight.png 1923.32 kb" at bounding box center [315, 265] width 101 height 101
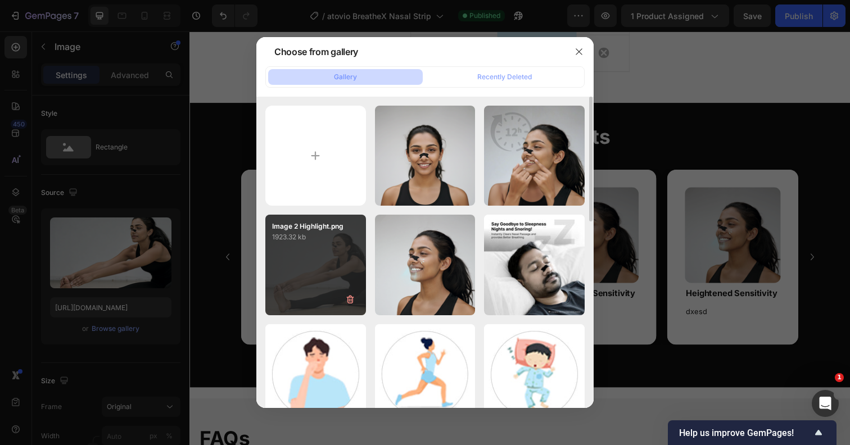
type input "[URL][DOMAIN_NAME]"
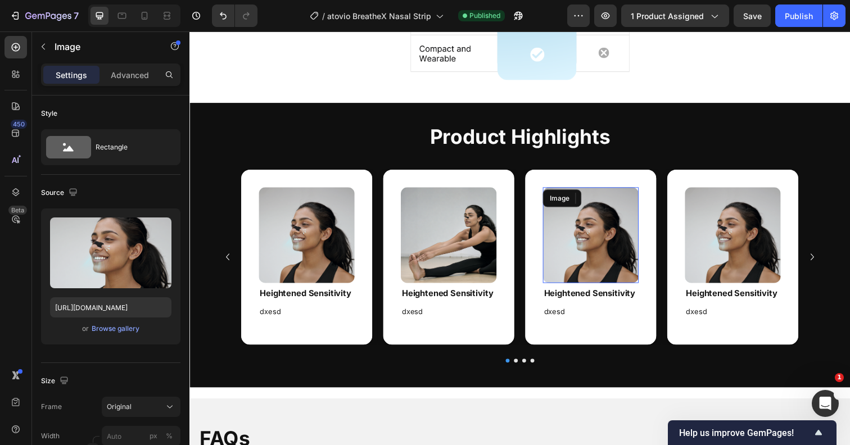
click at [585, 240] on img at bounding box center [599, 240] width 98 height 98
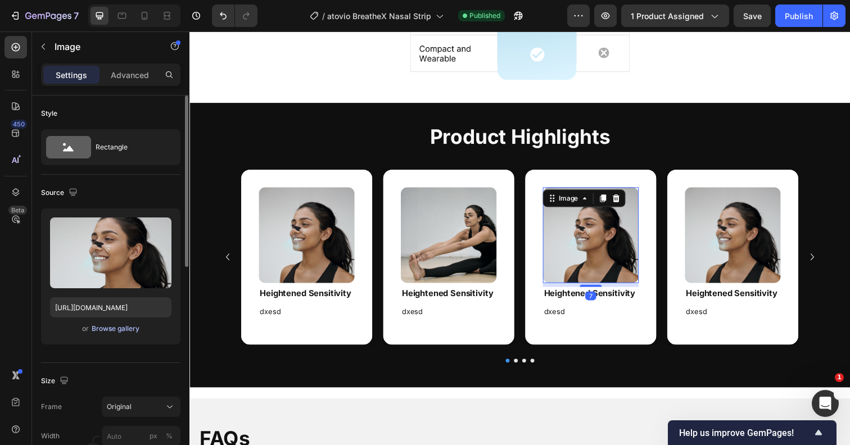
click at [107, 330] on div "Browse gallery" at bounding box center [116, 329] width 48 height 10
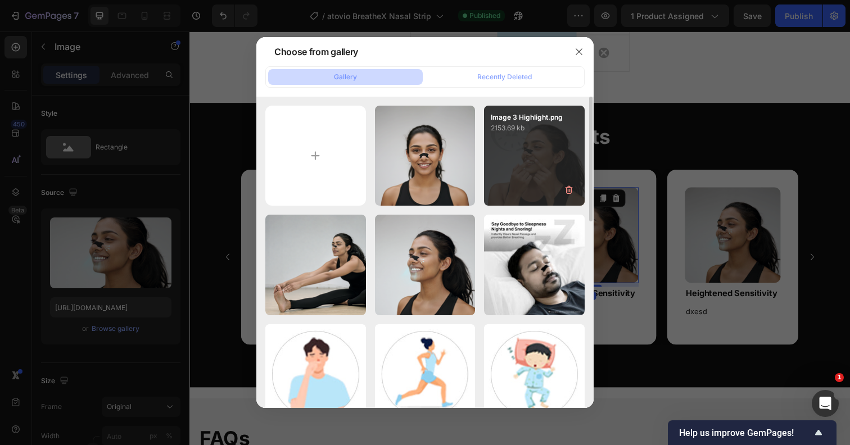
click at [550, 154] on div "Image 3 Highlight.png 2153.69 kb" at bounding box center [534, 156] width 101 height 101
type input "[URL][DOMAIN_NAME]"
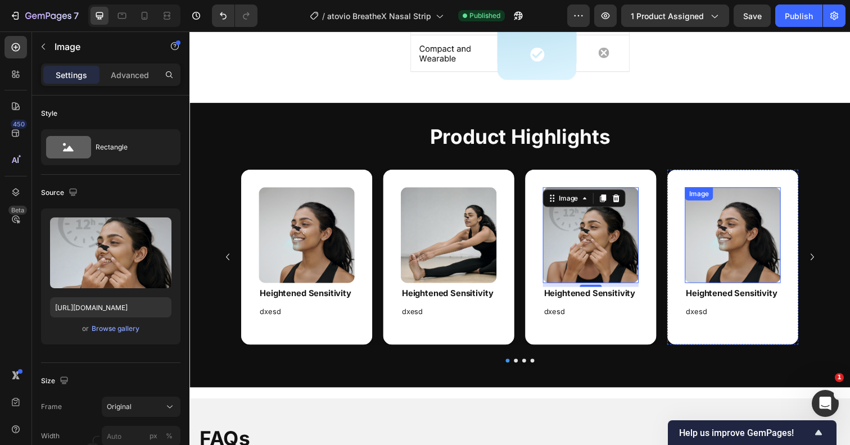
click at [751, 240] on img at bounding box center [744, 240] width 98 height 98
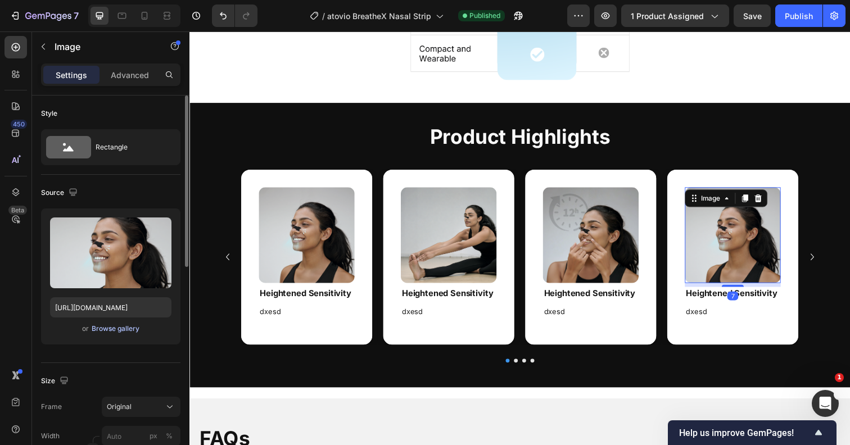
click at [115, 326] on div "Browse gallery" at bounding box center [116, 329] width 48 height 10
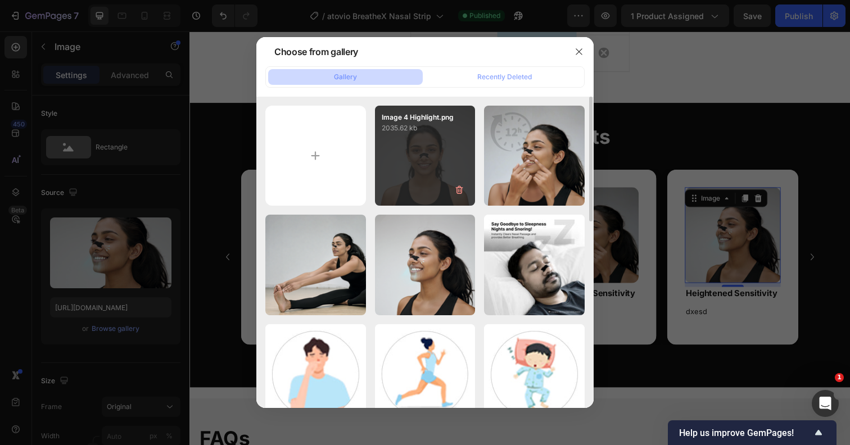
click at [421, 166] on div "Image 4 Highlight.png 2035.62 kb" at bounding box center [425, 156] width 101 height 101
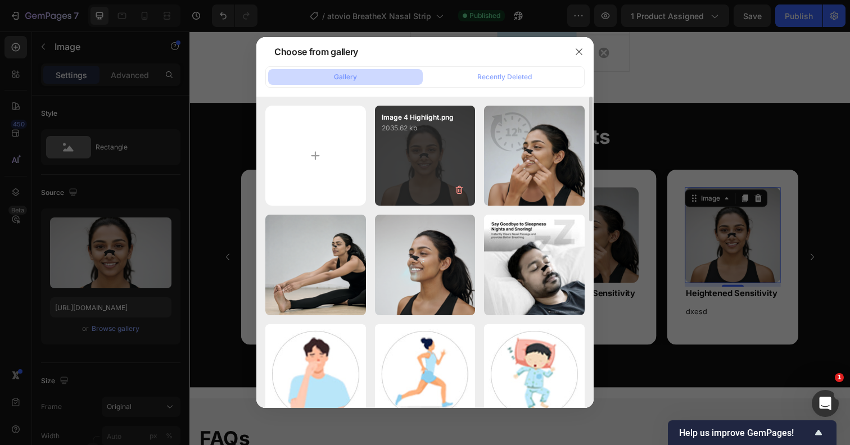
type input "[URL][DOMAIN_NAME]"
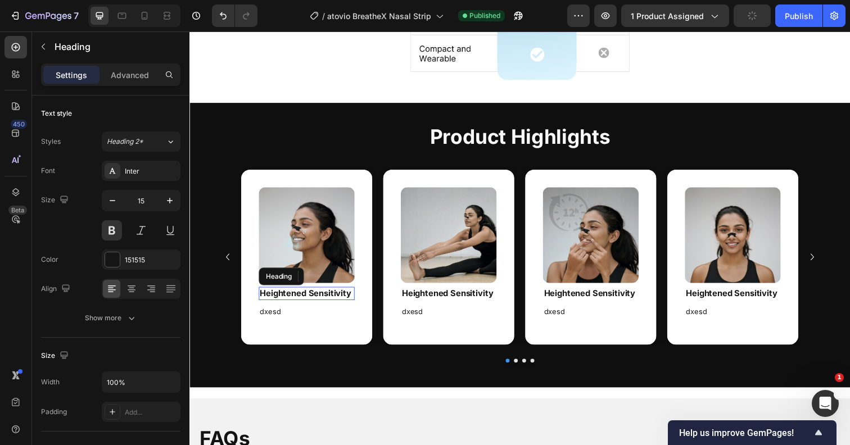
click at [313, 299] on strong "Heightened Sensitivity" at bounding box center [307, 298] width 93 height 11
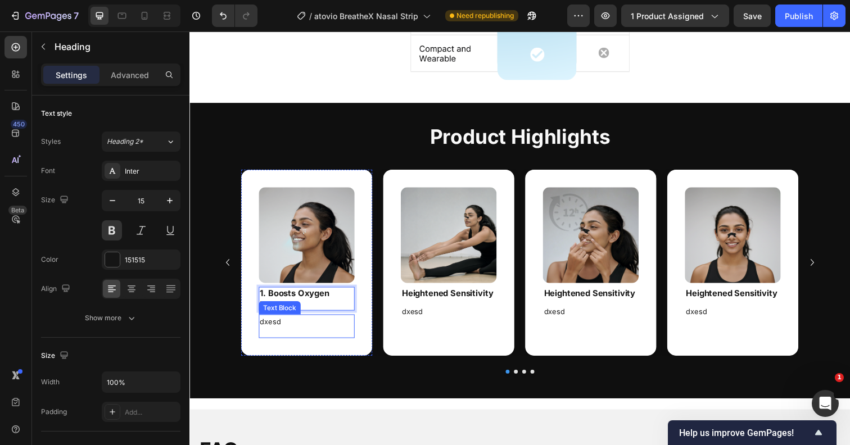
click at [289, 329] on p "dxesd" at bounding box center [309, 328] width 96 height 13
click at [287, 329] on p "dxesd" at bounding box center [309, 328] width 96 height 13
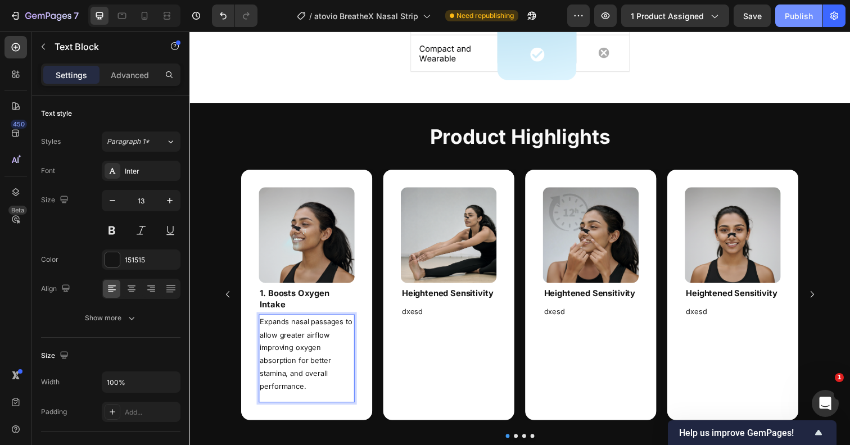
click at [800, 14] on div "Publish" at bounding box center [799, 16] width 28 height 12
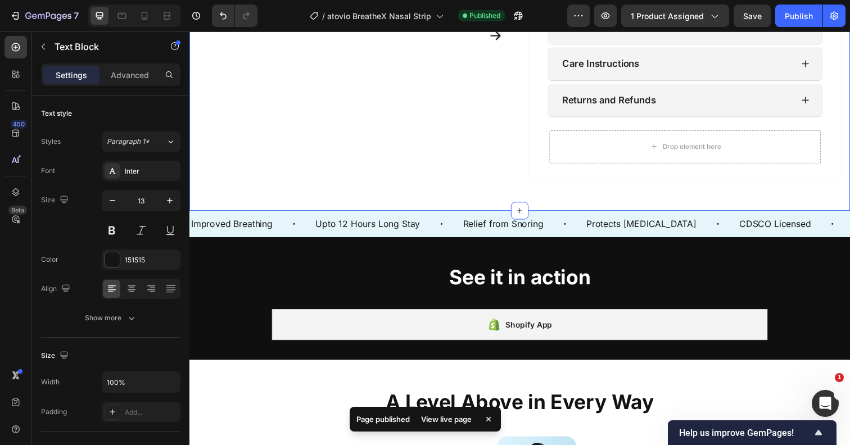
scroll to position [626, 0]
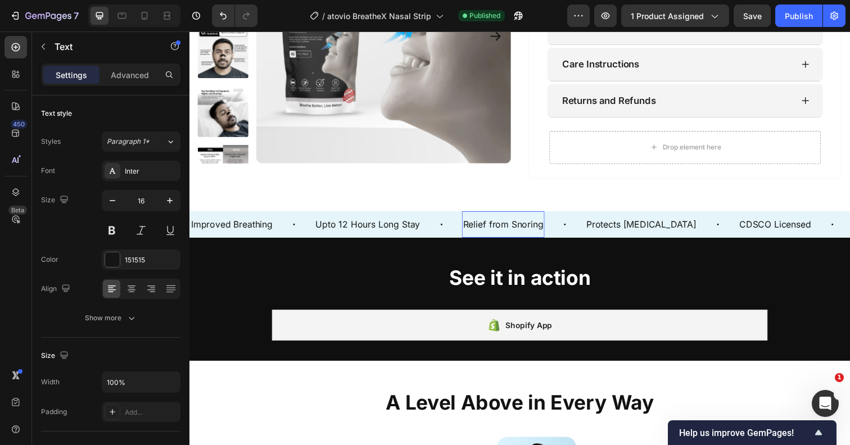
click at [488, 237] on p "Relief from Snoring" at bounding box center [510, 229] width 82 height 16
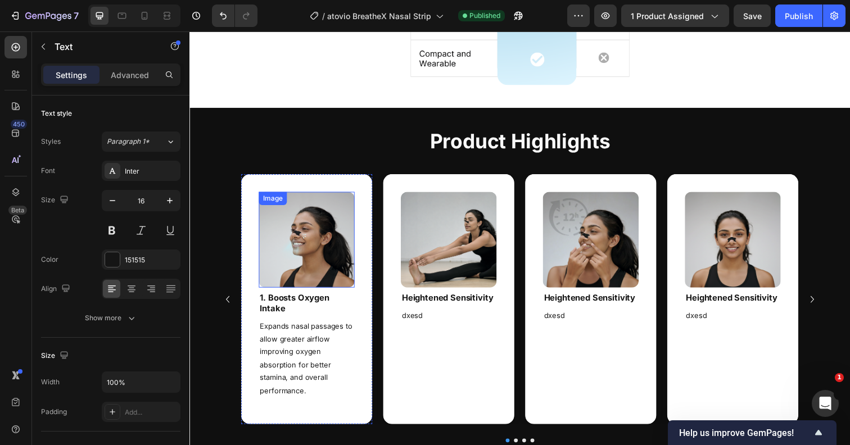
scroll to position [1392, 0]
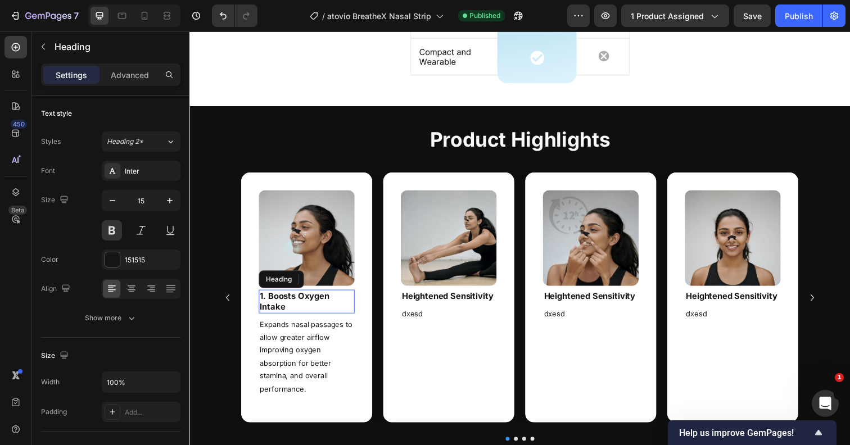
click at [300, 304] on strong "1. Boosts Oxygen Intake" at bounding box center [296, 308] width 71 height 22
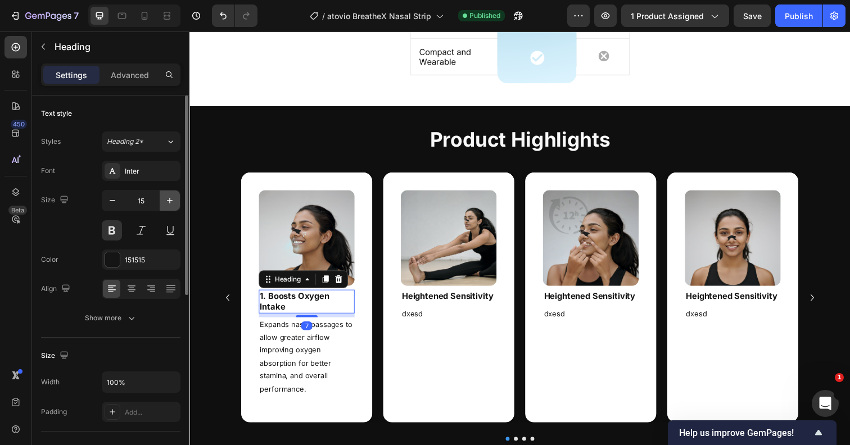
click at [171, 197] on icon "button" at bounding box center [169, 200] width 11 height 11
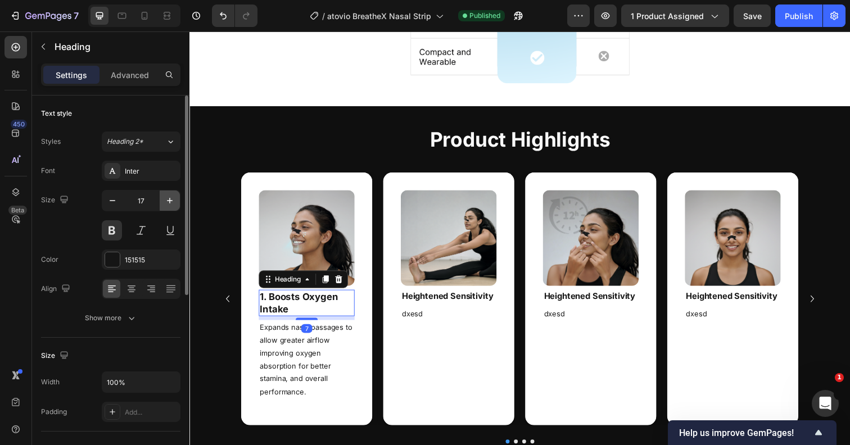
click at [171, 197] on icon "button" at bounding box center [169, 200] width 11 height 11
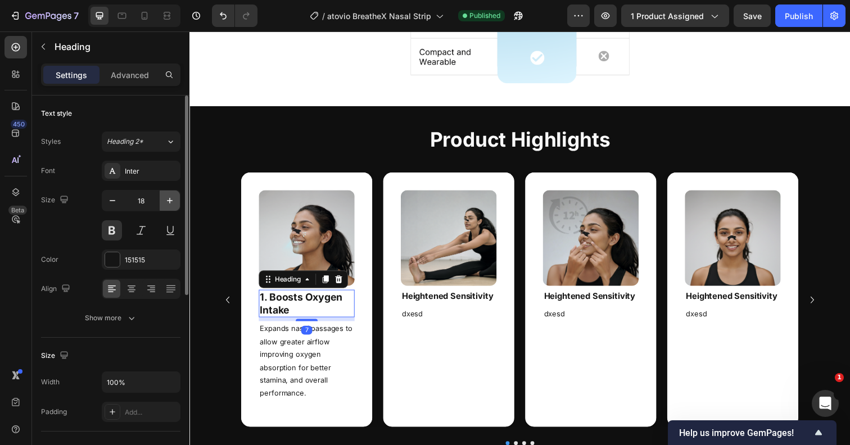
click at [171, 197] on icon "button" at bounding box center [169, 200] width 11 height 11
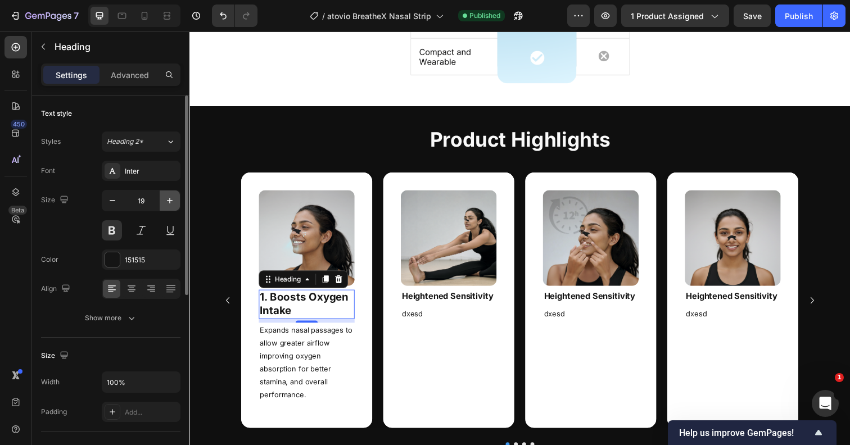
click at [171, 197] on icon "button" at bounding box center [169, 200] width 11 height 11
type input "20"
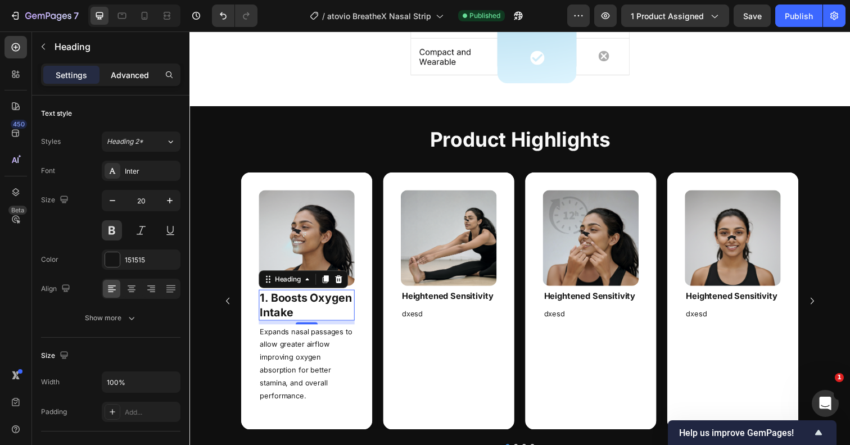
click at [129, 79] on p "Advanced" at bounding box center [130, 75] width 38 height 12
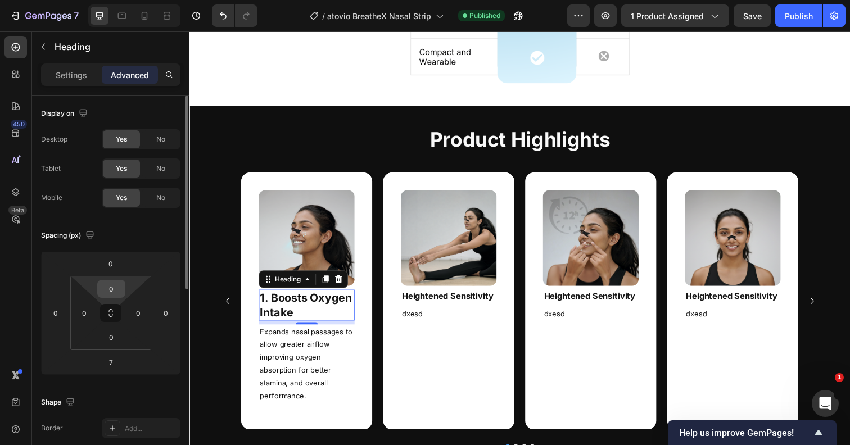
click at [111, 293] on input "0" at bounding box center [111, 288] width 22 height 17
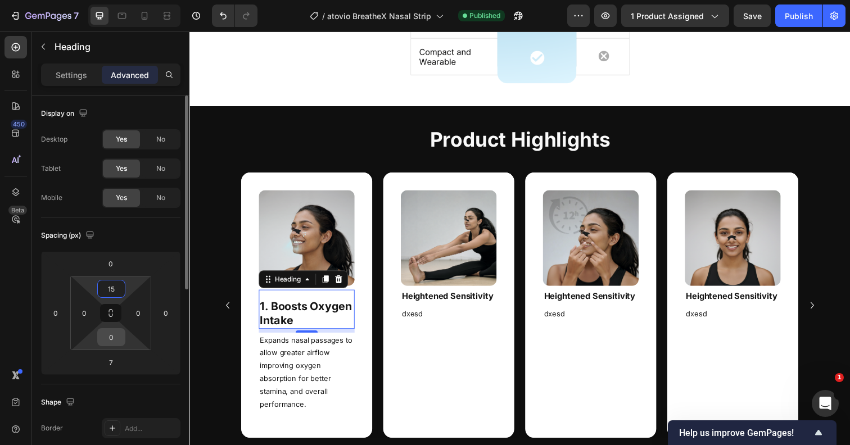
type input "15"
click at [114, 337] on input "0" at bounding box center [111, 337] width 22 height 17
type input "10"
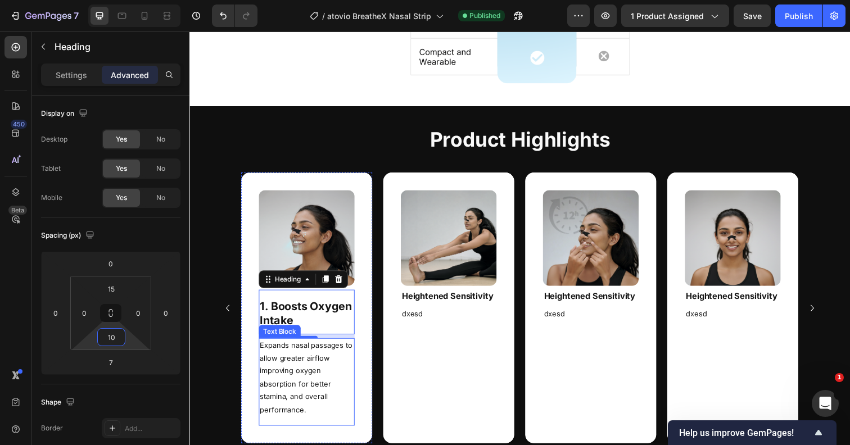
click at [292, 387] on p "Expands nasal passages to allow greater airflow improving oxygen absorption for…" at bounding box center [309, 385] width 96 height 79
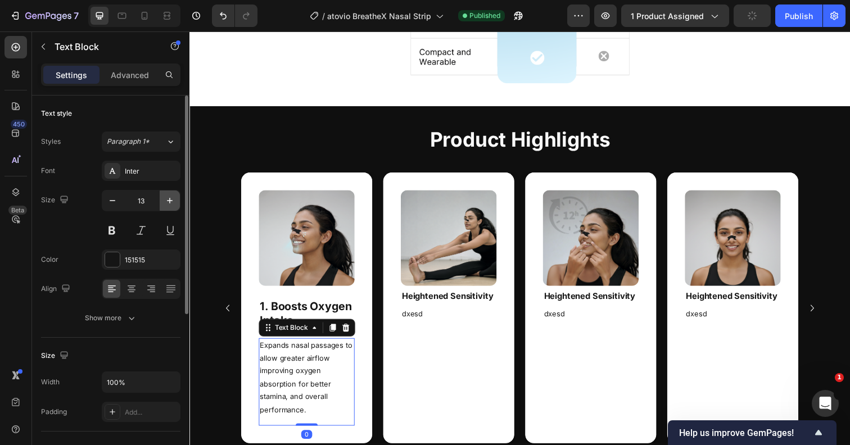
click at [171, 202] on icon "button" at bounding box center [169, 200] width 11 height 11
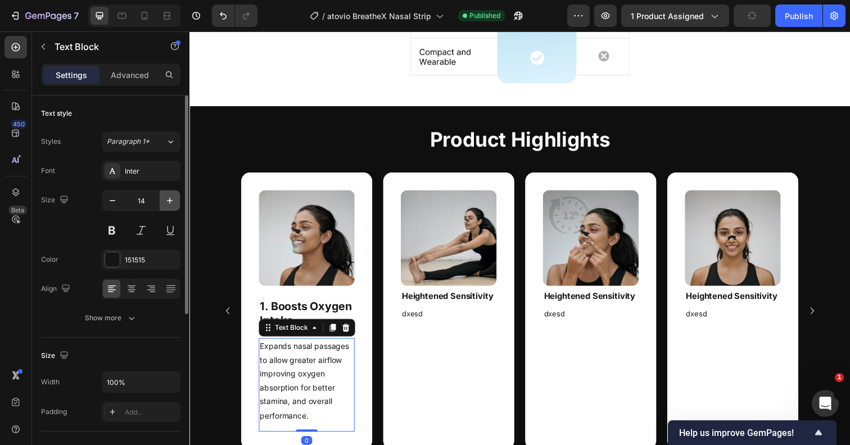
click at [171, 202] on icon "button" at bounding box center [169, 200] width 11 height 11
type input "15"
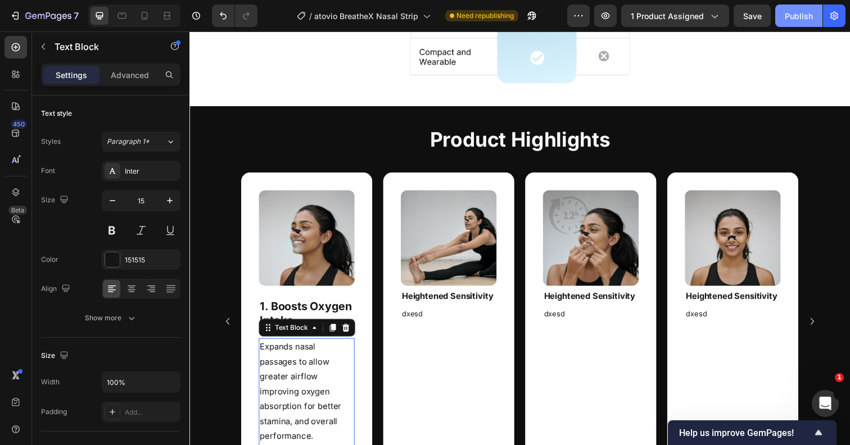
click at [795, 18] on div "Publish" at bounding box center [799, 16] width 28 height 12
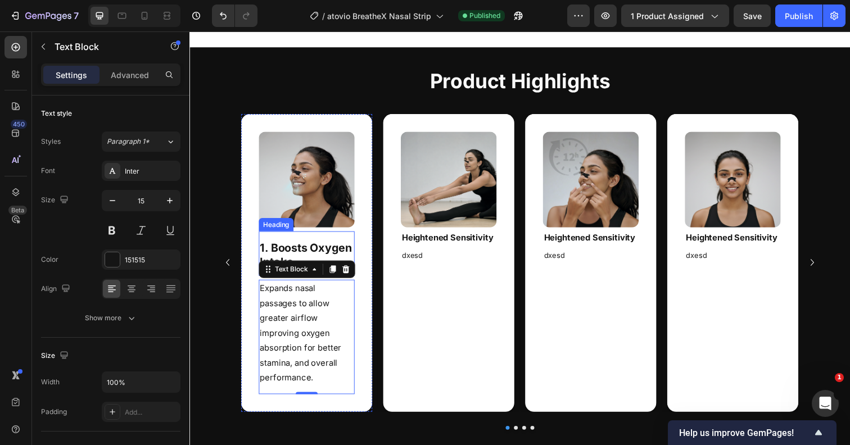
click at [305, 252] on strong "1. Boosts Oxygen Intake" at bounding box center [308, 260] width 94 height 28
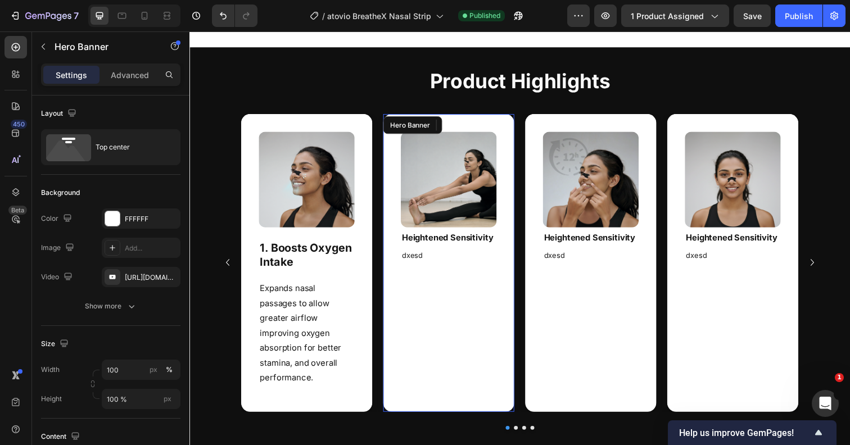
click at [456, 286] on div "Image Heightened Sensitivity Heading dxesd Text Block" at bounding box center [454, 205] width 134 height 179
click at [484, 128] on icon at bounding box center [482, 127] width 9 height 9
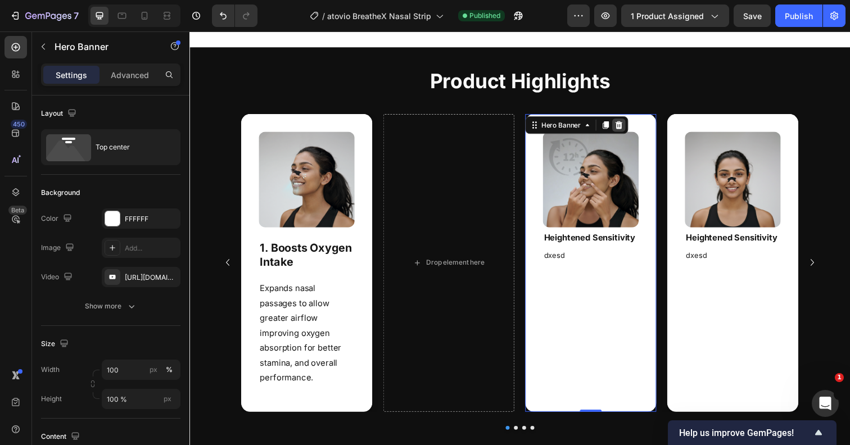
click at [626, 128] on icon at bounding box center [627, 127] width 7 height 8
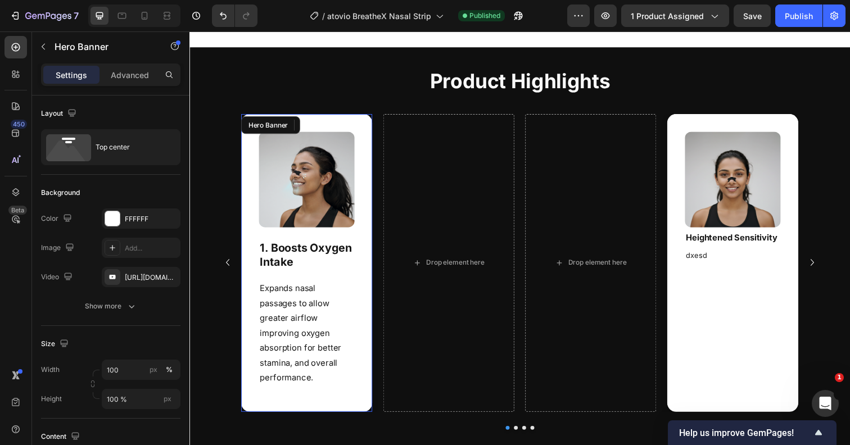
click at [366, 250] on div "Image 1. Boosts Oxygen Intake Heading Expands nasal passages to allow greater a…" at bounding box center [309, 268] width 134 height 304
click at [325, 123] on icon at bounding box center [324, 127] width 9 height 9
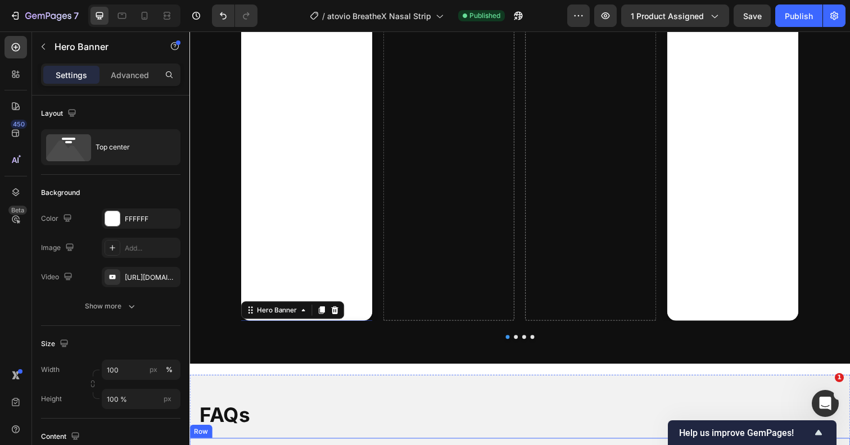
scroll to position [1794, 0]
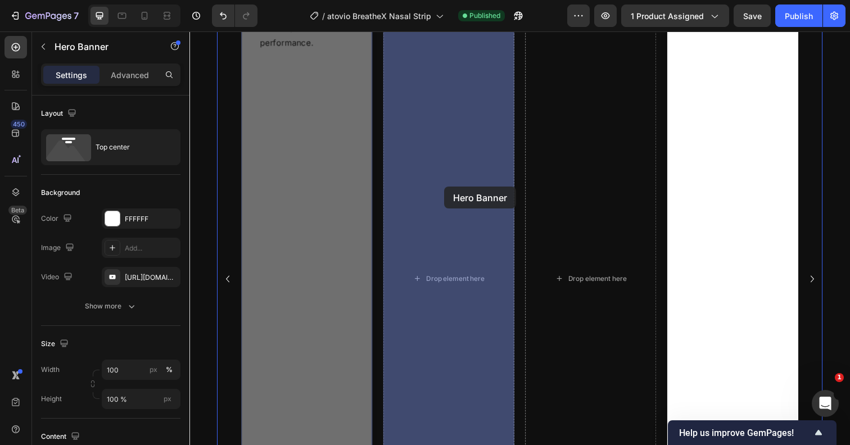
drag, startPoint x: 317, startPoint y: 211, endPoint x: 450, endPoint y: 190, distance: 134.4
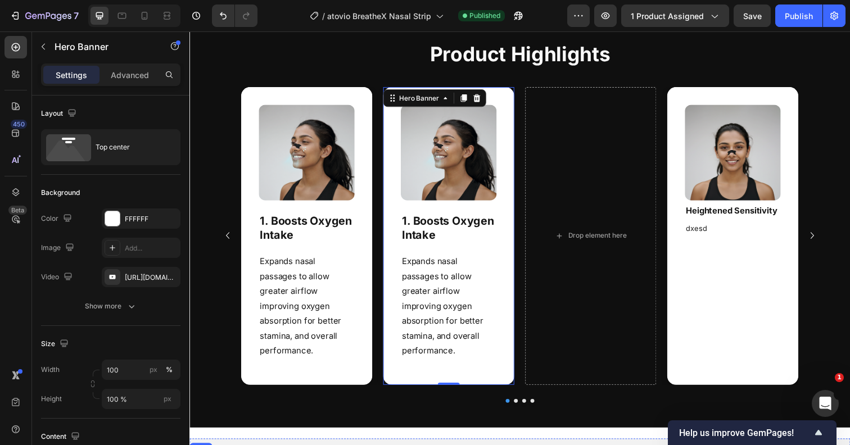
scroll to position [1470, 0]
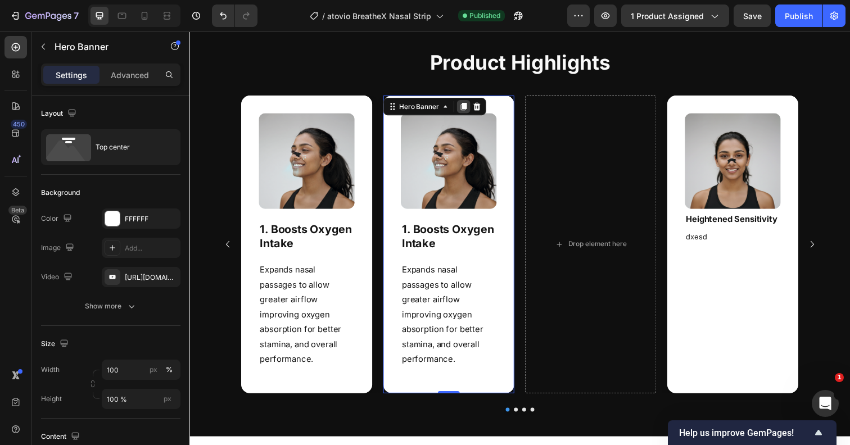
click at [468, 107] on icon at bounding box center [470, 109] width 6 height 8
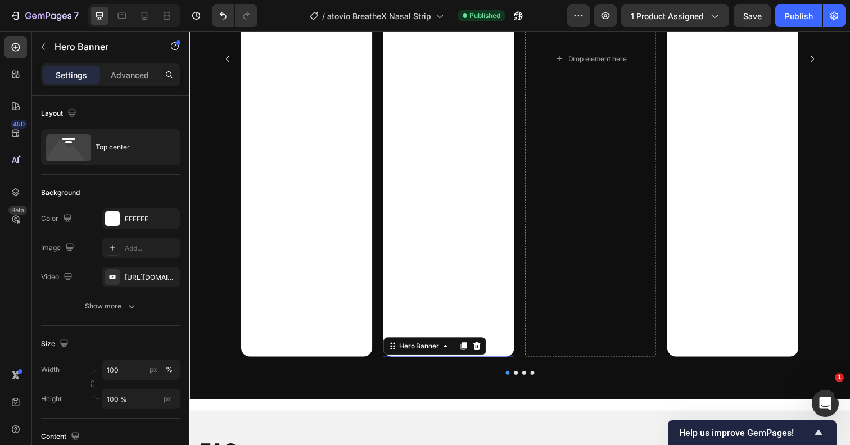
scroll to position [1761, 0]
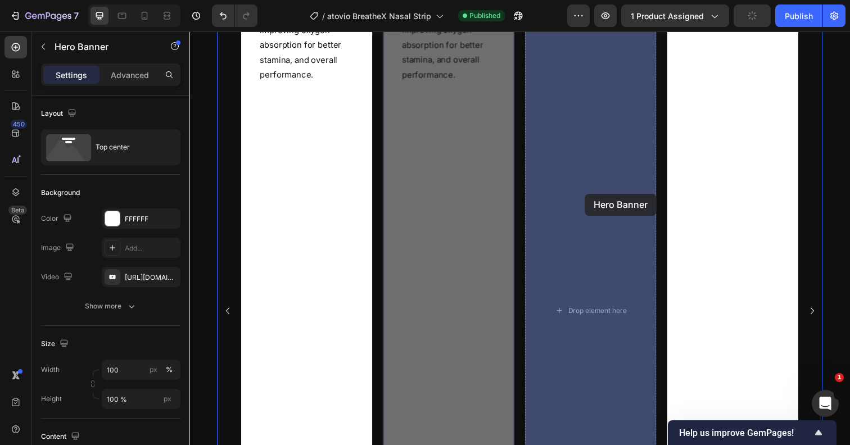
drag, startPoint x: 469, startPoint y: 235, endPoint x: 590, endPoint y: 196, distance: 127.5
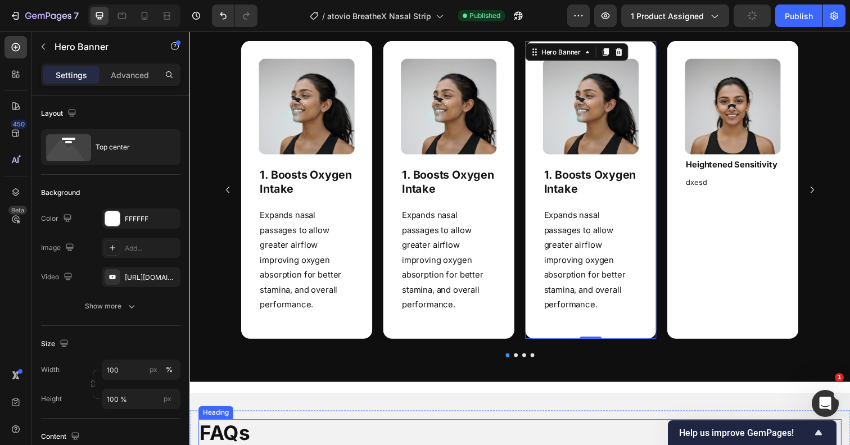
scroll to position [1519, 0]
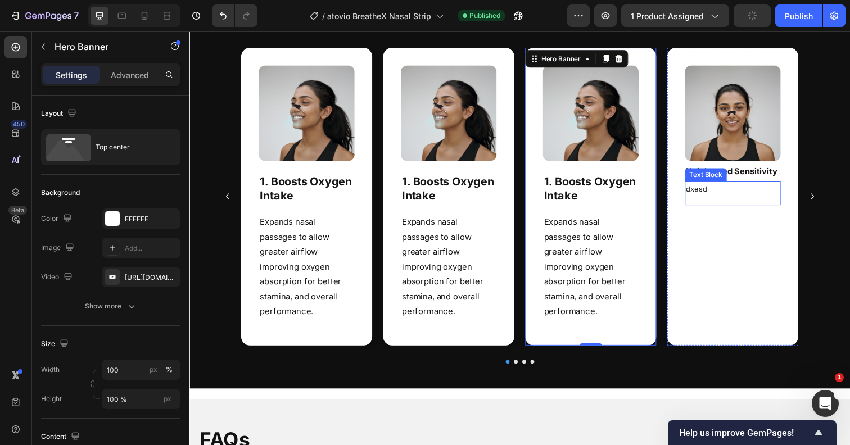
click at [706, 203] on div "dxesd Text Block" at bounding box center [744, 197] width 98 height 24
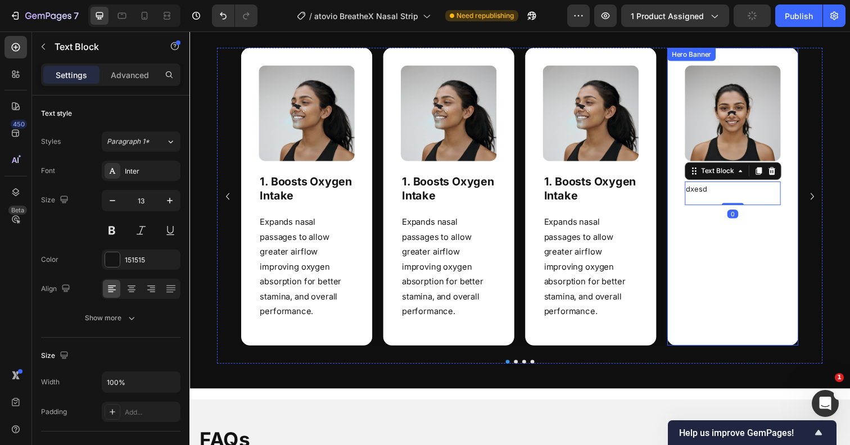
click at [714, 242] on div "Background Image" at bounding box center [744, 200] width 134 height 304
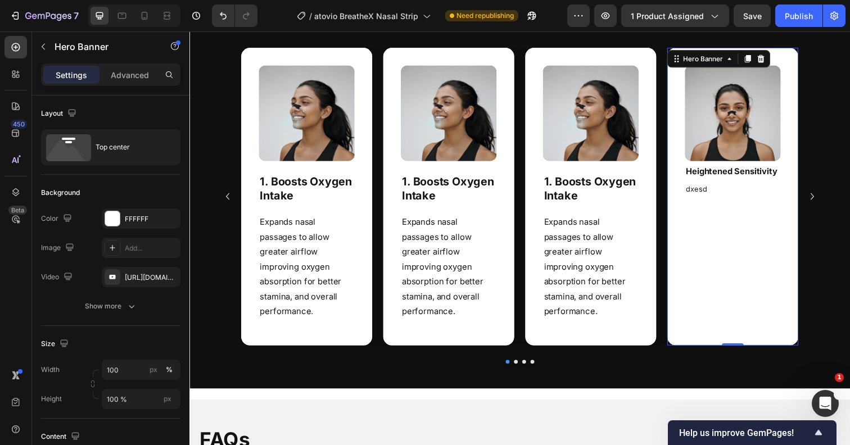
click at [776, 51] on div "Hero Banner" at bounding box center [729, 60] width 105 height 18
click at [769, 61] on icon at bounding box center [772, 59] width 9 height 9
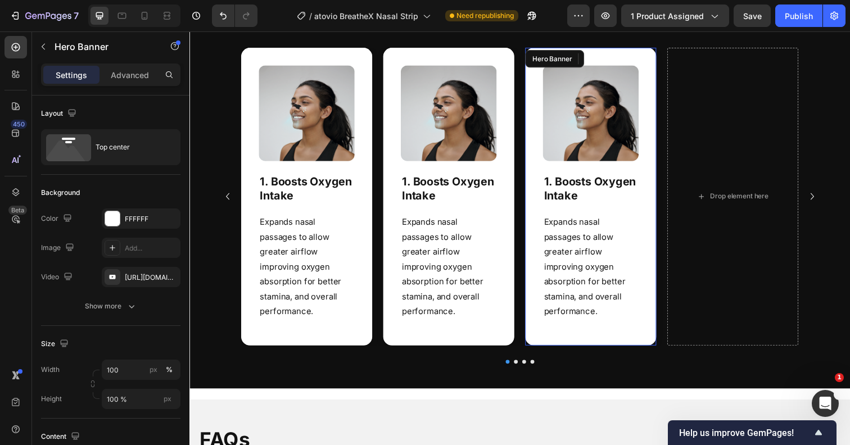
click at [659, 150] on div "Image 1. Boosts Oxygen Intake Heading Expands nasal passages to allow greater a…" at bounding box center [599, 200] width 134 height 304
click at [612, 58] on icon at bounding box center [615, 60] width 6 height 8
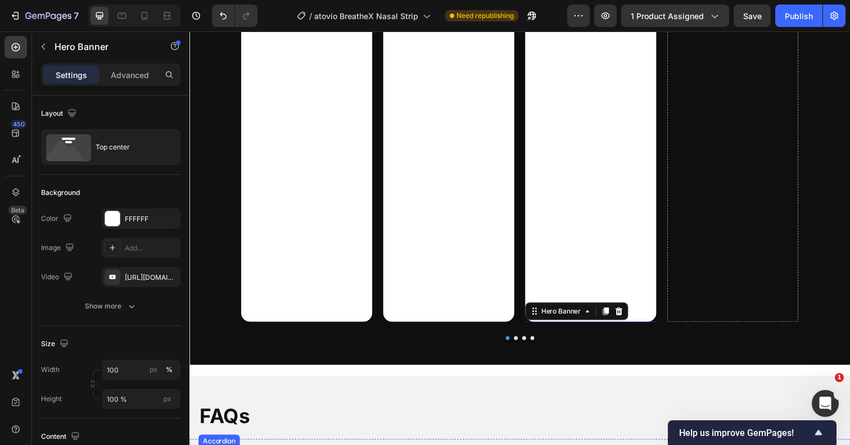
scroll to position [1791, 0]
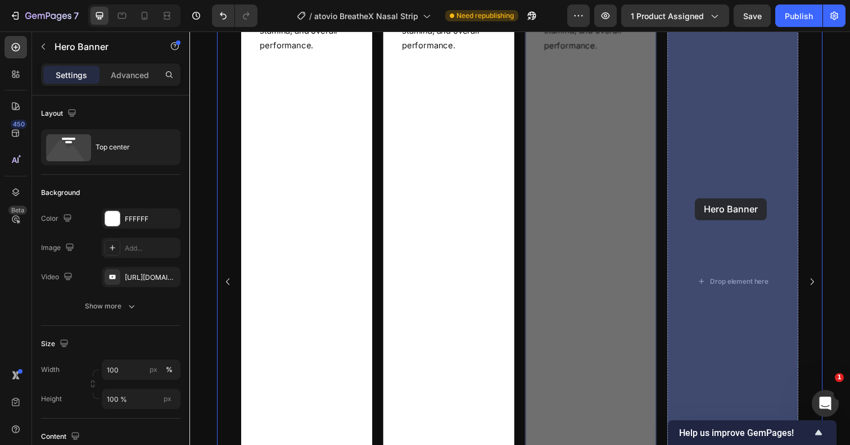
drag, startPoint x: 591, startPoint y: 224, endPoint x: 703, endPoint y: 201, distance: 114.1
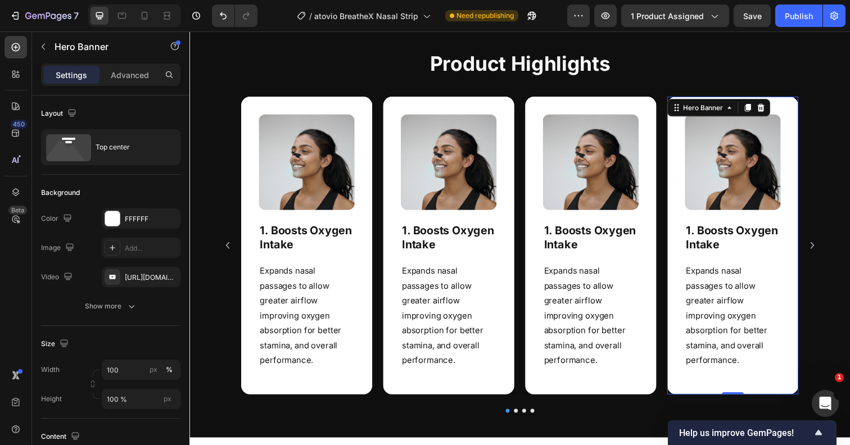
scroll to position [1468, 0]
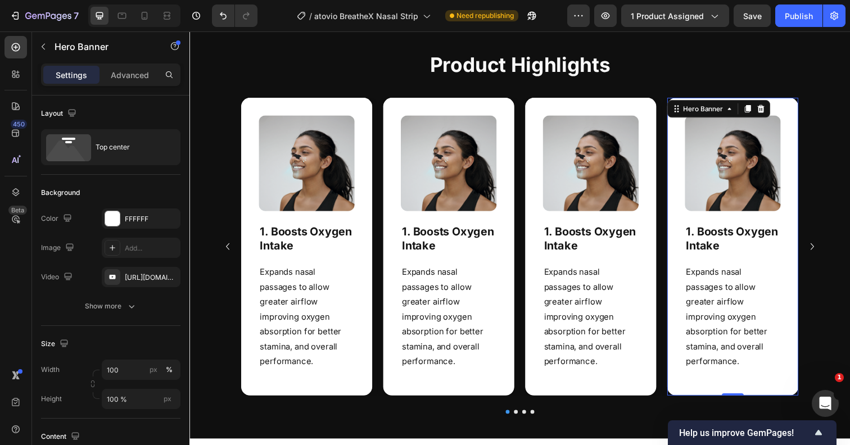
click at [781, 29] on div "7 Version history / atovio BreatheX Nasal Strip Need republishing Preview 1 pro…" at bounding box center [425, 16] width 850 height 32
click at [781, 28] on div "7 Version history / atovio BreatheX Nasal Strip Need republishing Preview 1 pro…" at bounding box center [425, 16] width 850 height 32
click at [784, 17] on button "Publish" at bounding box center [798, 15] width 47 height 22
click at [444, 244] on h2 "1. Boosts Oxygen Intake" at bounding box center [454, 243] width 98 height 31
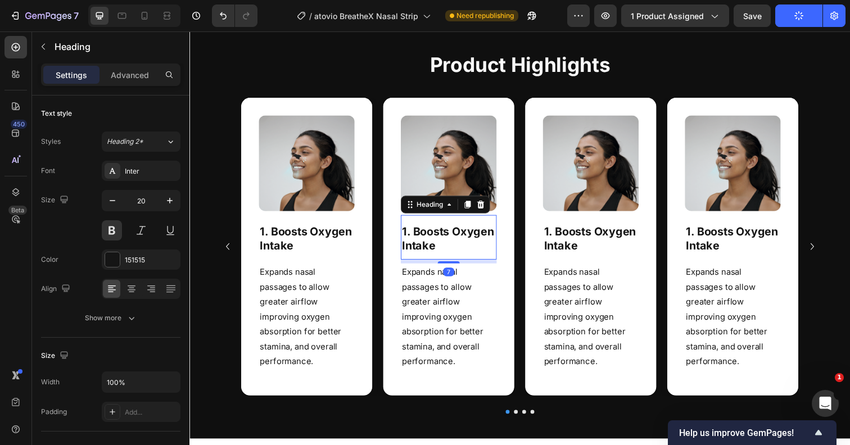
click at [444, 244] on h2 "1. Boosts Oxygen Intake" at bounding box center [454, 243] width 98 height 31
click at [444, 244] on p "1. Boosts Oxygen Intake" at bounding box center [454, 243] width 96 height 29
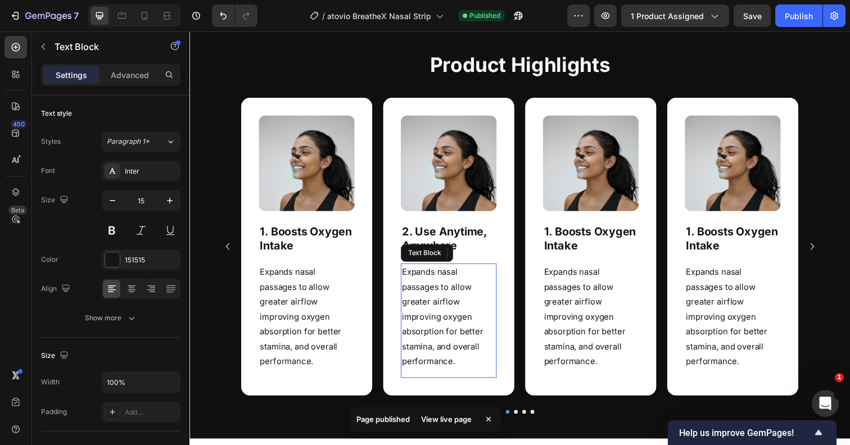
click at [442, 300] on p "Expands nasal passages to allow greater airflow improving oxygen absorption for…" at bounding box center [454, 323] width 96 height 106
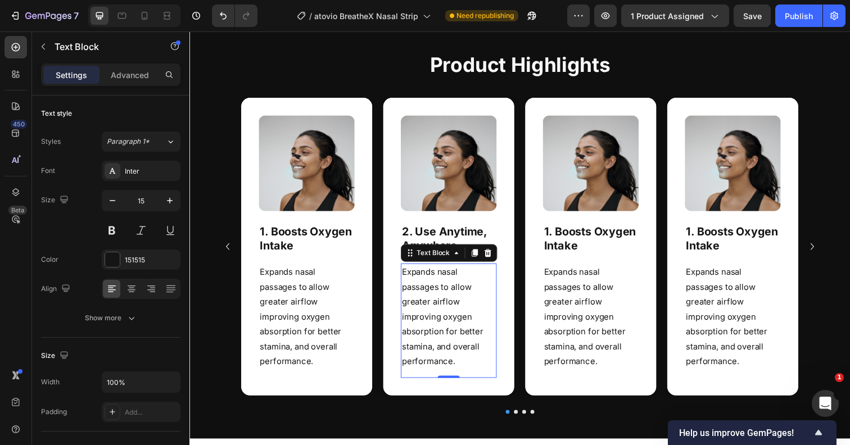
click at [427, 318] on p "Expands nasal passages to allow greater airflow improving oxygen absorption for…" at bounding box center [454, 323] width 96 height 106
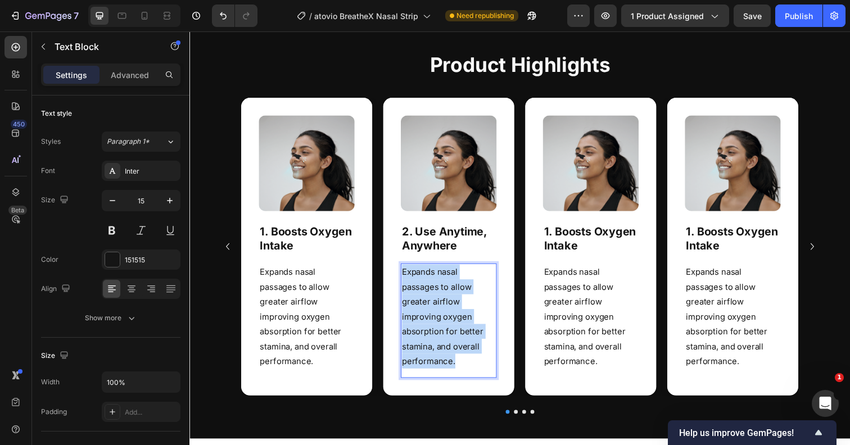
click at [427, 318] on p "Expands nasal passages to allow greater airflow improving oxygen absorption for…" at bounding box center [454, 323] width 96 height 106
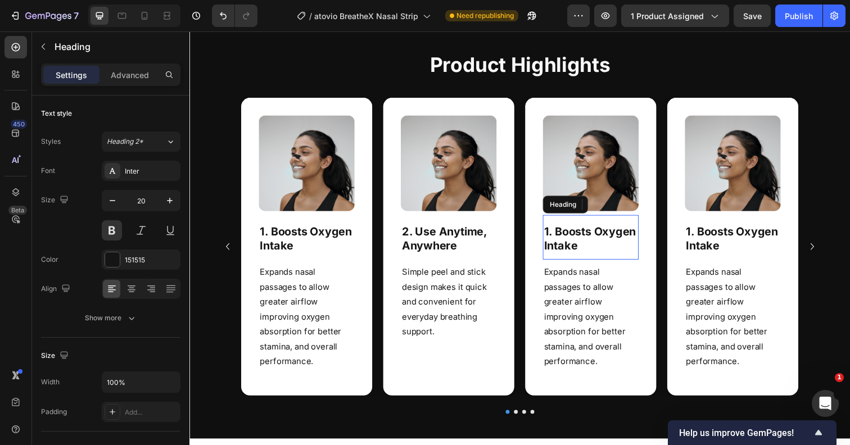
click at [575, 237] on strong "1. Boosts Oxygen Intake" at bounding box center [598, 243] width 94 height 28
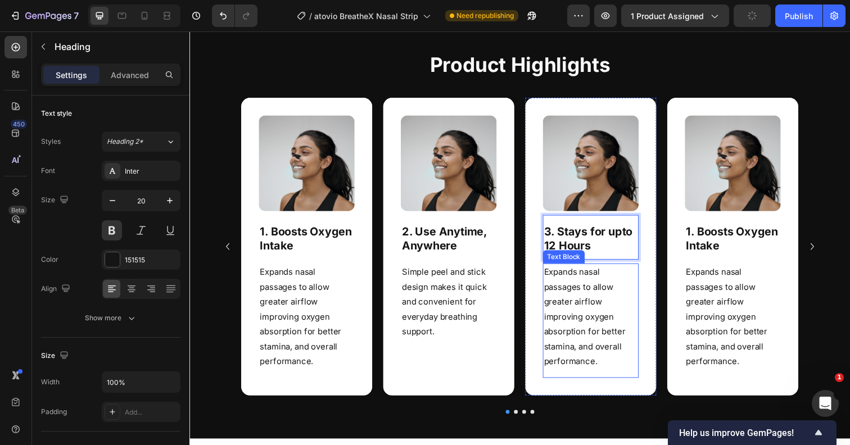
click at [590, 289] on p "Expands nasal passages to allow greater airflow improving oxygen absorption for…" at bounding box center [599, 323] width 96 height 106
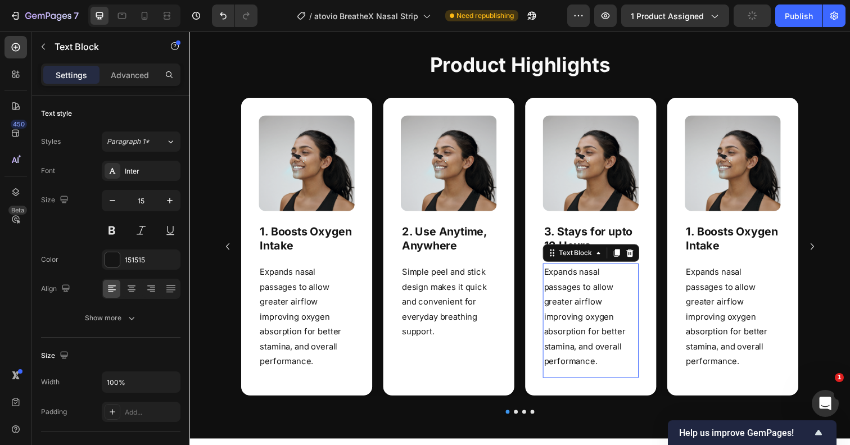
click at [590, 289] on p "Expands nasal passages to allow greater airflow improving oxygen absorption for…" at bounding box center [599, 323] width 96 height 106
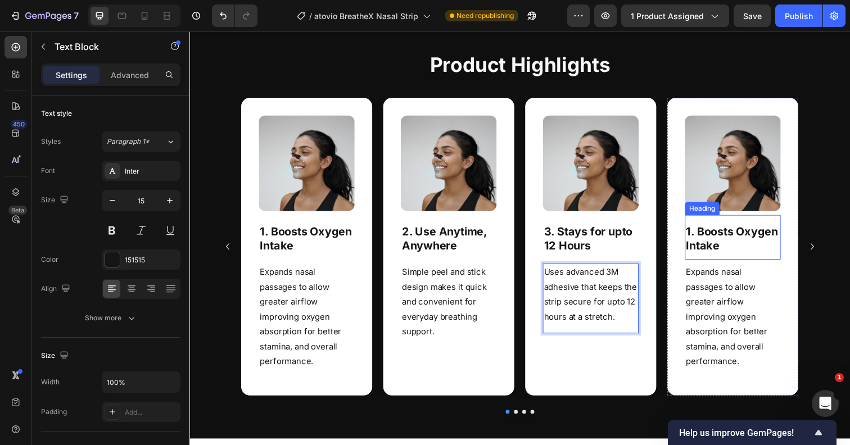
click at [701, 246] on strong "1. Boosts Oxygen Intake" at bounding box center [743, 243] width 94 height 28
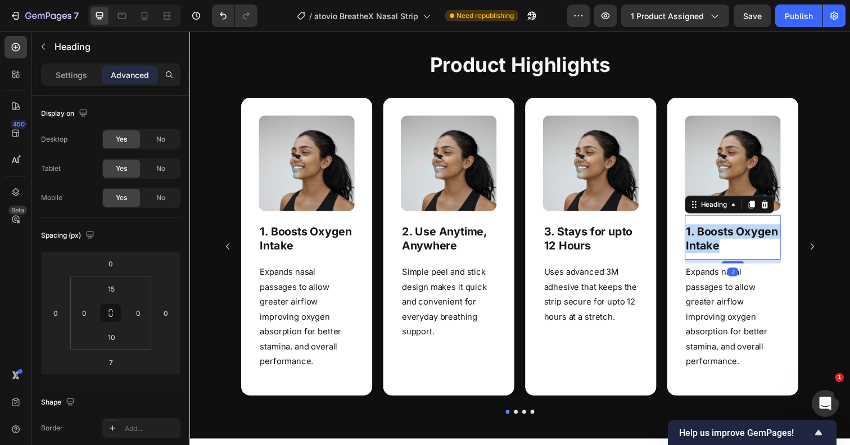
click at [701, 246] on strong "1. Boosts Oxygen Intake" at bounding box center [743, 243] width 94 height 28
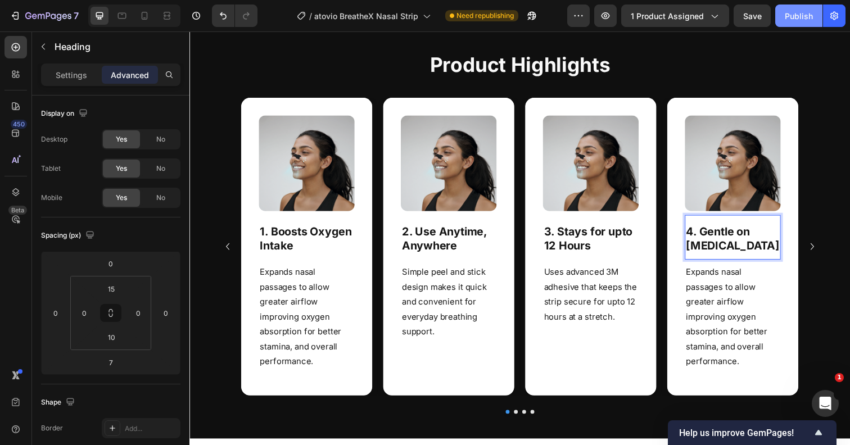
click at [794, 22] on button "Publish" at bounding box center [798, 15] width 47 height 22
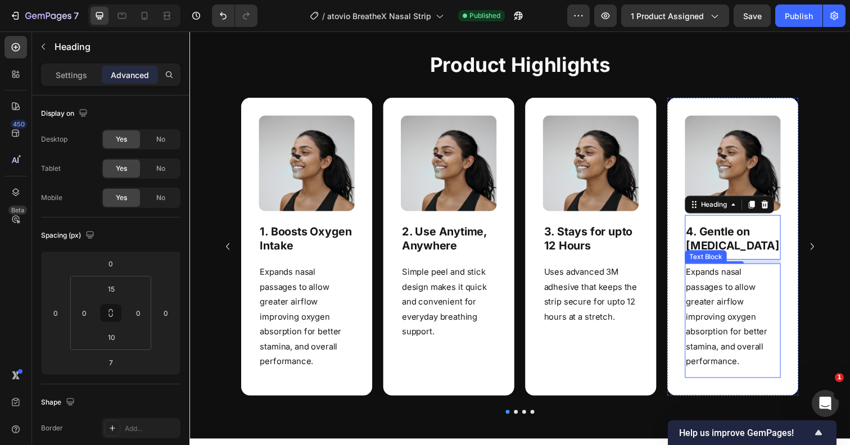
click at [707, 290] on p "Expands nasal passages to allow greater airflow improving oxygen absorption for…" at bounding box center [744, 323] width 96 height 106
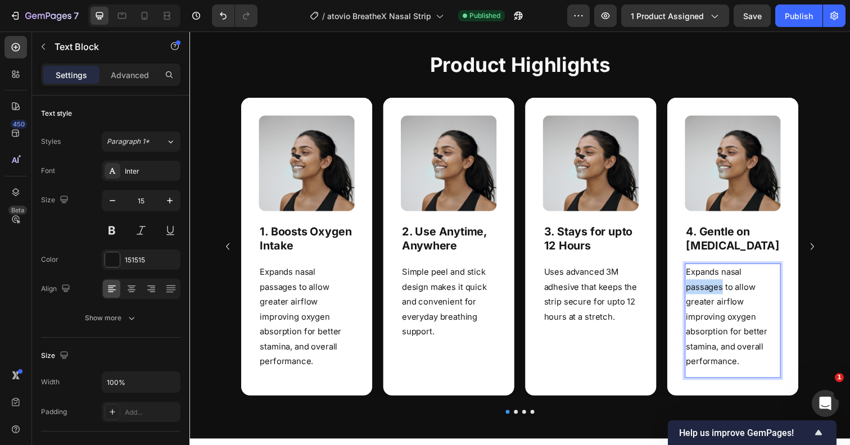
click at [707, 290] on p "Expands nasal passages to allow greater airflow improving oxygen absorption for…" at bounding box center [744, 323] width 96 height 106
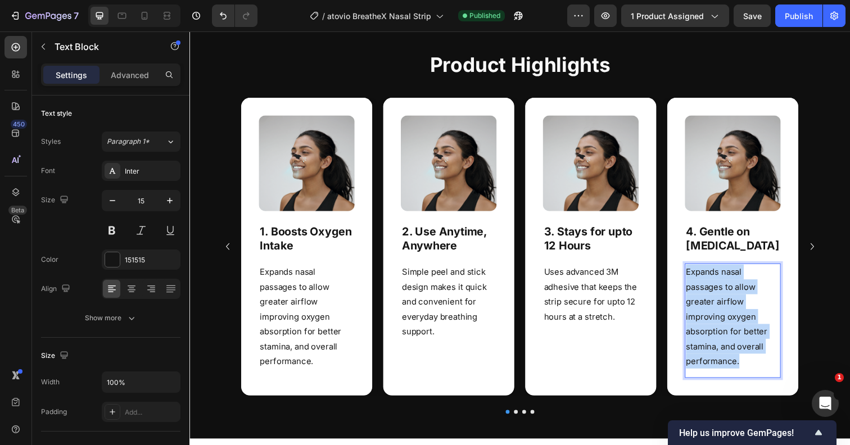
click at [707, 290] on p "Expands nasal passages to allow greater airflow improving oxygen absorption for…" at bounding box center [744, 323] width 96 height 106
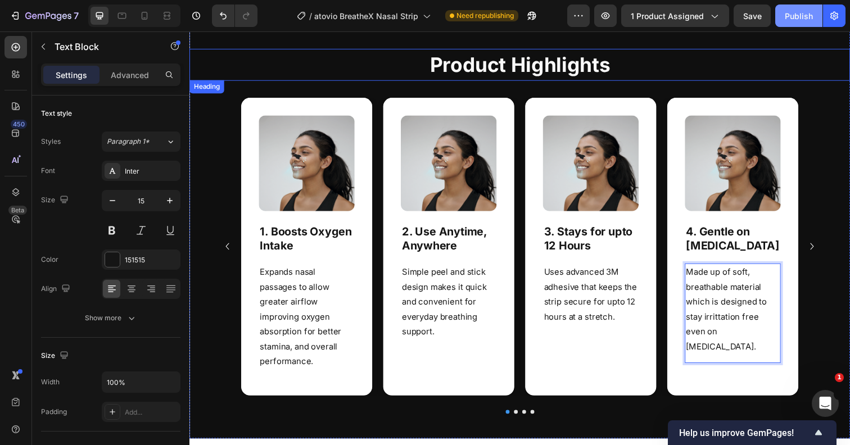
click at [791, 19] on div "Publish" at bounding box center [799, 16] width 28 height 12
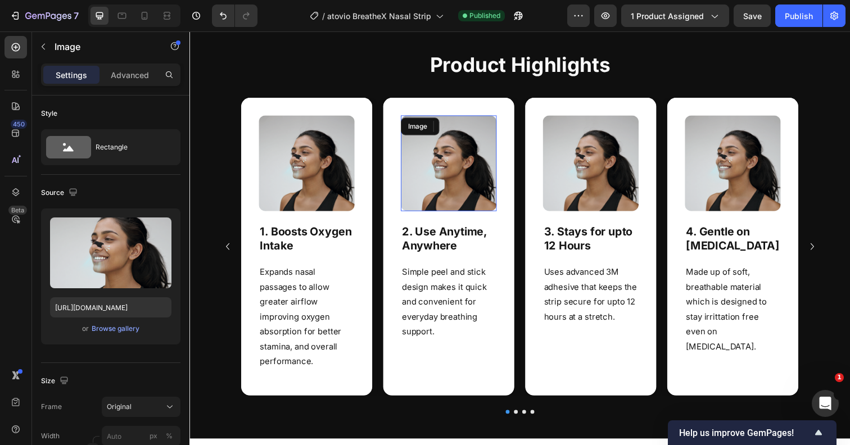
click at [464, 171] on img at bounding box center [454, 166] width 98 height 98
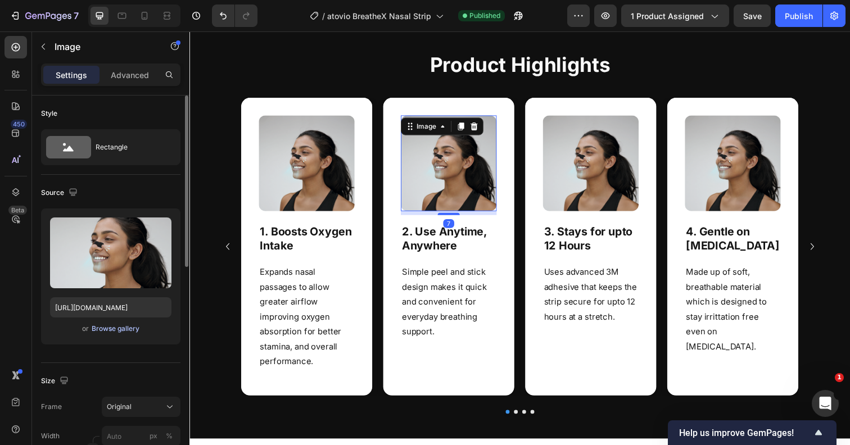
click at [110, 326] on div "Browse gallery" at bounding box center [116, 329] width 48 height 10
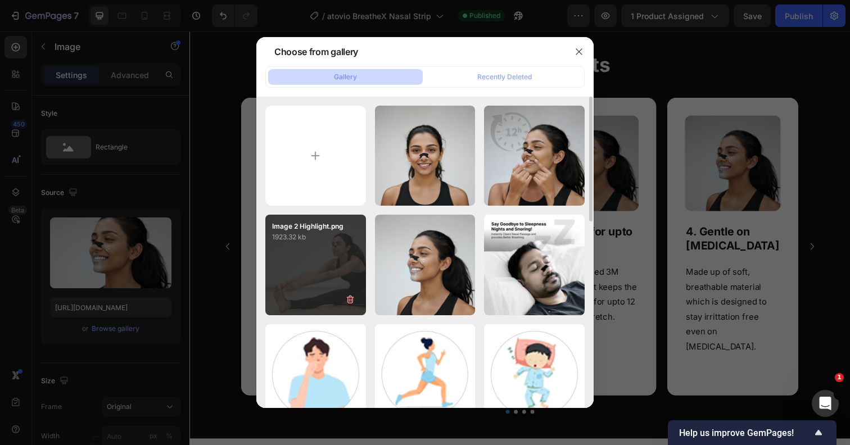
click at [305, 263] on div "Image 2 Highlight.png 1923.32 kb" at bounding box center [315, 265] width 101 height 101
type input "[URL][DOMAIN_NAME]"
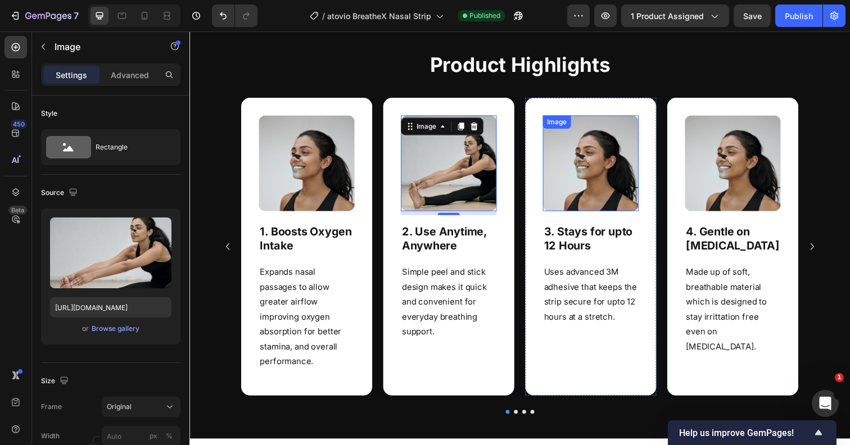
click at [597, 175] on img at bounding box center [599, 166] width 98 height 98
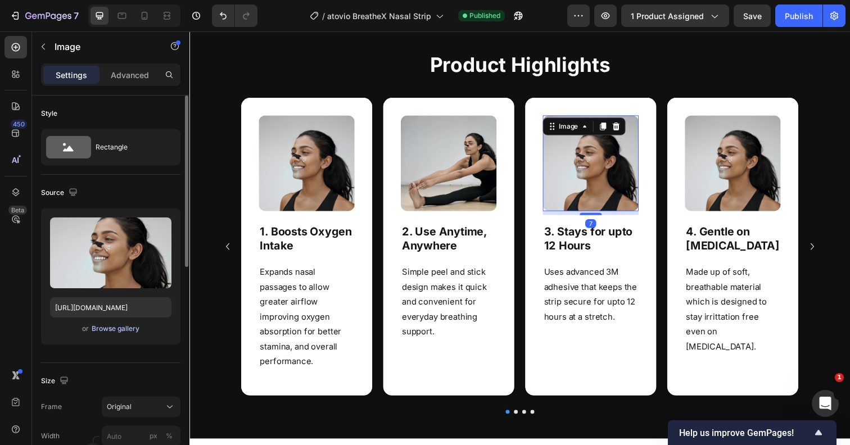
click at [131, 326] on div "Browse gallery" at bounding box center [116, 329] width 48 height 10
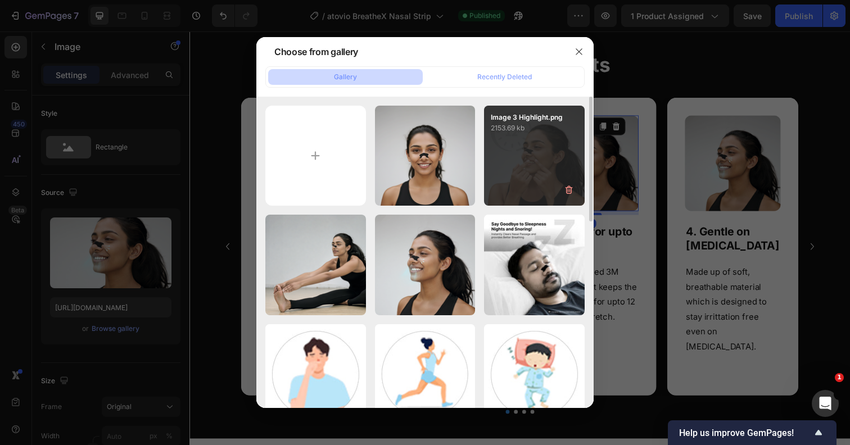
click at [538, 162] on div "Image 3 Highlight.png 2153.69 kb" at bounding box center [534, 156] width 101 height 101
type input "[URL][DOMAIN_NAME]"
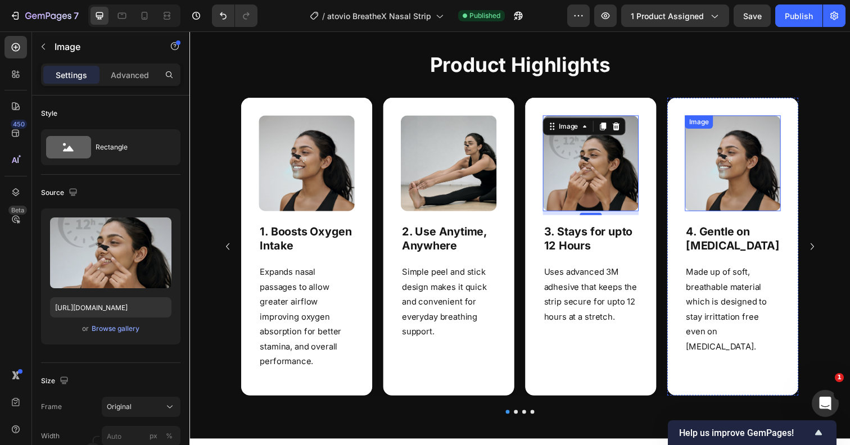
click at [750, 167] on img at bounding box center [744, 166] width 98 height 98
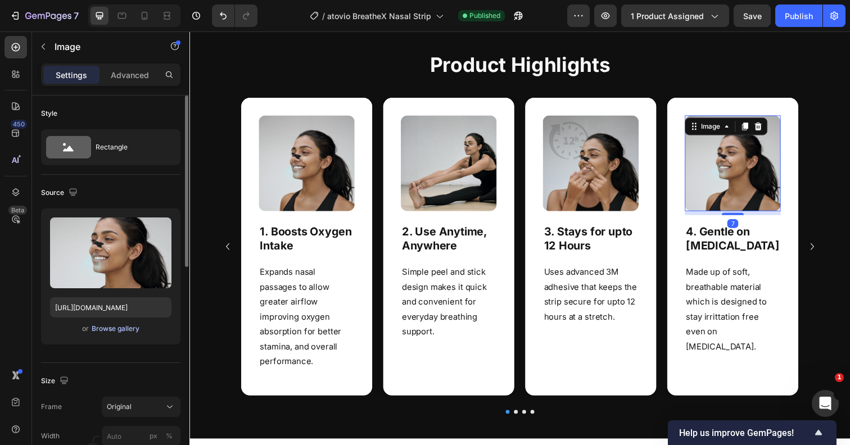
click at [125, 328] on div "Browse gallery" at bounding box center [116, 329] width 48 height 10
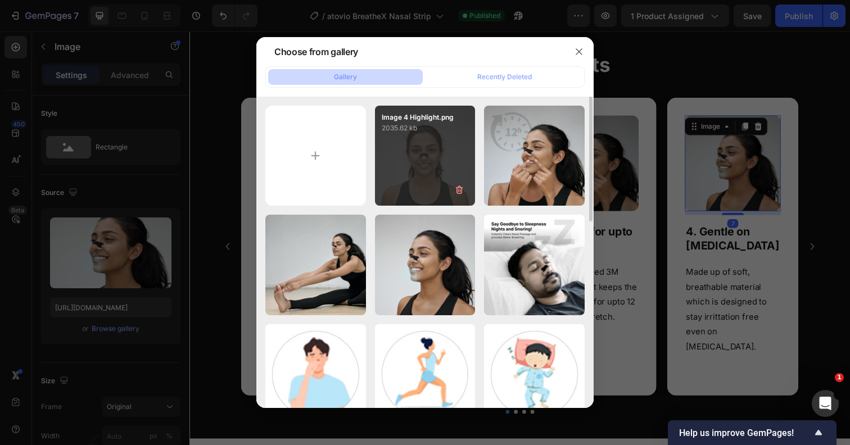
click at [401, 181] on div "Image 4 Highlight.png 2035.62 kb" at bounding box center [425, 156] width 101 height 101
type input "[URL][DOMAIN_NAME]"
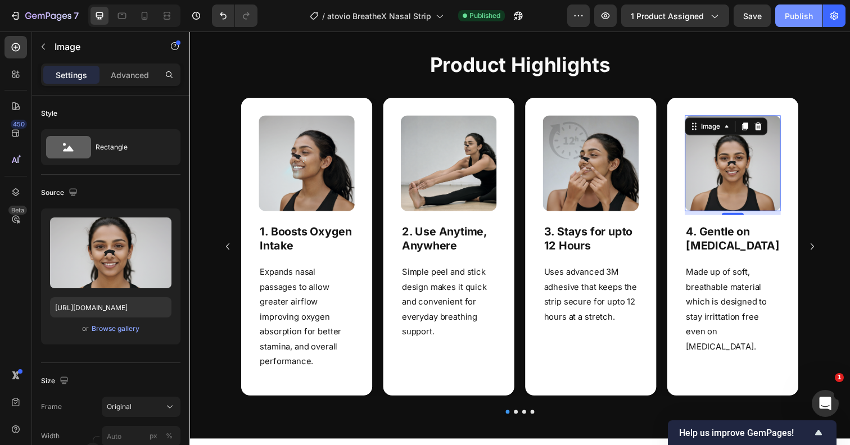
click at [794, 16] on div "Publish" at bounding box center [799, 16] width 28 height 12
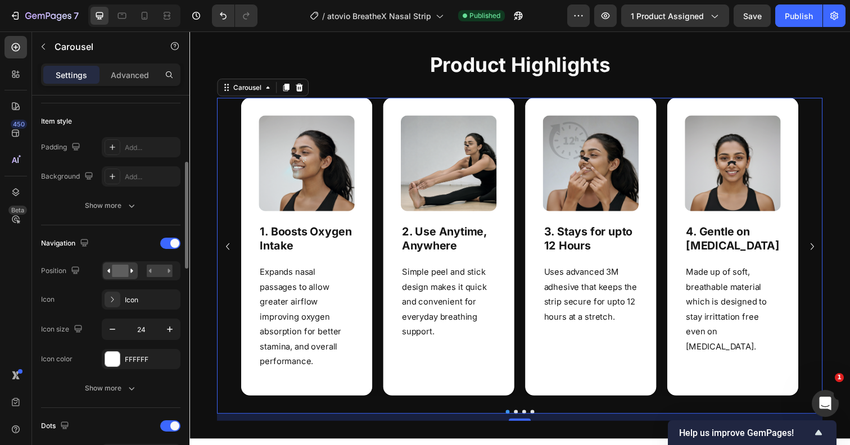
scroll to position [268, 0]
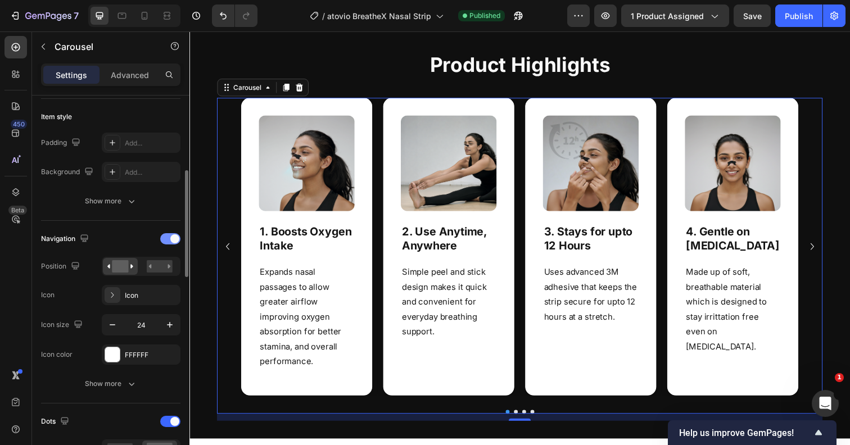
click at [170, 242] on div at bounding box center [170, 238] width 20 height 11
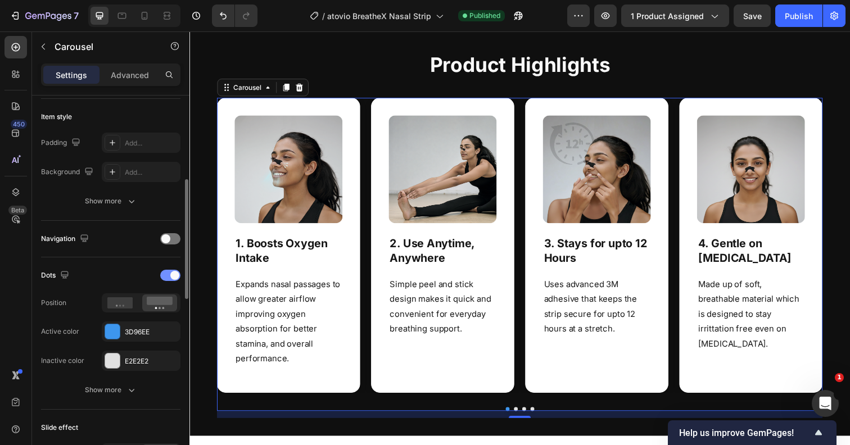
click at [168, 275] on div at bounding box center [170, 275] width 20 height 11
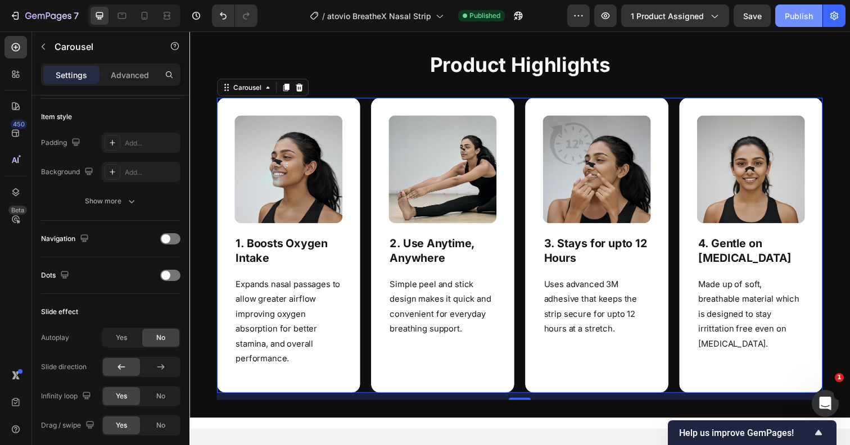
click at [789, 25] on button "Publish" at bounding box center [798, 15] width 47 height 22
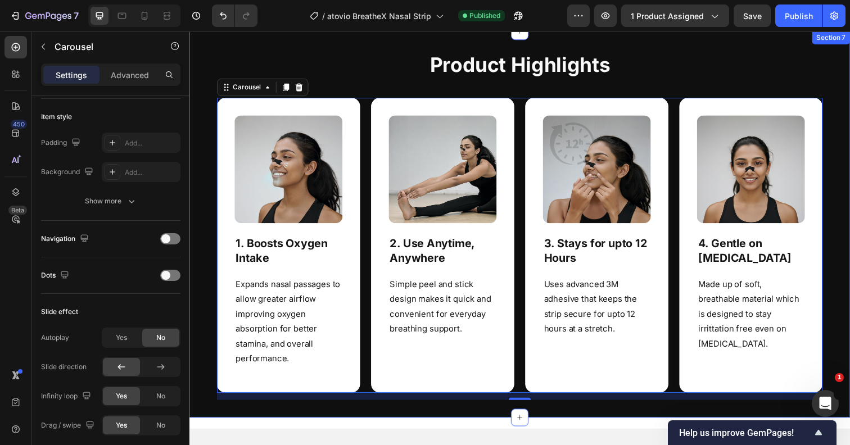
scroll to position [1427, 0]
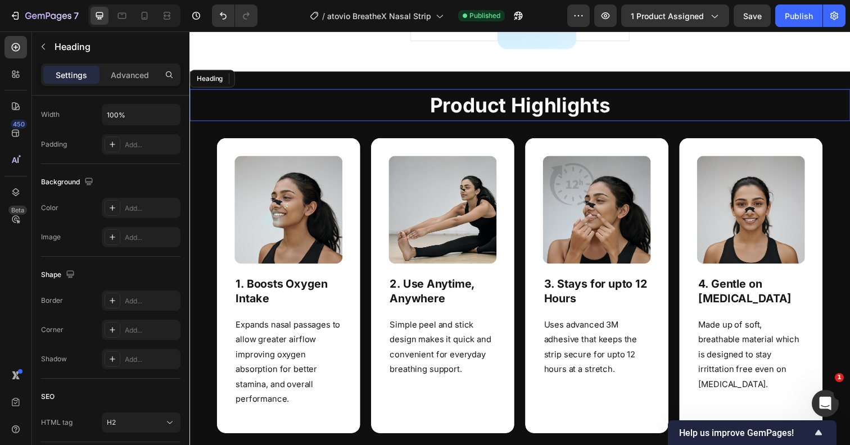
click at [408, 107] on h2 "Product Highlights" at bounding box center [526, 106] width 675 height 33
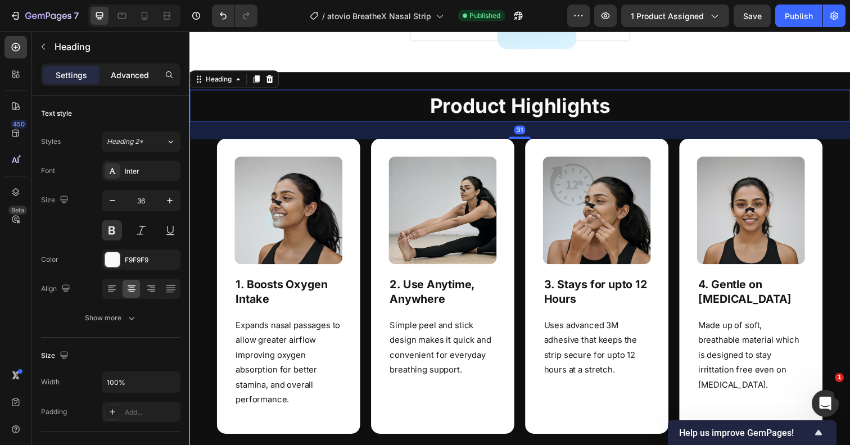
click at [131, 71] on p "Advanced" at bounding box center [130, 75] width 38 height 12
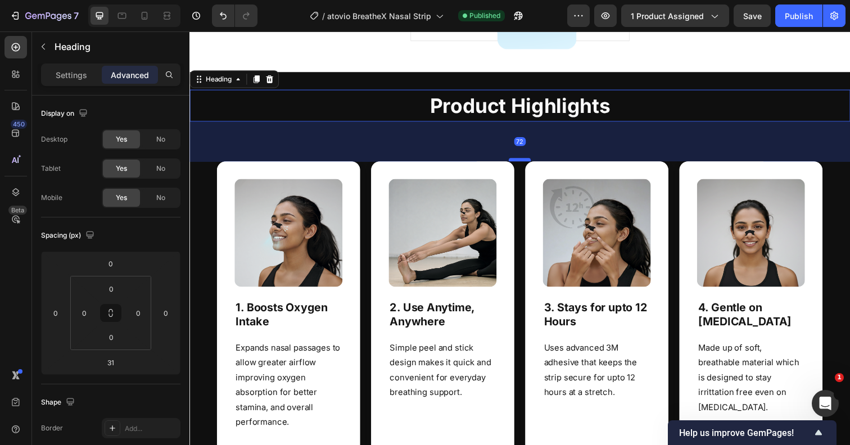
drag, startPoint x: 524, startPoint y: 138, endPoint x: 525, endPoint y: 161, distance: 23.1
click at [525, 161] on div at bounding box center [526, 162] width 22 height 3
type input "72"
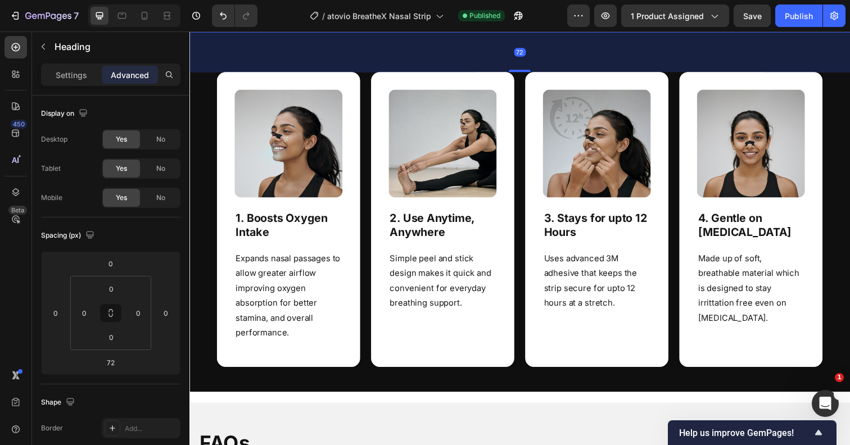
scroll to position [1562, 0]
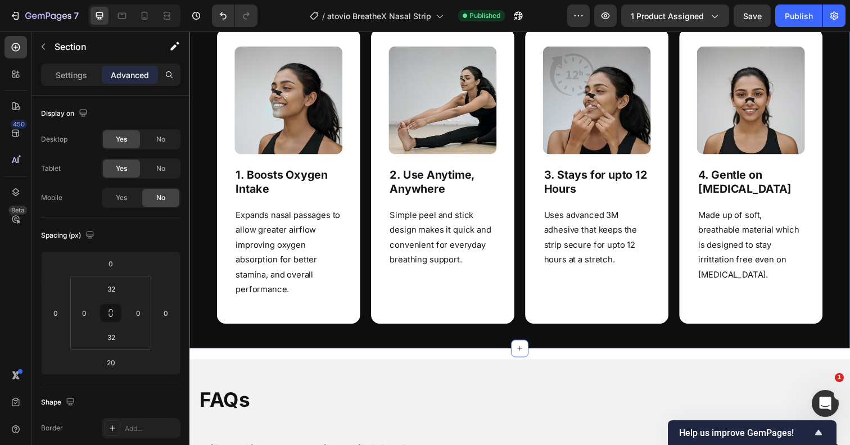
click at [519, 341] on div "Product Highlights Heading 72 Image 1. Boosts Oxygen Intake Heading Expands nas…" at bounding box center [526, 147] width 675 height 418
click at [120, 337] on input "32" at bounding box center [111, 337] width 22 height 17
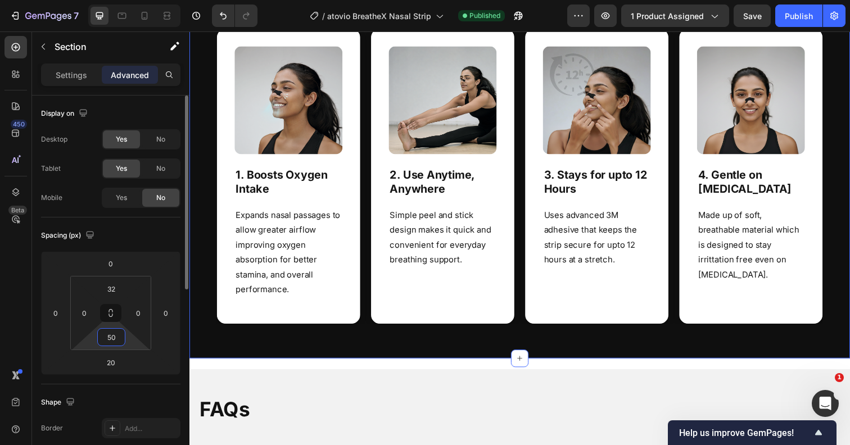
drag, startPoint x: 116, startPoint y: 336, endPoint x: 105, endPoint y: 335, distance: 11.9
click at [105, 335] on input "50" at bounding box center [111, 337] width 22 height 17
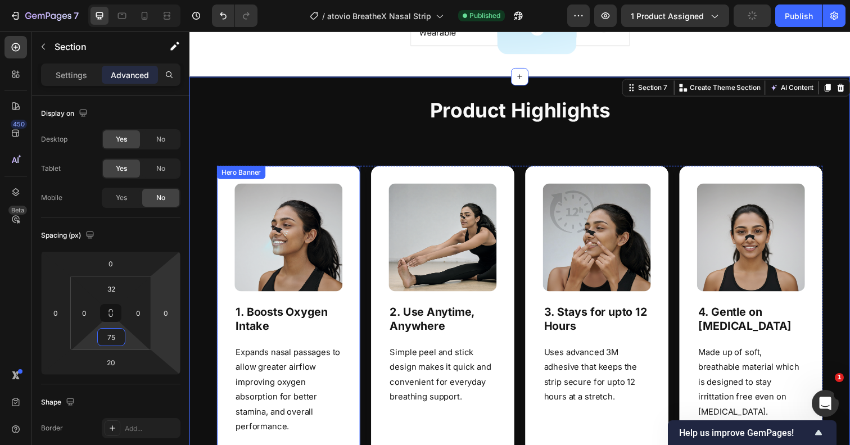
scroll to position [1399, 0]
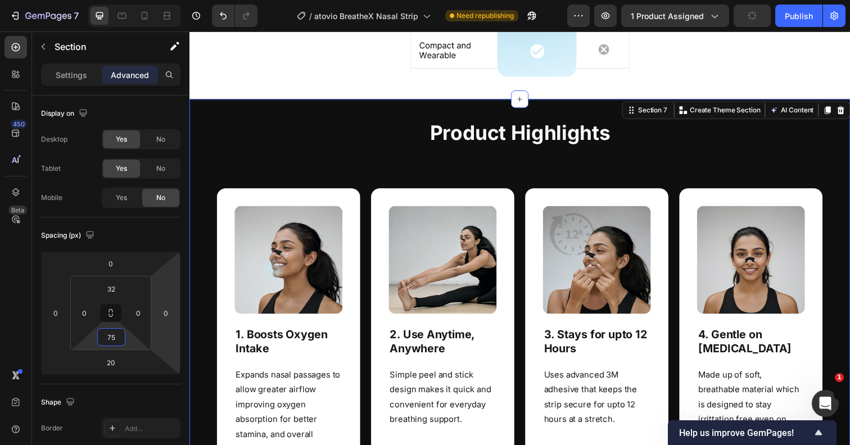
type input "75"
click at [399, 111] on div "Product Highlights Heading Image 1. Boosts Oxygen Intake Heading Expands nasal …" at bounding box center [526, 322] width 675 height 442
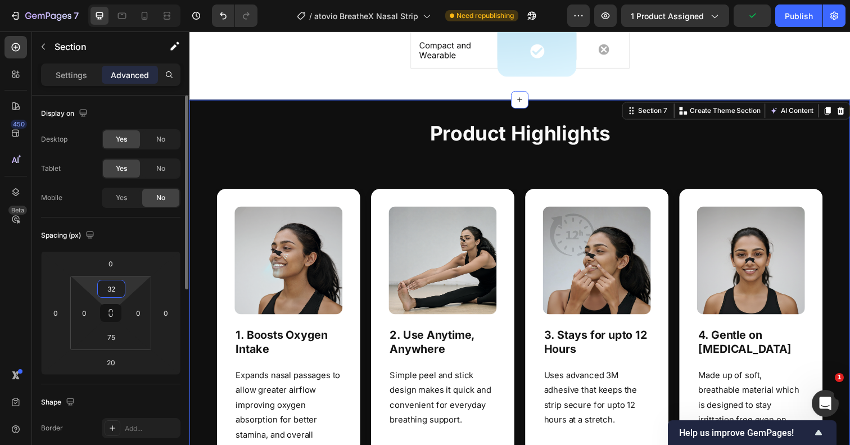
click at [117, 291] on input "32" at bounding box center [111, 288] width 22 height 17
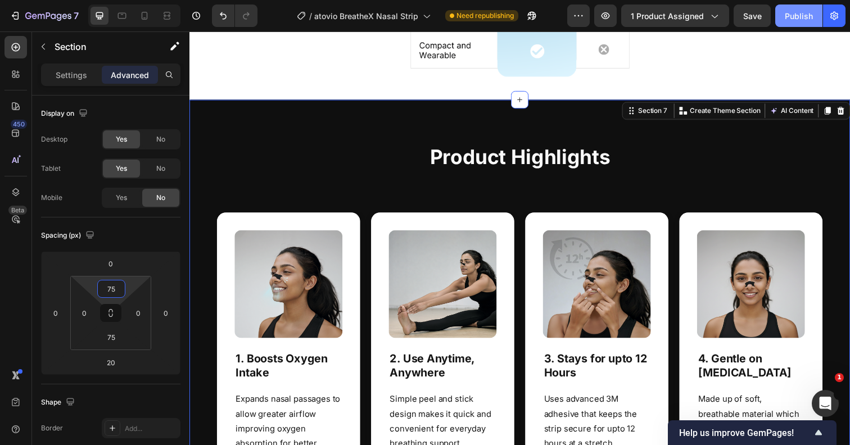
type input "75"
click at [792, 13] on div "Publish" at bounding box center [799, 16] width 28 height 12
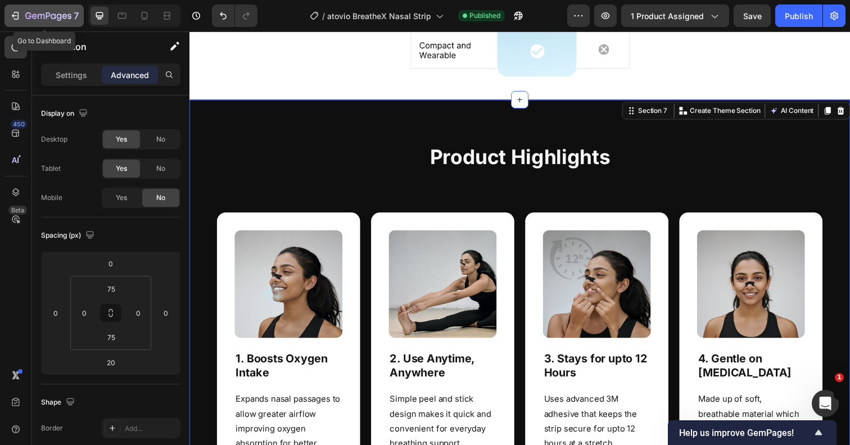
click at [13, 17] on icon "button" at bounding box center [15, 15] width 11 height 11
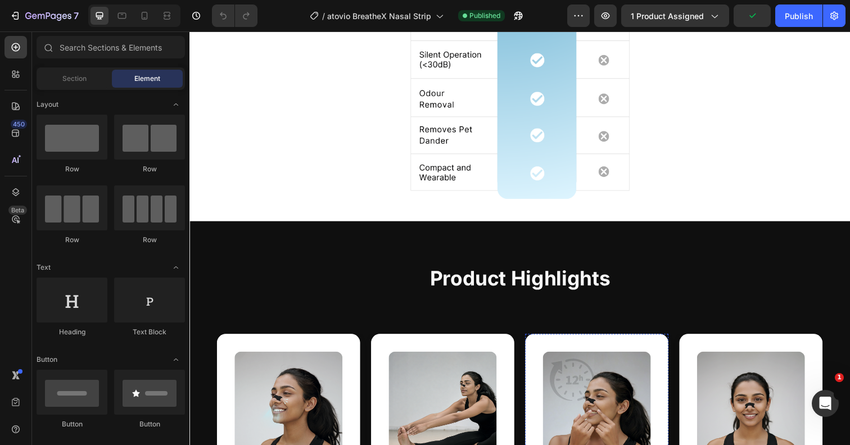
scroll to position [1273, 0]
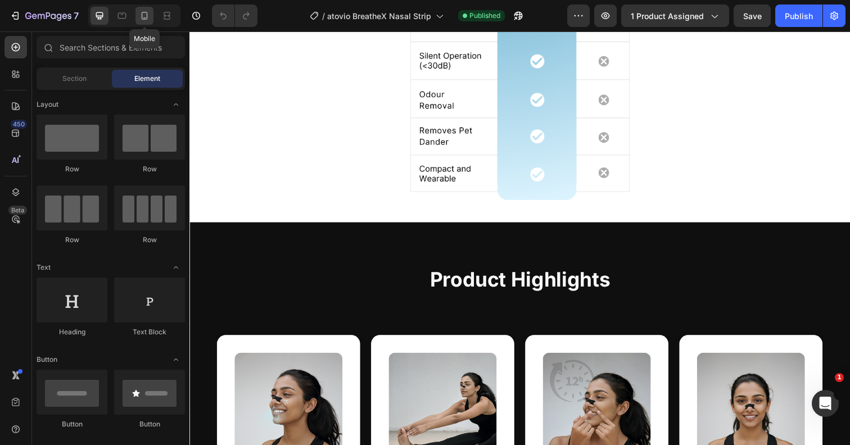
click at [146, 21] on icon at bounding box center [144, 15] width 11 height 11
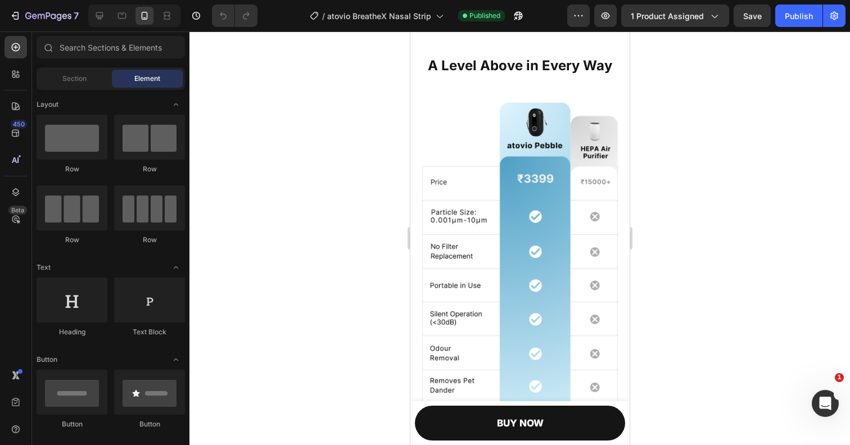
scroll to position [949, 0]
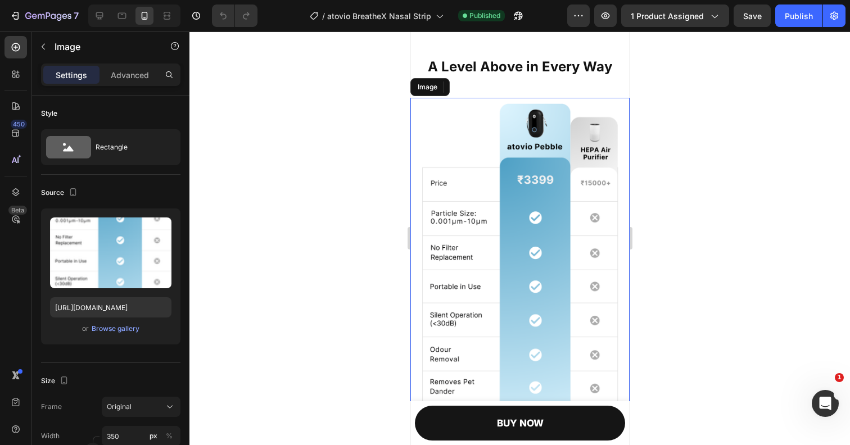
click at [487, 121] on img at bounding box center [519, 273] width 197 height 351
click at [116, 327] on div "Browse gallery" at bounding box center [116, 329] width 48 height 10
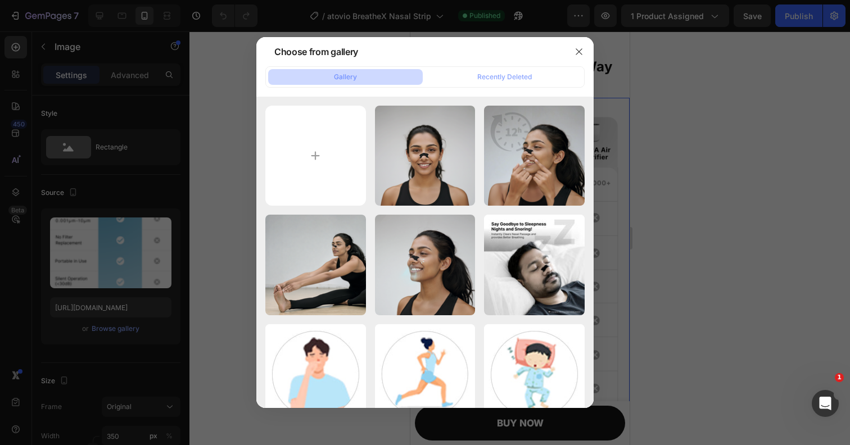
click at [224, 223] on div at bounding box center [425, 222] width 850 height 445
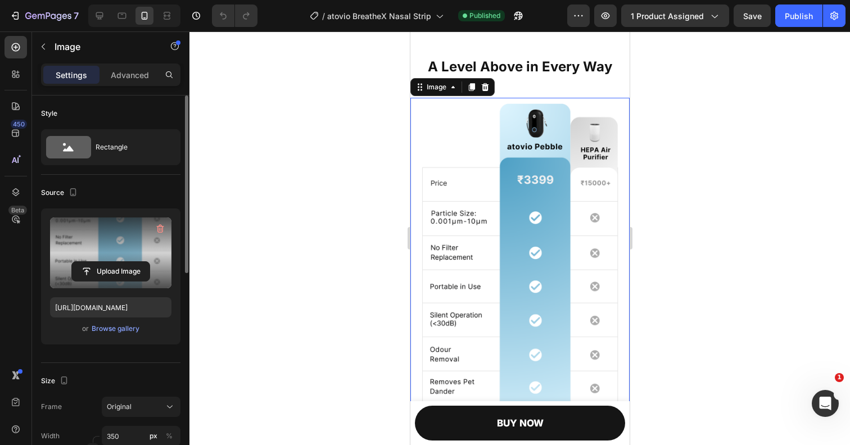
click at [134, 247] on label at bounding box center [110, 253] width 121 height 71
click at [134, 262] on input "file" at bounding box center [111, 271] width 78 height 19
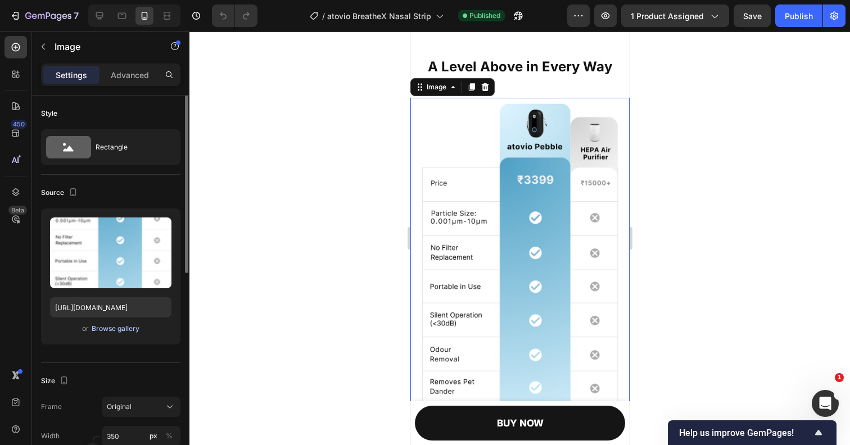
click at [113, 325] on div "Browse gallery" at bounding box center [116, 329] width 48 height 10
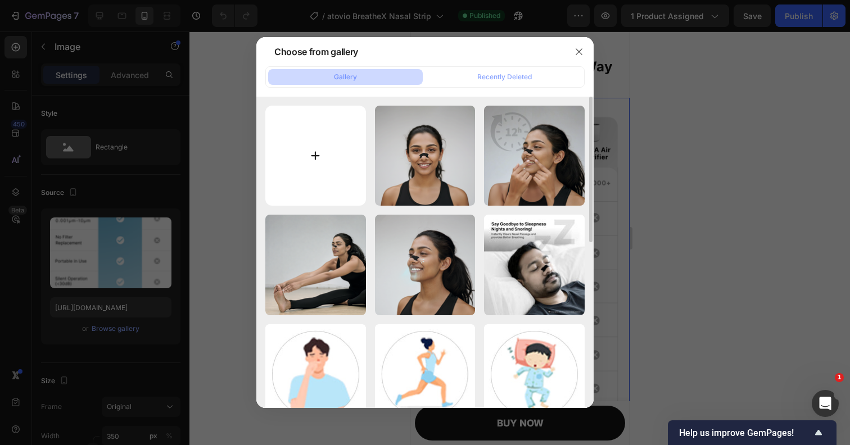
click at [309, 155] on input "file" at bounding box center [315, 156] width 101 height 101
type input "C:\fakepath\Price-2.png"
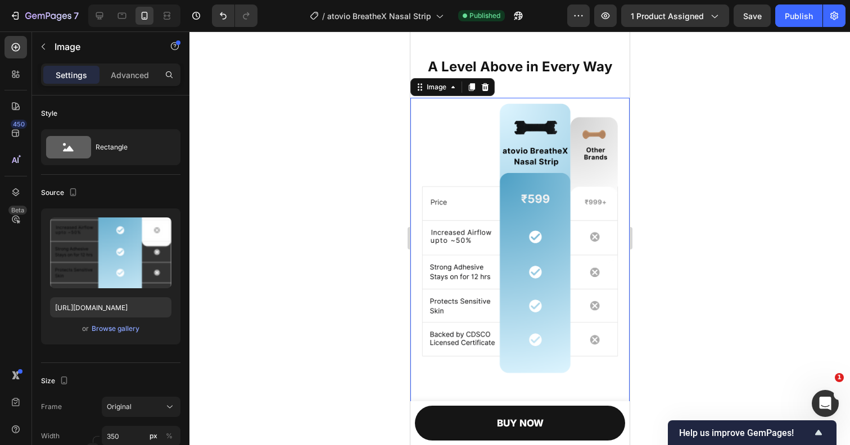
type input "https://cdn.shopify.com/s/files/1/0890/2541/3435/files/gempages_551149398017442…"
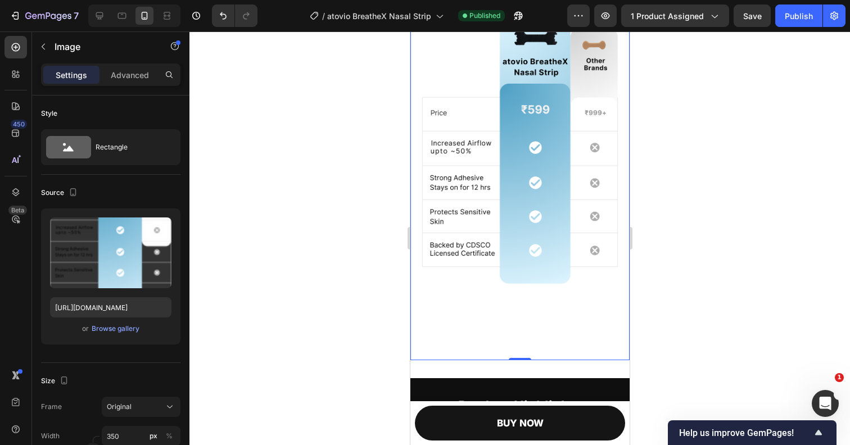
scroll to position [1058, 0]
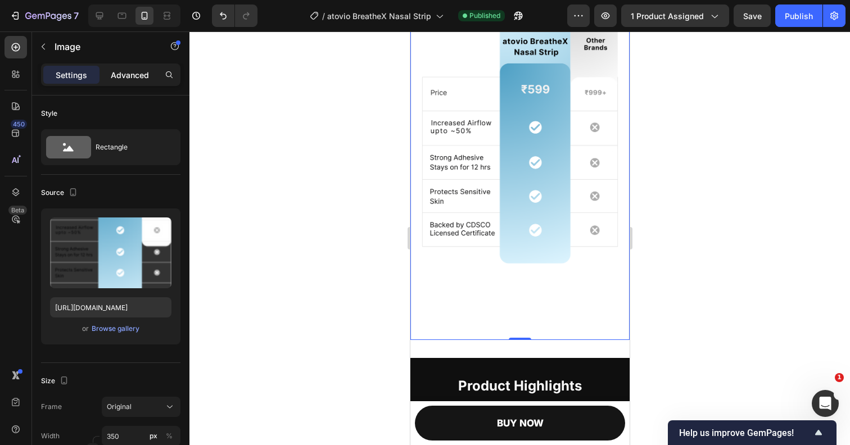
click at [126, 76] on p "Advanced" at bounding box center [130, 75] width 38 height 12
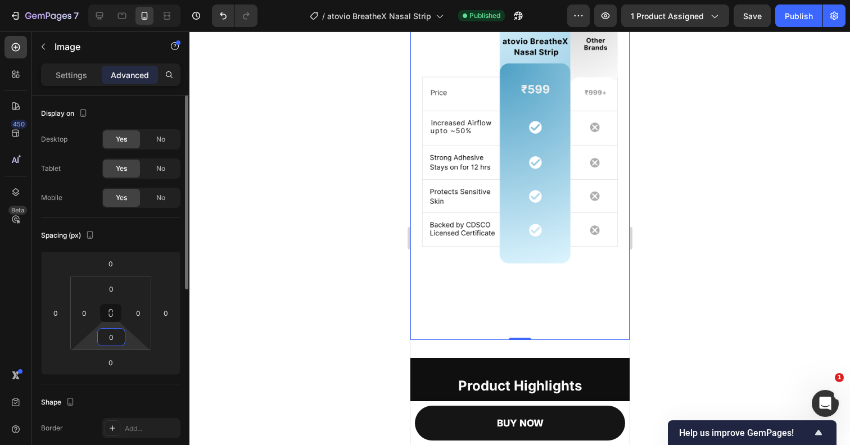
click at [110, 341] on input "0" at bounding box center [111, 337] width 22 height 17
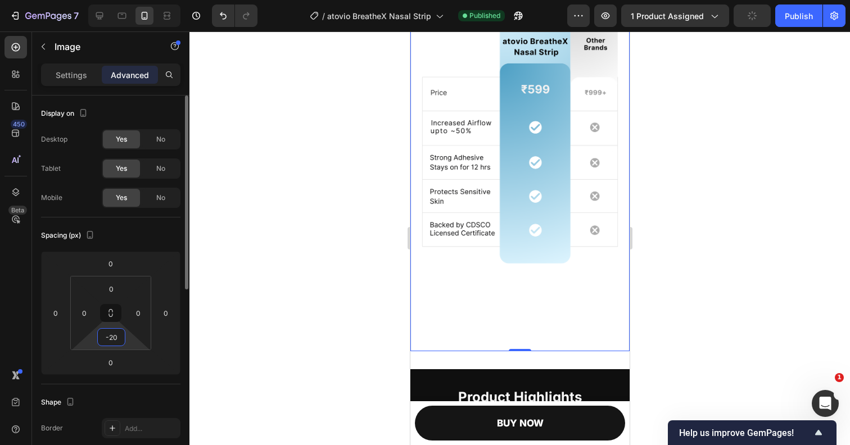
drag, startPoint x: 119, startPoint y: 340, endPoint x: 91, endPoint y: 336, distance: 28.4
click at [91, 336] on div "0 0 -20 0" at bounding box center [110, 313] width 81 height 74
type input "0"
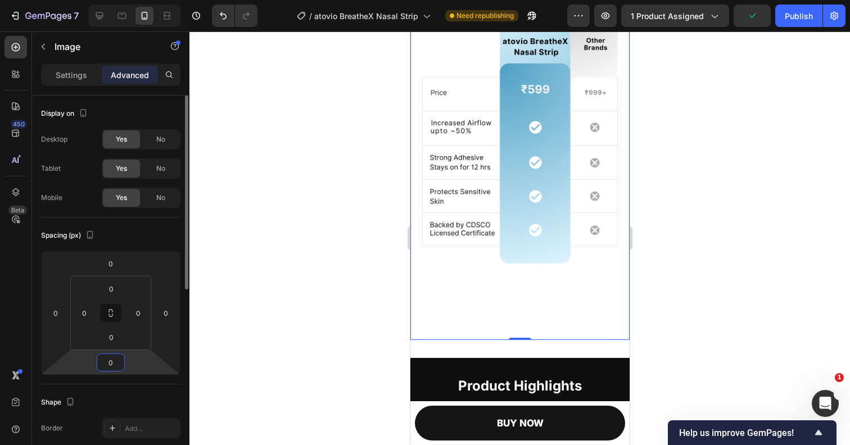
click at [110, 364] on input "0" at bounding box center [110, 362] width 22 height 17
type input "-1"
type input "-20"
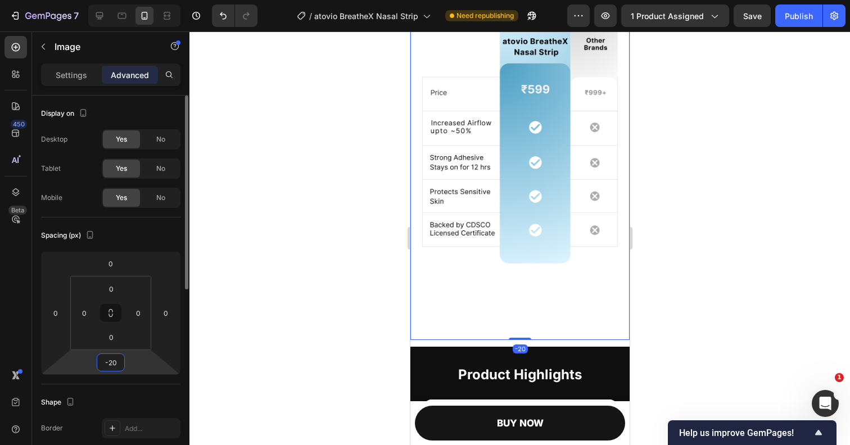
drag, startPoint x: 117, startPoint y: 363, endPoint x: 76, endPoint y: 361, distance: 41.1
click at [76, 362] on div "0 0 -20 0" at bounding box center [110, 313] width 139 height 124
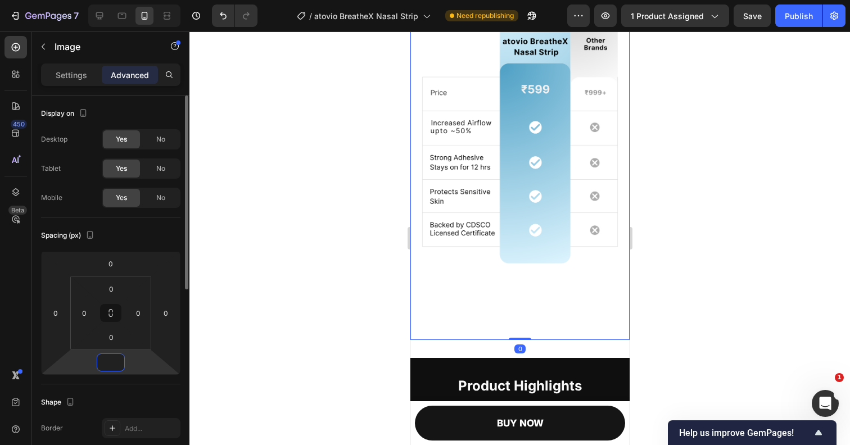
type input "0"
click at [73, 73] on p "Settings" at bounding box center [71, 75] width 31 height 12
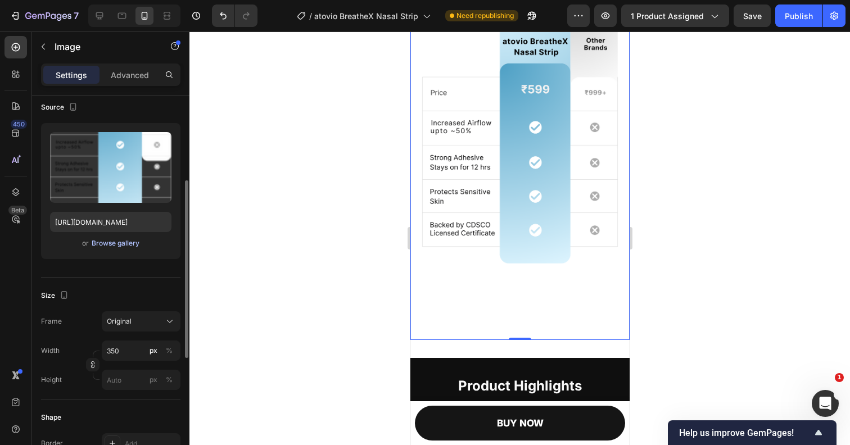
scroll to position [116, 0]
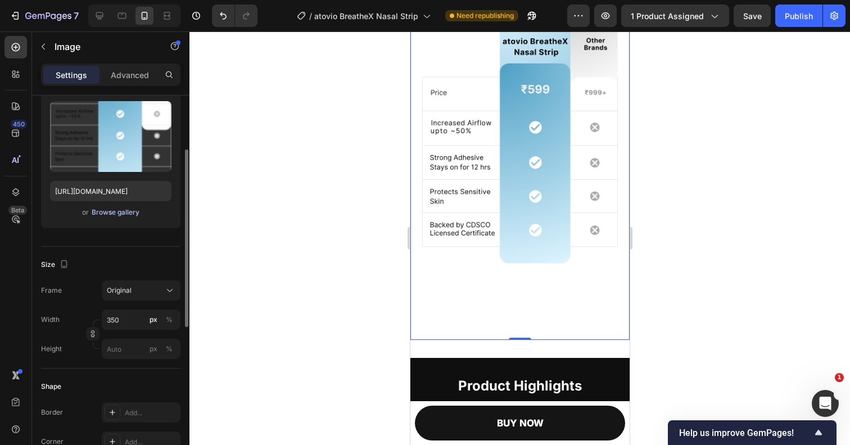
click at [123, 212] on div "Browse gallery" at bounding box center [116, 212] width 48 height 10
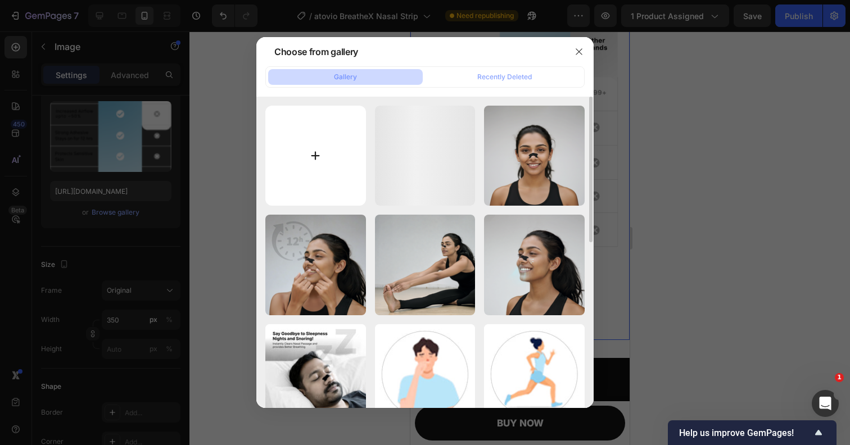
click at [311, 155] on input "file" at bounding box center [315, 156] width 101 height 101
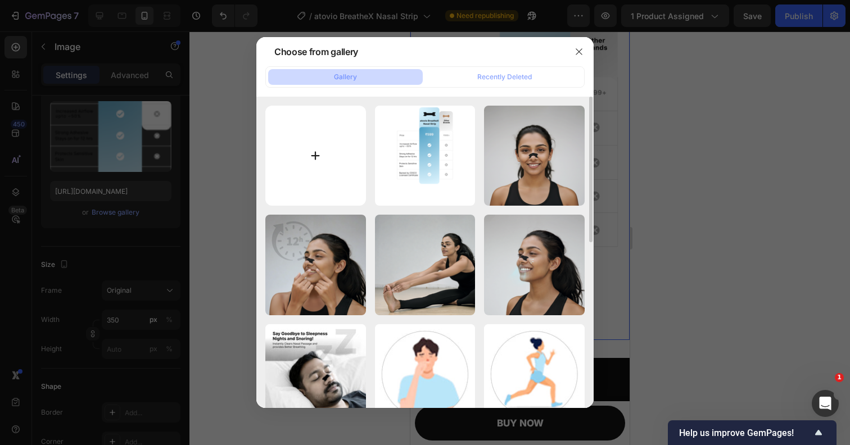
type input "C:\fakepath\Price-3.png"
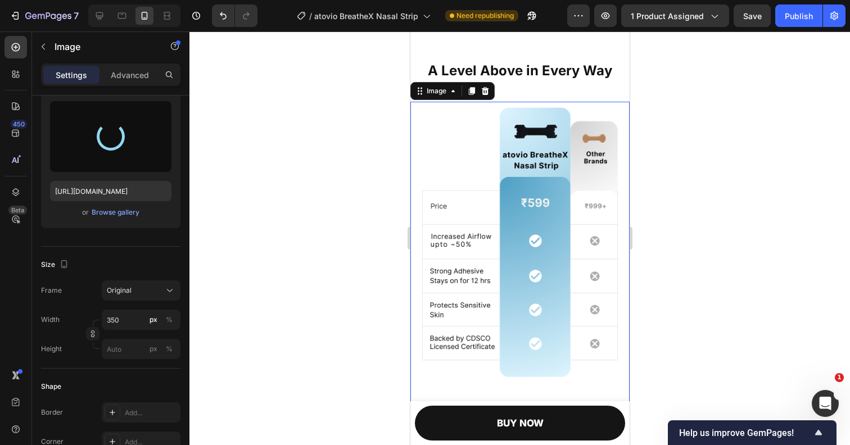
scroll to position [943, 0]
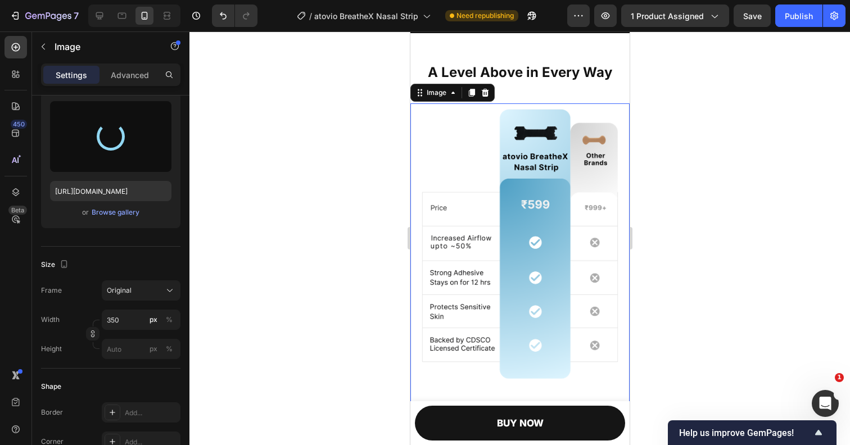
type input "https://cdn.shopify.com/s/files/1/0890/2541/3435/files/gempages_551149398017442…"
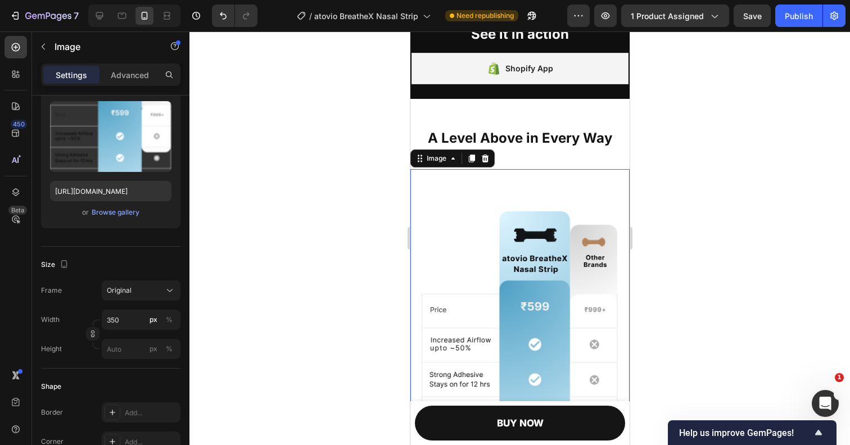
scroll to position [870, 0]
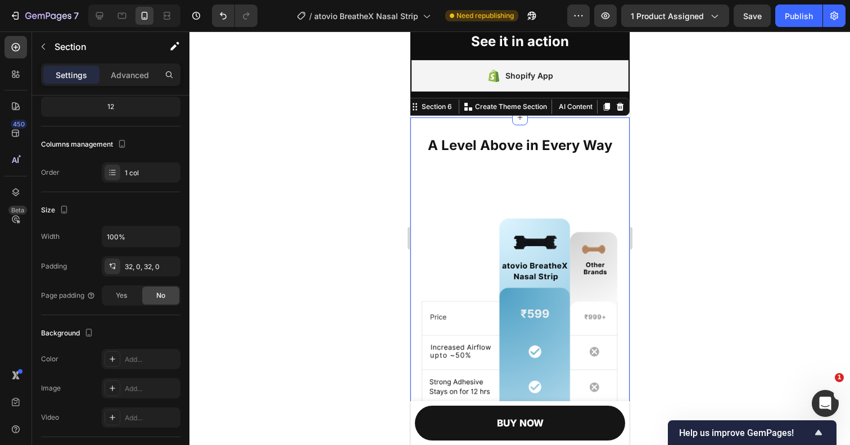
click at [522, 160] on div "A Level Above in Every Way Heading Image" at bounding box center [519, 331] width 219 height 393
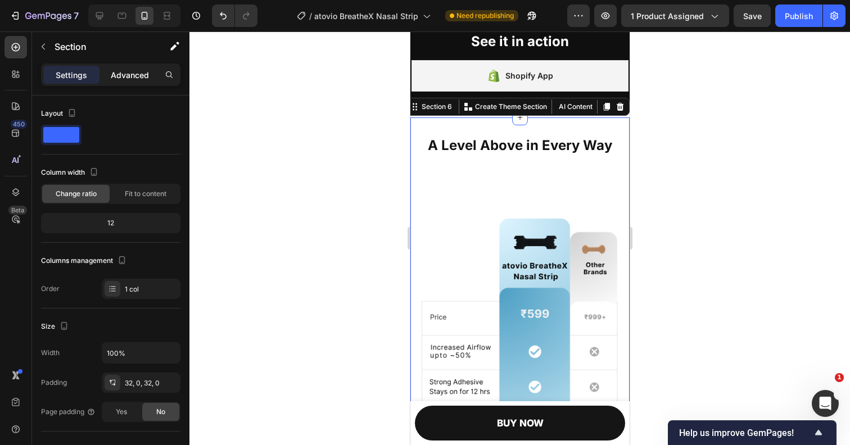
click at [134, 74] on p "Advanced" at bounding box center [130, 75] width 38 height 12
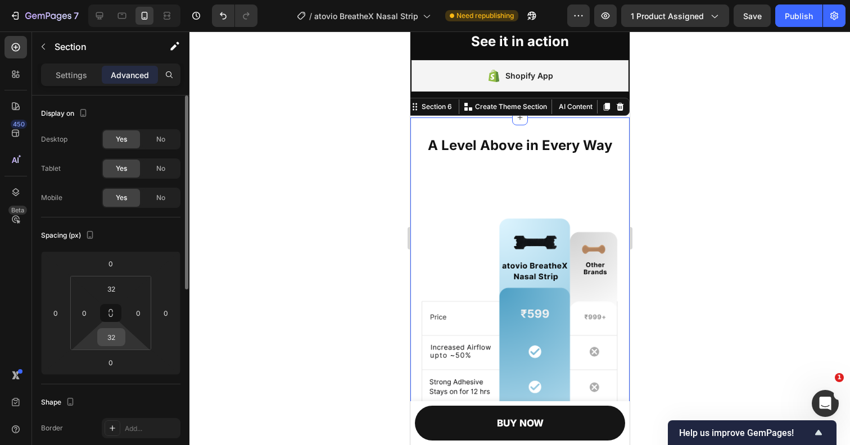
click at [116, 338] on input "32" at bounding box center [111, 337] width 22 height 17
type input "0"
click at [242, 289] on div at bounding box center [519, 238] width 660 height 414
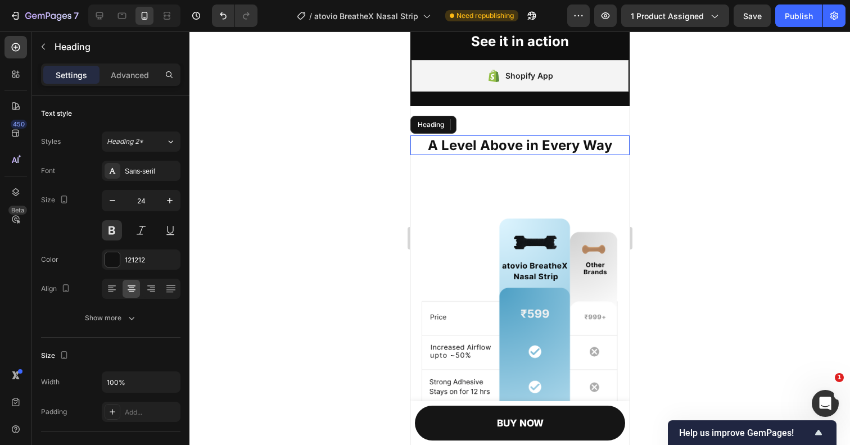
click at [472, 147] on h2 "A Level Above in Every Way" at bounding box center [519, 145] width 219 height 20
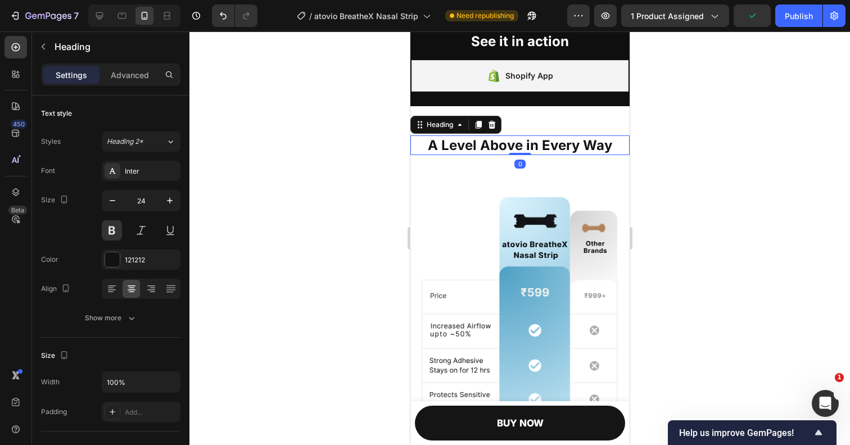
drag, startPoint x: 513, startPoint y: 176, endPoint x: 511, endPoint y: 124, distance: 51.7
click at [512, 124] on div "A Level Above in Every Way Heading 0 Image Section 6" at bounding box center [519, 312] width 219 height 390
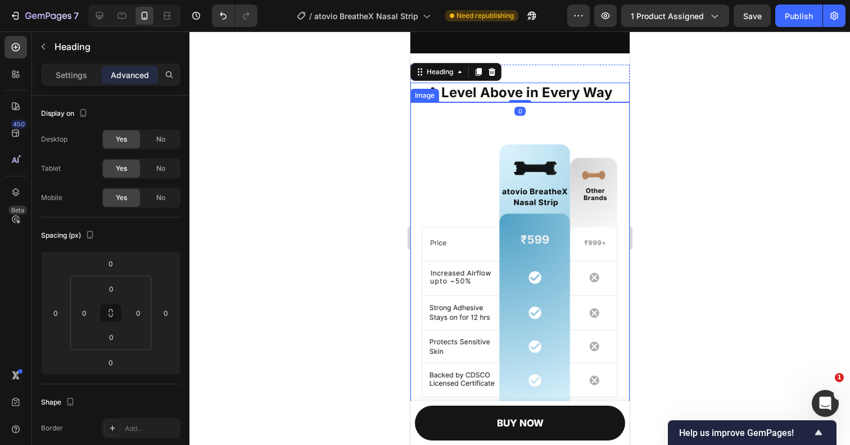
scroll to position [887, 0]
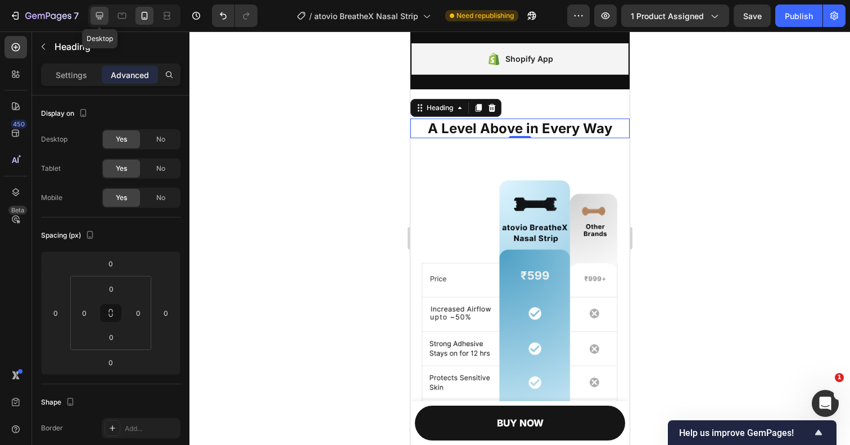
click at [102, 14] on icon at bounding box center [99, 15] width 11 height 11
type input "24"
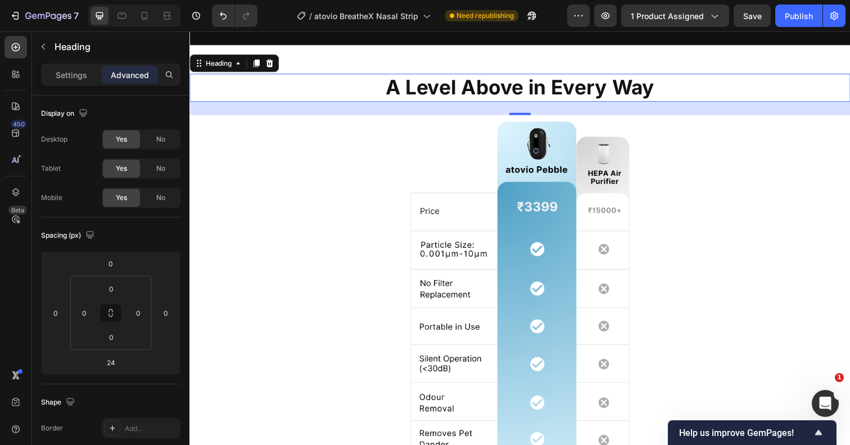
scroll to position [967, 0]
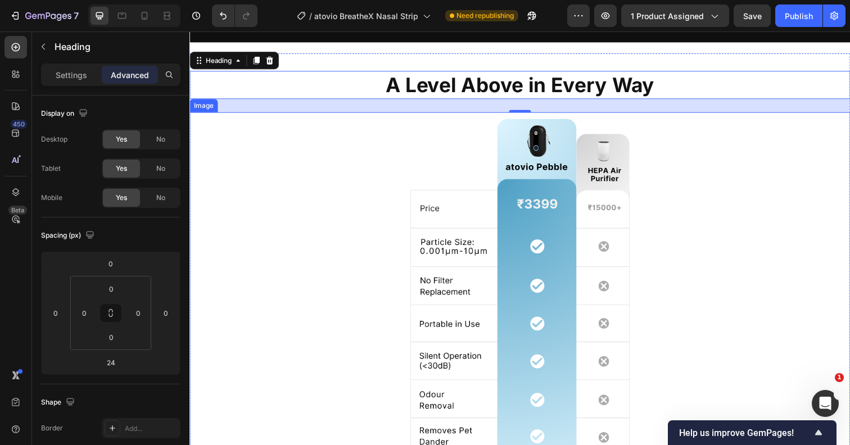
click at [464, 248] on img at bounding box center [526, 315] width 225 height 402
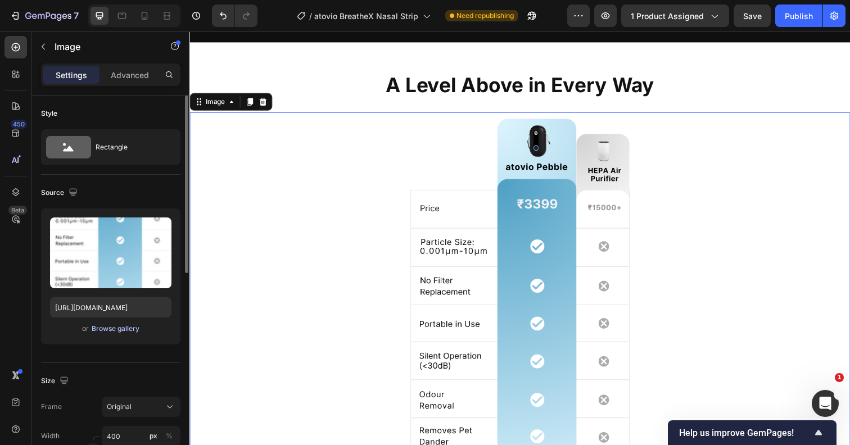
click at [112, 324] on button "Browse gallery" at bounding box center [115, 328] width 49 height 11
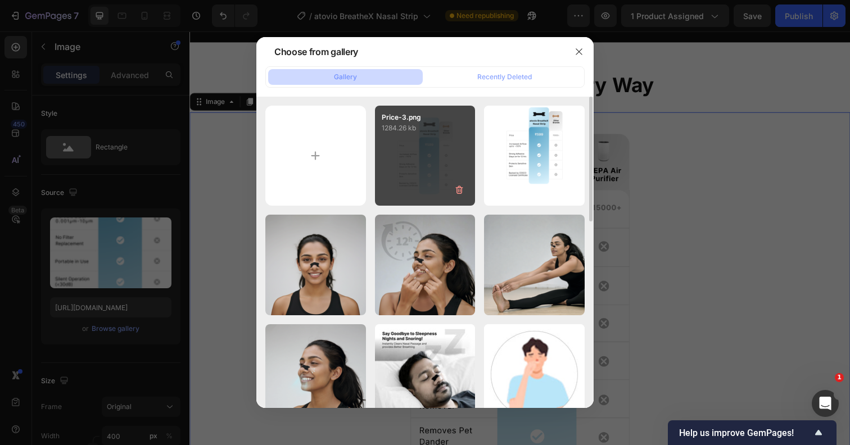
click at [434, 160] on div "Price-3.png 1284.26 kb" at bounding box center [425, 156] width 101 height 101
type input "https://cdn.shopify.com/s/files/1/0890/2541/3435/files/gempages_551149398017442…"
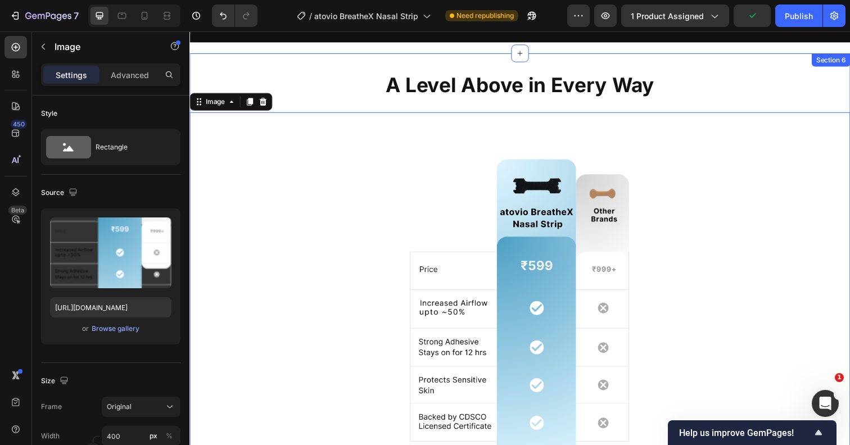
click at [494, 101] on div "A Level Above in Every Way Heading Image 0" at bounding box center [526, 294] width 675 height 444
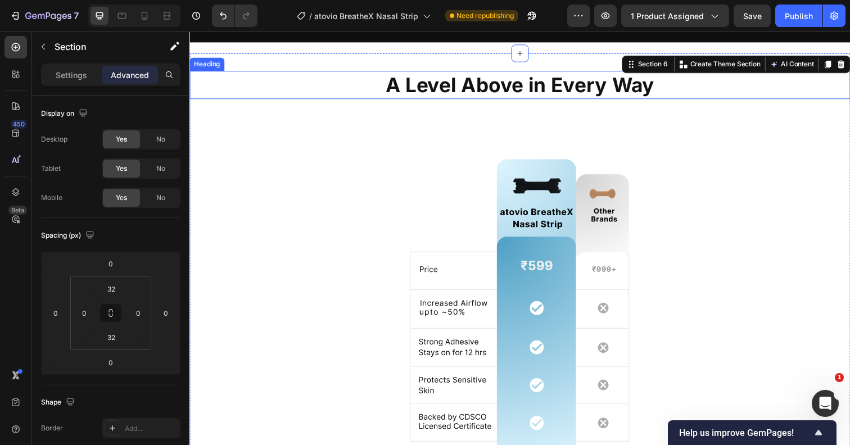
click at [494, 86] on h2 "A Level Above in Every Way" at bounding box center [526, 86] width 675 height 29
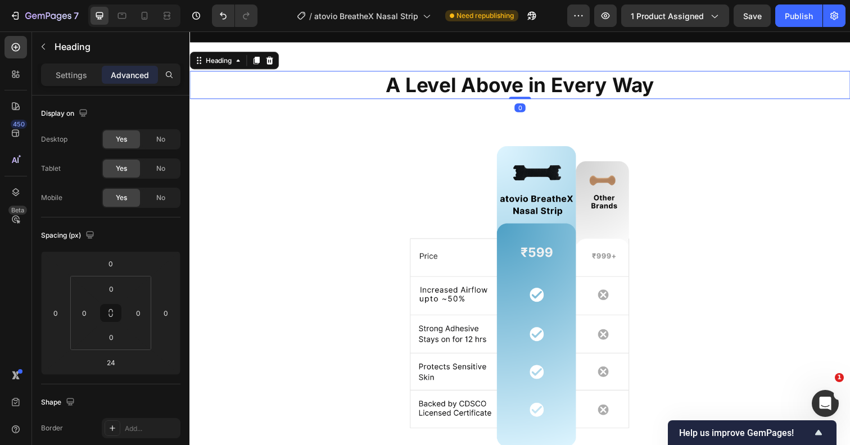
drag, startPoint x: 518, startPoint y: 112, endPoint x: 516, endPoint y: 74, distance: 38.3
click at [516, 75] on div "A Level Above in Every Way Heading 0" at bounding box center [526, 86] width 675 height 29
type input "0"
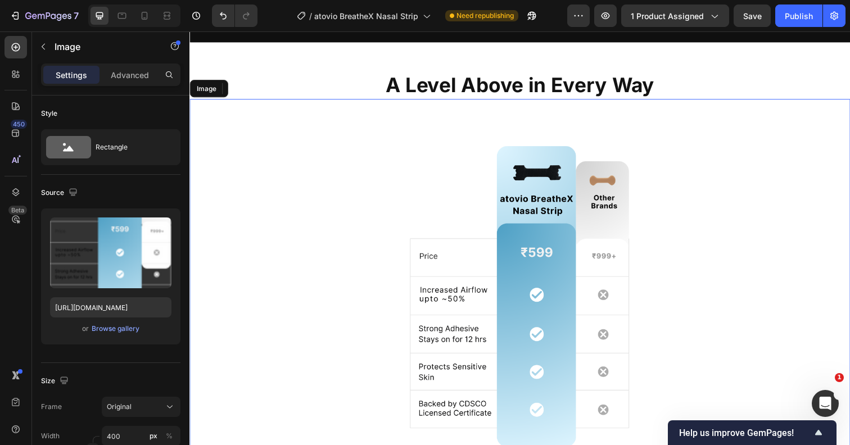
click at [515, 129] on img at bounding box center [526, 302] width 225 height 402
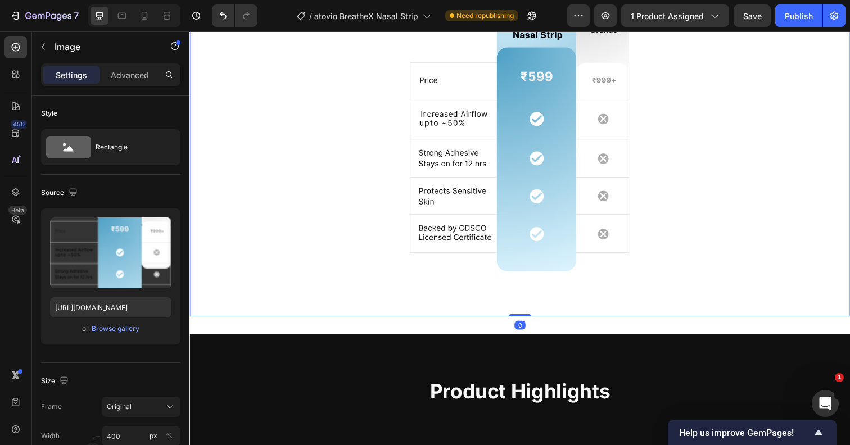
scroll to position [1070, 0]
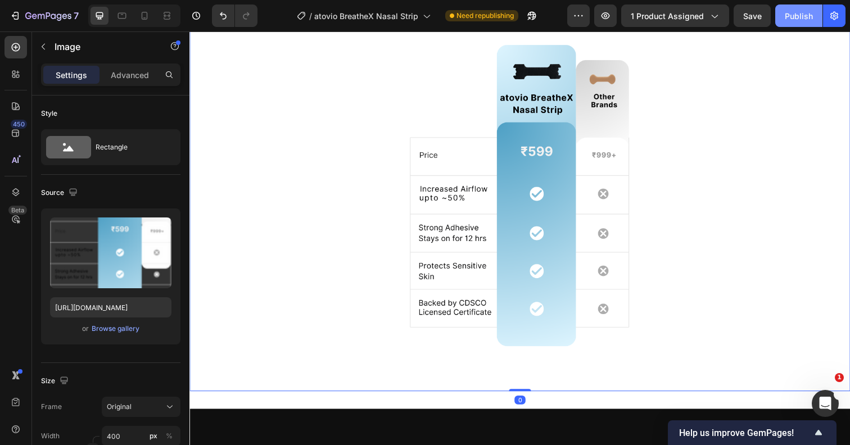
click at [793, 12] on div "Publish" at bounding box center [799, 16] width 28 height 12
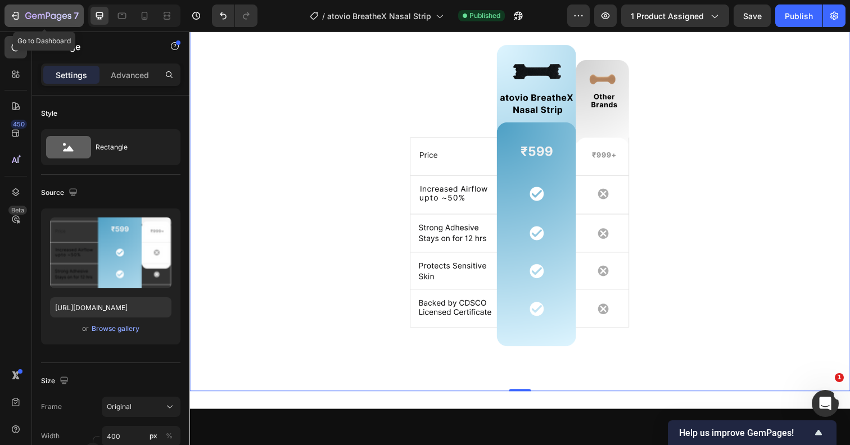
click at [14, 18] on icon "button" at bounding box center [15, 15] width 11 height 11
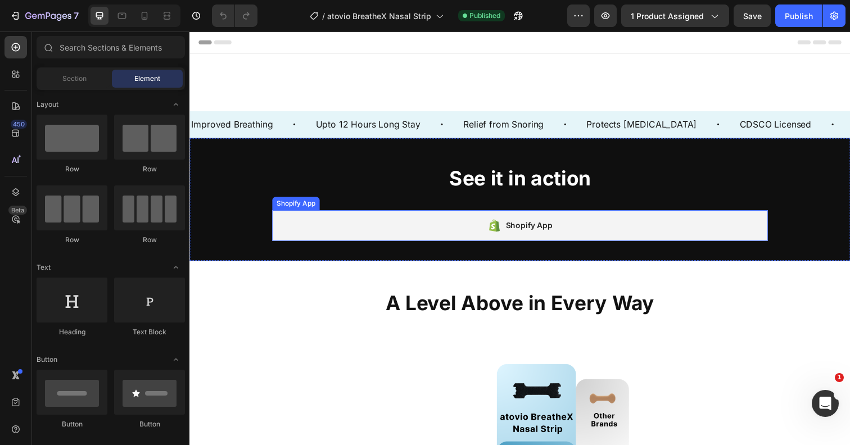
click at [363, 231] on div "Shopify App" at bounding box center [527, 229] width 506 height 31
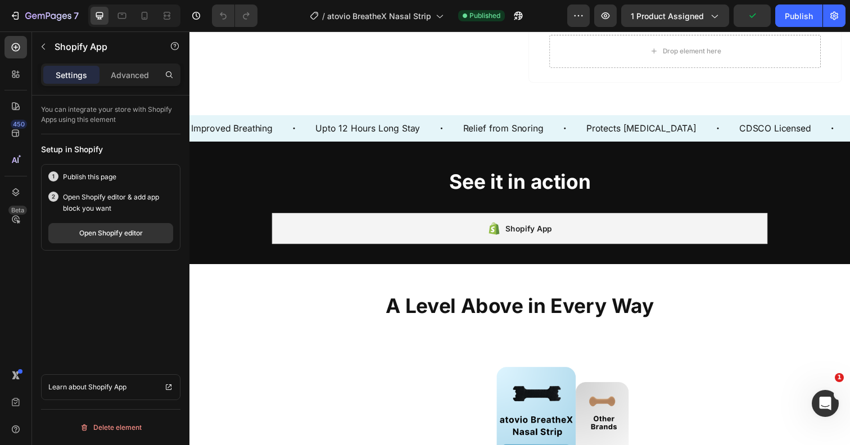
scroll to position [735, 0]
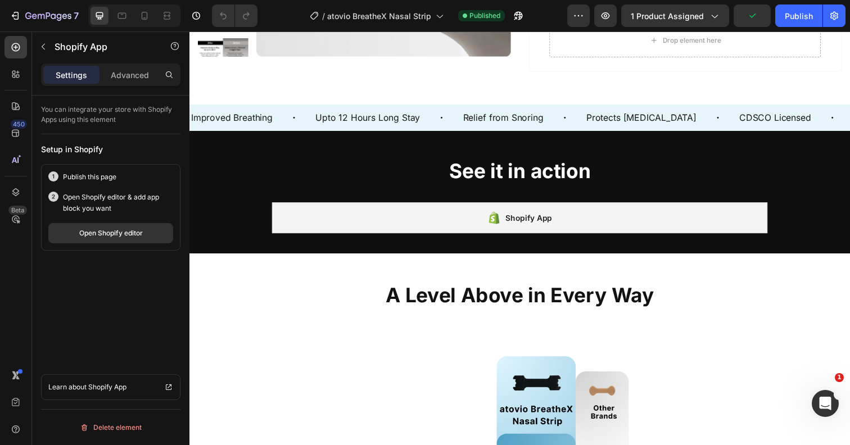
click at [364, 236] on div "Shopify App" at bounding box center [527, 221] width 506 height 31
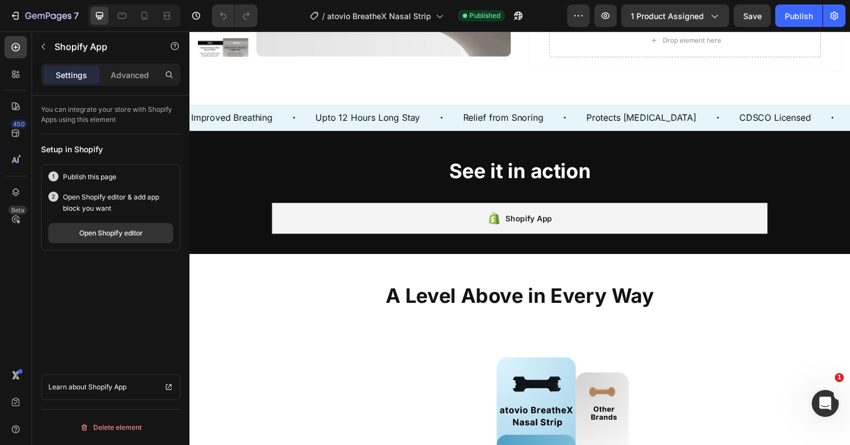
click at [279, 236] on div "Shopify App" at bounding box center [527, 222] width 506 height 31
click at [518, 229] on div "Shopify App" at bounding box center [536, 222] width 48 height 13
click at [122, 236] on div "Open Shopify editor" at bounding box center [111, 233] width 64 height 10
click at [814, 399] on div "Open Intercom Messenger" at bounding box center [823, 401] width 37 height 37
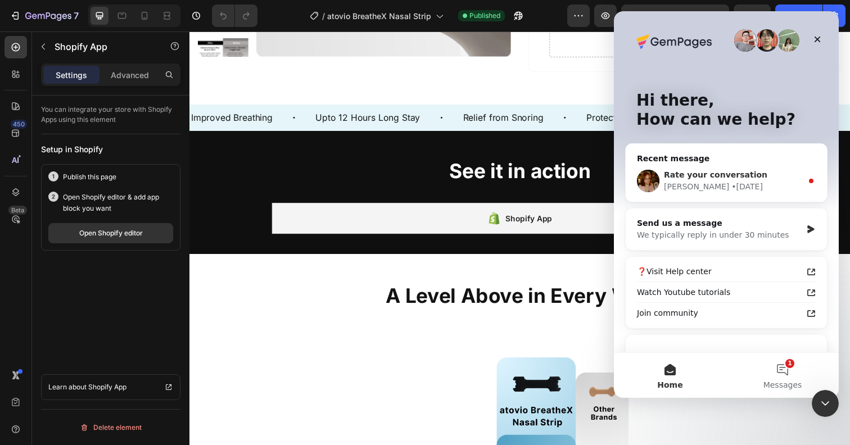
click at [705, 177] on span "Rate your conversation" at bounding box center [715, 174] width 103 height 9
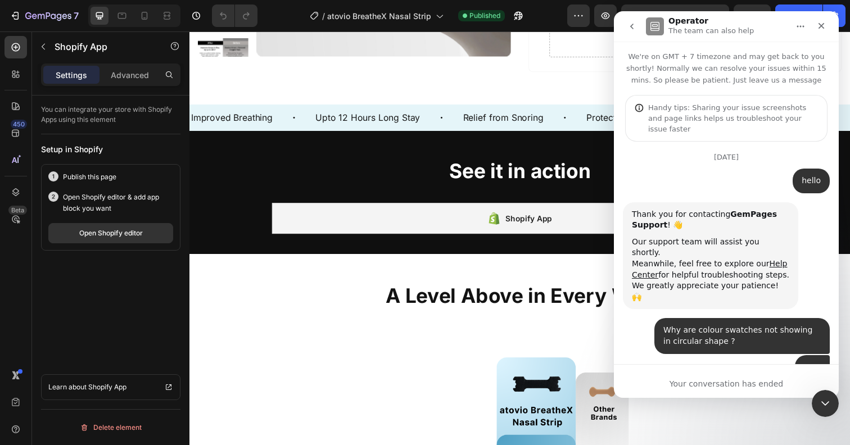
click at [629, 29] on icon "go back" at bounding box center [631, 26] width 9 height 9
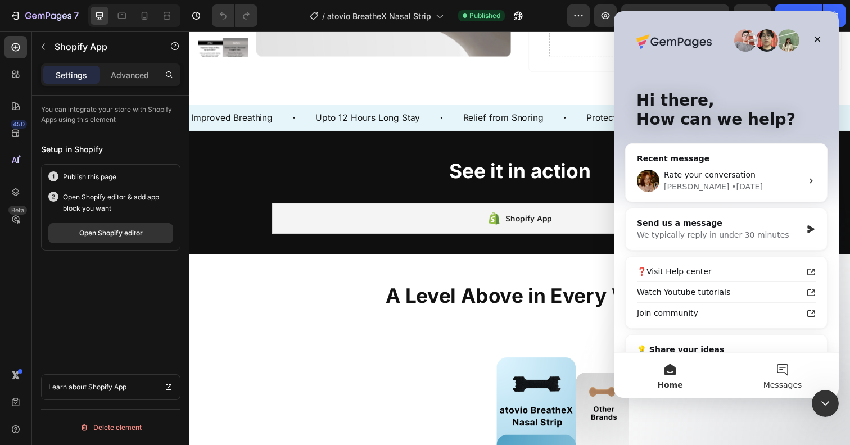
click at [789, 363] on button "Messages" at bounding box center [782, 375] width 112 height 45
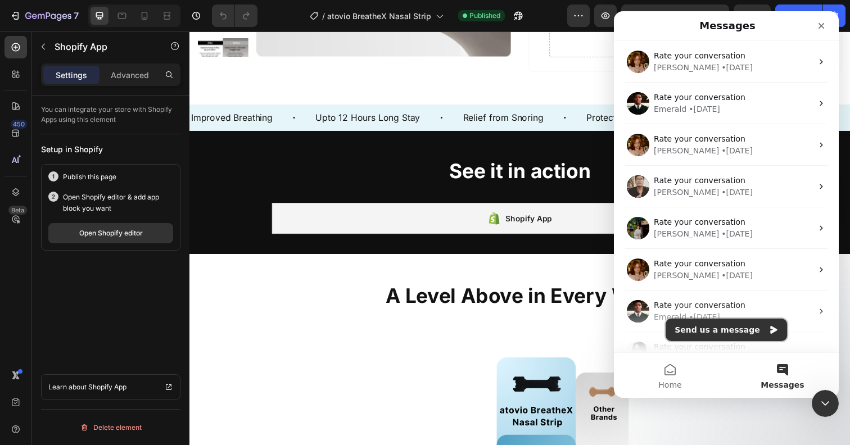
click at [706, 323] on button "Send us a message" at bounding box center [726, 330] width 121 height 22
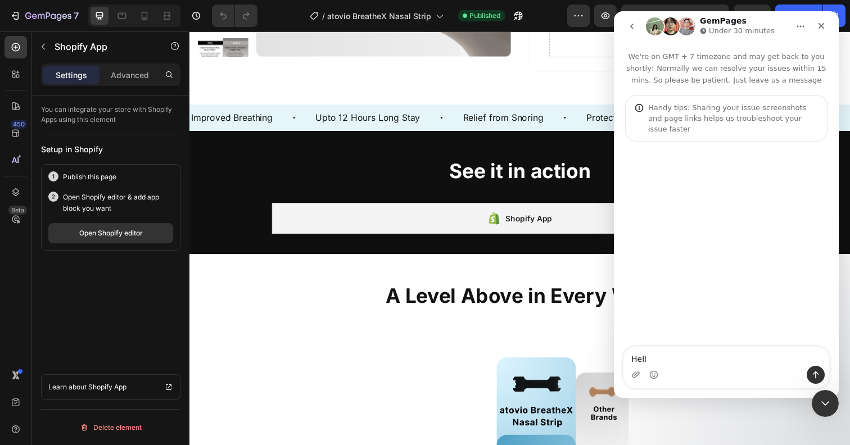
type textarea "Hello"
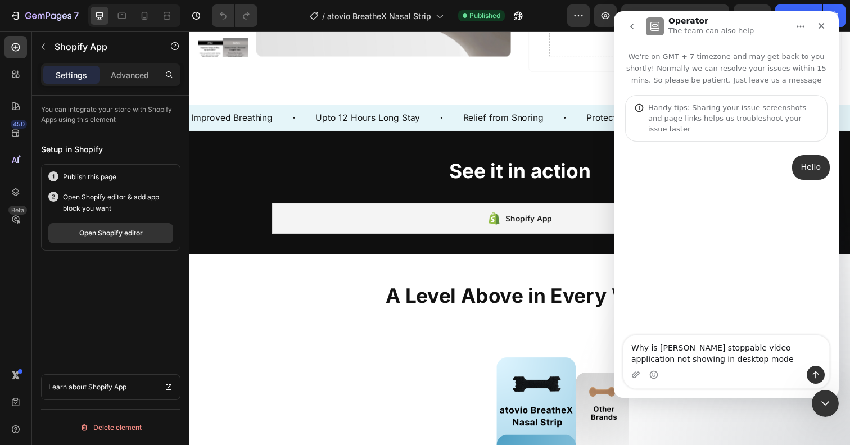
type textarea "Why is [PERSON_NAME] stoppable video application not showing in desktop mode ?"
